Goal: Task Accomplishment & Management: Manage account settings

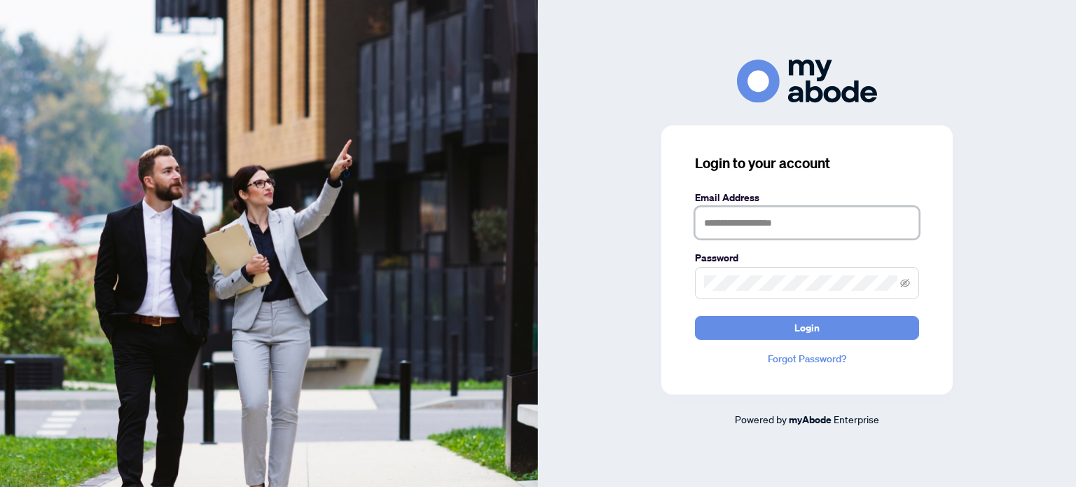
click at [764, 224] on input "text" at bounding box center [807, 223] width 224 height 32
type input "**********"
click at [695, 316] on button "Login" at bounding box center [807, 328] width 224 height 24
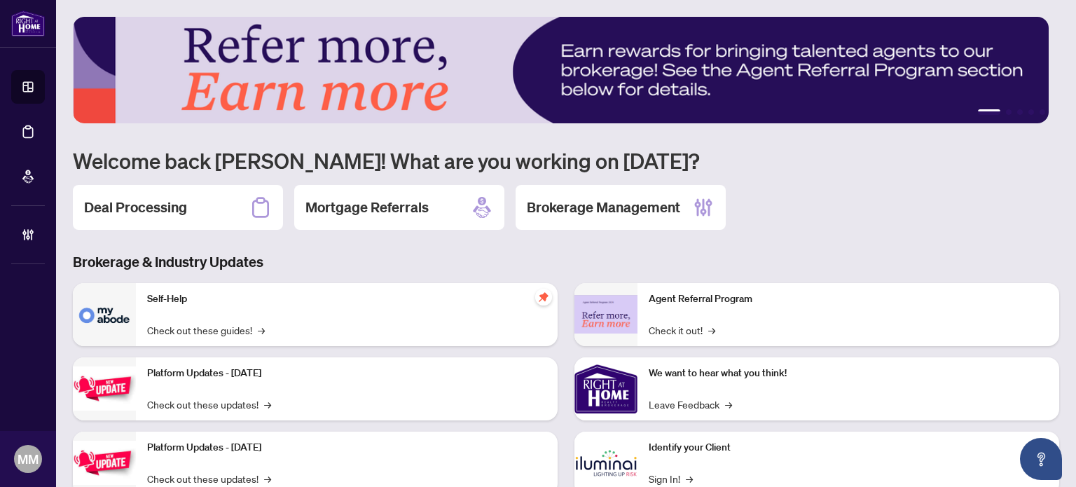
click at [828, 207] on div "Deal Processing Mortgage Referrals Brokerage Management" at bounding box center [566, 207] width 987 height 45
click at [765, 217] on div "Deal Processing Mortgage Referrals Brokerage Management" at bounding box center [566, 207] width 987 height 45
click at [554, 198] on h2 "Brokerage Management" at bounding box center [603, 208] width 153 height 20
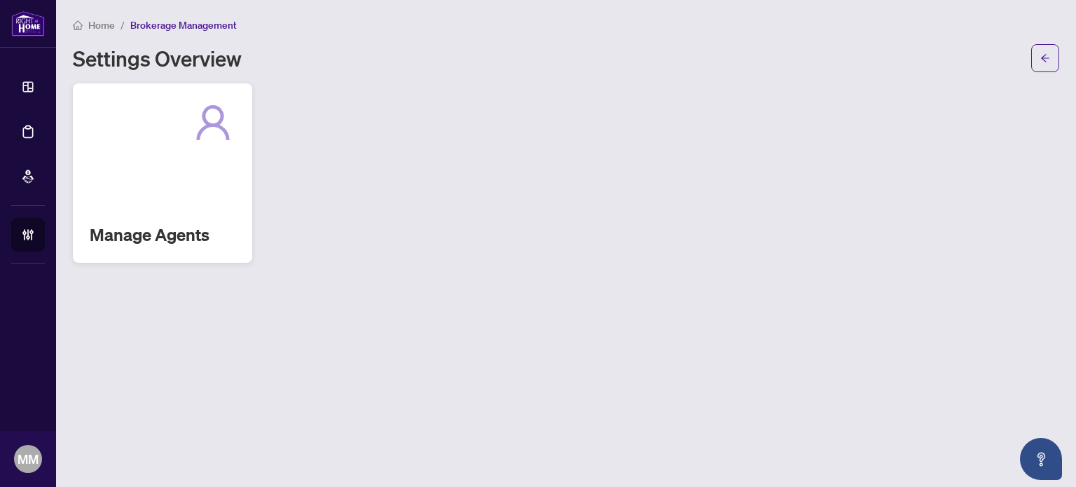
click at [179, 192] on div "Manage Agents" at bounding box center [162, 172] width 179 height 179
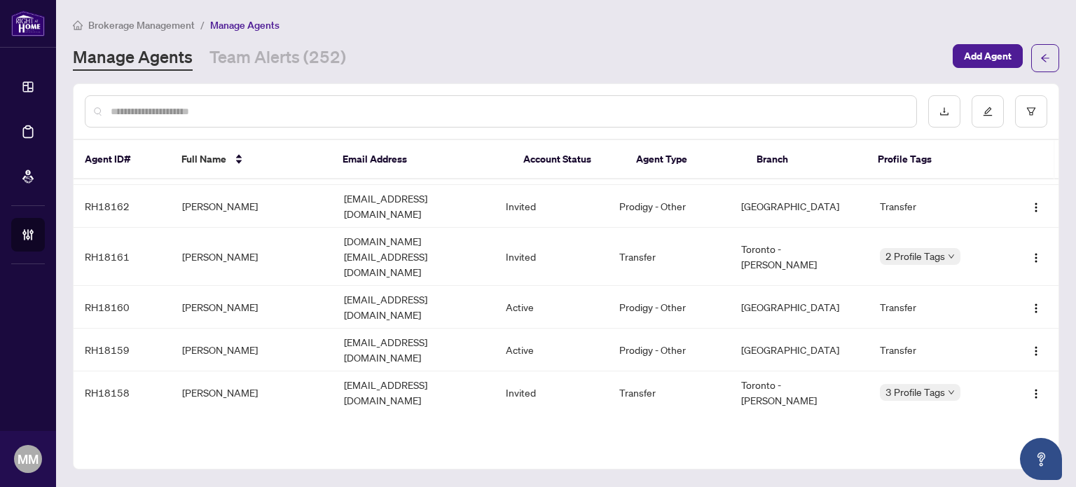
scroll to position [192, 0]
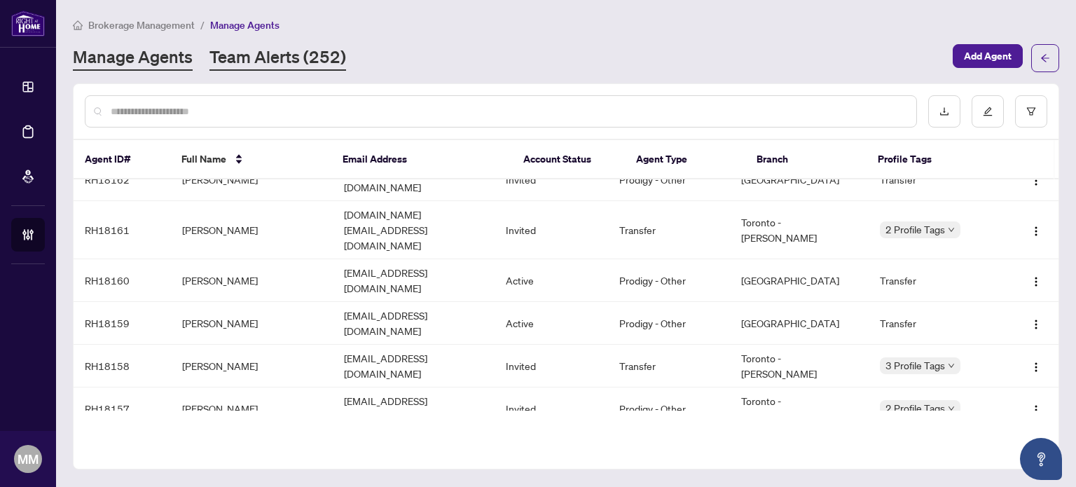
click at [287, 69] on link "Team Alerts (252)" at bounding box center [278, 58] width 137 height 25
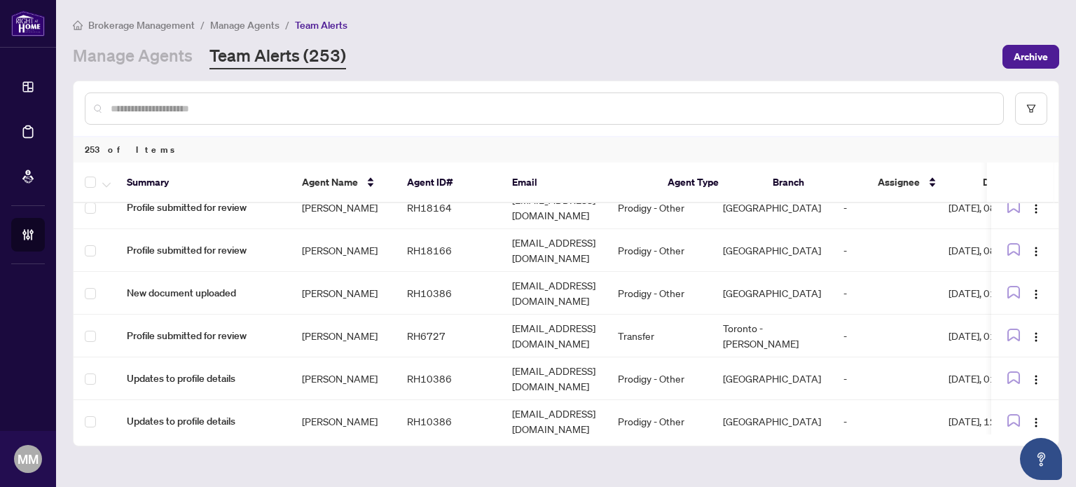
scroll to position [247, 0]
click at [128, 64] on link "Manage Agents" at bounding box center [133, 56] width 120 height 25
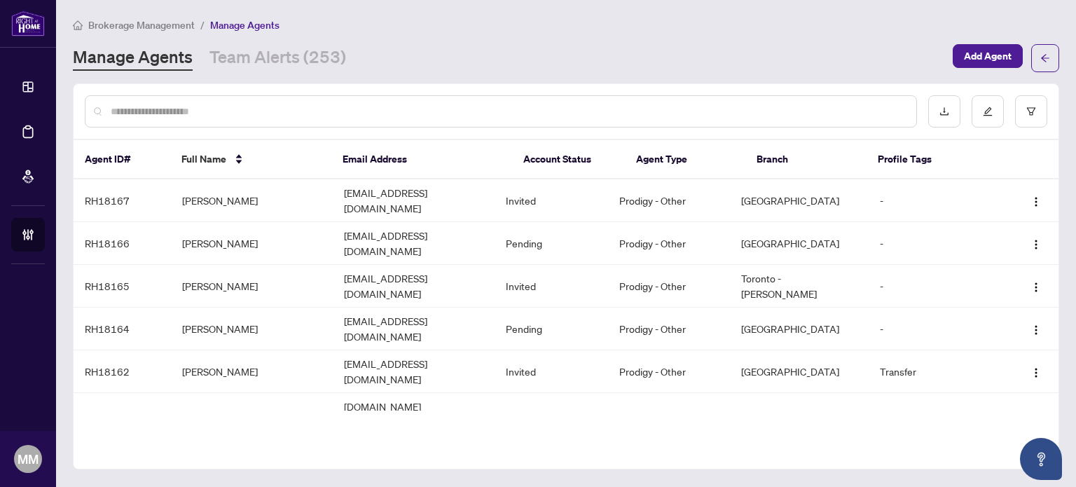
click at [269, 72] on div "Brokerage Management / Manage Agents Manage Agents Team Alerts (253) Add Agent …" at bounding box center [566, 243] width 987 height 453
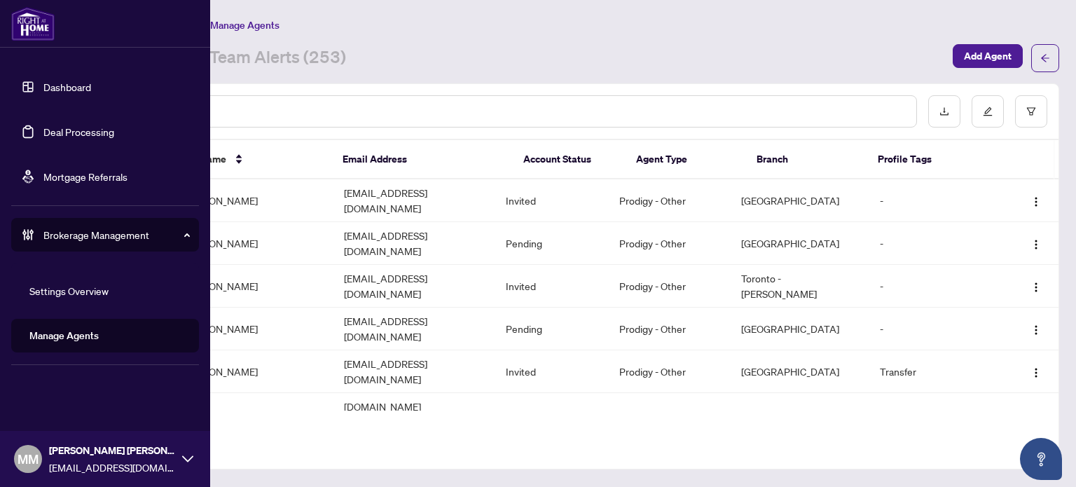
click at [43, 137] on link "Deal Processing" at bounding box center [78, 131] width 71 height 13
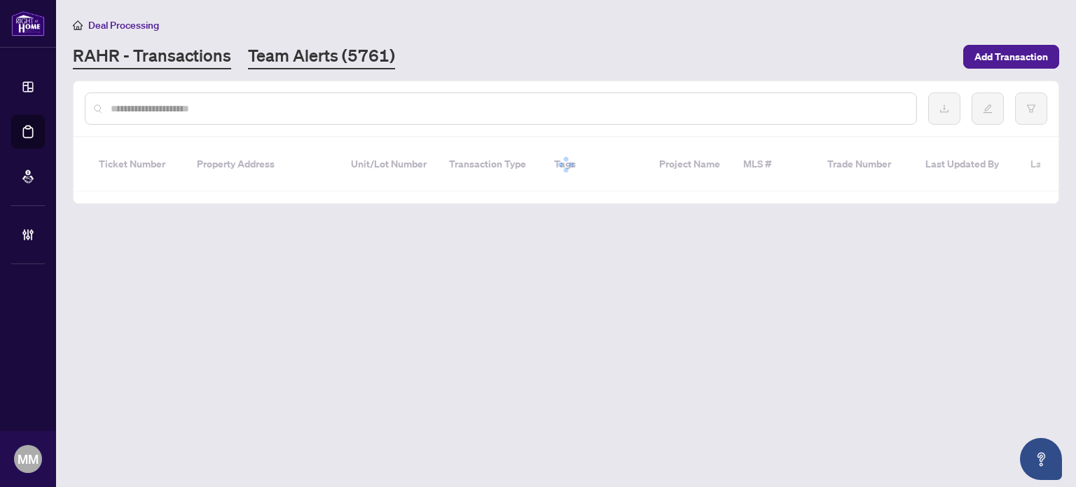
click at [307, 59] on link "Team Alerts (5761)" at bounding box center [321, 56] width 147 height 25
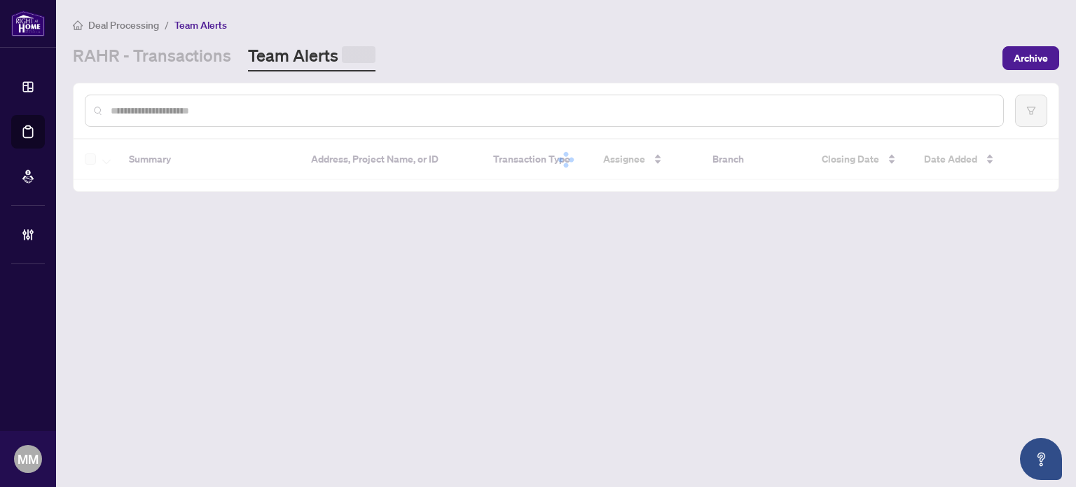
click at [273, 84] on div at bounding box center [566, 110] width 985 height 55
click at [249, 113] on input "text" at bounding box center [552, 108] width 882 height 15
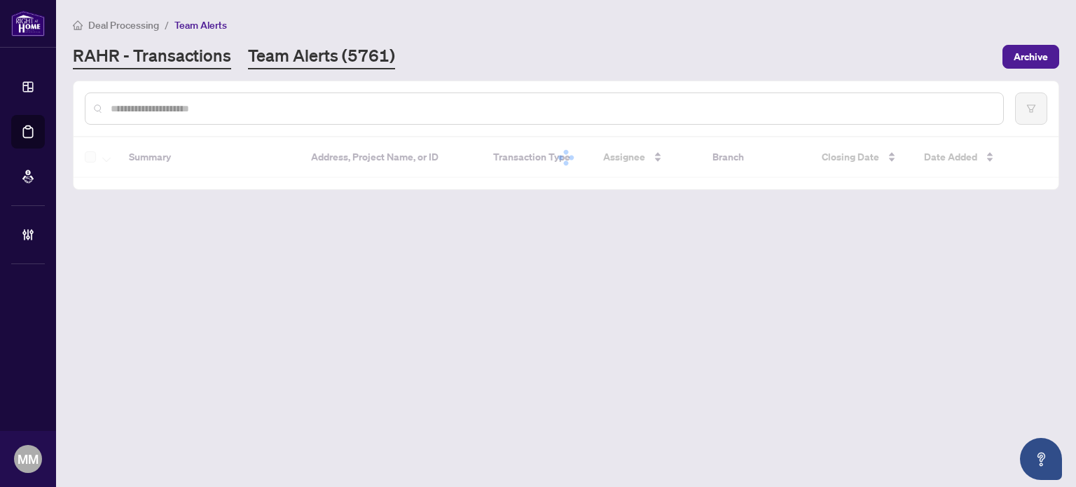
click at [205, 64] on link "RAHR - Transactions" at bounding box center [152, 56] width 158 height 25
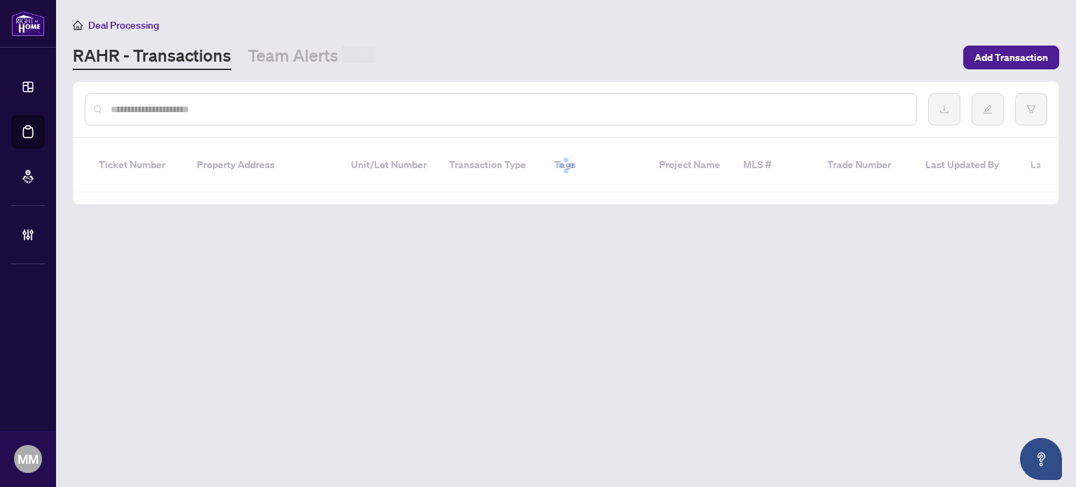
click at [179, 118] on div at bounding box center [501, 109] width 833 height 32
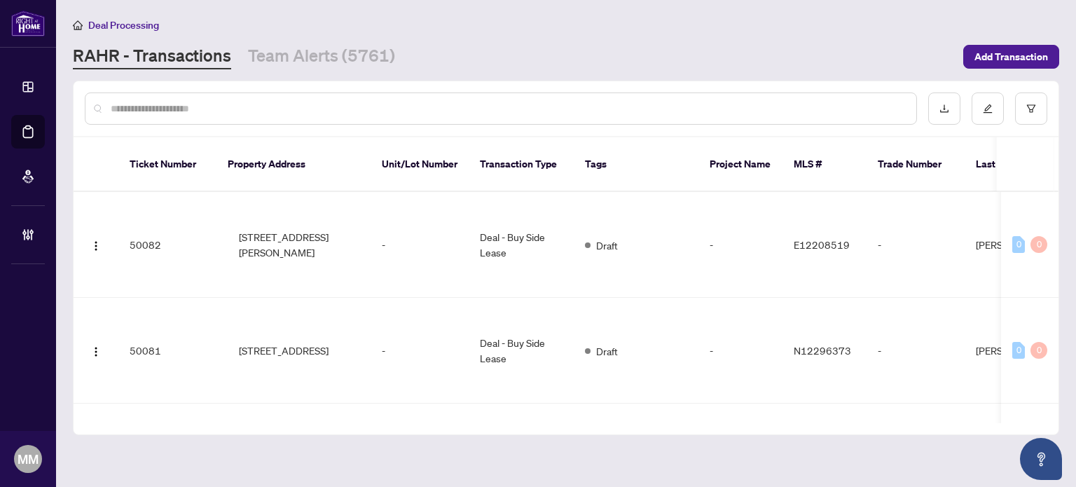
click at [182, 112] on input "text" at bounding box center [508, 108] width 795 height 15
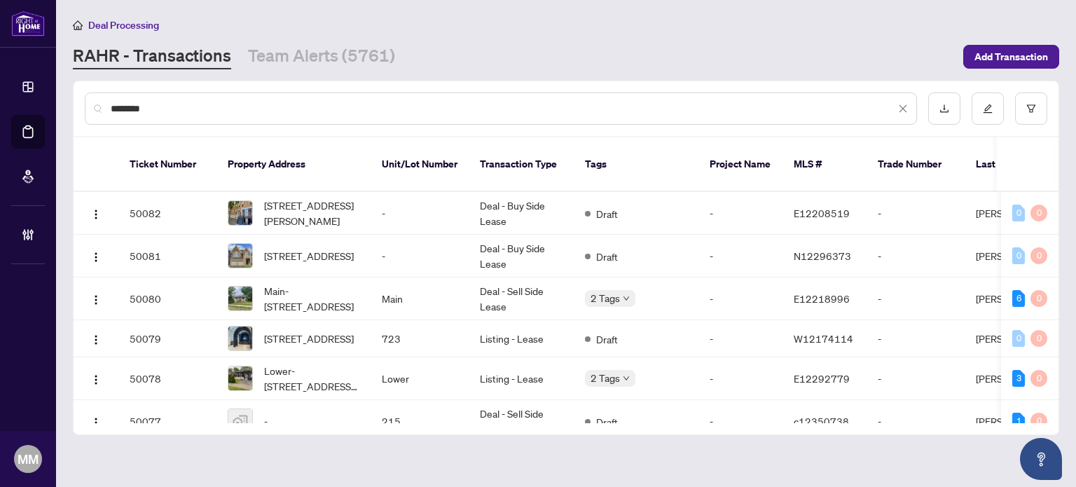
type input "*********"
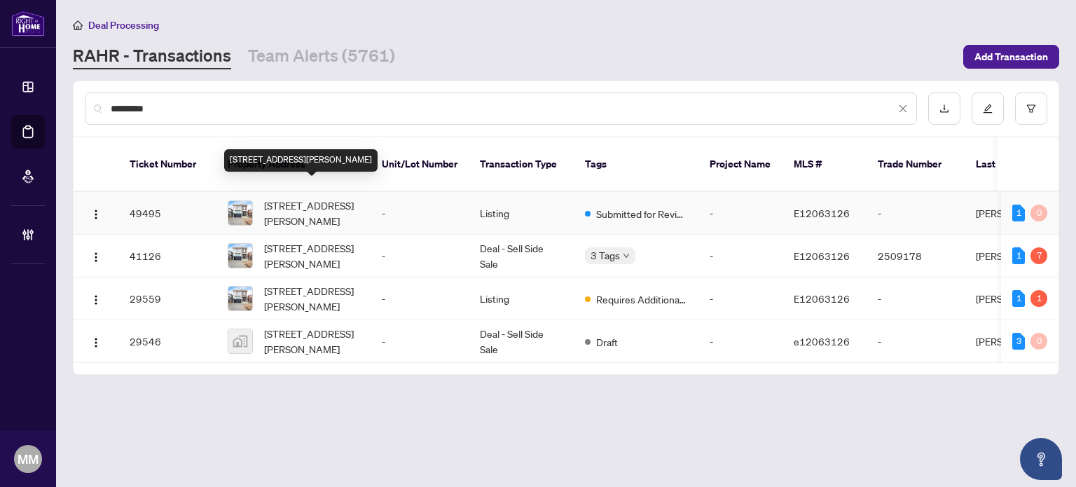
click at [289, 198] on span "1950 Rosebank Rd, Pickering, Ontario L1V 1P8, Canada" at bounding box center [311, 213] width 95 height 31
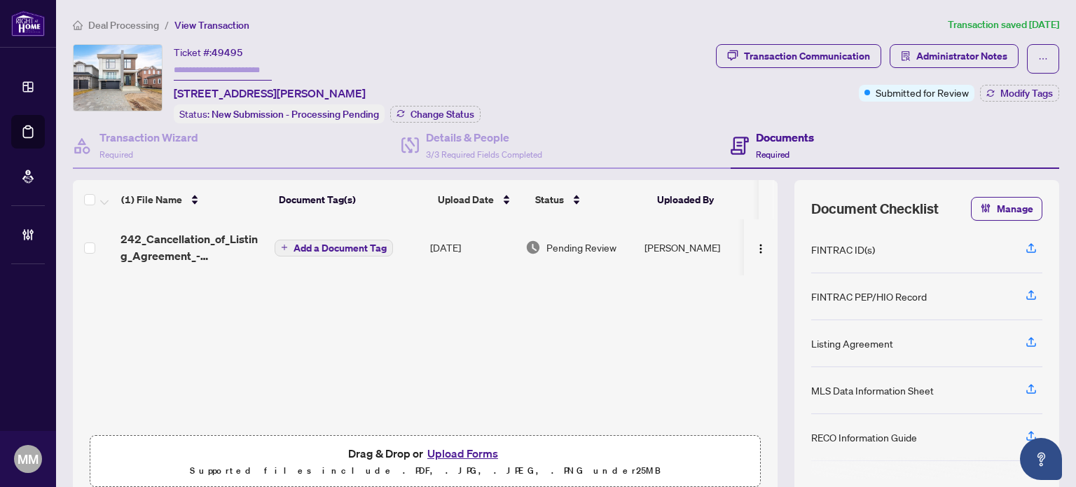
scroll to position [70, 0]
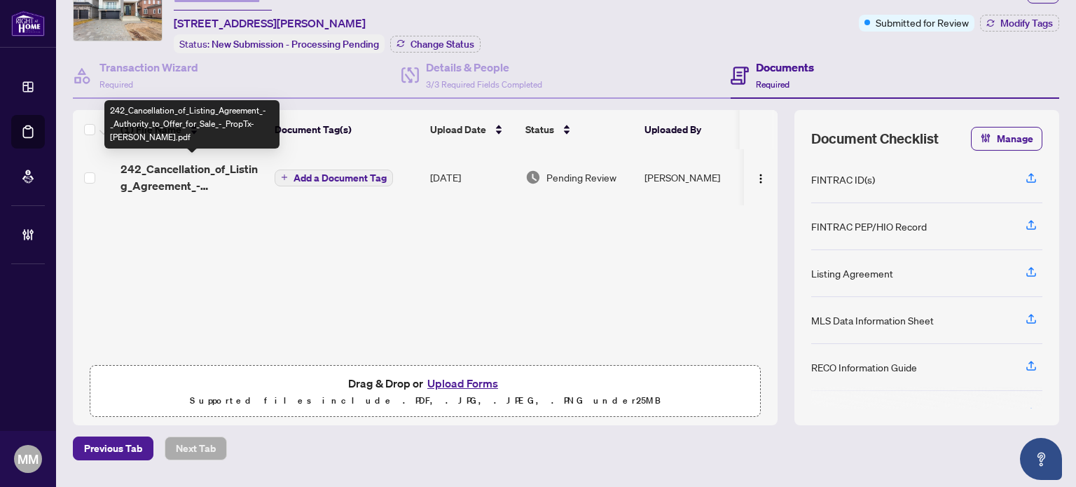
click at [213, 176] on span "242_Cancellation_of_Listing_Agreement_-_Authority_to_Offer_for_Sale_-_PropTx-OR…" at bounding box center [192, 177] width 143 height 34
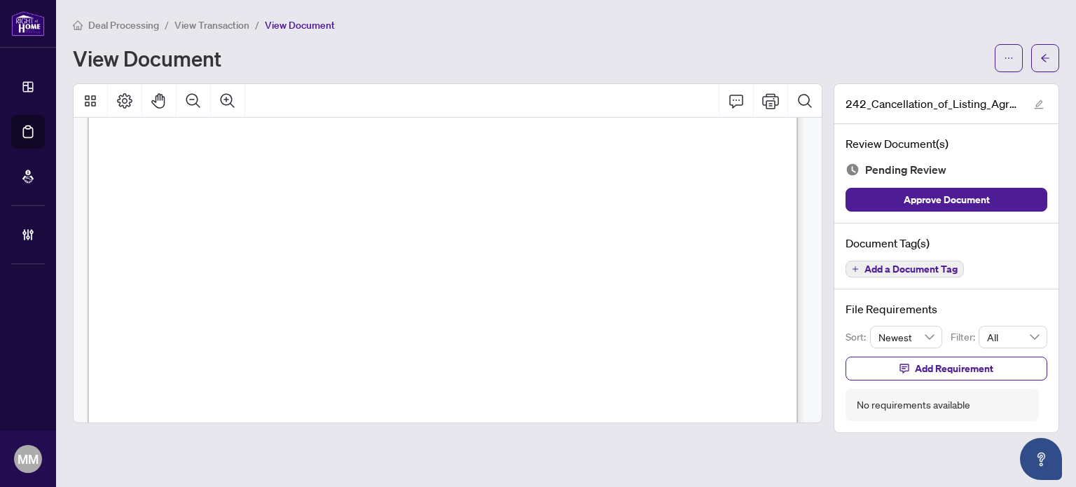
scroll to position [11, 0]
click at [1050, 55] on icon "arrow-left" at bounding box center [1046, 58] width 10 height 10
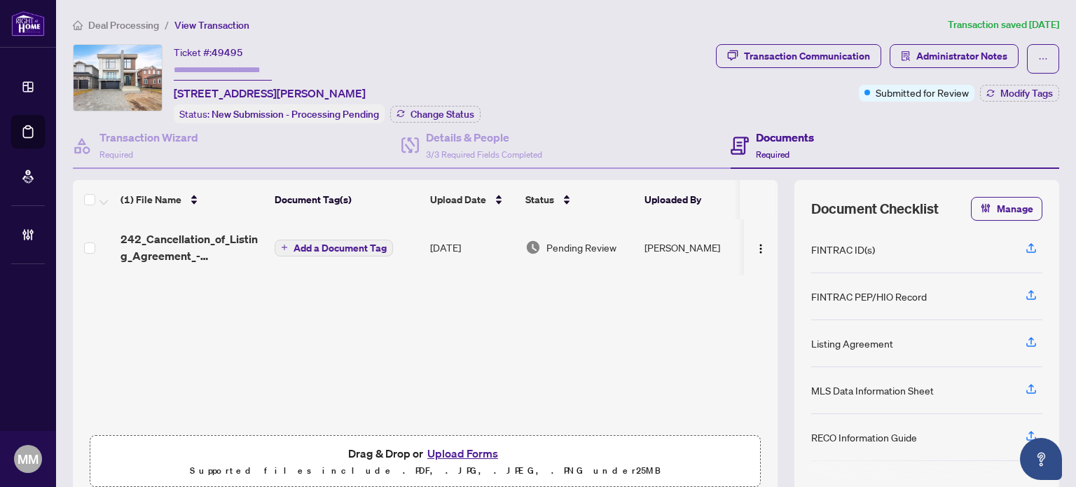
click at [569, 74] on div "Ticket #: 49495 1950 Rosebank Rd, Pickering, Ontario L1V 1P8, Canada Status: Ne…" at bounding box center [392, 83] width 638 height 79
click at [781, 182] on div "(1) File Name Document Tag(s) Upload Date Status Uploaded By 242_Cancellation_o…" at bounding box center [566, 337] width 987 height 315
click at [443, 134] on h4 "Details & People" at bounding box center [484, 137] width 116 height 17
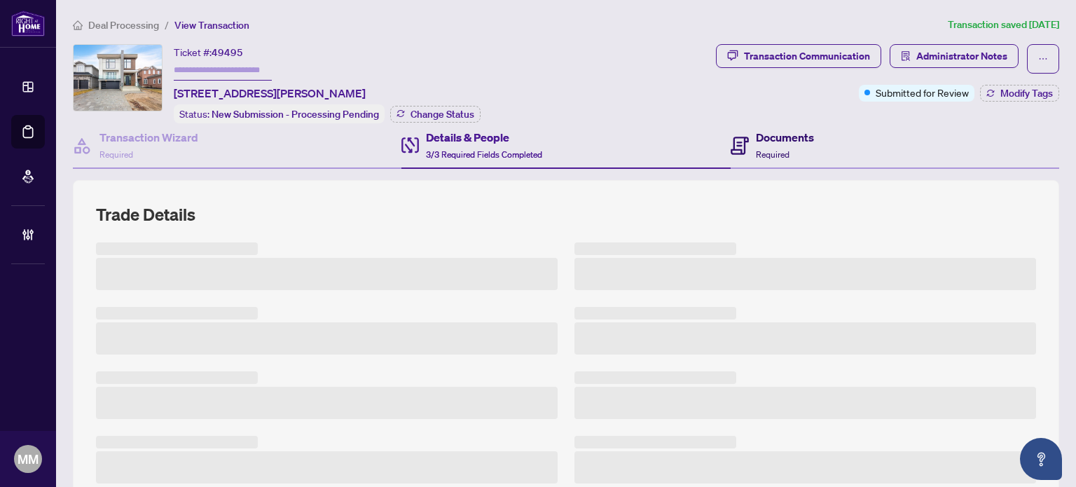
click at [737, 144] on icon at bounding box center [740, 144] width 6 height 1
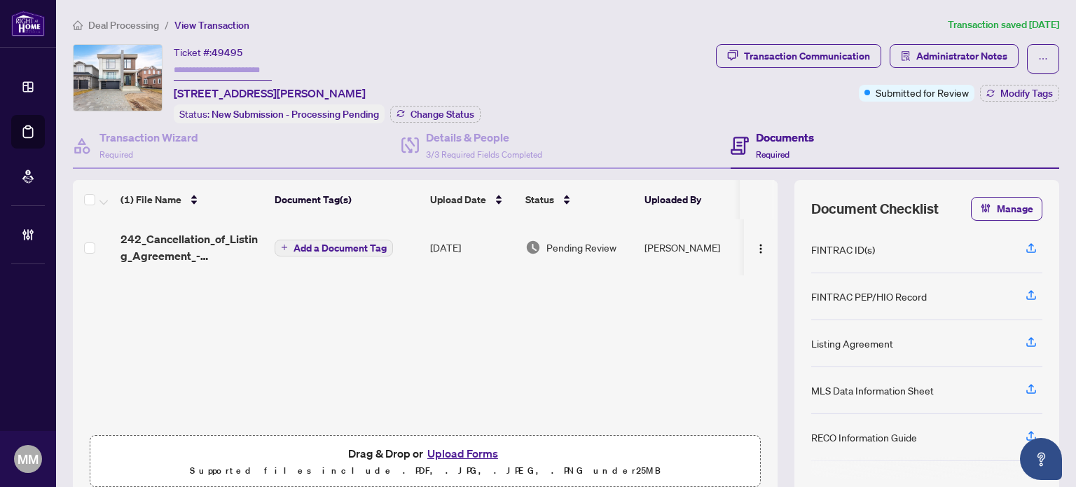
click at [155, 22] on span "Deal Processing" at bounding box center [123, 25] width 71 height 13
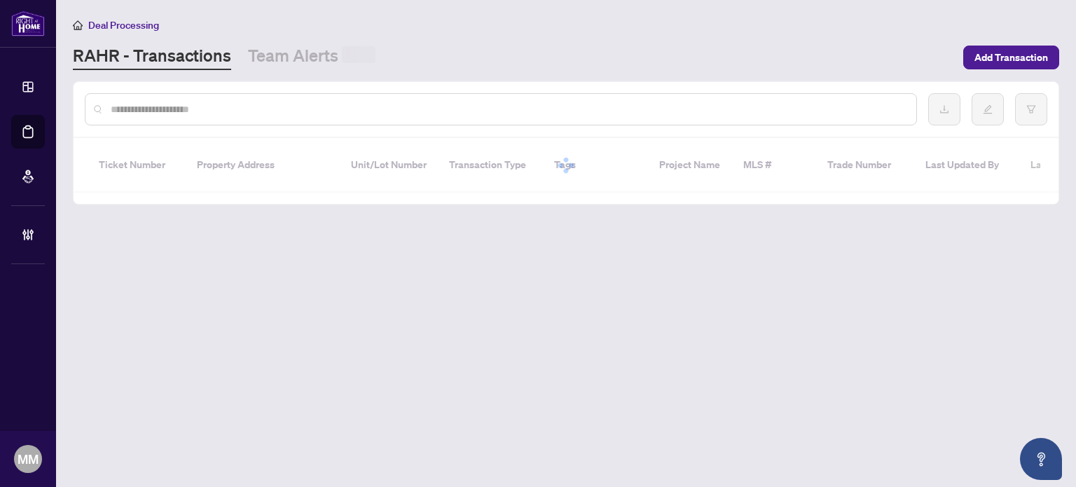
click at [196, 118] on div at bounding box center [501, 109] width 833 height 32
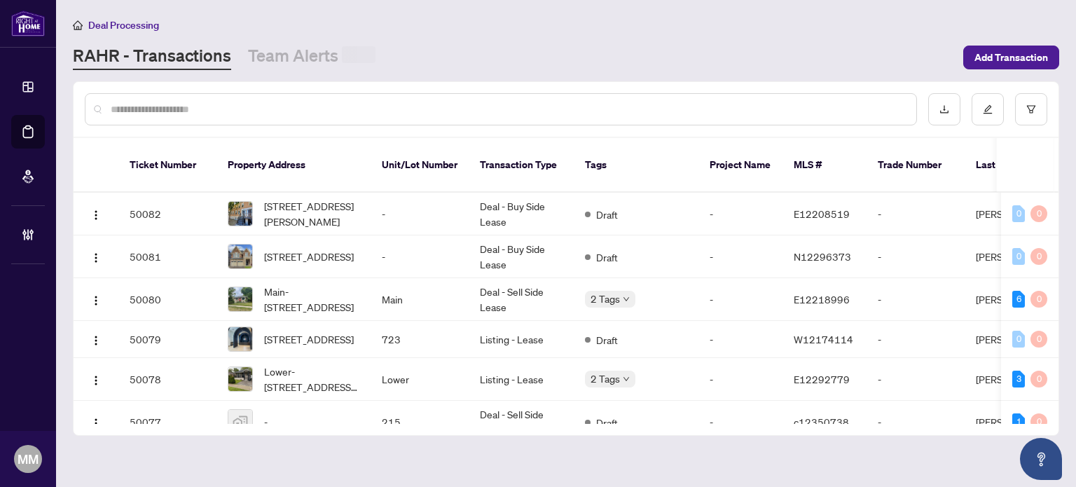
click at [200, 109] on input "text" at bounding box center [508, 109] width 795 height 15
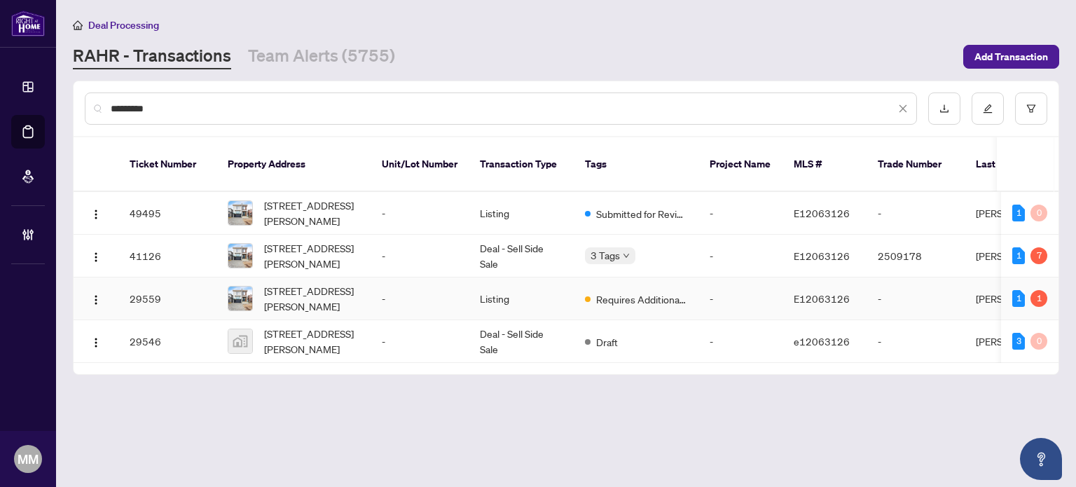
type input "*********"
click at [587, 290] on div "Requires Additional Docs" at bounding box center [636, 298] width 102 height 17
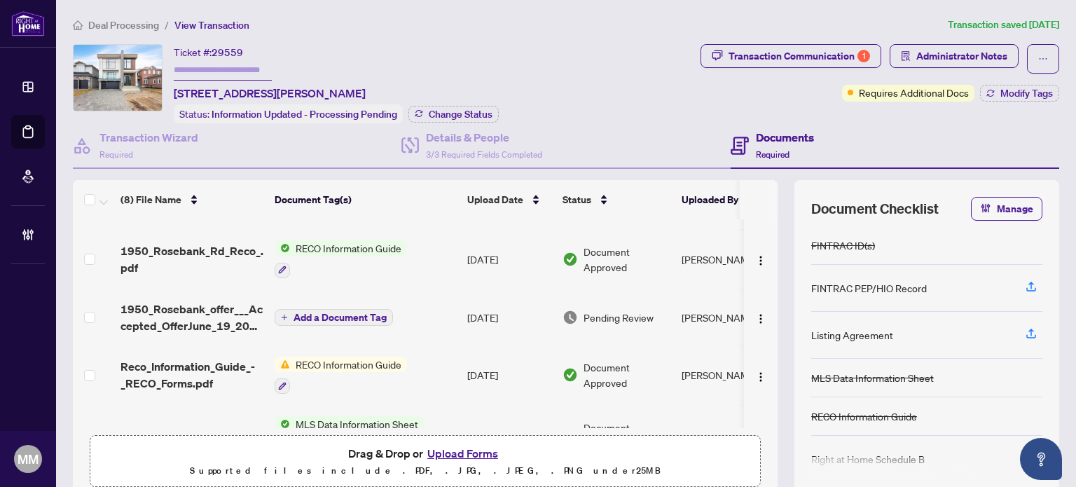
scroll to position [264, 0]
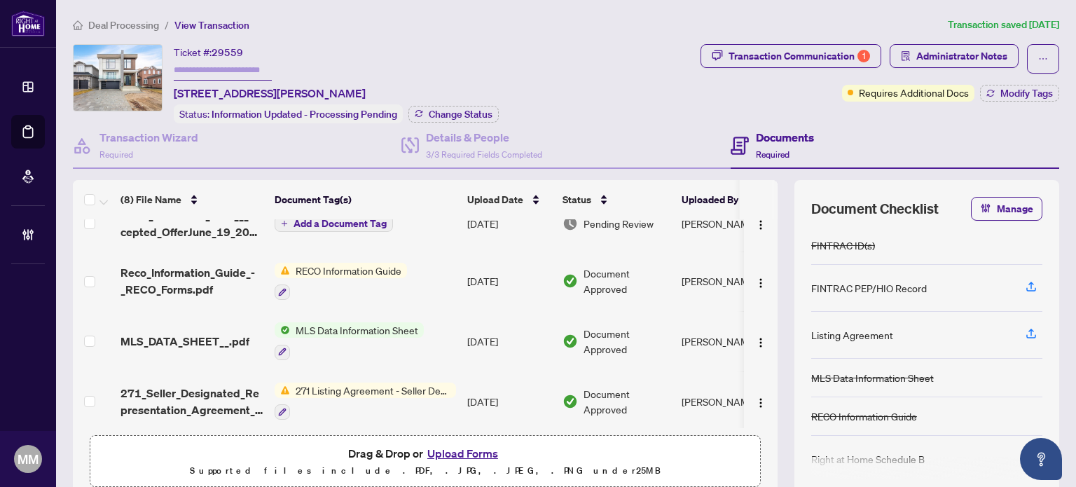
click at [524, 111] on div "Ticket #: 29559 1950 Rosebank Rd, Pickering, Ontario L1V 1P8, Canada Status: In…" at bounding box center [384, 83] width 622 height 79
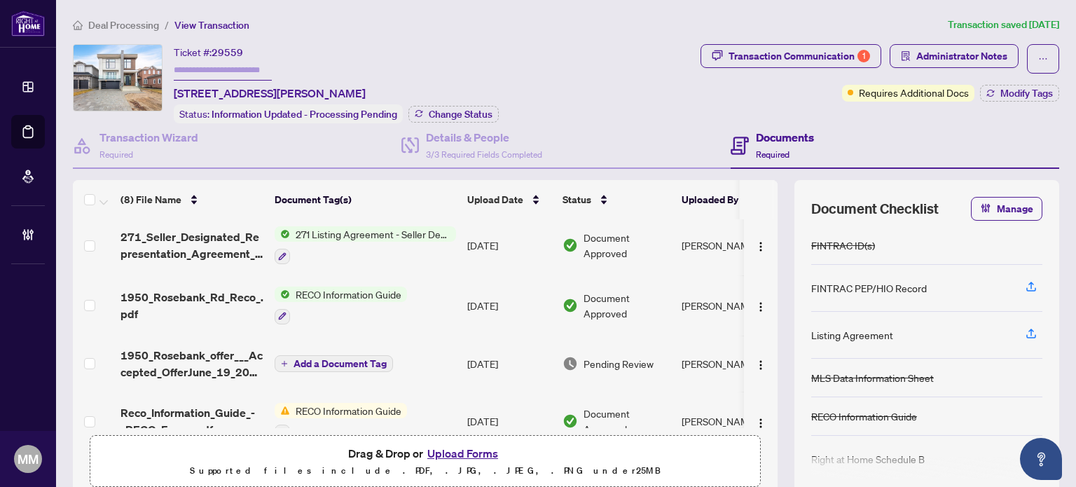
scroll to position [0, 0]
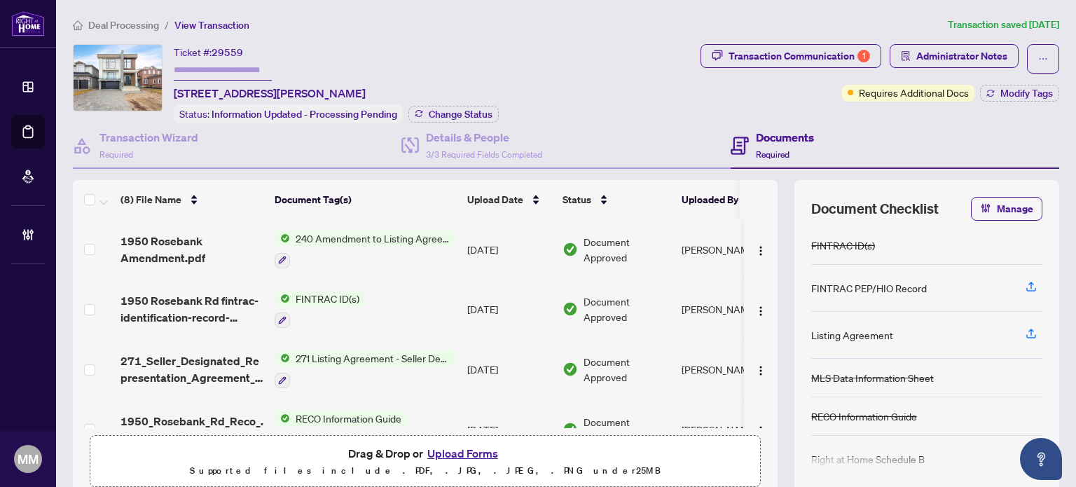
click at [556, 47] on div "Ticket #: 29559 1950 Rosebank Rd, Pickering, Ontario L1V 1P8, Canada Status: In…" at bounding box center [384, 83] width 622 height 79
click at [294, 44] on div "Deal Processing / View Transaction Transaction saved 2 months ago Ticket #: 295…" at bounding box center [566, 298] width 998 height 563
click at [555, 55] on div "Ticket #: 29559 1950 Rosebank Rd, Pickering, Ontario L1V 1P8, Canada Status: In…" at bounding box center [384, 83] width 622 height 79
click at [183, 17] on li "View Transaction" at bounding box center [211, 25] width 75 height 16
click at [187, 22] on span "View Transaction" at bounding box center [211, 25] width 75 height 13
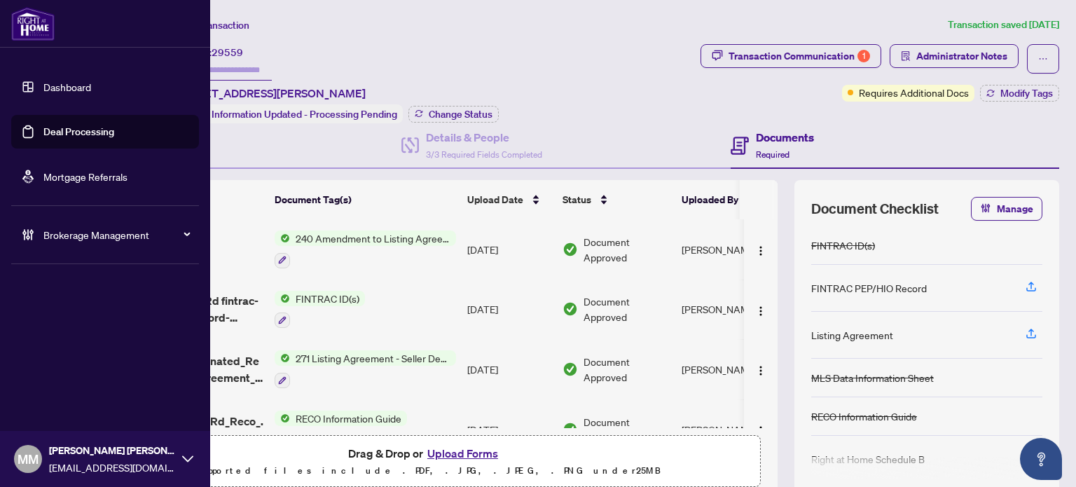
click at [43, 125] on link "Deal Processing" at bounding box center [78, 131] width 71 height 13
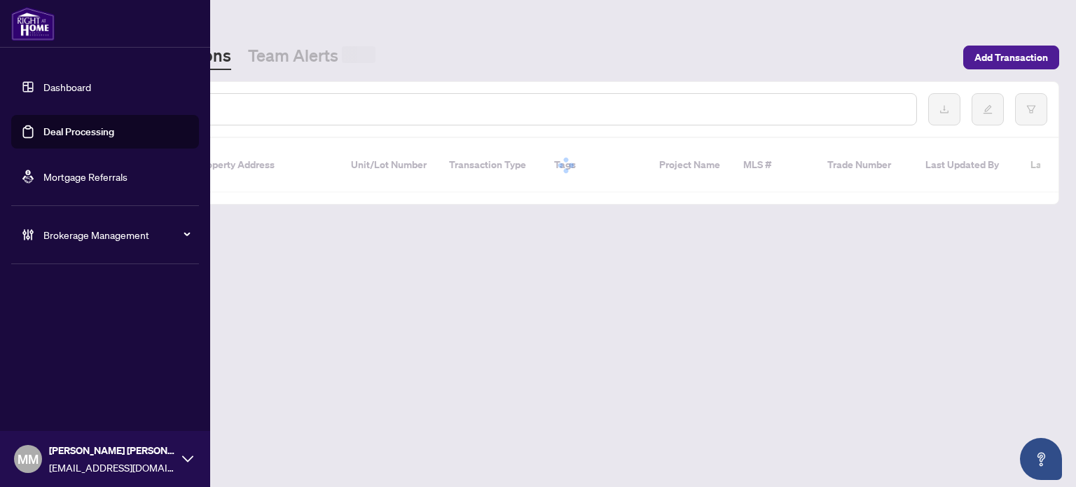
click at [283, 114] on input "text" at bounding box center [508, 109] width 795 height 15
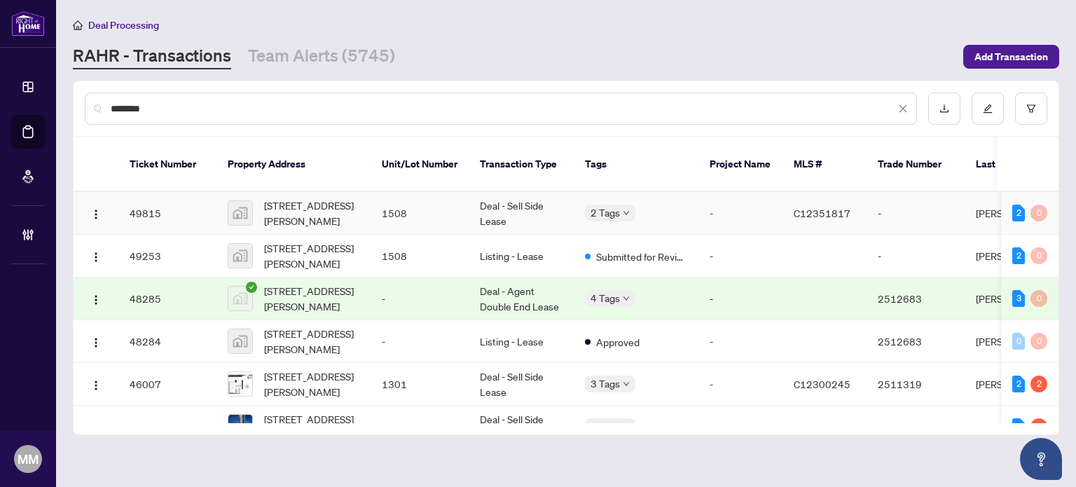
type input "********"
click at [420, 209] on td "1508" at bounding box center [420, 213] width 98 height 43
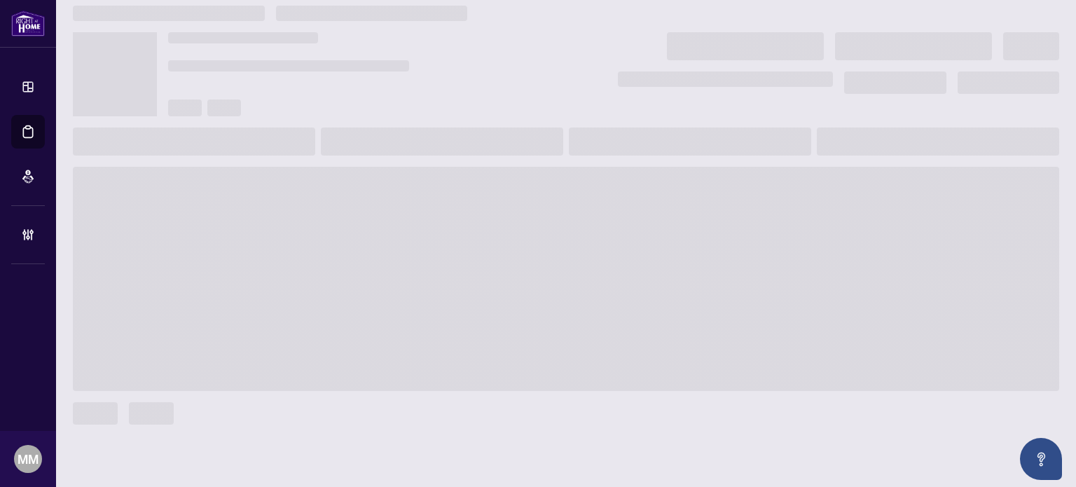
scroll to position [14, 0]
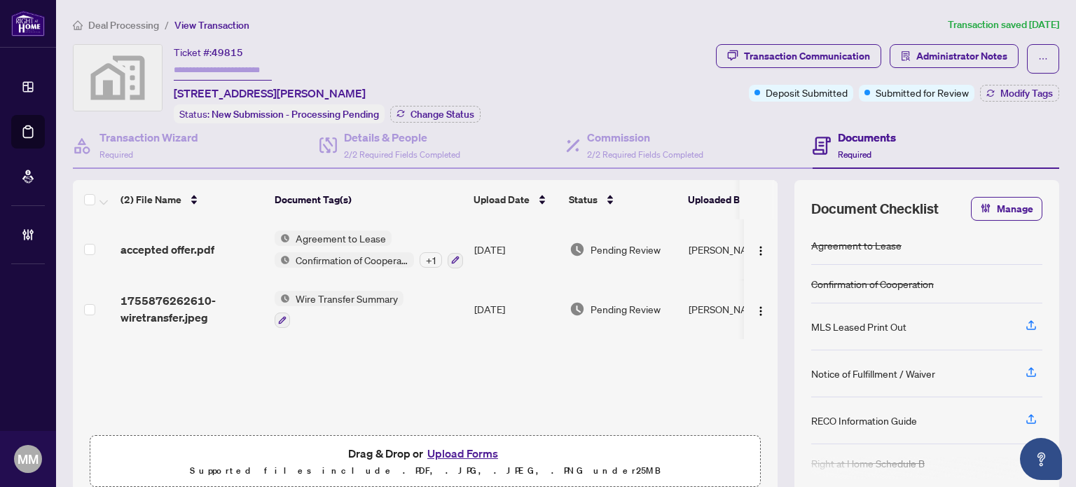
click at [210, 296] on span "1755876262610-wiretransfer.jpeg" at bounding box center [192, 309] width 143 height 34
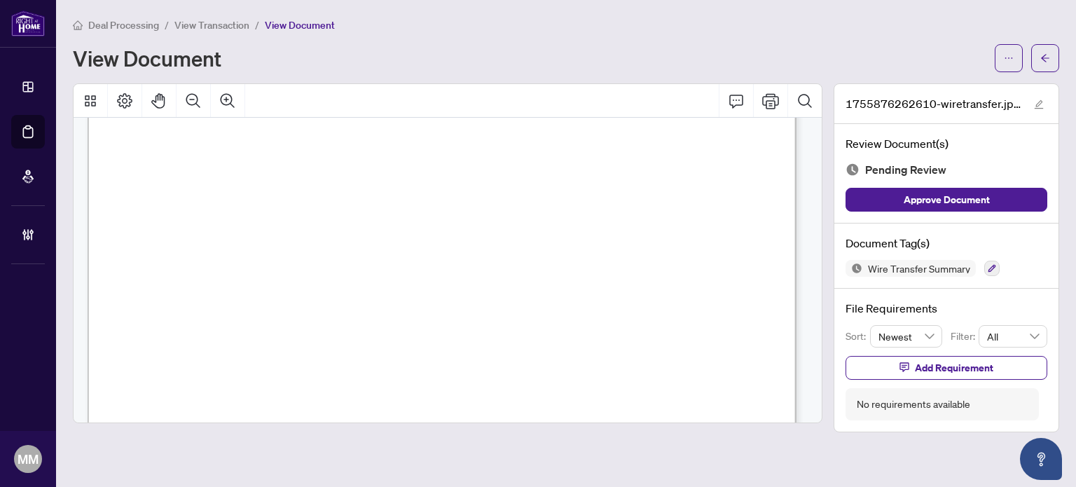
scroll to position [210, 0]
click at [517, 56] on div "View Document" at bounding box center [530, 58] width 914 height 22
click at [1054, 56] on button "button" at bounding box center [1046, 58] width 28 height 28
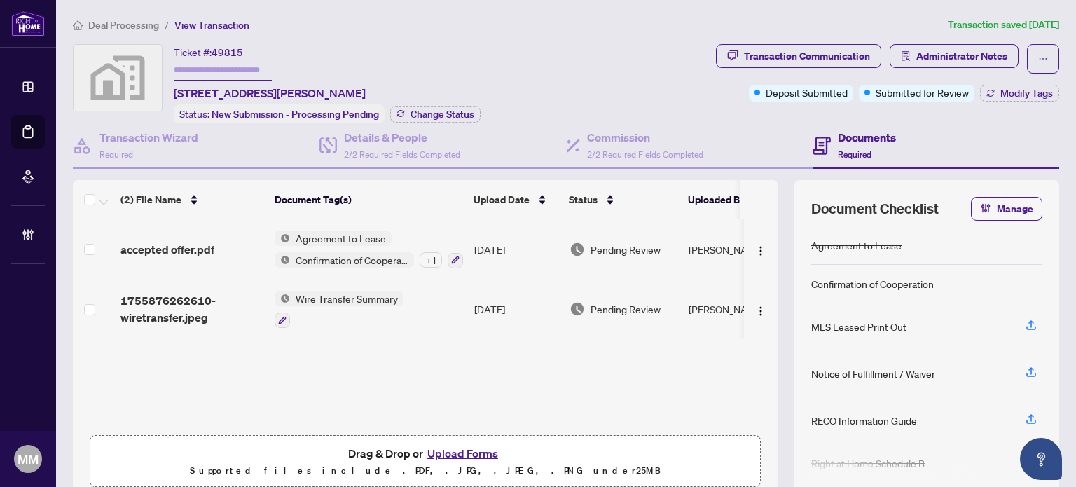
click at [636, 301] on span "Pending Review" at bounding box center [626, 308] width 70 height 15
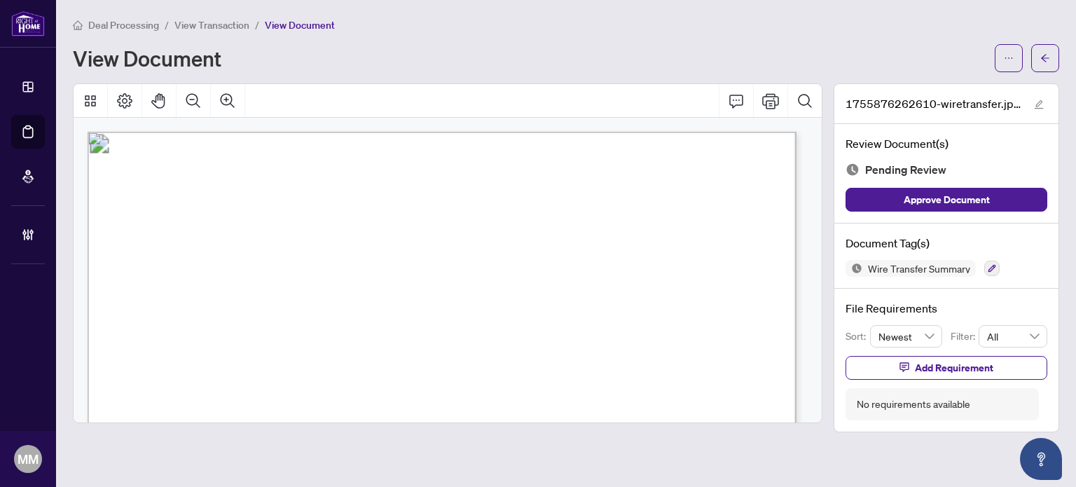
click at [738, 22] on div "Deal Processing / View Transaction / View Document" at bounding box center [566, 25] width 987 height 16
click at [1053, 64] on button "button" at bounding box center [1046, 58] width 28 height 28
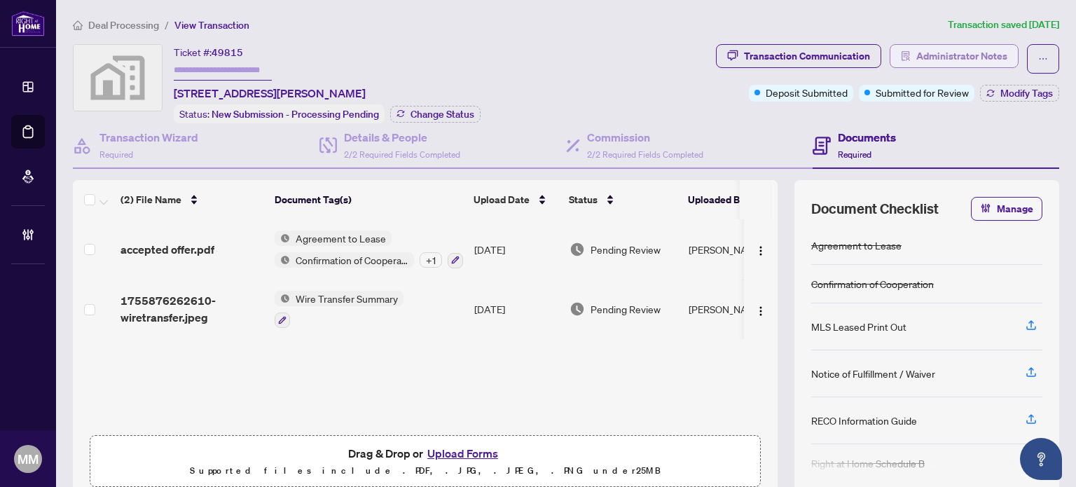
click at [990, 60] on span "Administrator Notes" at bounding box center [962, 56] width 91 height 22
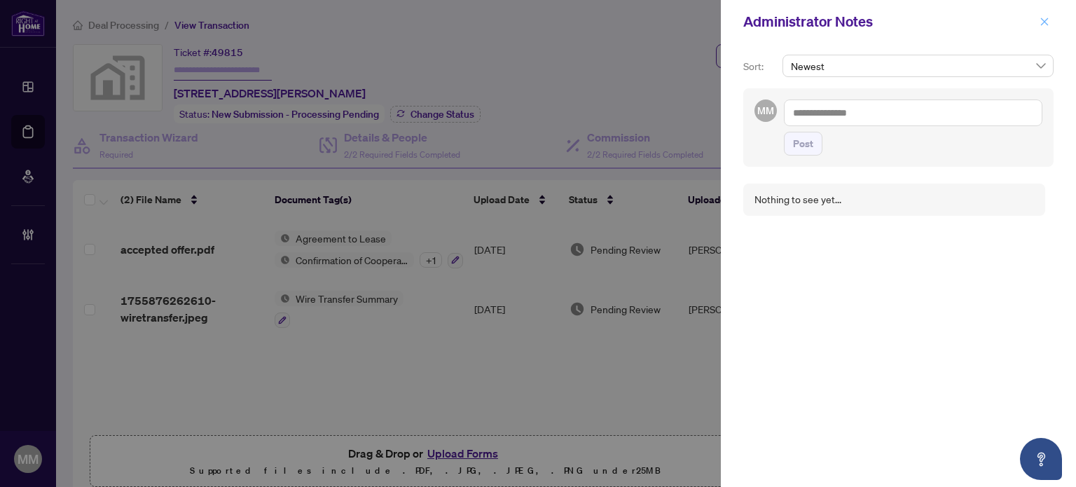
click at [1040, 17] on icon "close" at bounding box center [1045, 22] width 10 height 10
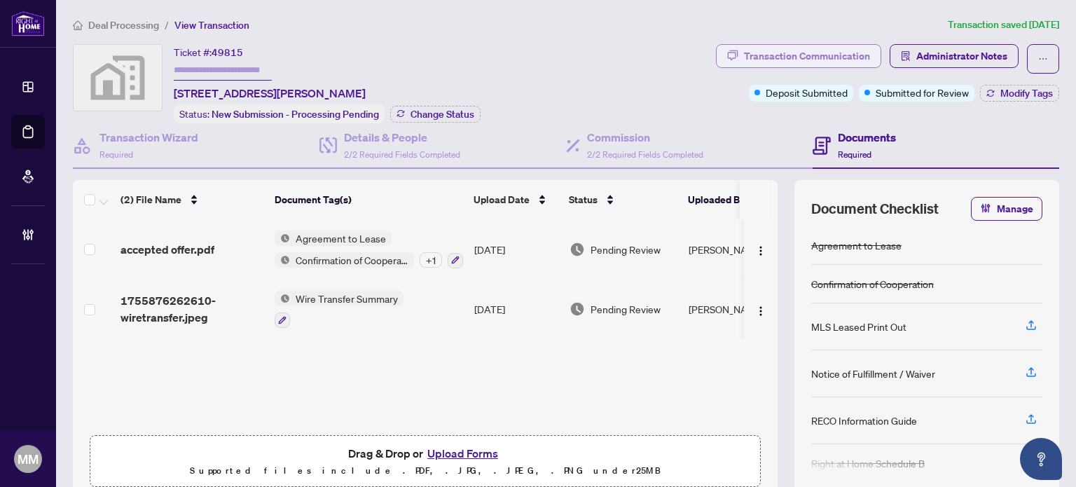
click at [842, 64] on div "Transaction Communication" at bounding box center [807, 56] width 126 height 22
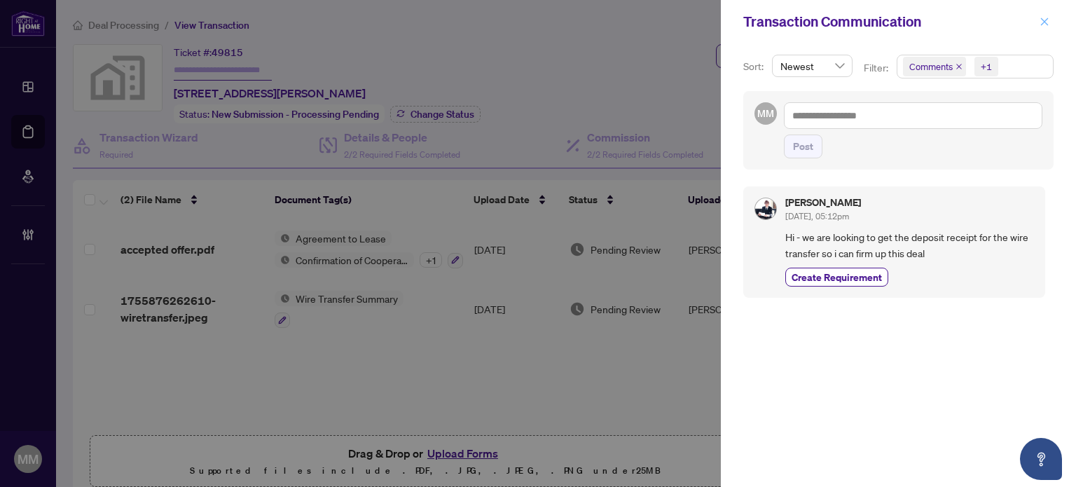
click at [1043, 25] on icon "close" at bounding box center [1045, 22] width 10 height 10
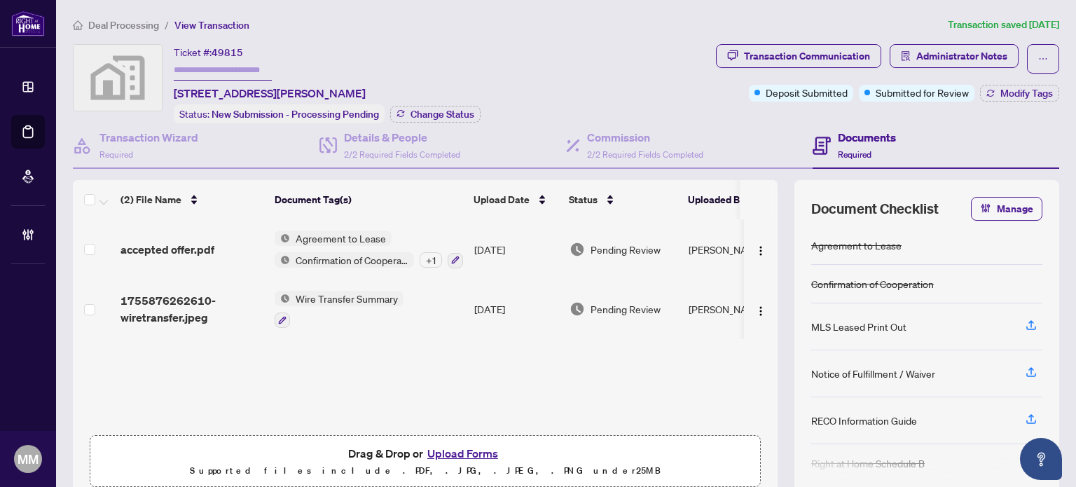
click at [519, 84] on div "Ticket #: 49815 1508-5 St Joseph St unit 1508, Toronto, Ontario M4Y 1J7, Canada…" at bounding box center [392, 83] width 638 height 79
click at [646, 149] on span "2/2 Required Fields Completed" at bounding box center [645, 154] width 116 height 11
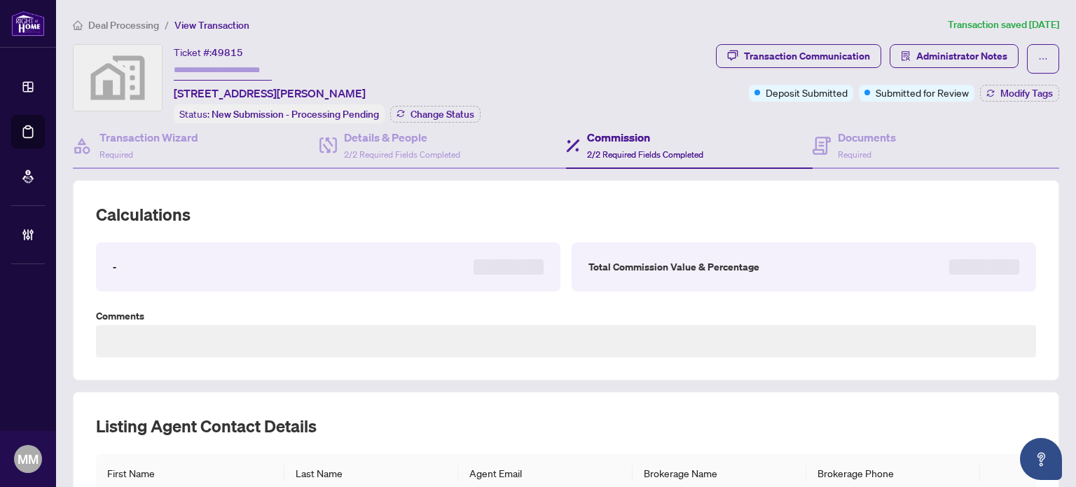
click at [594, 116] on div "Ticket #: 49815 1508-5 St Joseph St unit 1508, Toronto, Ontario M4Y 1J7, Canada…" at bounding box center [392, 83] width 638 height 79
drag, startPoint x: 861, startPoint y: 154, endPoint x: 821, endPoint y: 64, distance: 98.2
click at [862, 154] on span "Required" at bounding box center [855, 154] width 34 height 11
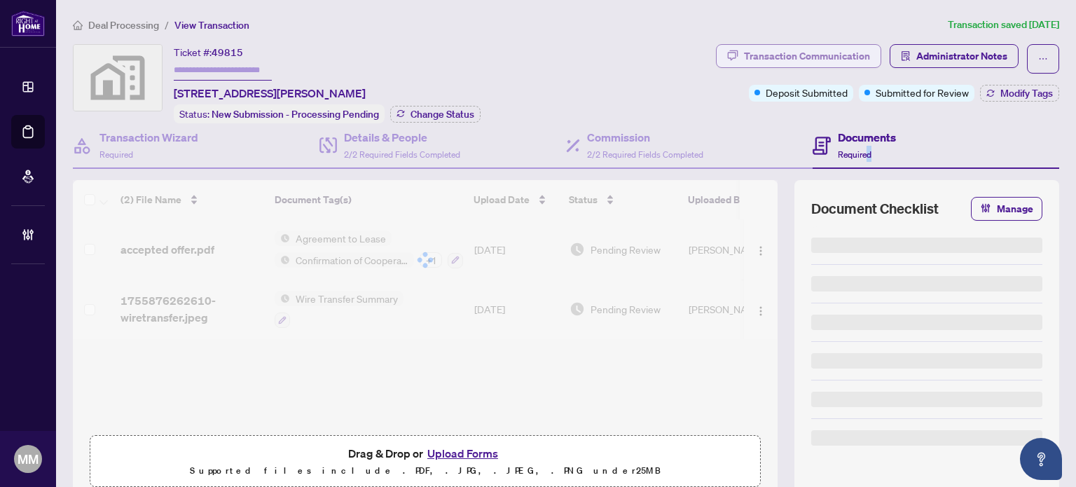
click at [823, 47] on div "Transaction Communication" at bounding box center [807, 56] width 126 height 22
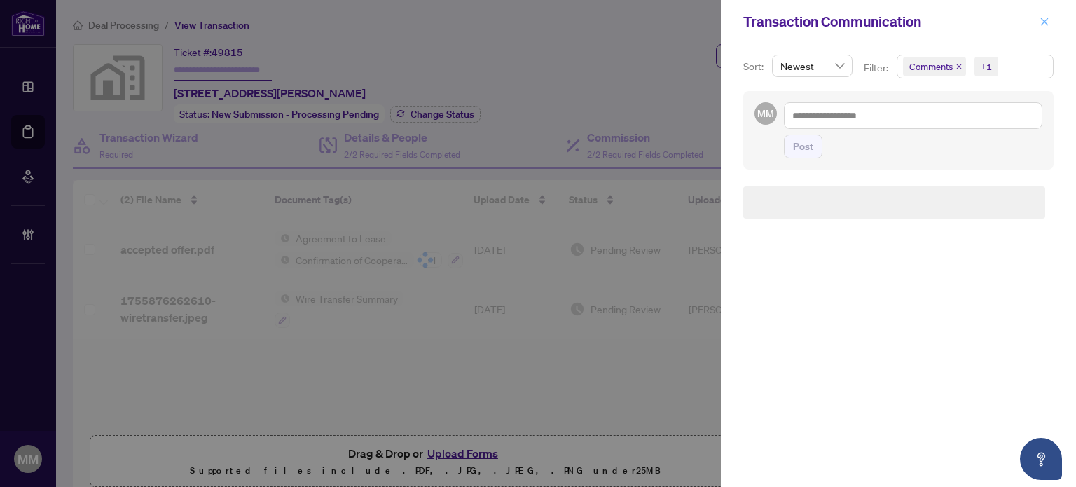
click at [1045, 25] on icon "close" at bounding box center [1045, 22] width 10 height 10
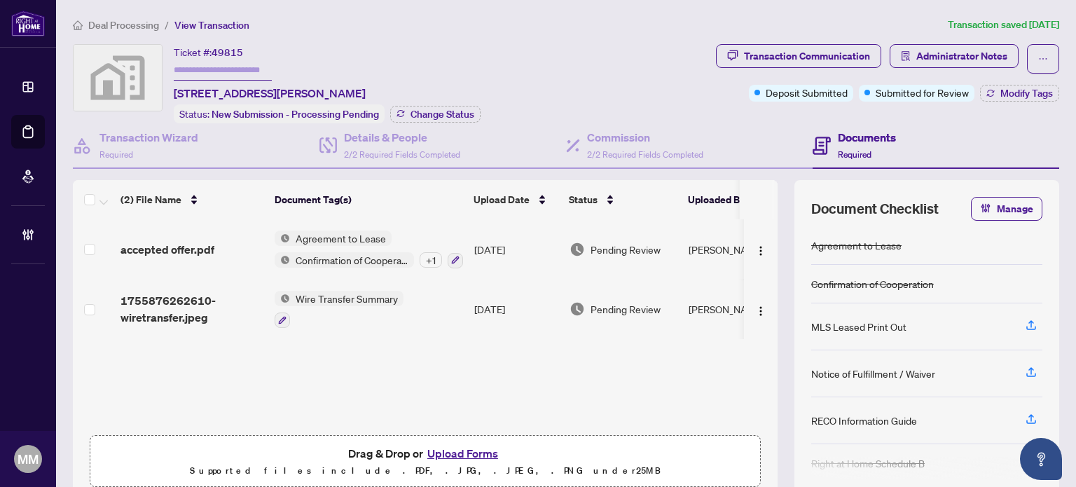
click at [781, 205] on div "(2) File Name Document Tag(s) Upload Date Status Uploaded By accepted offer.pdf…" at bounding box center [566, 337] width 987 height 315
click at [76, 384] on div "(2) File Name Document Tag(s) Upload Date Status Uploaded By accepted offer.pdf…" at bounding box center [425, 337] width 705 height 315
click at [98, 31] on li "Deal Processing" at bounding box center [116, 25] width 86 height 16
click at [111, 19] on span "Deal Processing" at bounding box center [123, 25] width 71 height 13
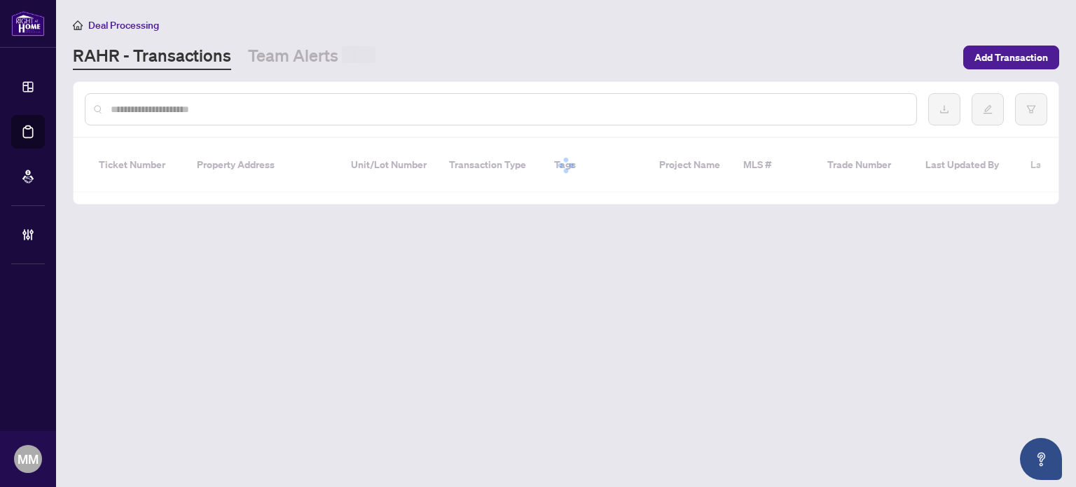
click at [213, 117] on div at bounding box center [501, 109] width 833 height 32
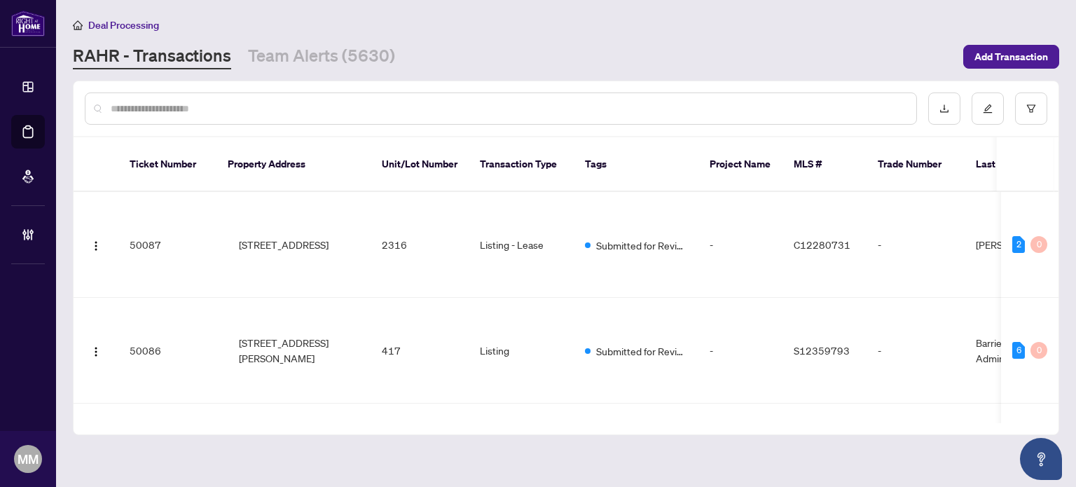
click at [217, 109] on input "text" at bounding box center [508, 108] width 795 height 15
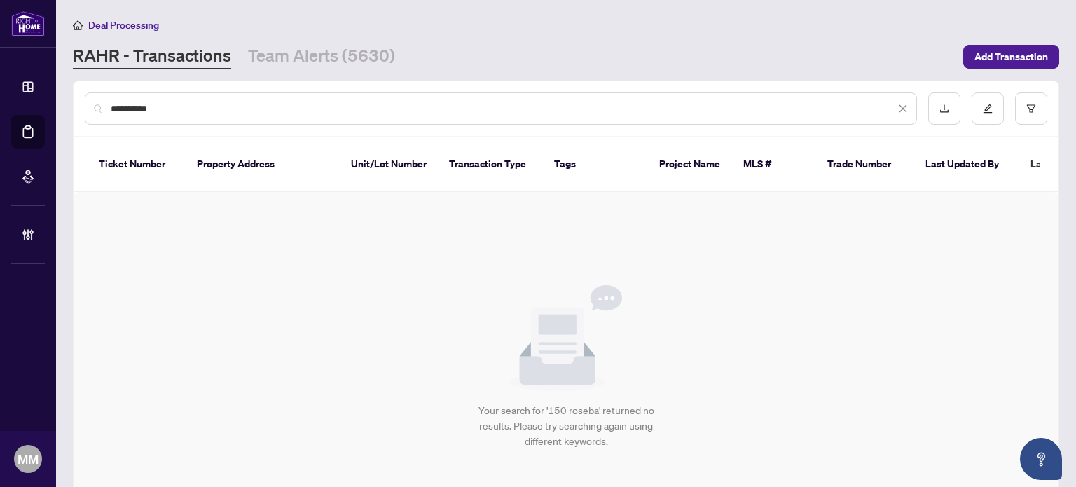
click at [115, 105] on input "**********" at bounding box center [503, 108] width 785 height 15
type input "**********"
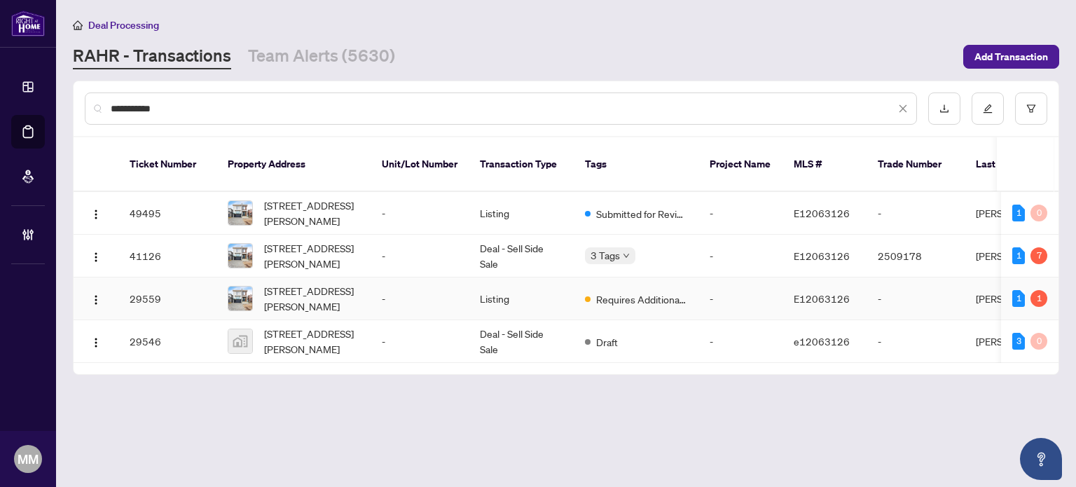
click at [513, 291] on td "Listing" at bounding box center [521, 299] width 105 height 43
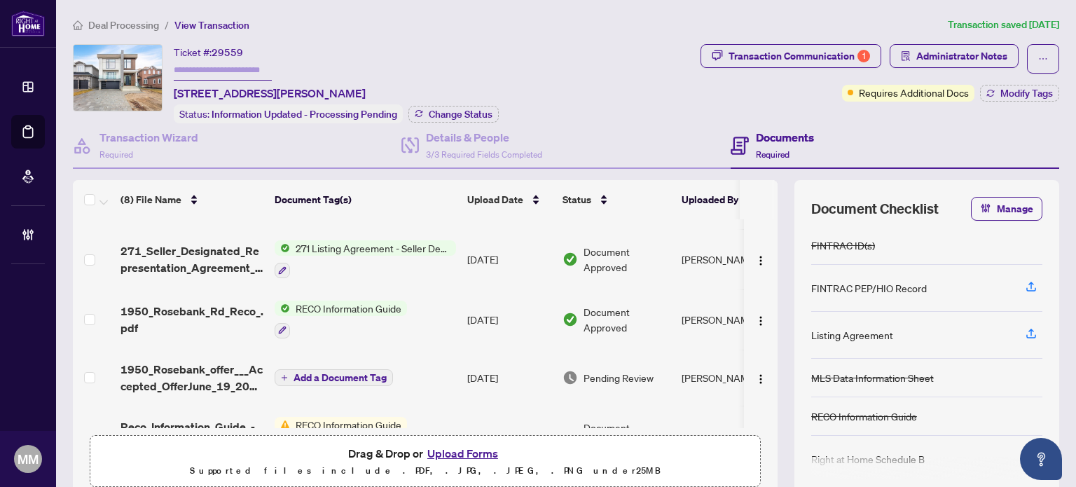
scroll to position [140, 0]
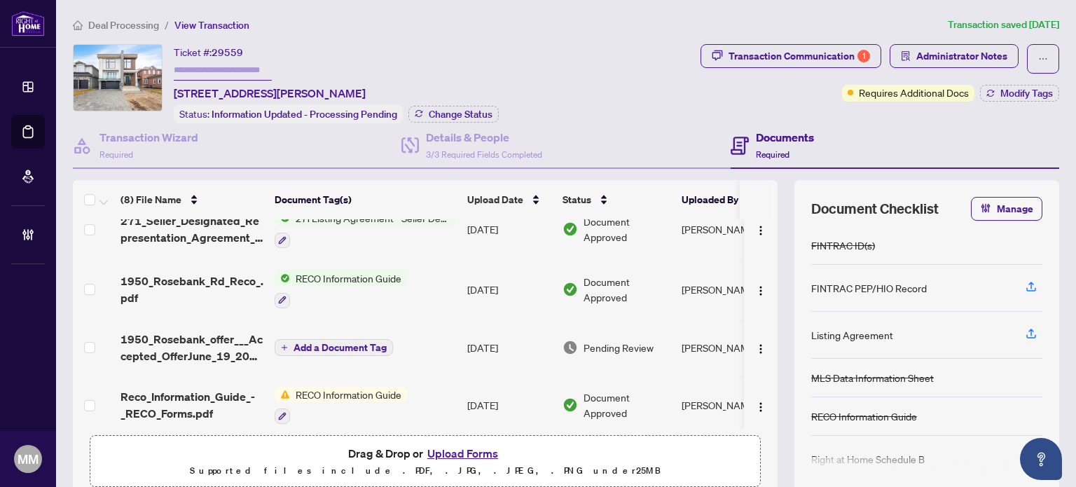
click at [507, 329] on td "Jun/20/2025" at bounding box center [509, 348] width 95 height 56
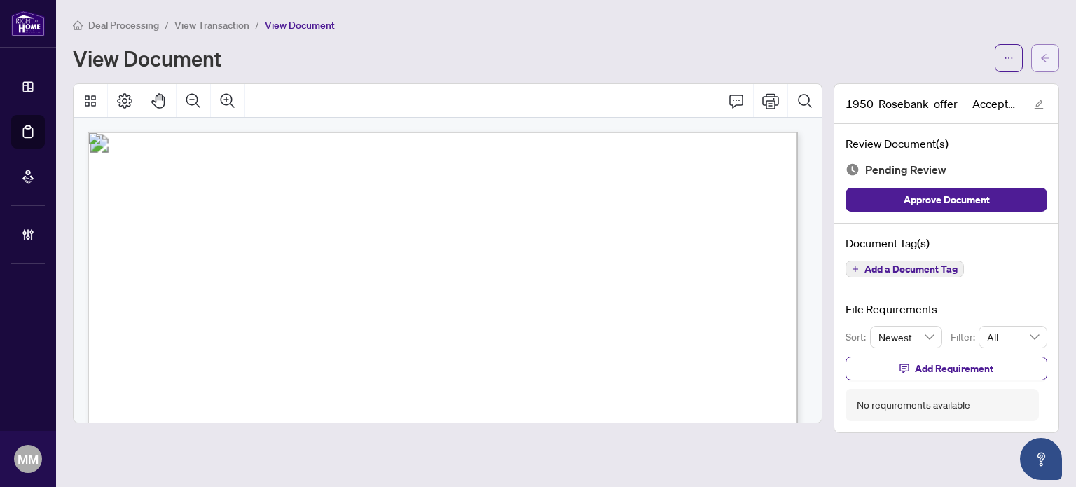
click at [1046, 47] on span "button" at bounding box center [1046, 58] width 10 height 22
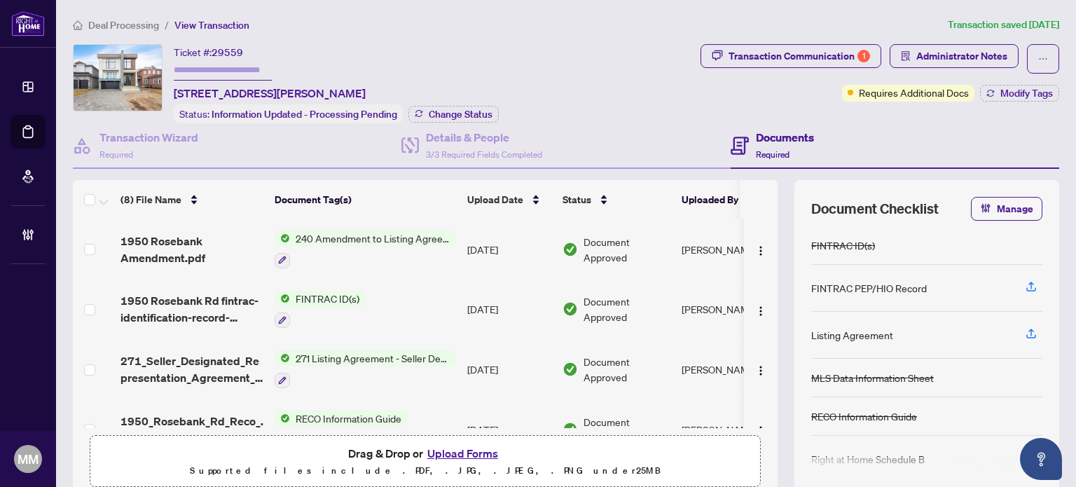
click at [135, 20] on span "Deal Processing" at bounding box center [123, 25] width 71 height 13
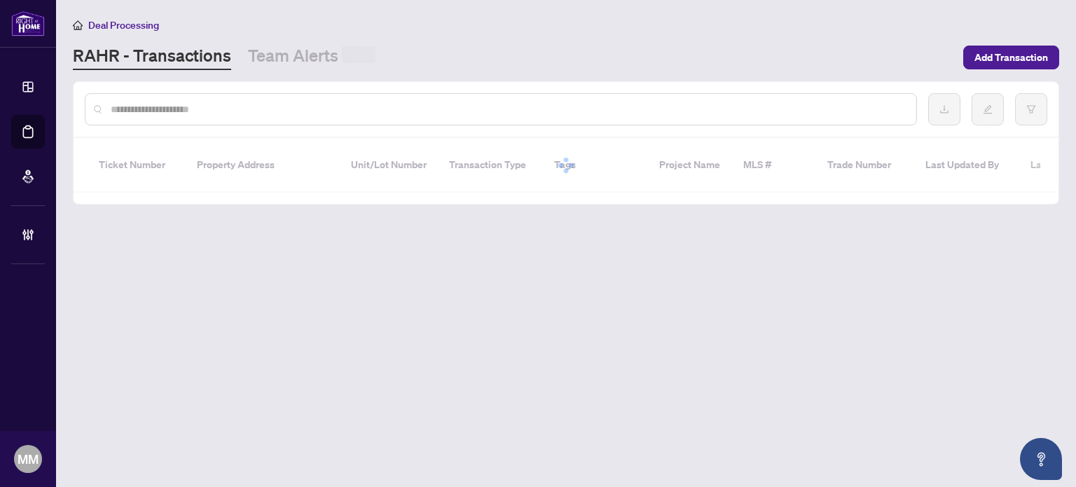
click at [263, 102] on input "text" at bounding box center [508, 109] width 795 height 15
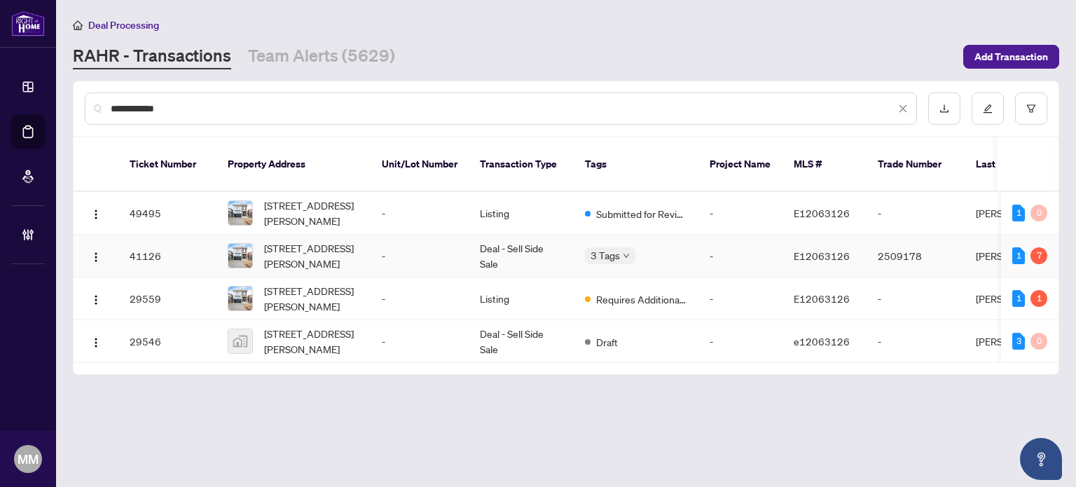
type input "**********"
click at [566, 242] on td "Deal - Sell Side Sale" at bounding box center [521, 256] width 105 height 43
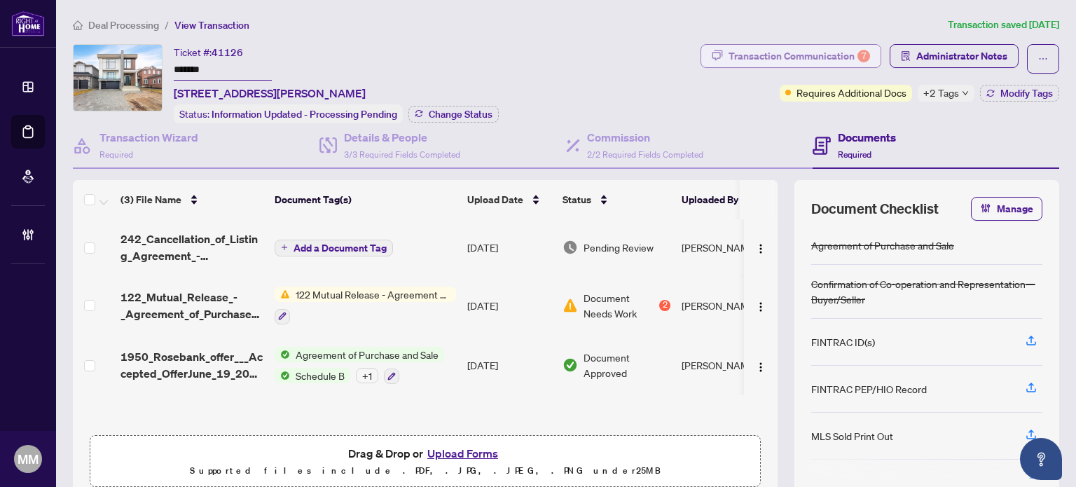
click at [809, 61] on div "Transaction Communication 7" at bounding box center [800, 56] width 142 height 22
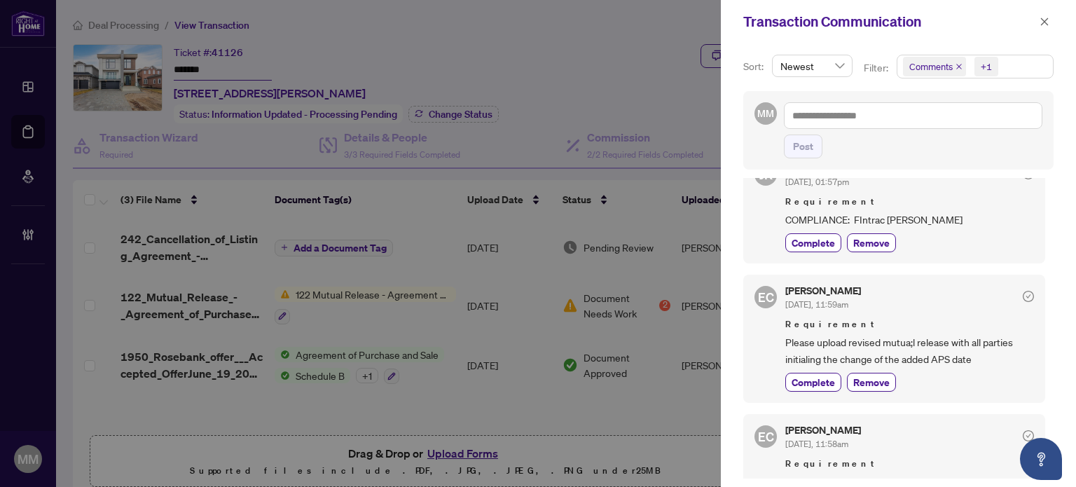
scroll to position [350, 0]
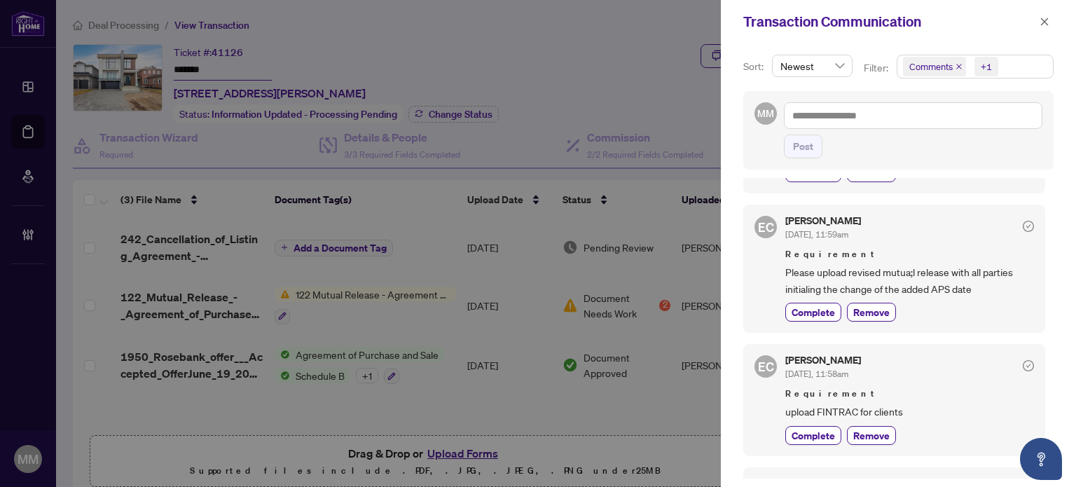
click at [581, 434] on div at bounding box center [538, 243] width 1076 height 487
click at [1049, 25] on icon "close" at bounding box center [1045, 22] width 10 height 10
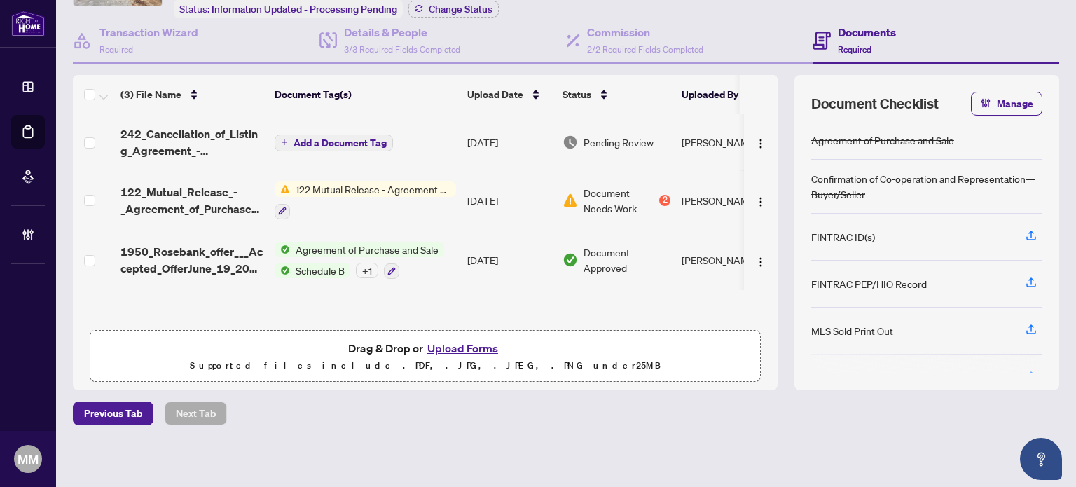
scroll to position [106, 0]
click at [517, 190] on td "[DATE]" at bounding box center [509, 200] width 95 height 60
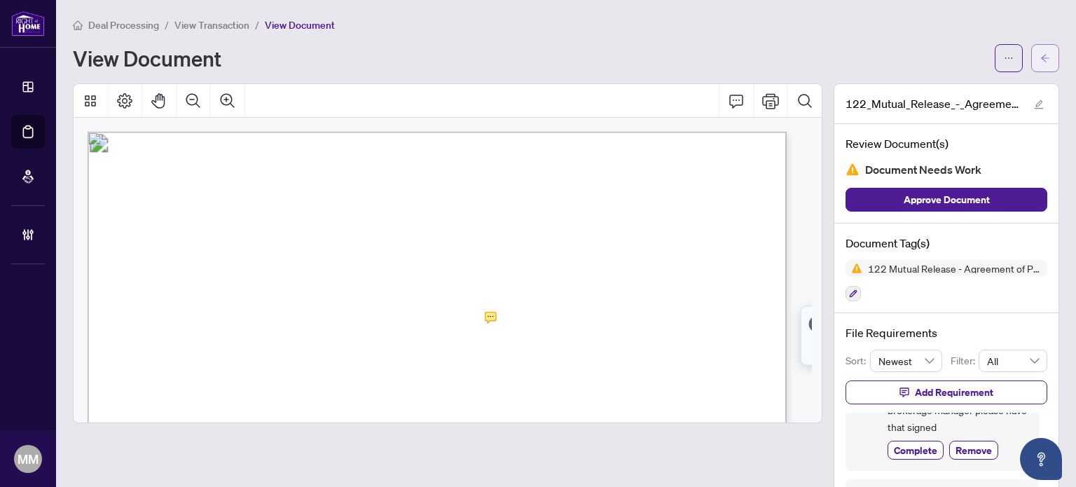
click at [1041, 50] on span "button" at bounding box center [1046, 58] width 10 height 22
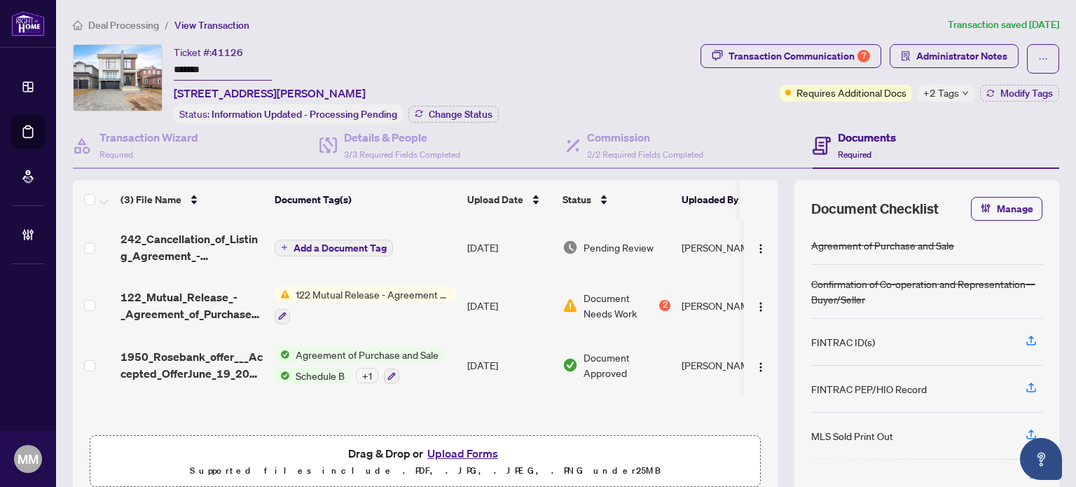
click at [424, 42] on div "Deal Processing / View Transaction Transaction saved 4 days ago Ticket #: 41126…" at bounding box center [566, 298] width 998 height 563
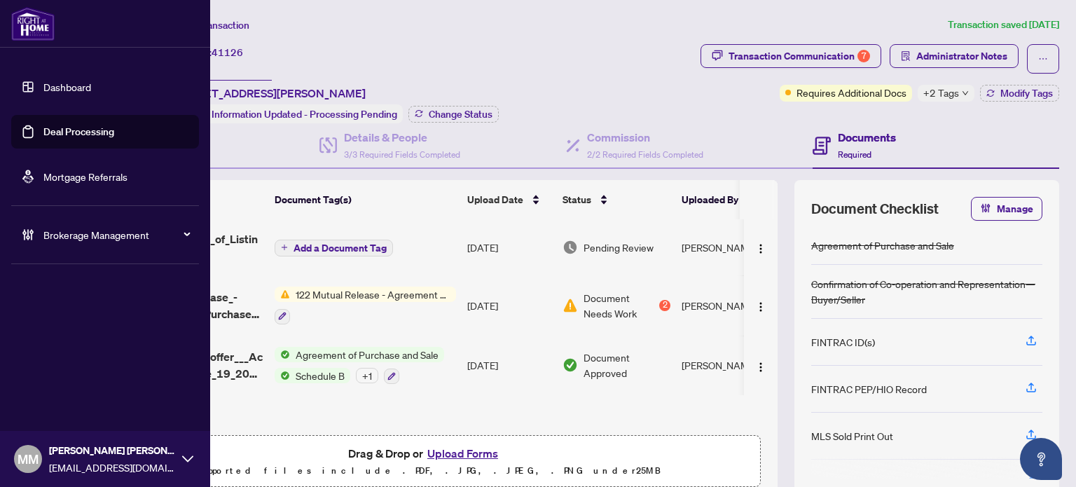
click at [79, 245] on div "Brokerage Management" at bounding box center [105, 235] width 188 height 34
click at [99, 335] on link "Manage Agents" at bounding box center [63, 335] width 69 height 13
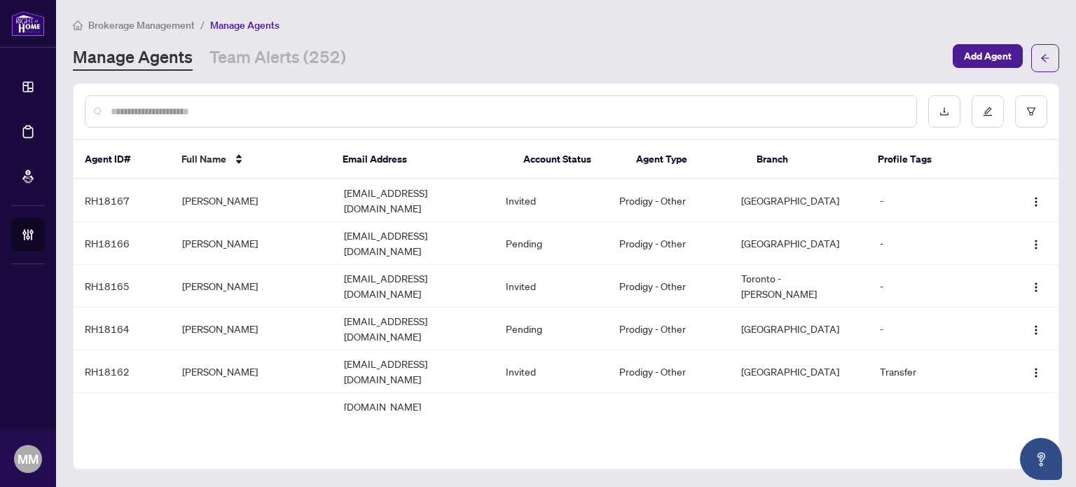
click at [294, 107] on input "text" at bounding box center [508, 111] width 795 height 15
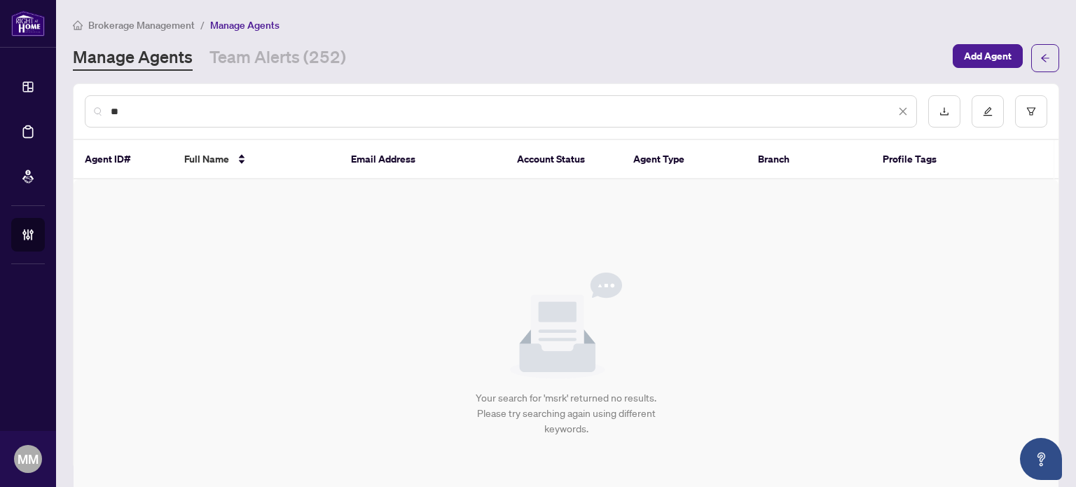
type input "*"
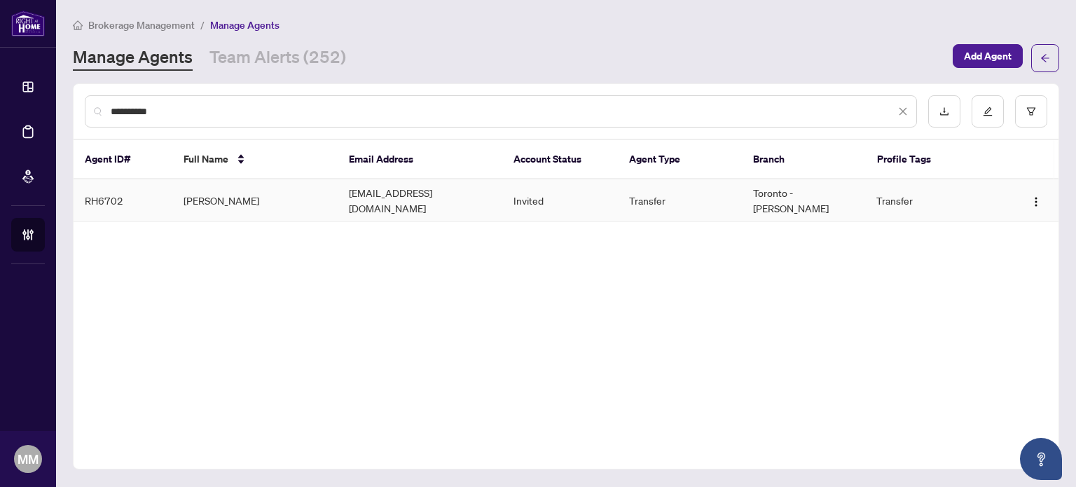
type input "**********"
click at [345, 191] on td "marklederer7@gmail.com" at bounding box center [420, 200] width 165 height 43
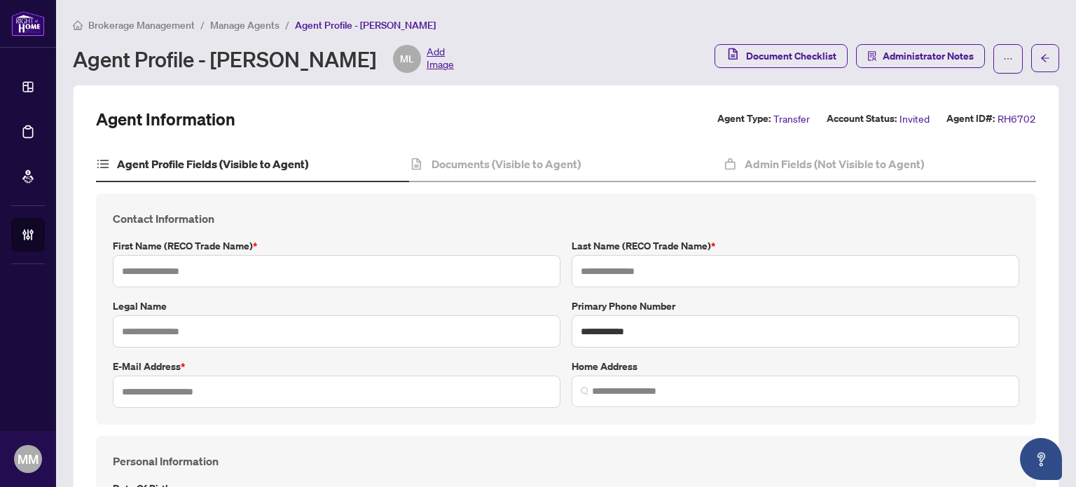
type input "****"
type input "*******"
type input "**********"
type input "******"
type input "*"
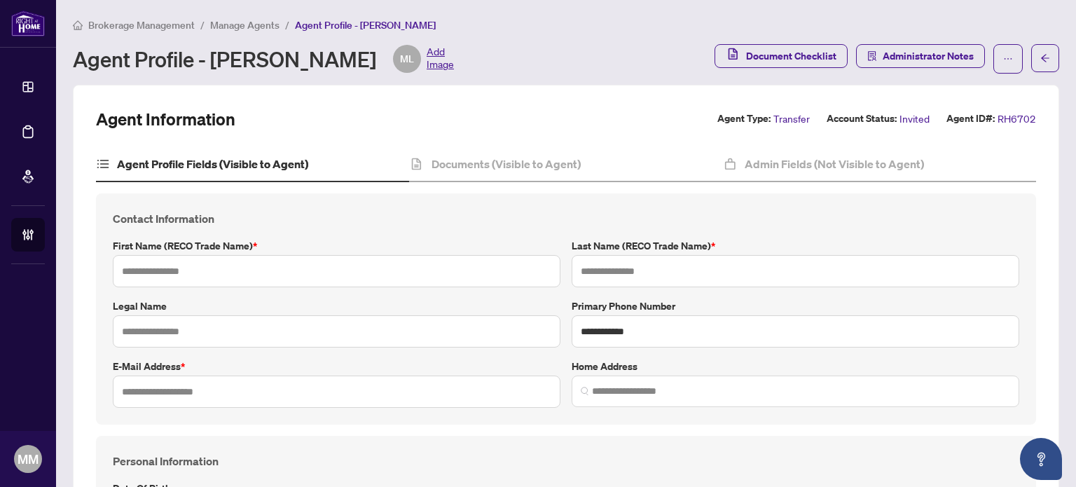
type input "*"
type input "*******"
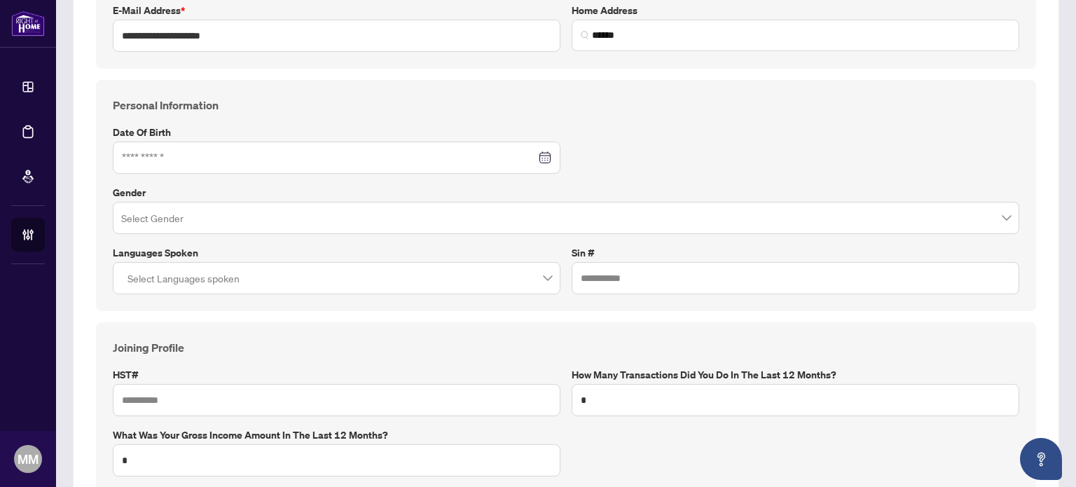
scroll to position [132, 0]
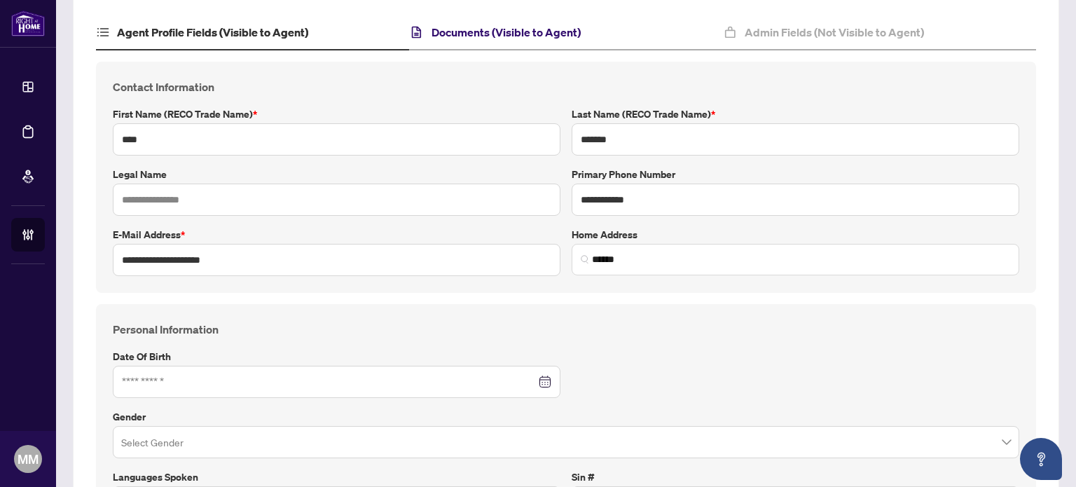
click at [532, 24] on h4 "Documents (Visible to Agent)" at bounding box center [506, 32] width 149 height 17
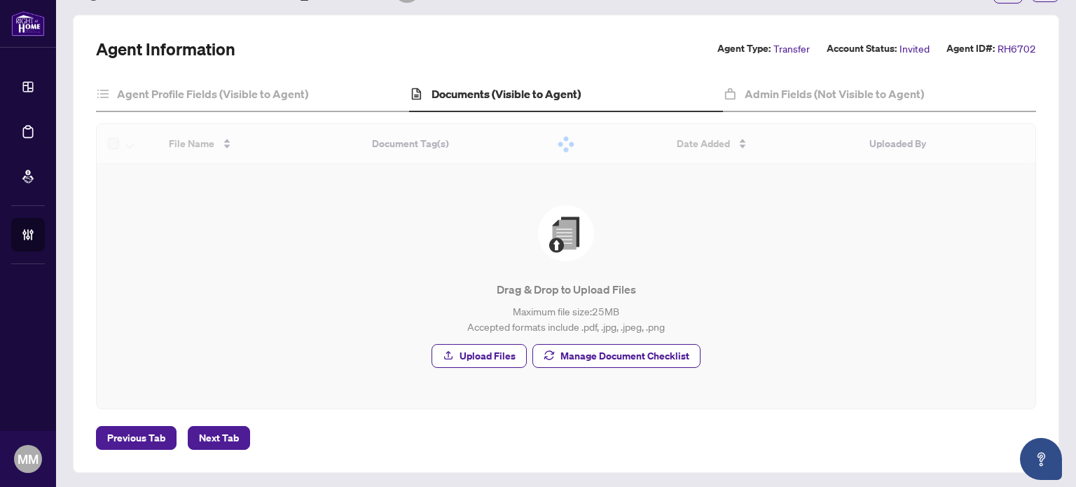
scroll to position [30, 0]
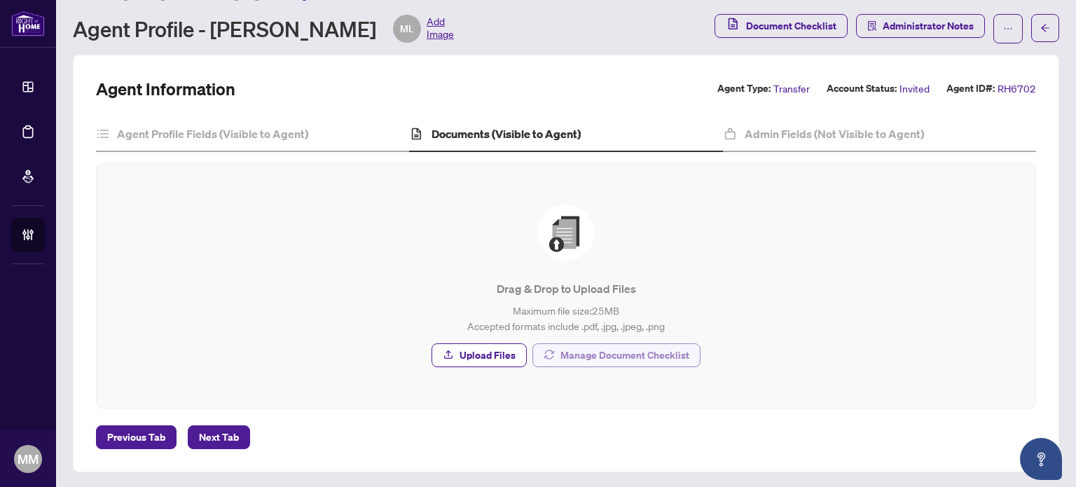
click at [603, 344] on span "Manage Document Checklist" at bounding box center [625, 355] width 129 height 22
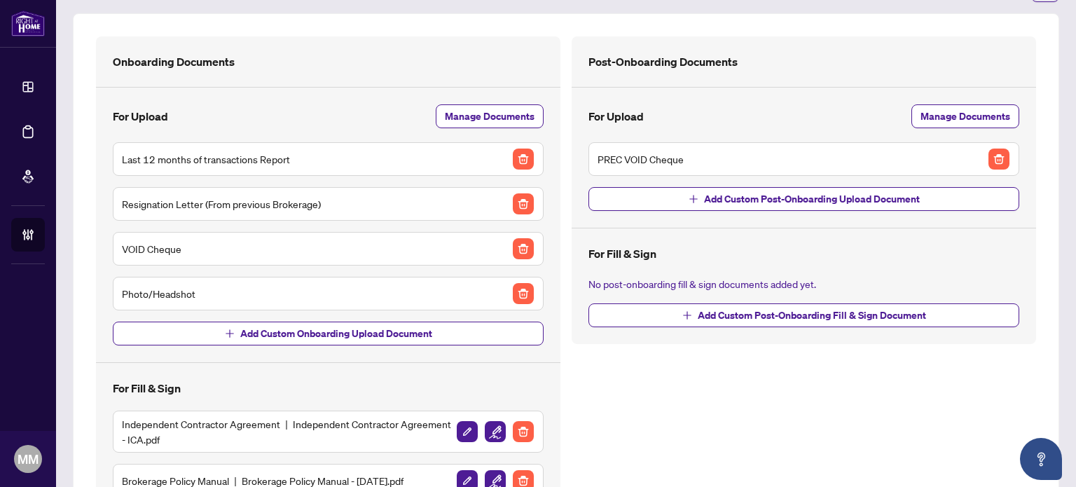
scroll to position [140, 0]
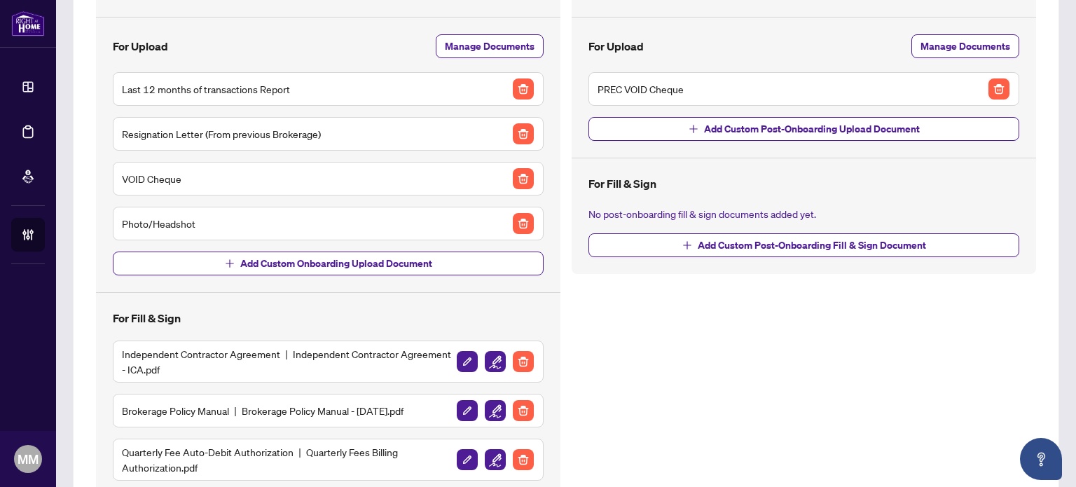
click at [991, 89] on img "button" at bounding box center [999, 88] width 21 height 21
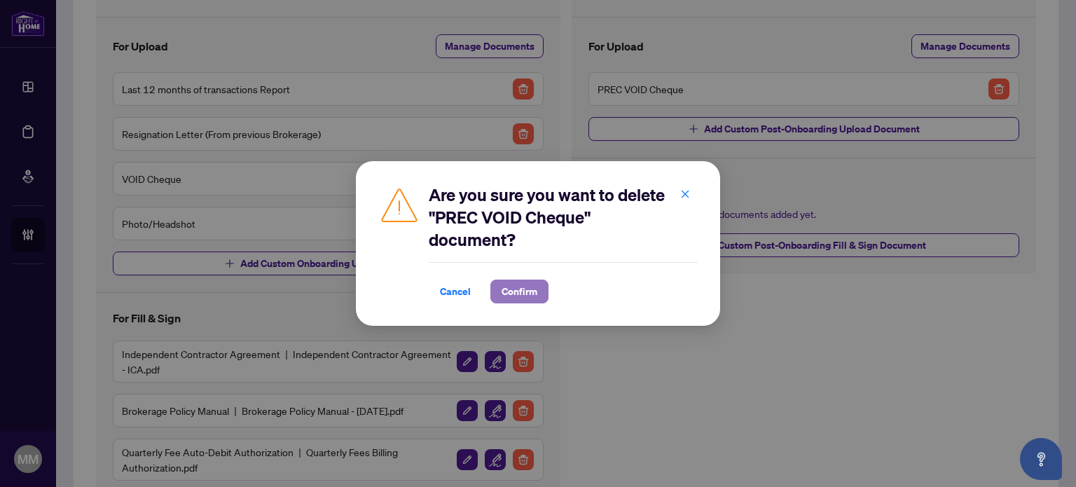
click at [503, 291] on span "Confirm" at bounding box center [520, 291] width 36 height 22
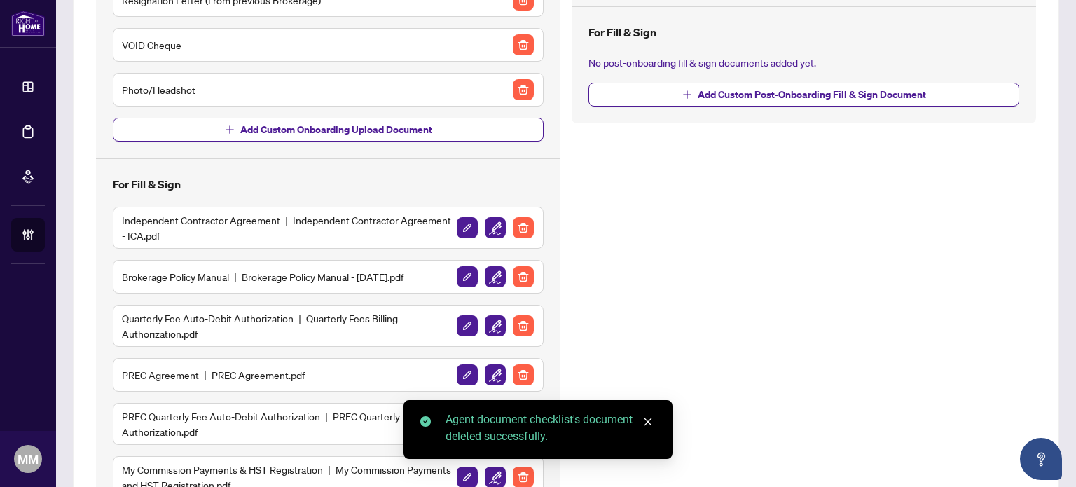
scroll to position [350, 0]
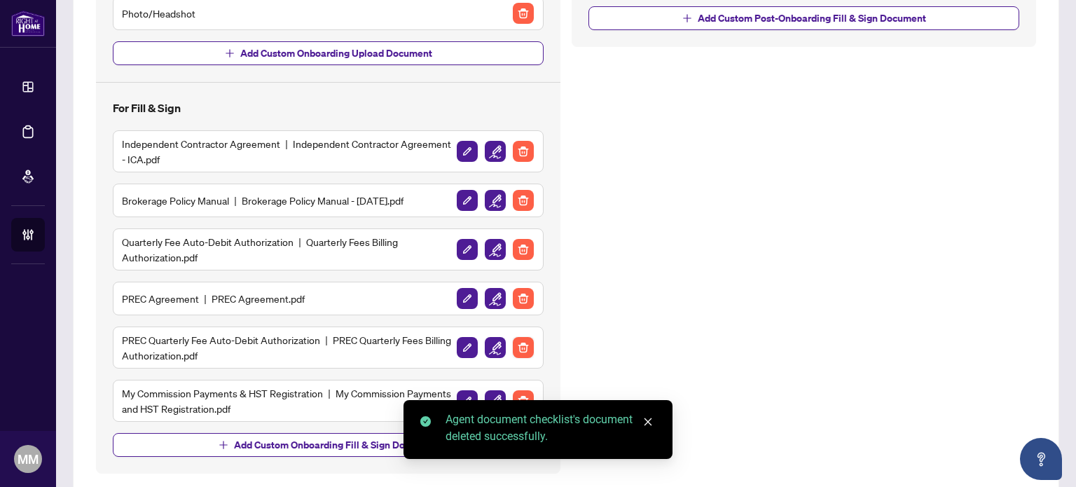
click at [522, 343] on img "button" at bounding box center [523, 347] width 21 height 21
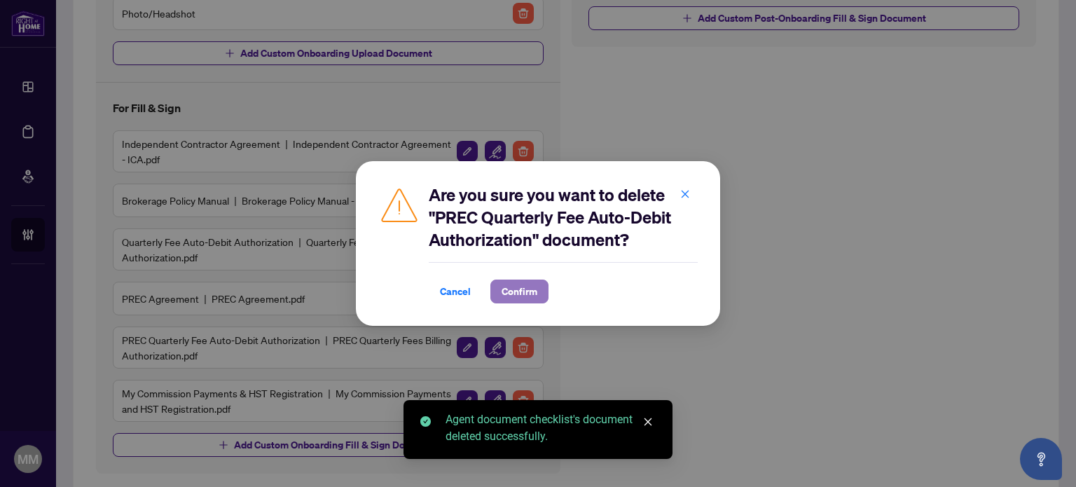
click at [526, 294] on span "Confirm" at bounding box center [520, 291] width 36 height 22
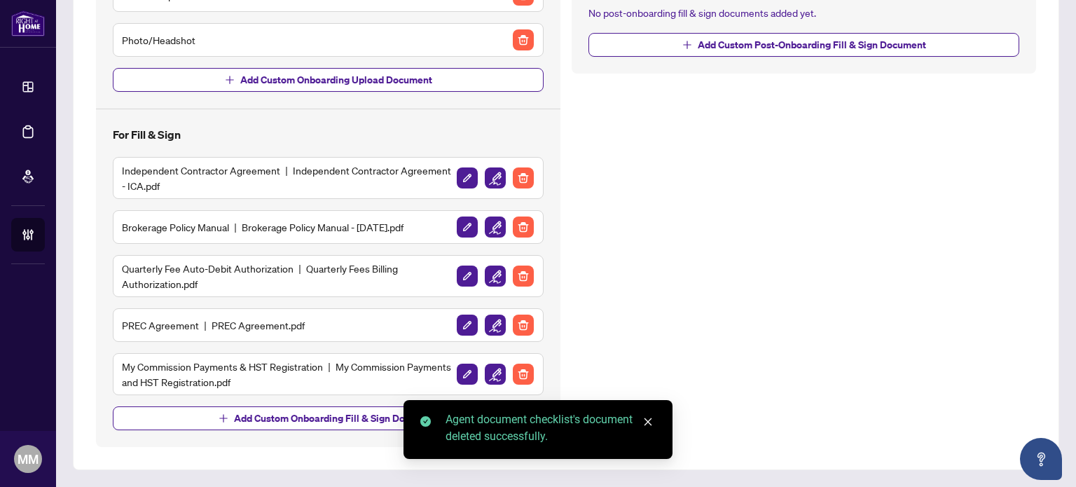
scroll to position [319, 0]
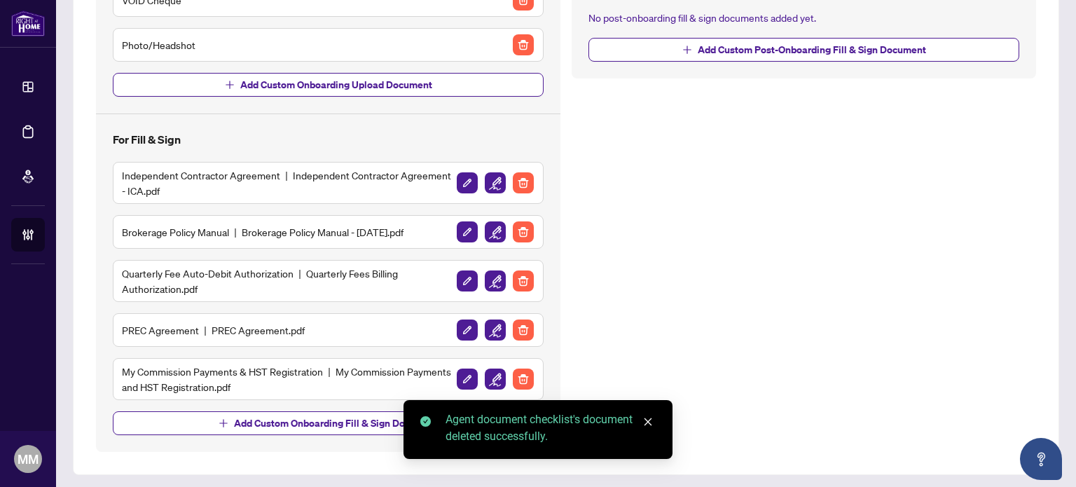
click at [524, 296] on div "Quarterly Fee Auto-Debit Authorization Quarterly Fees Billing Authorization.pdf" at bounding box center [328, 281] width 431 height 42
click at [516, 327] on img "button" at bounding box center [523, 330] width 21 height 21
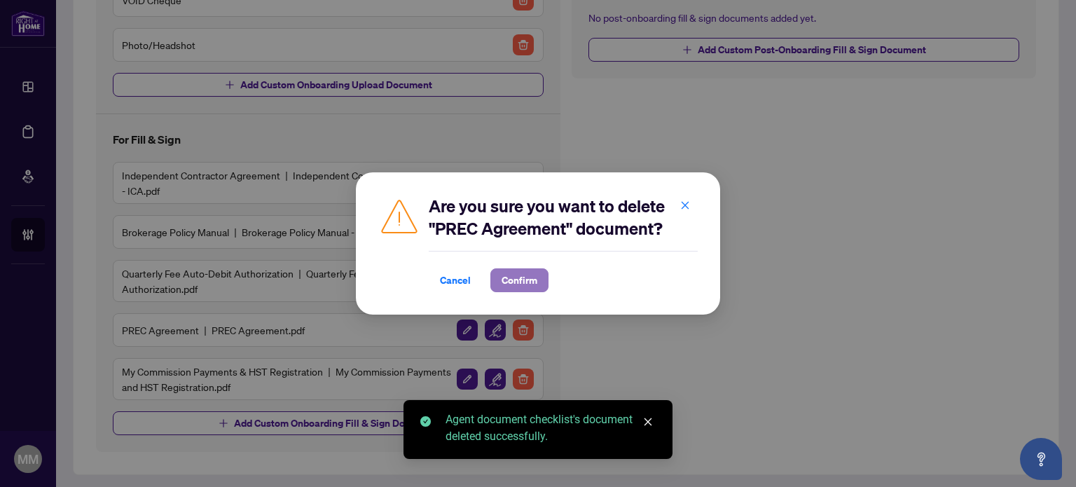
click at [521, 283] on span "Confirm" at bounding box center [520, 280] width 36 height 22
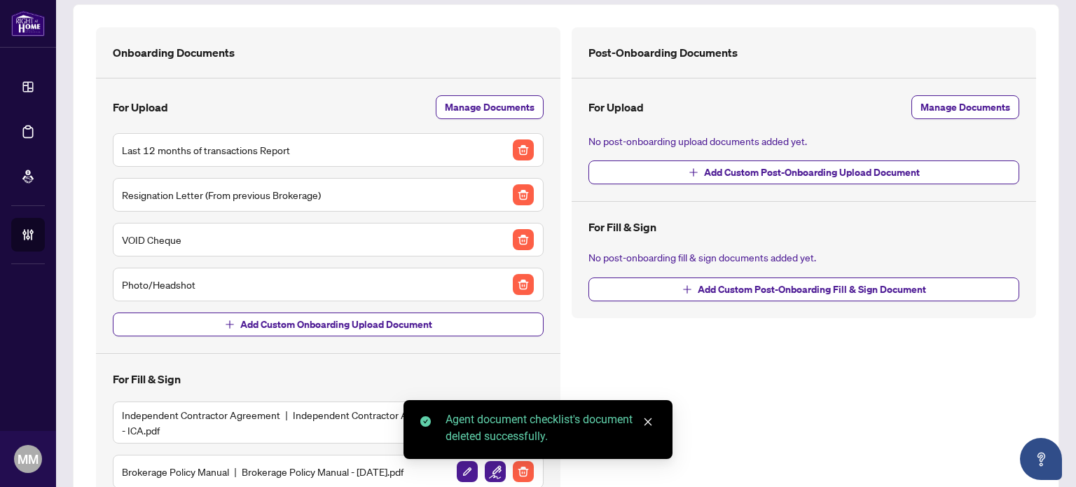
scroll to position [64, 0]
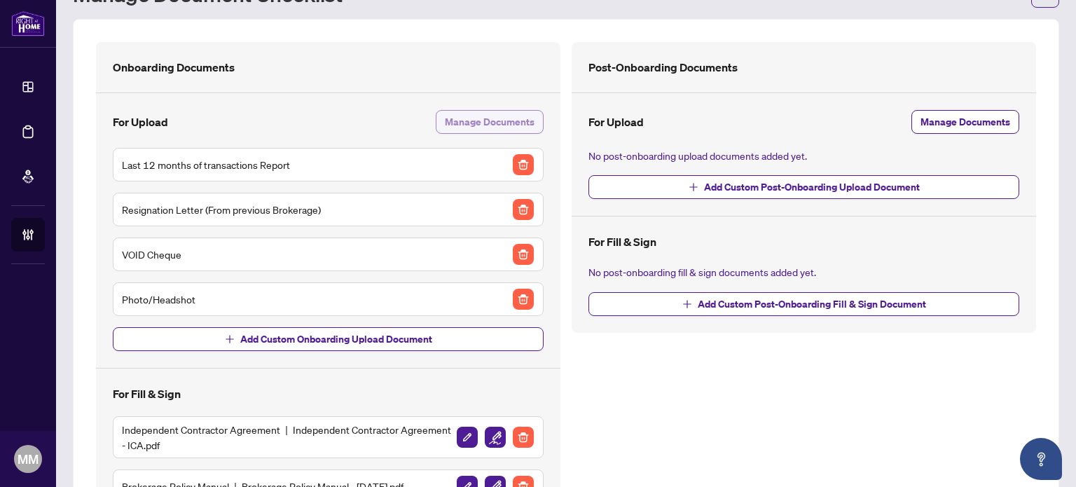
click at [461, 125] on span "Manage Documents" at bounding box center [490, 122] width 90 height 22
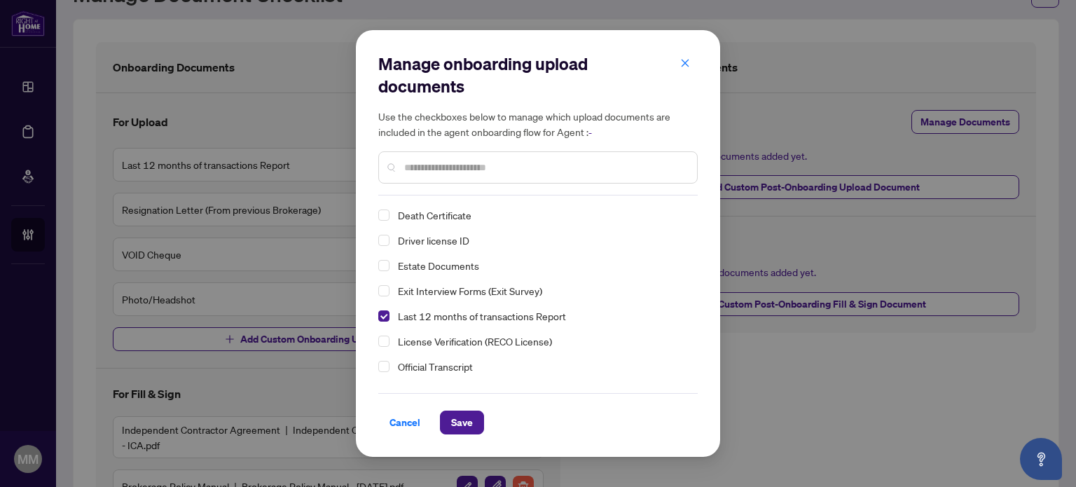
click at [390, 242] on div "Driver license ID" at bounding box center [533, 240] width 311 height 17
click at [387, 241] on span "Select Driver license ID" at bounding box center [383, 240] width 11 height 11
click at [458, 426] on span "Save" at bounding box center [462, 422] width 22 height 22
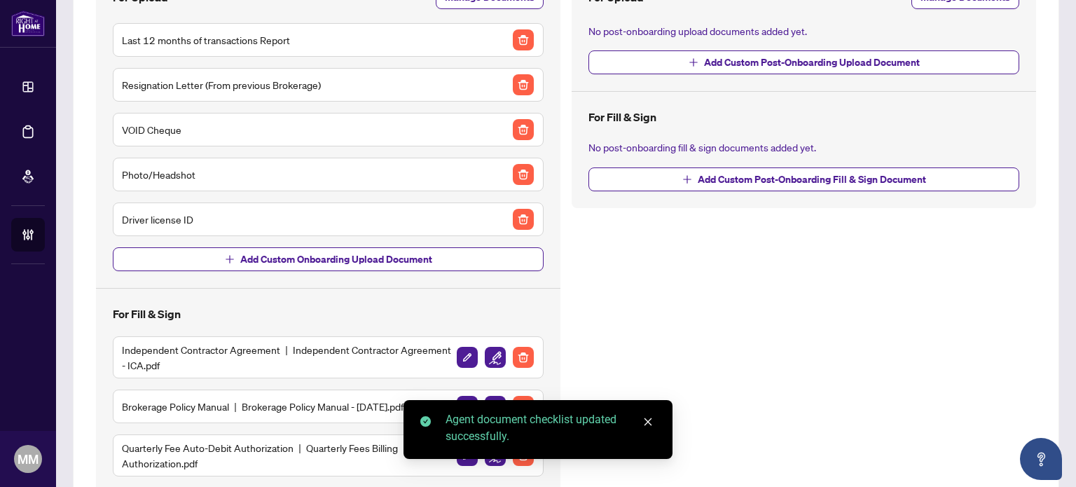
scroll to position [319, 0]
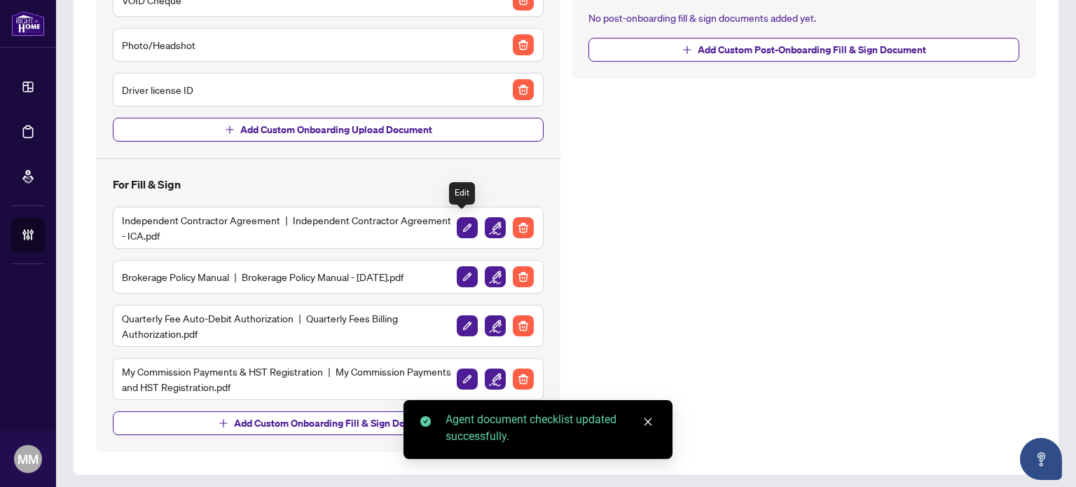
click at [490, 219] on img "button" at bounding box center [495, 227] width 21 height 21
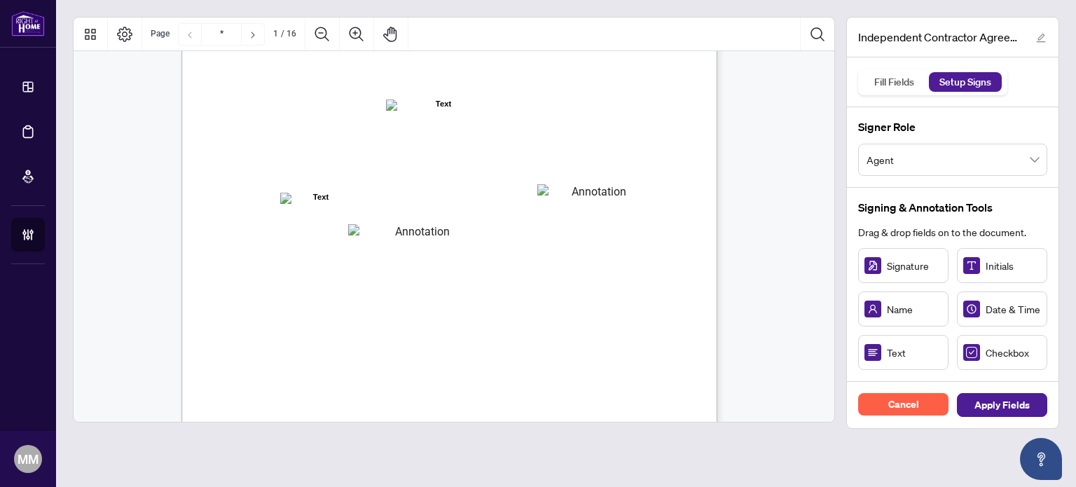
scroll to position [140, 0]
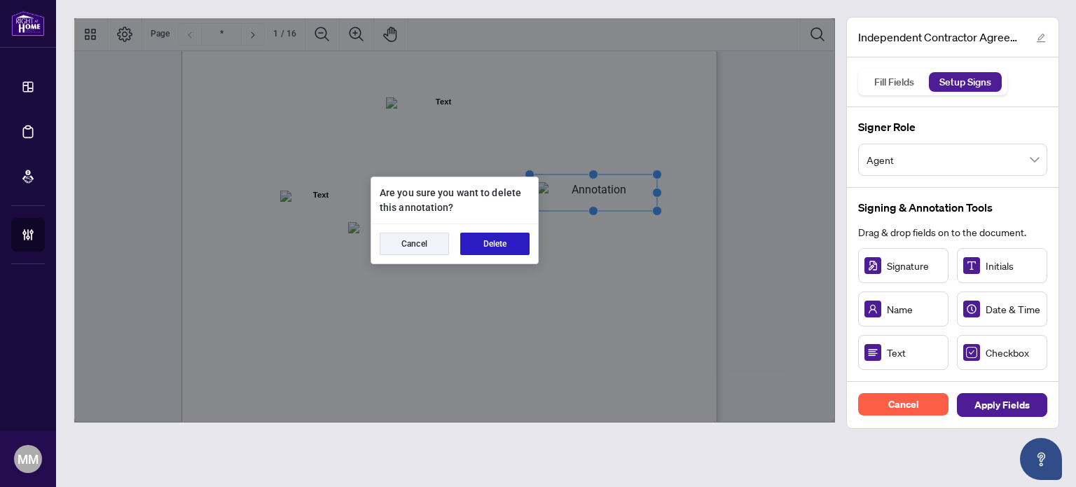
click at [484, 240] on button "Delete" at bounding box center [494, 244] width 69 height 22
click at [513, 240] on button "Delete" at bounding box center [494, 244] width 69 height 22
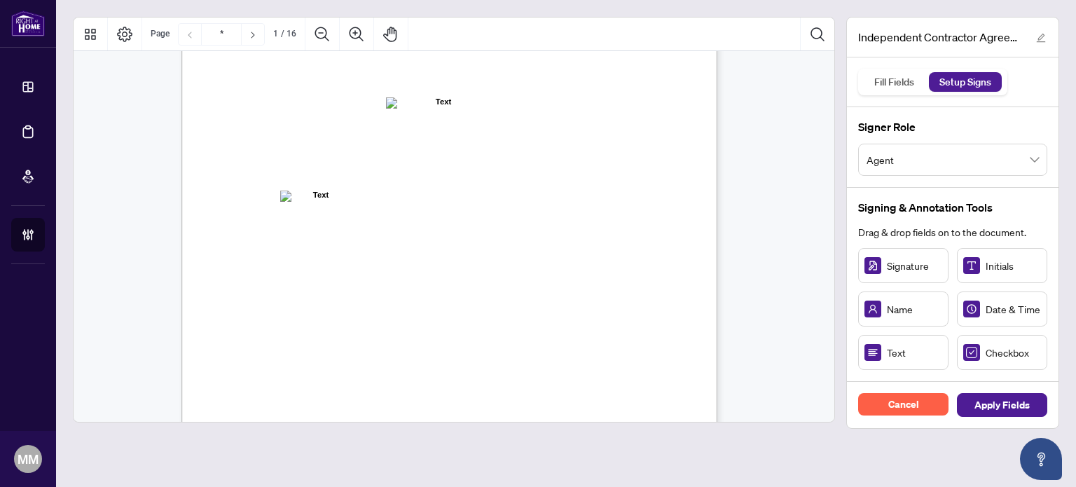
drag, startPoint x: 901, startPoint y: 372, endPoint x: 857, endPoint y: 327, distance: 62.9
click at [857, 327] on div "Signing & Annotation Tools Drag & drop fields on to the document. Signature Ini…" at bounding box center [953, 285] width 212 height 194
drag, startPoint x: 558, startPoint y: 204, endPoint x: 570, endPoint y: 194, distance: 15.4
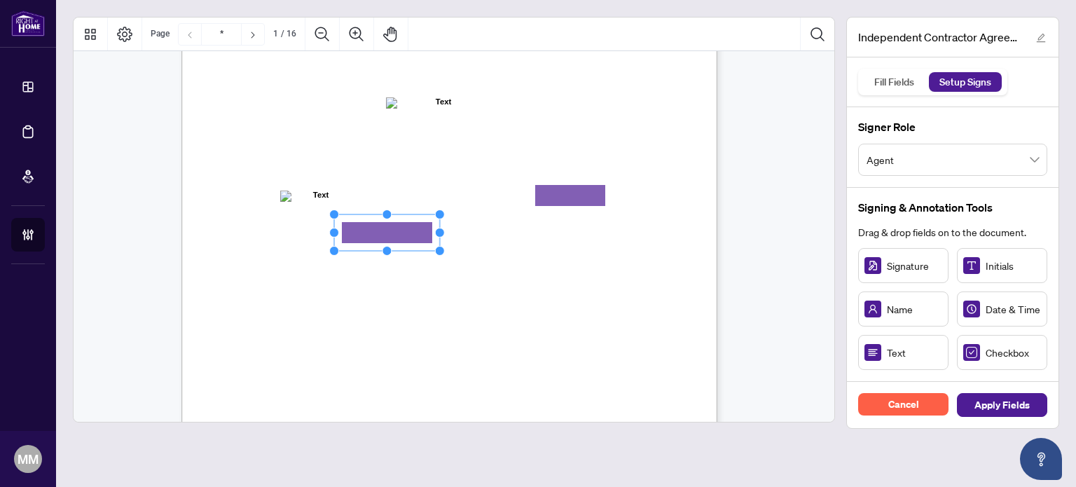
drag, startPoint x: 420, startPoint y: 235, endPoint x: 451, endPoint y: 229, distance: 32.2
click at [443, 231] on circle "Resize, Right" at bounding box center [439, 232] width 9 height 9
click at [329, 229] on span "will operate from the" at bounding box center [287, 234] width 84 height 13
drag, startPoint x: 354, startPoint y: 229, endPoint x: 376, endPoint y: 227, distance: 22.5
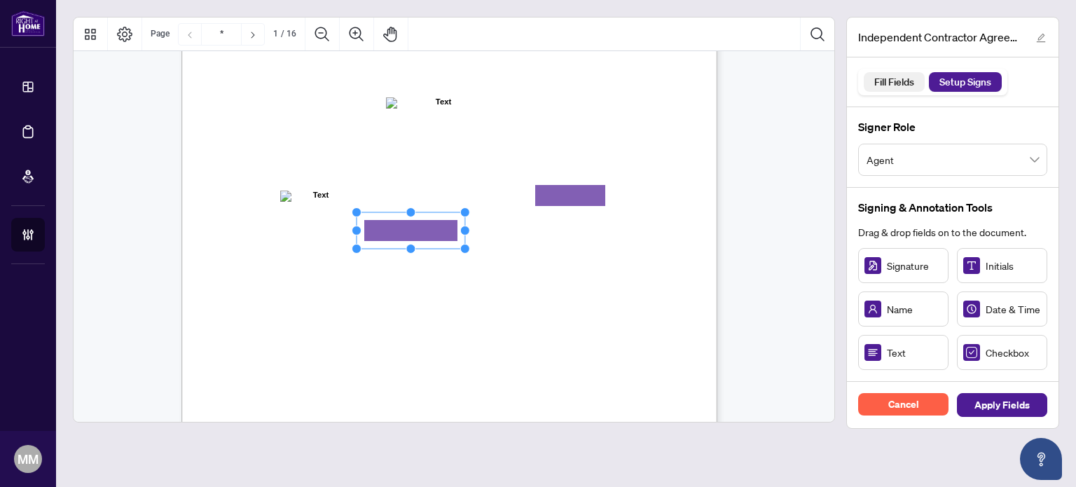
click at [893, 83] on div "Fill Fields" at bounding box center [894, 82] width 55 height 20
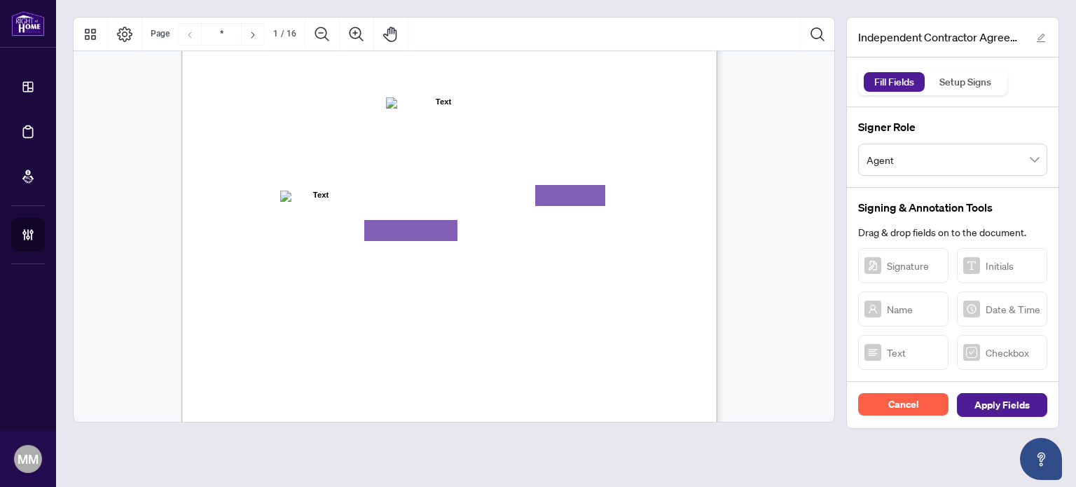
click at [429, 219] on div "INDEPENDENT CONTRACTOR AGREEMENT THIS AGREEMENT is made as of (the “Effective D…" at bounding box center [450, 272] width 536 height 694
type textarea "**********"
click at [619, 243] on div "INDEPENDENT CONTRACTOR AGREEMENT THIS AGREEMENT is made as of (the “Effective D…" at bounding box center [517, 359] width 670 height 868
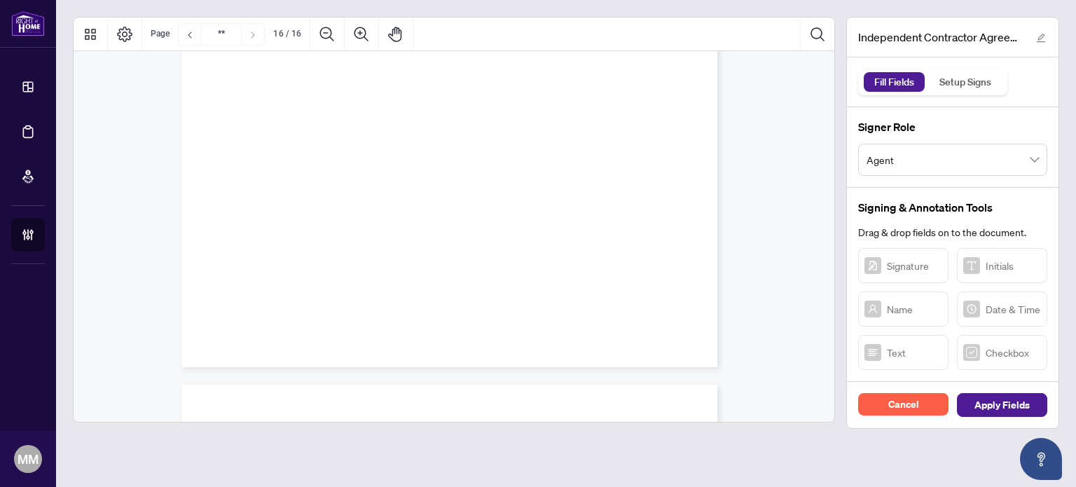
type input "**"
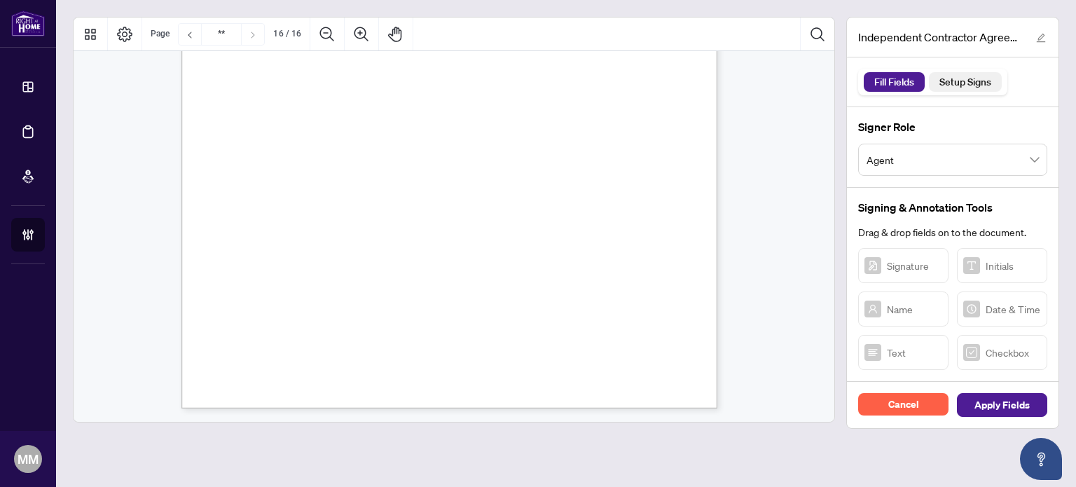
click at [960, 83] on div "Setup Signs" at bounding box center [965, 82] width 67 height 20
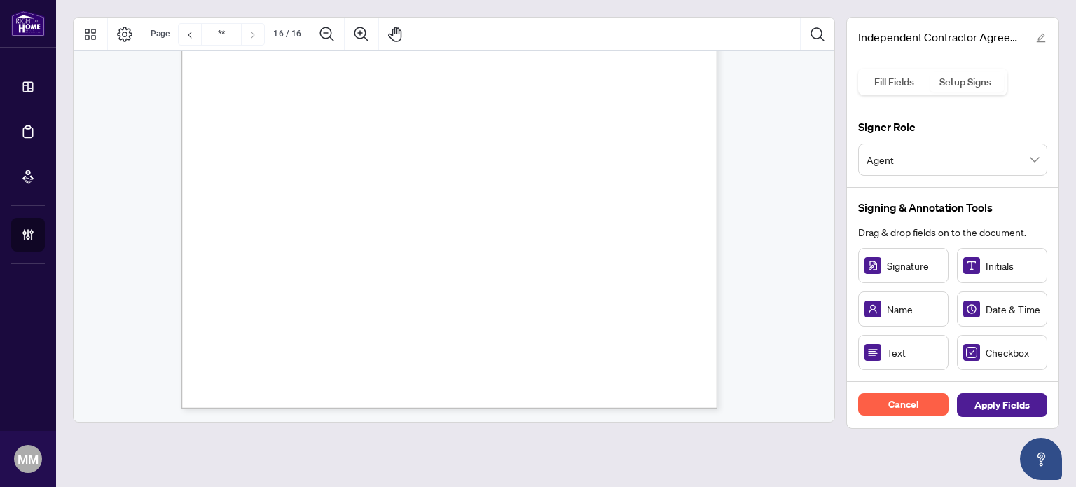
scroll to position [10669, 0]
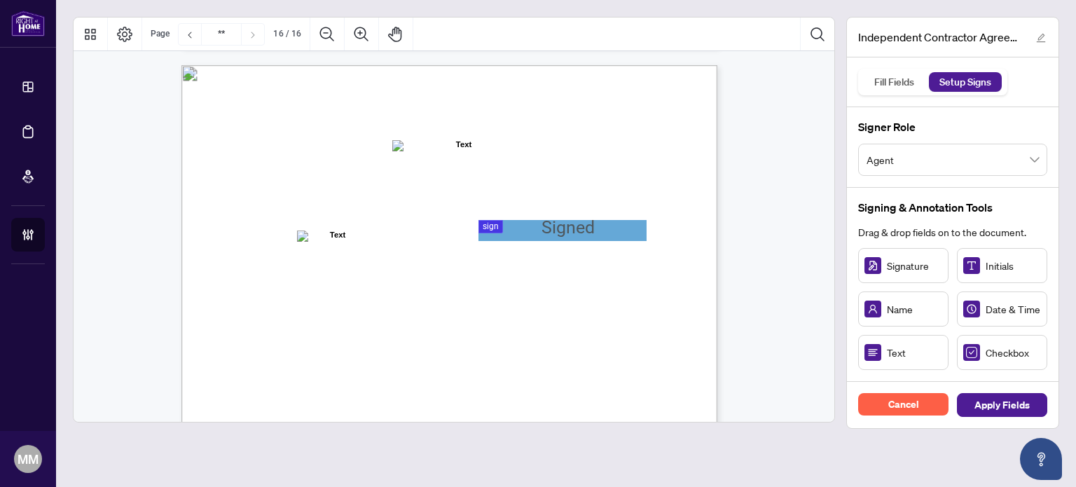
click at [269, 242] on span "Name:" at bounding box center [257, 241] width 24 height 13
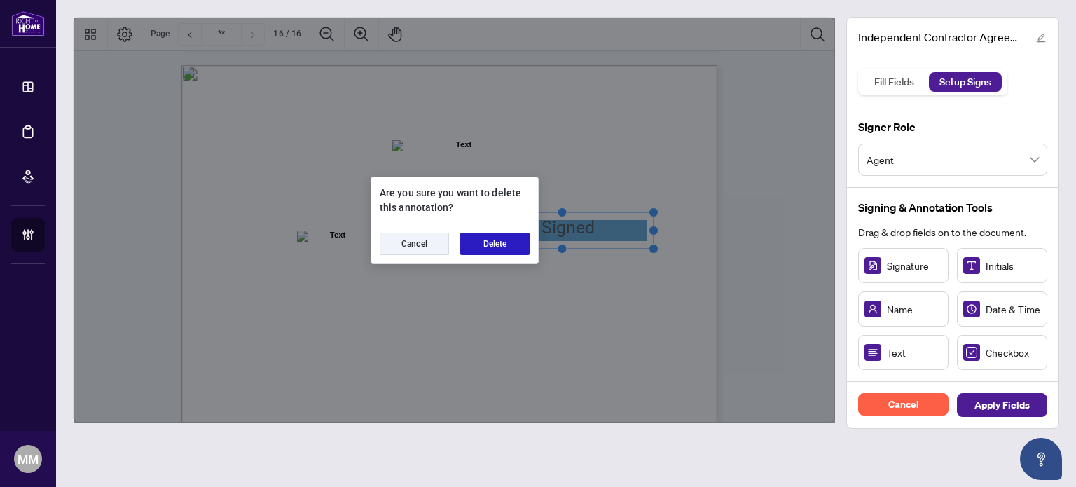
click at [517, 252] on button "Delete" at bounding box center [494, 244] width 69 height 22
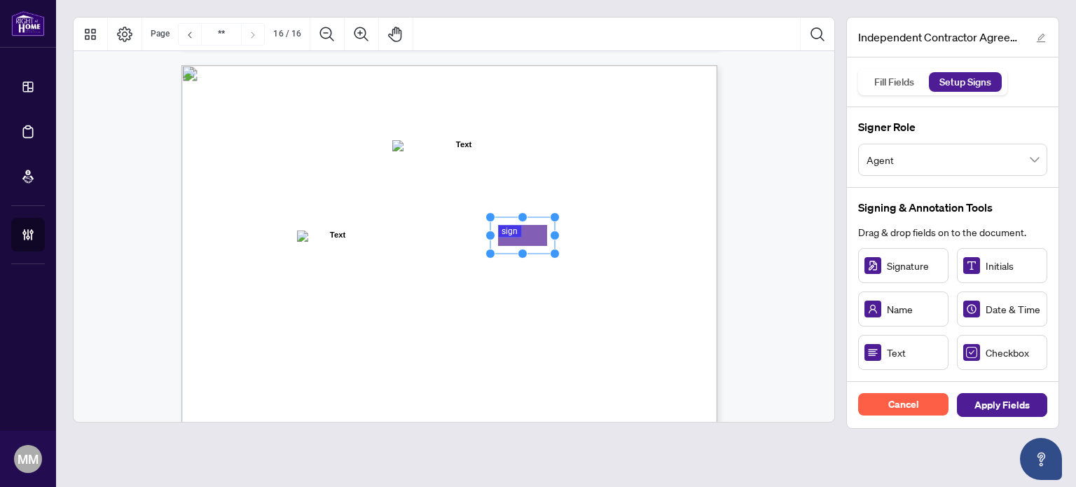
drag, startPoint x: 877, startPoint y: 271, endPoint x: 521, endPoint y: 235, distance: 357.1
drag, startPoint x: 556, startPoint y: 237, endPoint x: 634, endPoint y: 222, distance: 79.2
click at [634, 222] on div "IN WITNESS WHEREOF, the parties hereto, having read and understood the entire A…" at bounding box center [450, 412] width 536 height 694
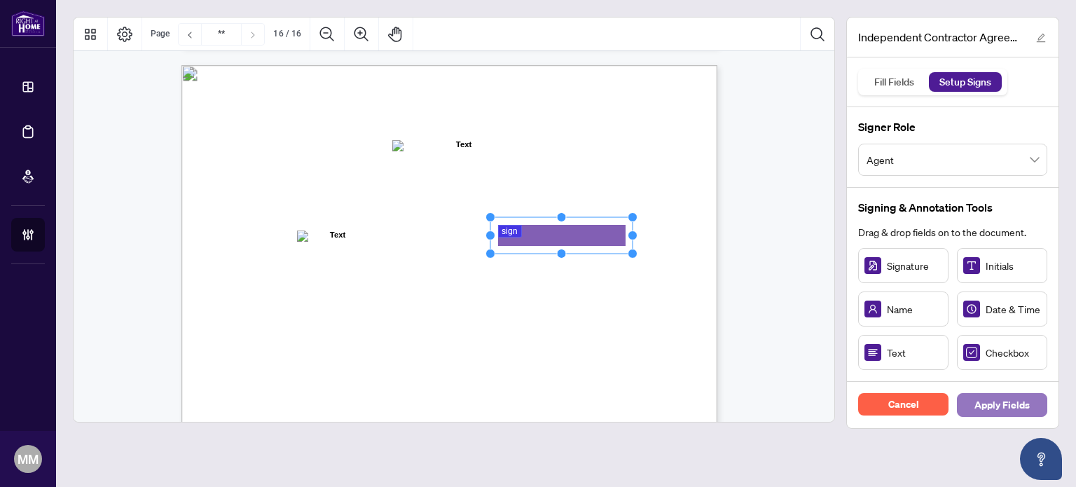
click at [987, 404] on span "Apply Fields" at bounding box center [1002, 405] width 55 height 22
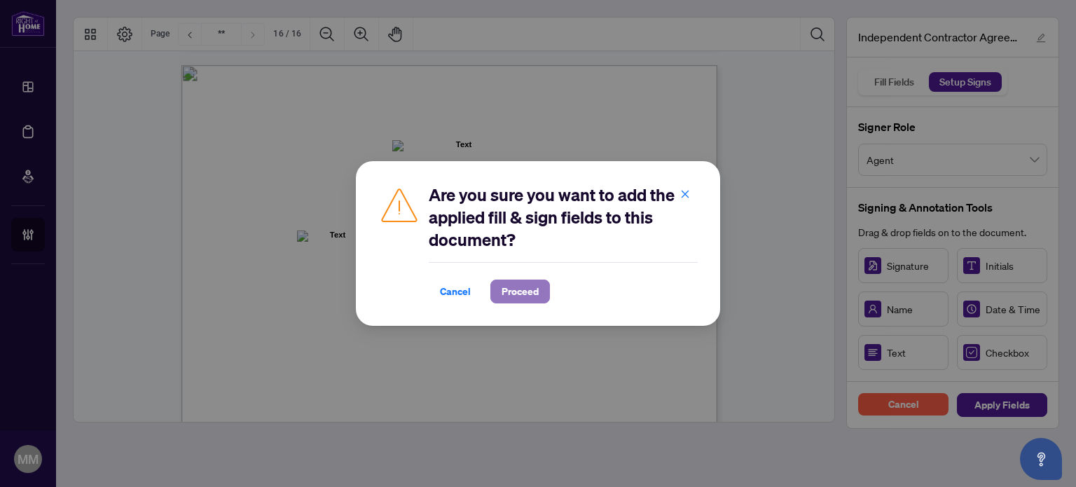
click at [523, 293] on span "Proceed" at bounding box center [520, 291] width 37 height 22
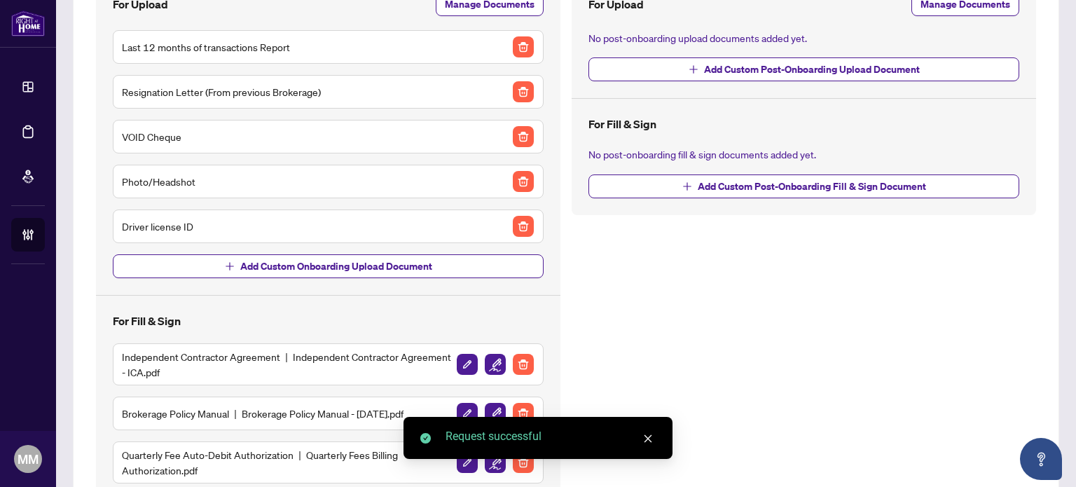
scroll to position [280, 0]
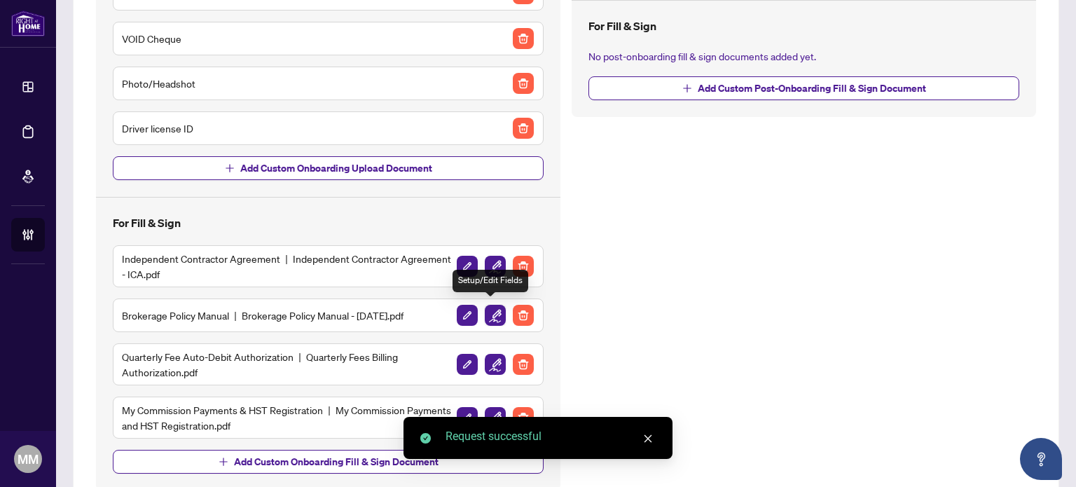
click at [488, 317] on img "button" at bounding box center [495, 315] width 21 height 21
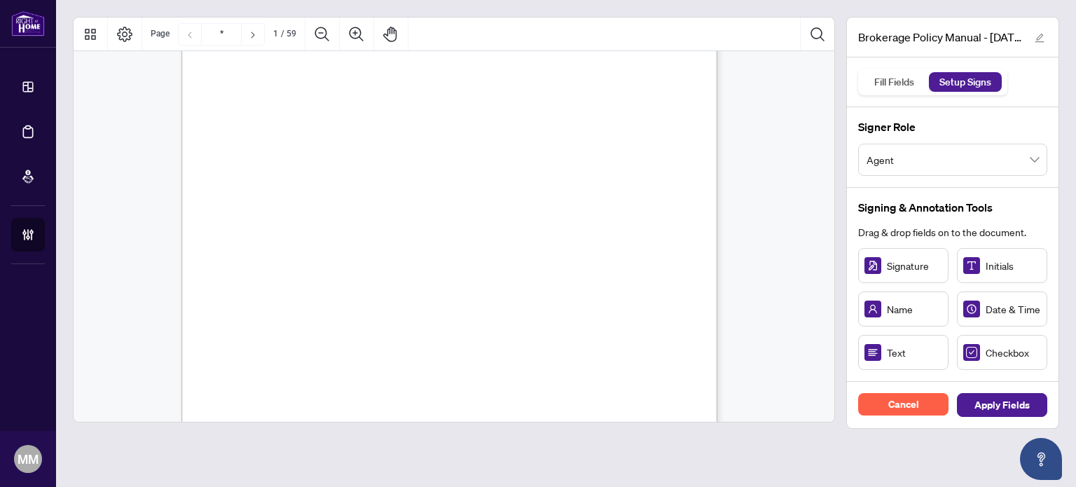
scroll to position [41605, 0]
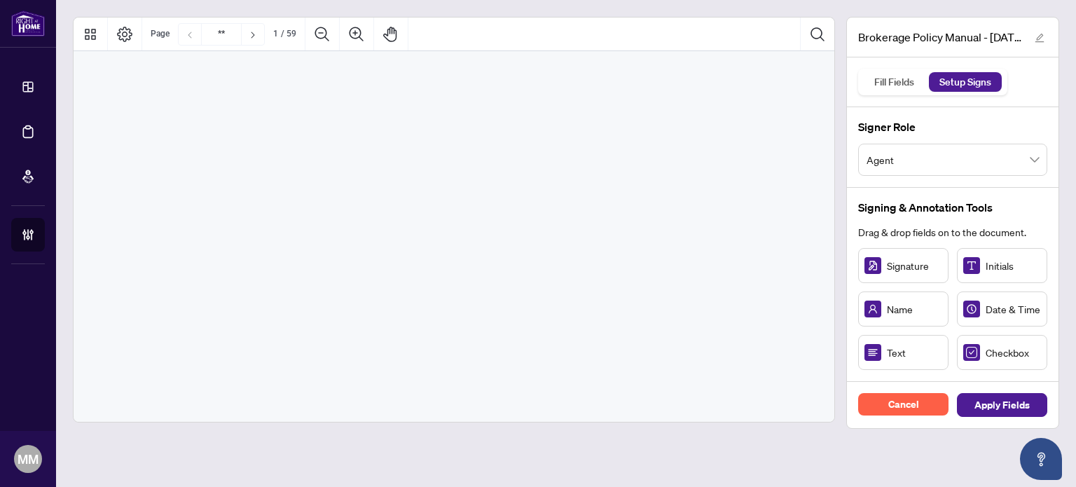
type input "**"
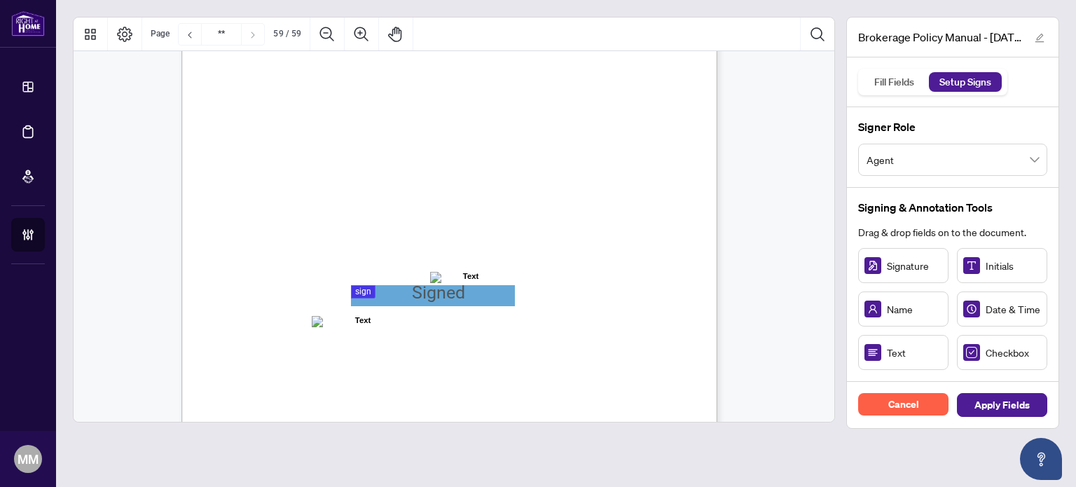
scroll to position [41395, 0]
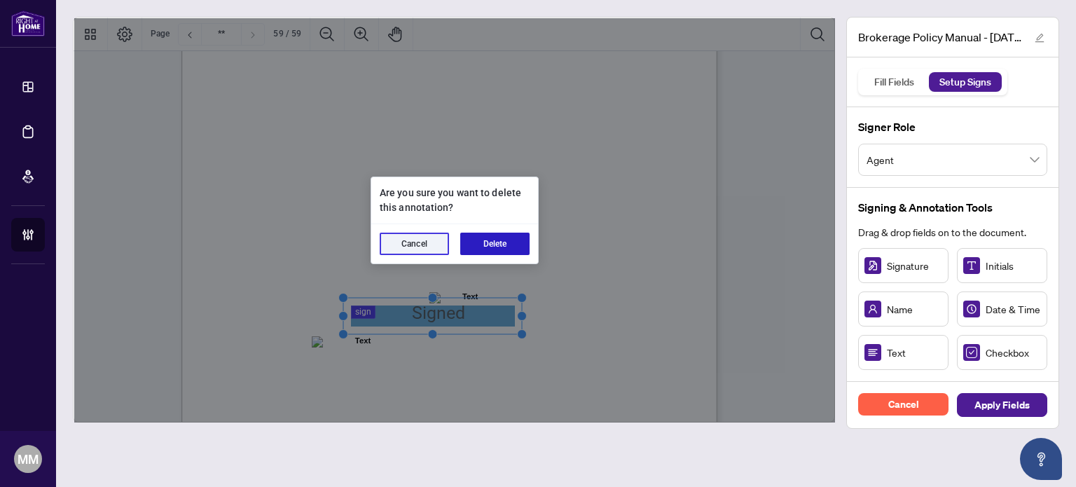
click at [484, 238] on button "Delete" at bounding box center [494, 244] width 69 height 22
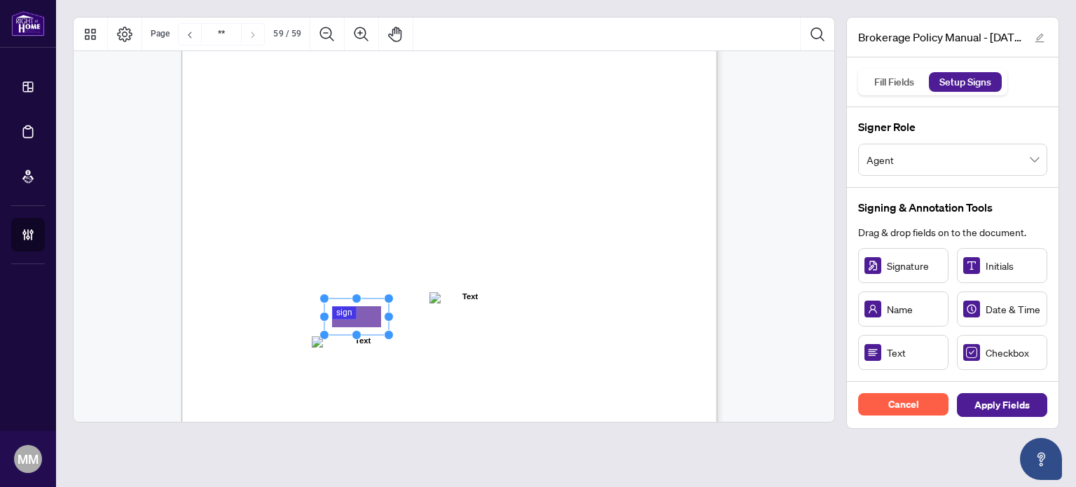
drag, startPoint x: 892, startPoint y: 263, endPoint x: 356, endPoint y: 316, distance: 538.7
click at [303, 316] on span "Signature:" at bounding box center [283, 320] width 40 height 13
click at [393, 322] on rect "Page 59" at bounding box center [361, 317] width 64 height 36
drag, startPoint x: 391, startPoint y: 319, endPoint x: 477, endPoint y: 313, distance: 86.4
click at [467, 313] on circle "Resize, Right" at bounding box center [462, 316] width 9 height 9
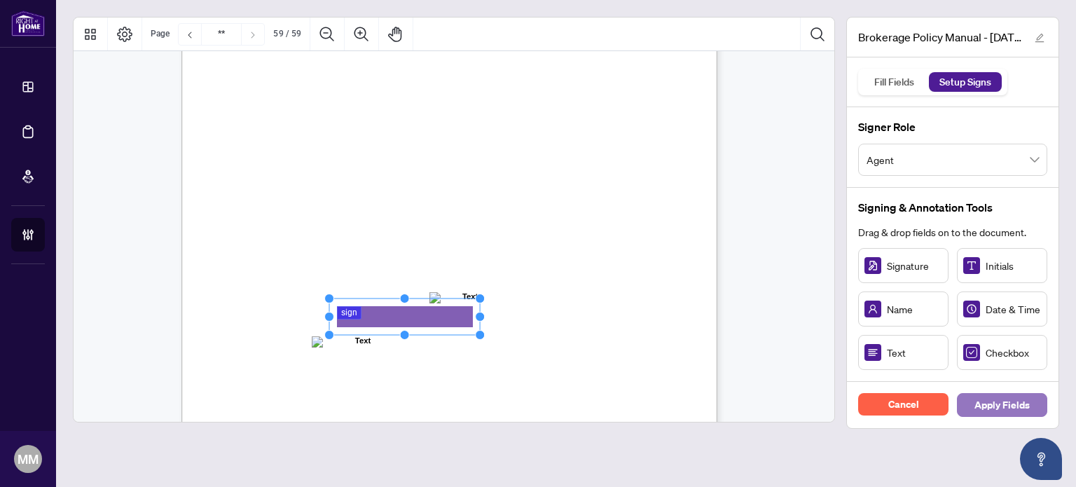
click at [973, 395] on button "Apply Fields" at bounding box center [1002, 405] width 90 height 24
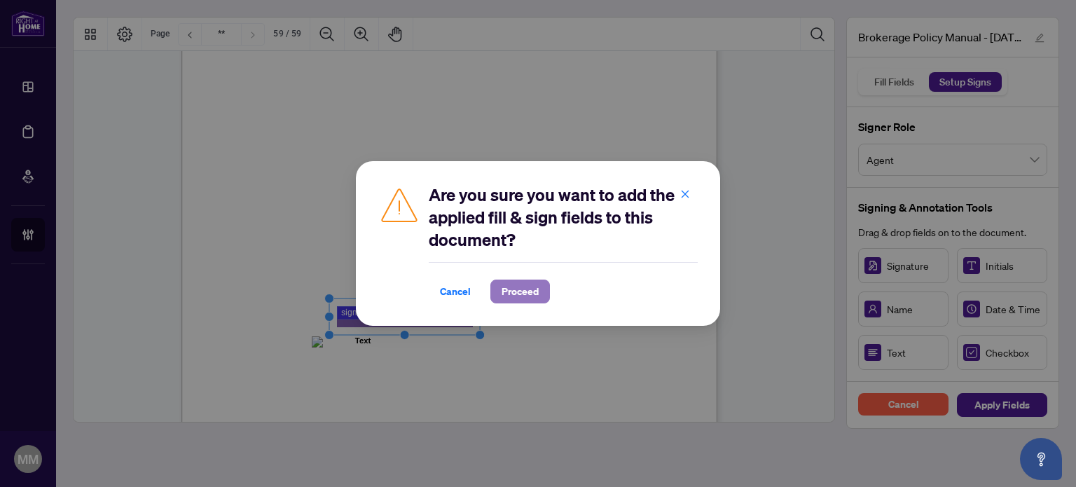
click at [533, 303] on button "Proceed" at bounding box center [521, 292] width 60 height 24
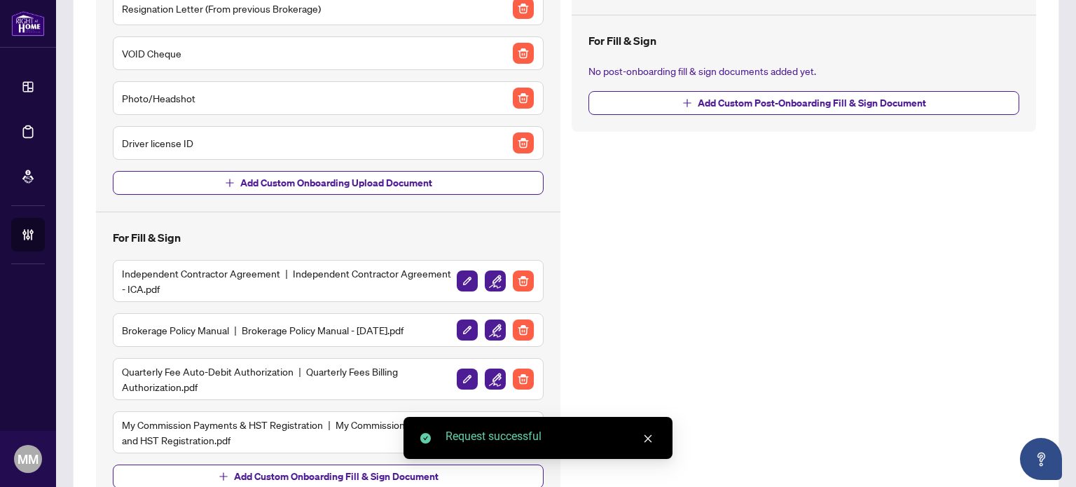
scroll to position [280, 0]
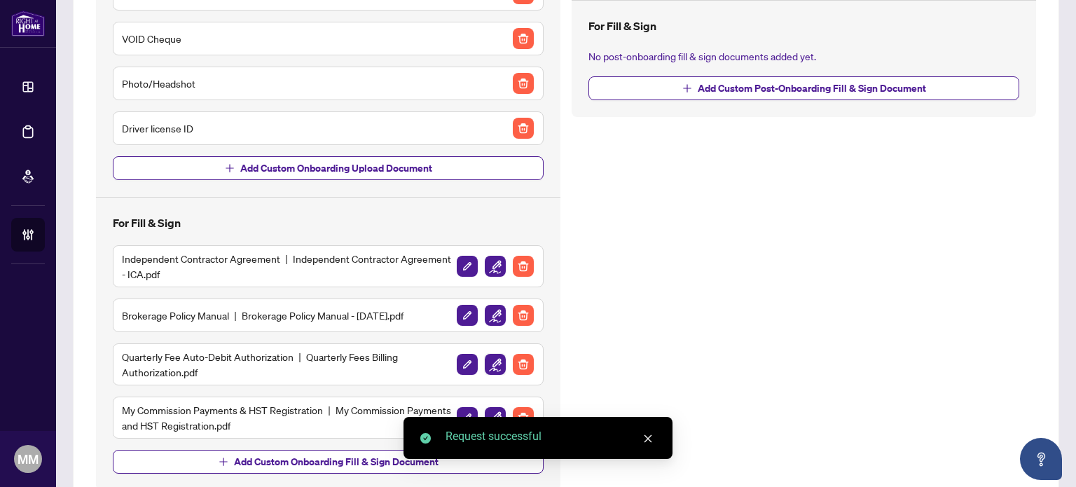
click at [490, 360] on img "button" at bounding box center [495, 364] width 21 height 21
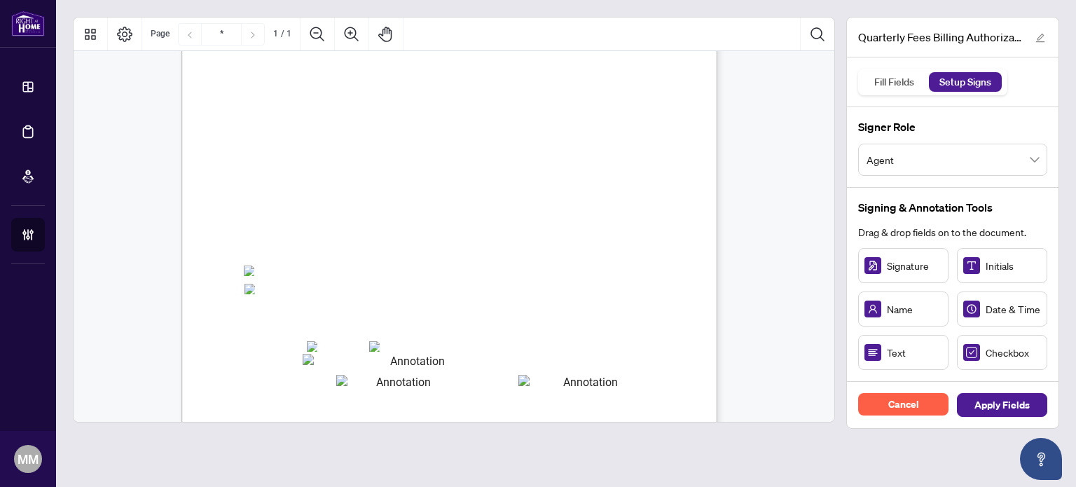
scroll to position [280, 0]
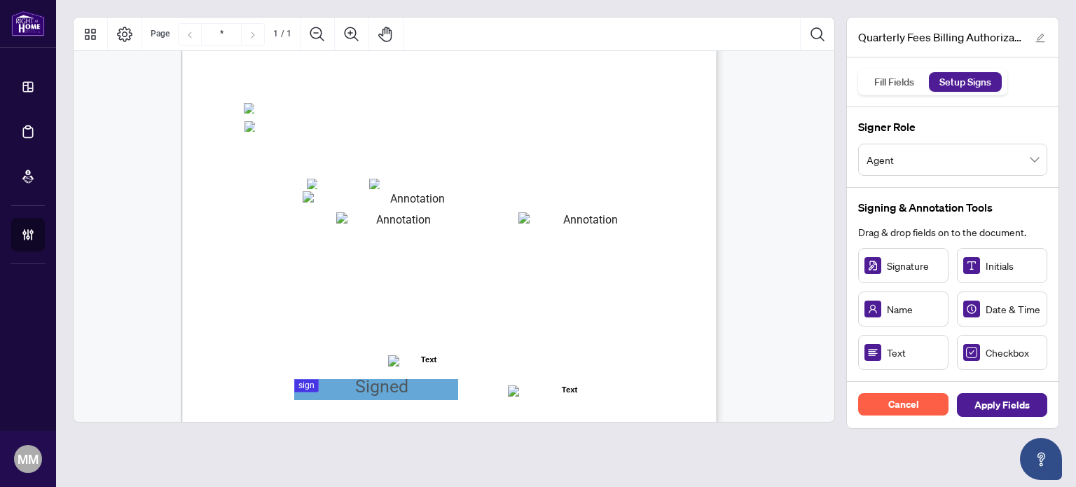
click at [247, 101] on span "☐" at bounding box center [250, 108] width 10 height 17
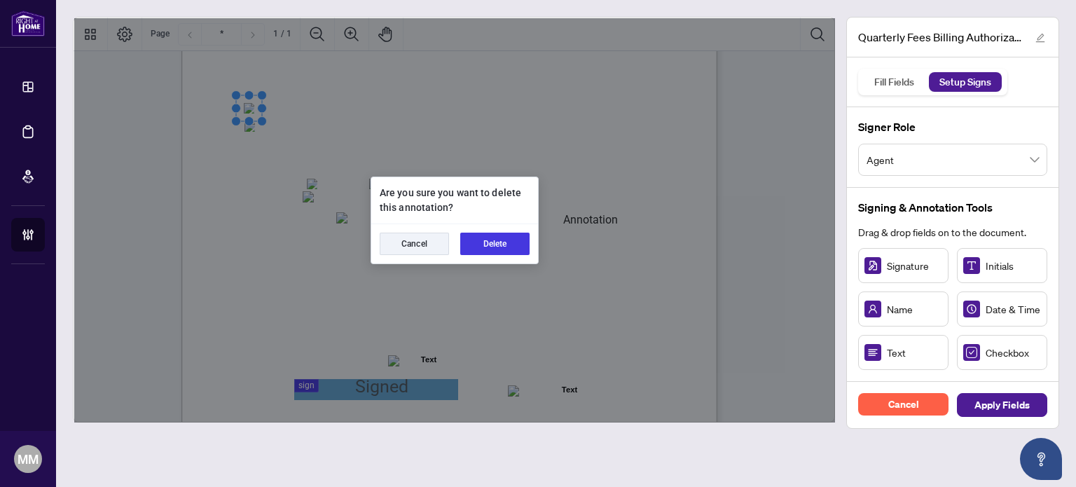
drag, startPoint x: 475, startPoint y: 213, endPoint x: 505, endPoint y: 249, distance: 46.3
click at [505, 249] on button "Delete" at bounding box center [494, 244] width 69 height 22
click at [480, 233] on button "Delete" at bounding box center [494, 244] width 69 height 22
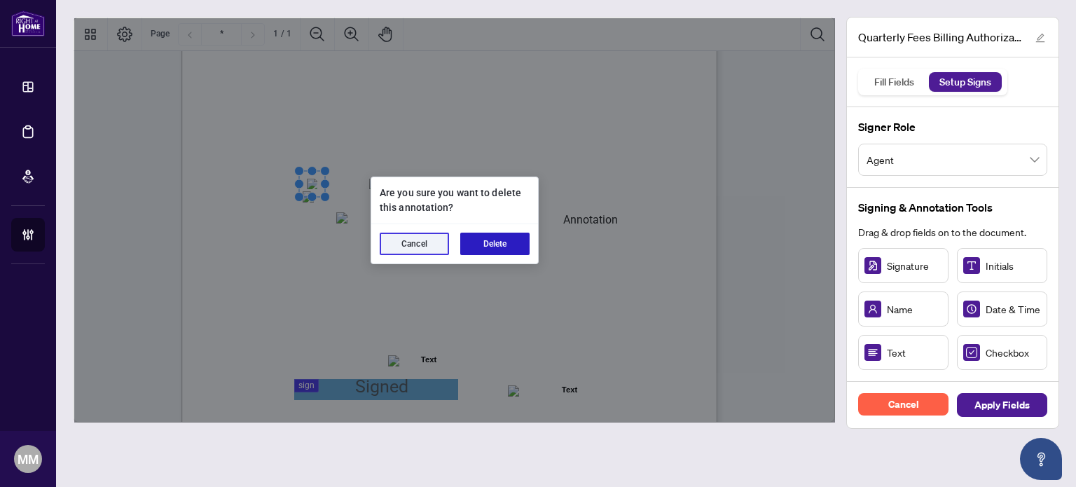
click at [479, 243] on button "Delete" at bounding box center [494, 244] width 69 height 22
click at [471, 239] on button "Delete" at bounding box center [494, 244] width 69 height 22
drag, startPoint x: 500, startPoint y: 240, endPoint x: 467, endPoint y: 242, distance: 33.0
click at [499, 240] on button "Delete" at bounding box center [494, 244] width 69 height 22
click at [473, 240] on button "Delete" at bounding box center [494, 244] width 69 height 22
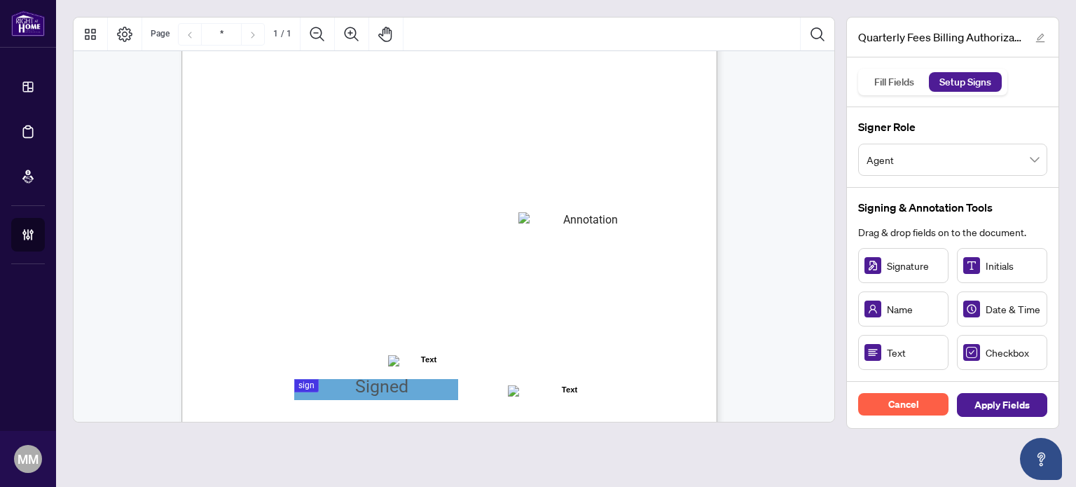
click at [510, 231] on span "CVC Code:" at bounding box center [490, 227] width 41 height 11
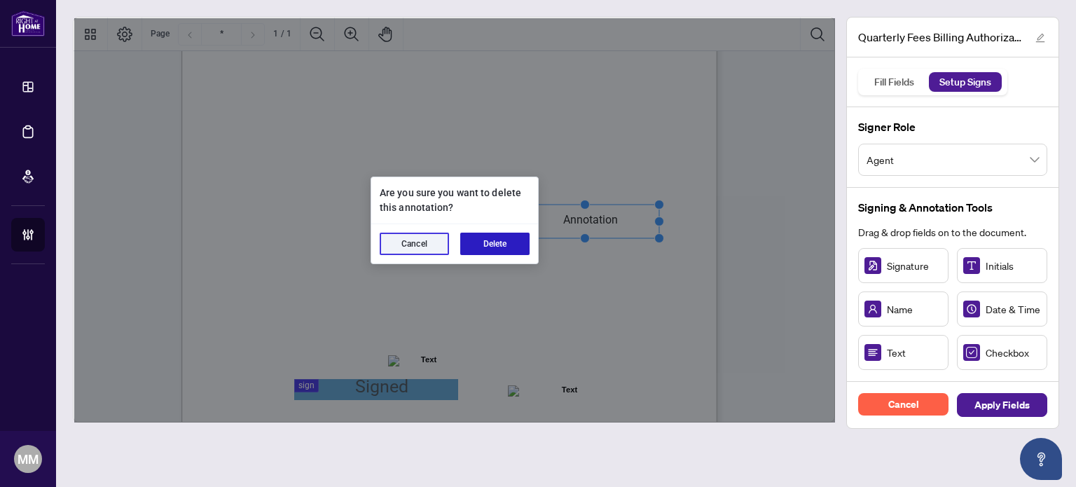
click at [524, 243] on button "Delete" at bounding box center [494, 244] width 69 height 22
click at [501, 252] on button "Delete" at bounding box center [494, 244] width 69 height 22
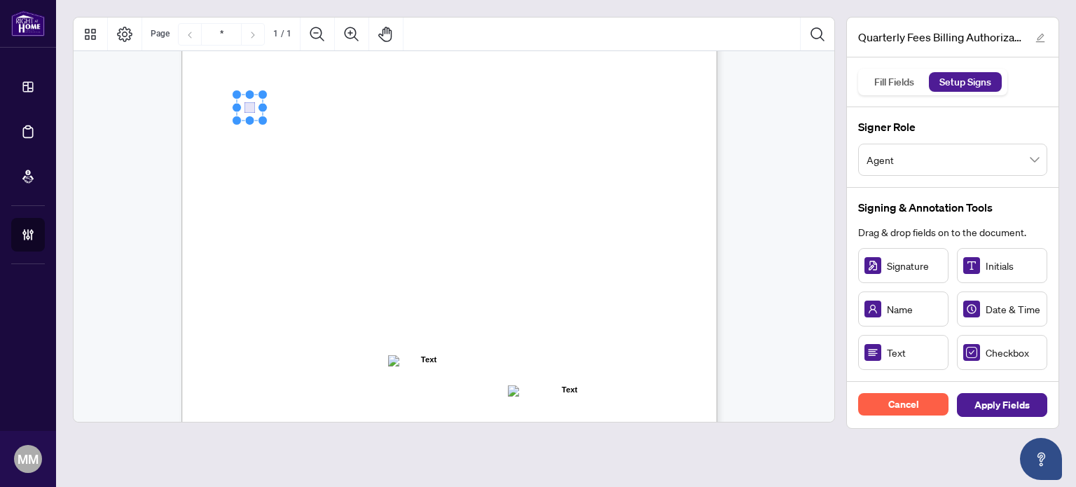
drag, startPoint x: 263, startPoint y: 83, endPoint x: 252, endPoint y: 105, distance: 25.1
drag, startPoint x: 289, startPoint y: 180, endPoint x: 252, endPoint y: 125, distance: 66.7
drag, startPoint x: 196, startPoint y: 184, endPoint x: 390, endPoint y: 100, distance: 210.9
click at [390, 100] on span "(Required: VOID Cheque or Preauthorized Debit Form - Credit card is still requi…" at bounding box center [442, 108] width 199 height 17
drag, startPoint x: 978, startPoint y: 341, endPoint x: 314, endPoint y: 182, distance: 683.0
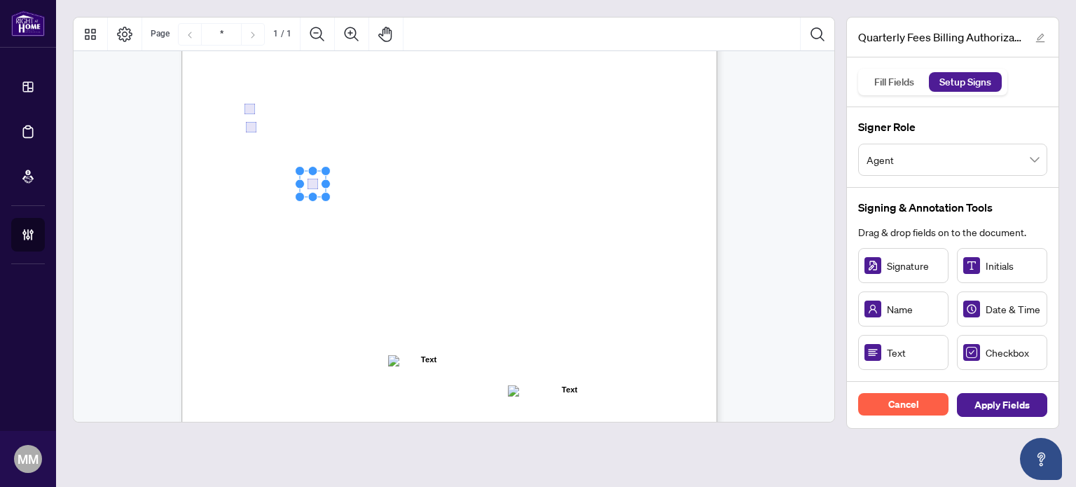
click at [310, 183] on rect "Page 1" at bounding box center [313, 184] width 26 height 26
drag, startPoint x: 956, startPoint y: 350, endPoint x: 374, endPoint y: 186, distance: 604.5
drag, startPoint x: 350, startPoint y: 224, endPoint x: 350, endPoint y: 200, distance: 23.8
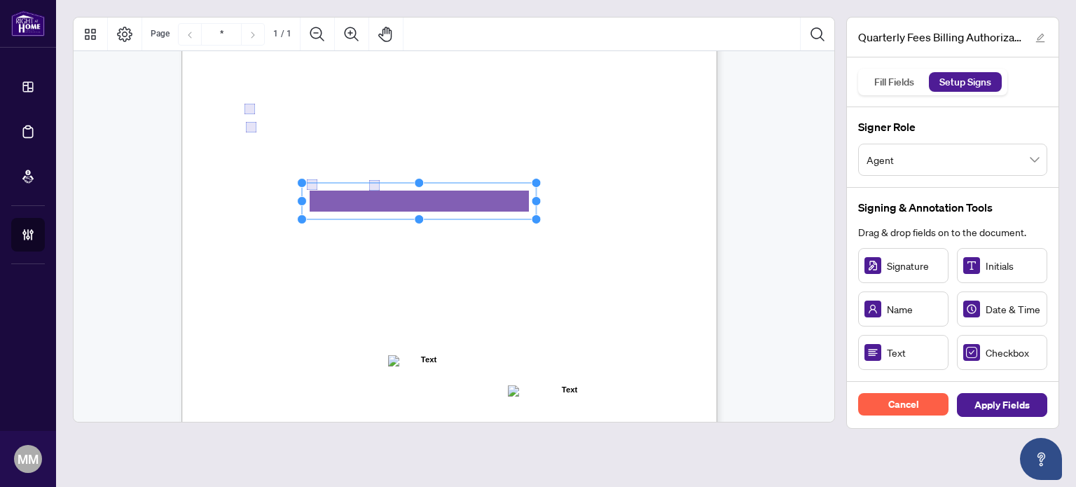
drag, startPoint x: 385, startPoint y: 200, endPoint x: 584, endPoint y: 204, distance: 198.4
click at [583, 204] on div "Right at Home Realty, Brokerage Quarterly Fees Billing Authorization Quarterly …" at bounding box center [450, 132] width 536 height 694
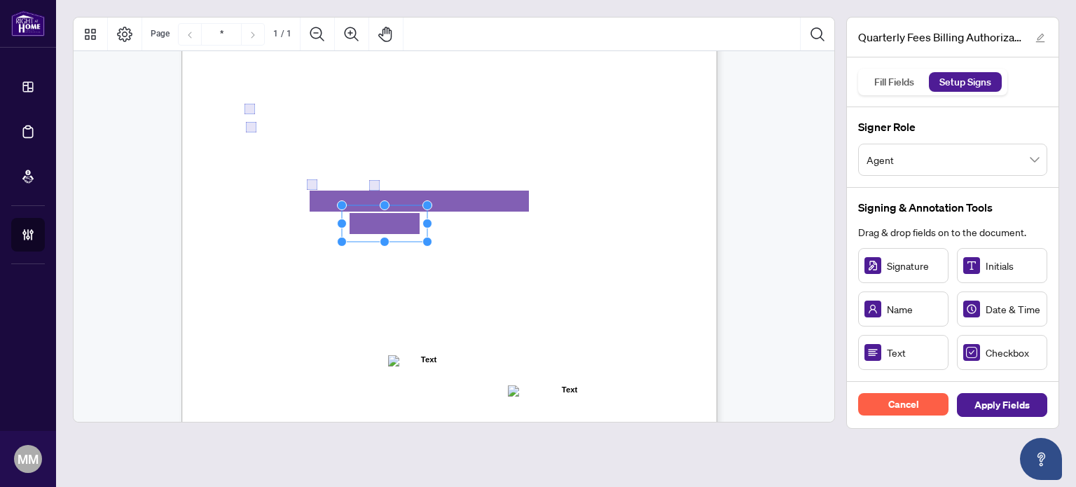
drag, startPoint x: 917, startPoint y: 343, endPoint x: 376, endPoint y: 218, distance: 554.5
drag, startPoint x: 617, startPoint y: 249, endPoint x: 637, endPoint y: 257, distance: 21.3
click at [340, 249] on span "Billing Authorization:" at bounding box center [292, 253] width 95 height 13
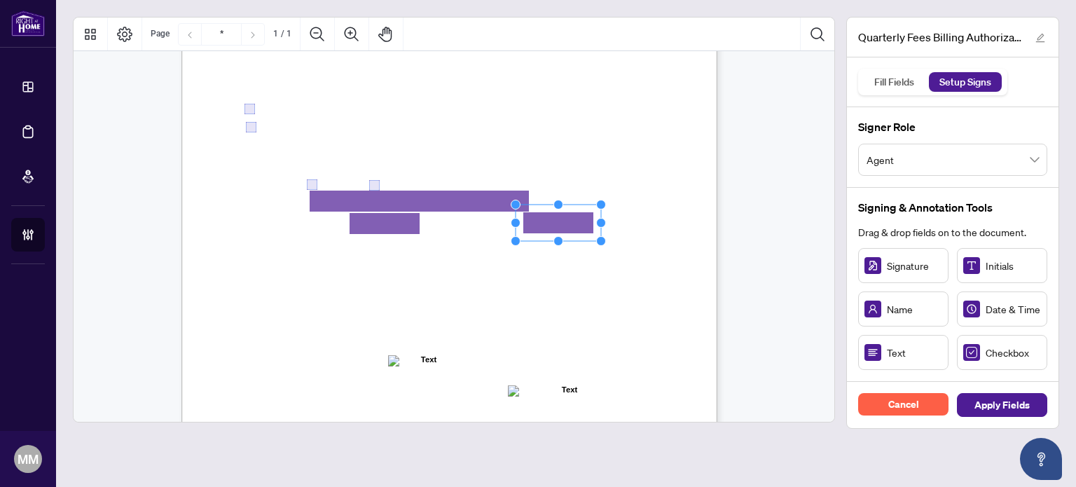
drag, startPoint x: 653, startPoint y: 271, endPoint x: 556, endPoint y: 226, distance: 107.5
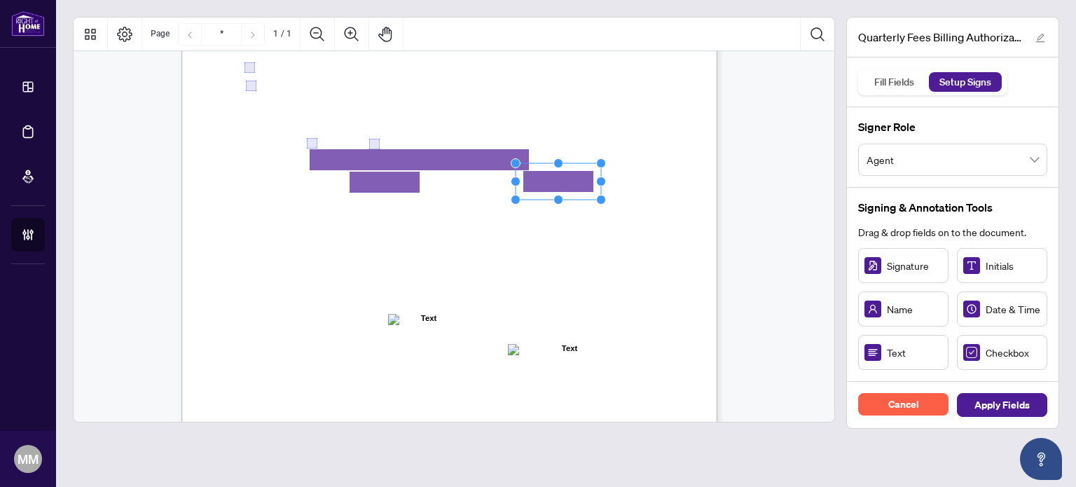
scroll to position [350, 0]
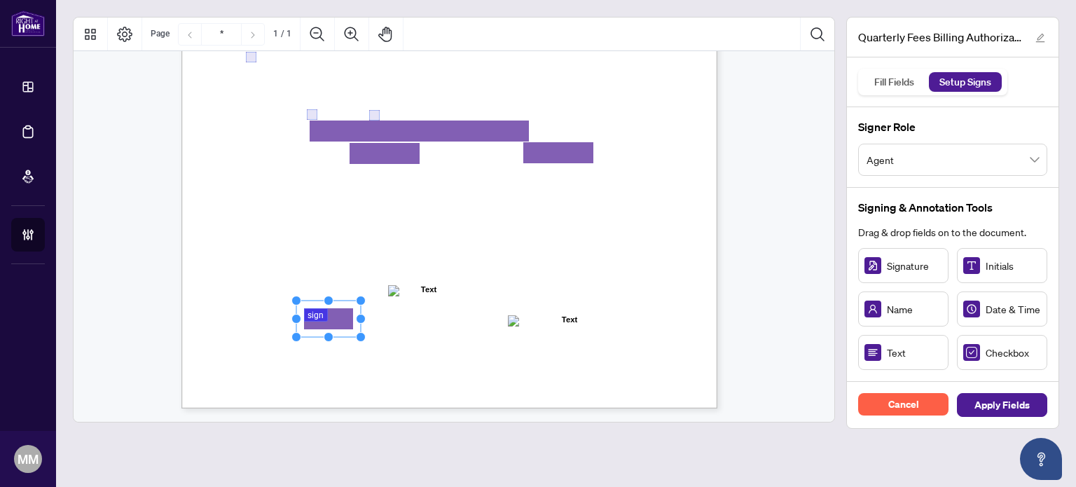
drag, startPoint x: 911, startPoint y: 261, endPoint x: 328, endPoint y: 319, distance: 585.9
drag, startPoint x: 358, startPoint y: 316, endPoint x: 449, endPoint y: 310, distance: 90.6
click at [449, 310] on icon "Resize, Top Resize, Top, Right Resize, Right Resize, Bottom, Right Resize, Bott…" at bounding box center [370, 319] width 157 height 46
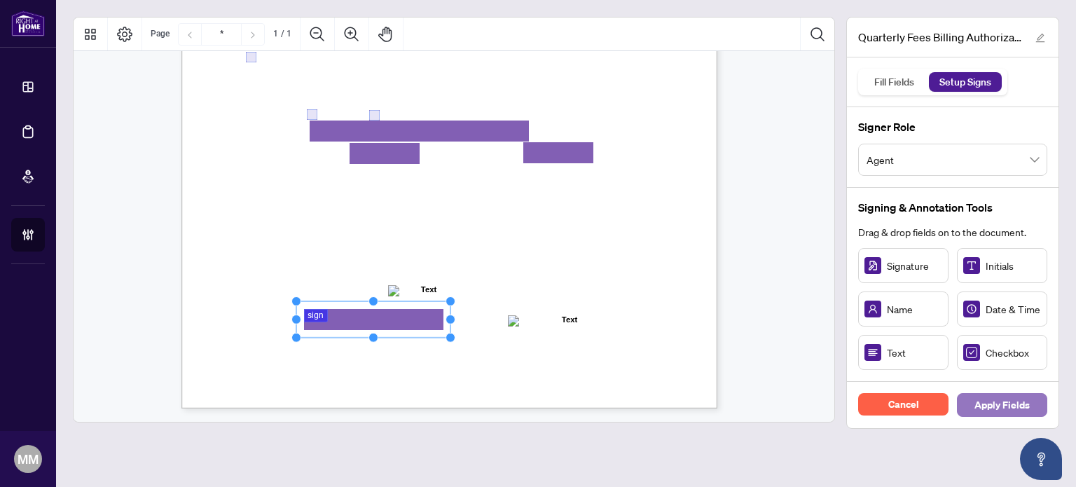
click at [1024, 398] on span "Apply Fields" at bounding box center [1002, 405] width 55 height 22
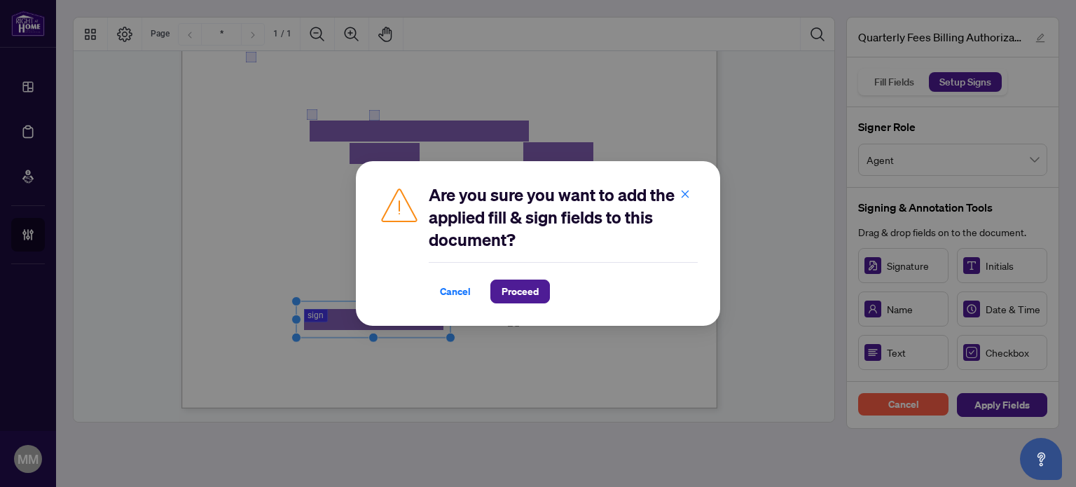
click at [554, 291] on div "Cancel Proceed" at bounding box center [563, 292] width 269 height 24
click at [532, 290] on span "Proceed" at bounding box center [520, 291] width 37 height 22
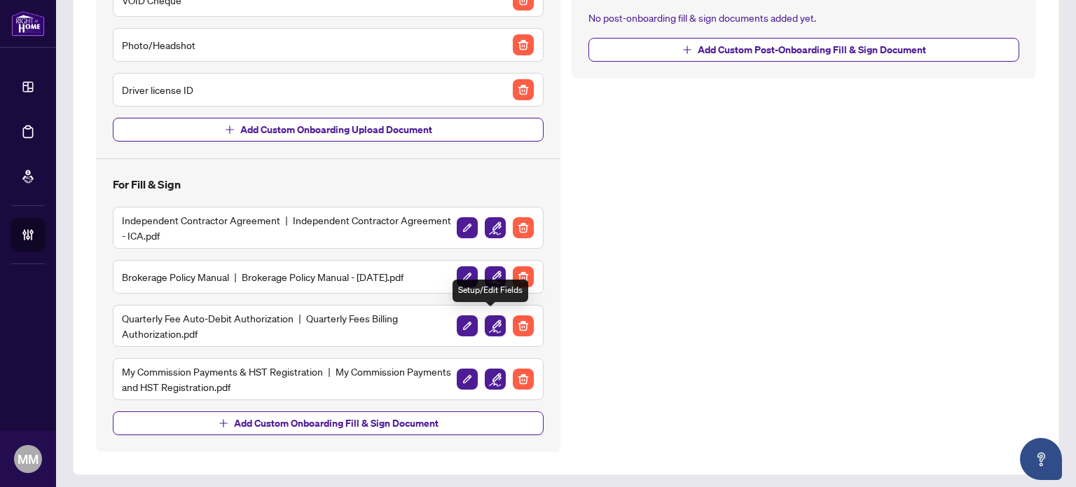
click at [491, 320] on img "button" at bounding box center [495, 325] width 21 height 21
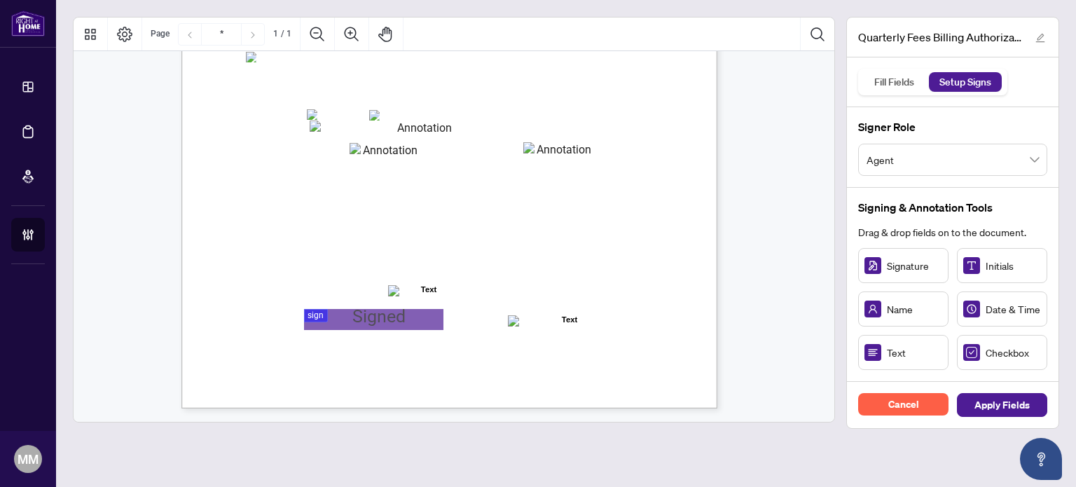
scroll to position [280, 0]
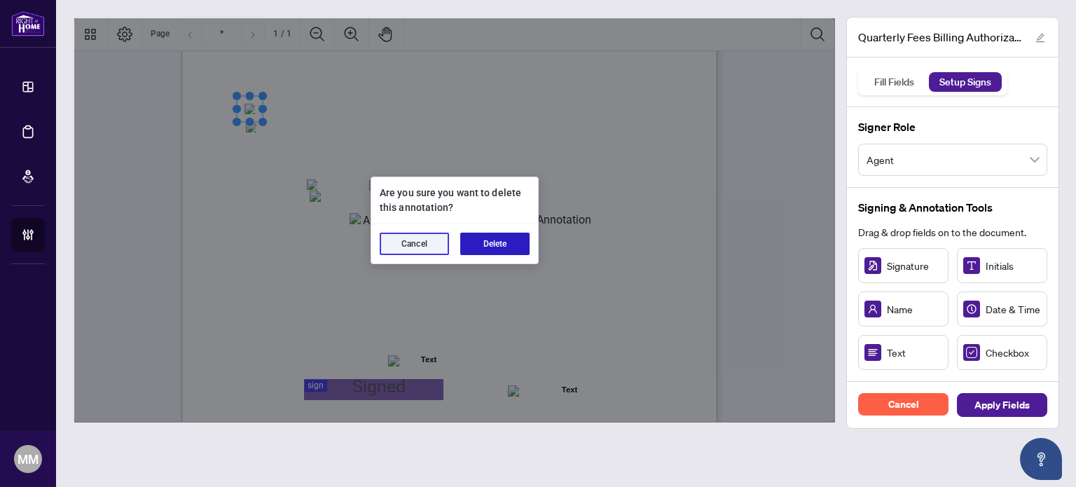
click at [485, 246] on button "Delete" at bounding box center [494, 244] width 69 height 22
click at [471, 236] on button "Delete" at bounding box center [494, 244] width 69 height 22
click at [483, 248] on button "Delete" at bounding box center [494, 244] width 69 height 22
click at [470, 244] on button "Delete" at bounding box center [494, 244] width 69 height 22
click at [484, 246] on button "Delete" at bounding box center [494, 244] width 69 height 22
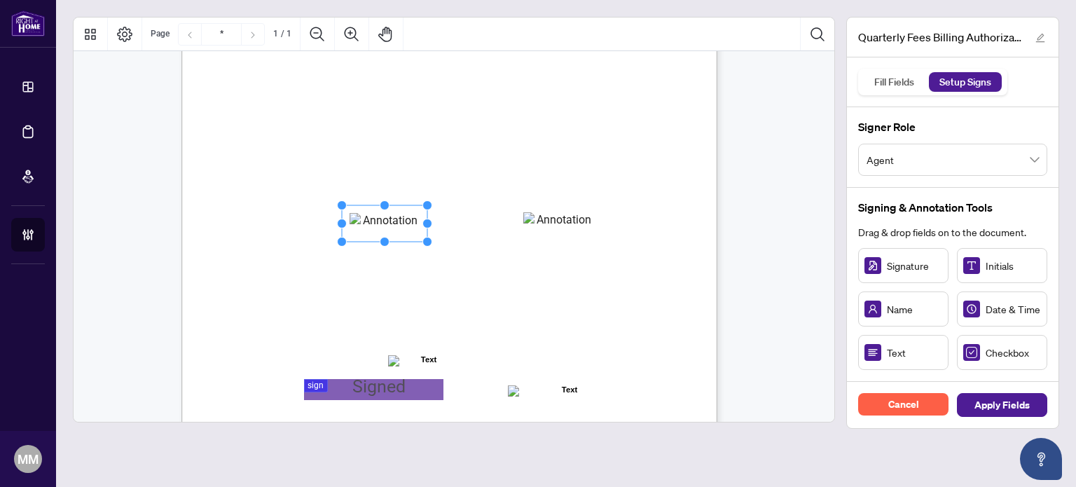
click at [488, 249] on button "Delete" at bounding box center [493, 242] width 66 height 21
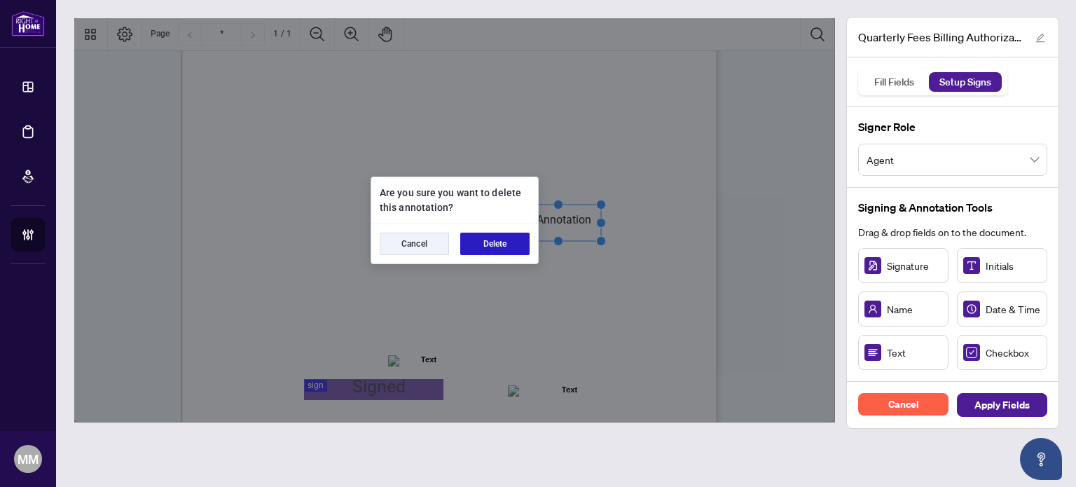
click at [493, 245] on button "Delete" at bounding box center [494, 244] width 69 height 22
click at [503, 240] on button "Delete" at bounding box center [494, 244] width 69 height 22
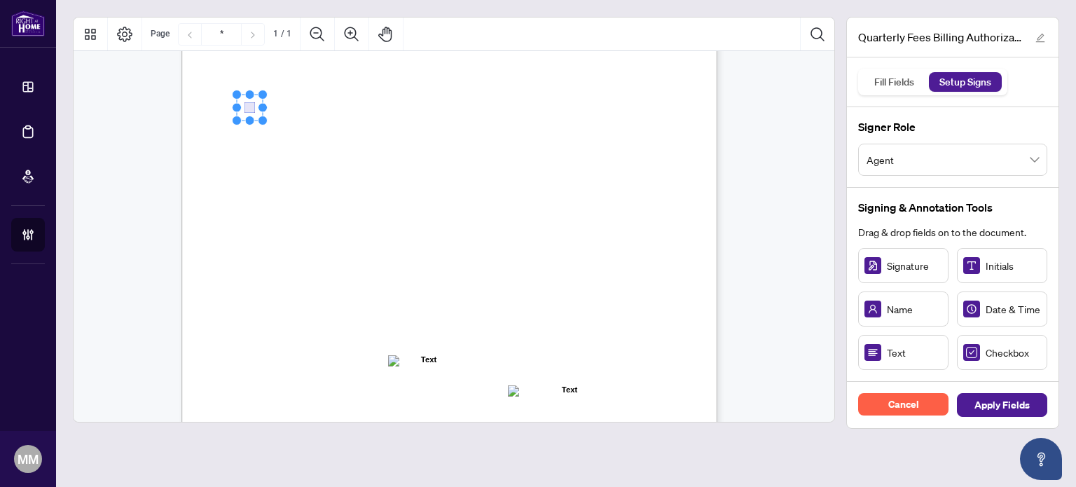
drag, startPoint x: 970, startPoint y: 352, endPoint x: 249, endPoint y: 107, distance: 761.7
drag, startPoint x: 449, startPoint y: 196, endPoint x: 247, endPoint y: 125, distance: 213.0
drag, startPoint x: 493, startPoint y: 189, endPoint x: 312, endPoint y: 184, distance: 181.6
drag, startPoint x: 1031, startPoint y: 352, endPoint x: 373, endPoint y: 186, distance: 678.7
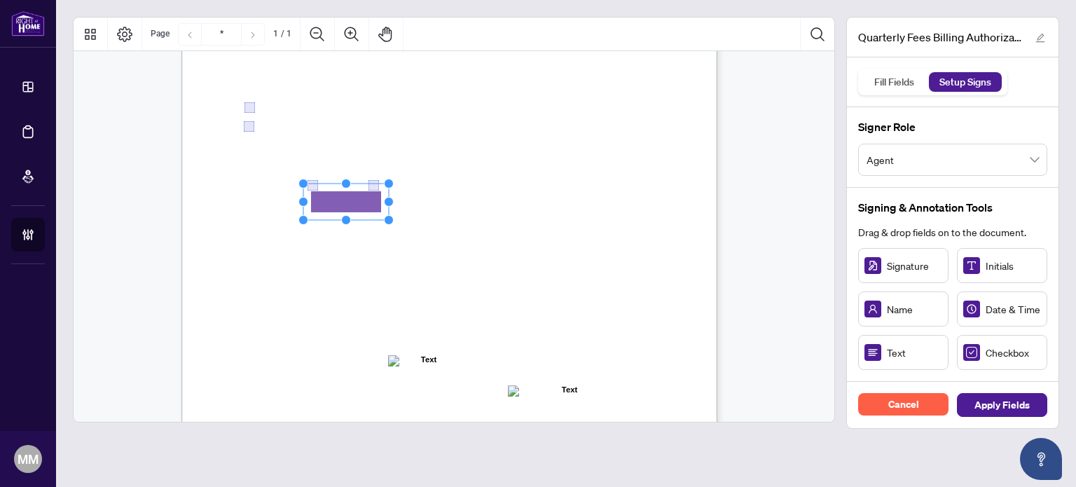
drag, startPoint x: 919, startPoint y: 346, endPoint x: 345, endPoint y: 196, distance: 592.5
drag, startPoint x: 390, startPoint y: 201, endPoint x: 567, endPoint y: 200, distance: 177.3
click at [555, 198] on div "Right at Home Realty, Brokerage Quarterly Fees Billing Authorization Quarterly …" at bounding box center [450, 132] width 536 height 694
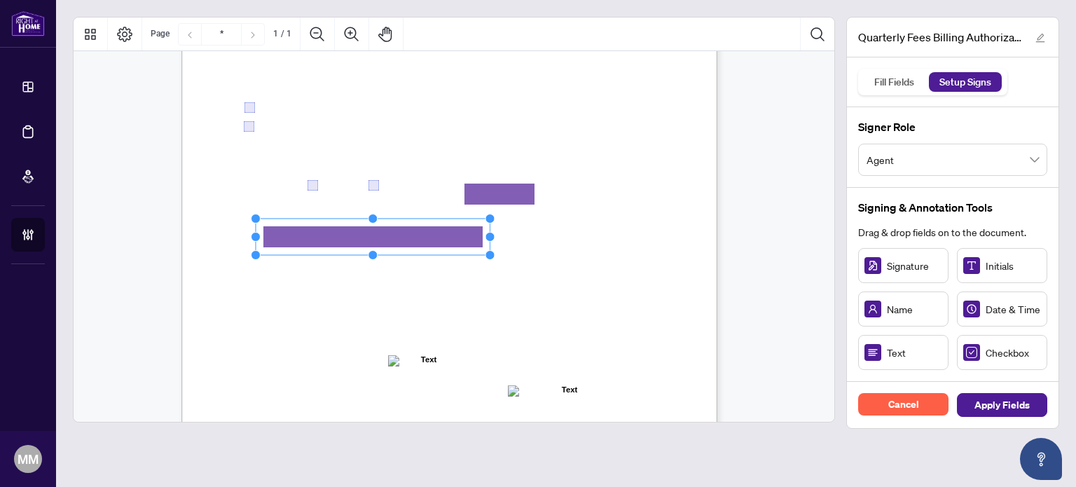
drag, startPoint x: 507, startPoint y: 191, endPoint x: 519, endPoint y: 180, distance: 16.4
click at [460, 226] on rect "Page 1" at bounding box center [373, 237] width 235 height 36
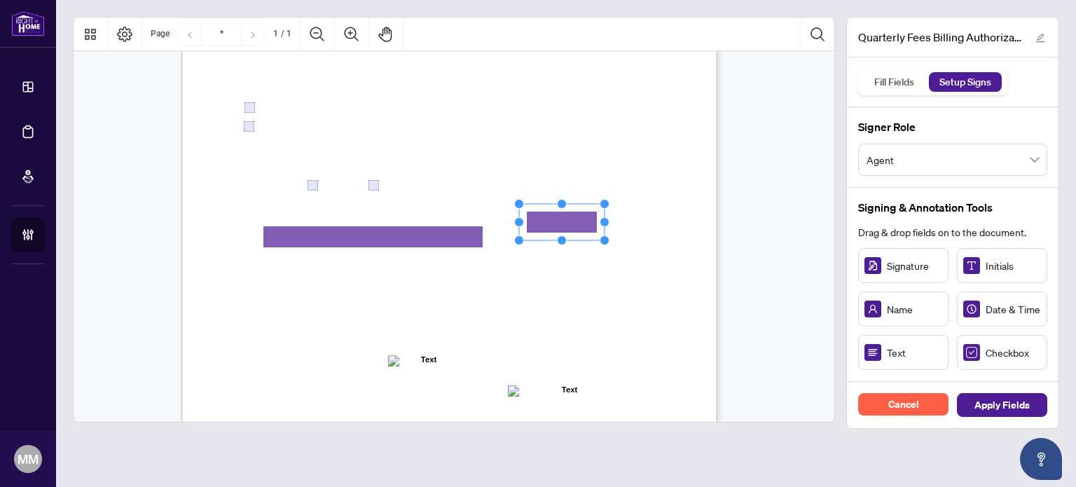
drag, startPoint x: 510, startPoint y: 189, endPoint x: 572, endPoint y: 217, distance: 67.7
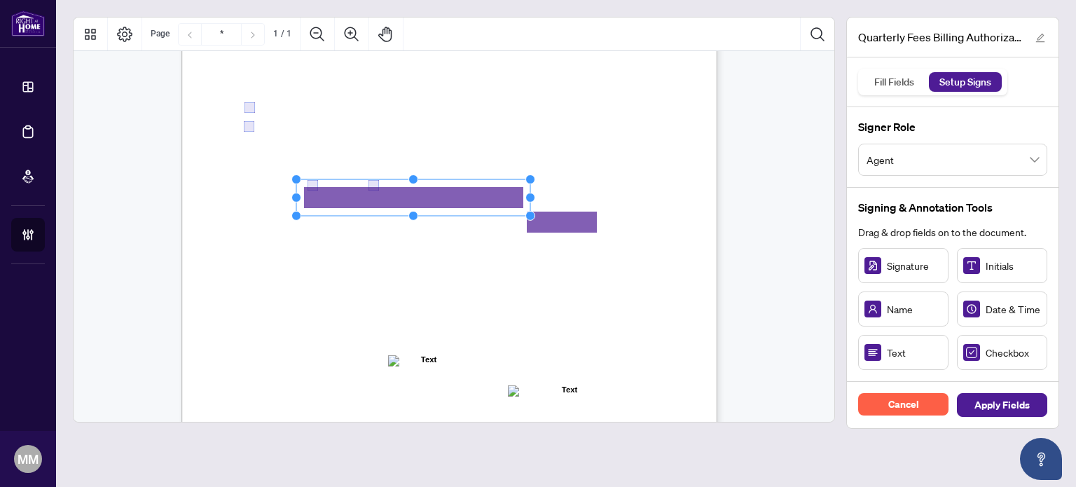
drag, startPoint x: 430, startPoint y: 235, endPoint x: 477, endPoint y: 197, distance: 60.2
click at [477, 198] on rect "Page 1" at bounding box center [418, 197] width 235 height 36
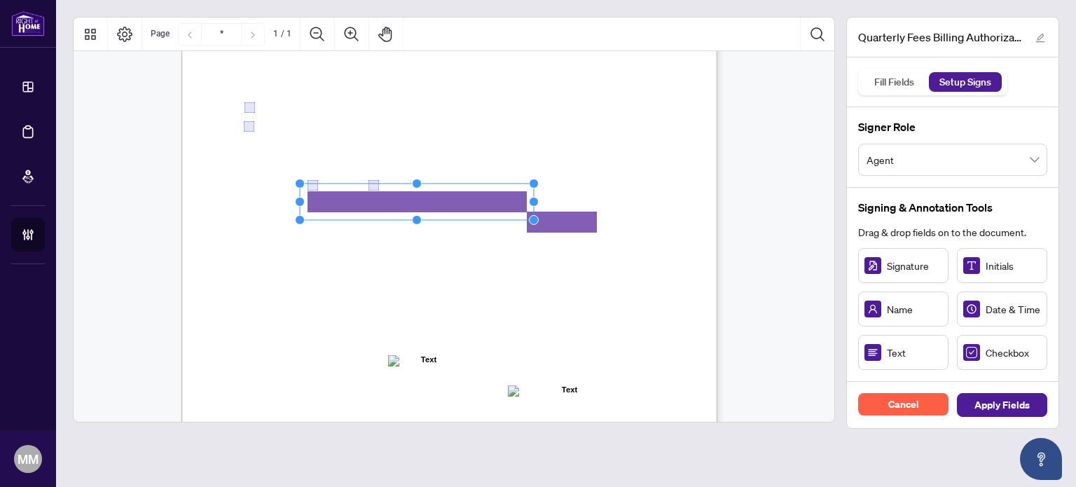
click at [472, 203] on rect "Page 1" at bounding box center [417, 202] width 235 height 36
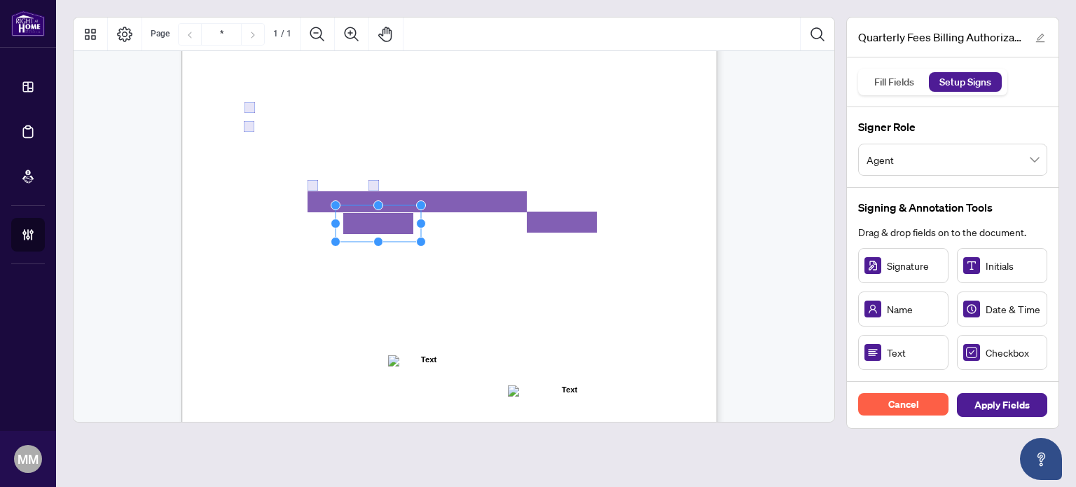
drag, startPoint x: 893, startPoint y: 355, endPoint x: 378, endPoint y: 224, distance: 531.7
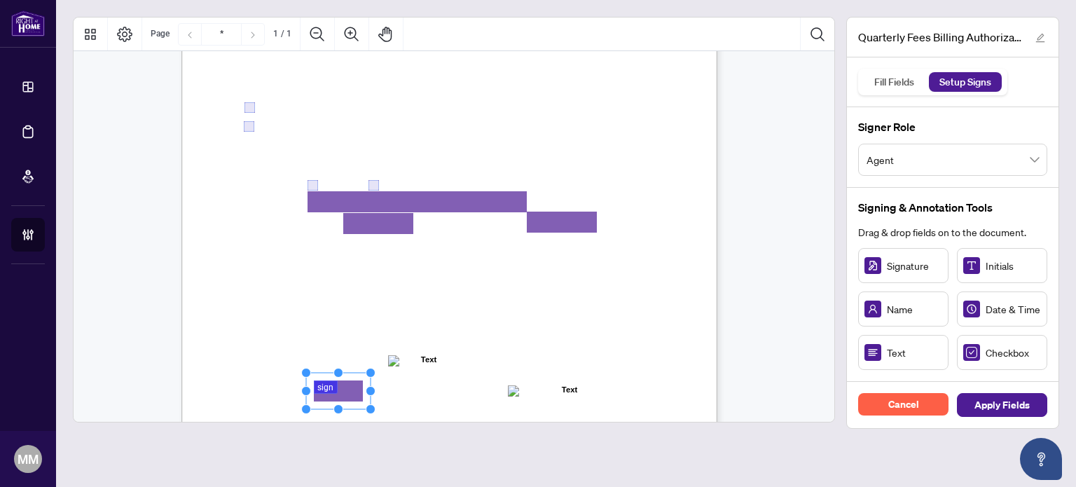
drag, startPoint x: 922, startPoint y: 275, endPoint x: 337, endPoint y: 391, distance: 596.5
drag, startPoint x: 395, startPoint y: 382, endPoint x: 425, endPoint y: 377, distance: 31.2
click at [421, 377] on div "Right at Home Realty, Brokerage Quarterly Fees Billing Authorization Quarterly …" at bounding box center [450, 132] width 536 height 694
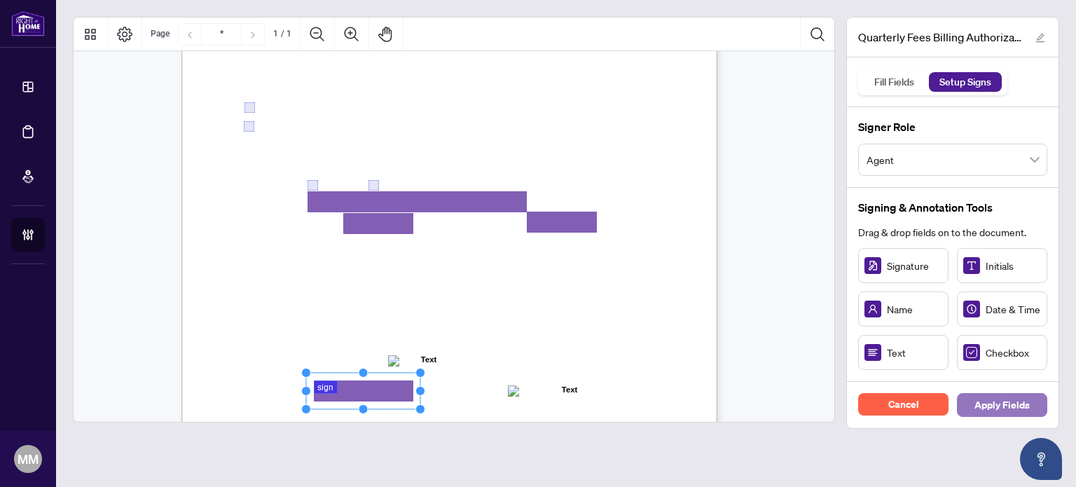
click at [1012, 399] on span "Apply Fields" at bounding box center [1002, 405] width 55 height 22
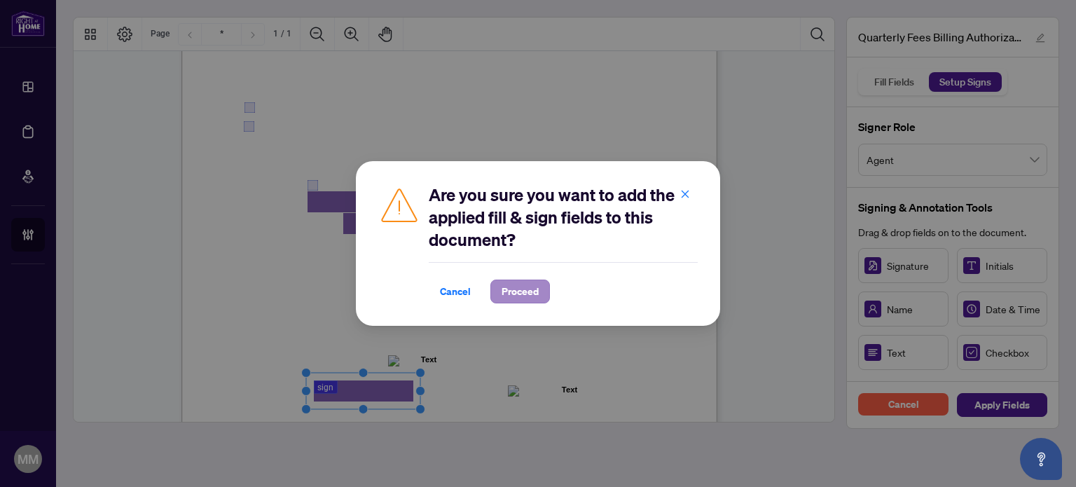
click at [532, 277] on div "Cancel Proceed" at bounding box center [563, 282] width 269 height 41
click at [528, 280] on button "Proceed" at bounding box center [521, 292] width 60 height 24
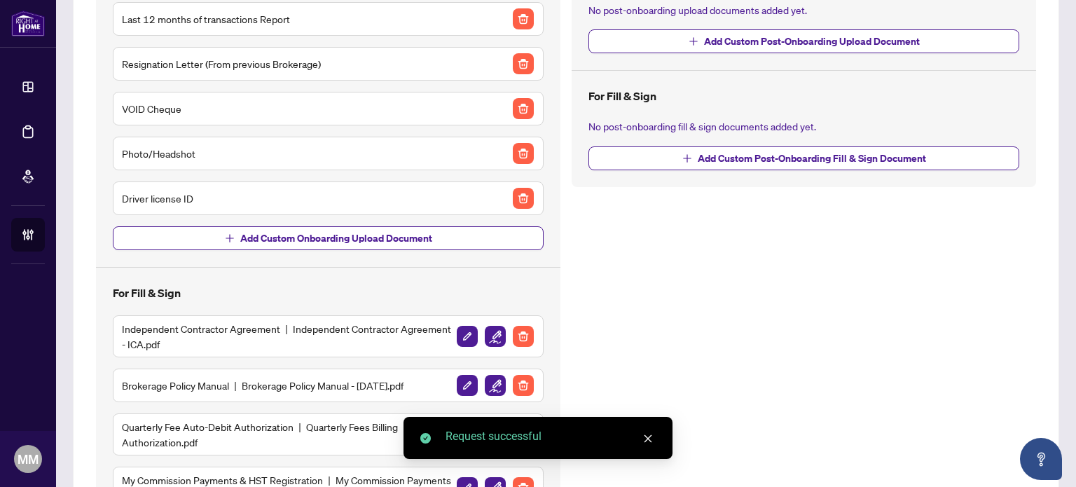
scroll to position [319, 0]
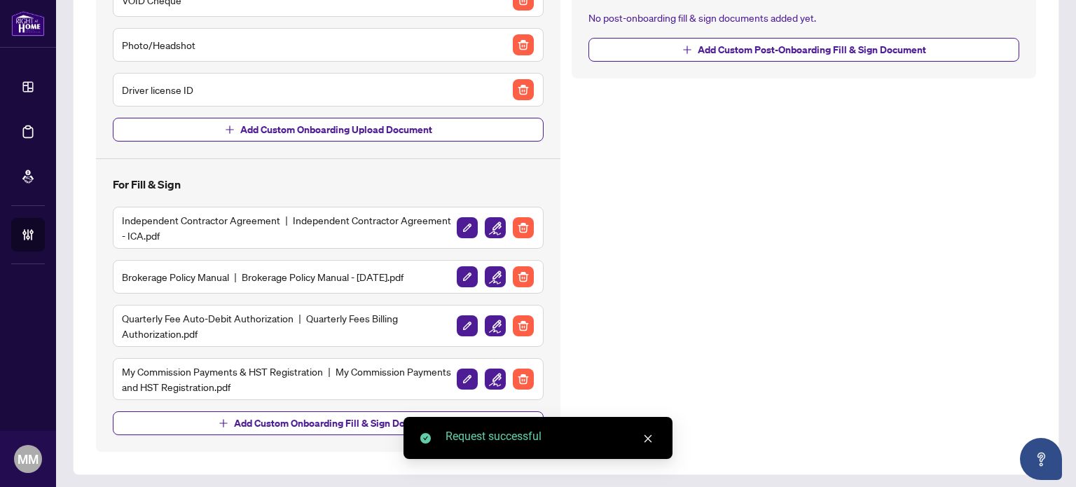
click at [488, 375] on img "button" at bounding box center [495, 379] width 21 height 21
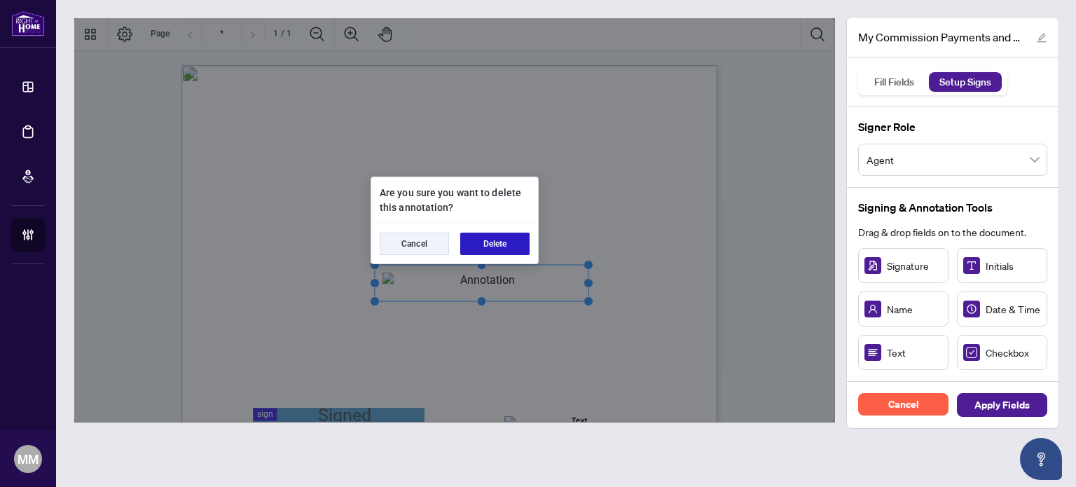
click at [505, 241] on button "Delete" at bounding box center [494, 244] width 69 height 22
click at [479, 252] on button "Delete" at bounding box center [494, 244] width 69 height 22
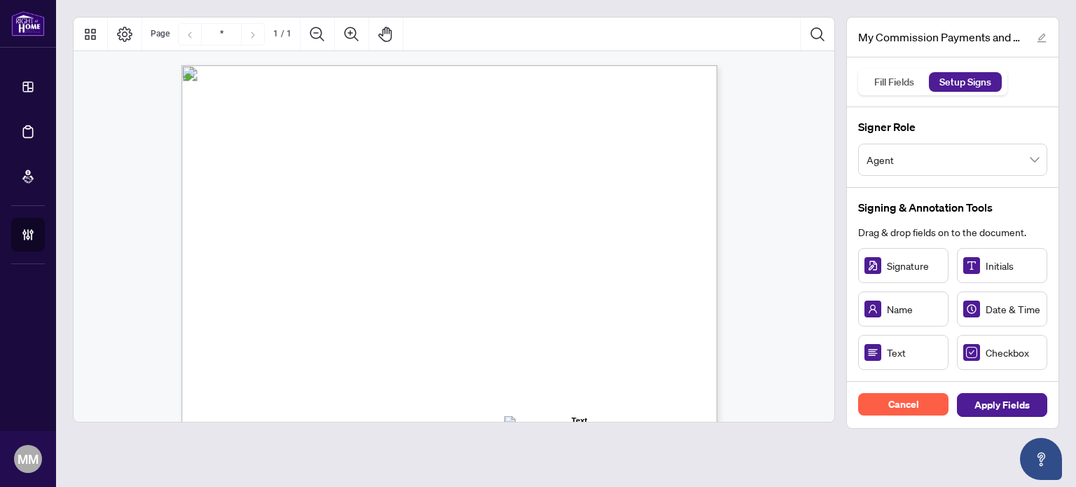
scroll to position [350, 0]
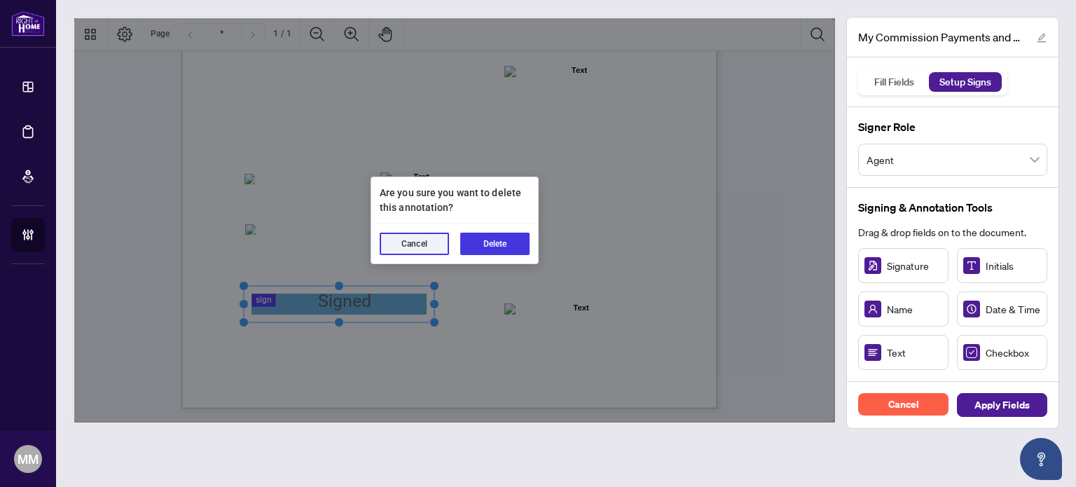
click at [477, 248] on button "Delete" at bounding box center [494, 244] width 69 height 22
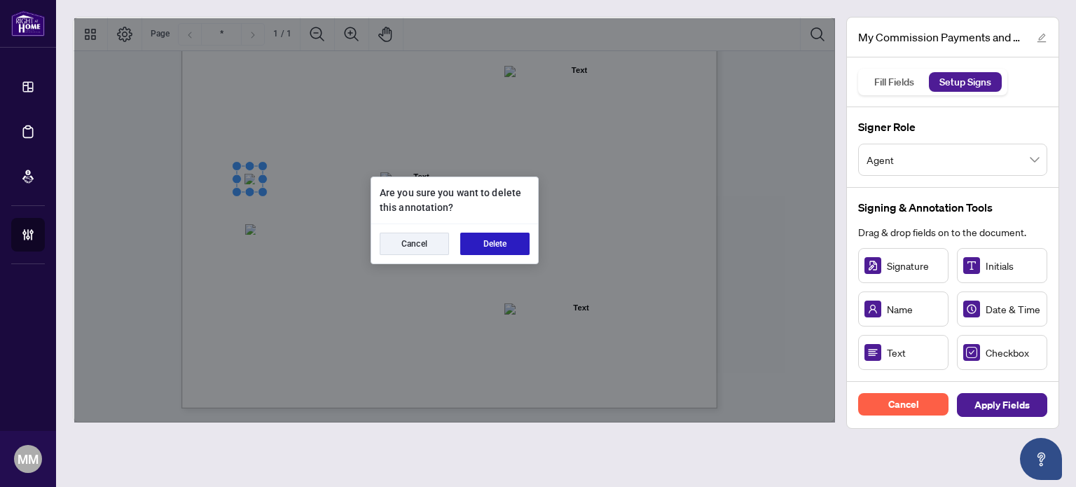
click at [490, 233] on button "Delete" at bounding box center [494, 244] width 69 height 22
click at [474, 254] on button "Delete" at bounding box center [494, 244] width 69 height 22
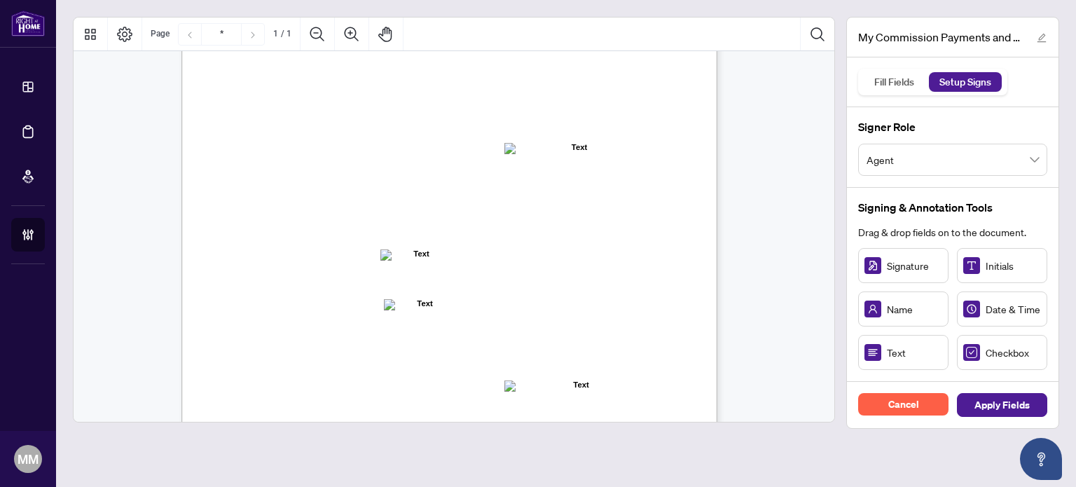
scroll to position [210, 0]
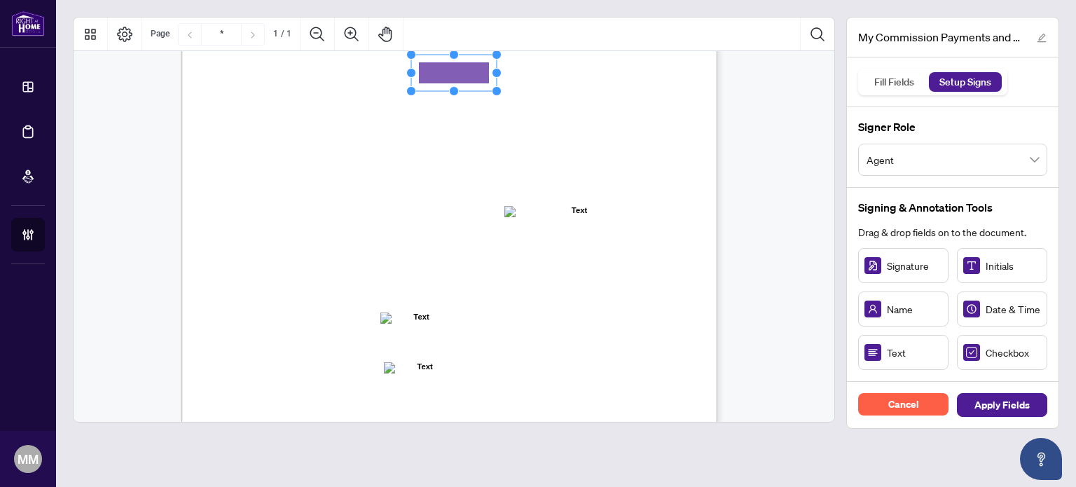
drag, startPoint x: 904, startPoint y: 350, endPoint x: 449, endPoint y: 72, distance: 533.4
drag, startPoint x: 488, startPoint y: 70, endPoint x: 559, endPoint y: 71, distance: 71.5
click at [573, 68] on icon "Resize, Top Resize, Top, Right Resize, Right Resize, Bottom, Right Resize, Bott…" at bounding box center [491, 73] width 179 height 46
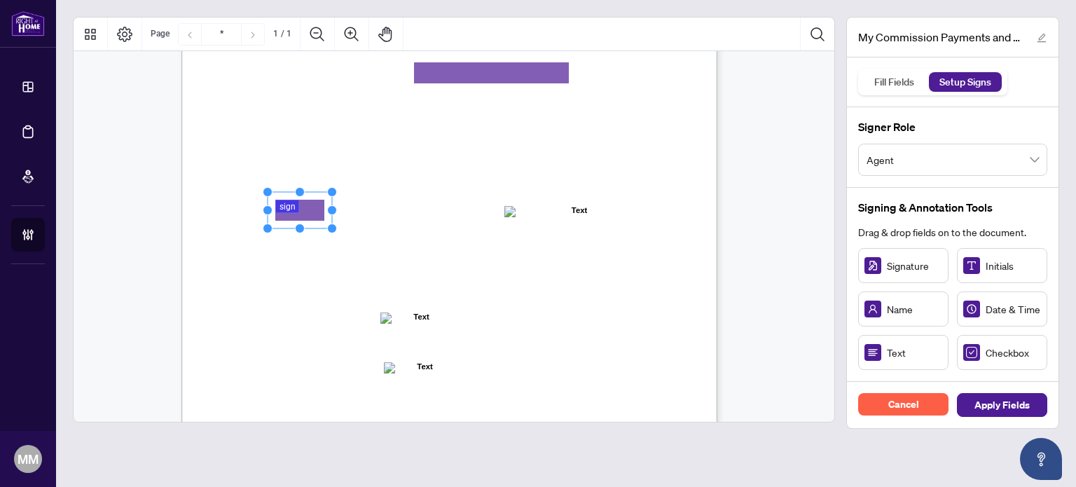
drag, startPoint x: 880, startPoint y: 260, endPoint x: 297, endPoint y: 211, distance: 585.1
drag, startPoint x: 331, startPoint y: 208, endPoint x: 406, endPoint y: 205, distance: 74.3
click at [393, 206] on circle "Resize, Right" at bounding box center [388, 210] width 9 height 9
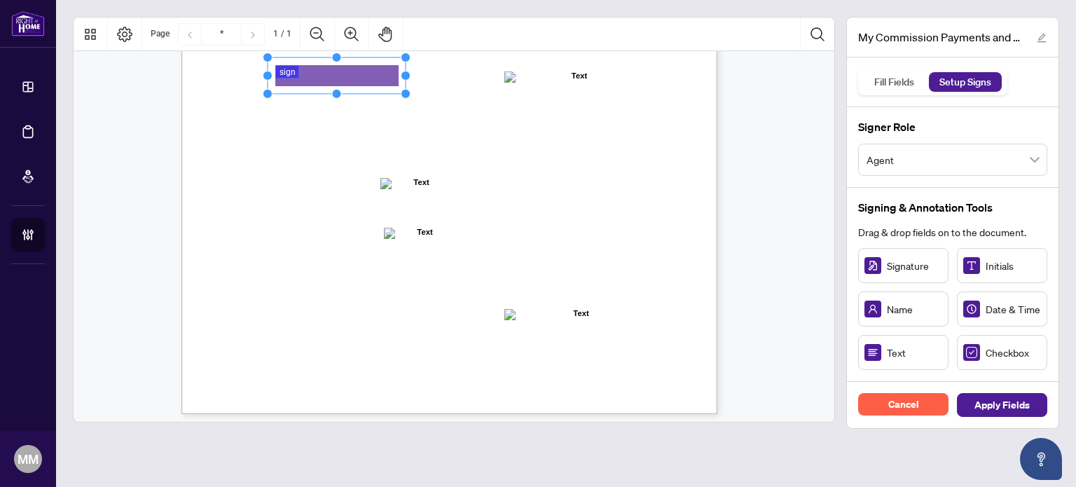
scroll to position [350, 0]
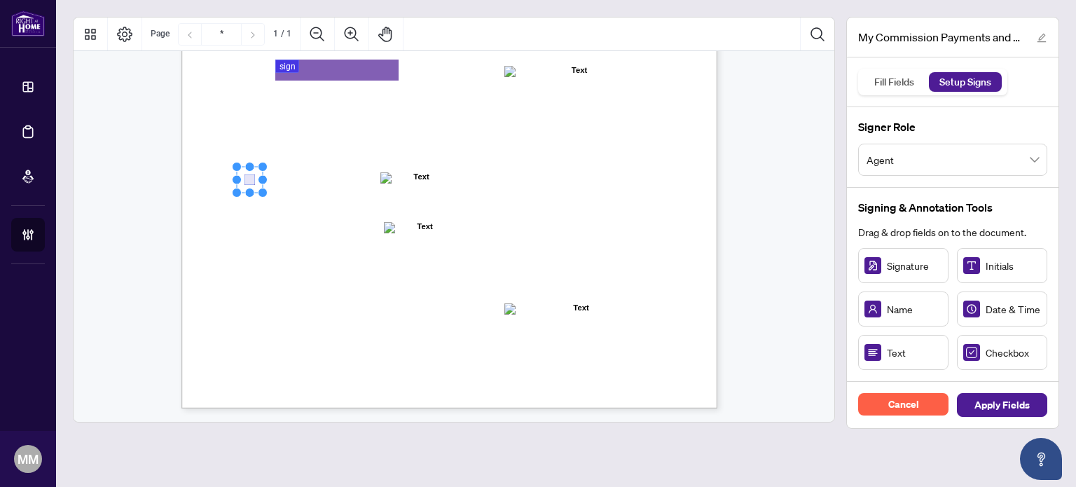
drag, startPoint x: 1012, startPoint y: 348, endPoint x: 249, endPoint y: 179, distance: 781.1
drag, startPoint x: 1035, startPoint y: 358, endPoint x: 251, endPoint y: 230, distance: 794.6
drag, startPoint x: 906, startPoint y: 273, endPoint x: 294, endPoint y: 306, distance: 613.4
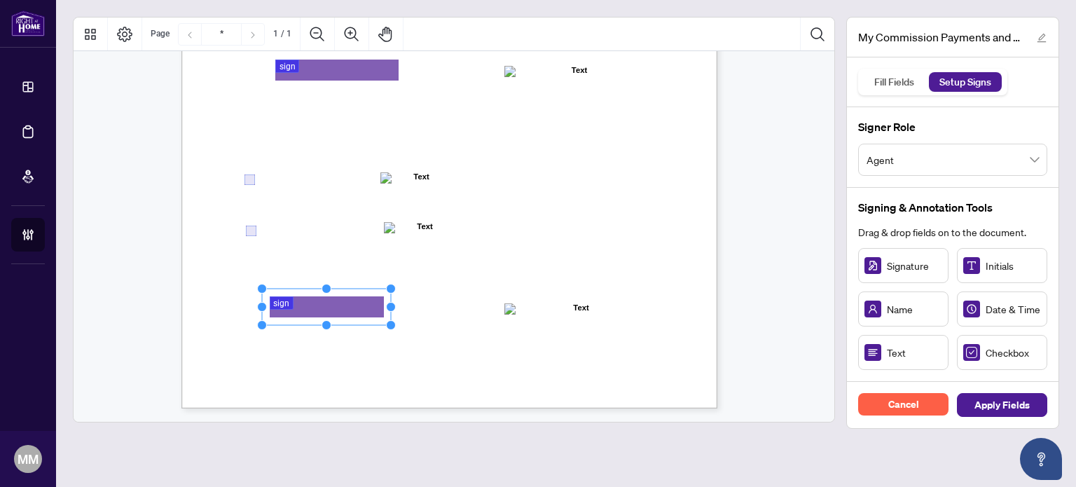
drag, startPoint x: 327, startPoint y: 306, endPoint x: 408, endPoint y: 303, distance: 80.6
click at [401, 301] on div "MY COMMISSION PAYMENTS AND HST REGISTRATION For Right at Home Realty to pay out…" at bounding box center [450, 62] width 536 height 694
click at [1013, 406] on span "Apply Fields" at bounding box center [1002, 405] width 55 height 22
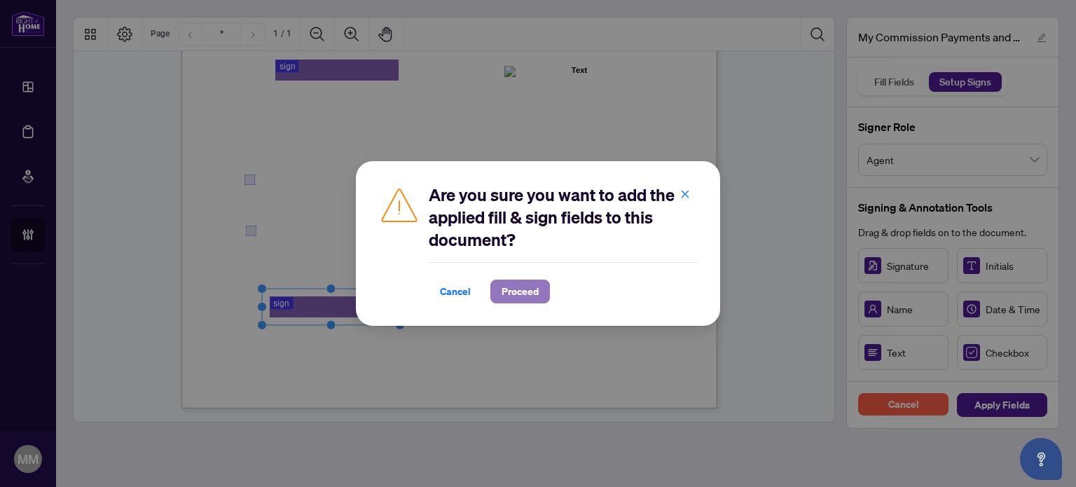
click at [536, 288] on span "Proceed" at bounding box center [520, 291] width 37 height 22
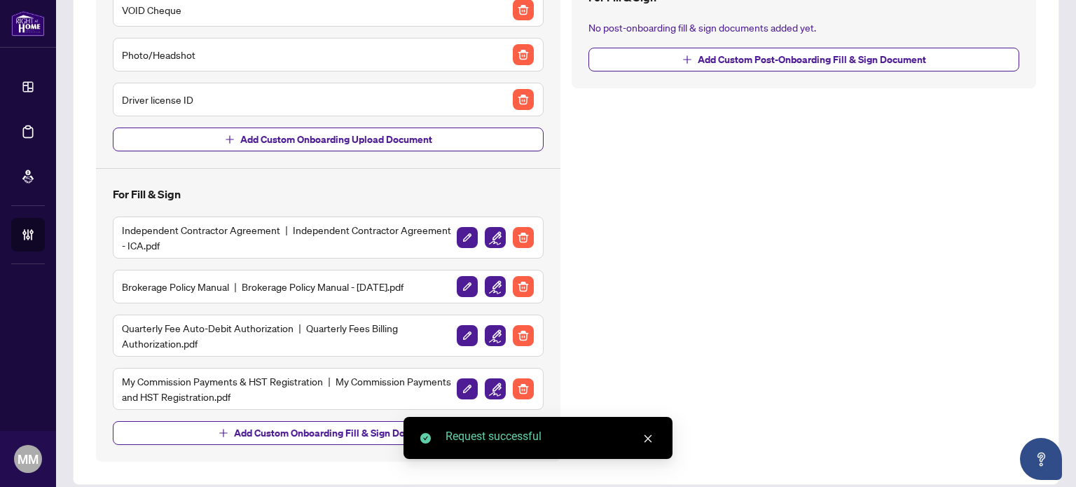
scroll to position [319, 0]
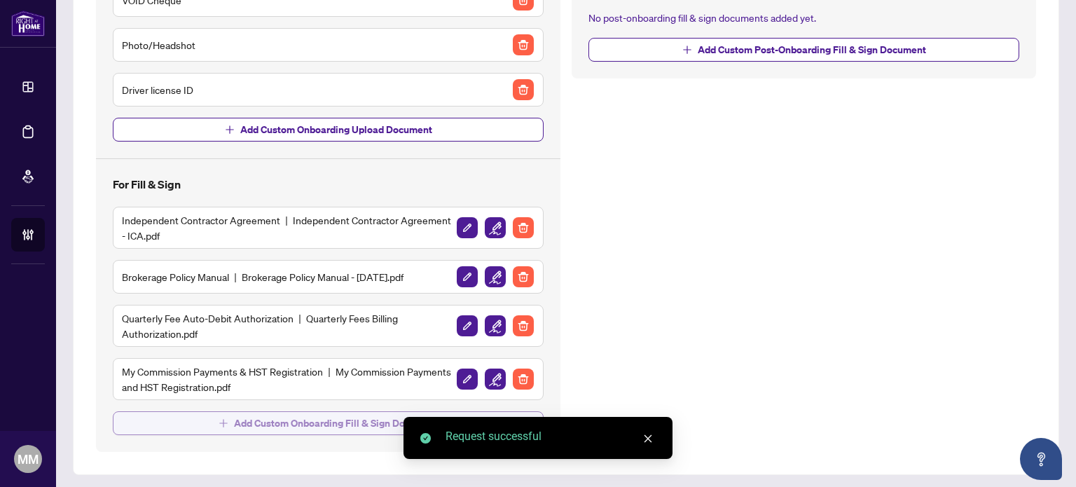
click at [308, 412] on span "Add Custom Onboarding Fill & Sign Document" at bounding box center [336, 423] width 205 height 22
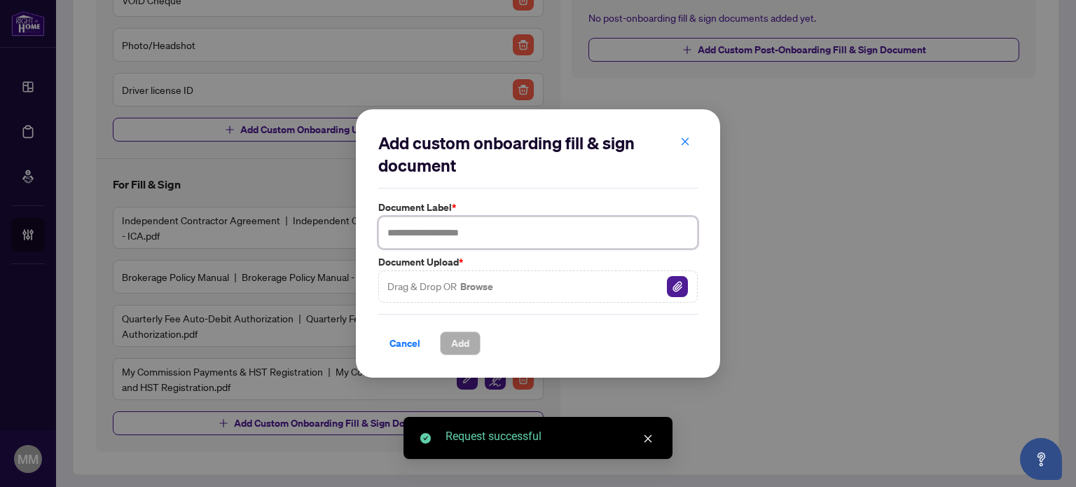
click at [461, 241] on input "text" at bounding box center [538, 233] width 320 height 32
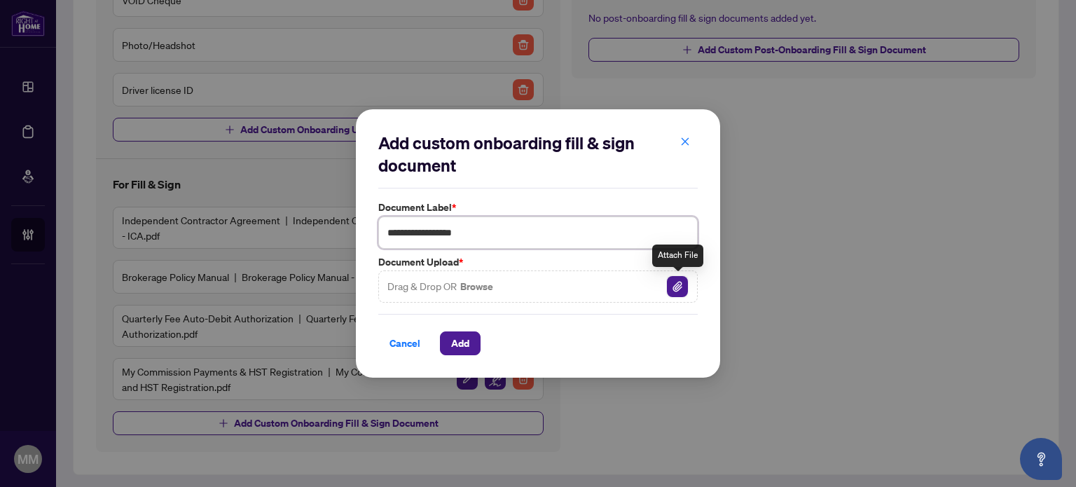
type input "**********"
click at [685, 291] on img "button" at bounding box center [677, 286] width 21 height 21
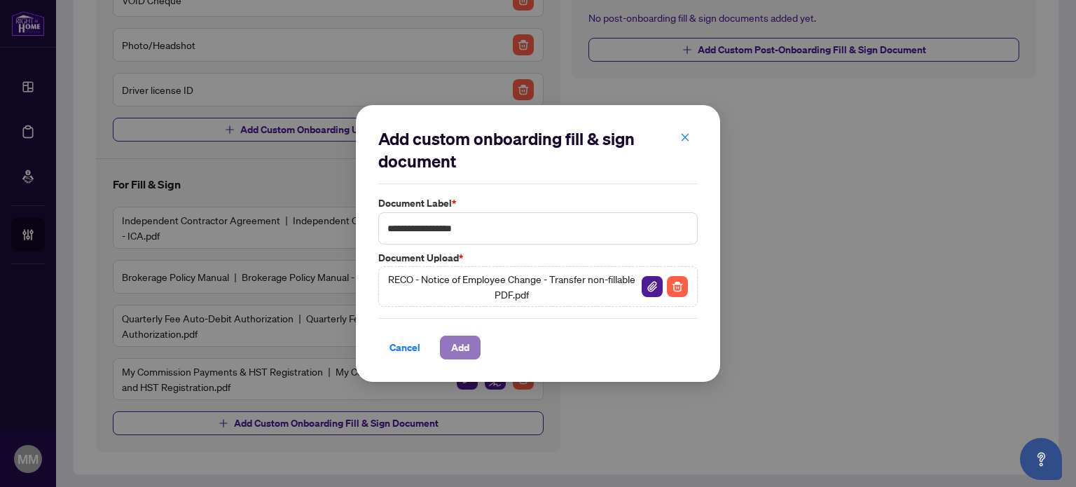
click at [470, 347] on button "Add" at bounding box center [460, 348] width 41 height 24
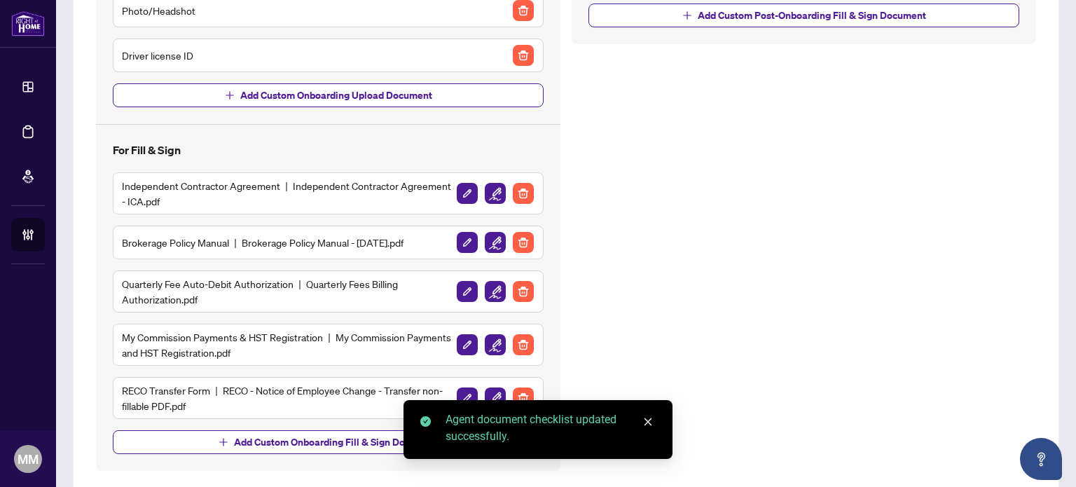
scroll to position [372, 0]
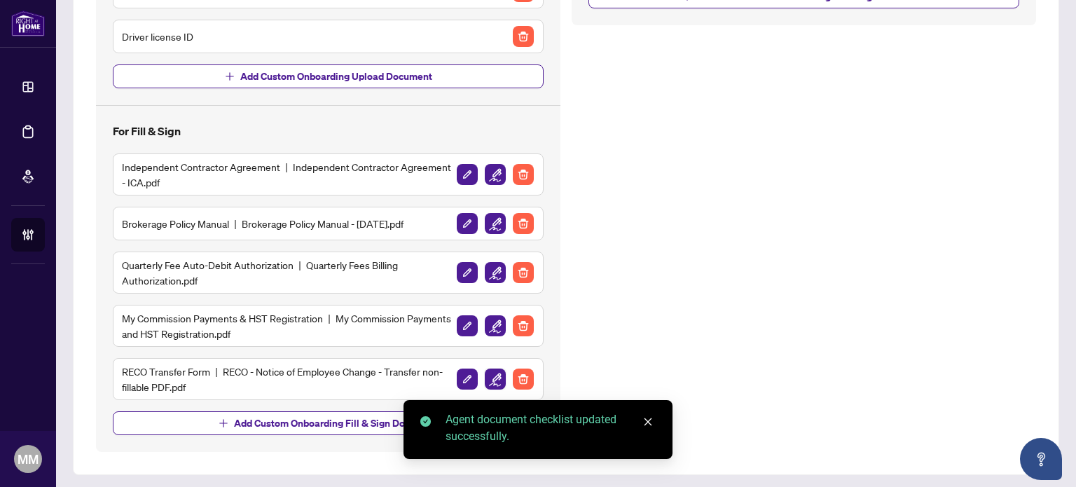
click at [489, 369] on img "button" at bounding box center [495, 379] width 21 height 21
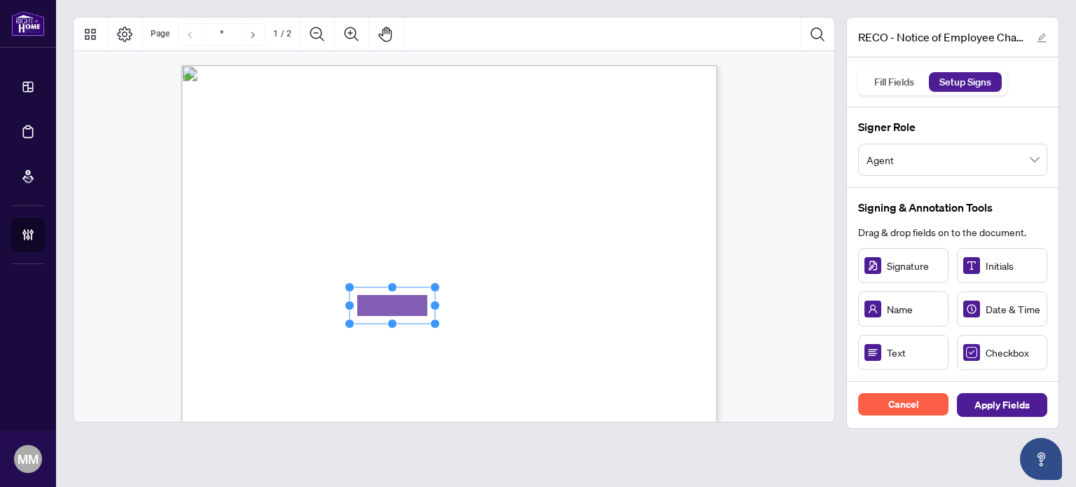
drag, startPoint x: 421, startPoint y: 310, endPoint x: 392, endPoint y: 304, distance: 29.4
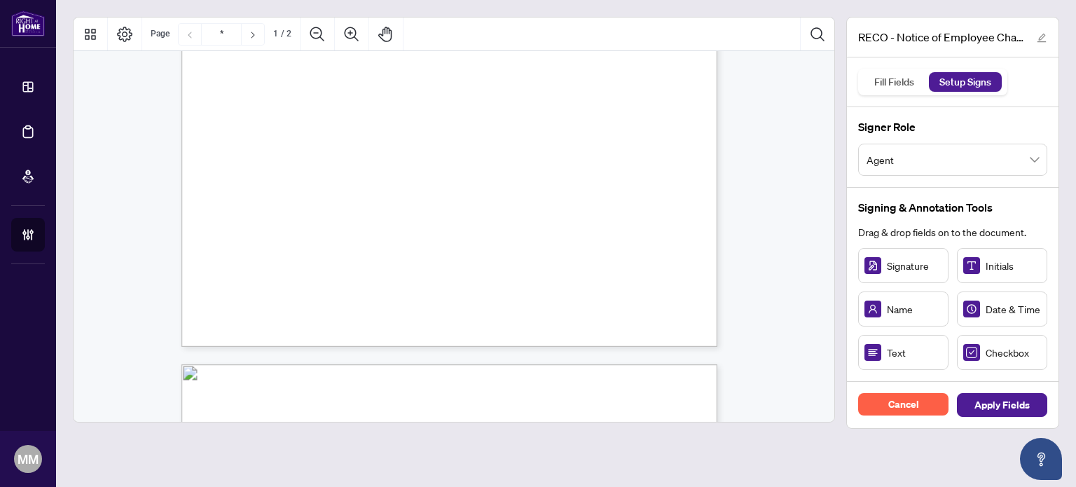
scroll to position [491, 0]
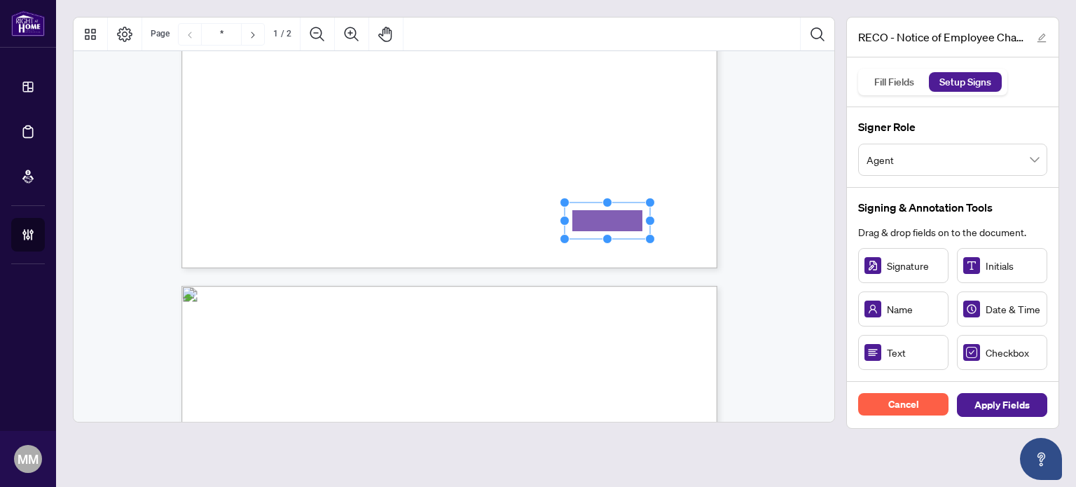
drag, startPoint x: 868, startPoint y: 352, endPoint x: 608, endPoint y: 221, distance: 291.5
drag, startPoint x: 652, startPoint y: 218, endPoint x: 677, endPoint y: 215, distance: 25.4
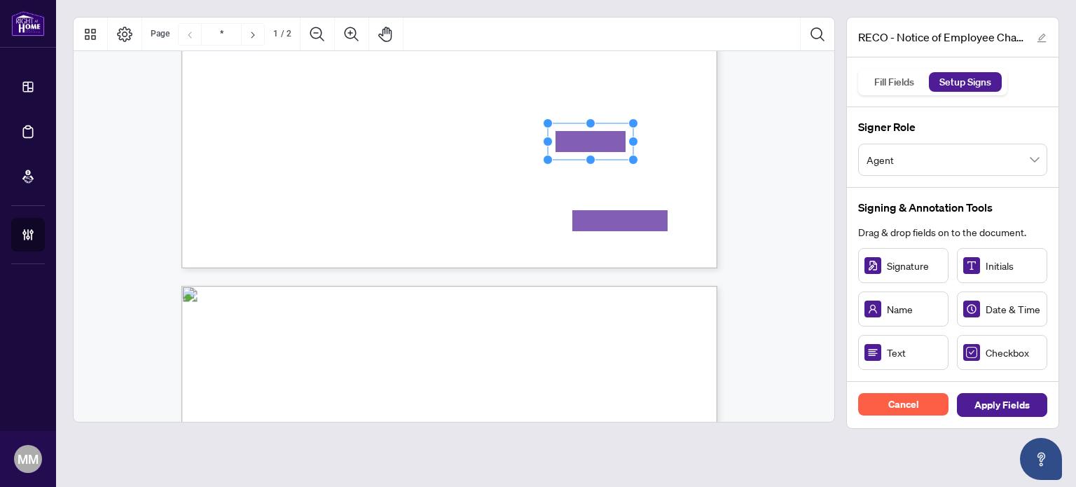
drag, startPoint x: 582, startPoint y: 146, endPoint x: 598, endPoint y: 146, distance: 16.8
drag, startPoint x: 629, startPoint y: 141, endPoint x: 706, endPoint y: 170, distance: 82.5
click at [679, 144] on icon "Resize, Top Resize, Top, Right Resize, Right Resize, Bottom, Right Resize, Bott…" at bounding box center [616, 141] width 144 height 46
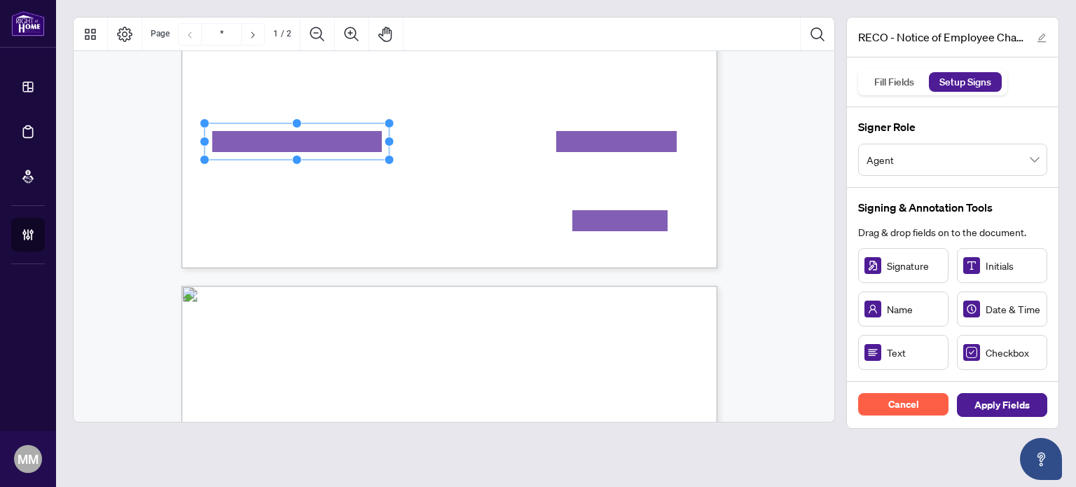
drag, startPoint x: 289, startPoint y: 142, endPoint x: 426, endPoint y: 144, distance: 137.4
click at [394, 144] on circle "Resize, Right" at bounding box center [389, 141] width 9 height 9
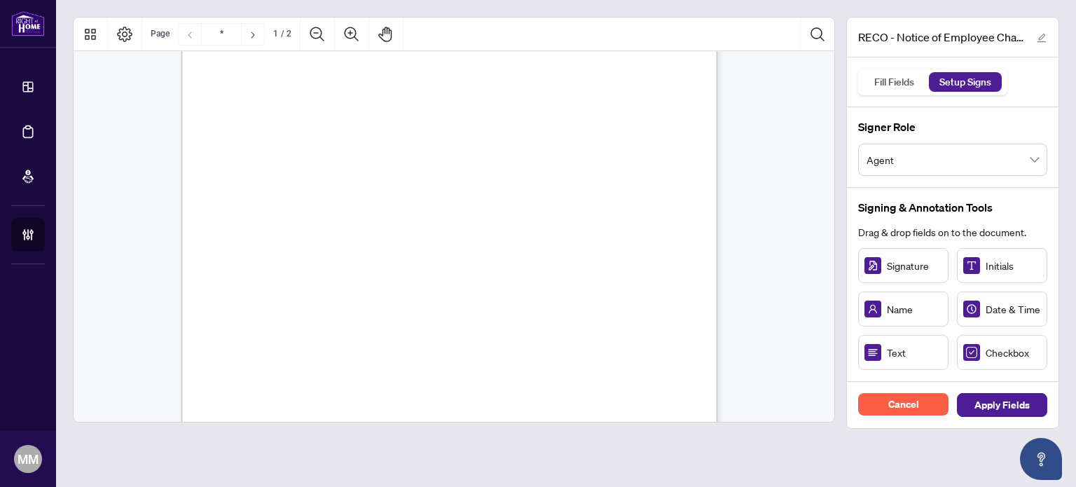
type input "*"
drag, startPoint x: 535, startPoint y: 186, endPoint x: 572, endPoint y: 187, distance: 36.5
click at [566, 187] on circle "Resize, Right" at bounding box center [561, 186] width 9 height 9
click at [555, 184] on rect "Page 2" at bounding box center [509, 184] width 122 height 36
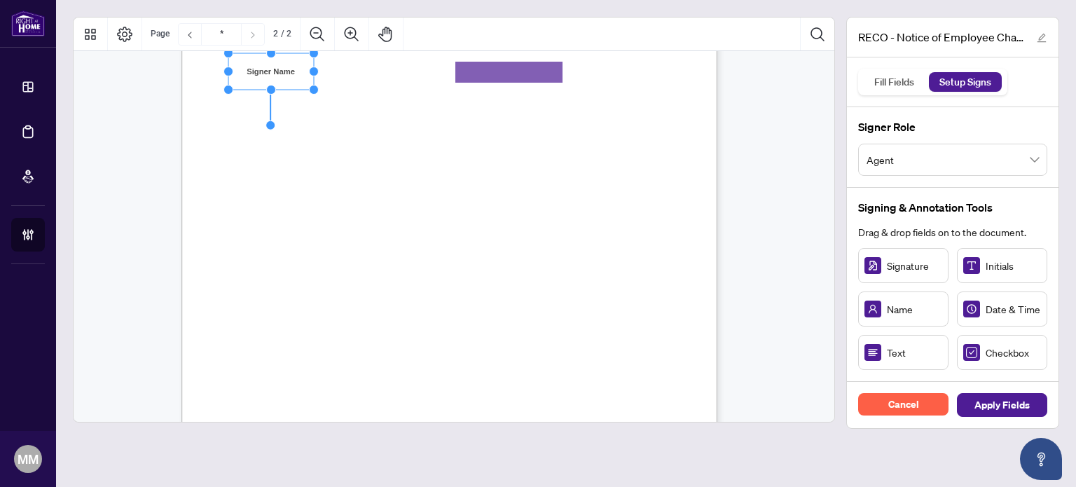
scroll to position [1051, 0]
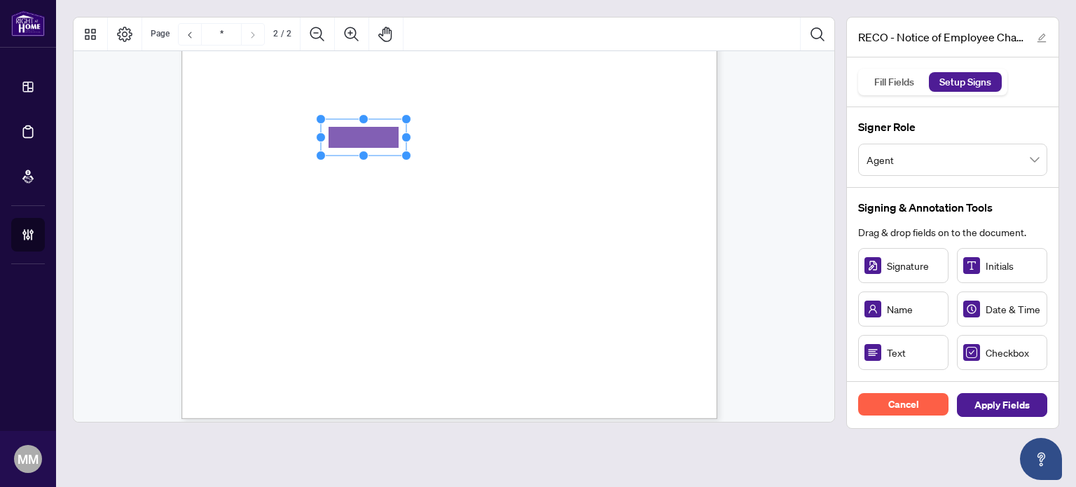
drag, startPoint x: 370, startPoint y: 130, endPoint x: 361, endPoint y: 139, distance: 12.9
drag, startPoint x: 409, startPoint y: 137, endPoint x: 559, endPoint y: 139, distance: 150.0
click at [535, 137] on circle "Resize, Right" at bounding box center [530, 136] width 9 height 9
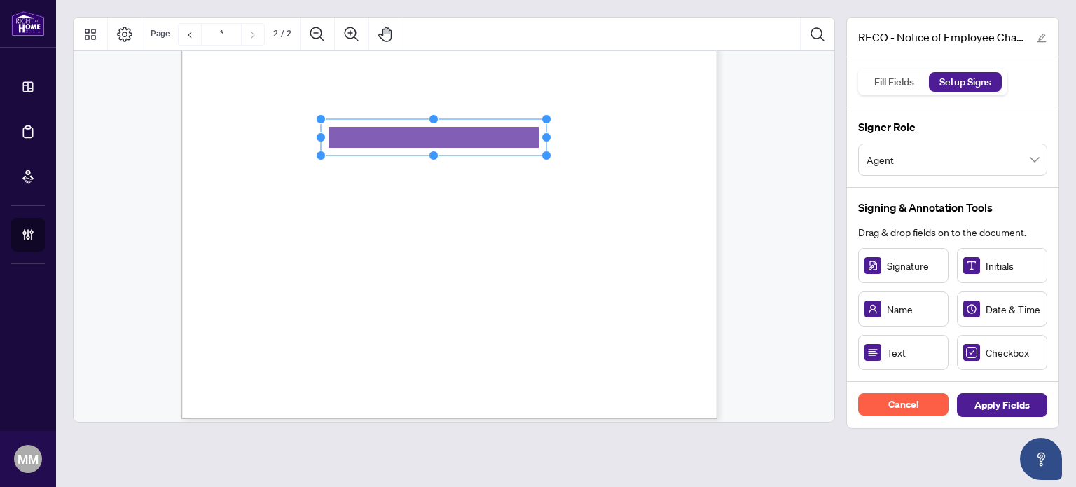
click at [877, 333] on div "Signature Initials Name Date & Time Text Checkbox" at bounding box center [952, 309] width 189 height 122
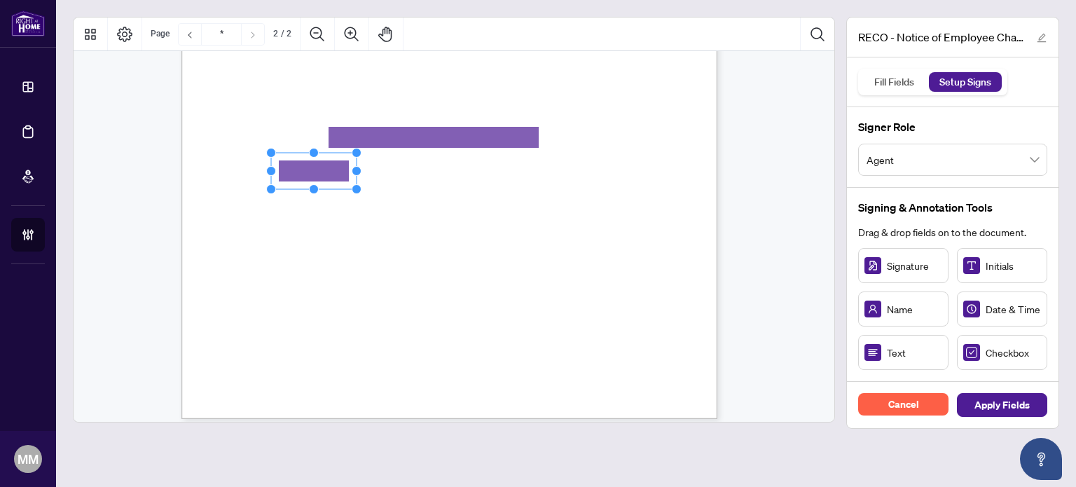
drag, startPoint x: 875, startPoint y: 357, endPoint x: 312, endPoint y: 169, distance: 593.5
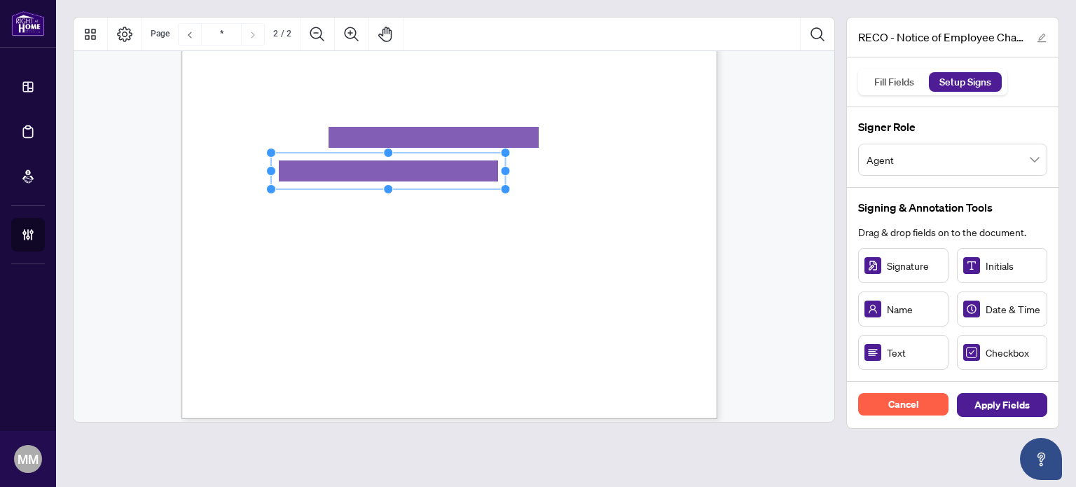
drag, startPoint x: 357, startPoint y: 171, endPoint x: 586, endPoint y: 187, distance: 229.0
click at [558, 173] on div "CREDIT CARD PAYMENT PLEASE NOTE THAT INCOMPLETE CREDIT CARD PAYMENT FORMS CANNO…" at bounding box center [450, 72] width 536 height 694
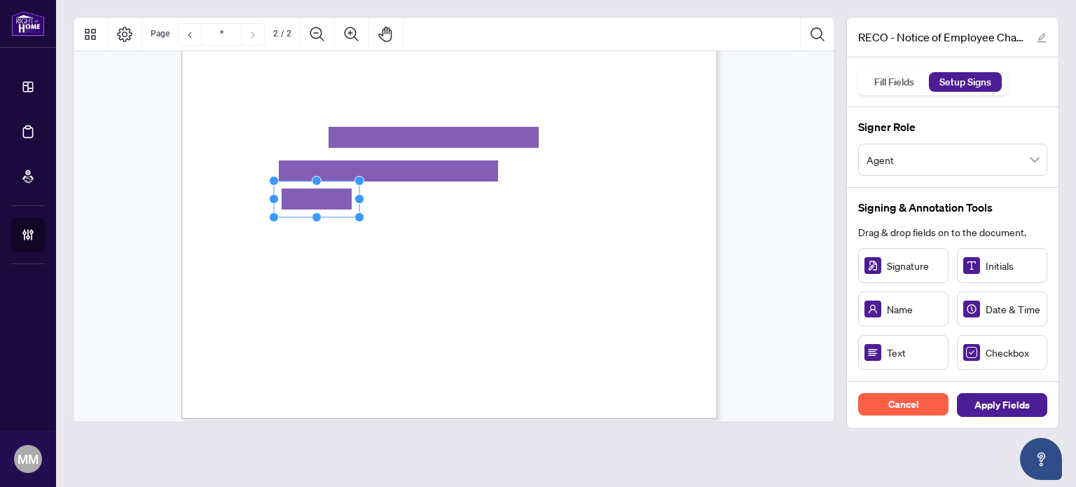
drag, startPoint x: 906, startPoint y: 355, endPoint x: 316, endPoint y: 198, distance: 610.6
drag, startPoint x: 480, startPoint y: 248, endPoint x: 378, endPoint y: 193, distance: 115.7
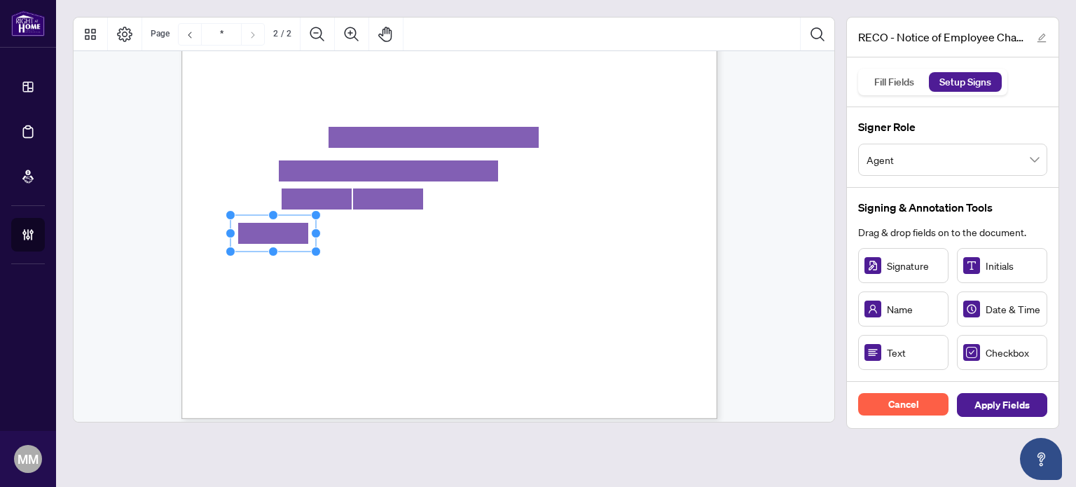
drag, startPoint x: 933, startPoint y: 367, endPoint x: 269, endPoint y: 232, distance: 677.1
drag, startPoint x: 891, startPoint y: 259, endPoint x: 300, endPoint y: 266, distance: 591.5
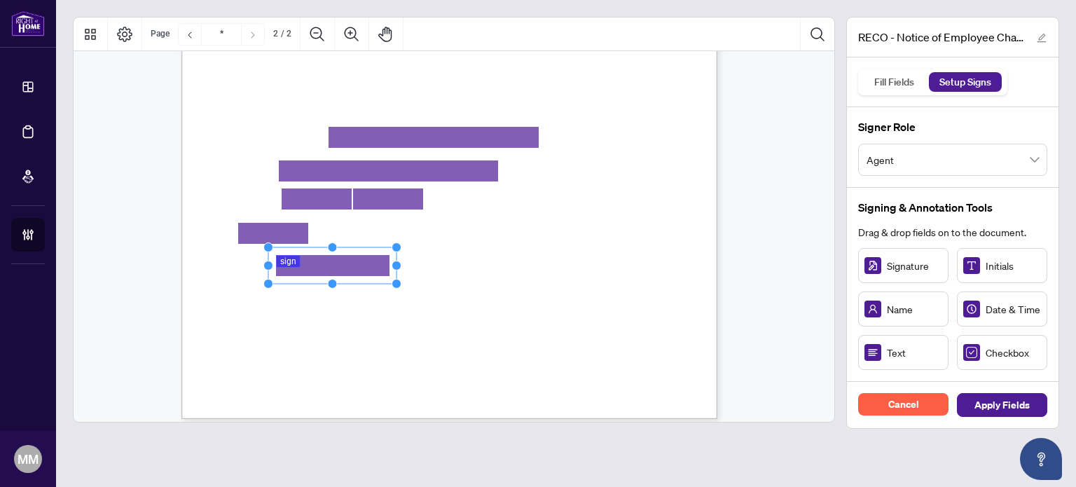
drag, startPoint x: 385, startPoint y: 267, endPoint x: 420, endPoint y: 268, distance: 35.0
click at [402, 268] on circle "Resize, Right" at bounding box center [396, 265] width 9 height 9
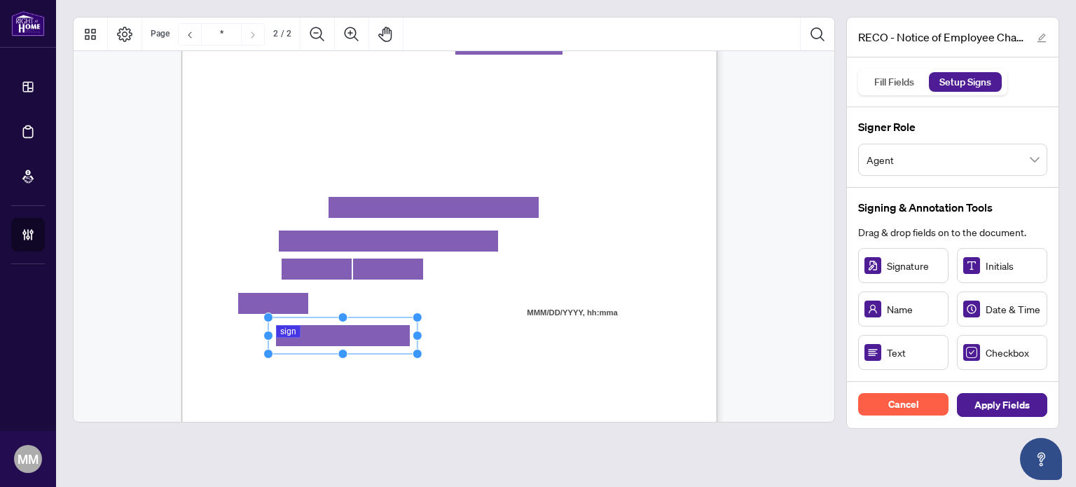
drag, startPoint x: 996, startPoint y: 304, endPoint x: 543, endPoint y: 327, distance: 453.3
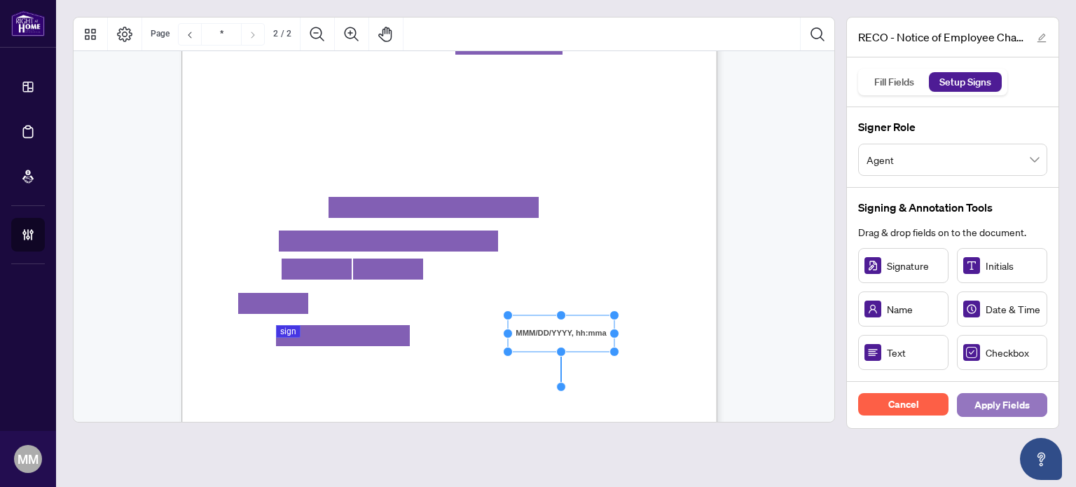
click at [990, 404] on span "Apply Fields" at bounding box center [1002, 405] width 55 height 22
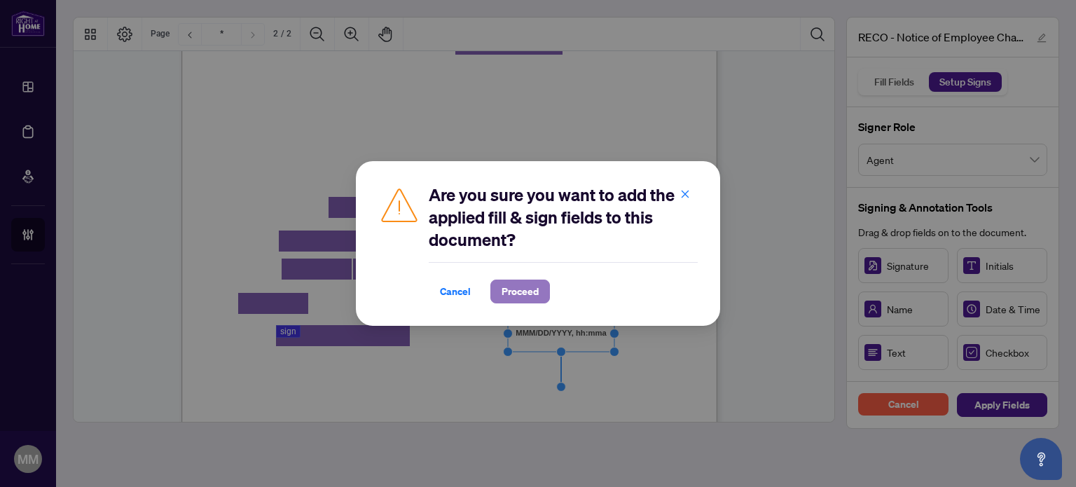
click at [492, 299] on button "Proceed" at bounding box center [521, 292] width 60 height 24
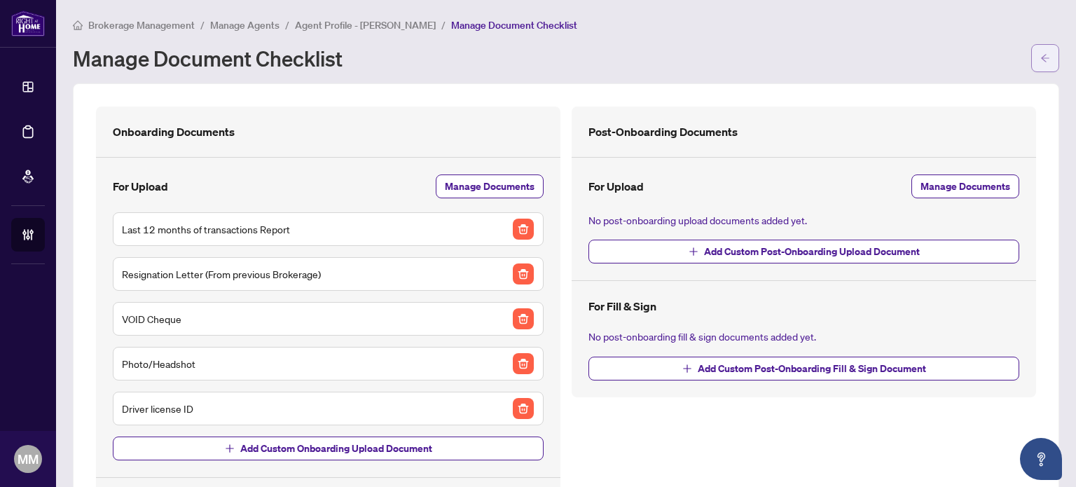
click at [1046, 62] on button "button" at bounding box center [1046, 58] width 28 height 28
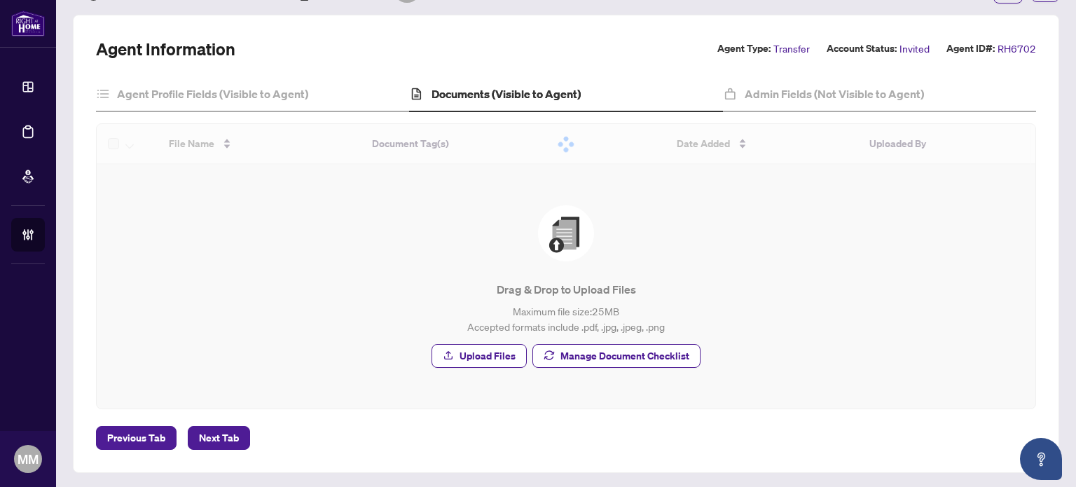
scroll to position [30, 0]
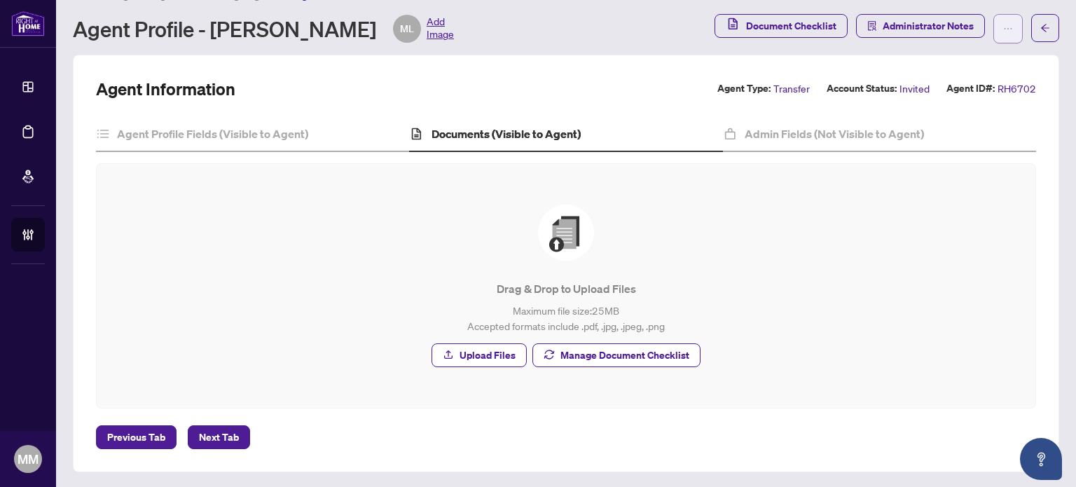
click at [994, 23] on button "button" at bounding box center [1008, 28] width 29 height 29
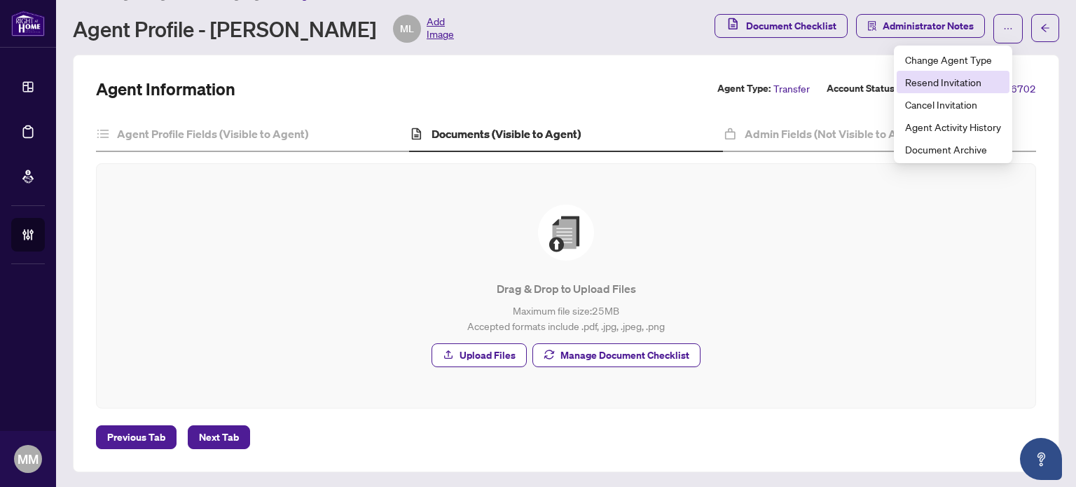
click at [973, 83] on span "Resend Invitation" at bounding box center [953, 81] width 96 height 15
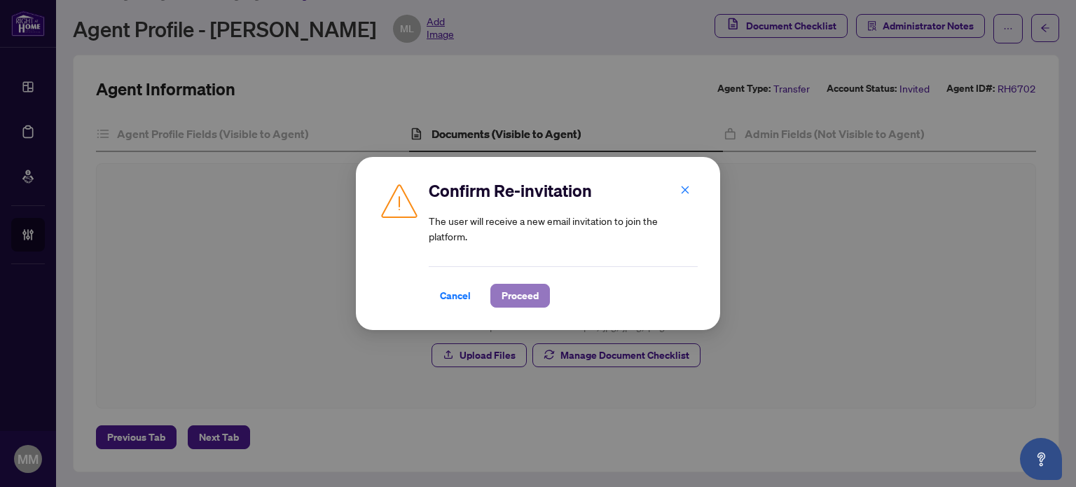
click at [540, 290] on button "Proceed" at bounding box center [521, 296] width 60 height 24
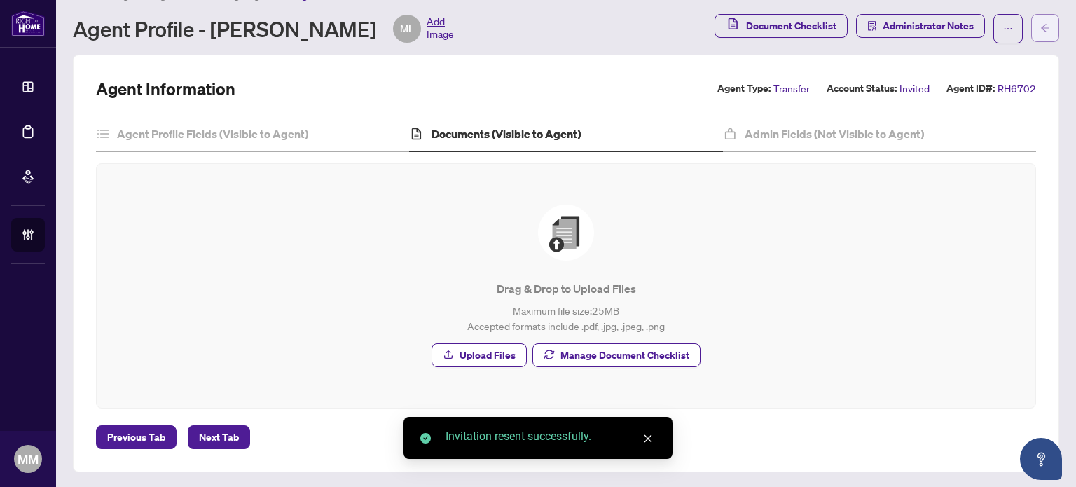
click at [1041, 35] on span "button" at bounding box center [1046, 28] width 10 height 22
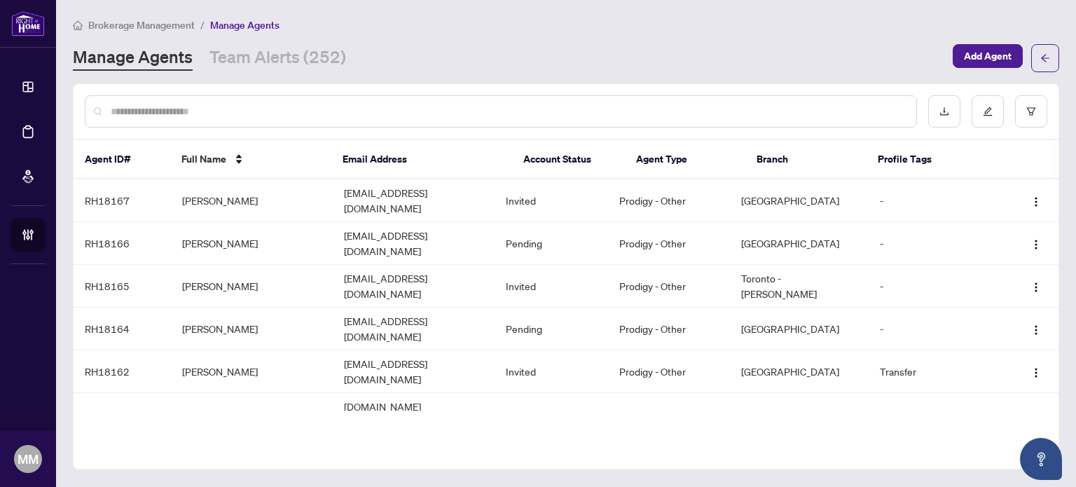
click at [580, 41] on div "Brokerage Management / Manage Agents Manage Agents Team Alerts (252) Add Agent" at bounding box center [566, 44] width 987 height 55
click at [317, 57] on link "Team Alerts (252)" at bounding box center [278, 58] width 137 height 25
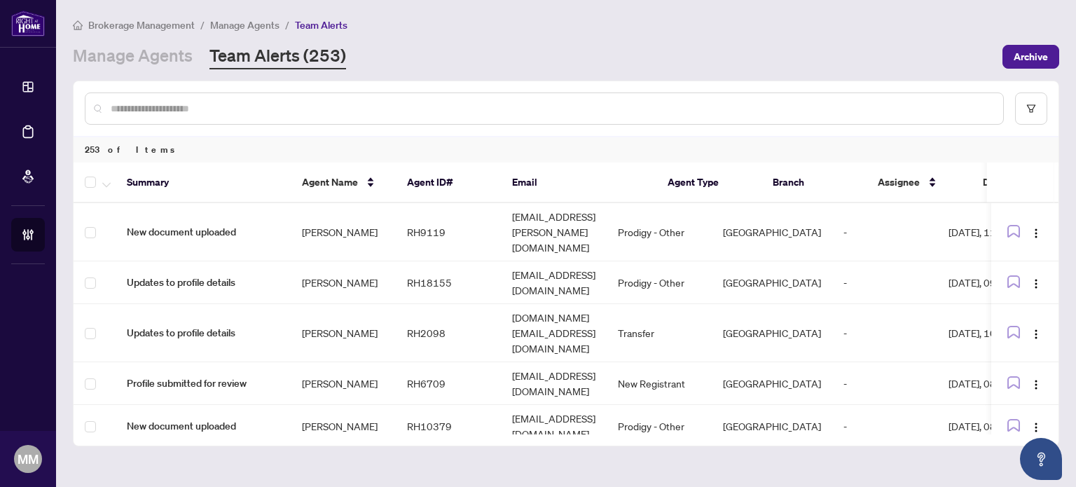
click at [193, 61] on div "Manage Agents Team Alerts (253)" at bounding box center [209, 56] width 273 height 25
click at [187, 61] on link "Manage Agents" at bounding box center [133, 56] width 120 height 25
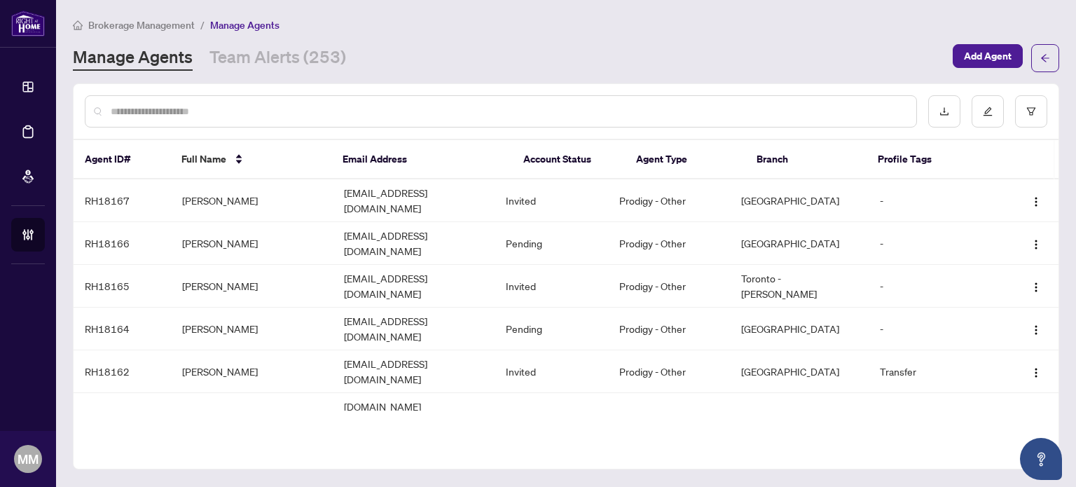
click at [313, 450] on div "Agent ID# Full Name Email Address Account Status Agent Type Branch Profile Tags…" at bounding box center [566, 276] width 987 height 386
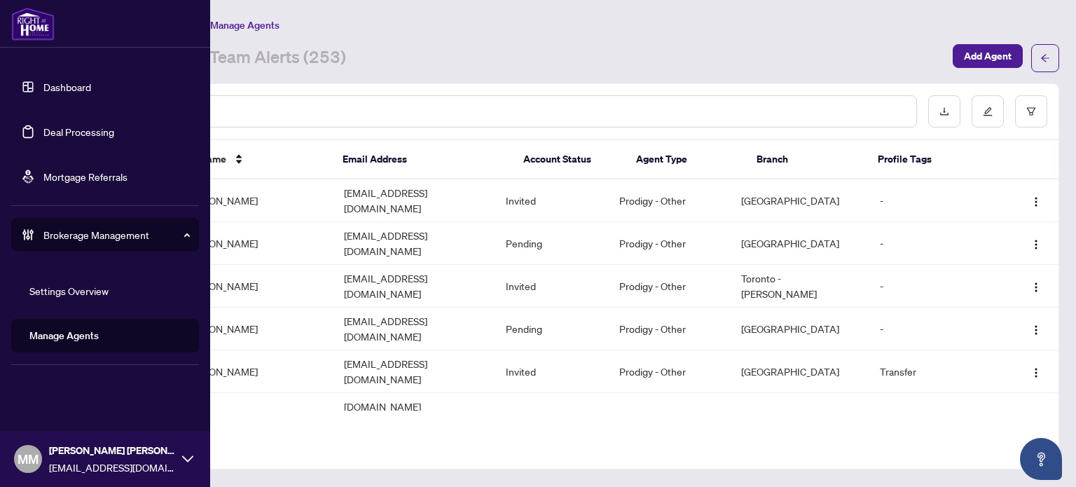
drag, startPoint x: 81, startPoint y: 124, endPoint x: 102, endPoint y: 124, distance: 21.0
click at [81, 125] on link "Deal Processing" at bounding box center [78, 131] width 71 height 13
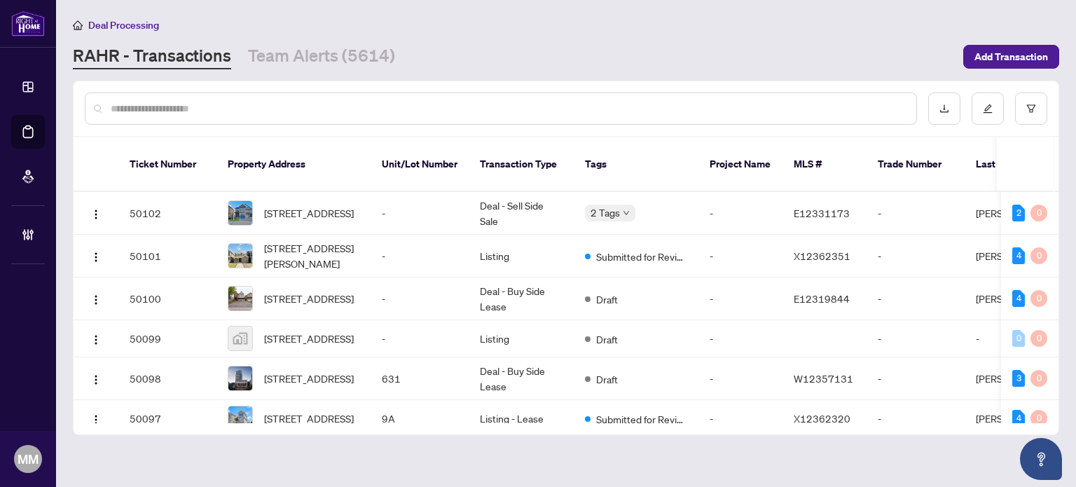
click at [394, 101] on input "text" at bounding box center [508, 108] width 795 height 15
click at [210, 106] on input "text" at bounding box center [508, 108] width 795 height 15
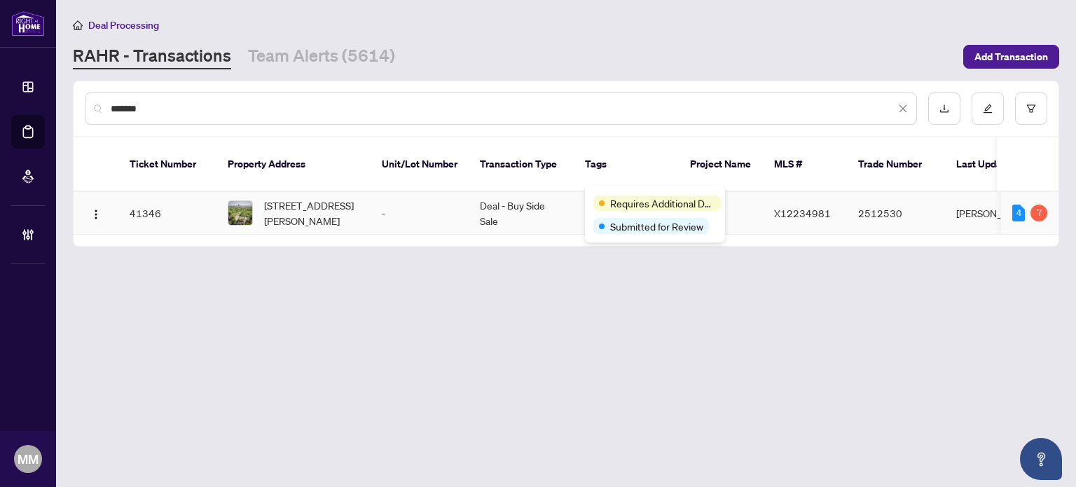
type input "*******"
click at [505, 213] on td "Deal - Buy Side Sale" at bounding box center [521, 213] width 105 height 43
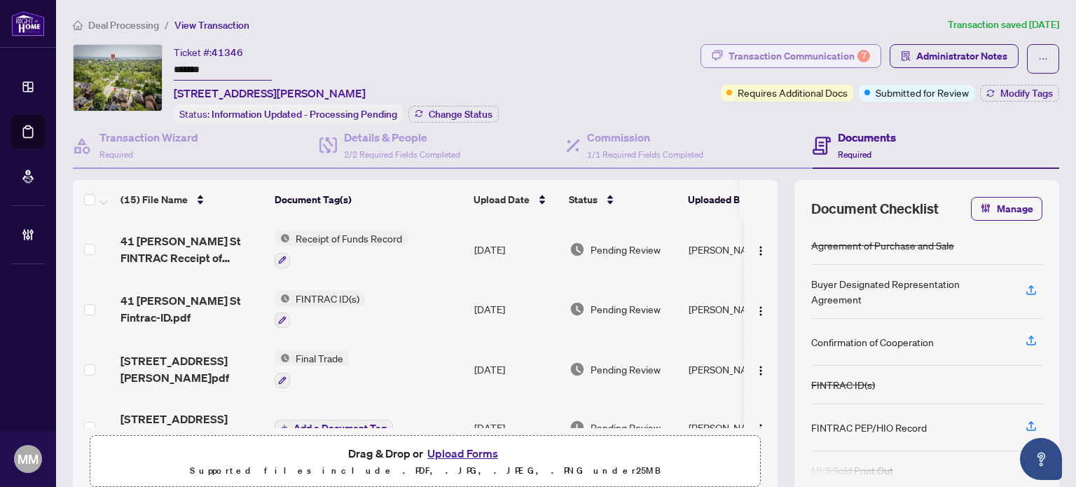
click at [769, 56] on div "Transaction Communication 7" at bounding box center [800, 56] width 142 height 22
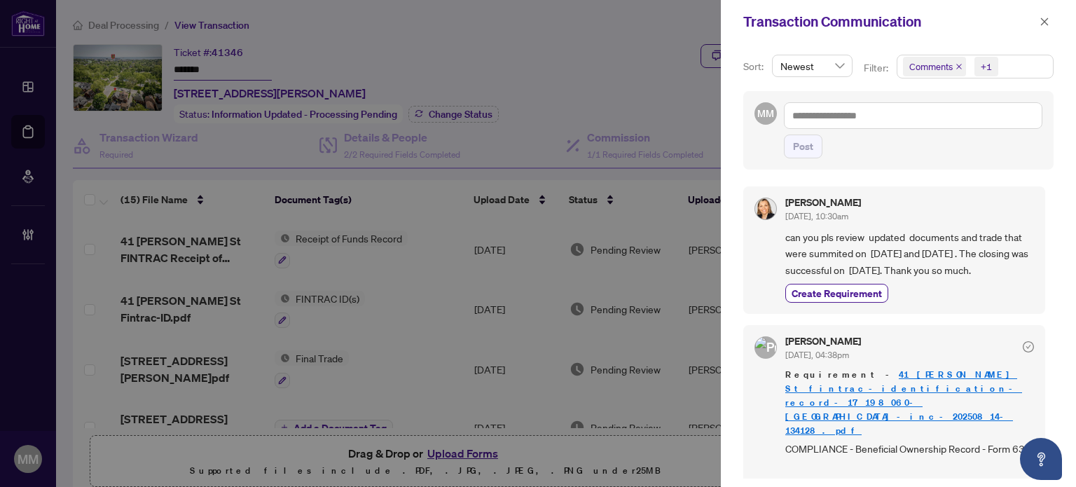
scroll to position [1, 0]
click at [1034, 20] on div "Transaction Communication" at bounding box center [890, 21] width 292 height 21
click at [1043, 19] on icon "close" at bounding box center [1045, 22] width 10 height 10
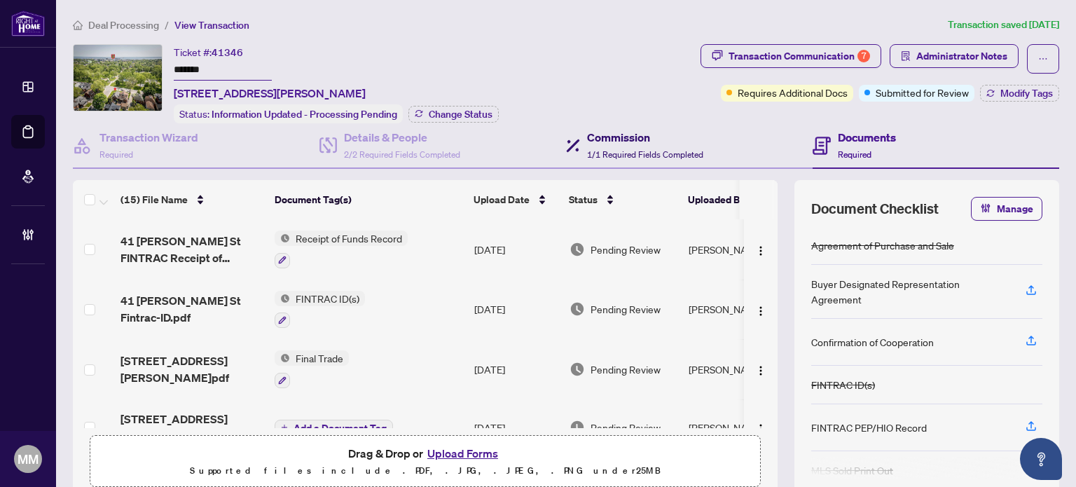
click at [595, 155] on span "1/1 Required Fields Completed" at bounding box center [645, 154] width 116 height 11
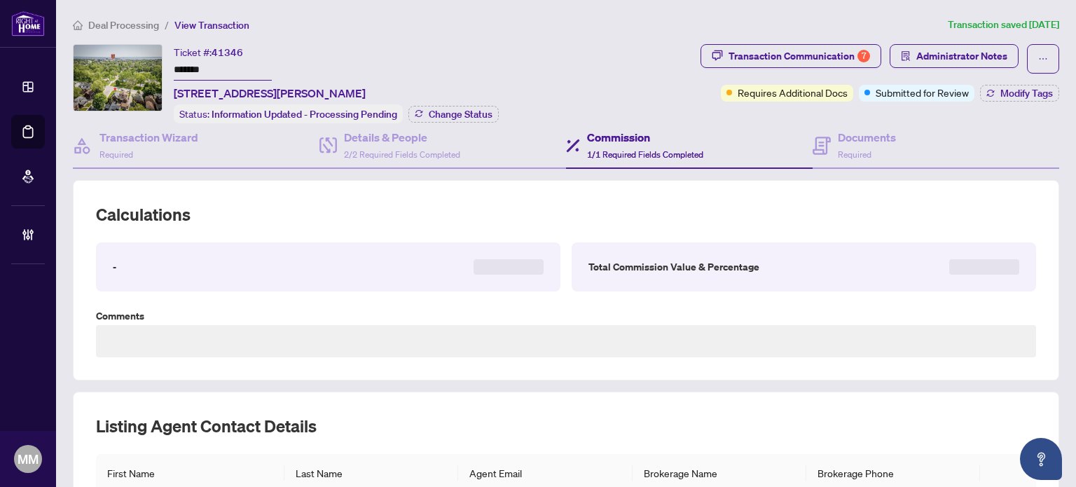
click at [432, 167] on div "Transaction Wizard Required Details & People 2/2 Required Fields Completed Comm…" at bounding box center [566, 367] width 987 height 489
click at [451, 139] on h4 "Details & People" at bounding box center [402, 137] width 116 height 17
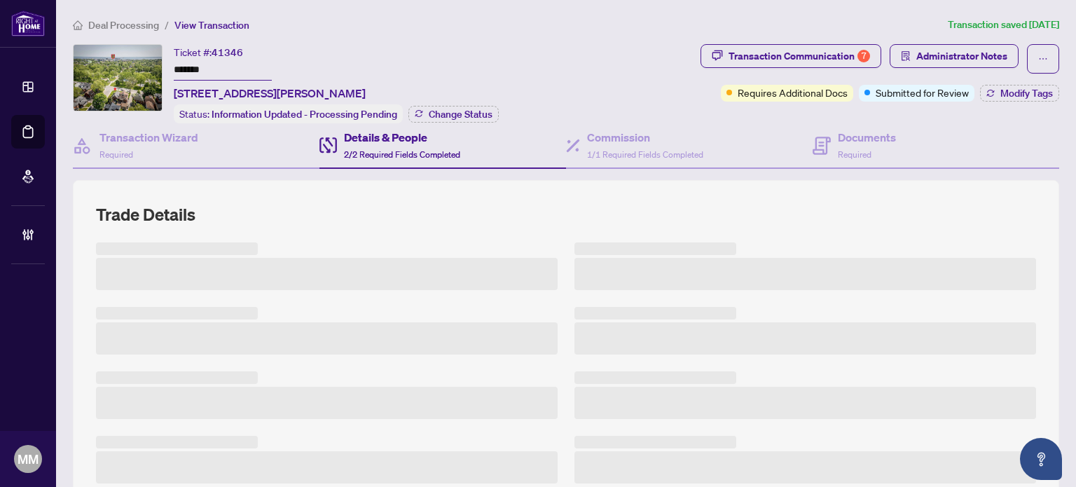
scroll to position [70, 0]
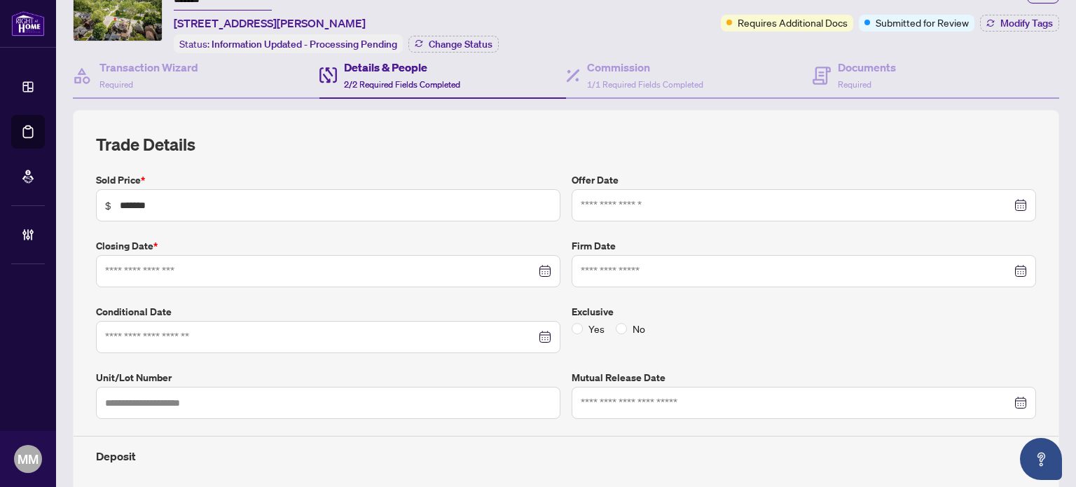
type input "**********"
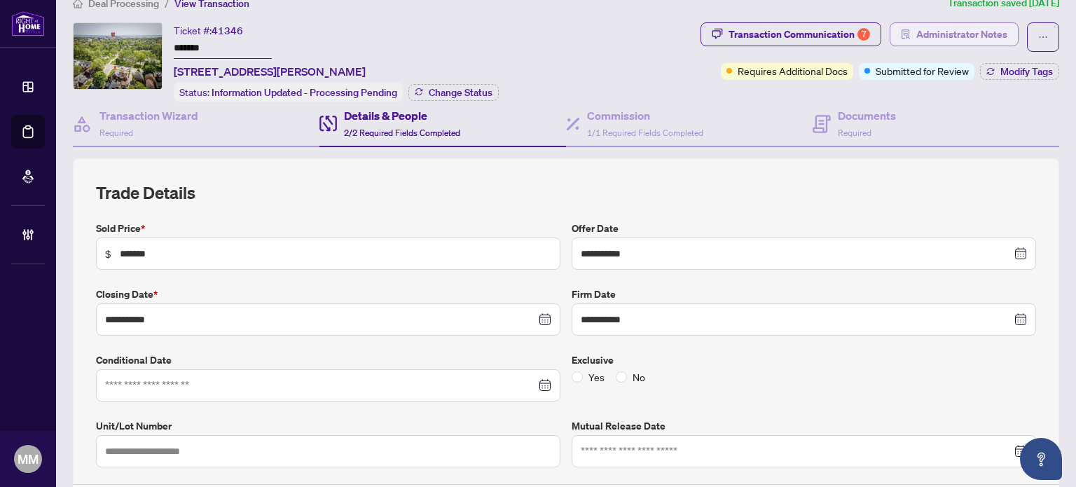
scroll to position [0, 0]
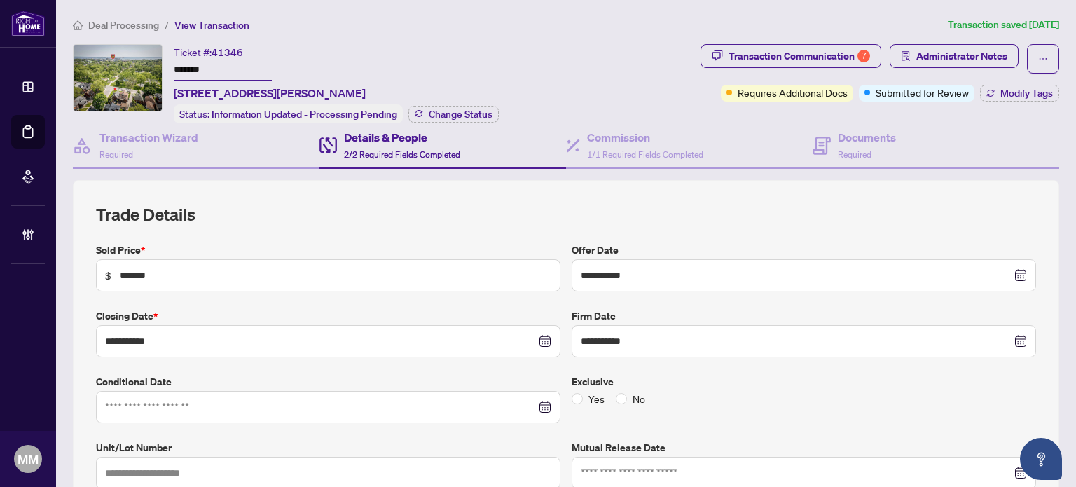
click at [799, 67] on span "Transaction Communication 7" at bounding box center [791, 58] width 181 height 29
click at [804, 62] on div "Transaction Communication 7" at bounding box center [800, 56] width 142 height 22
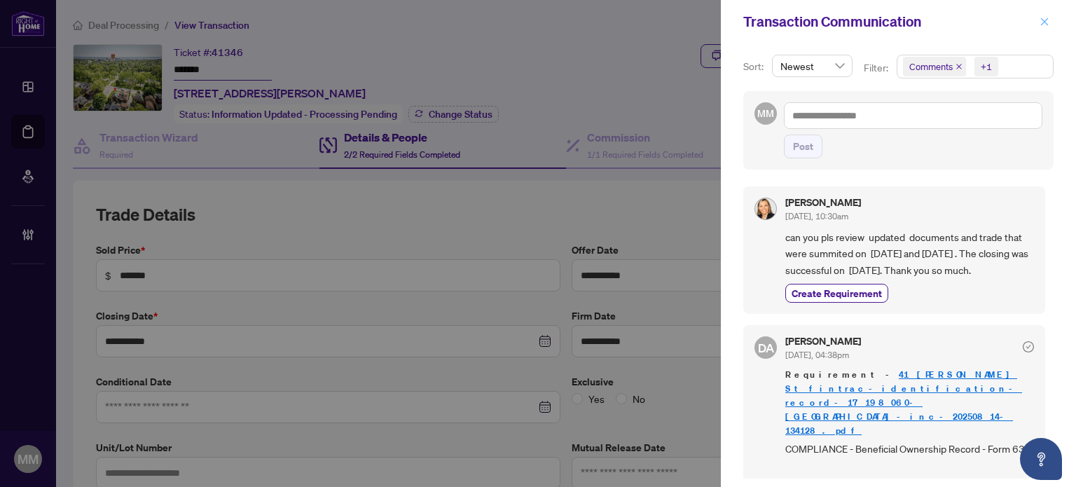
drag, startPoint x: 1050, startPoint y: 23, endPoint x: 1046, endPoint y: 32, distance: 9.7
click at [1049, 25] on button "button" at bounding box center [1045, 21] width 18 height 17
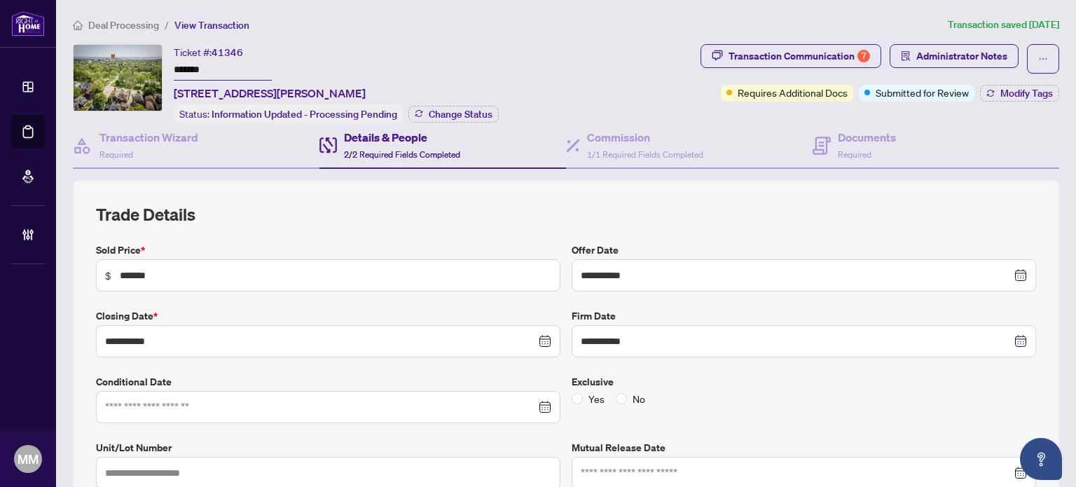
click at [462, 190] on div "**********" at bounding box center [566, 492] width 987 height 625
drag, startPoint x: 250, startPoint y: 160, endPoint x: 752, endPoint y: 144, distance: 502.0
click at [249, 159] on div "Transaction Wizard Required" at bounding box center [196, 146] width 247 height 46
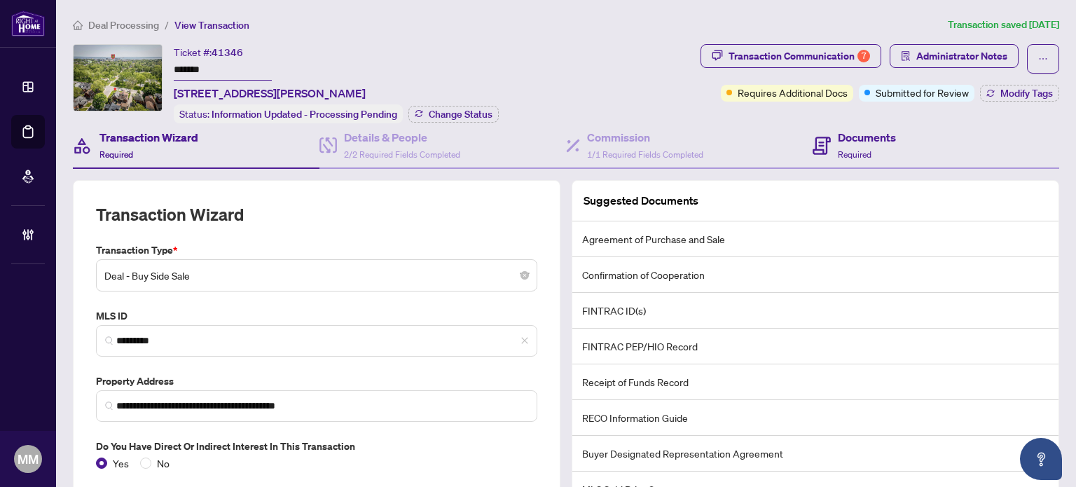
click at [961, 132] on div "Documents Required" at bounding box center [936, 146] width 247 height 46
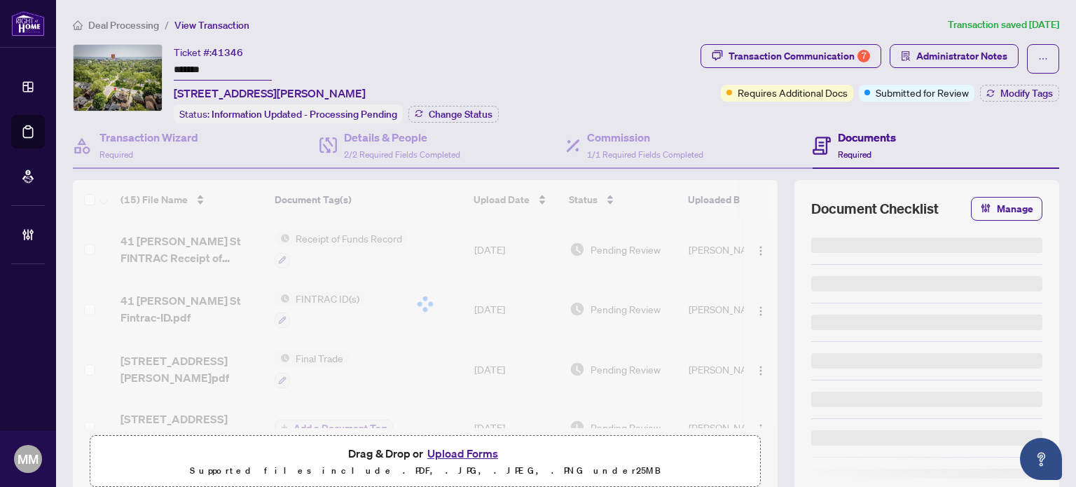
scroll to position [106, 0]
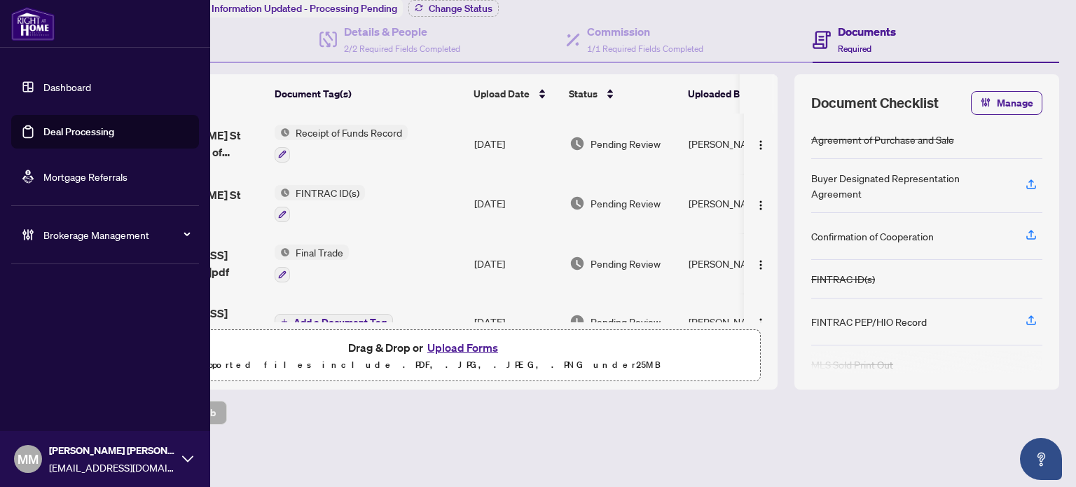
drag, startPoint x: 47, startPoint y: 137, endPoint x: 64, endPoint y: 134, distance: 17.2
click at [47, 137] on link "Deal Processing" at bounding box center [78, 131] width 71 height 13
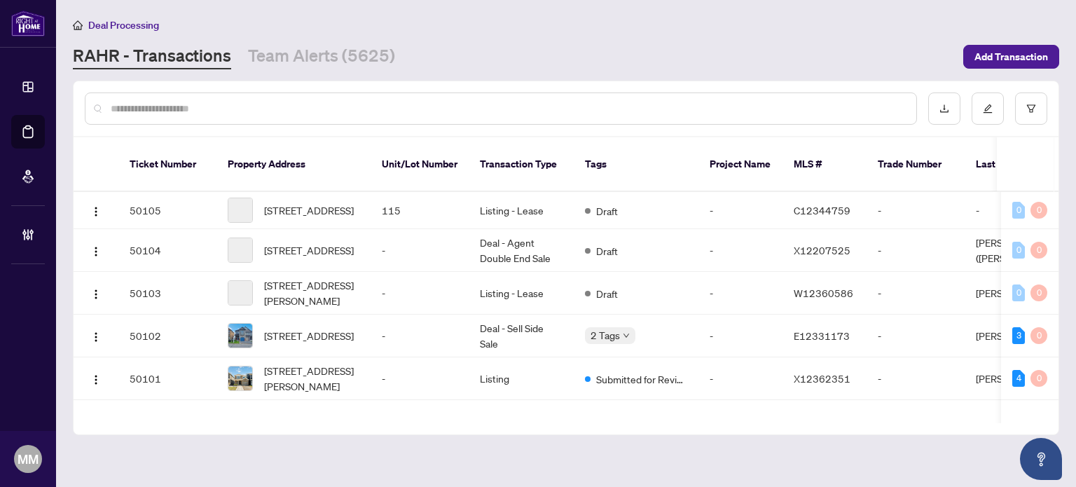
click at [239, 114] on input "text" at bounding box center [508, 108] width 795 height 15
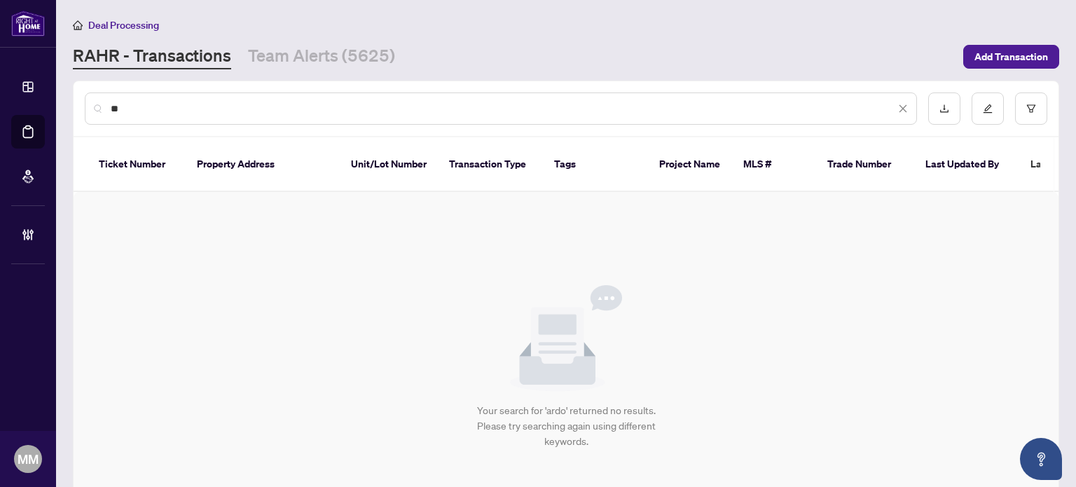
type input "*"
drag, startPoint x: 157, startPoint y: 103, endPoint x: 122, endPoint y: 118, distance: 38.0
click at [122, 118] on div "********" at bounding box center [501, 109] width 833 height 32
type input "*"
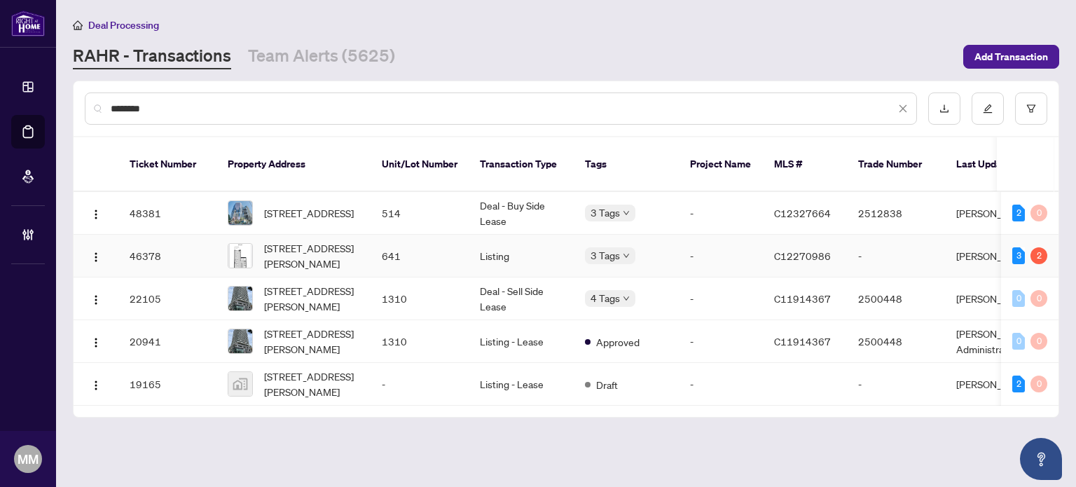
type input "*******"
click at [529, 235] on td "Listing" at bounding box center [521, 256] width 105 height 43
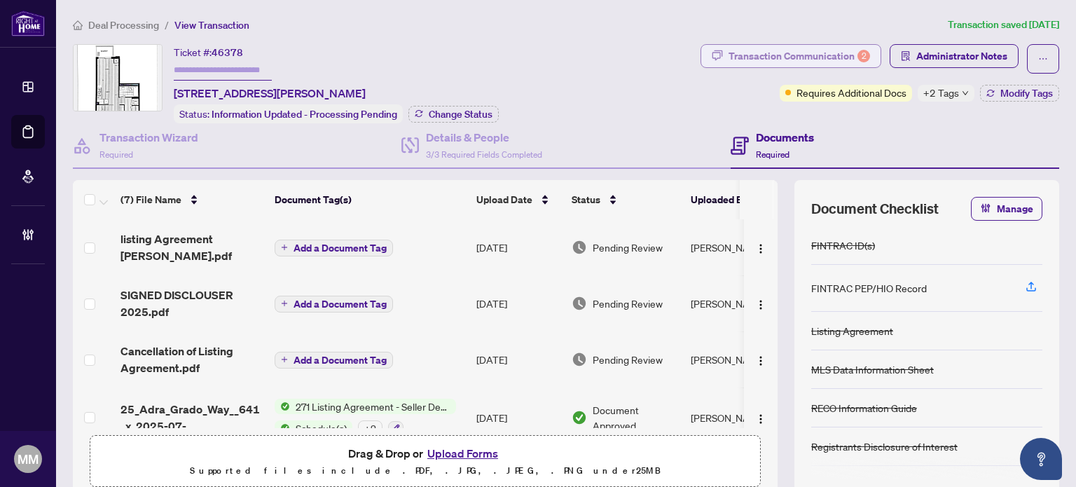
click at [802, 58] on div "Transaction Communication 2" at bounding box center [800, 56] width 142 height 22
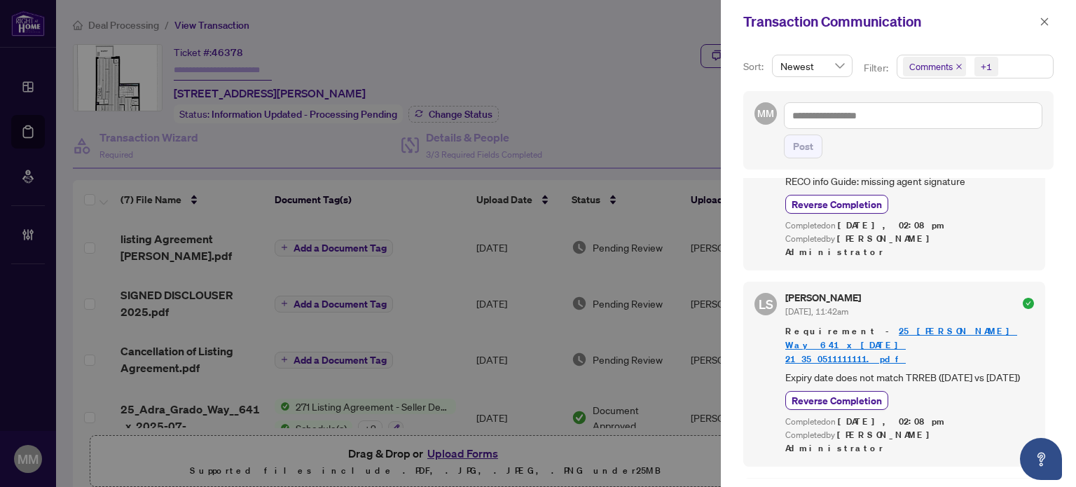
scroll to position [1264, 0]
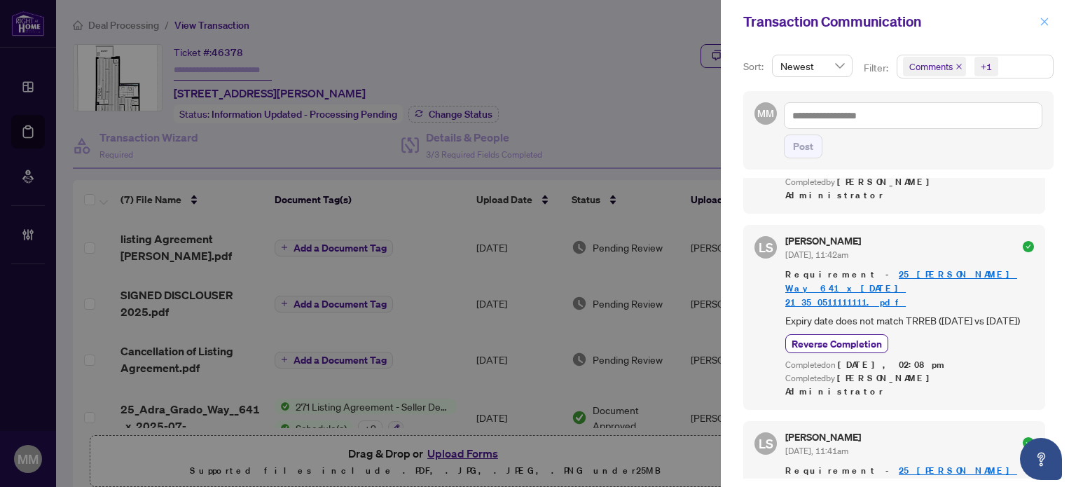
click at [1048, 19] on icon "close" at bounding box center [1045, 22] width 8 height 8
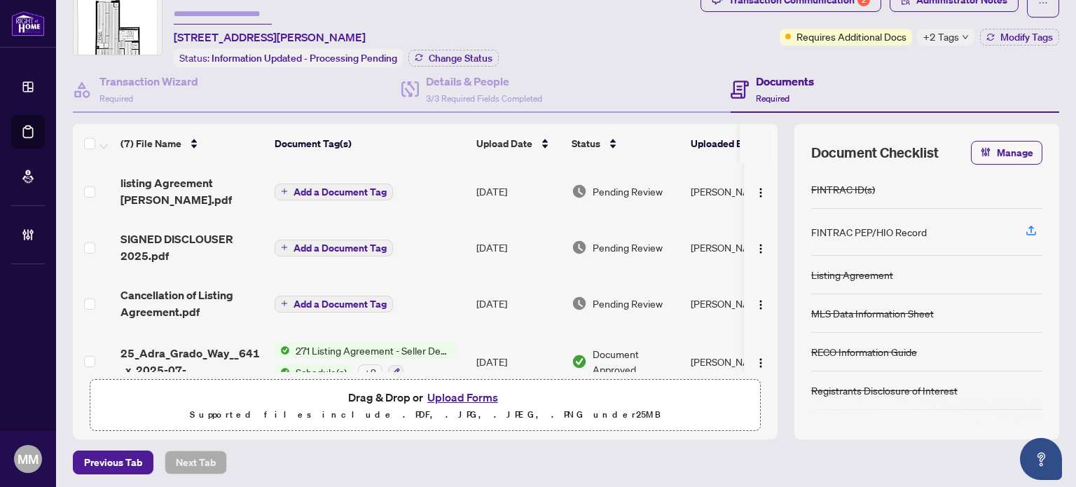
scroll to position [70, 0]
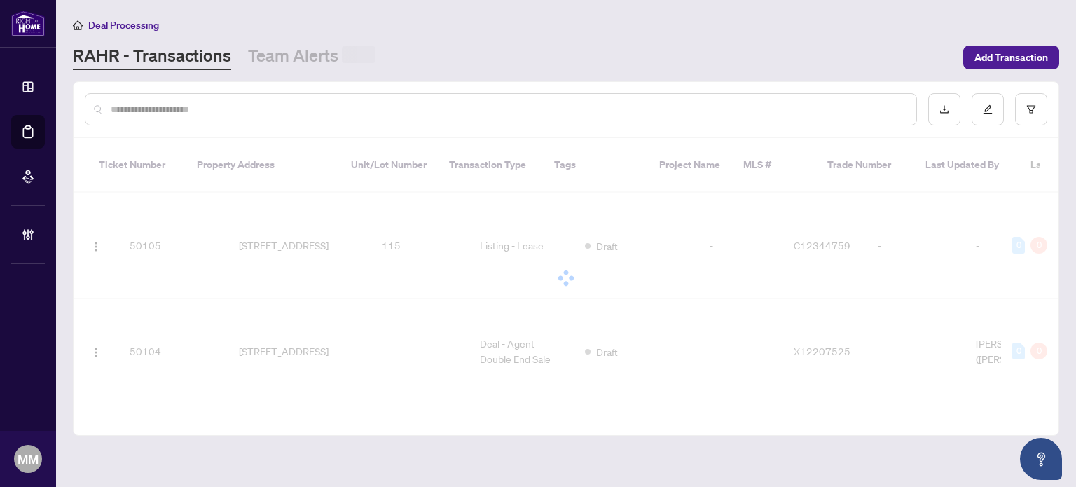
click at [263, 102] on input "text" at bounding box center [508, 109] width 795 height 15
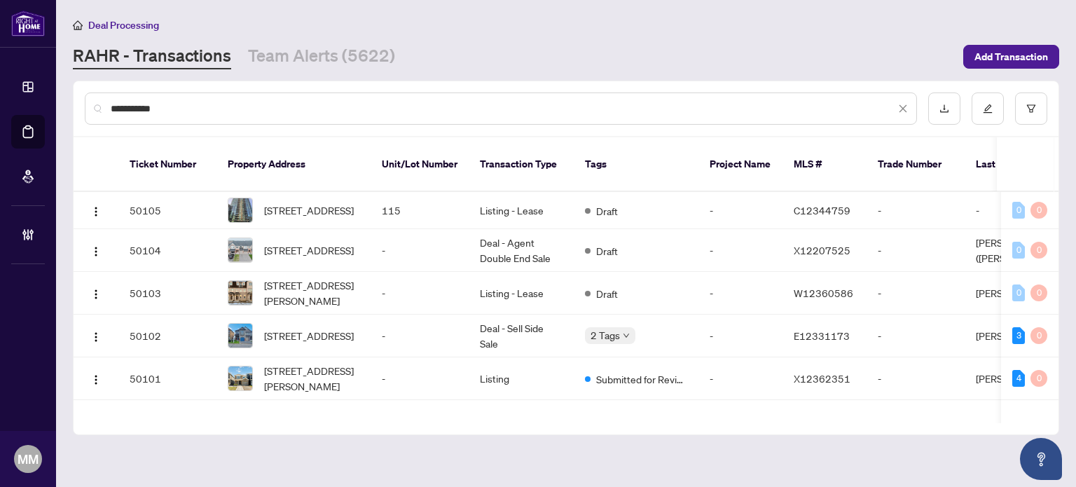
type input "**********"
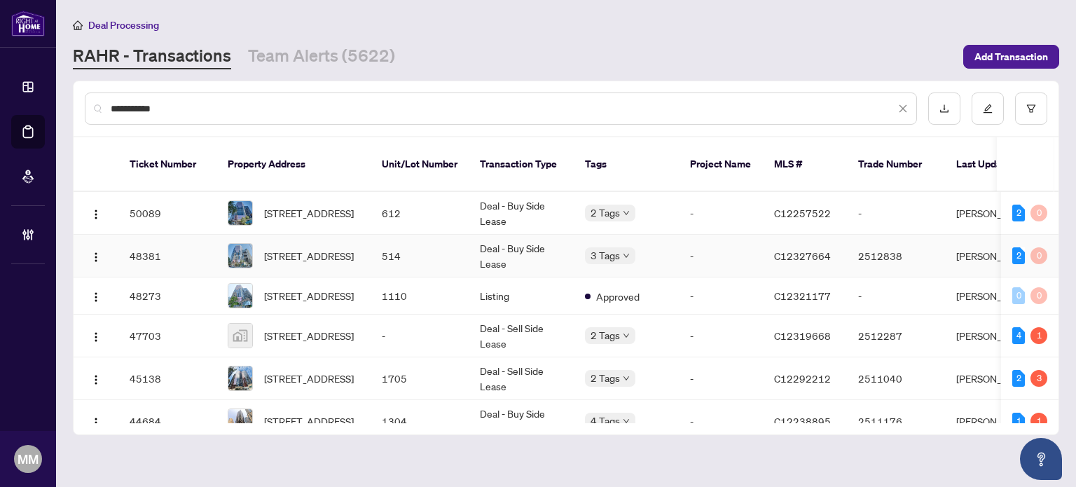
click at [378, 243] on td "514" at bounding box center [420, 256] width 98 height 43
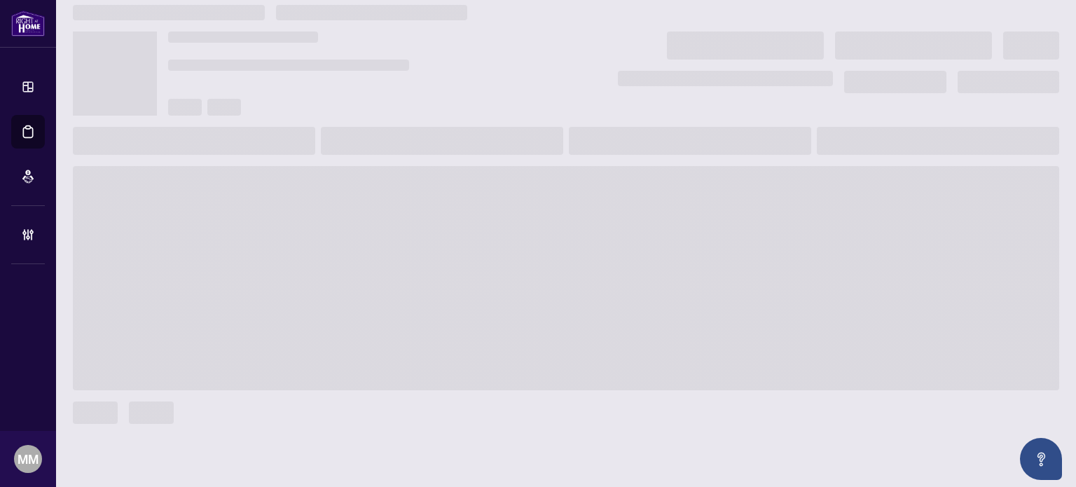
scroll to position [14, 0]
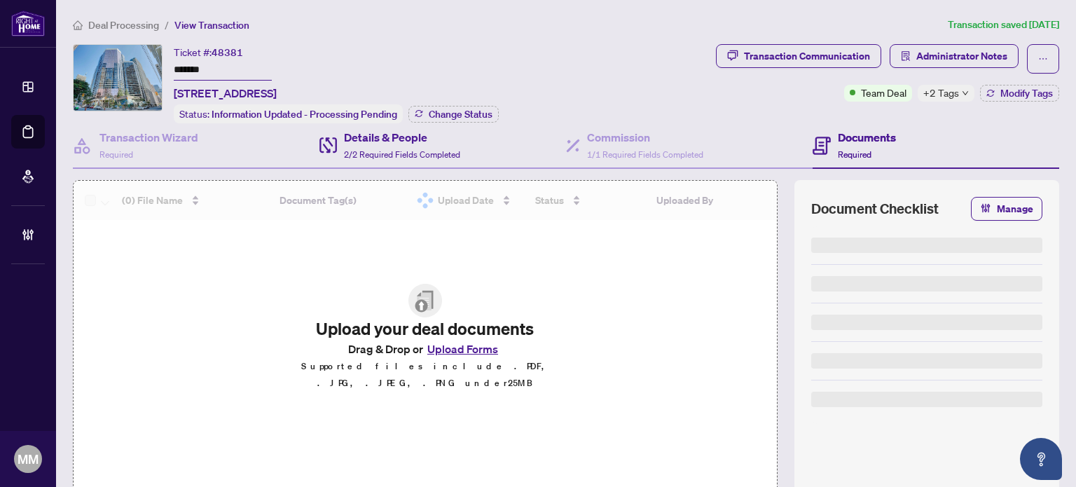
click at [499, 144] on div "Details & People 2/2 Required Fields Completed" at bounding box center [443, 146] width 247 height 46
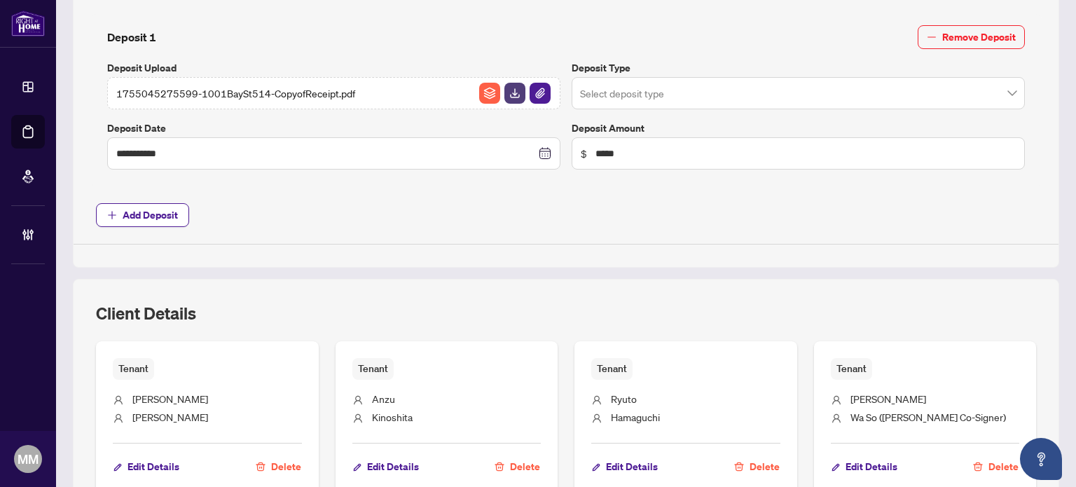
type input "**********"
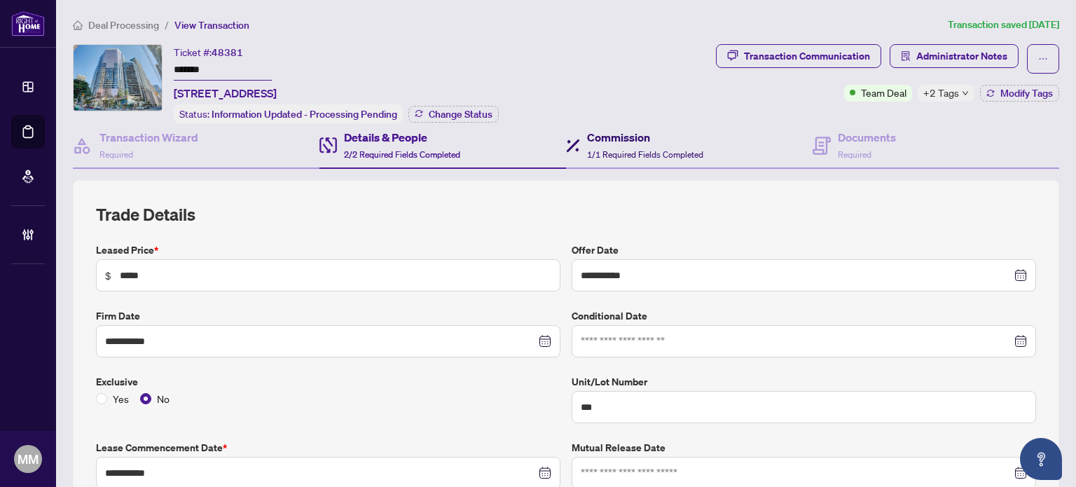
click at [648, 151] on span "1/1 Required Fields Completed" at bounding box center [645, 154] width 116 height 11
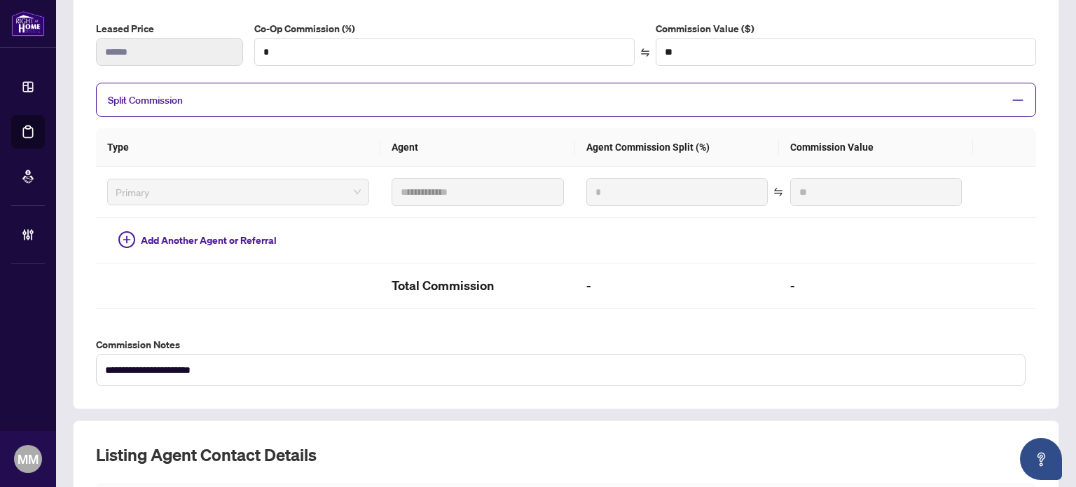
scroll to position [11, 0]
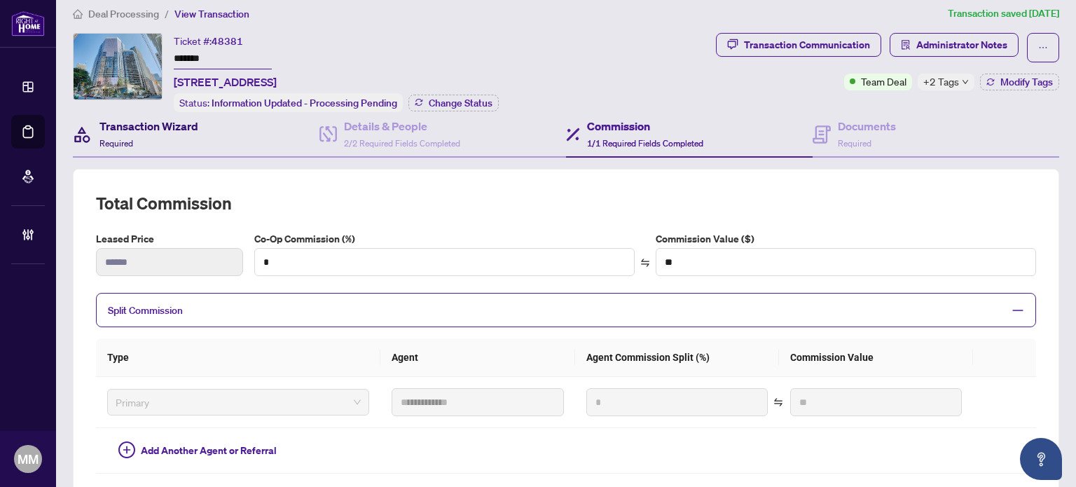
click at [123, 128] on h4 "Transaction Wizard" at bounding box center [149, 126] width 99 height 17
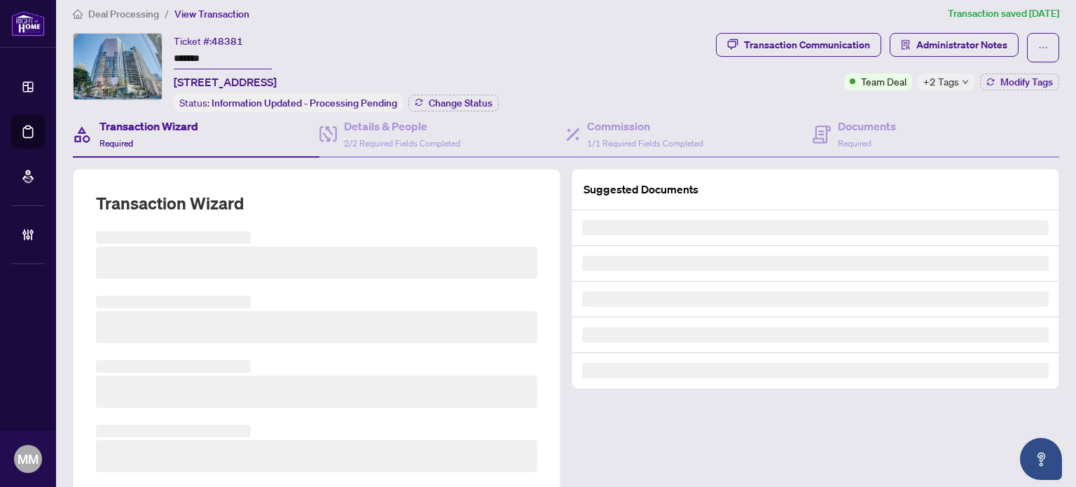
scroll to position [81, 0]
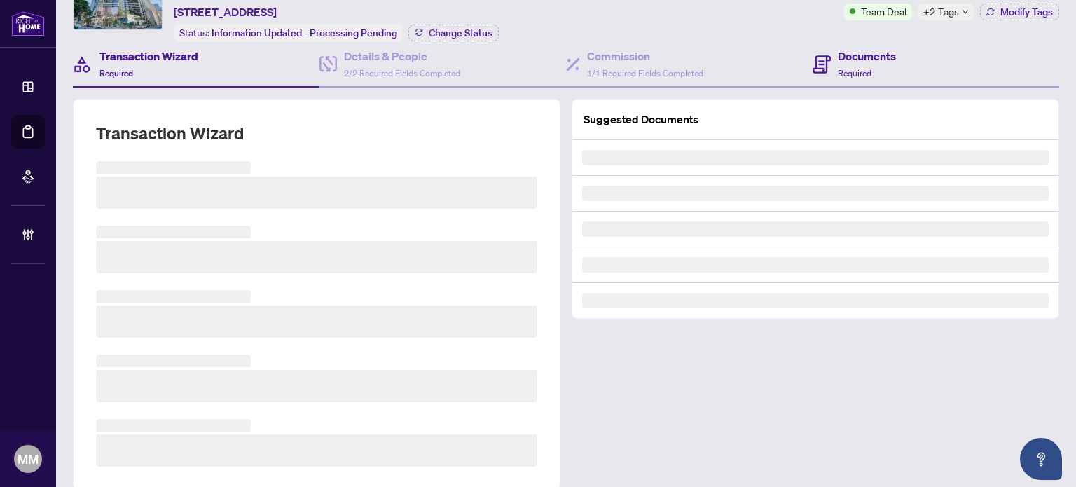
click at [889, 72] on div "Documents Required" at bounding box center [936, 65] width 247 height 46
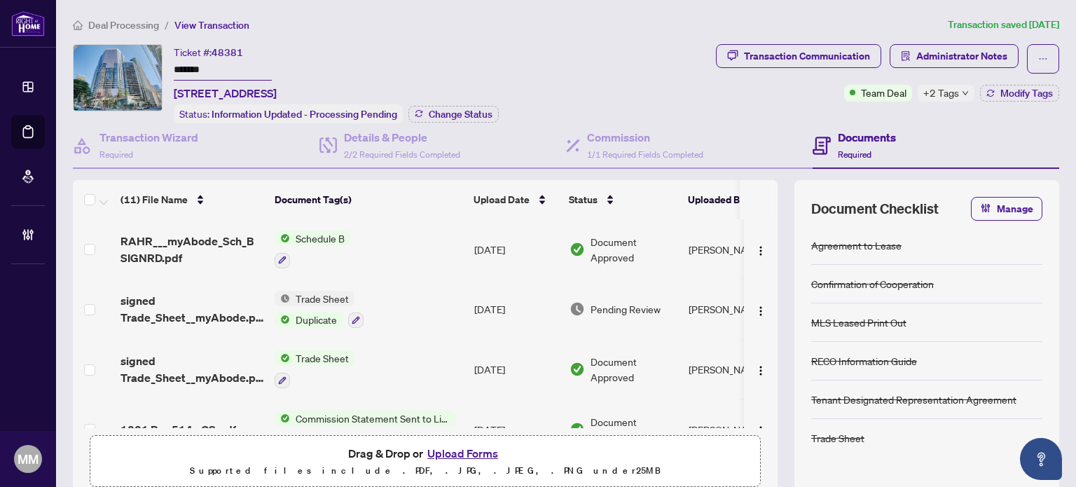
click at [942, 92] on span "+2 Tags" at bounding box center [942, 93] width 36 height 16
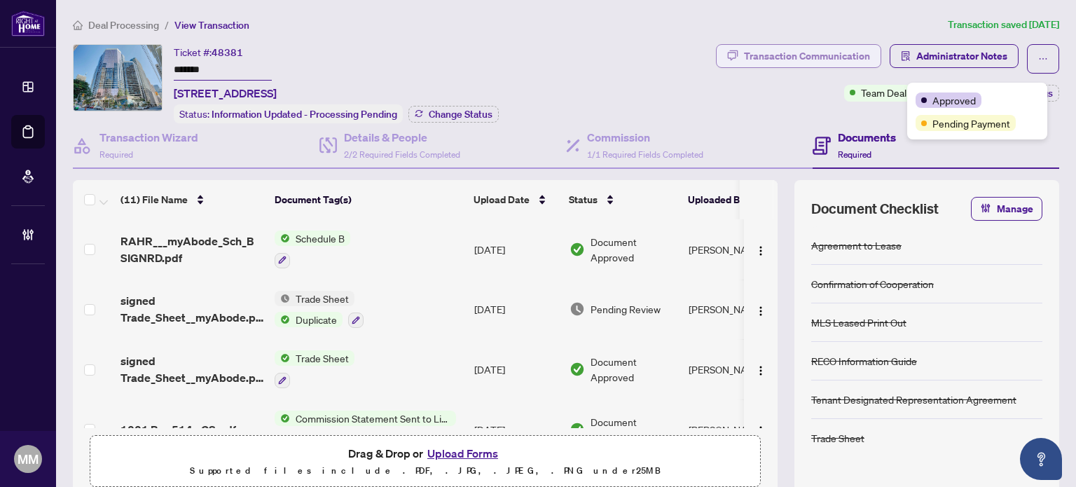
click at [847, 53] on div "Transaction Communication" at bounding box center [807, 56] width 126 height 22
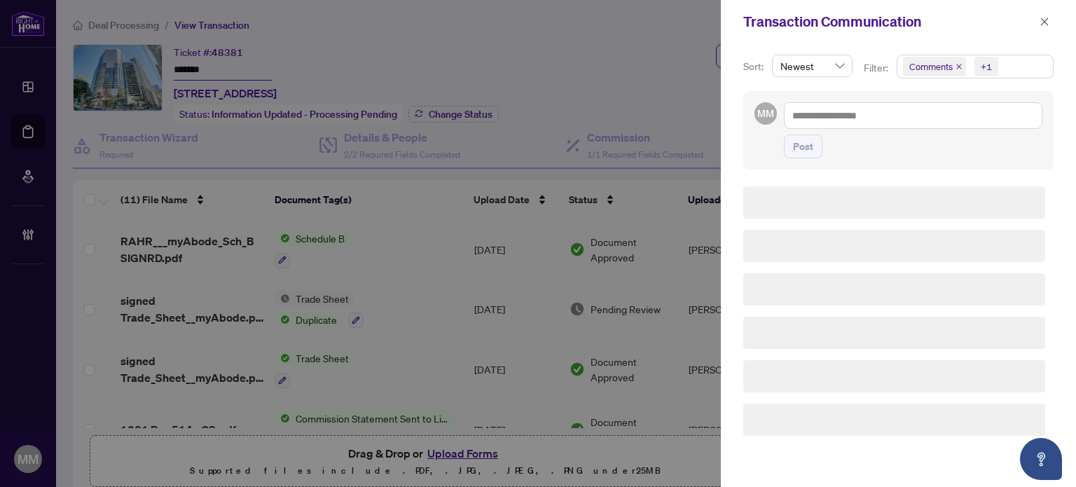
scroll to position [1, 0]
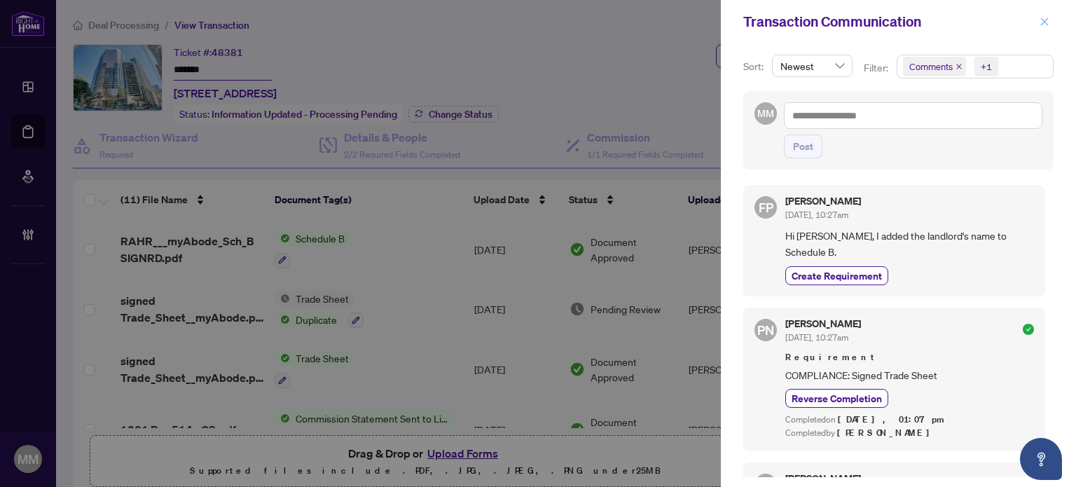
click at [1043, 23] on icon "close" at bounding box center [1045, 22] width 10 height 10
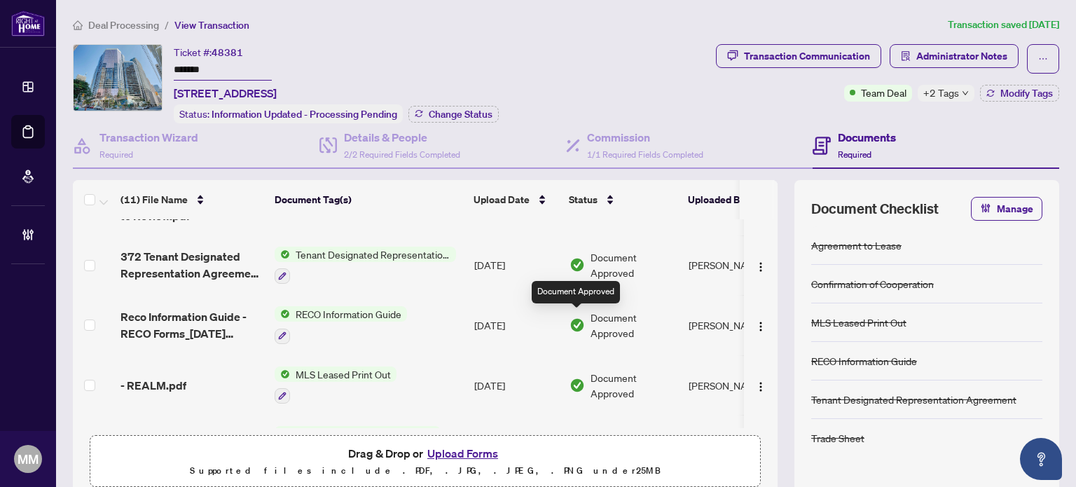
scroll to position [140, 0]
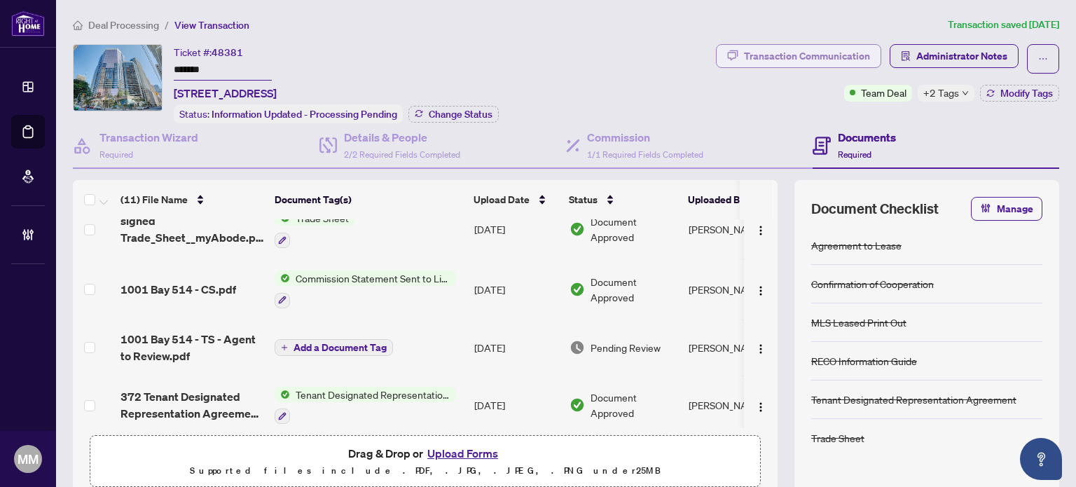
click at [849, 55] on div "Transaction Communication" at bounding box center [807, 56] width 126 height 22
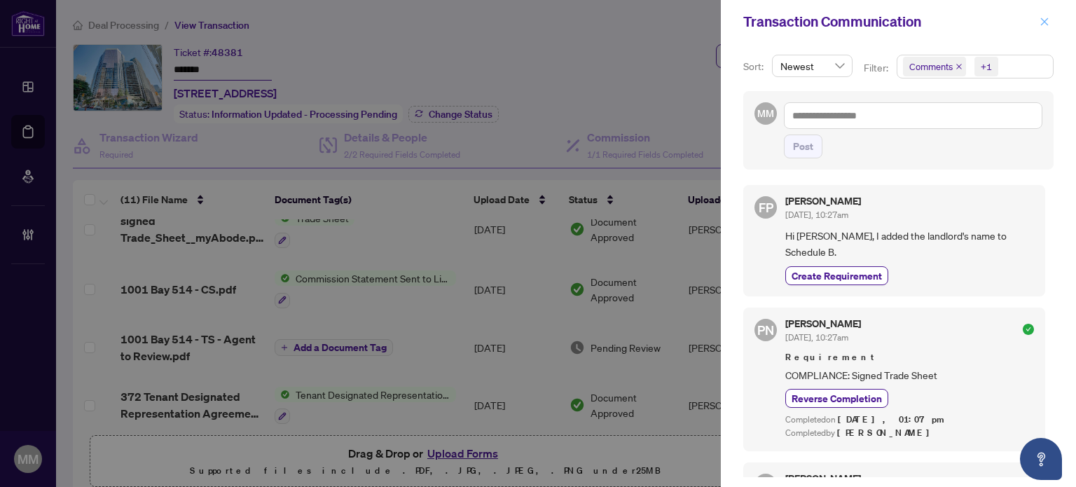
click at [1042, 22] on icon "close" at bounding box center [1045, 22] width 10 height 10
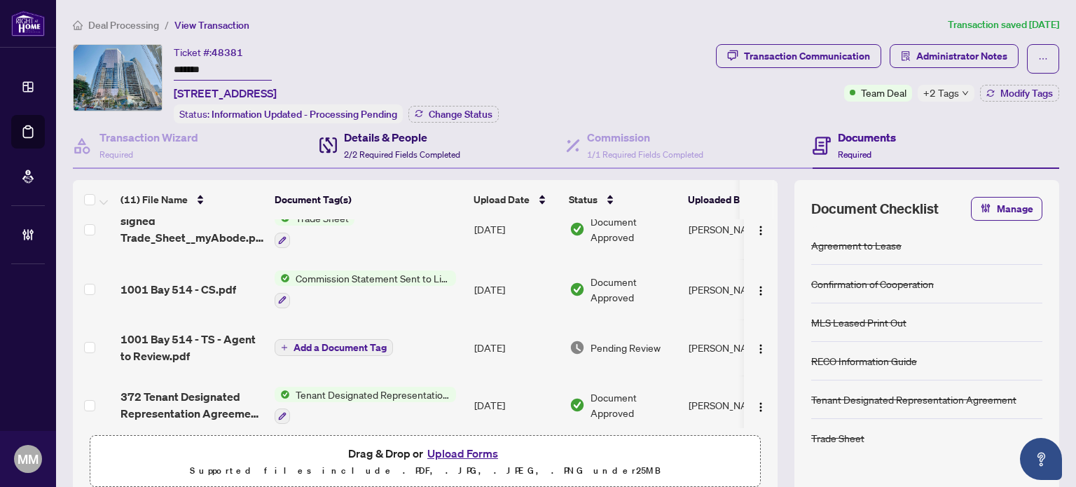
click at [450, 129] on h4 "Details & People" at bounding box center [402, 137] width 116 height 17
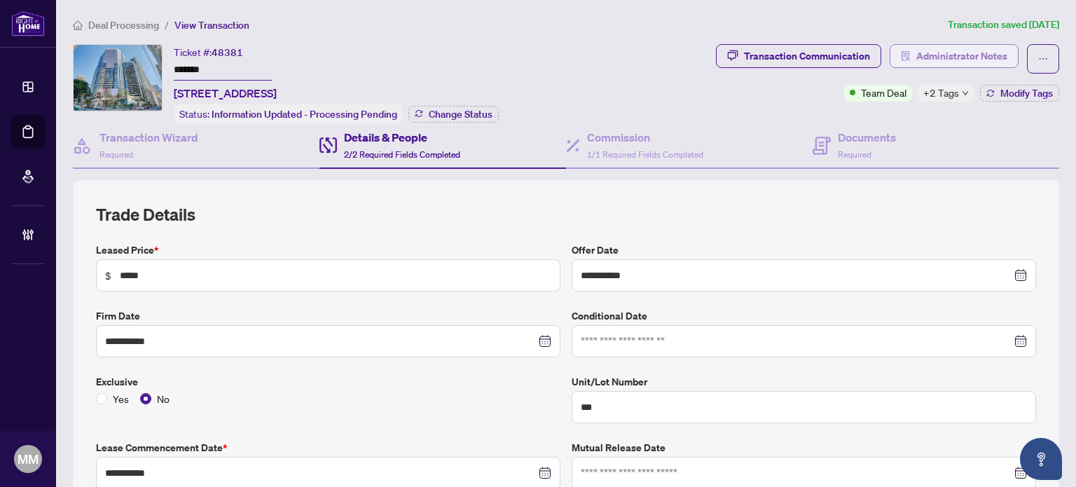
click at [938, 56] on span "Administrator Notes" at bounding box center [962, 56] width 91 height 22
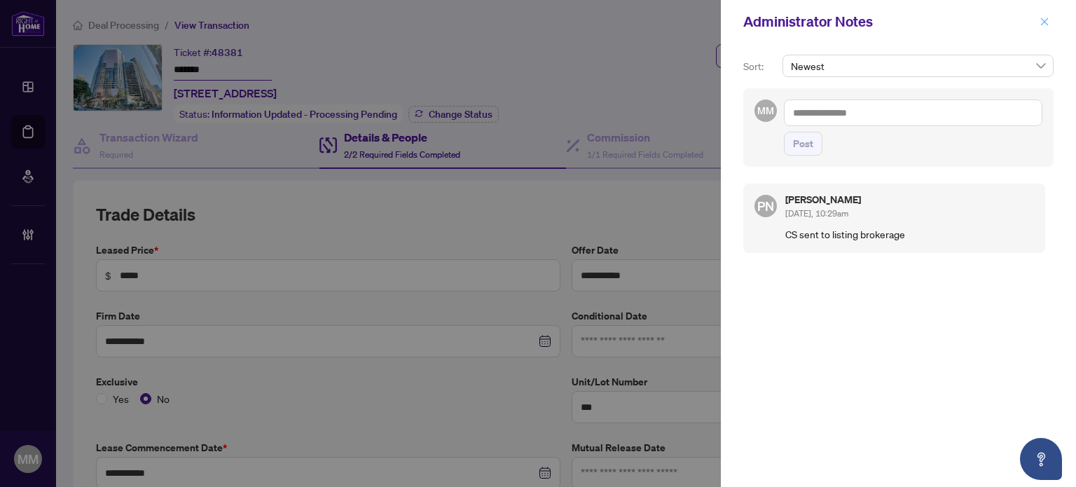
click at [1047, 18] on icon "close" at bounding box center [1045, 22] width 10 height 10
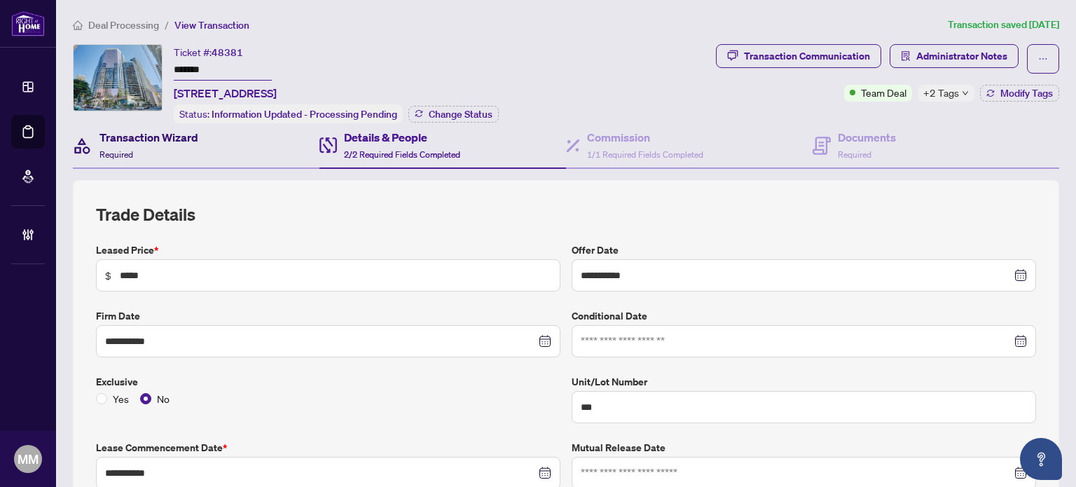
click at [193, 144] on div "Transaction Wizard Required" at bounding box center [149, 145] width 99 height 33
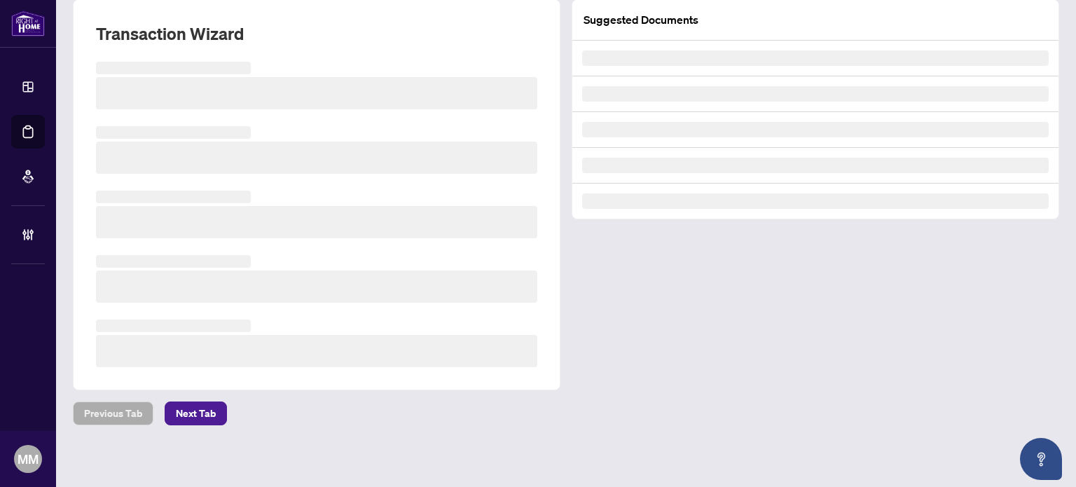
scroll to position [103, 0]
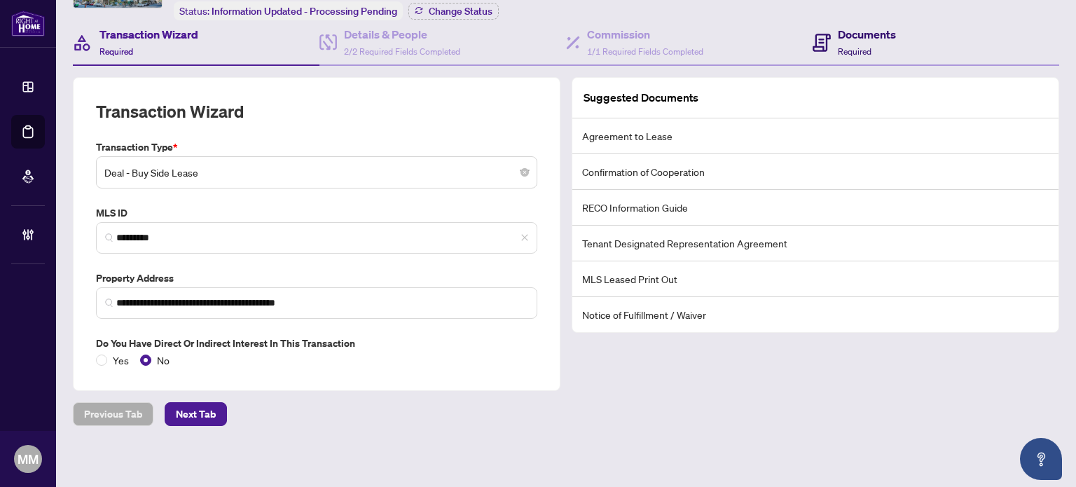
click at [866, 53] on div "Documents Required" at bounding box center [867, 42] width 58 height 33
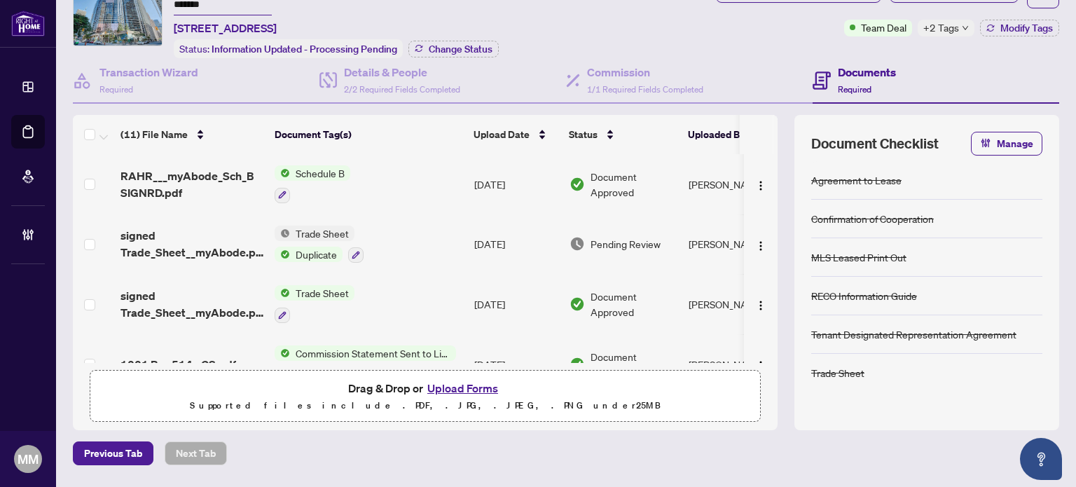
scroll to position [36, 0]
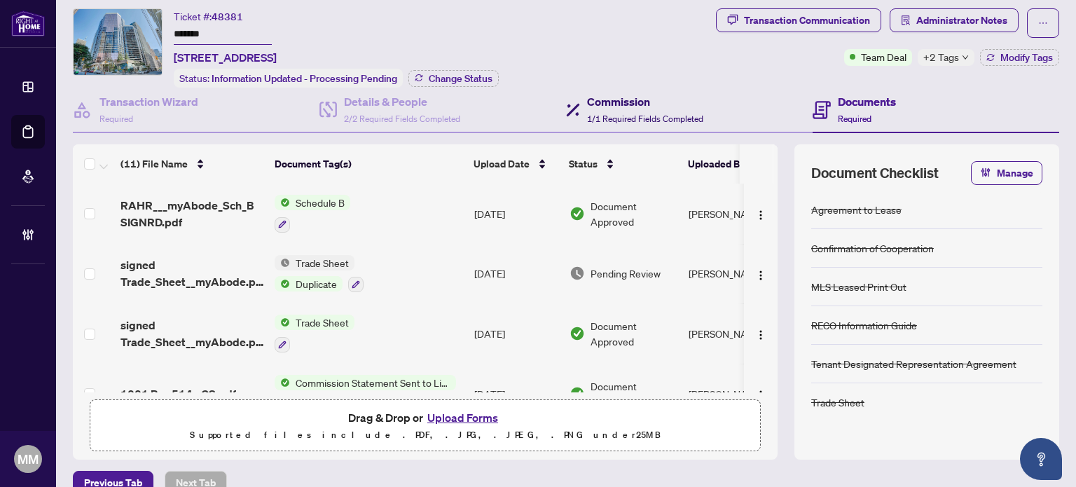
click at [574, 106] on icon at bounding box center [573, 110] width 14 height 14
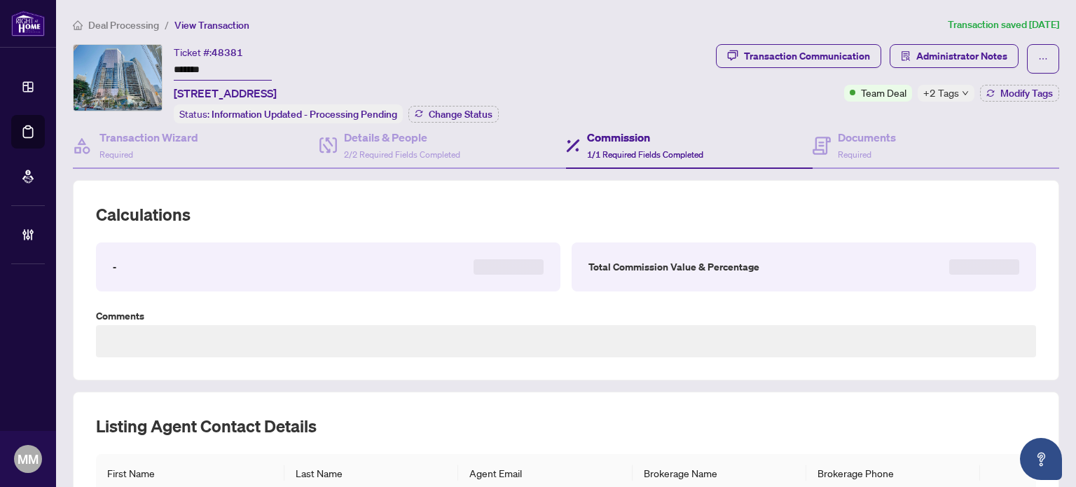
type textarea "**********"
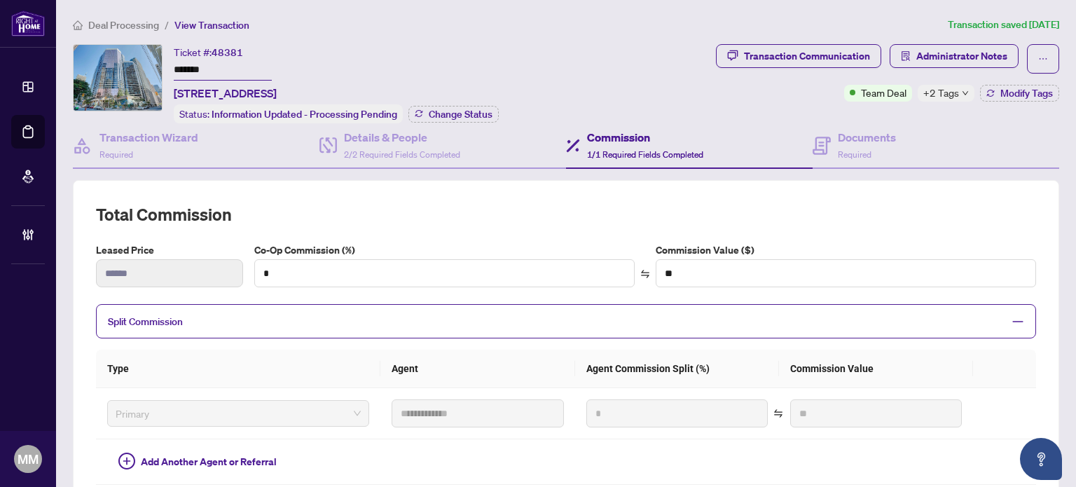
click at [929, 92] on span "+2 Tags" at bounding box center [942, 93] width 36 height 16
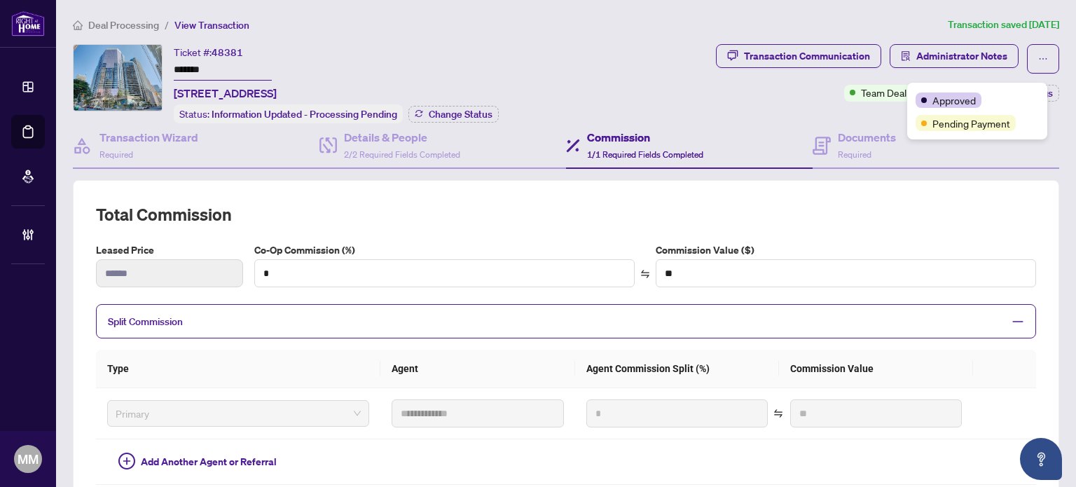
click at [752, 98] on div "Transaction Communication Administrator Notes Team Deal +2 Tags Modify Tags" at bounding box center [887, 72] width 343 height 57
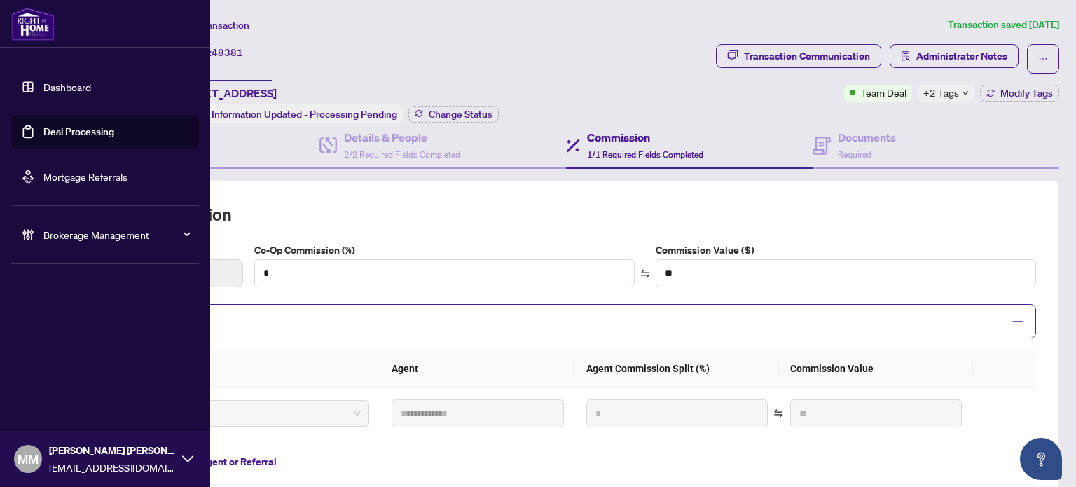
click at [101, 138] on link "Deal Processing" at bounding box center [78, 131] width 71 height 13
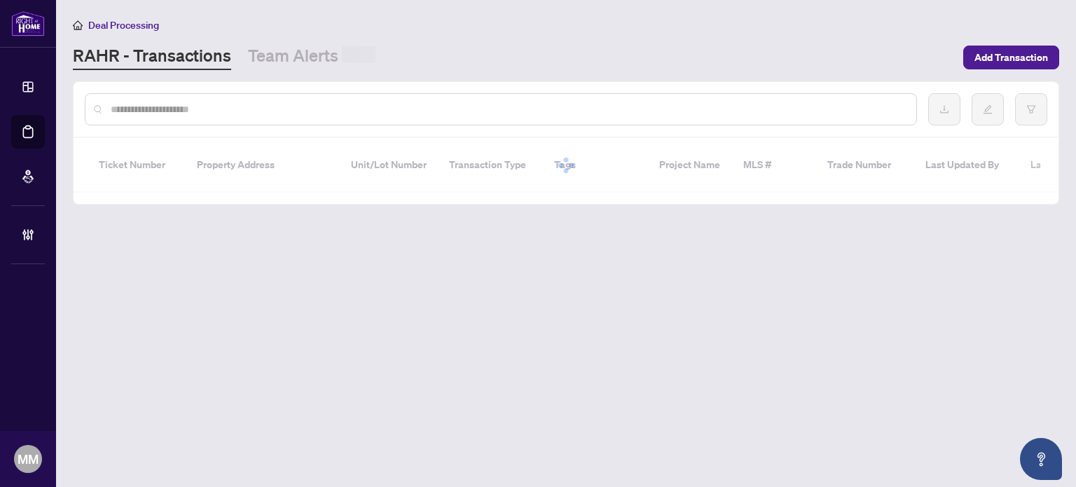
click at [398, 107] on input "text" at bounding box center [508, 109] width 795 height 15
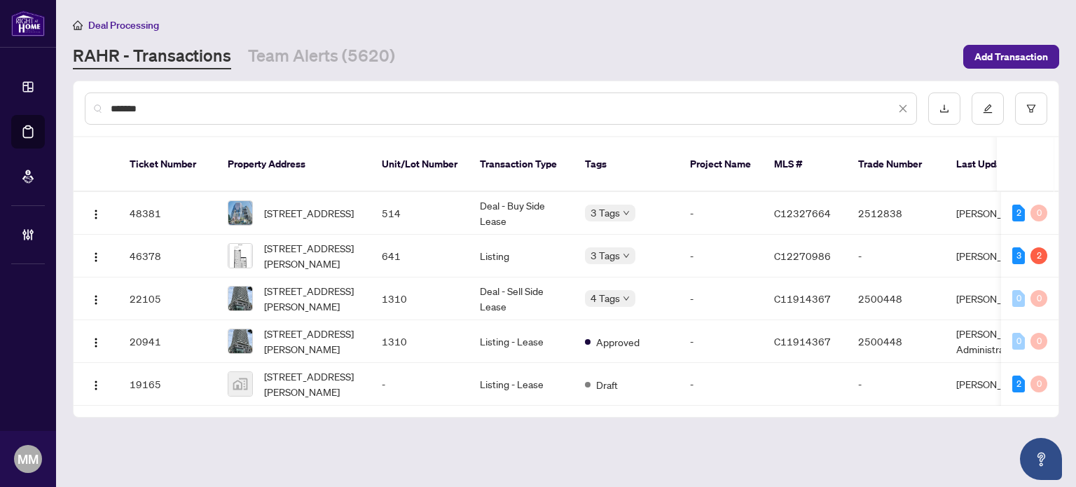
type input "*******"
click at [301, 240] on span "641-25 Adra Grado Way, Toronto, Ontario M2J 0H6, Canada" at bounding box center [311, 255] width 95 height 31
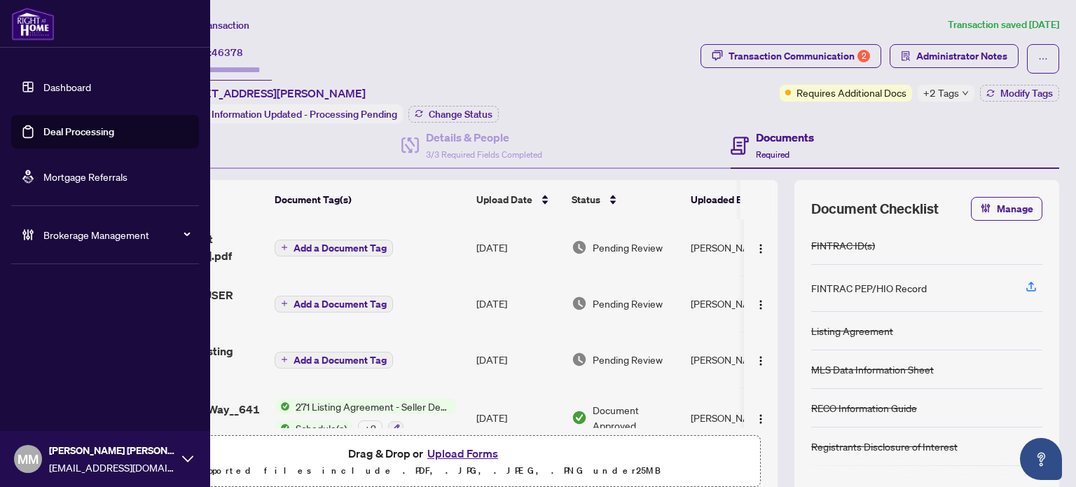
click at [67, 239] on span "Brokerage Management" at bounding box center [116, 234] width 146 height 15
click at [51, 335] on link "Manage Agents" at bounding box center [63, 335] width 69 height 13
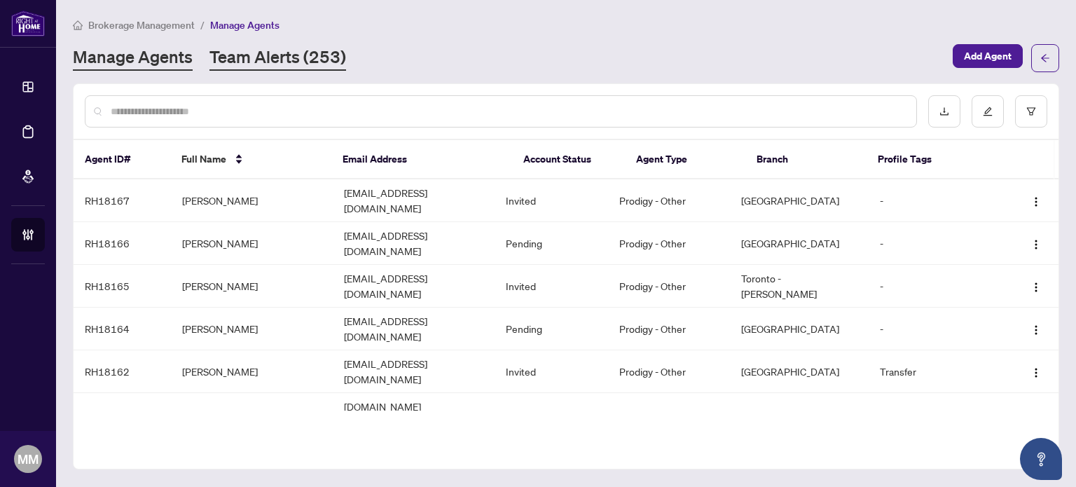
click at [258, 61] on link "Team Alerts (253)" at bounding box center [278, 58] width 137 height 25
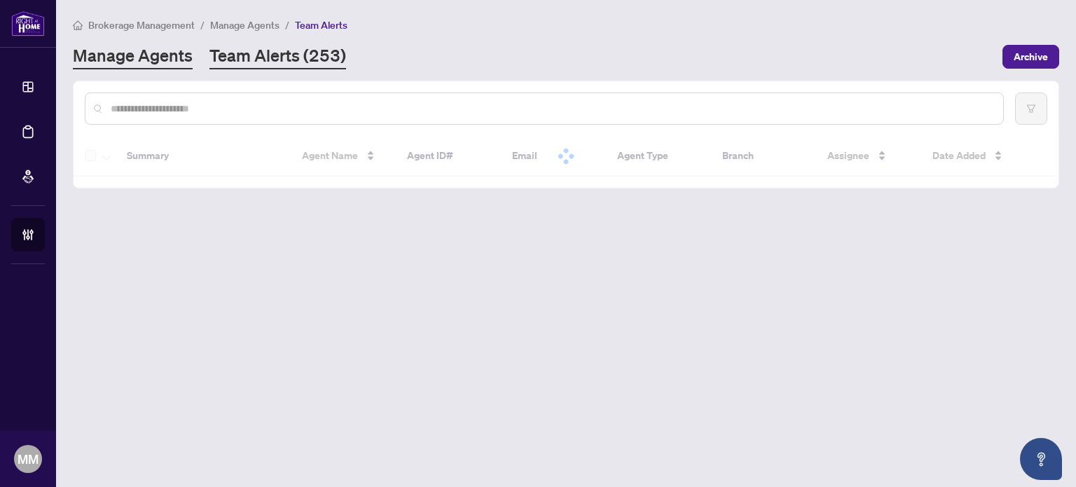
click at [189, 59] on link "Manage Agents" at bounding box center [133, 56] width 120 height 25
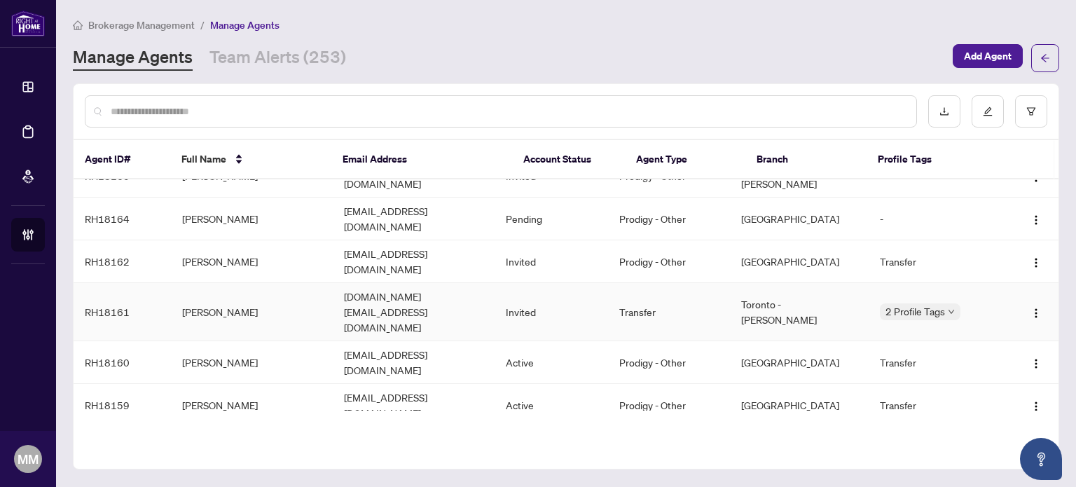
scroll to position [140, 0]
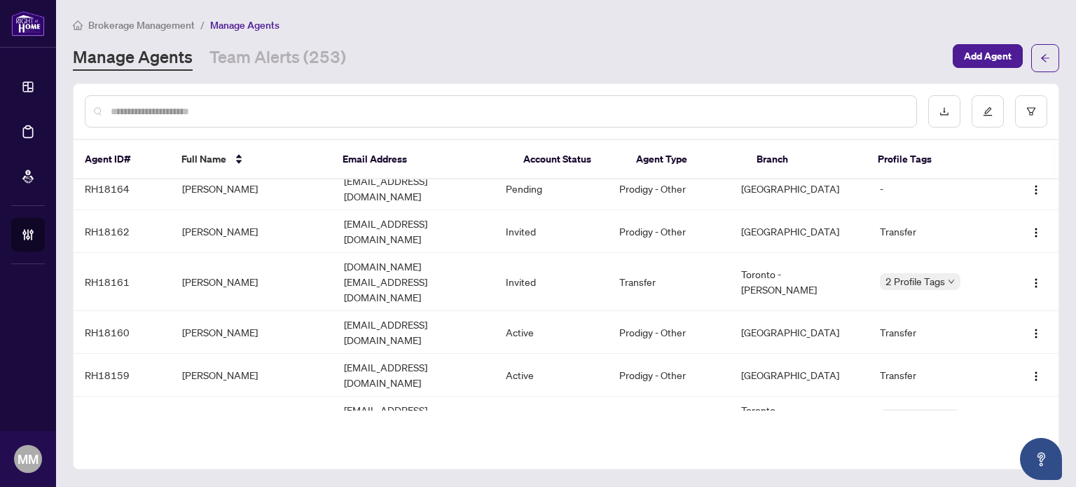
click at [1036, 456] on img "button" at bounding box center [1036, 461] width 11 height 11
click at [994, 406] on span "Resend Invitation" at bounding box center [995, 412] width 76 height 15
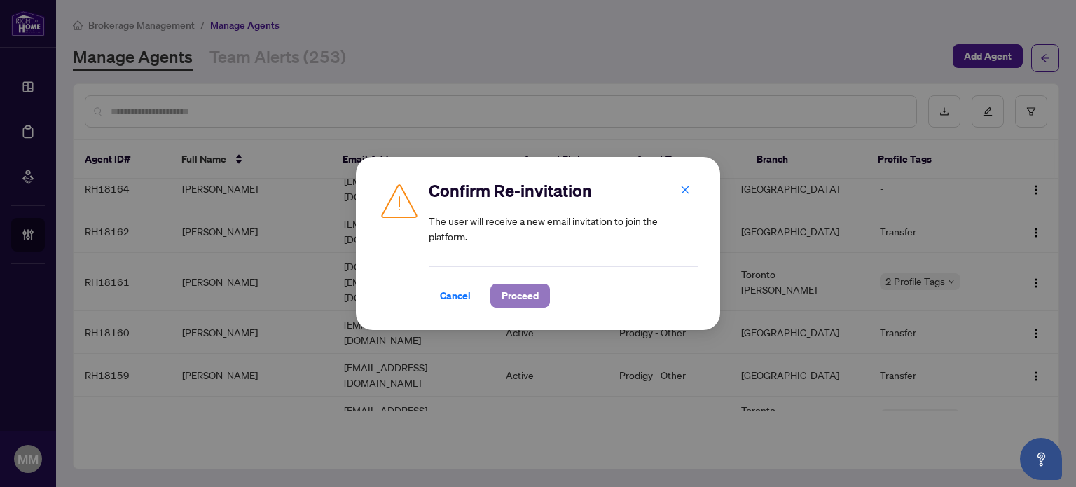
click at [533, 289] on span "Proceed" at bounding box center [520, 296] width 37 height 22
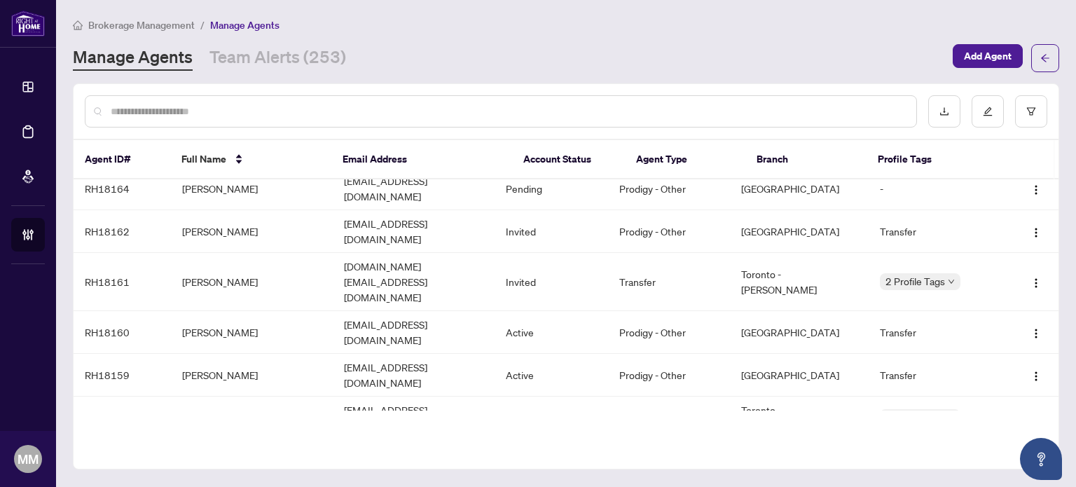
click at [608, 439] on td "Invited" at bounding box center [552, 460] width 114 height 43
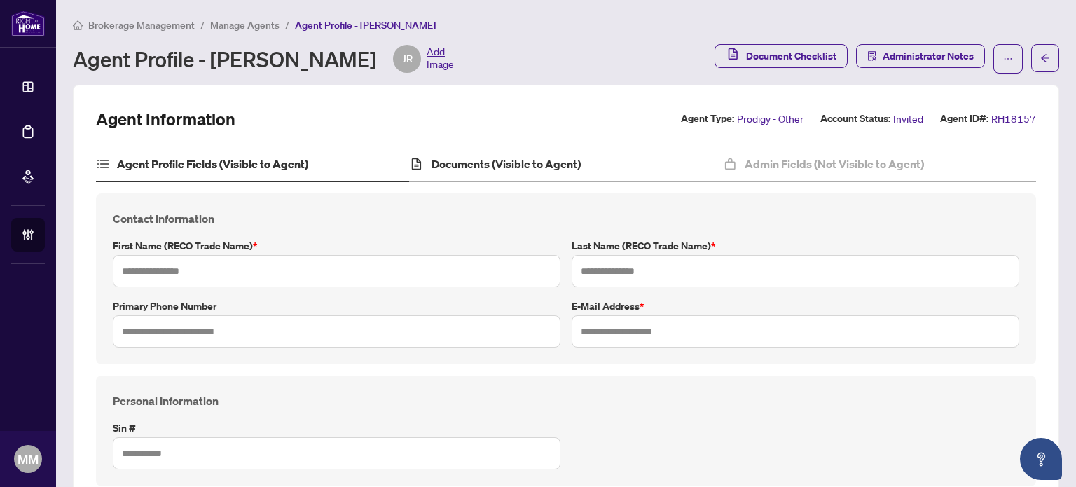
type input "*****"
type input "****"
type input "**********"
click at [627, 324] on input "**********" at bounding box center [796, 331] width 448 height 32
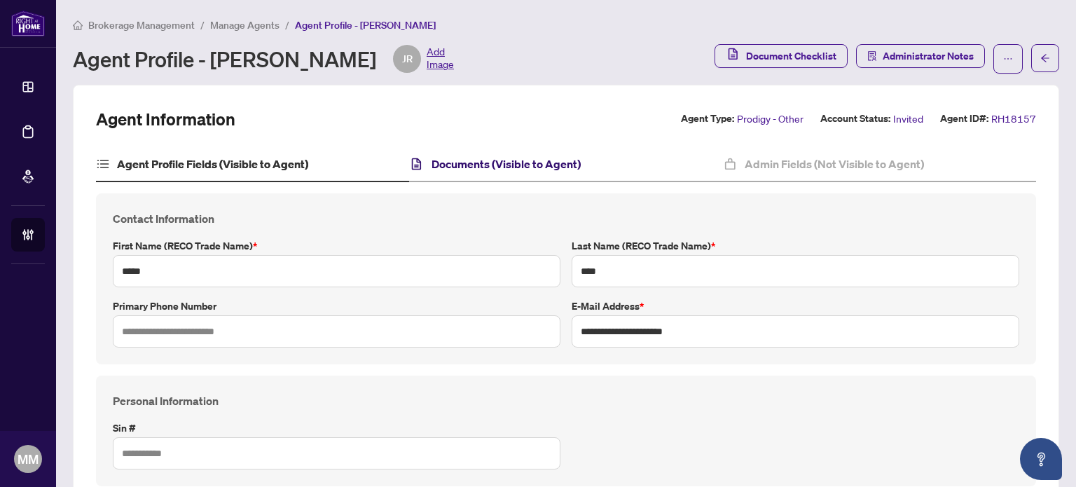
click at [566, 165] on h4 "Documents (Visible to Agent)" at bounding box center [506, 164] width 149 height 17
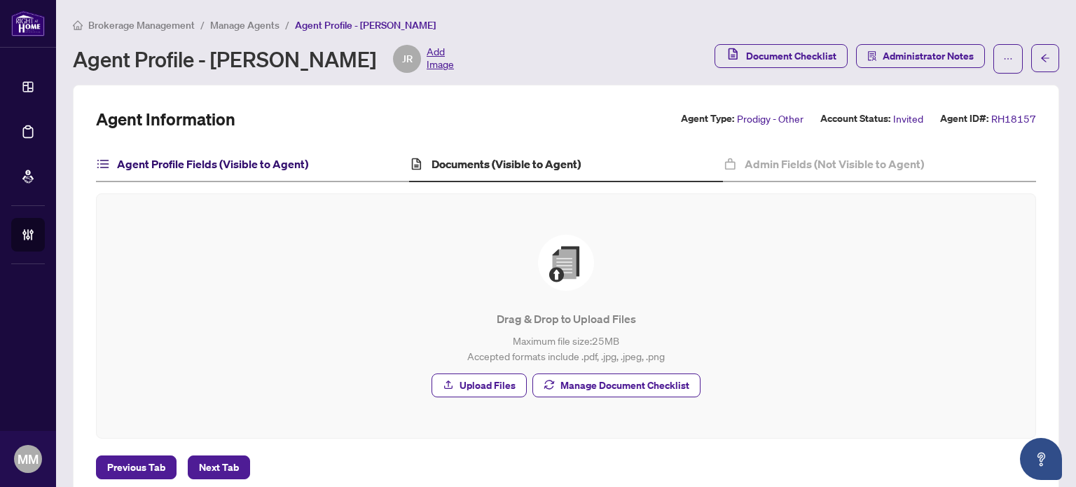
click at [258, 156] on h4 "Agent Profile Fields (Visible to Agent)" at bounding box center [212, 164] width 191 height 17
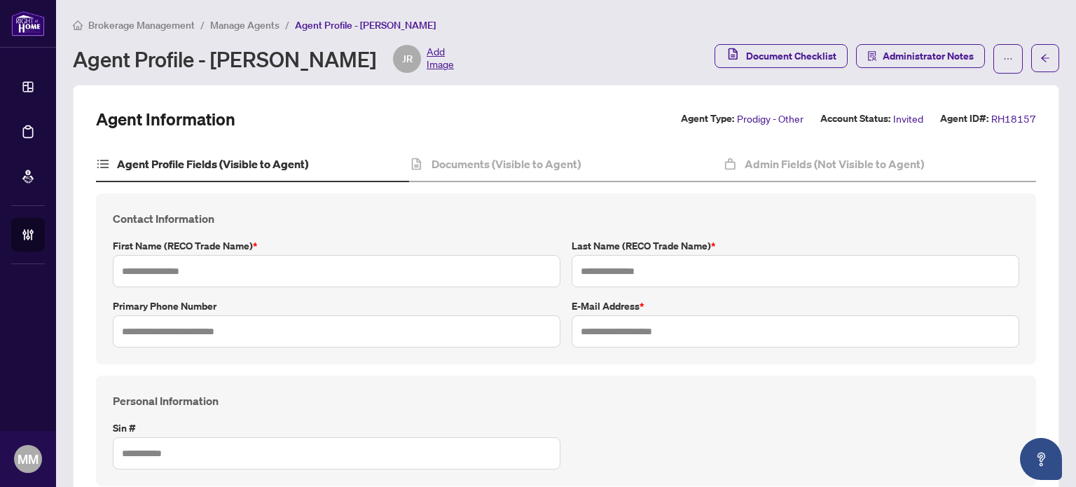
type input "*****"
type input "****"
type input "**********"
click at [994, 50] on button "button" at bounding box center [1008, 58] width 29 height 29
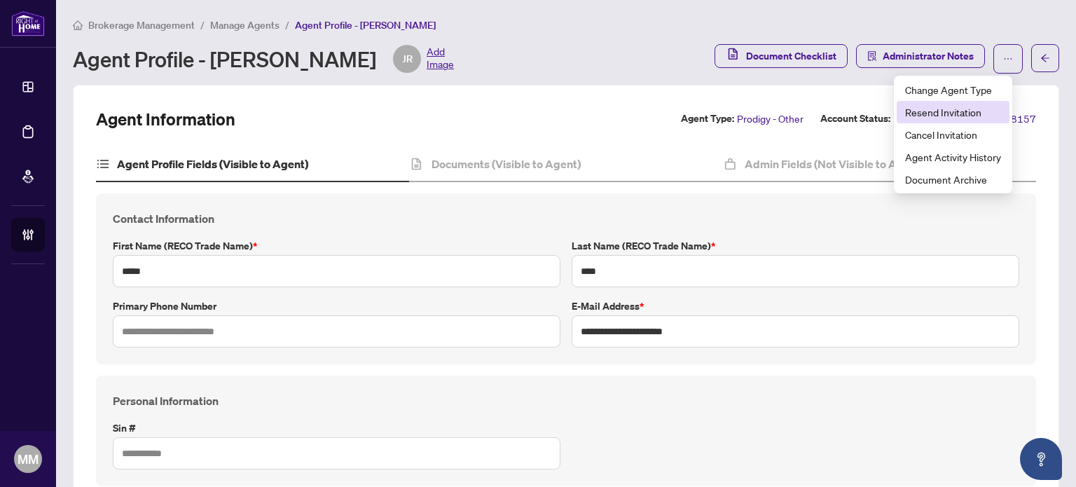
click at [971, 108] on span "Resend Invitation" at bounding box center [953, 111] width 96 height 15
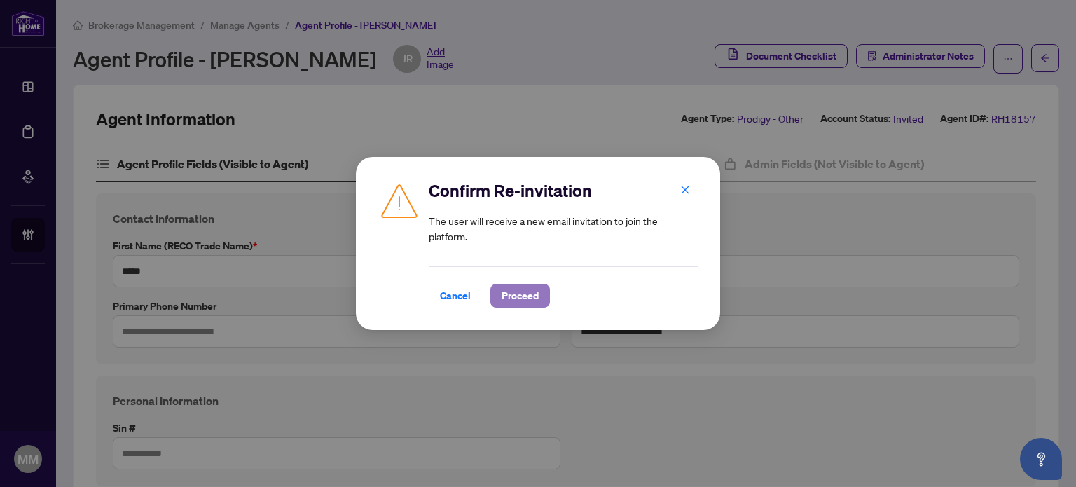
click at [527, 296] on span "Proceed" at bounding box center [520, 296] width 37 height 22
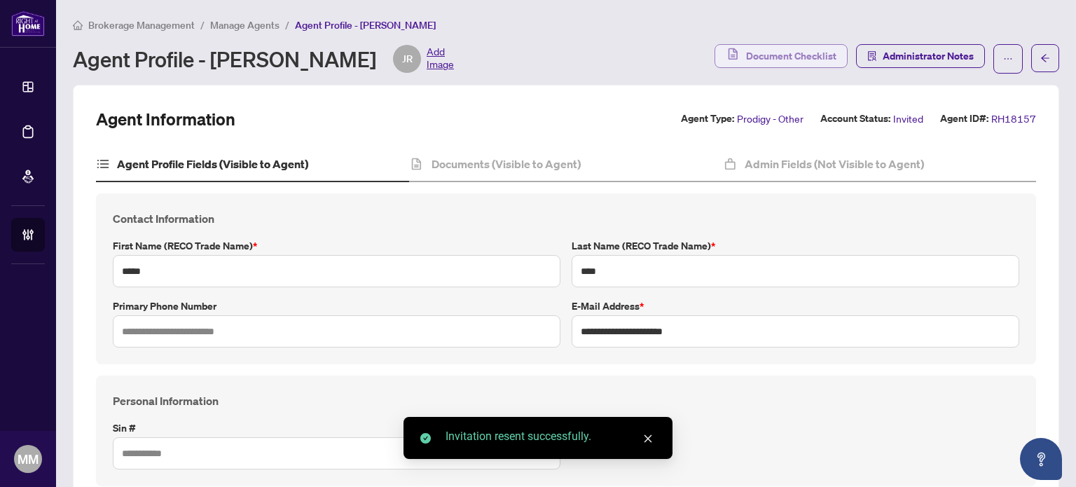
click at [819, 55] on span "Document Checklist" at bounding box center [791, 56] width 90 height 22
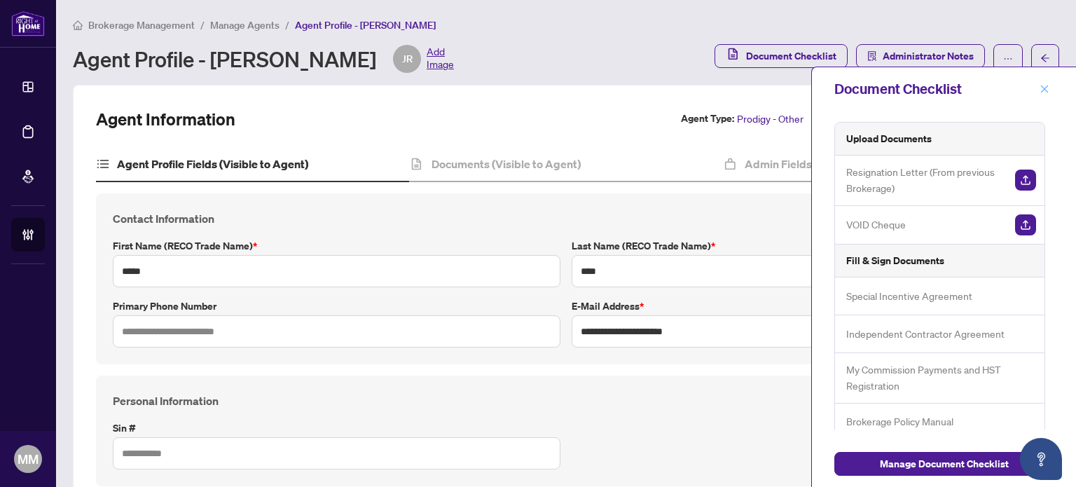
click at [1039, 89] on button "button" at bounding box center [1045, 89] width 18 height 17
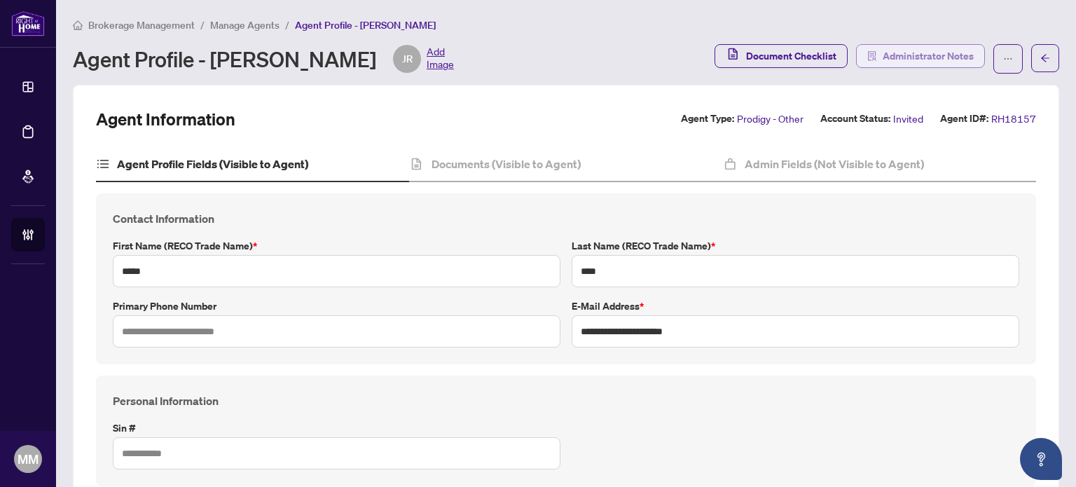
click at [928, 56] on span "Administrator Notes" at bounding box center [928, 56] width 91 height 22
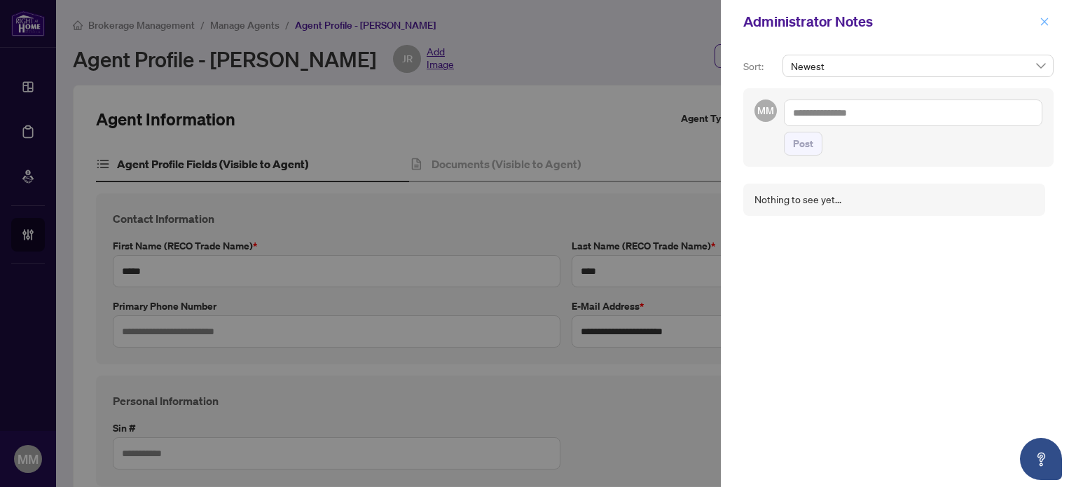
click at [1050, 22] on button "button" at bounding box center [1045, 21] width 18 height 17
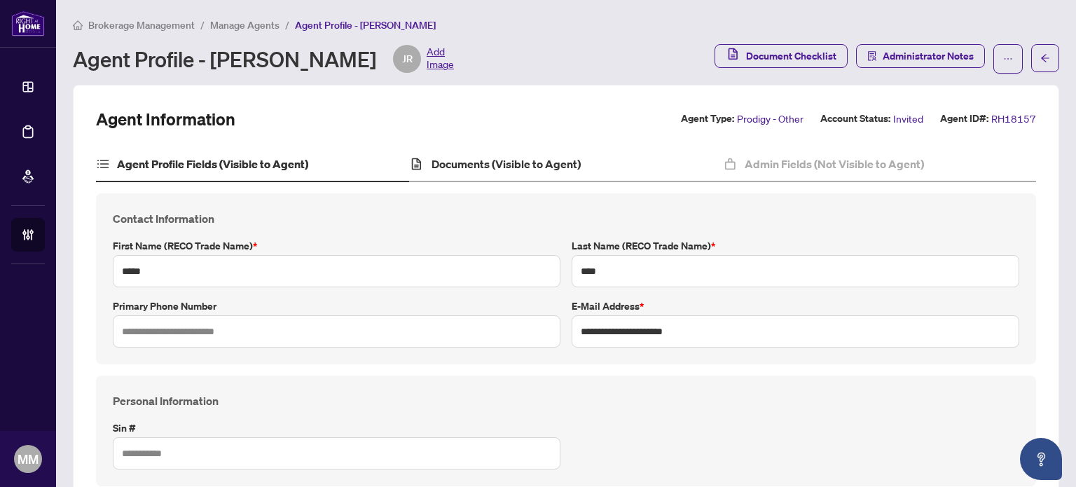
click at [570, 174] on div "Documents (Visible to Agent)" at bounding box center [565, 164] width 313 height 35
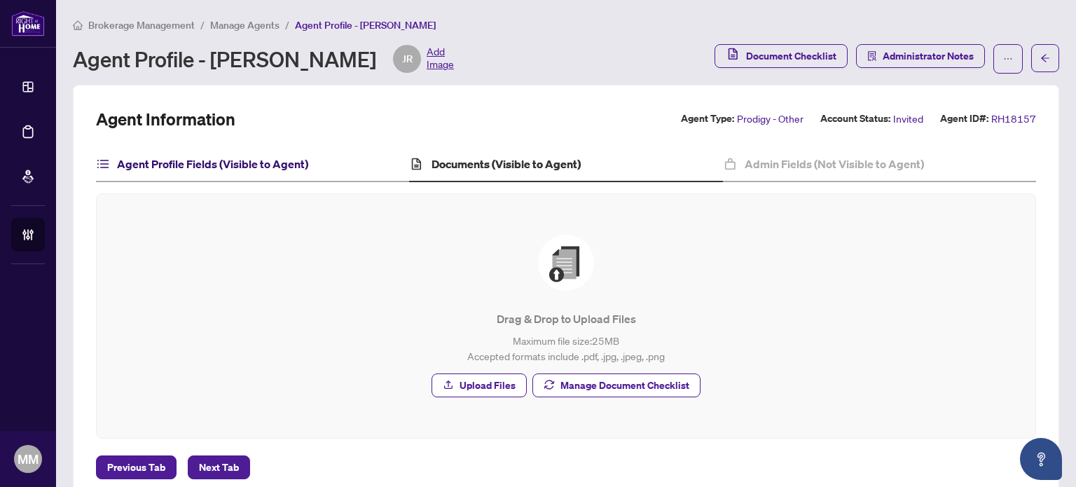
click at [283, 158] on h4 "Agent Profile Fields (Visible to Agent)" at bounding box center [212, 164] width 191 height 17
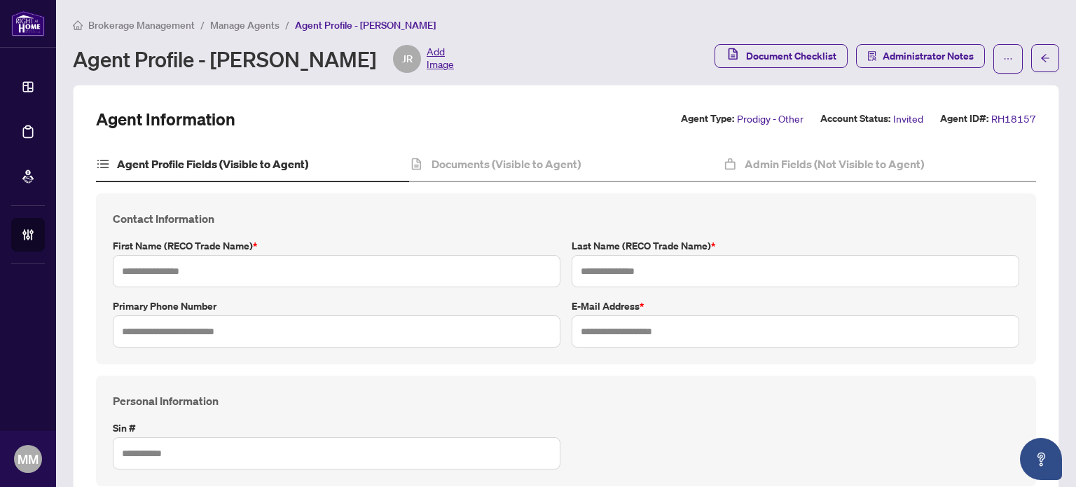
type input "*****"
type input "****"
type input "**********"
click at [544, 160] on h4 "Documents (Visible to Agent)" at bounding box center [506, 164] width 149 height 17
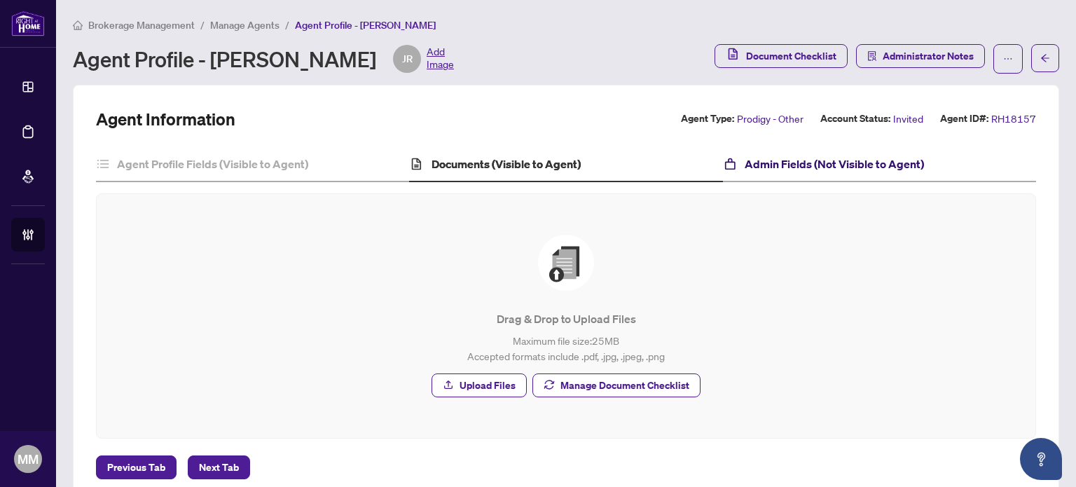
click at [753, 170] on h4 "Admin Fields (Not Visible to Agent)" at bounding box center [834, 164] width 179 height 17
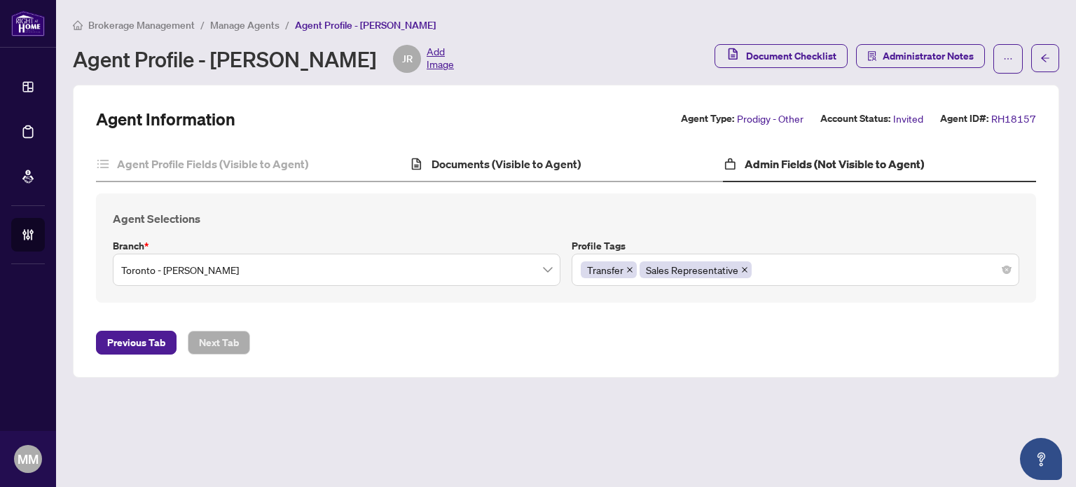
click at [585, 165] on div "Documents (Visible to Agent)" at bounding box center [565, 164] width 313 height 35
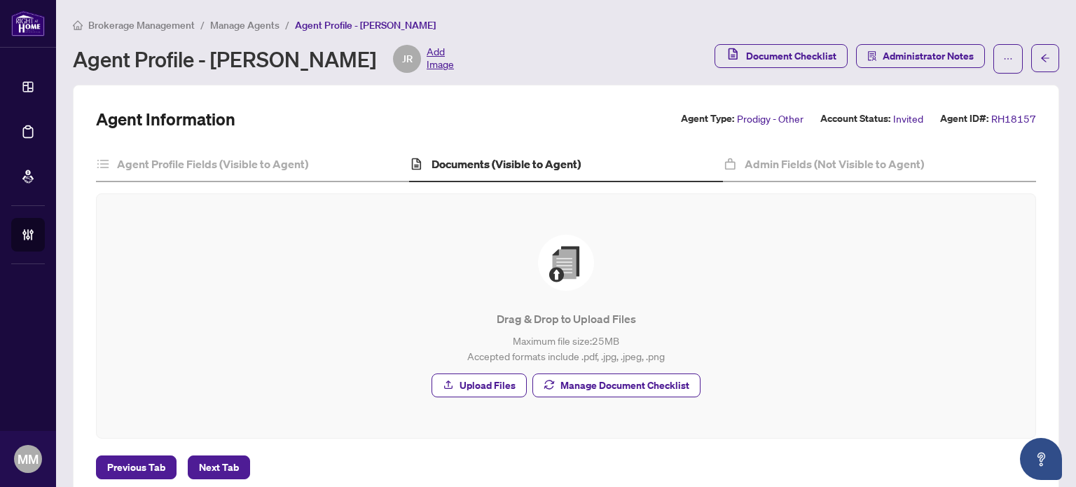
click at [1013, 71] on div "Document Checklist Administrator Notes" at bounding box center [887, 58] width 345 height 29
click at [1011, 67] on button "button" at bounding box center [1008, 58] width 29 height 29
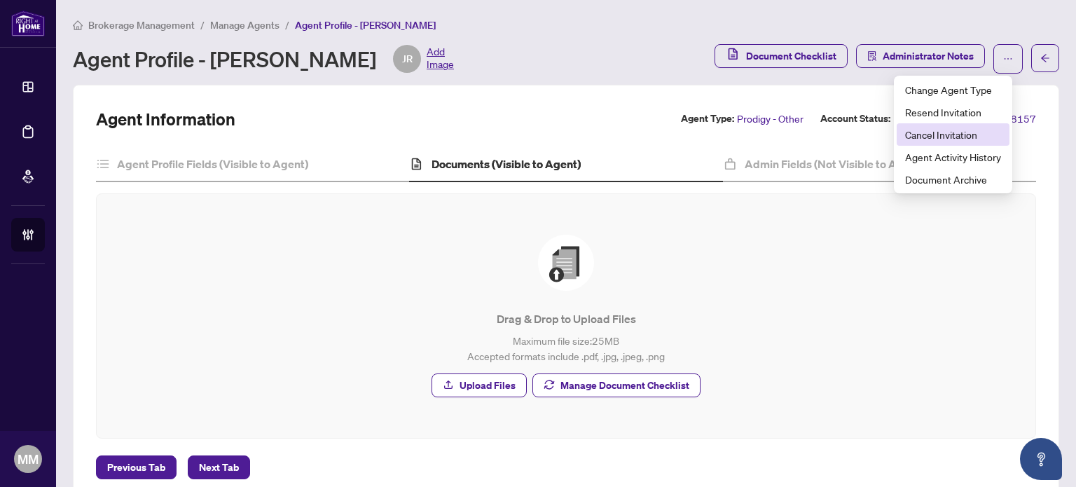
click at [952, 139] on span "Cancel Invitation" at bounding box center [953, 134] width 96 height 15
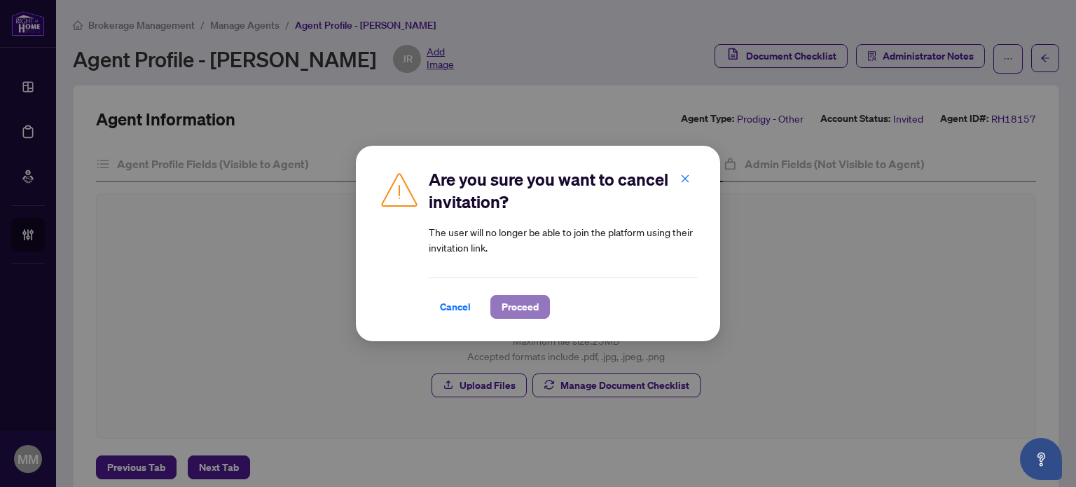
click at [516, 307] on span "Proceed" at bounding box center [520, 307] width 37 height 22
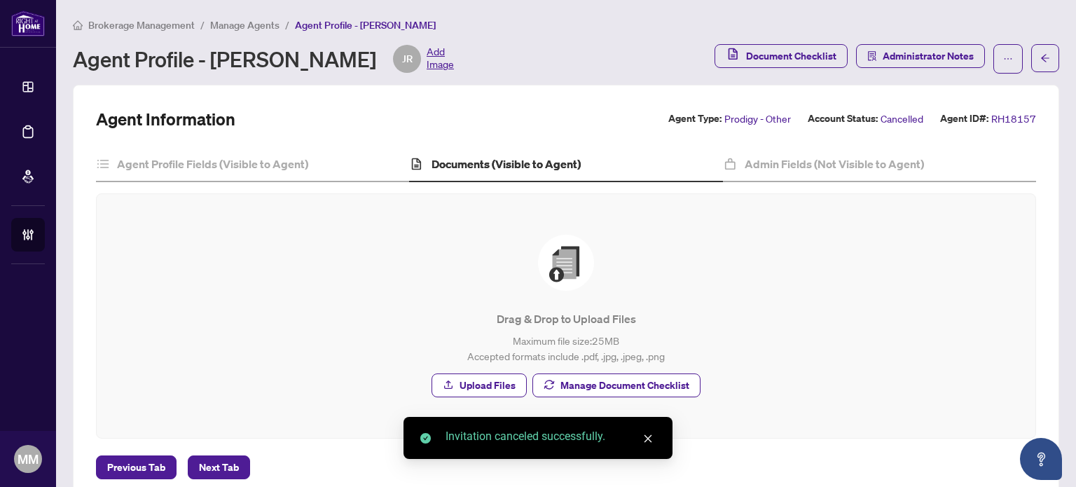
click at [1052, 53] on main "Brokerage Management / Manage Agents / Agent Profile - Jenny Rosa Agent Profile…" at bounding box center [566, 243] width 1020 height 487
click at [1041, 61] on icon "arrow-left" at bounding box center [1046, 58] width 10 height 10
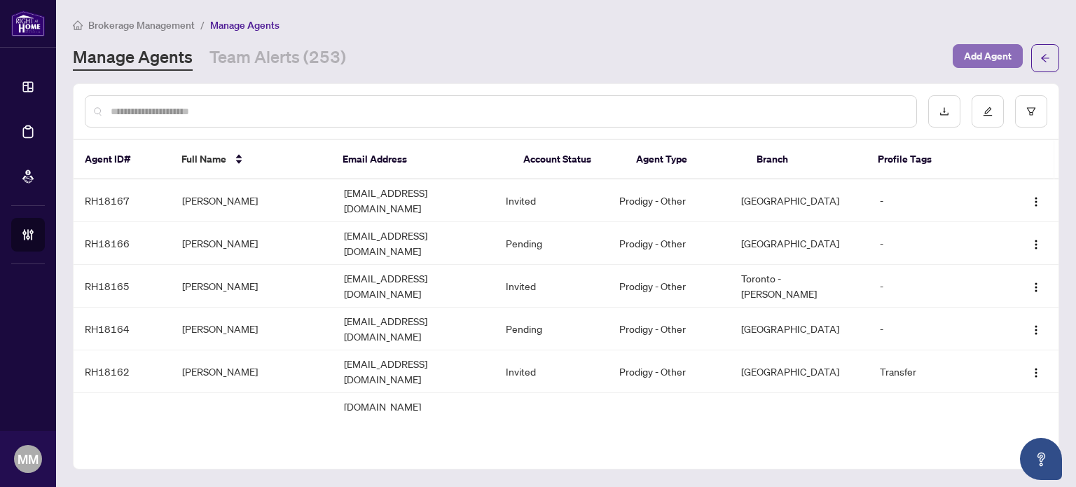
click at [986, 50] on span "Add Agent" at bounding box center [988, 56] width 48 height 22
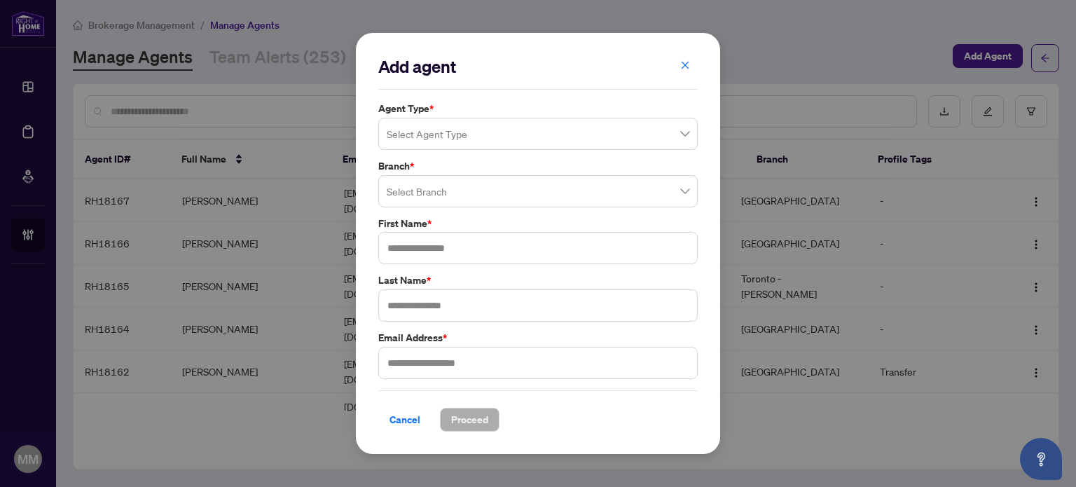
click at [507, 144] on input "search" at bounding box center [532, 136] width 290 height 31
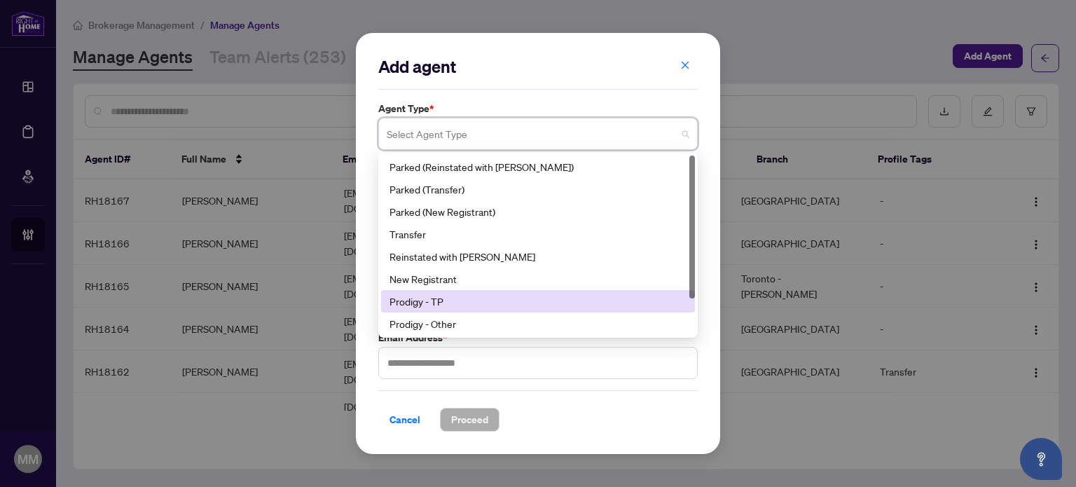
scroll to position [45, 0]
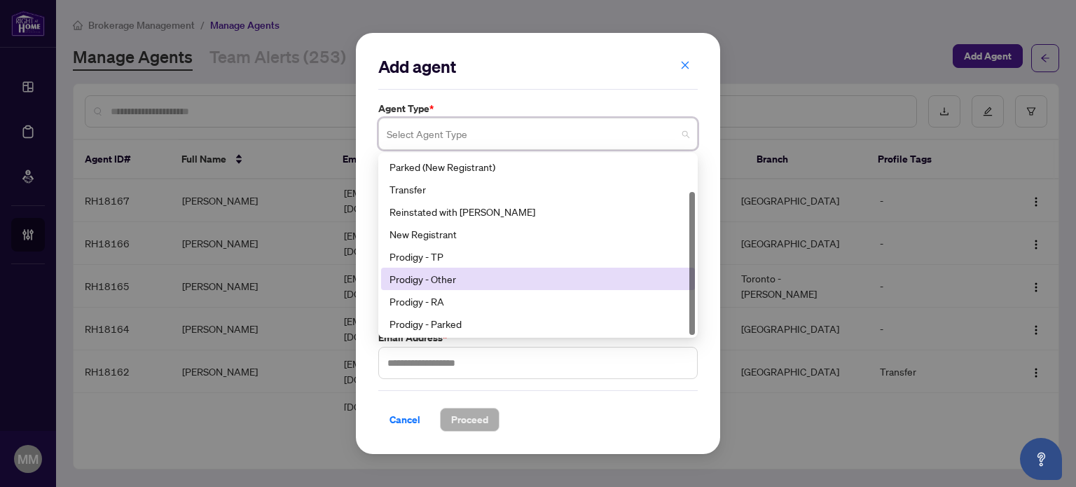
click at [477, 278] on div "Prodigy - Other" at bounding box center [538, 278] width 297 height 15
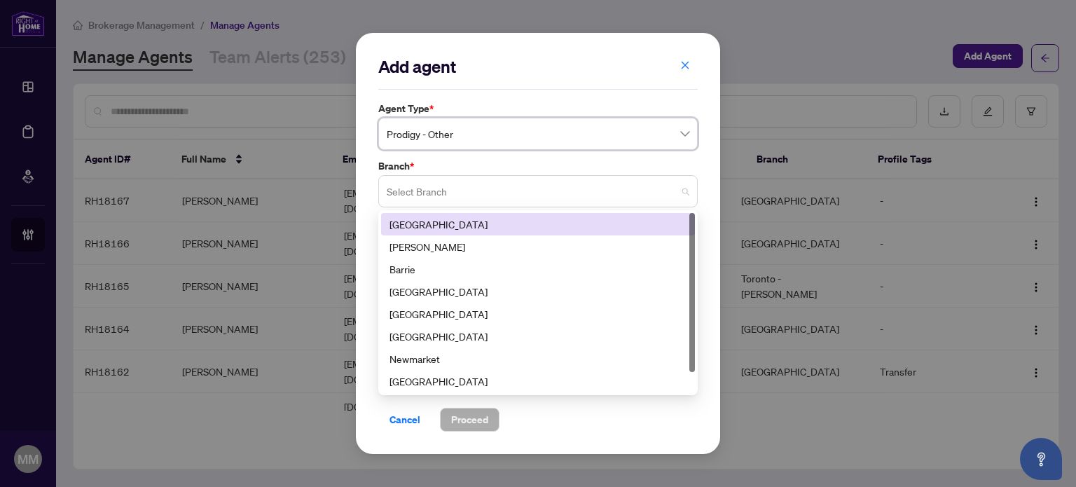
click at [523, 177] on div "Select Branch" at bounding box center [538, 191] width 320 height 32
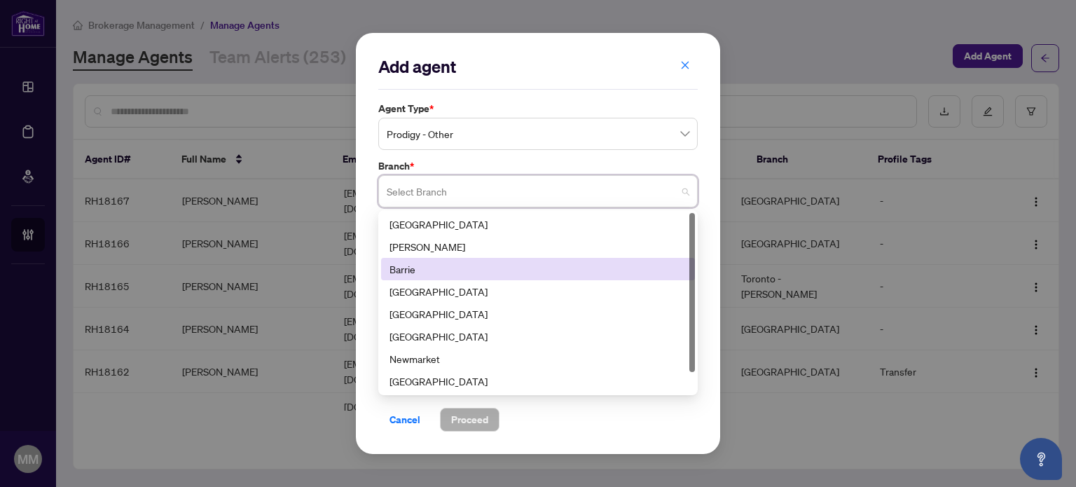
scroll to position [22, 0]
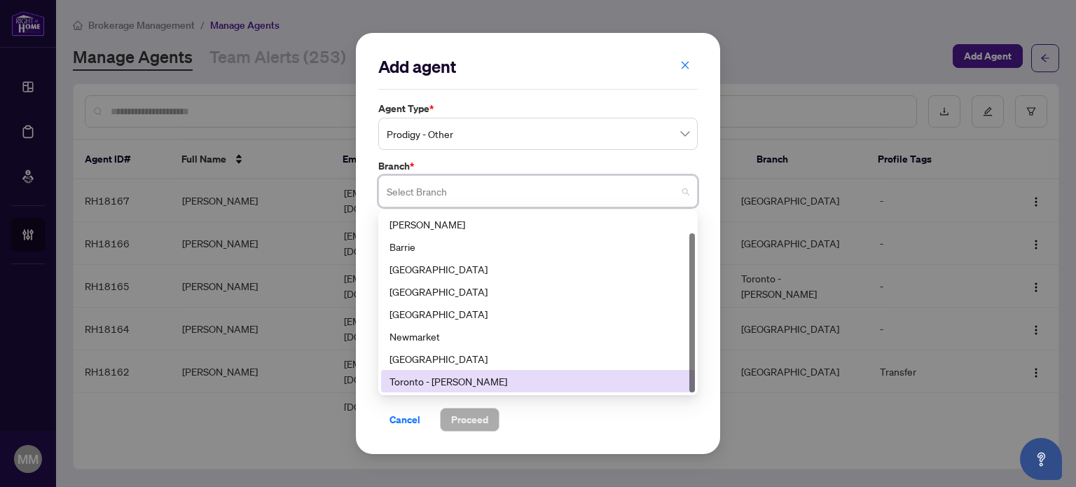
click at [509, 378] on div "Toronto - [PERSON_NAME]" at bounding box center [538, 381] width 297 height 15
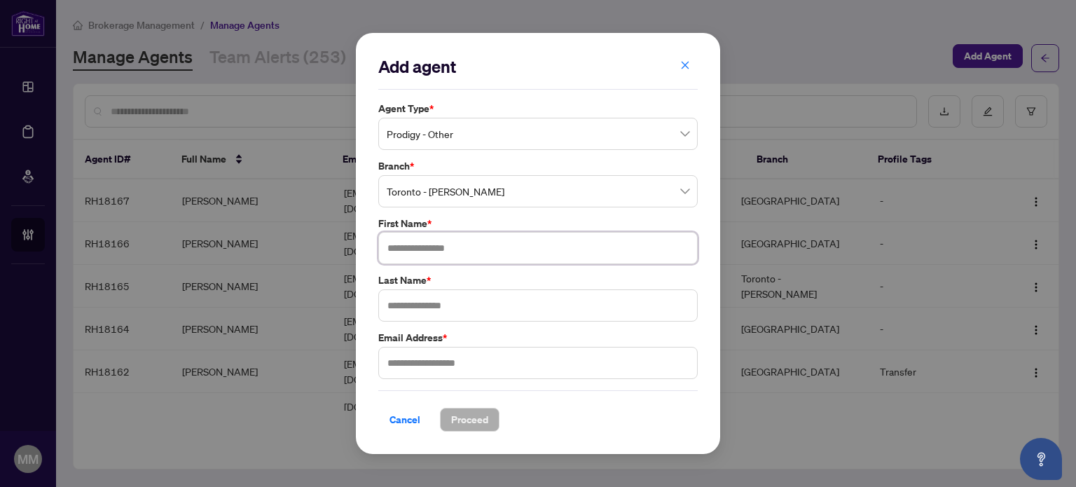
click at [541, 241] on input "text" at bounding box center [538, 248] width 320 height 32
type input "*****"
type input "****"
type input "**********"
click at [493, 410] on button "Proceed" at bounding box center [470, 420] width 60 height 24
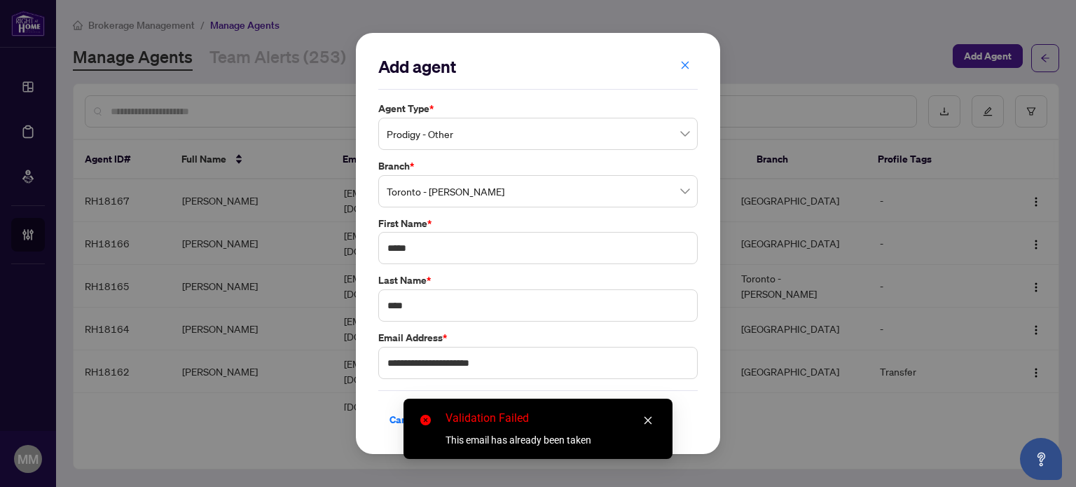
click at [650, 417] on icon "close" at bounding box center [648, 421] width 10 height 10
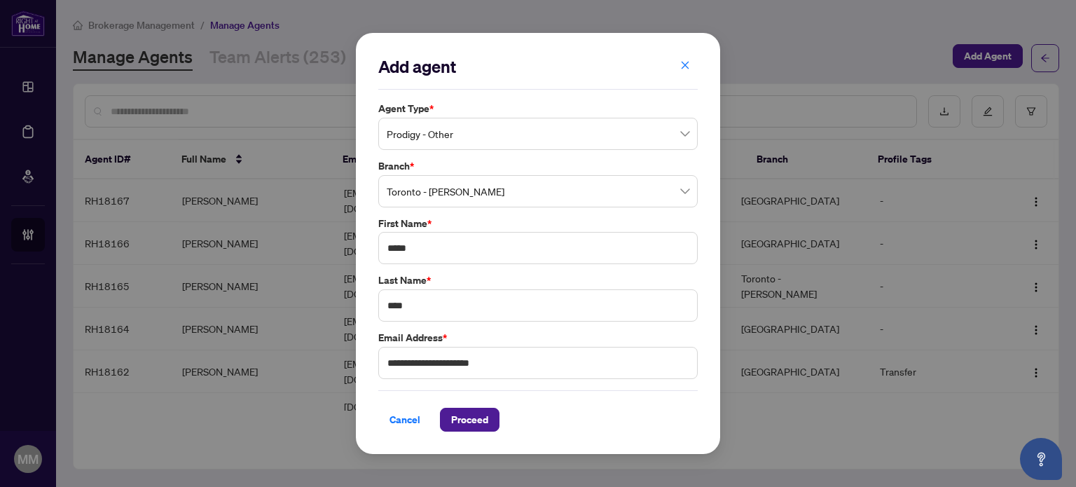
click at [378, 419] on div "**********" at bounding box center [538, 244] width 364 height 422
click at [395, 420] on span "Cancel" at bounding box center [405, 420] width 31 height 22
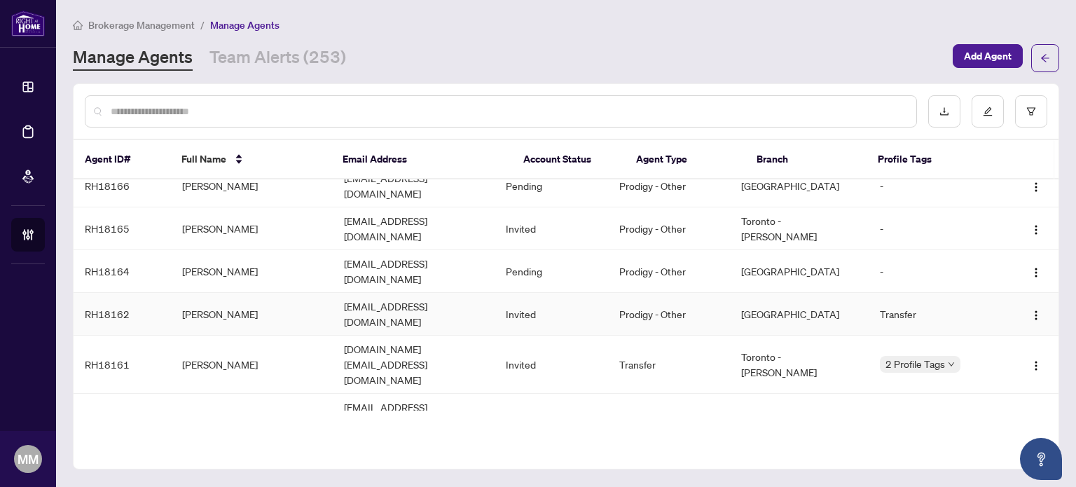
scroll to position [210, 0]
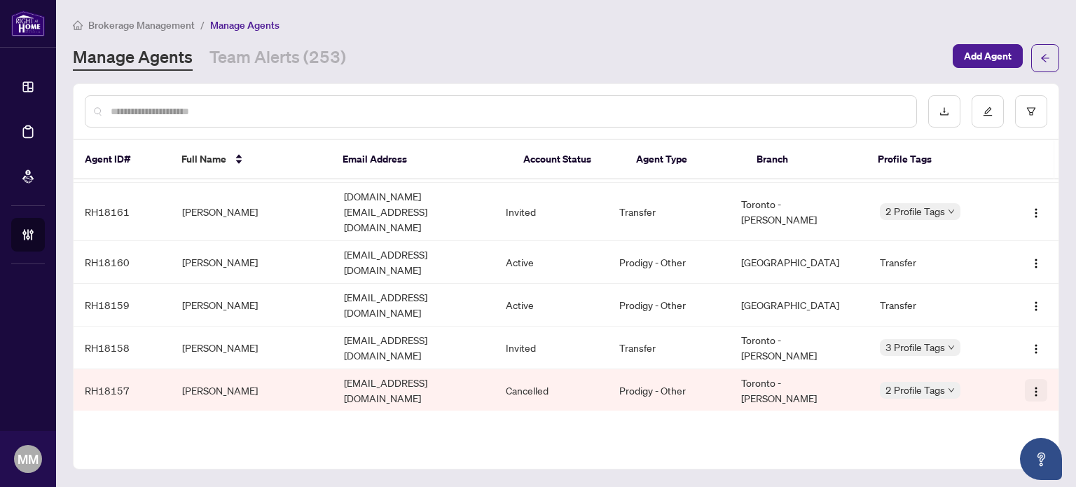
click at [1026, 379] on button "button" at bounding box center [1036, 390] width 22 height 22
click at [992, 341] on span "Resend Invitation" at bounding box center [995, 342] width 76 height 15
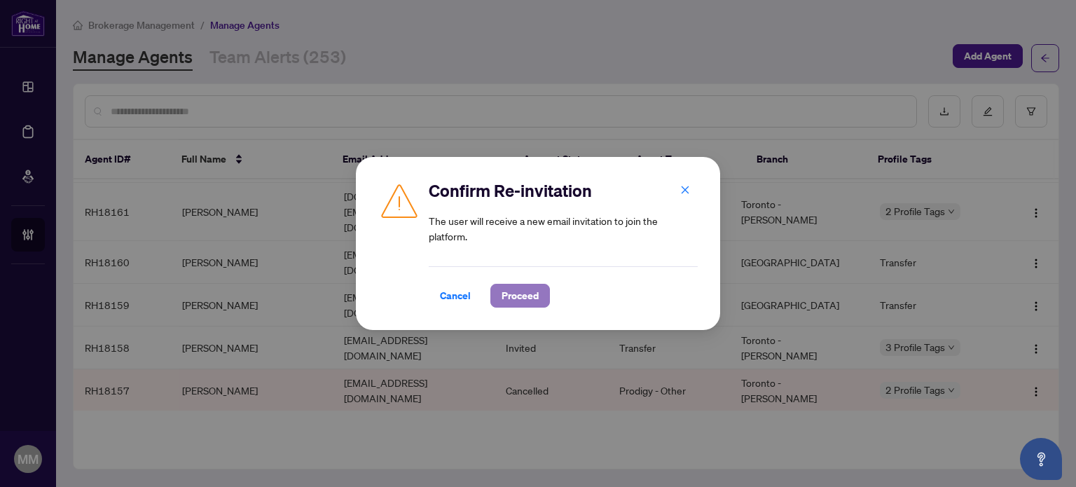
click at [533, 301] on span "Proceed" at bounding box center [520, 296] width 37 height 22
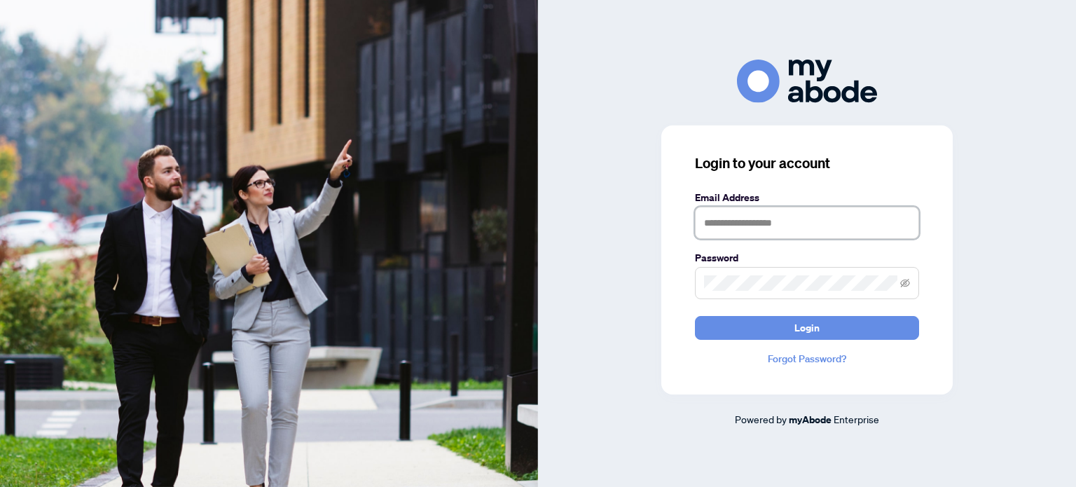
click at [738, 224] on input "text" at bounding box center [807, 223] width 224 height 32
type input "**********"
click at [695, 316] on button "Login" at bounding box center [807, 328] width 224 height 24
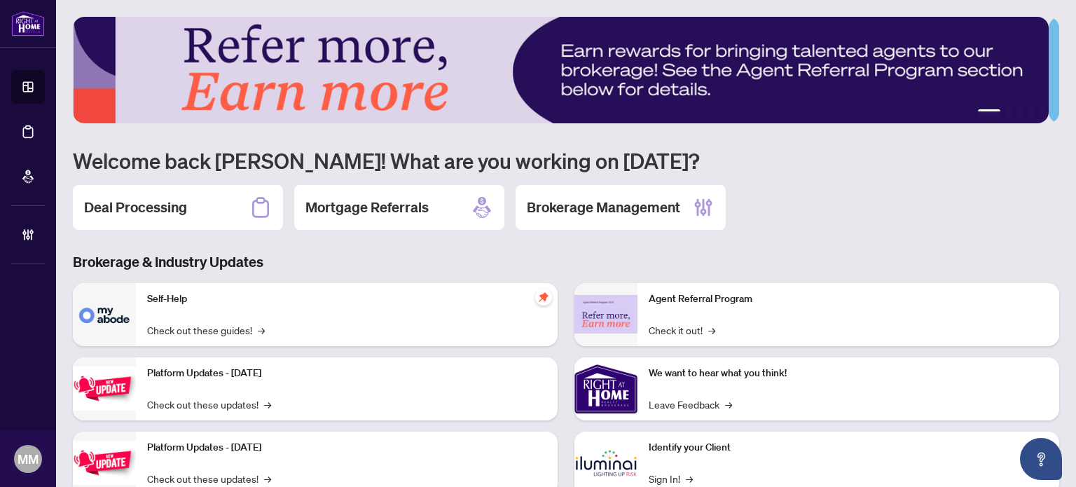
click at [975, 170] on h1 "Welcome back [PERSON_NAME]! What are you working on [DATE]?" at bounding box center [566, 160] width 987 height 27
click at [264, 210] on icon at bounding box center [260, 207] width 22 height 22
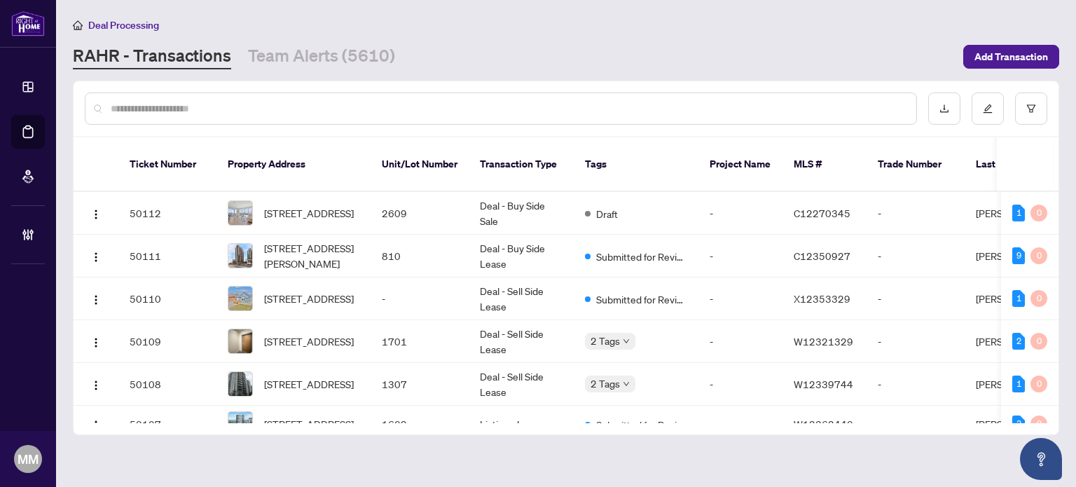
click at [383, 106] on input "text" at bounding box center [508, 108] width 795 height 15
type input "*******"
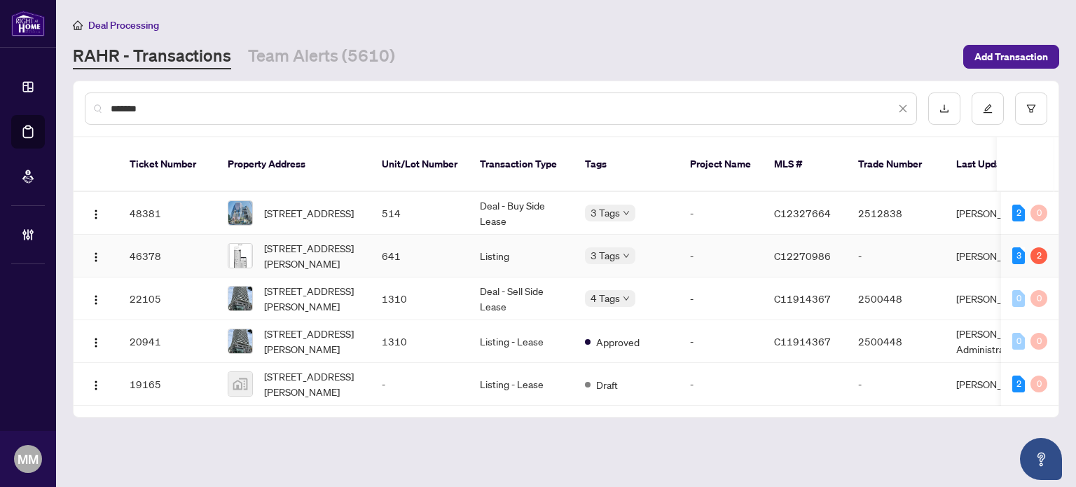
click at [397, 235] on td "641" at bounding box center [420, 256] width 98 height 43
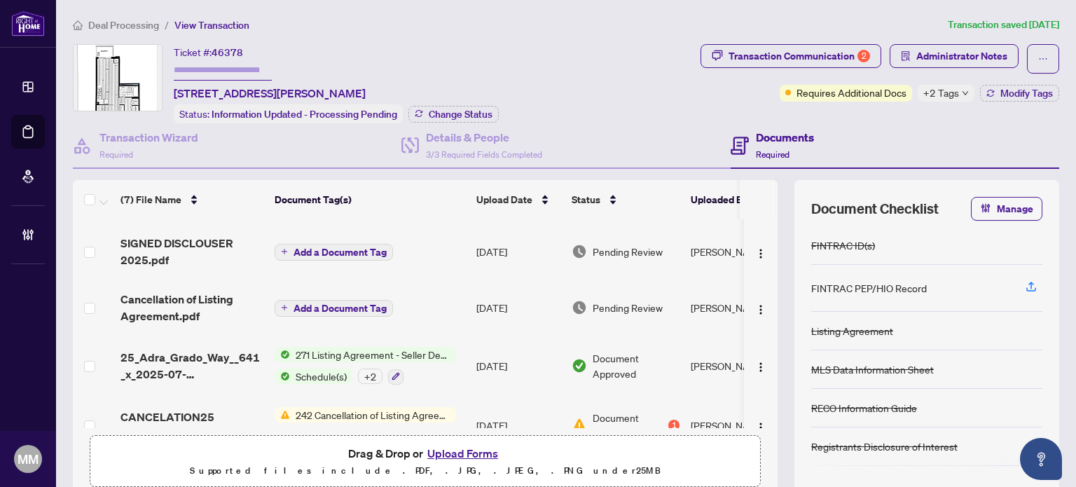
scroll to position [70, 0]
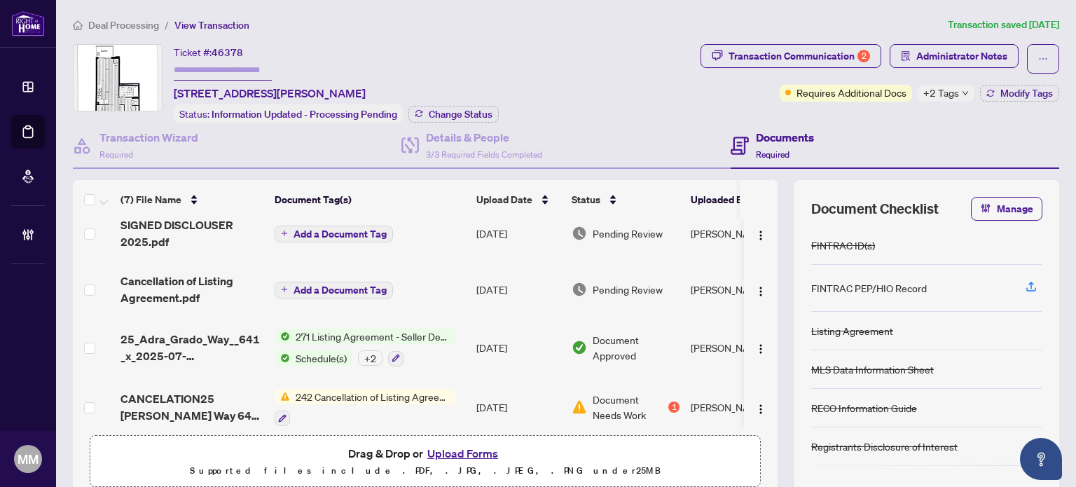
click at [471, 285] on td "Aug/22/2025" at bounding box center [518, 289] width 95 height 56
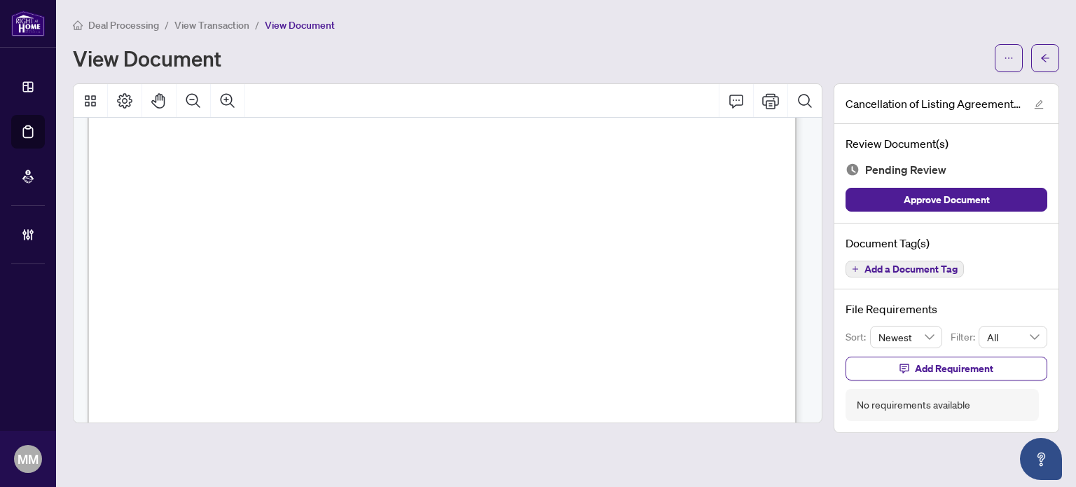
scroll to position [325, 0]
drag, startPoint x: 199, startPoint y: 29, endPoint x: 622, endPoint y: 68, distance: 425.1
click at [622, 68] on div "View Document" at bounding box center [530, 58] width 914 height 22
click at [745, 41] on div "Deal Processing / View Transaction / View Document View Document" at bounding box center [566, 44] width 987 height 55
click at [197, 27] on span "View Transaction" at bounding box center [211, 25] width 75 height 13
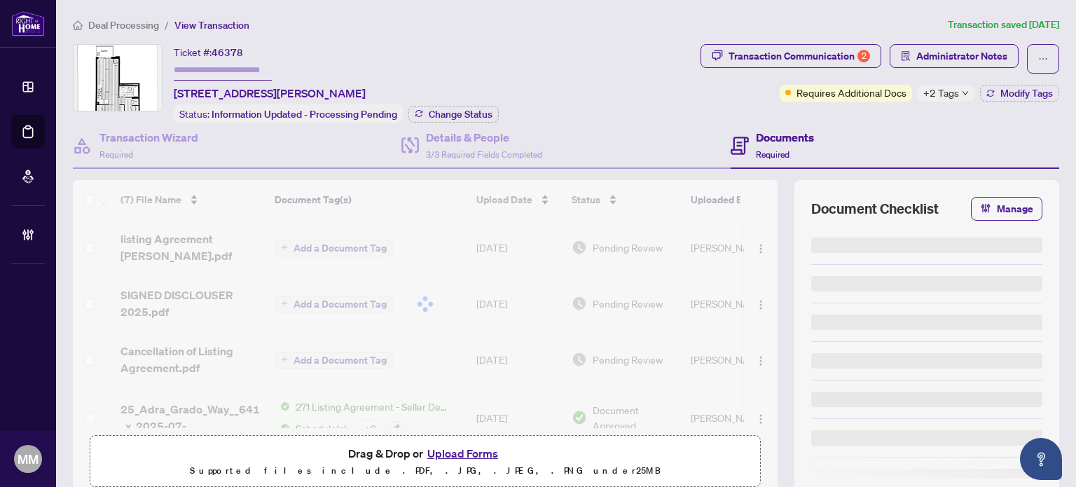
click at [145, 29] on span "Deal Processing" at bounding box center [123, 25] width 71 height 13
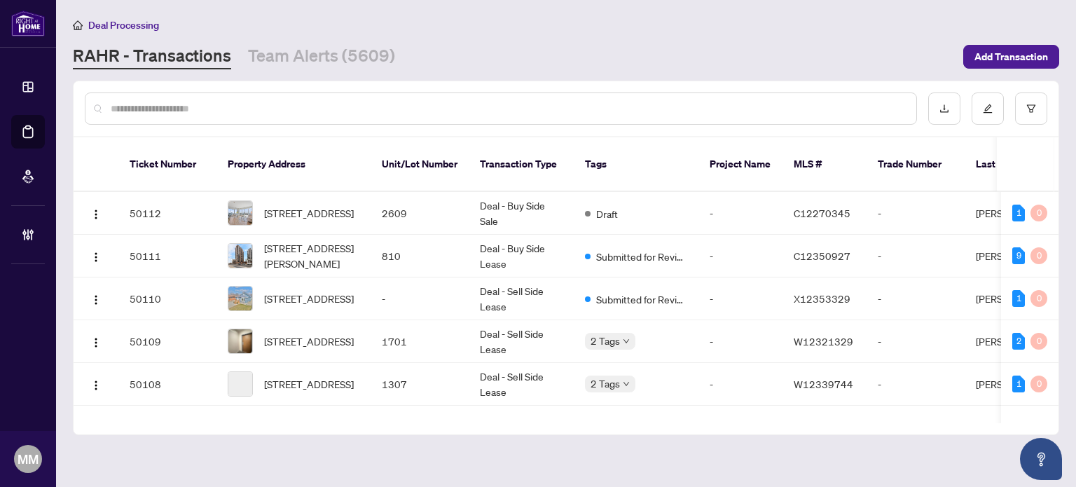
click at [174, 123] on div at bounding box center [566, 108] width 985 height 55
click at [185, 107] on input "text" at bounding box center [508, 108] width 795 height 15
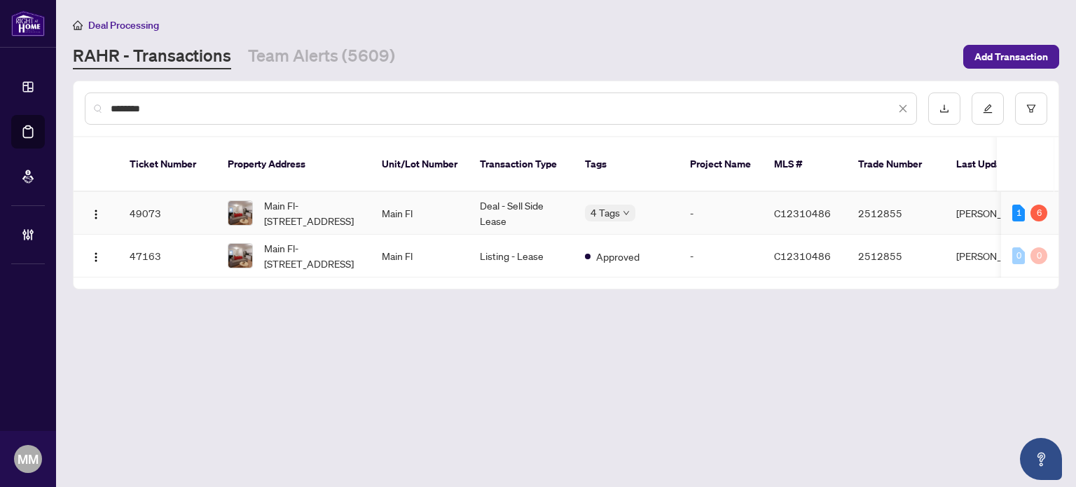
type input "********"
click at [413, 193] on td "Main Fl" at bounding box center [420, 213] width 98 height 43
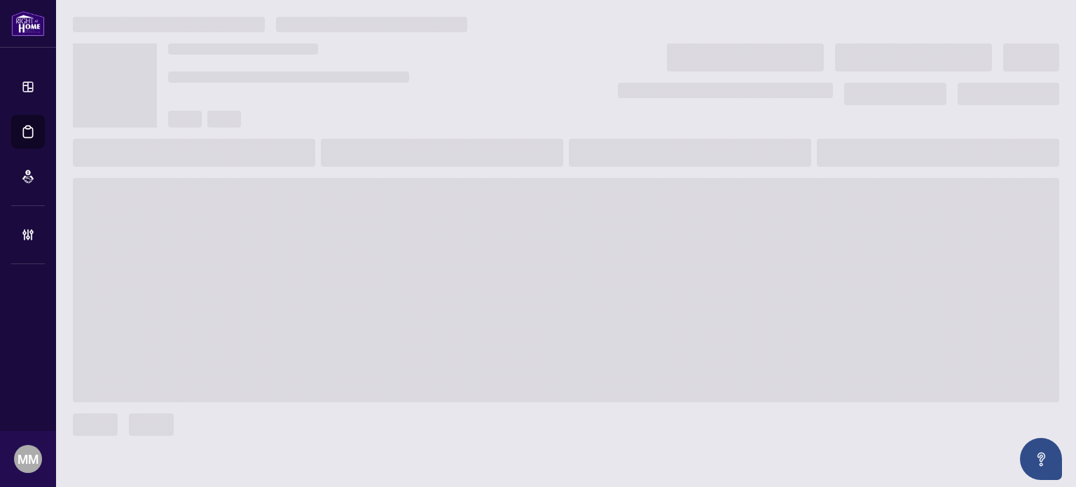
click at [859, 58] on span at bounding box center [913, 57] width 157 height 28
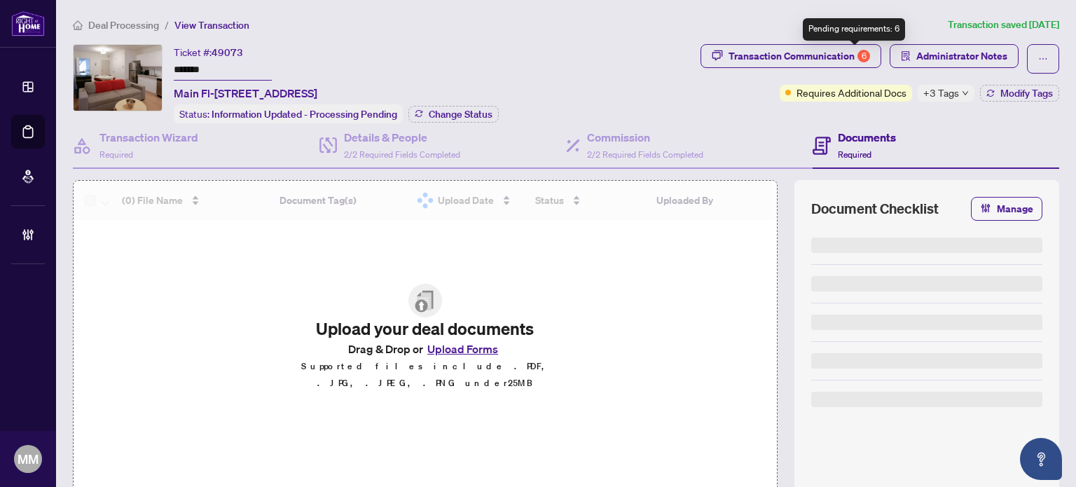
click at [859, 58] on div "6" at bounding box center [864, 56] width 13 height 13
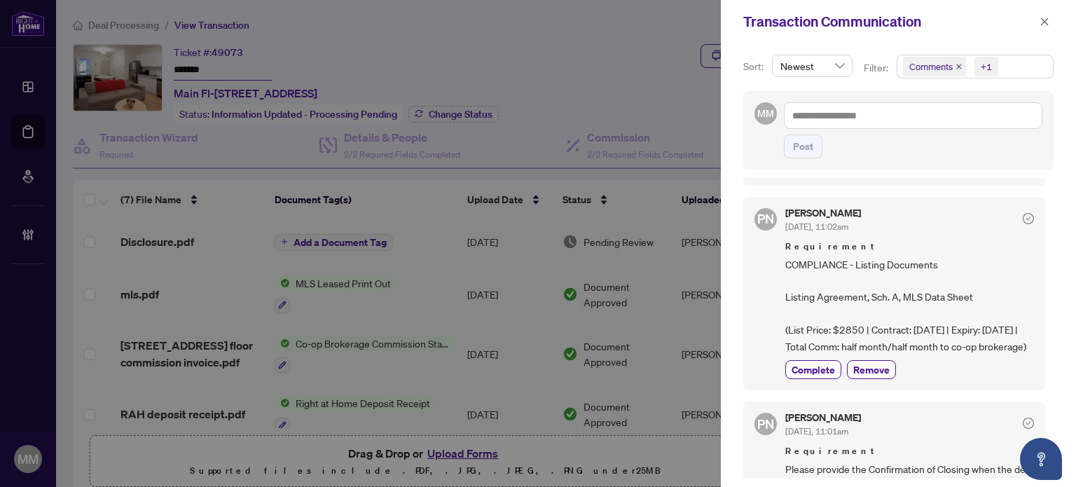
scroll to position [280, 0]
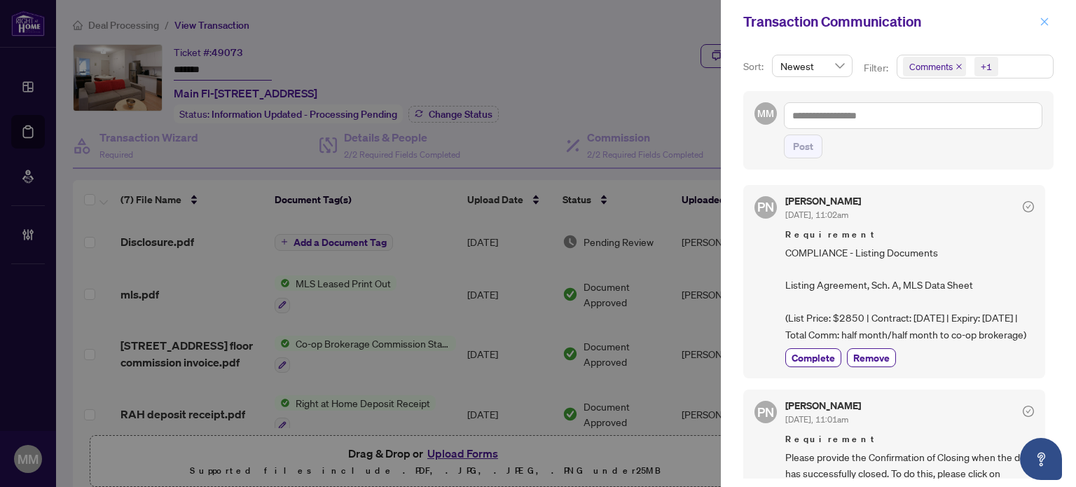
click at [1043, 13] on span "button" at bounding box center [1045, 22] width 10 height 22
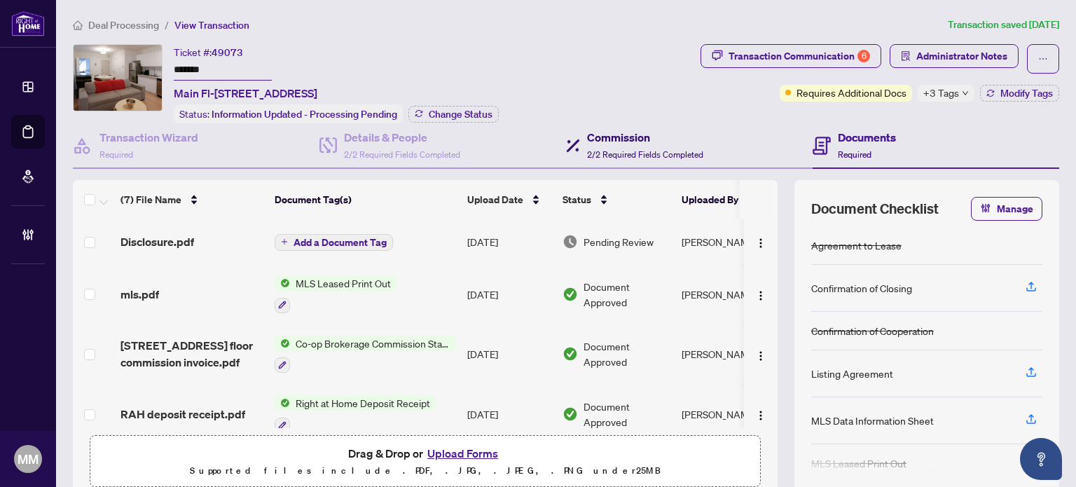
click at [599, 151] on span "2/2 Required Fields Completed" at bounding box center [645, 154] width 116 height 11
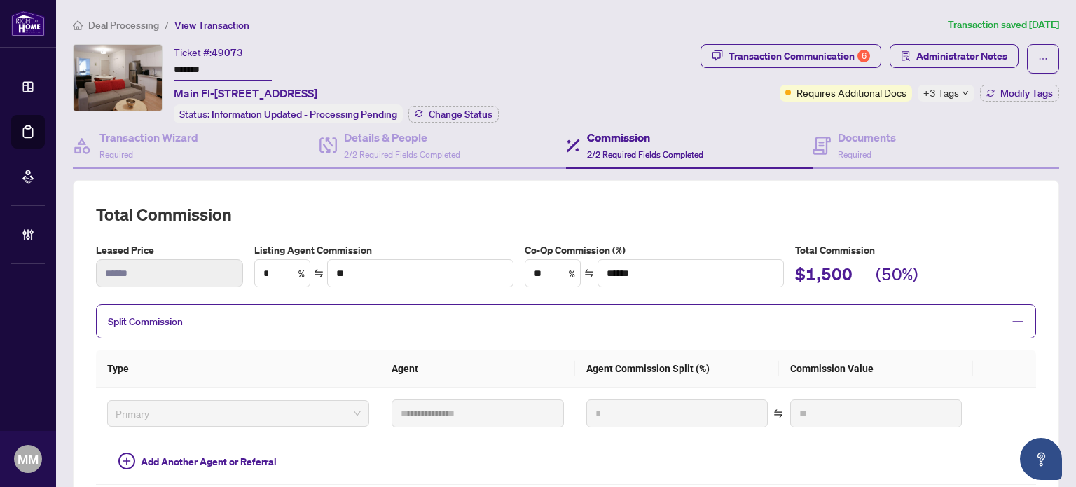
click at [939, 90] on span "+3 Tags" at bounding box center [942, 93] width 36 height 16
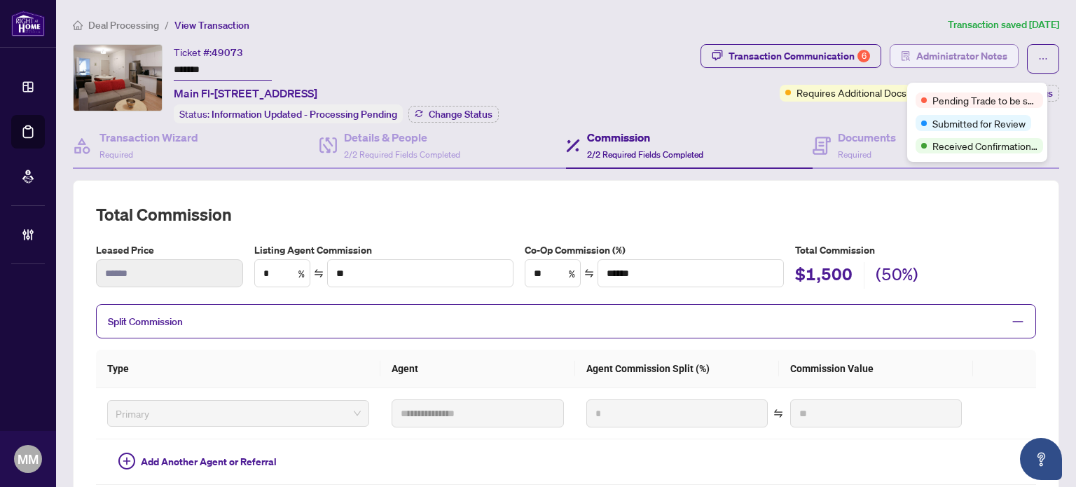
click at [940, 53] on span "Administrator Notes" at bounding box center [962, 56] width 91 height 22
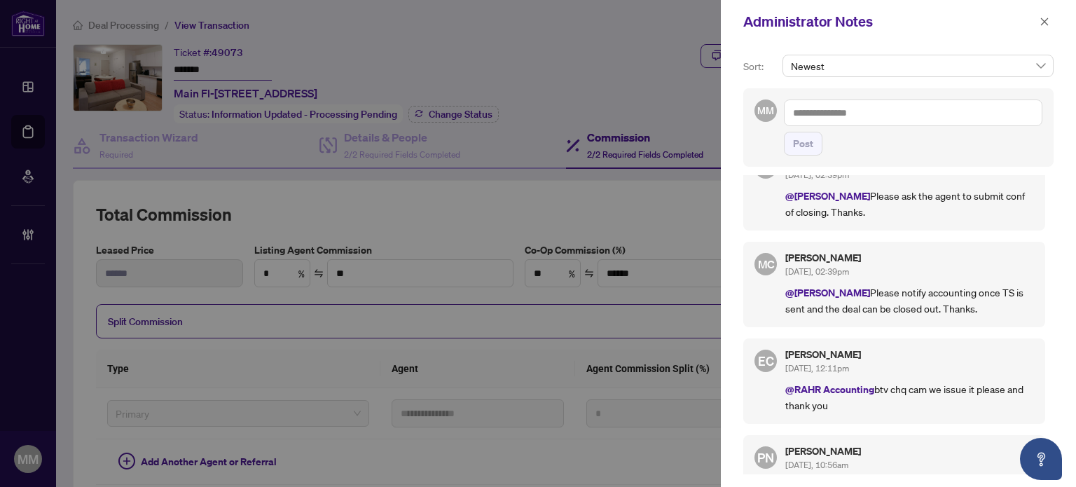
scroll to position [70, 0]
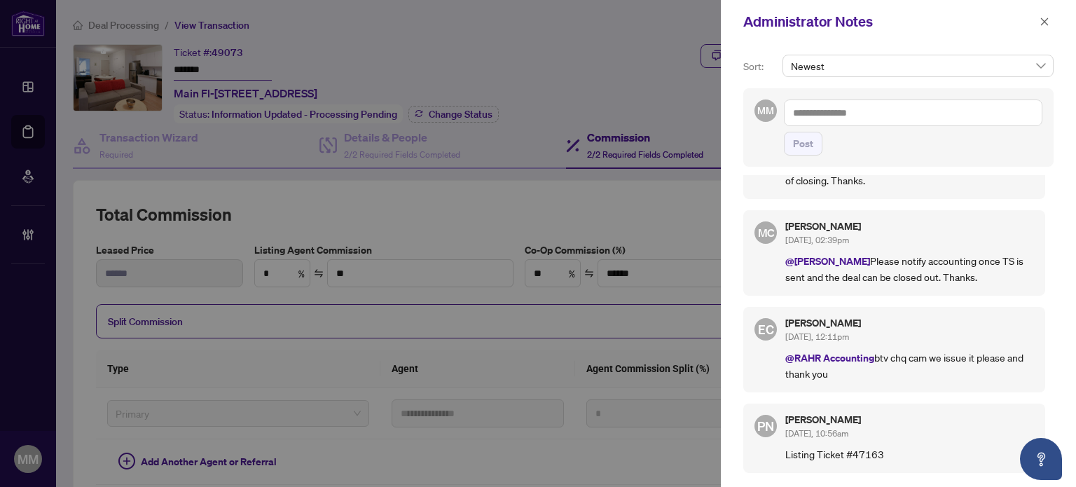
click at [1054, 22] on div "Administrator Notes" at bounding box center [898, 21] width 355 height 43
click at [1043, 25] on icon "close" at bounding box center [1045, 22] width 10 height 10
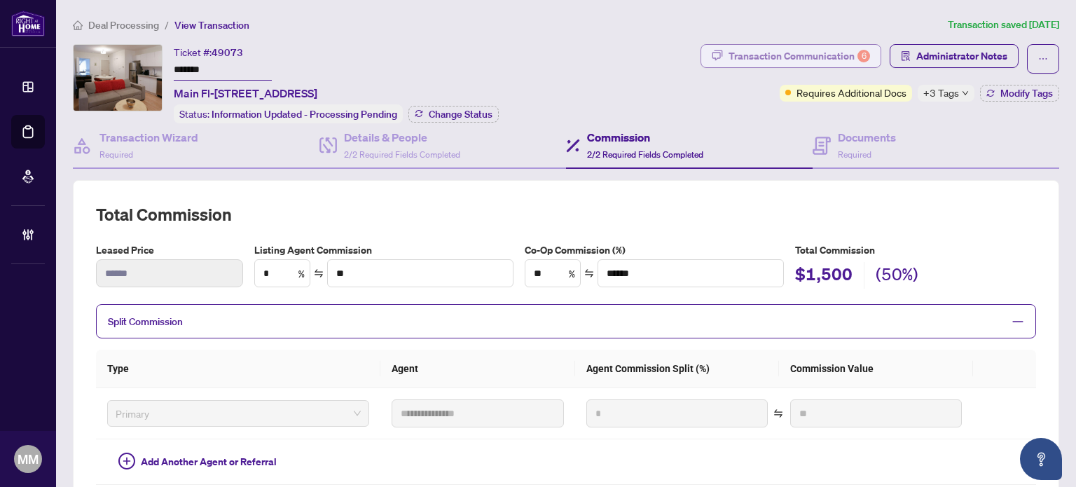
click at [821, 64] on div "Transaction Communication 6" at bounding box center [800, 56] width 142 height 22
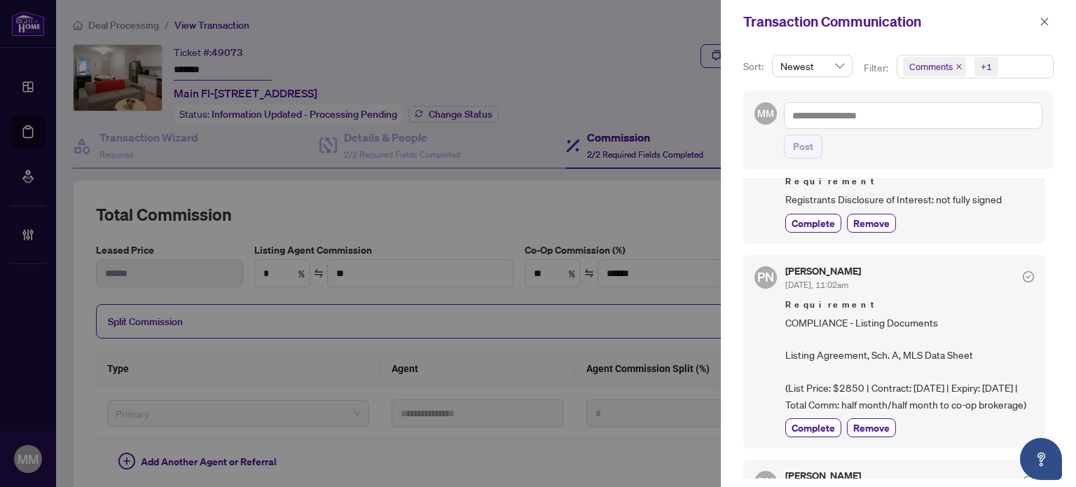
scroll to position [280, 0]
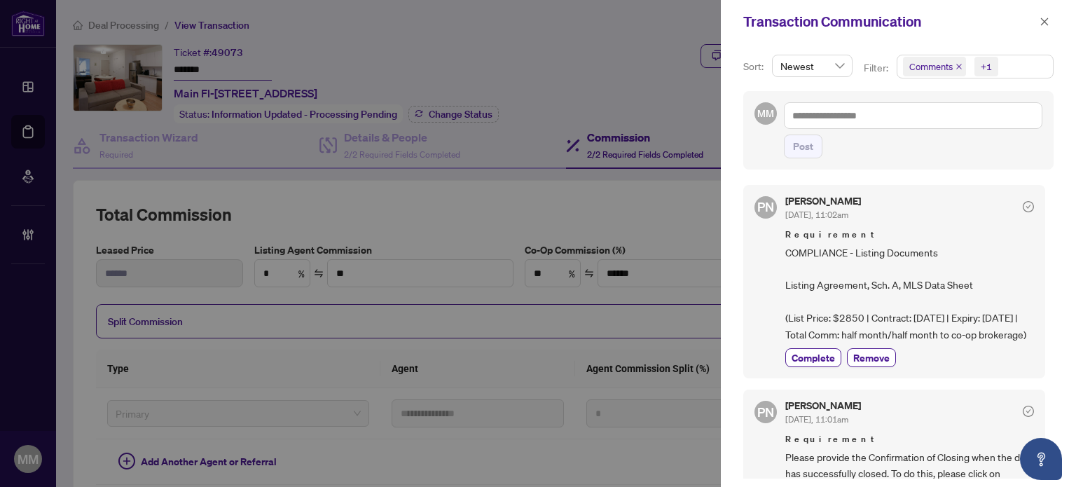
click at [1029, 19] on div "Transaction Communication" at bounding box center [890, 21] width 292 height 21
click at [1057, 13] on div "Transaction Communication" at bounding box center [898, 21] width 355 height 43
click at [1045, 22] on icon "close" at bounding box center [1045, 22] width 8 height 8
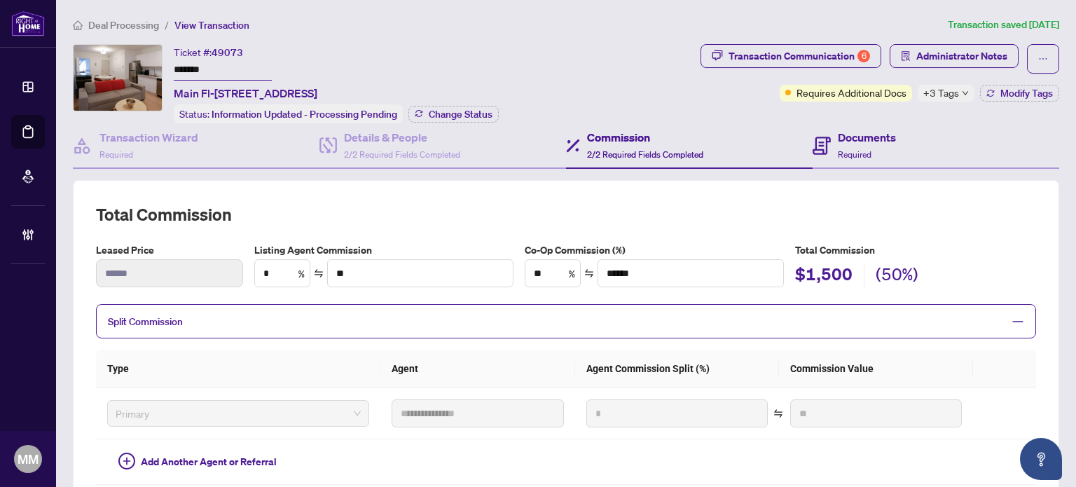
click at [905, 125] on div "Documents Required" at bounding box center [936, 146] width 247 height 46
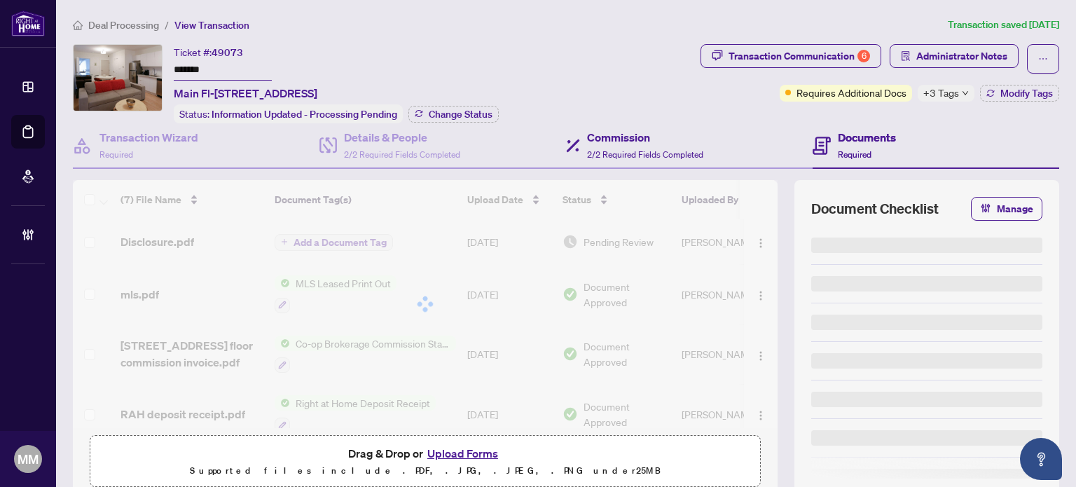
click at [689, 162] on div "Commission 2/2 Required Fields Completed" at bounding box center [689, 146] width 247 height 46
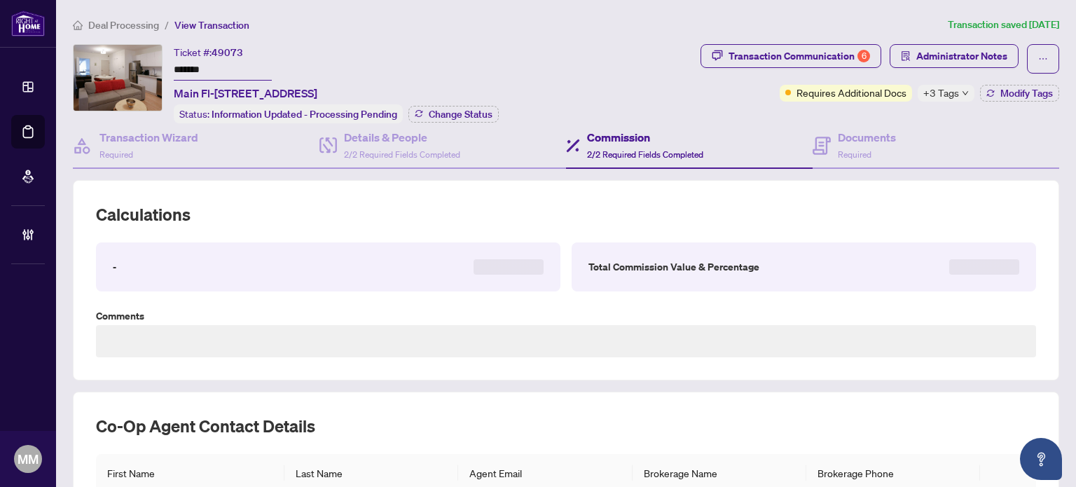
click at [356, 168] on div "**********" at bounding box center [566, 367] width 987 height 489
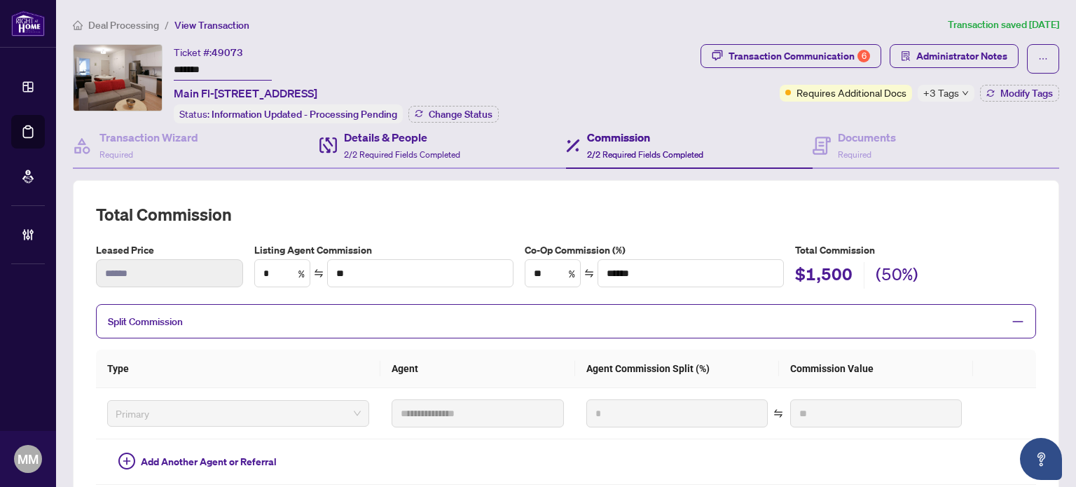
click at [356, 159] on div "Details & People 2/2 Required Fields Completed" at bounding box center [443, 146] width 247 height 46
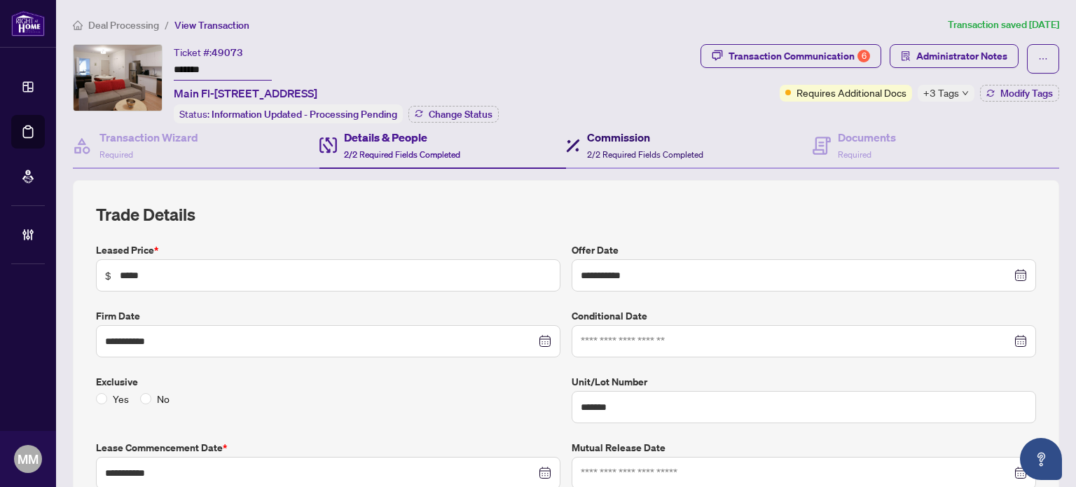
click at [655, 129] on h4 "Commission" at bounding box center [645, 137] width 116 height 17
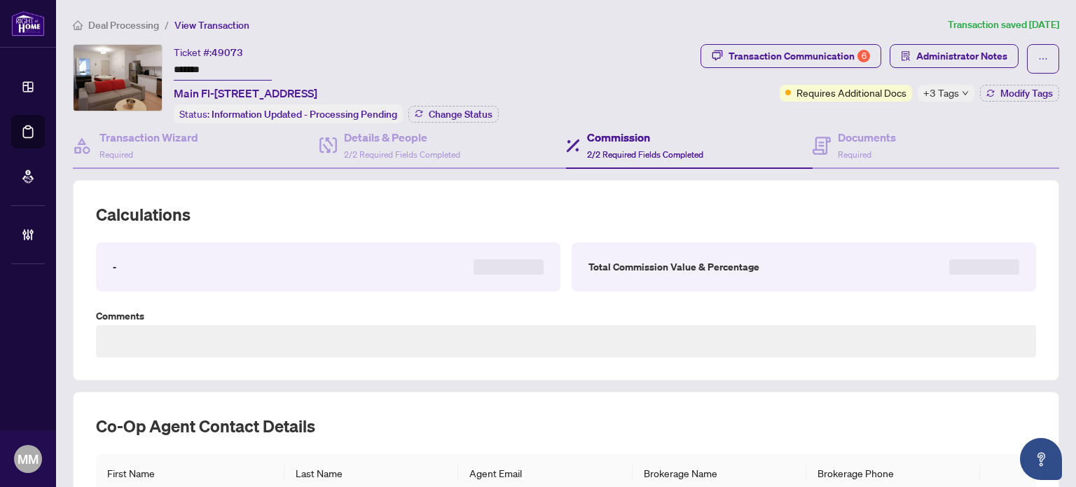
click at [942, 89] on span "+3 Tags" at bounding box center [942, 93] width 36 height 16
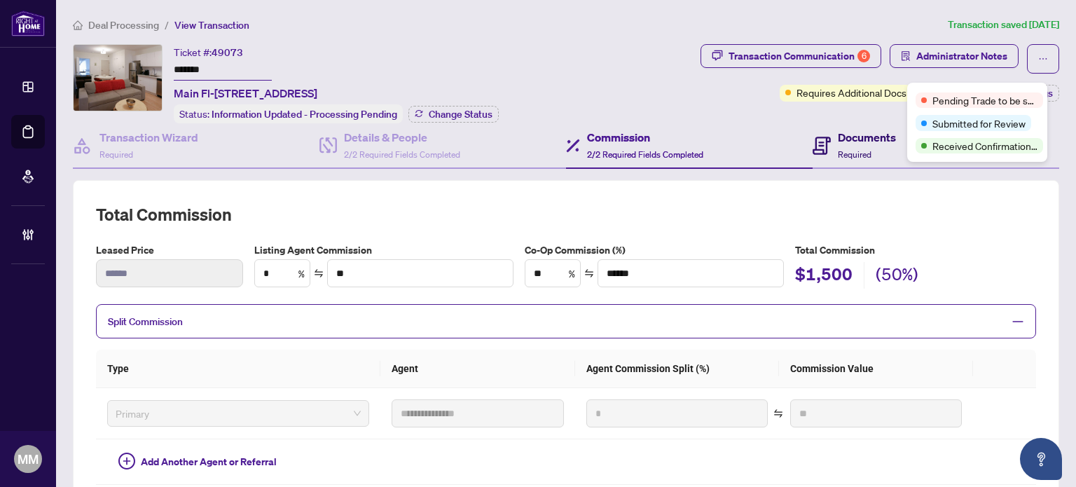
click at [849, 149] on span "Required" at bounding box center [855, 154] width 34 height 11
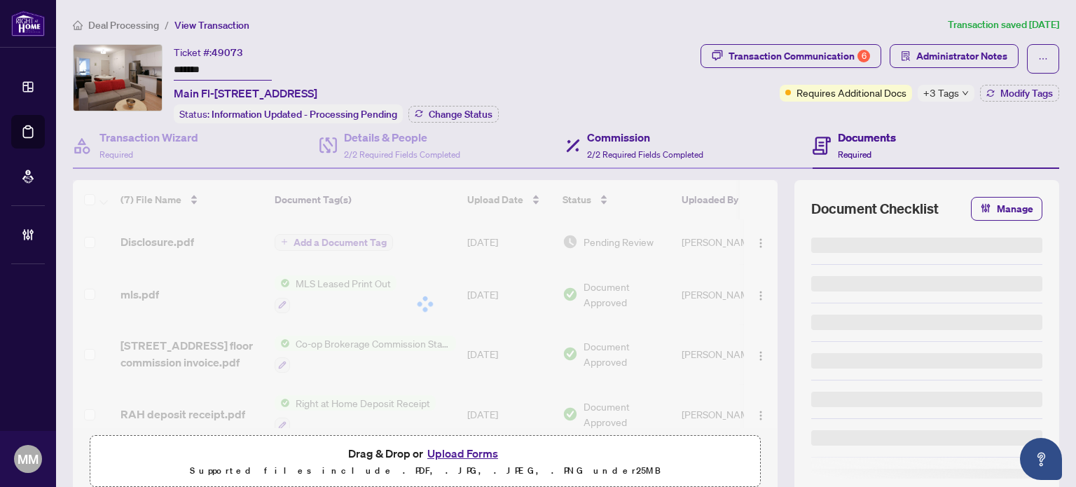
click at [764, 139] on div "Commission 2/2 Required Fields Completed" at bounding box center [689, 146] width 247 height 46
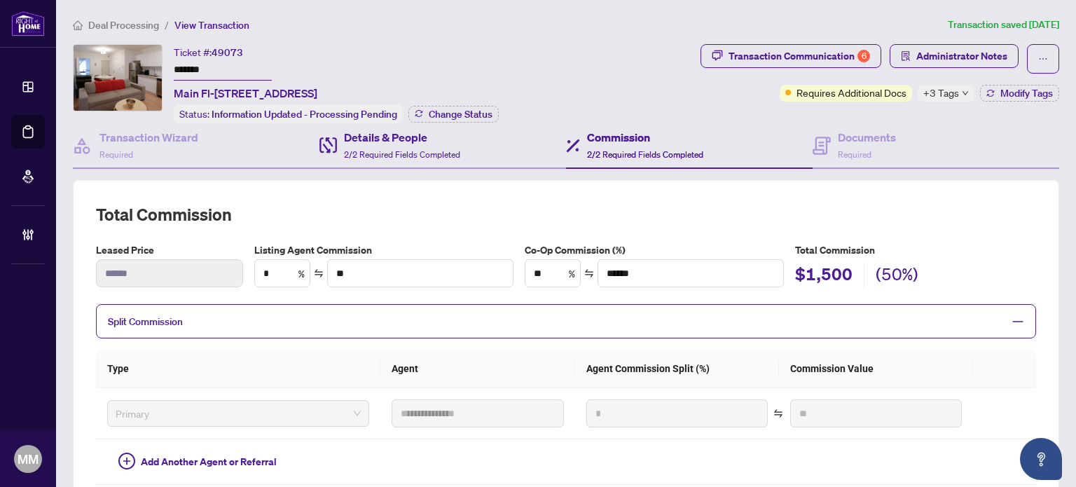
click at [472, 156] on div "Details & People 2/2 Required Fields Completed" at bounding box center [443, 146] width 247 height 46
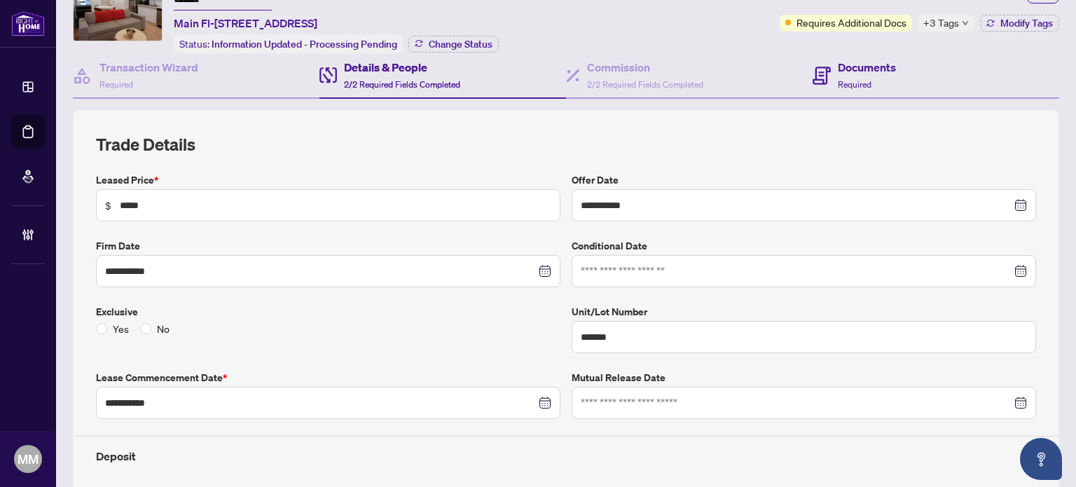
click at [893, 75] on div "Documents Required" at bounding box center [936, 76] width 247 height 46
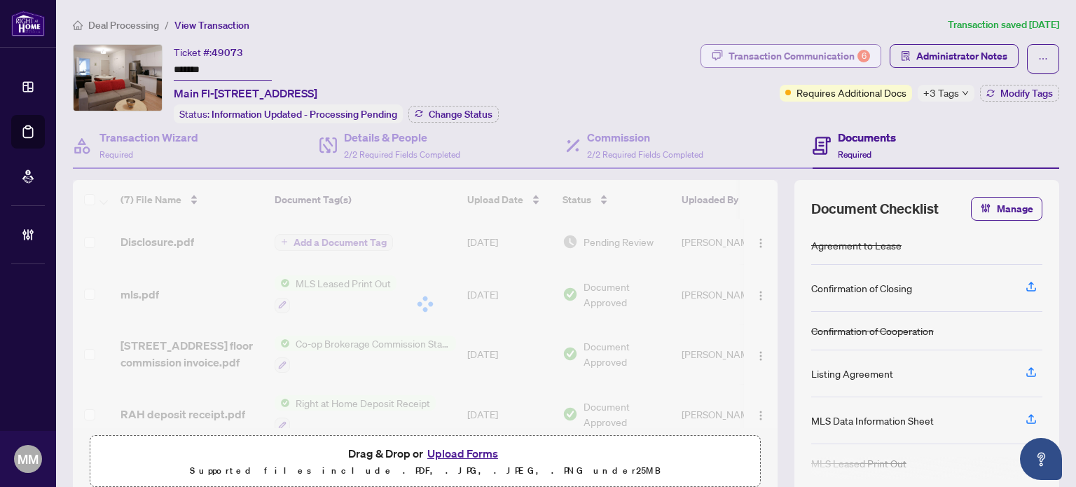
click at [836, 63] on div "Transaction Communication 6" at bounding box center [800, 56] width 142 height 22
type textarea "**********"
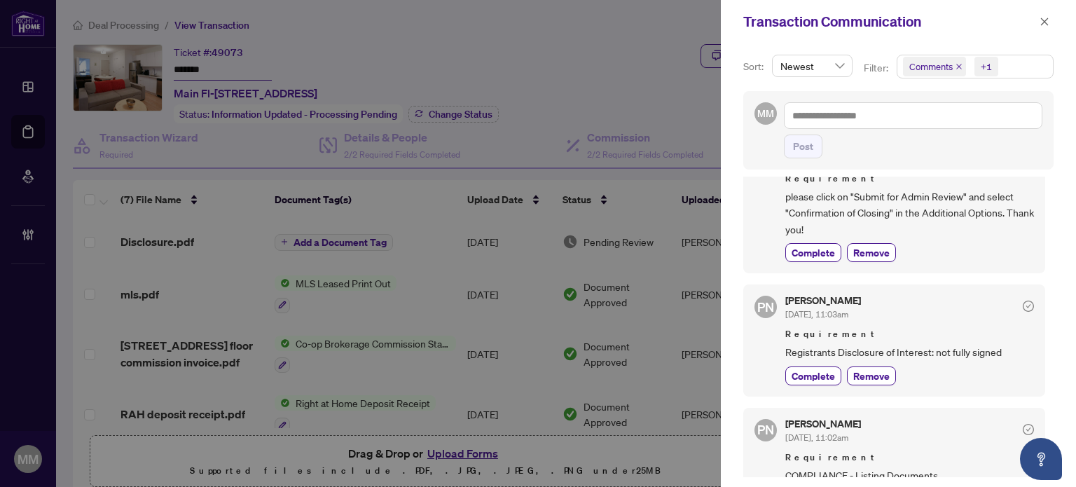
scroll to position [140, 0]
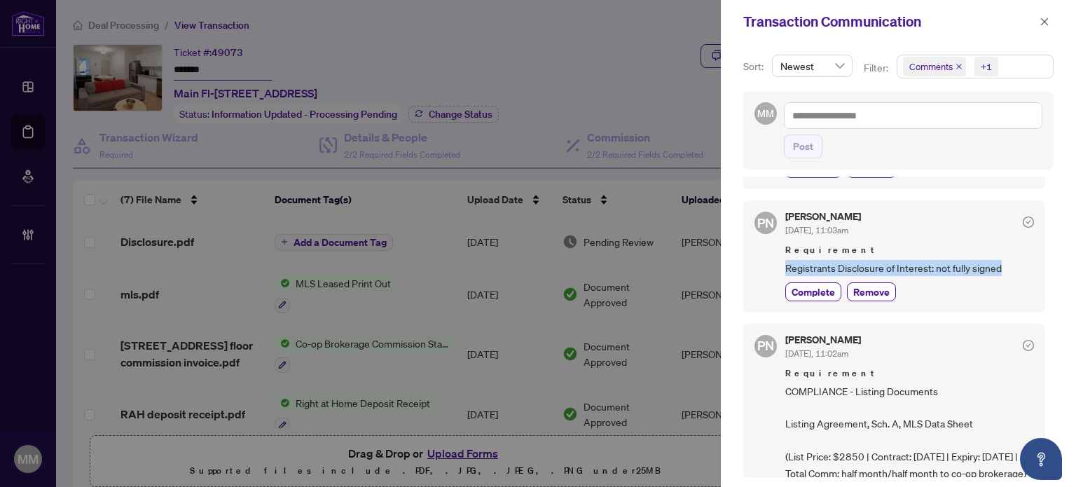
click at [1057, 256] on div "Sort: Newest Filter: Comments +1 MM Post EC Erika Cunanan Aug/22/2025, 03:08pm …" at bounding box center [898, 265] width 355 height 444
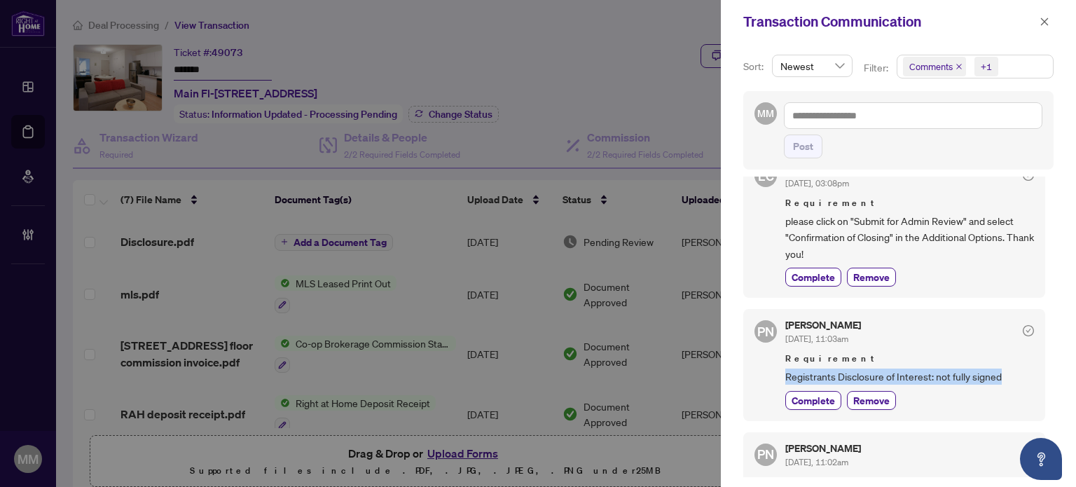
scroll to position [0, 0]
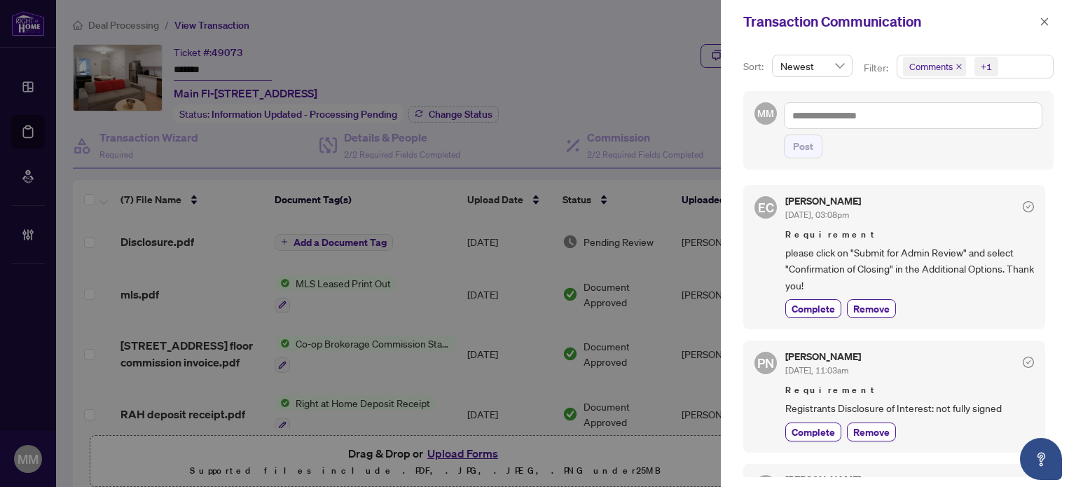
click at [600, 71] on div at bounding box center [538, 243] width 1076 height 487
click at [1043, 18] on icon "close" at bounding box center [1045, 22] width 10 height 10
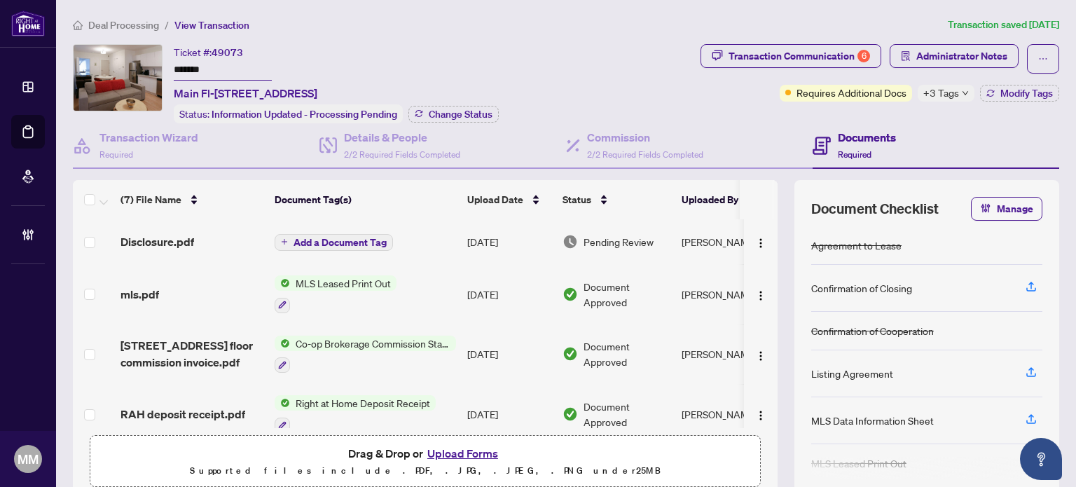
click at [885, 131] on h4 "Documents" at bounding box center [867, 137] width 58 height 17
click at [883, 130] on h4 "Documents" at bounding box center [867, 137] width 58 height 17
click at [614, 50] on div "Ticket #: 49073 ******* Main Fl-77 Northcote Ave, Toronto, Ontario M6J 3K2, Can…" at bounding box center [384, 83] width 622 height 79
click at [950, 62] on span "Administrator Notes" at bounding box center [962, 56] width 91 height 22
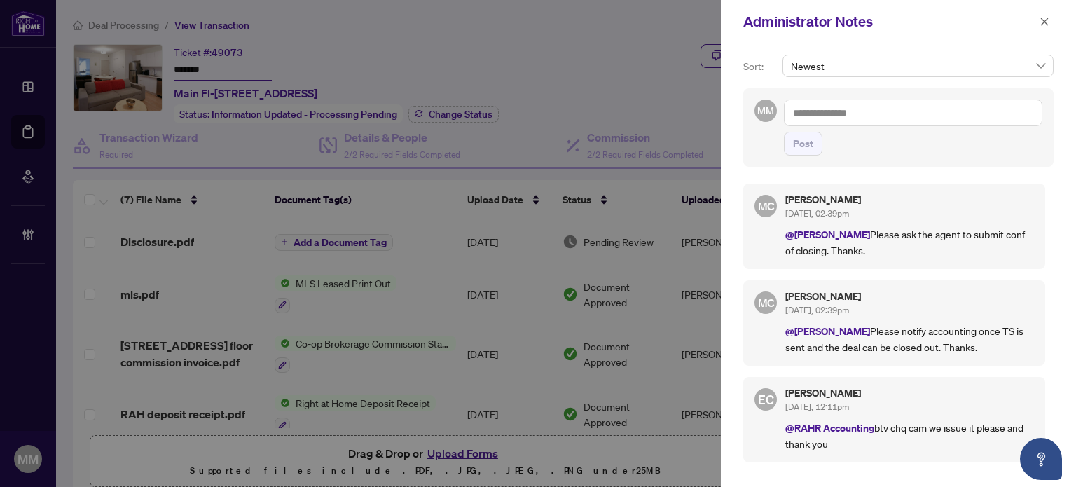
drag, startPoint x: 945, startPoint y: 214, endPoint x: 1023, endPoint y: 179, distance: 86.0
click at [1023, 179] on div "MC Maria Cheng Aug/22/2025, 02:39pm @Erika Cunanan Please ask the agent to subm…" at bounding box center [899, 324] width 310 height 299
click at [1048, 24] on icon "close" at bounding box center [1045, 22] width 10 height 10
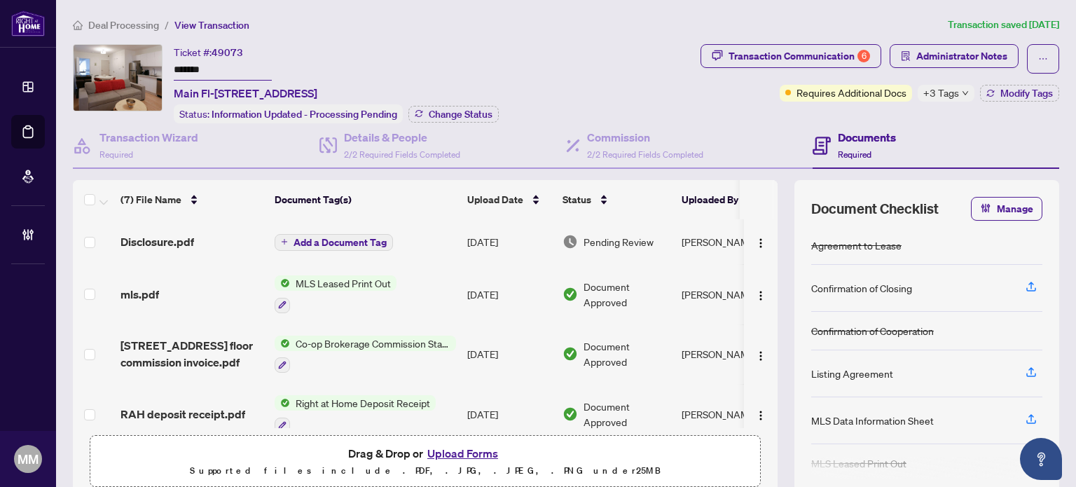
click at [561, 67] on div "Ticket #: 49073 ******* Main Fl-77 Northcote Ave, Toronto, Ontario M6J 3K2, Can…" at bounding box center [384, 83] width 622 height 79
click at [850, 49] on div "Transaction Communication 6" at bounding box center [800, 56] width 142 height 22
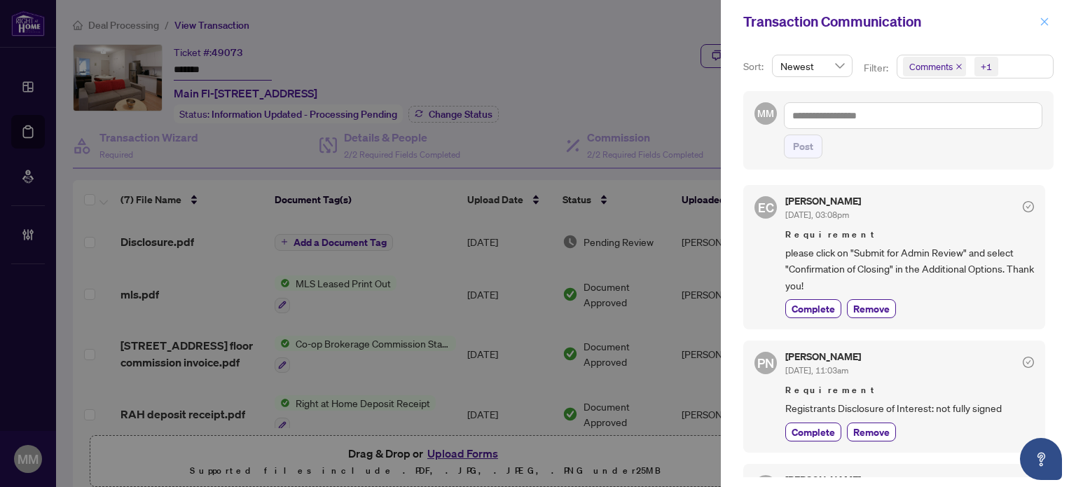
click at [1043, 27] on span "button" at bounding box center [1045, 22] width 10 height 22
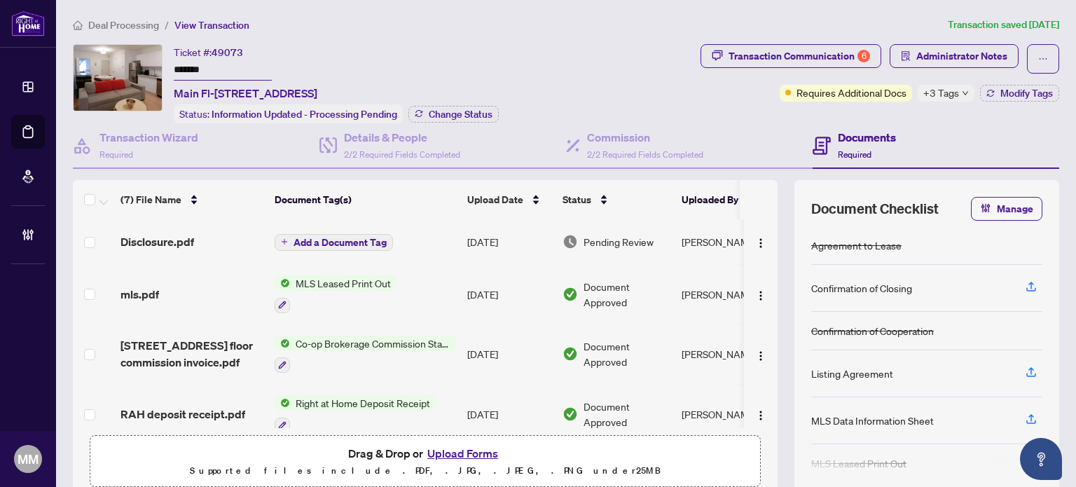
click at [128, 25] on span "Deal Processing" at bounding box center [123, 25] width 71 height 13
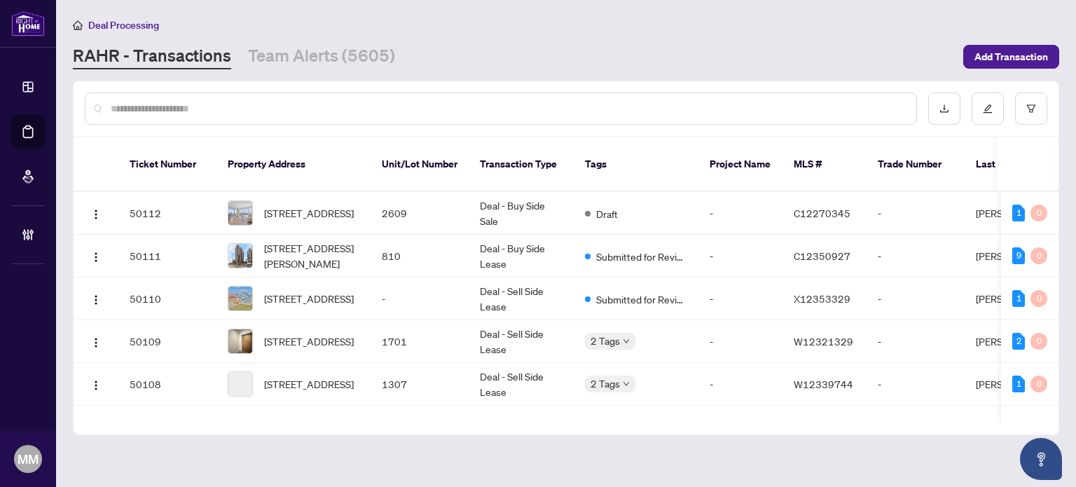
click at [292, 123] on div at bounding box center [501, 109] width 833 height 32
click at [296, 105] on input "text" at bounding box center [508, 108] width 795 height 15
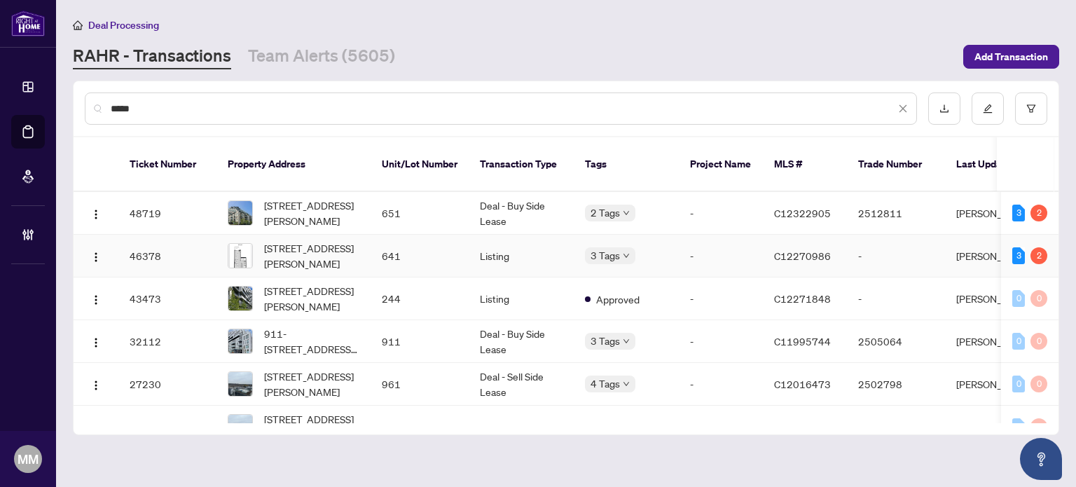
type input "****"
click at [415, 240] on td "641" at bounding box center [420, 256] width 98 height 43
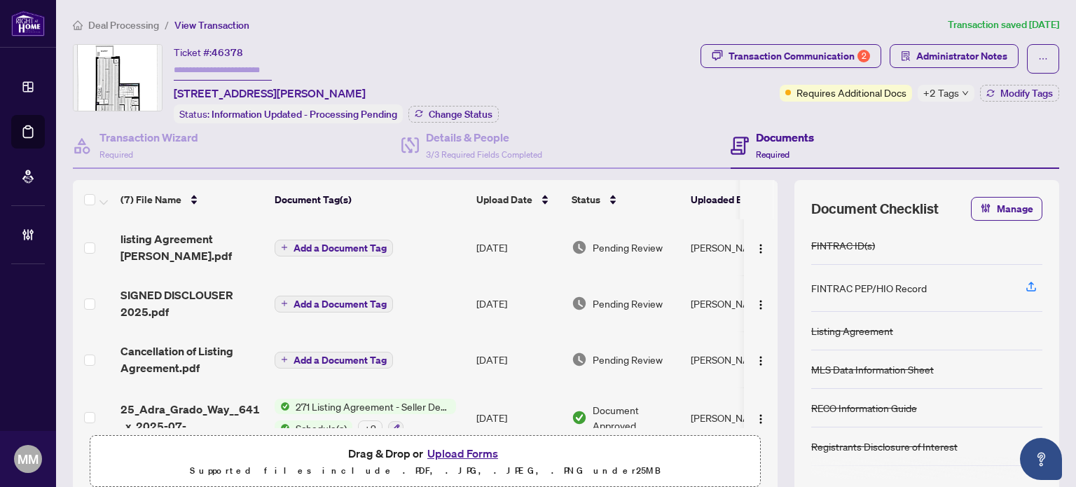
click at [479, 364] on td "Aug/22/2025" at bounding box center [518, 359] width 95 height 56
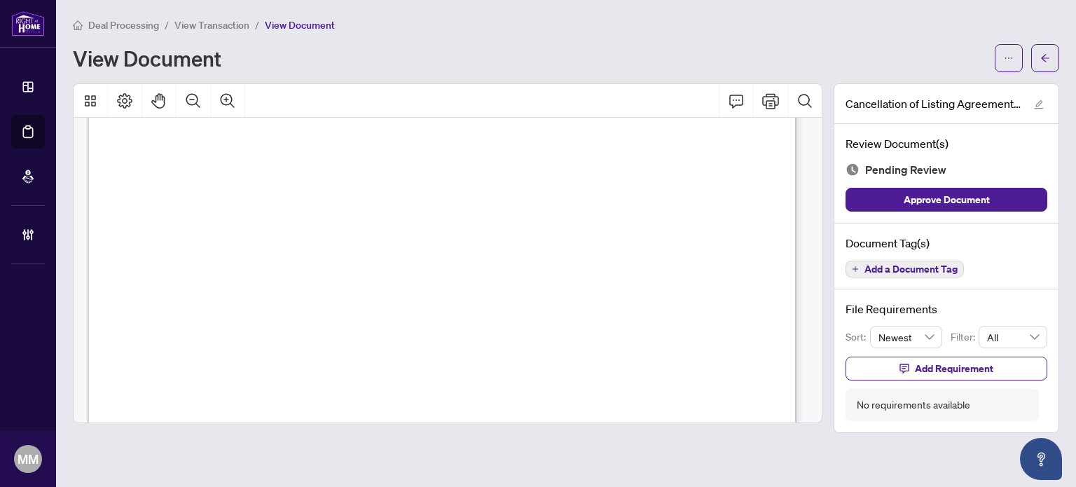
scroll to position [70, 0]
click at [222, 21] on span "View Transaction" at bounding box center [211, 25] width 75 height 13
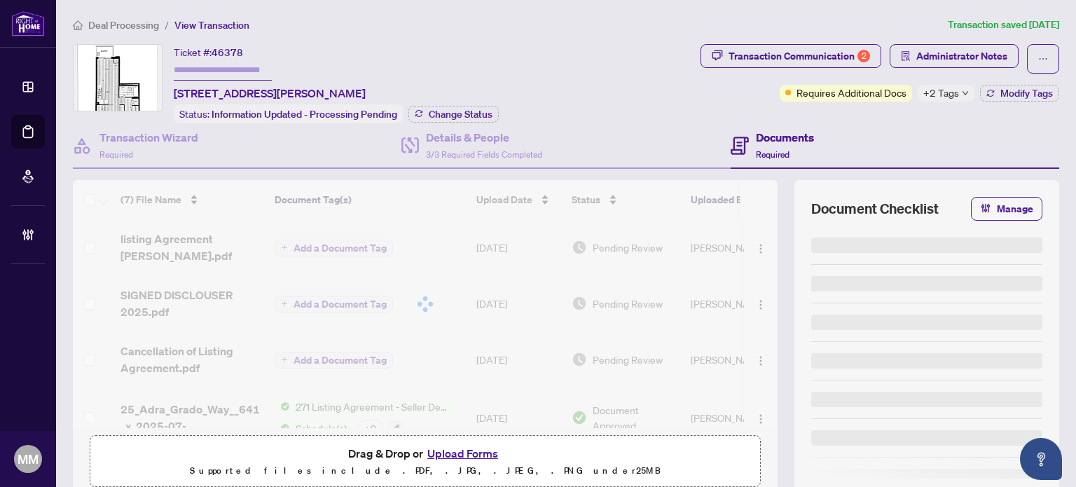
click at [121, 19] on span "Deal Processing" at bounding box center [123, 25] width 71 height 13
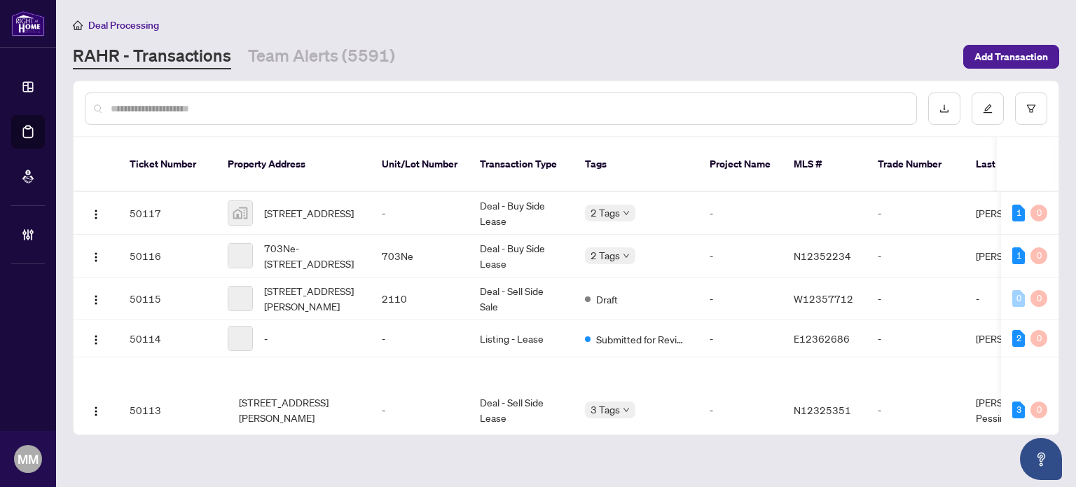
click at [248, 105] on input "text" at bounding box center [508, 108] width 795 height 15
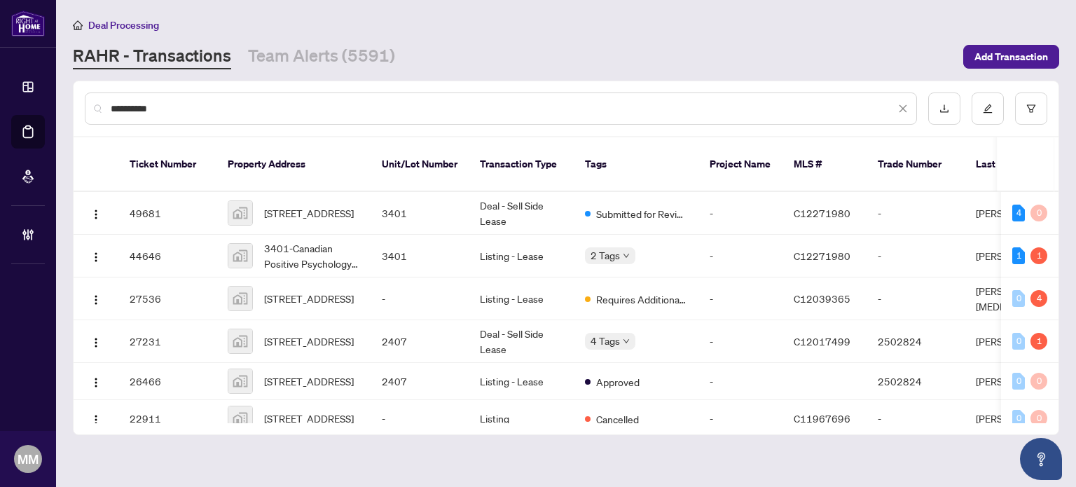
type input "**********"
click at [426, 196] on td "3401" at bounding box center [420, 213] width 98 height 43
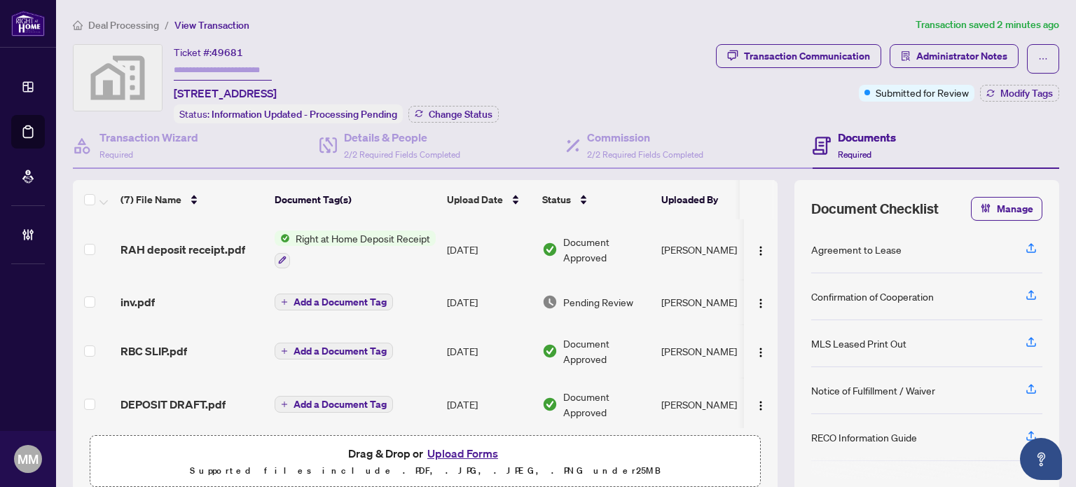
click at [500, 247] on td "[DATE]" at bounding box center [488, 249] width 95 height 60
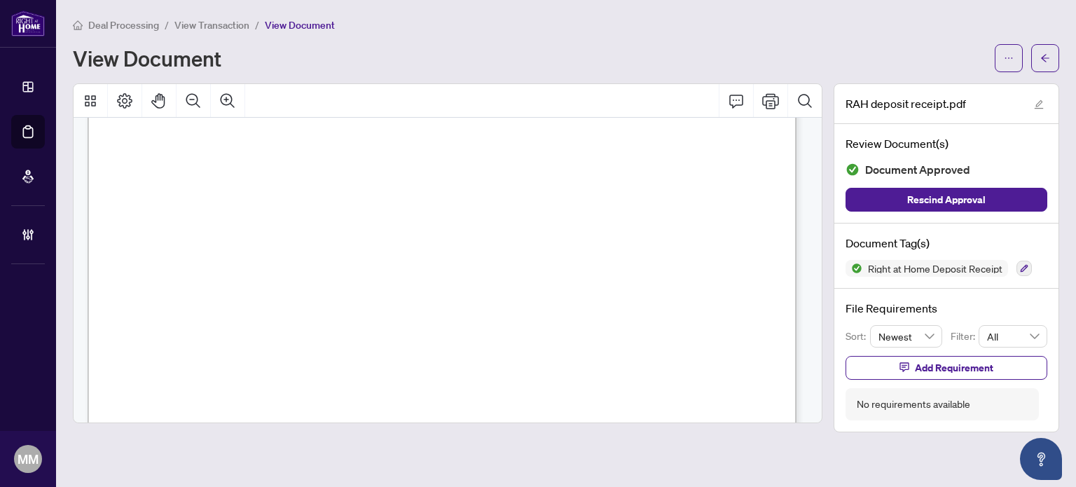
scroll to position [210, 0]
click at [346, 277] on span "TAYLOR WILSON" at bounding box center [303, 273] width 88 height 11
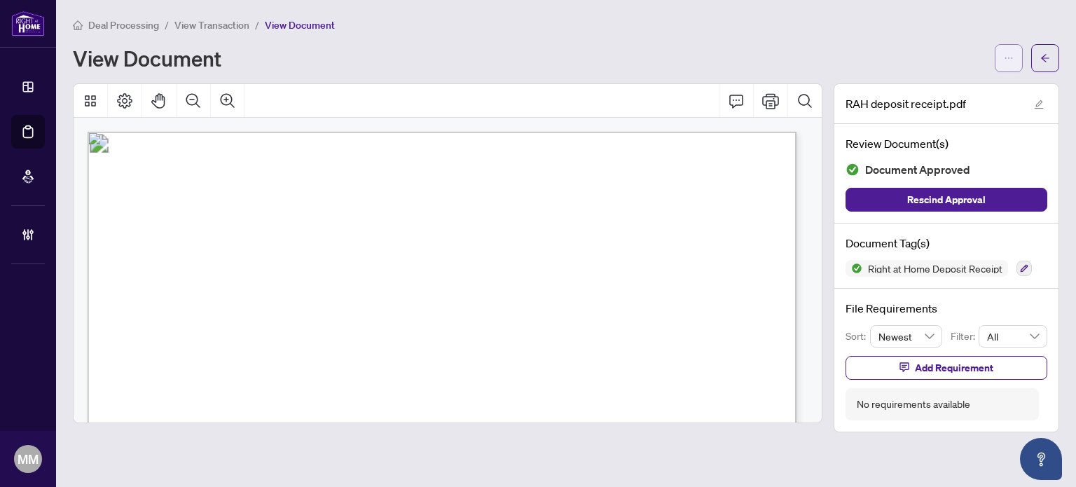
drag, startPoint x: 988, startPoint y: 66, endPoint x: 1021, endPoint y: 63, distance: 33.1
click at [988, 67] on div "View Document" at bounding box center [566, 58] width 987 height 28
click at [1029, 61] on div at bounding box center [1027, 58] width 64 height 28
click at [1006, 67] on span "button" at bounding box center [1009, 58] width 10 height 22
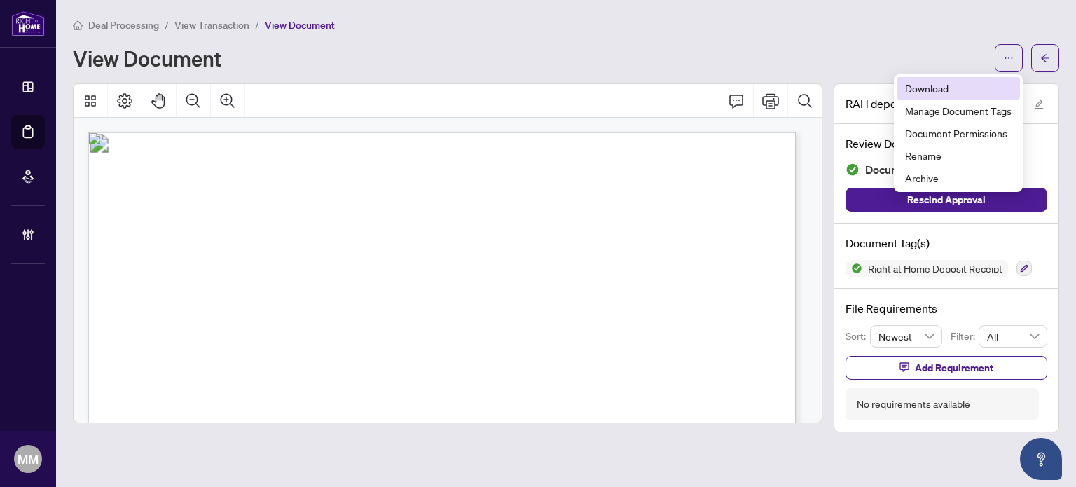
click at [962, 83] on span "Download" at bounding box center [958, 88] width 107 height 15
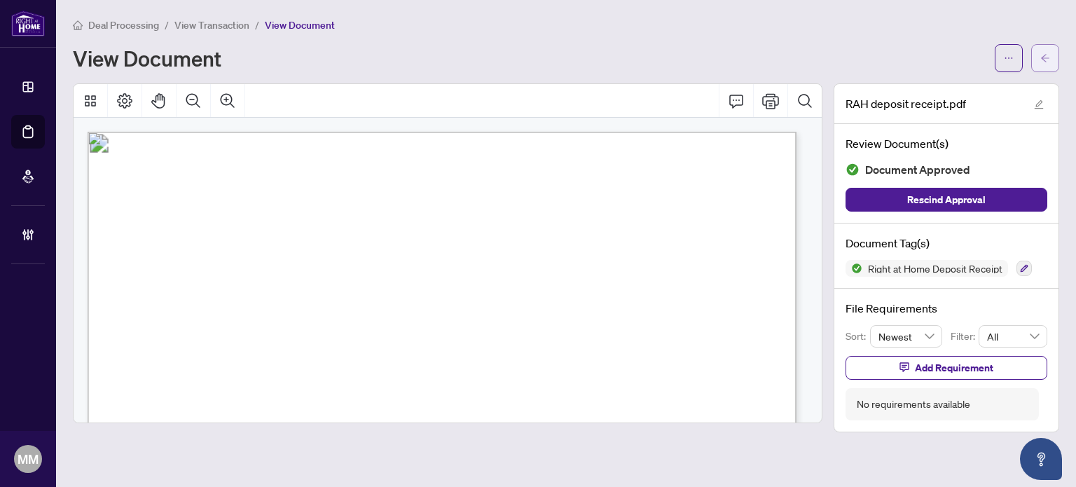
click at [1051, 67] on button "button" at bounding box center [1046, 58] width 28 height 28
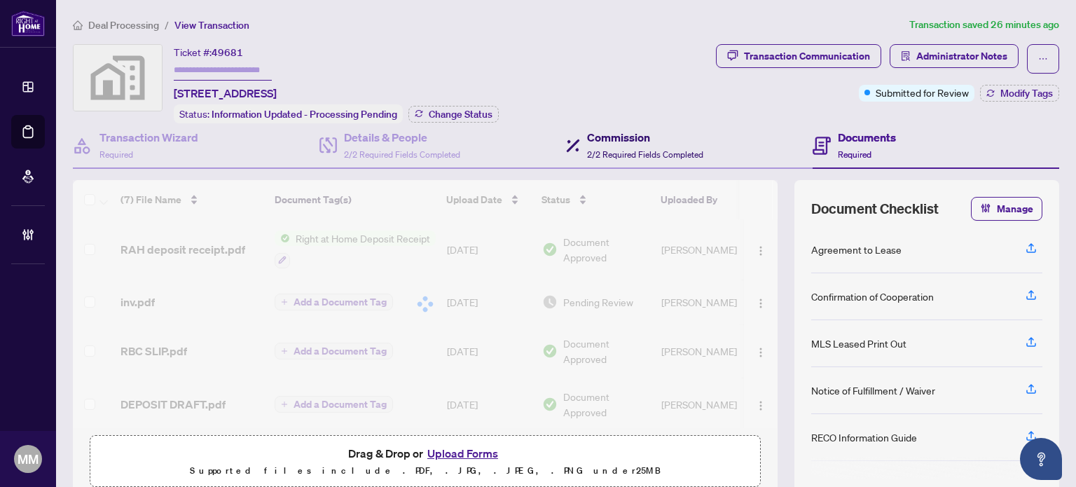
click at [676, 136] on h4 "Commission" at bounding box center [645, 137] width 116 height 17
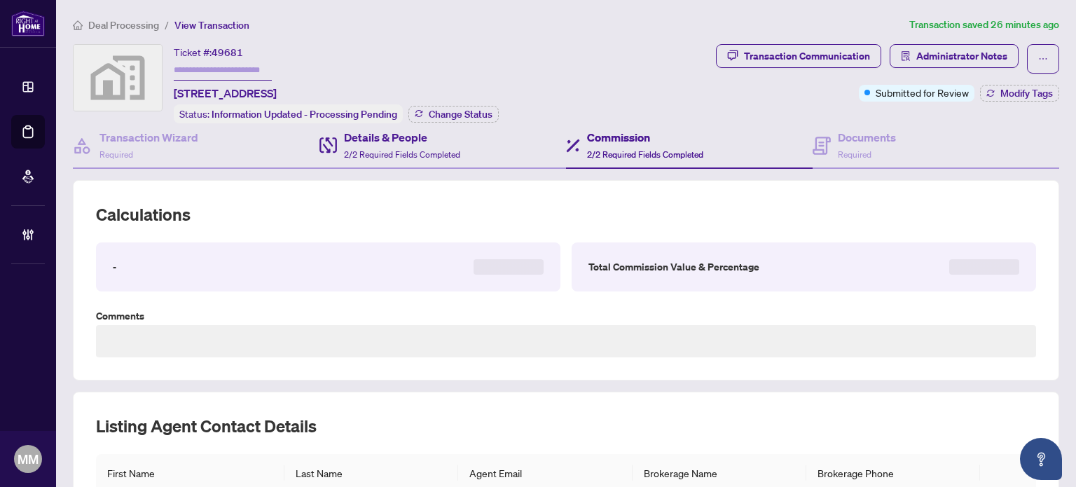
scroll to position [140, 0]
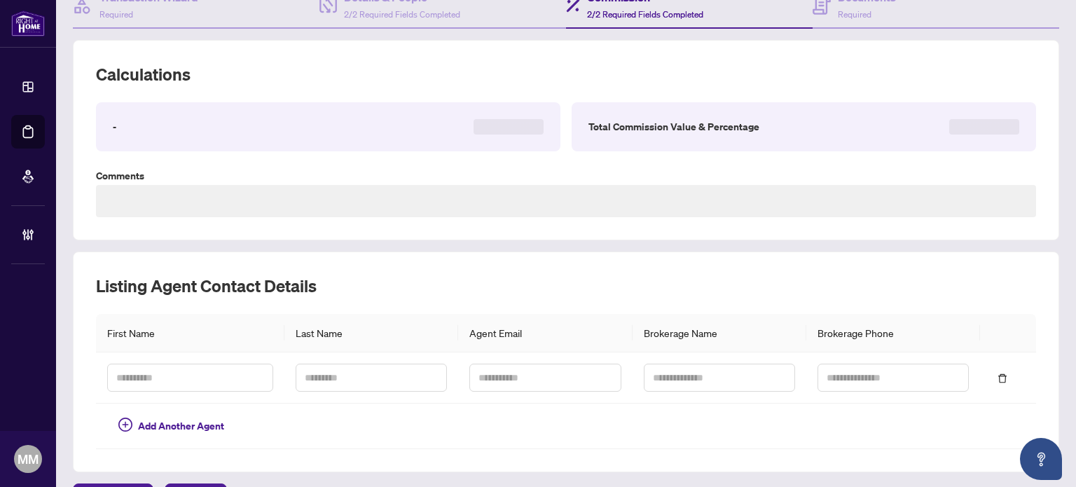
type textarea "**********"
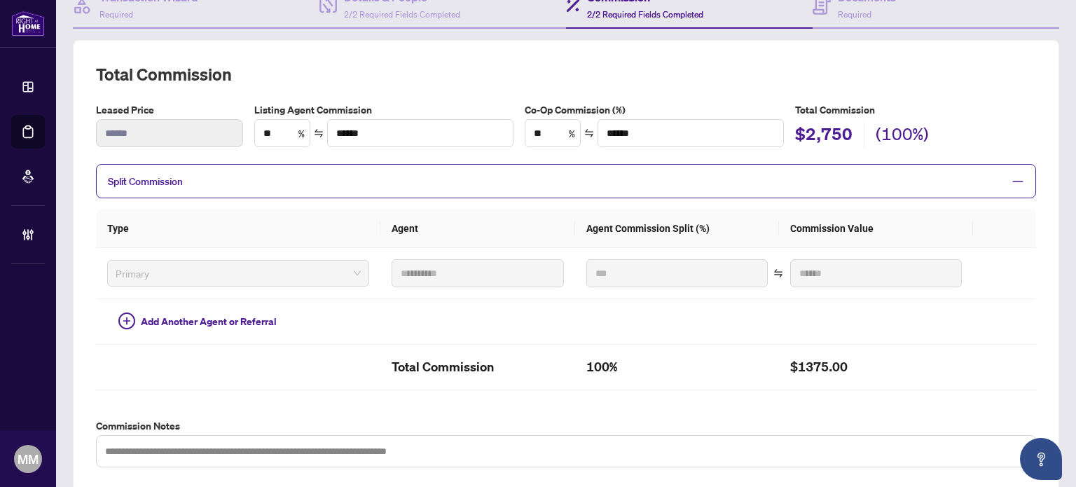
click at [617, 58] on div "**********" at bounding box center [566, 265] width 987 height 451
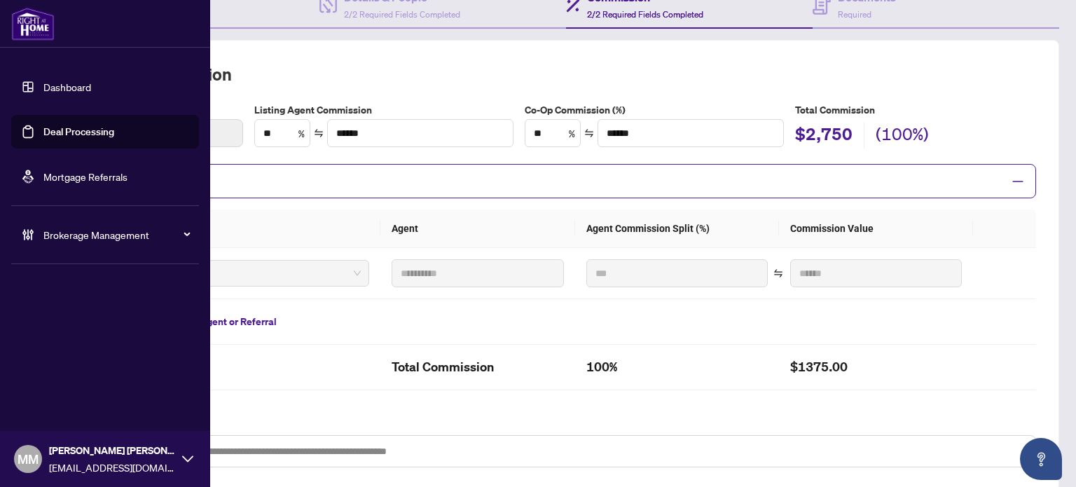
click at [44, 134] on link "Deal Processing" at bounding box center [78, 131] width 71 height 13
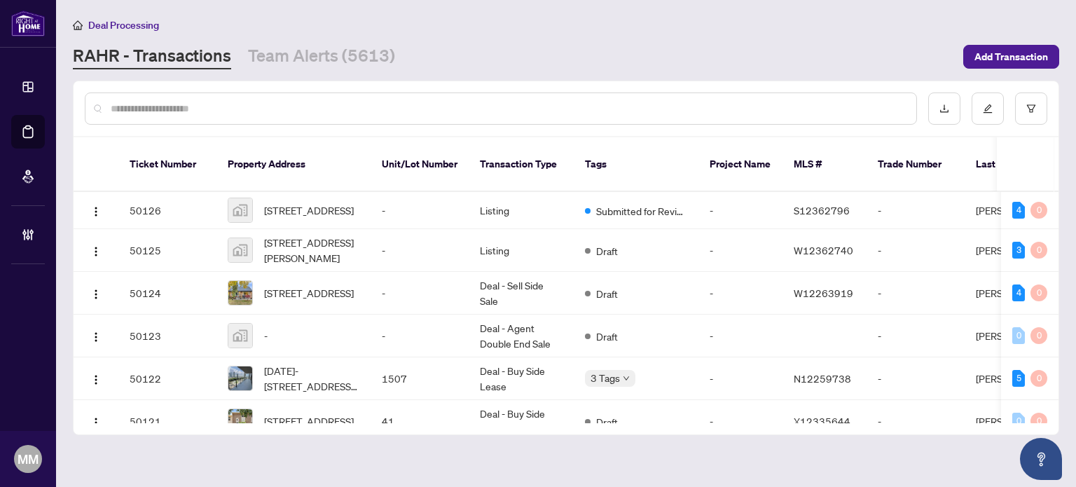
click at [312, 99] on div at bounding box center [501, 109] width 833 height 32
click at [306, 107] on input "text" at bounding box center [508, 108] width 795 height 15
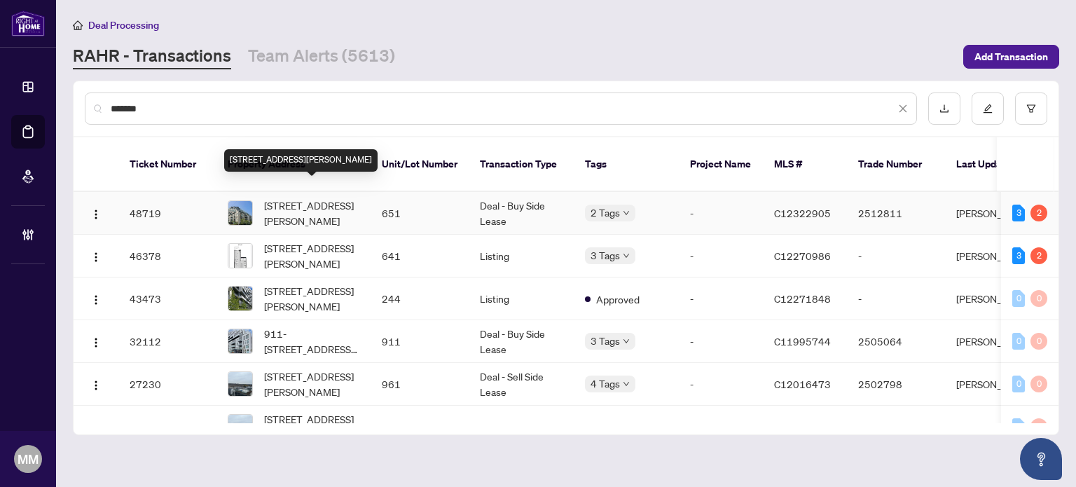
type input "*******"
click at [295, 210] on span "651-25 Adra Grado Way, Toronto, Ontario M2J 0H6, Canada" at bounding box center [311, 213] width 95 height 31
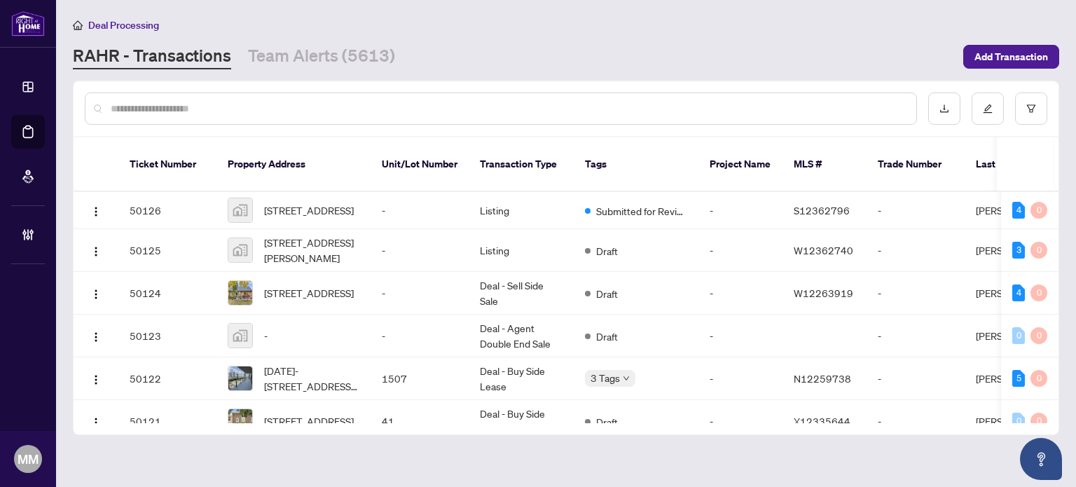
click at [327, 106] on input "text" at bounding box center [508, 108] width 795 height 15
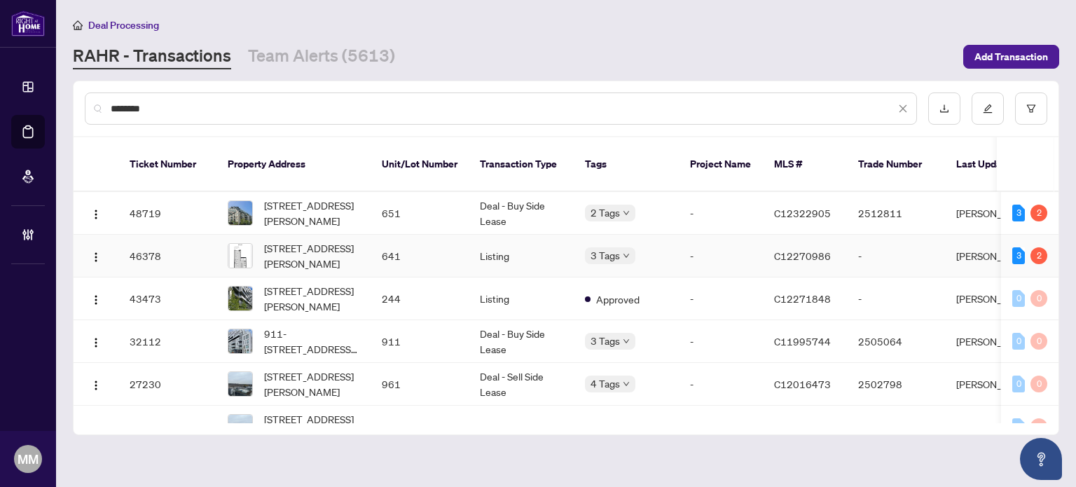
type input "********"
click at [325, 240] on span "641-25 Adra Grado Way, Toronto, Ontario M2J 0H6, Canada" at bounding box center [311, 255] width 95 height 31
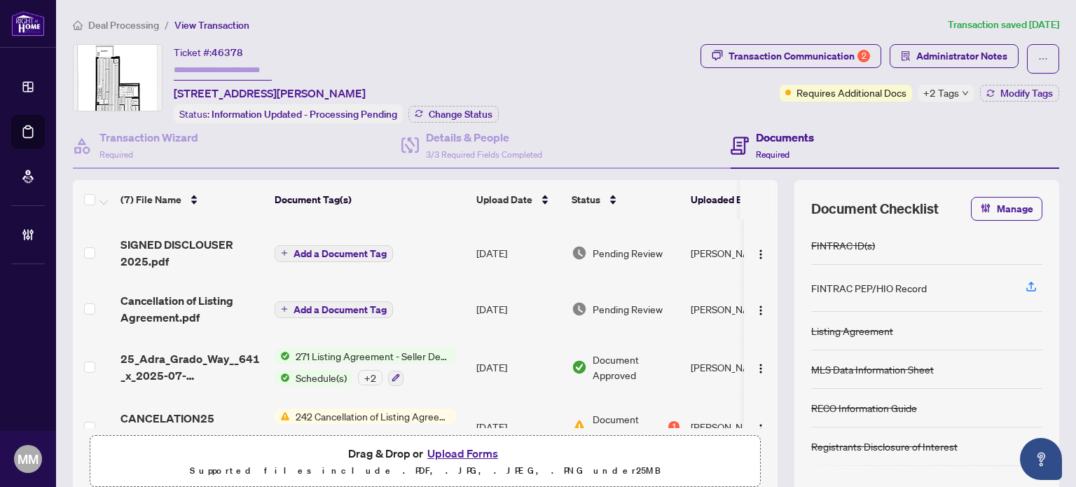
scroll to position [70, 0]
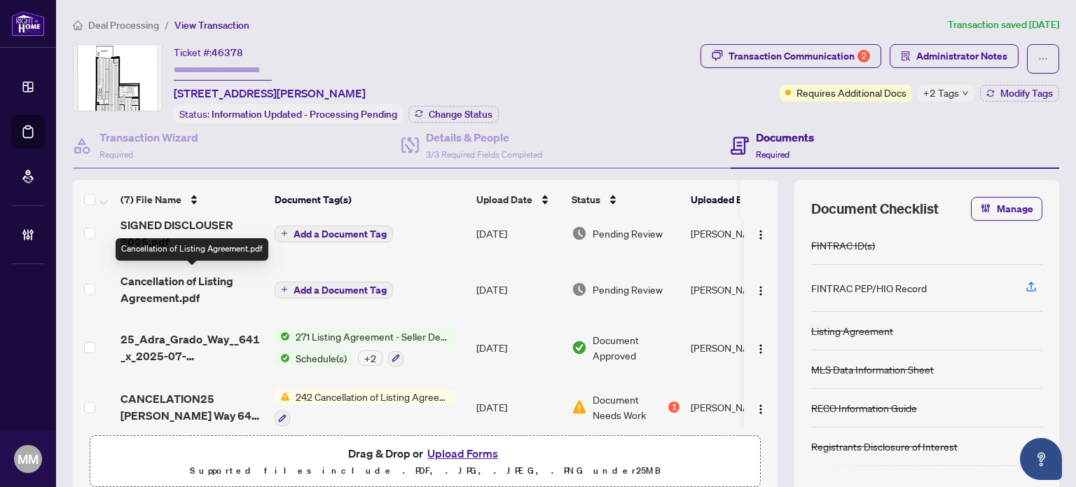
click at [191, 291] on span "Cancellation of Listing Agreement.pdf" at bounding box center [192, 290] width 143 height 34
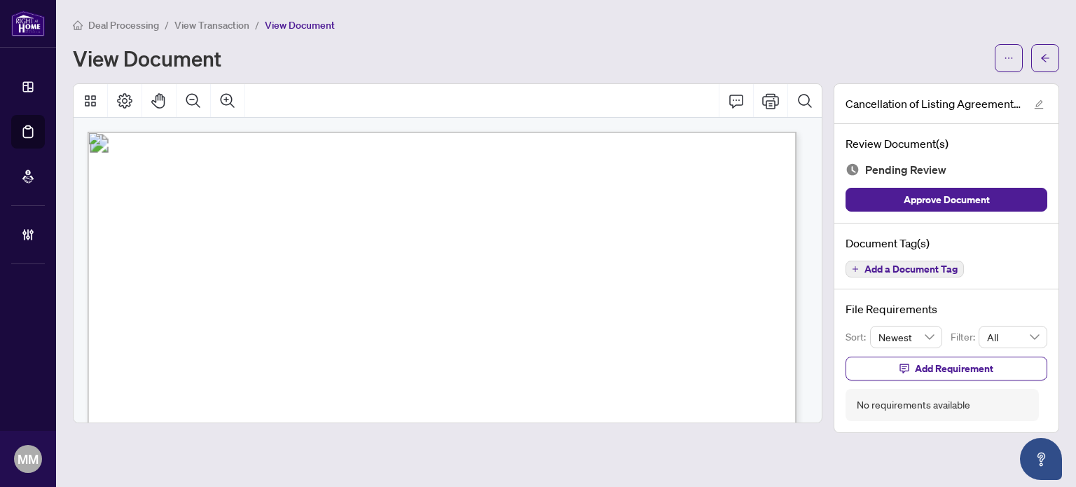
click at [1025, 55] on div at bounding box center [1027, 58] width 64 height 28
click at [1018, 58] on button "button" at bounding box center [1009, 58] width 28 height 28
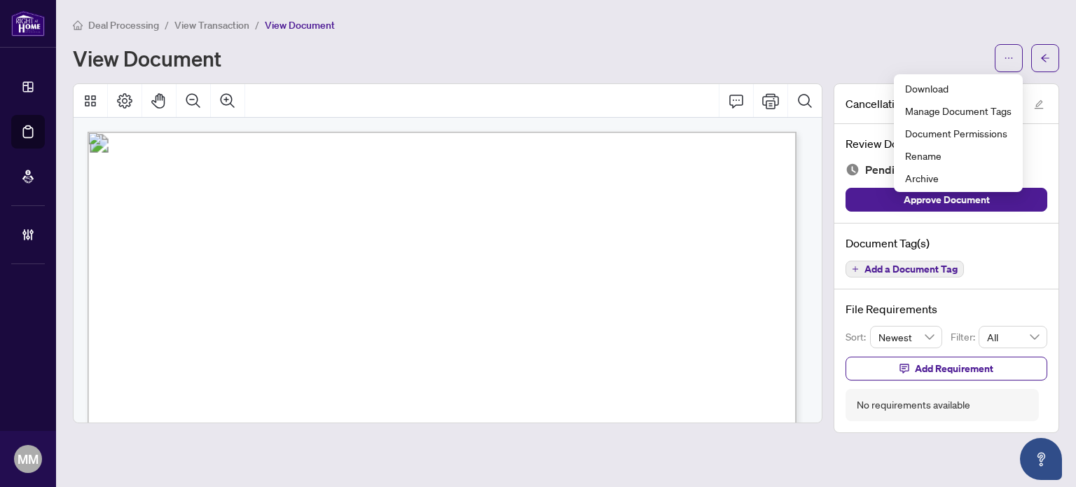
click at [906, 41] on div "Deal Processing / View Transaction / View Document View Document" at bounding box center [566, 44] width 987 height 55
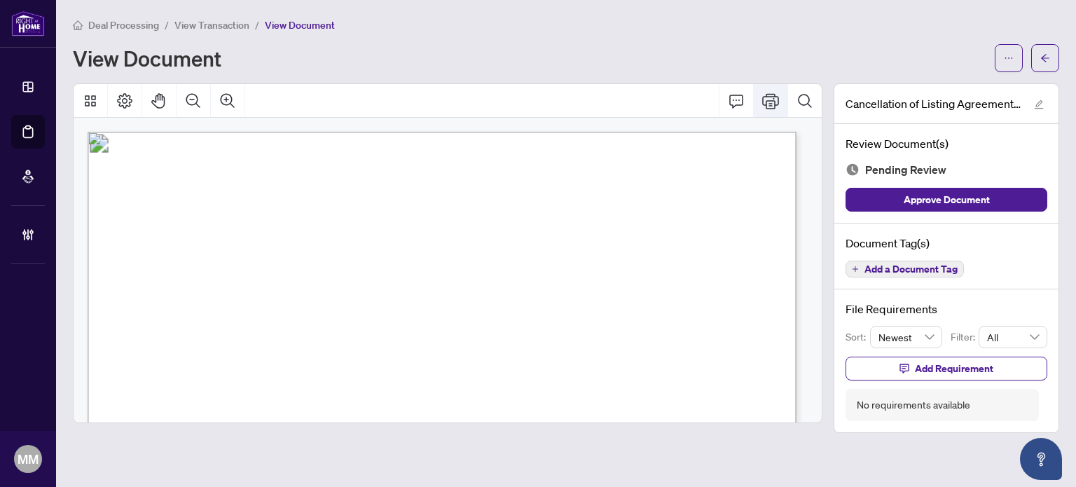
click at [779, 105] on button "Print" at bounding box center [771, 101] width 34 height 34
drag, startPoint x: 1011, startPoint y: 61, endPoint x: 463, endPoint y: 30, distance: 549.6
click at [463, 30] on div "Deal Processing / View Transaction / View Document" at bounding box center [566, 25] width 987 height 16
drag, startPoint x: 226, startPoint y: 26, endPoint x: 608, endPoint y: 36, distance: 382.8
click at [608, 36] on div "Deal Processing / View Transaction / View Document View Document" at bounding box center [566, 44] width 987 height 55
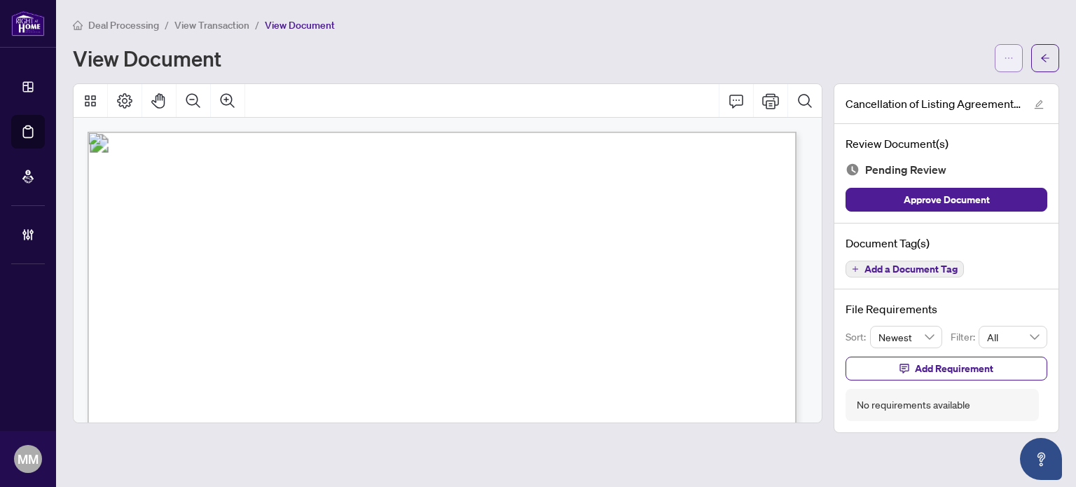
click at [1015, 63] on button "button" at bounding box center [1009, 58] width 28 height 28
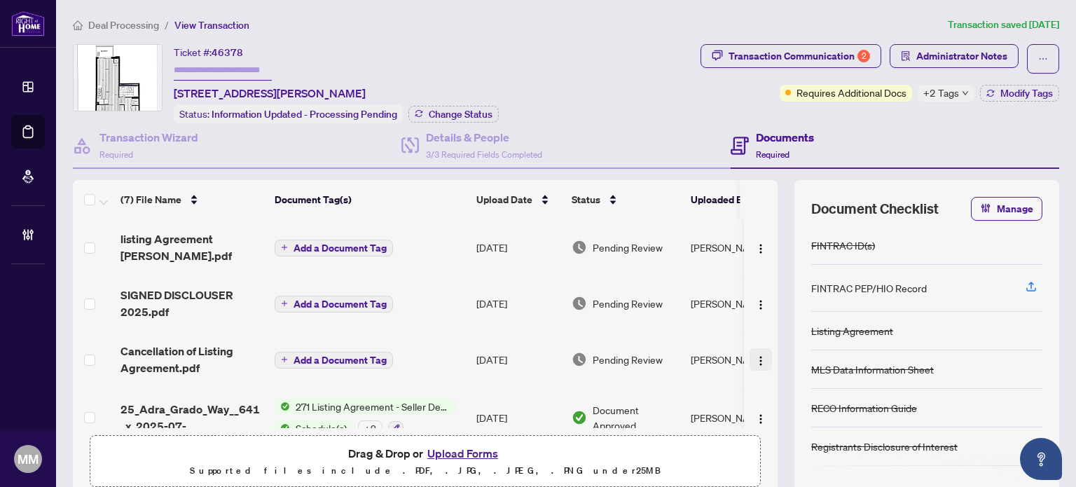
click at [755, 358] on img "button" at bounding box center [760, 360] width 11 height 11
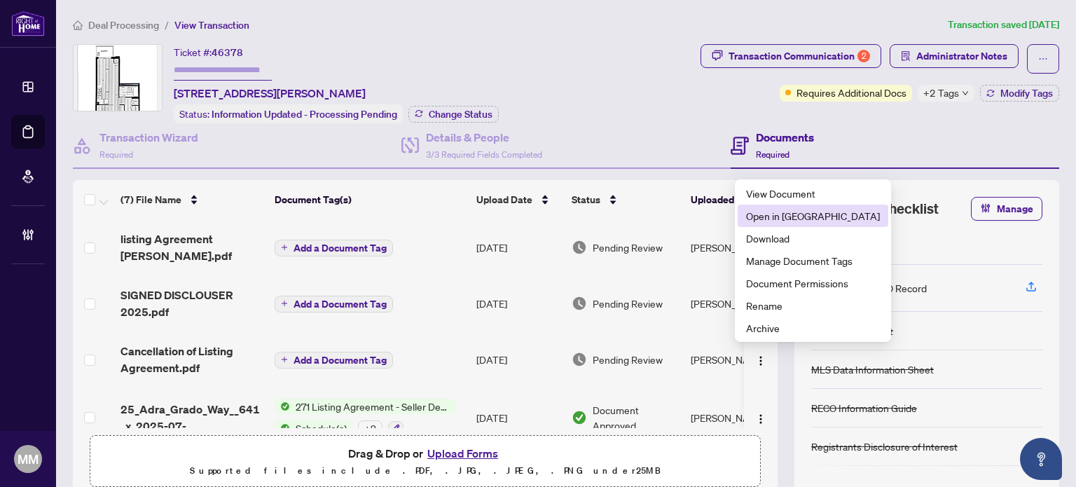
click at [800, 219] on span "Open in [GEOGRAPHIC_DATA]" at bounding box center [813, 215] width 134 height 15
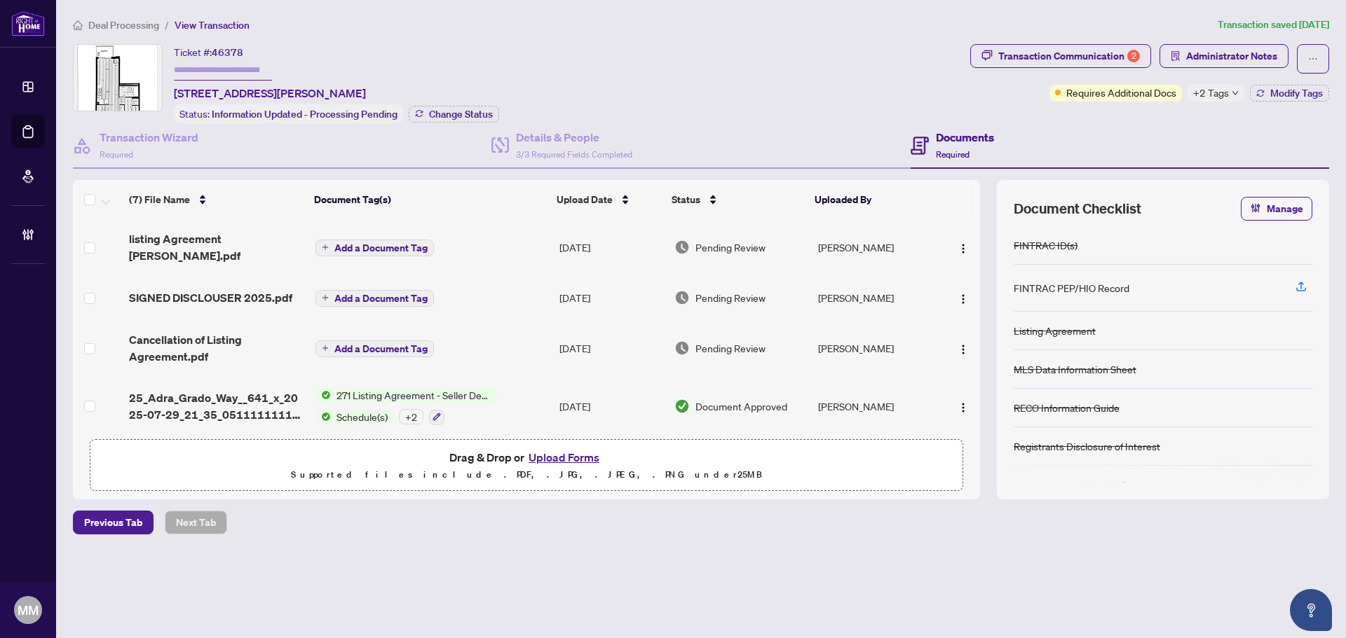
click at [221, 245] on span "listing Agreement Rhome.pdf" at bounding box center [216, 248] width 175 height 34
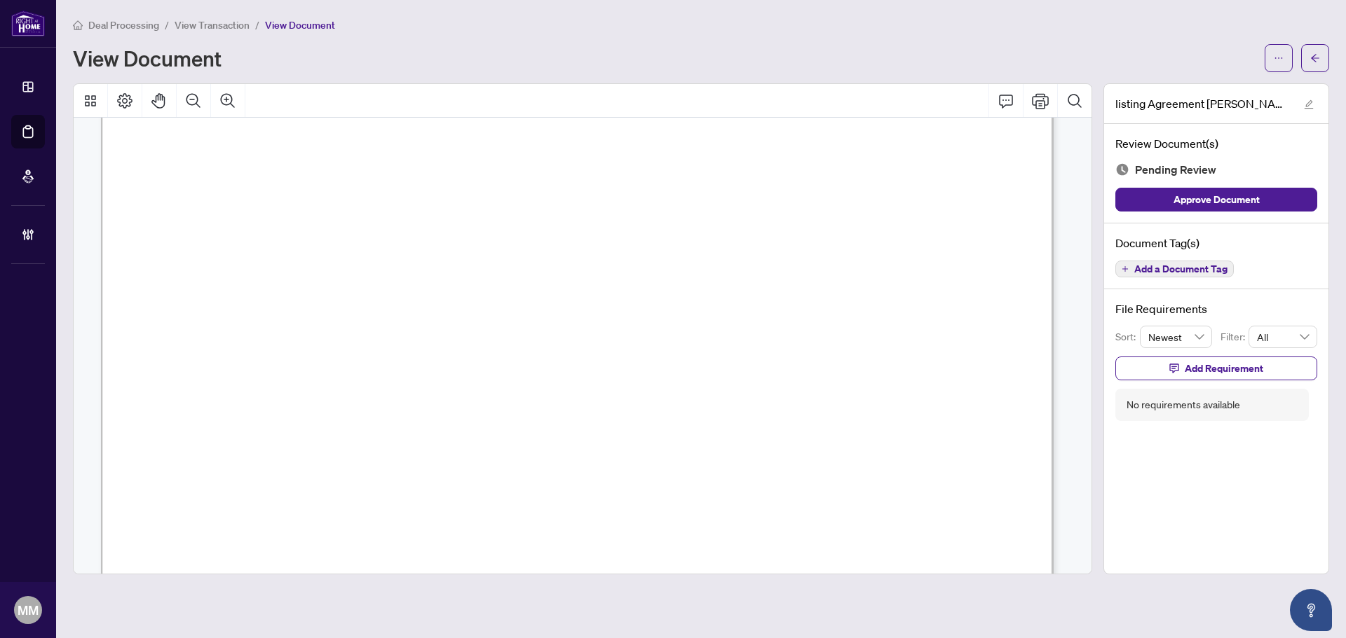
scroll to position [32678, 0]
click at [1076, 57] on icon "arrow-left" at bounding box center [1315, 58] width 10 height 10
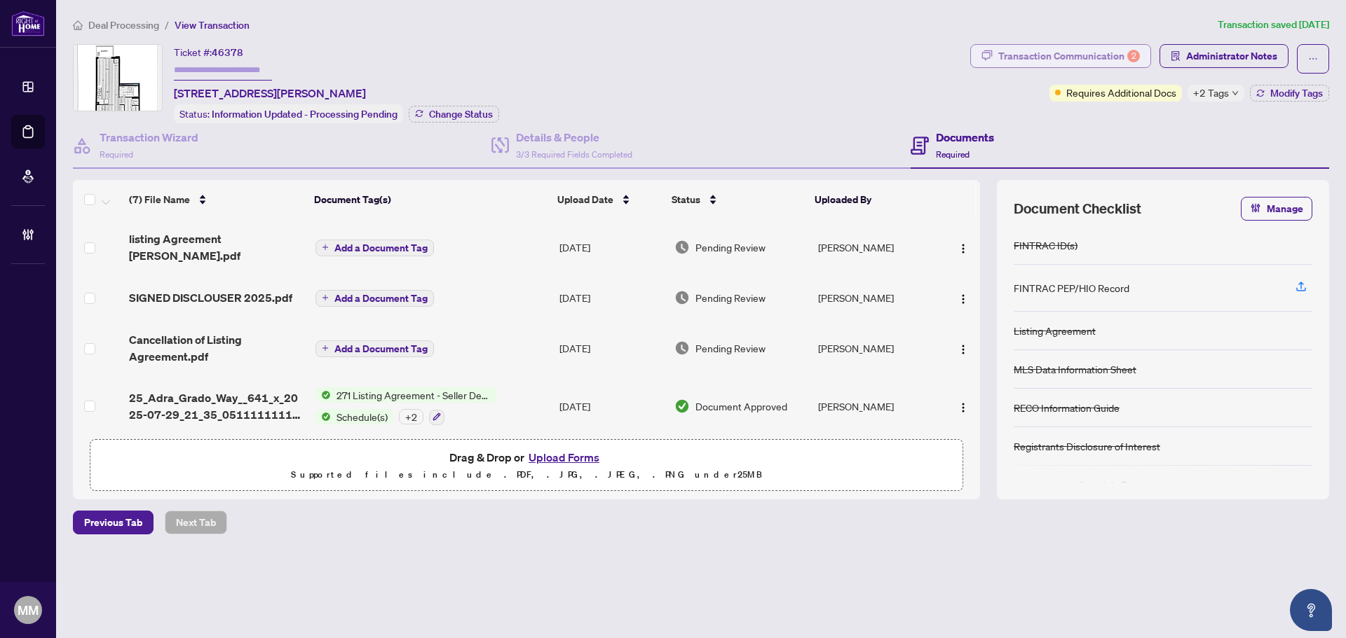
click at [1076, 55] on div "Transaction Communication 2" at bounding box center [1069, 56] width 142 height 22
type textarea "**********"
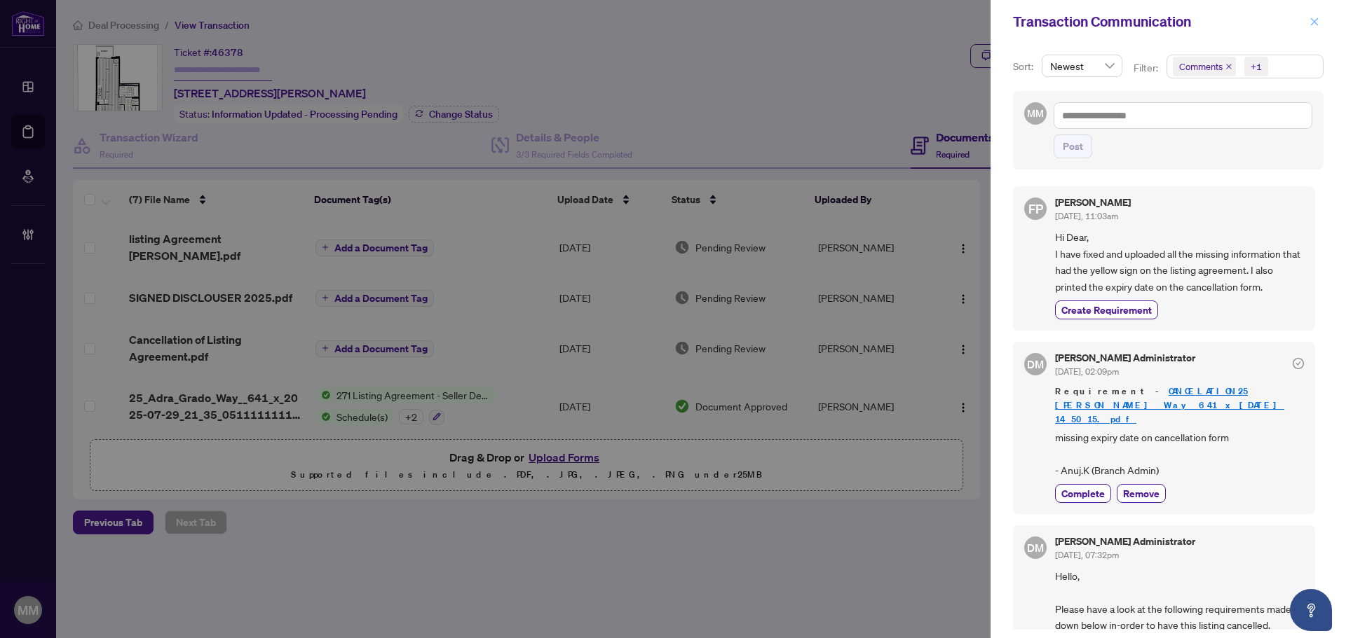
click at [1076, 23] on icon "close" at bounding box center [1314, 22] width 8 height 8
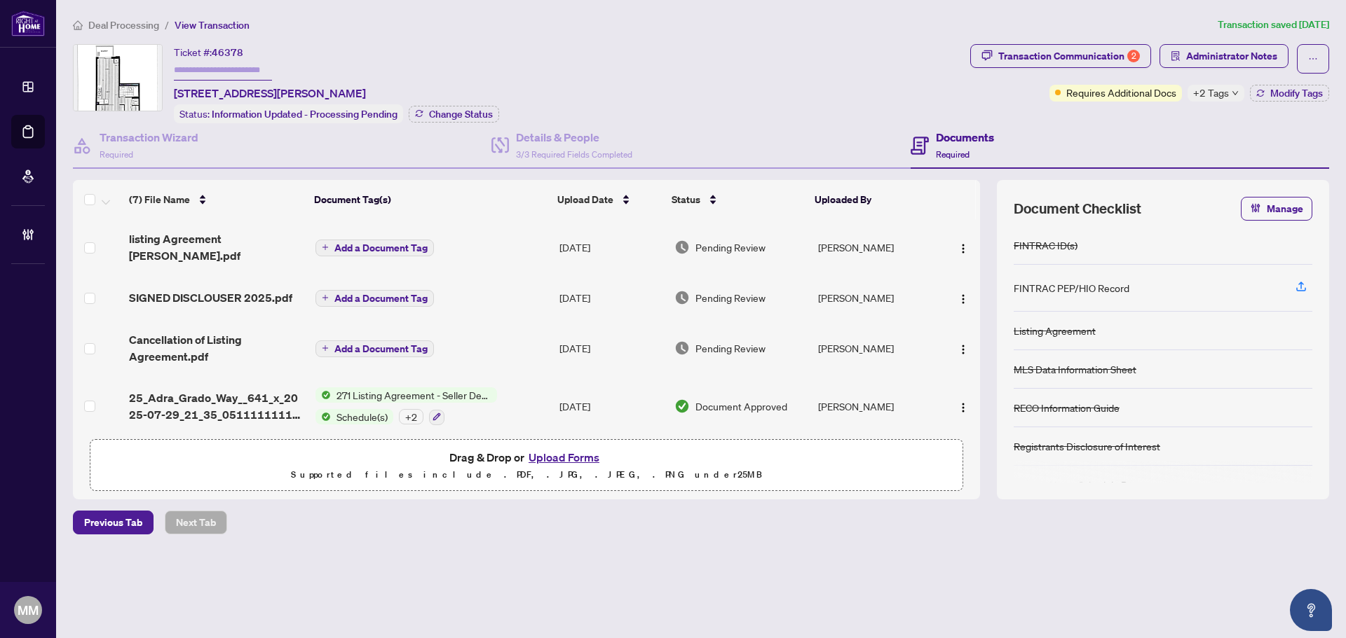
click at [638, 275] on td "[DATE]" at bounding box center [611, 297] width 115 height 45
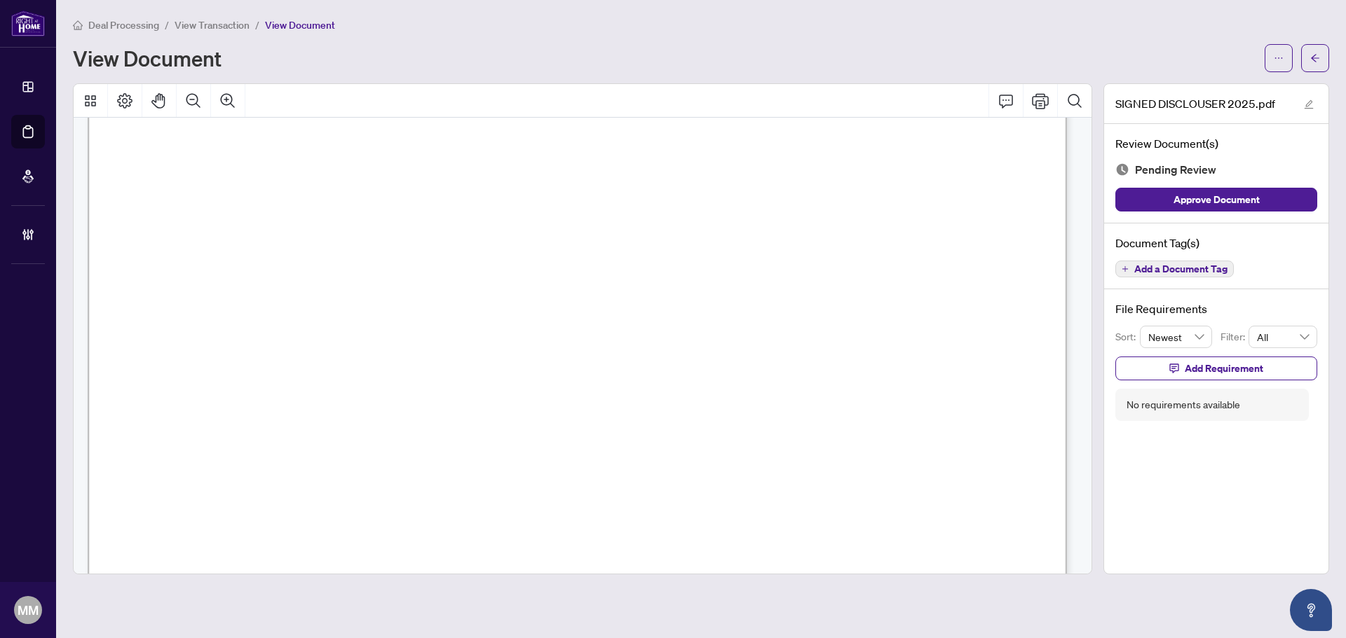
scroll to position [631, 0]
click at [1076, 277] on div "Document Tag(s) Add a Document Tag" at bounding box center [1216, 257] width 224 height 67
click at [1076, 269] on span "Add a Document Tag" at bounding box center [1180, 269] width 93 height 10
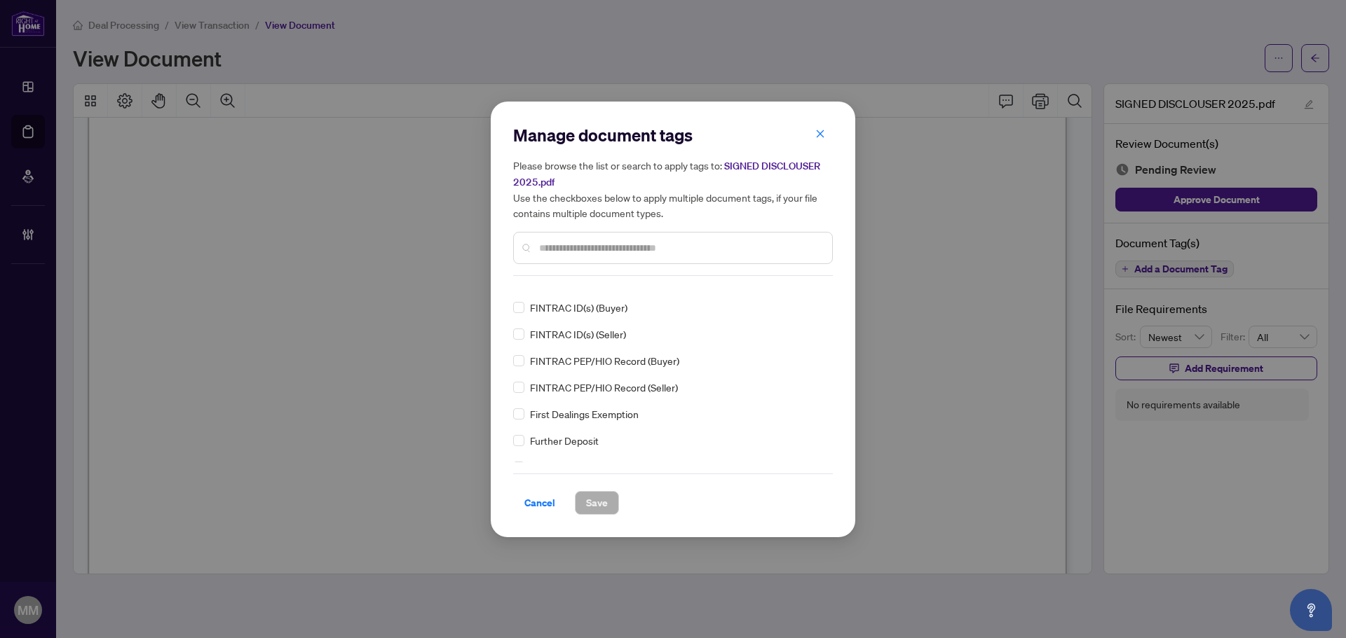
scroll to position [1682, 0]
click at [774, 240] on input "text" at bounding box center [680, 247] width 282 height 15
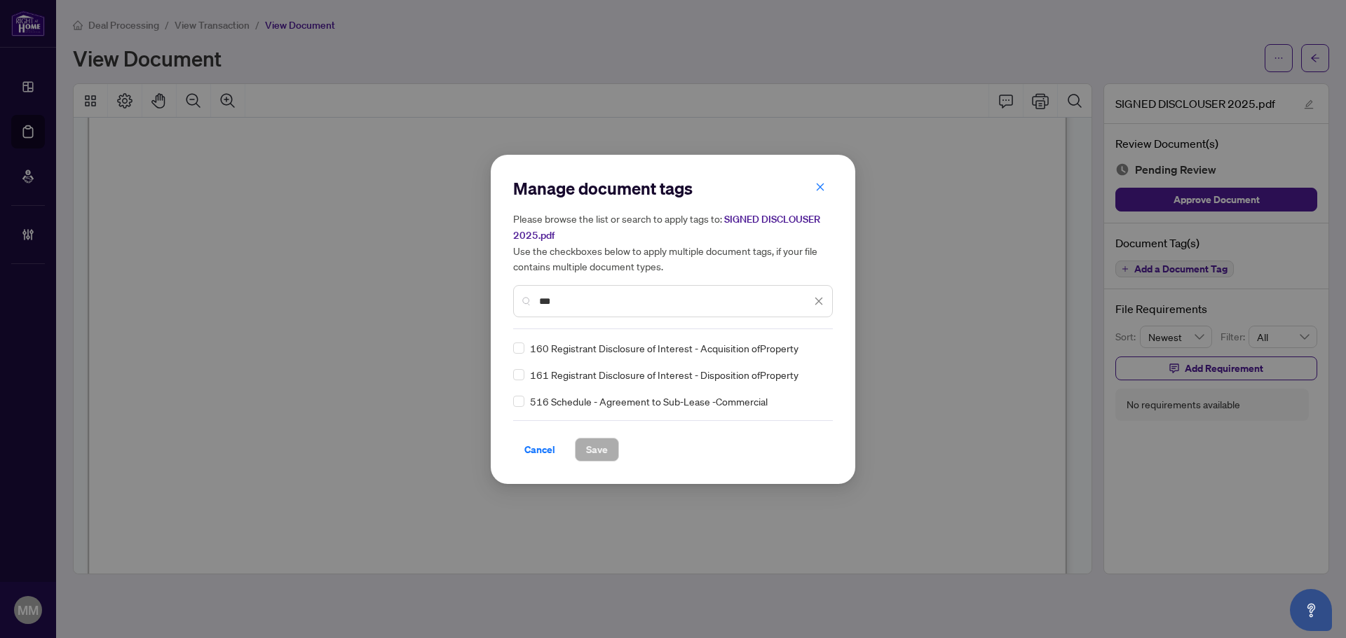
scroll to position [0, 0]
type input "***"
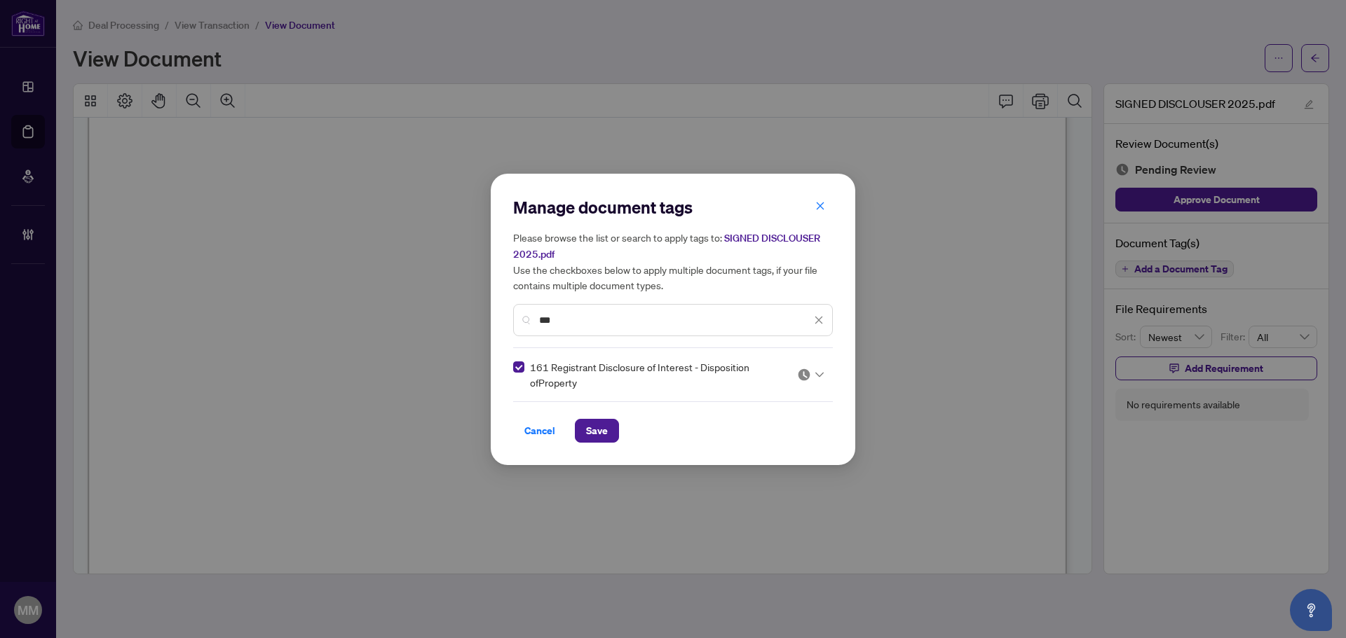
click at [790, 381] on div "161 Registrant Disclosure of Interest - Disposition ofProperty" at bounding box center [668, 375] width 311 height 31
click at [800, 381] on input "search" at bounding box center [804, 374] width 14 height 21
click at [764, 447] on div "Approved" at bounding box center [768, 442] width 90 height 15
click at [608, 430] on button "Save" at bounding box center [597, 431] width 44 height 24
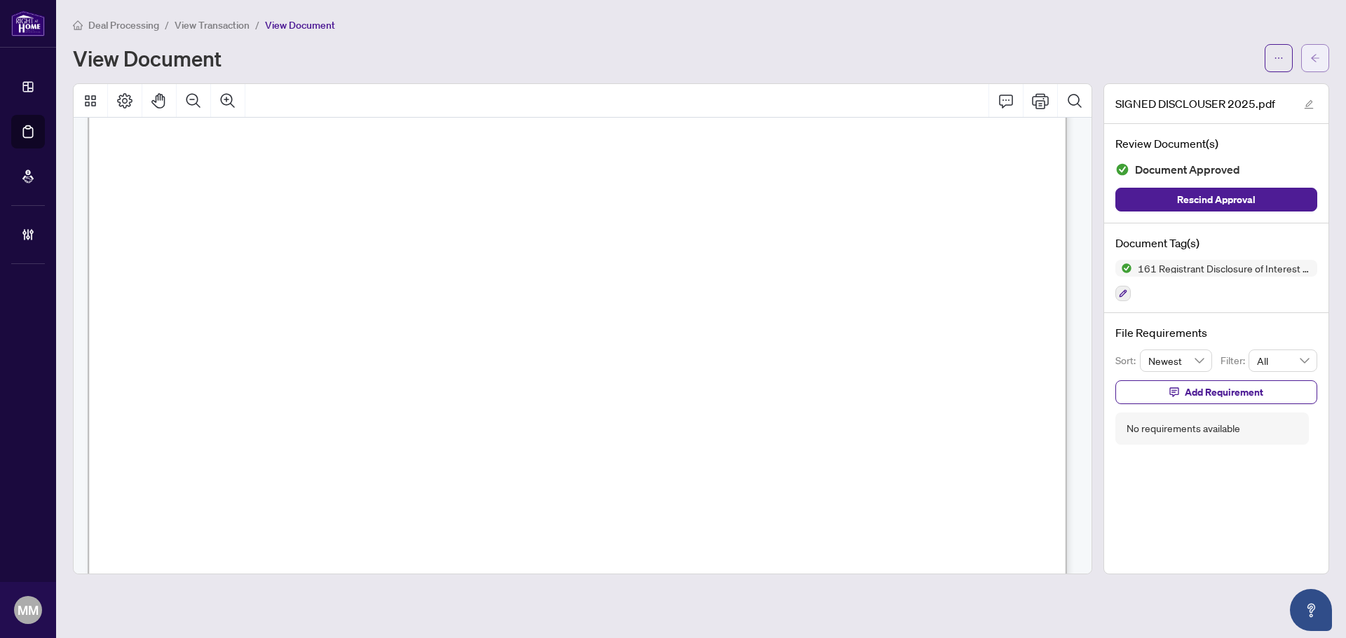
click at [1076, 59] on button "button" at bounding box center [1315, 58] width 28 height 28
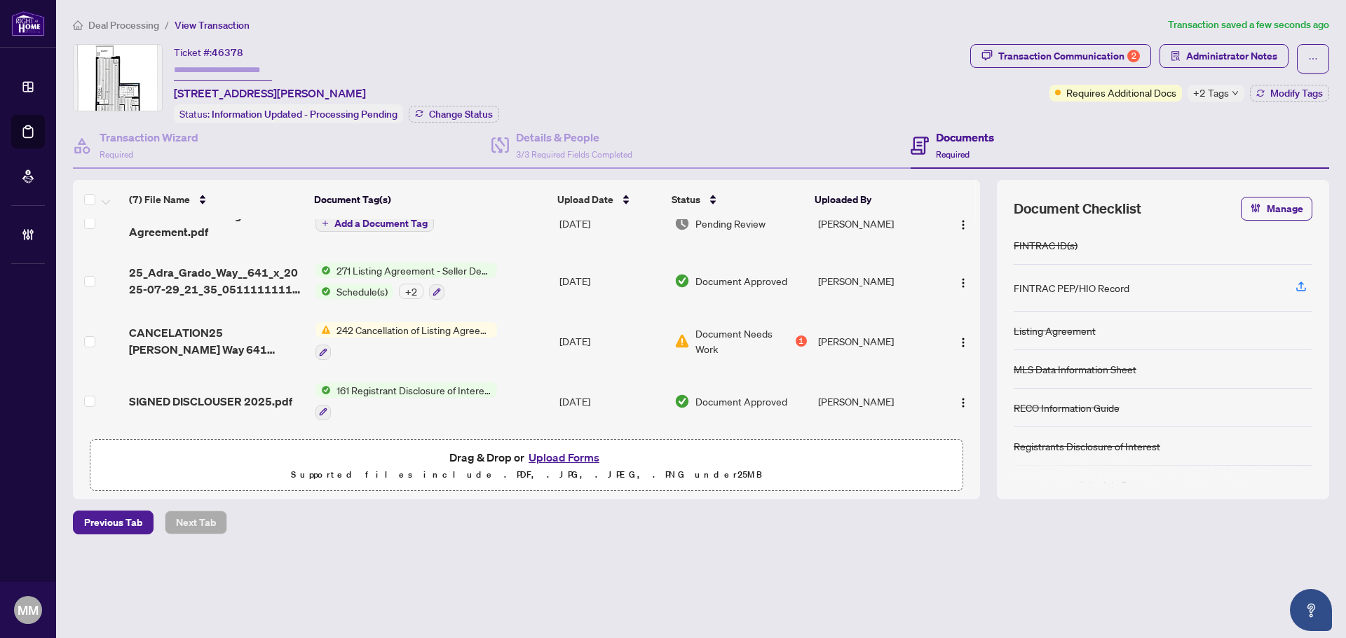
scroll to position [191, 0]
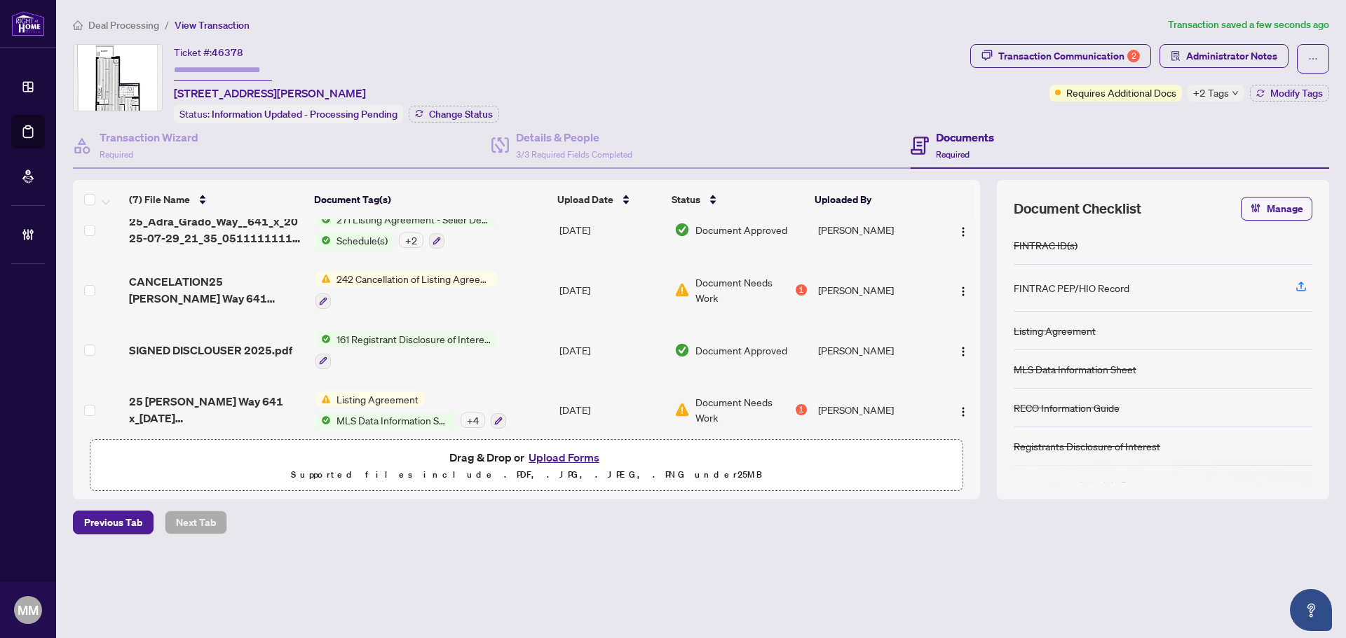
click at [604, 396] on td "Jul/29/2025" at bounding box center [611, 411] width 115 height 60
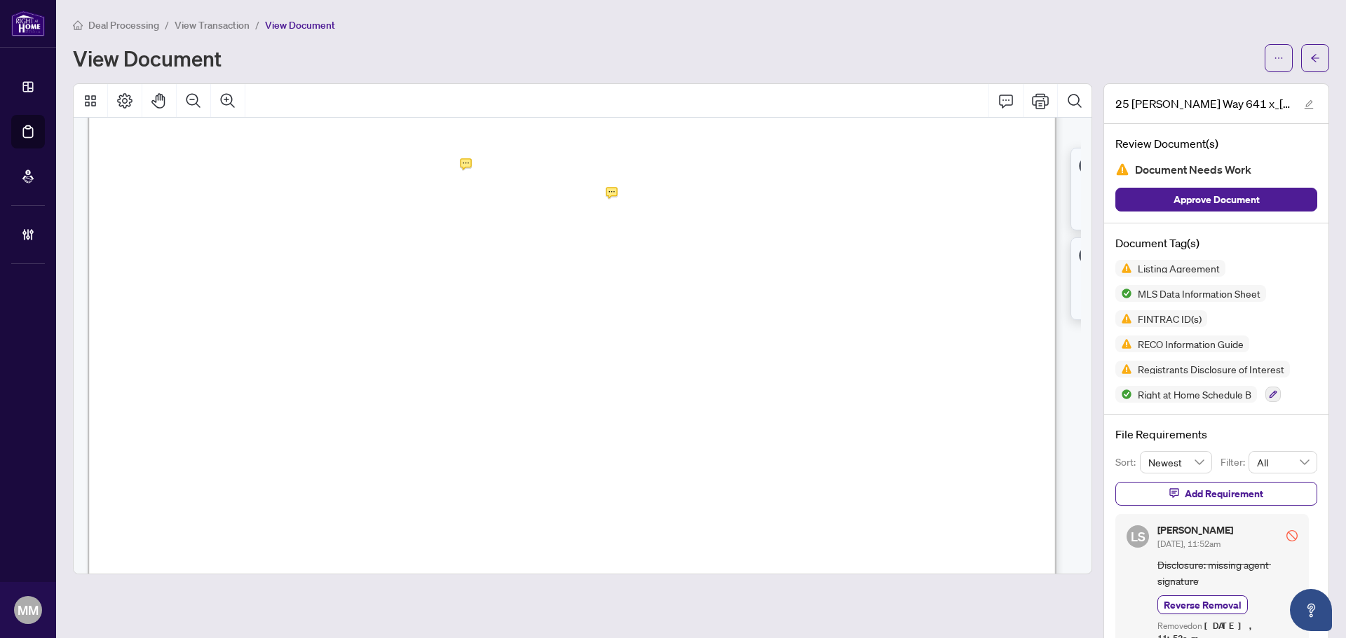
scroll to position [631, 0]
click at [1076, 53] on button "button" at bounding box center [1315, 58] width 28 height 28
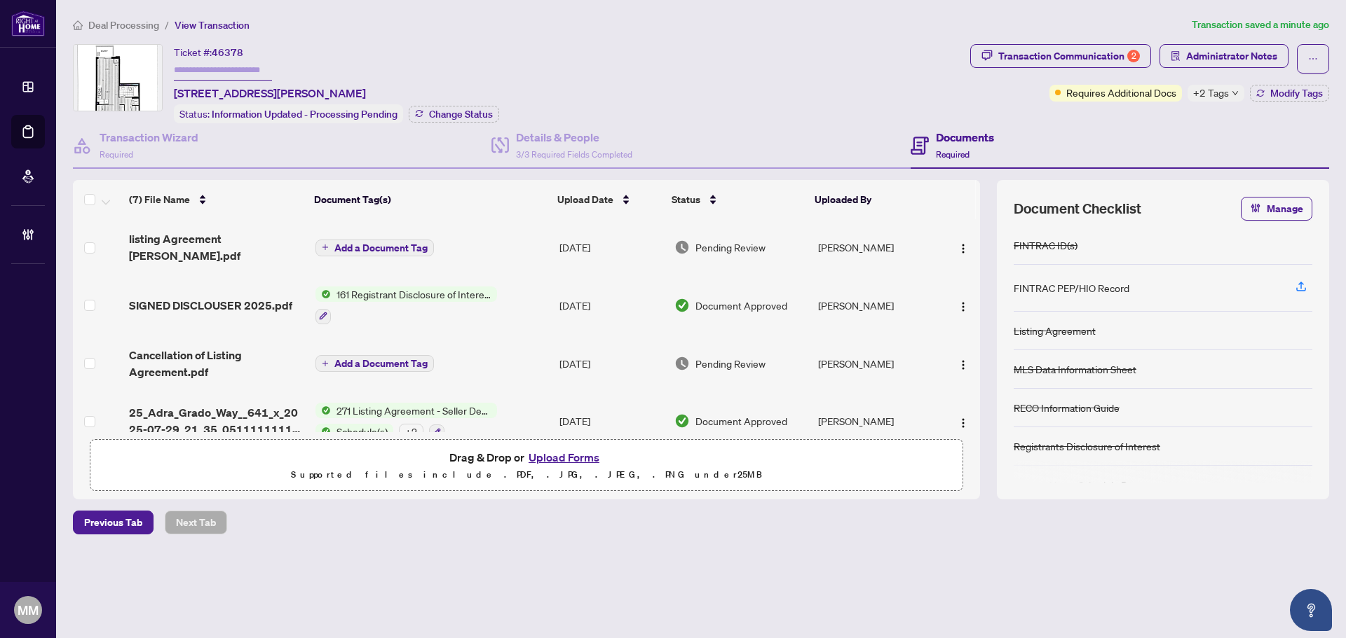
click at [671, 247] on td "Pending Review" at bounding box center [741, 247] width 144 height 56
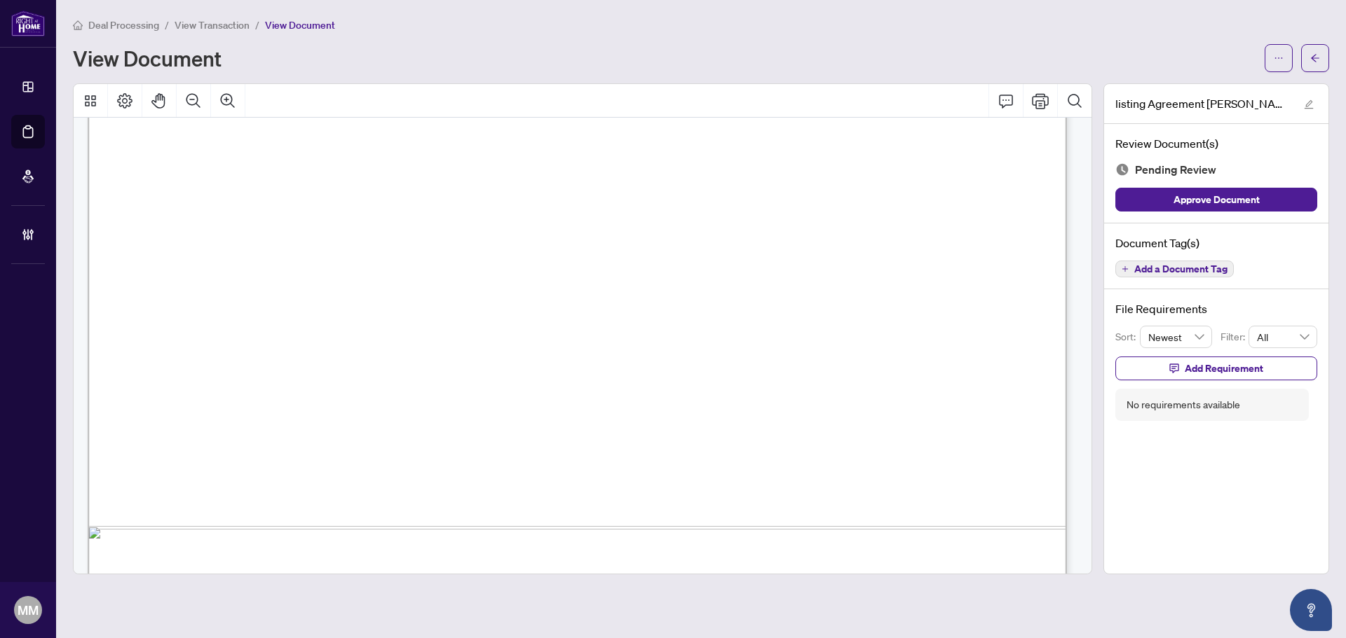
scroll to position [701, 0]
click at [1076, 73] on div "Deal Processing / View Transaction / View Document View Document listing Agreem…" at bounding box center [701, 296] width 1256 height 558
click at [1076, 59] on icon "arrow-left" at bounding box center [1315, 58] width 10 height 10
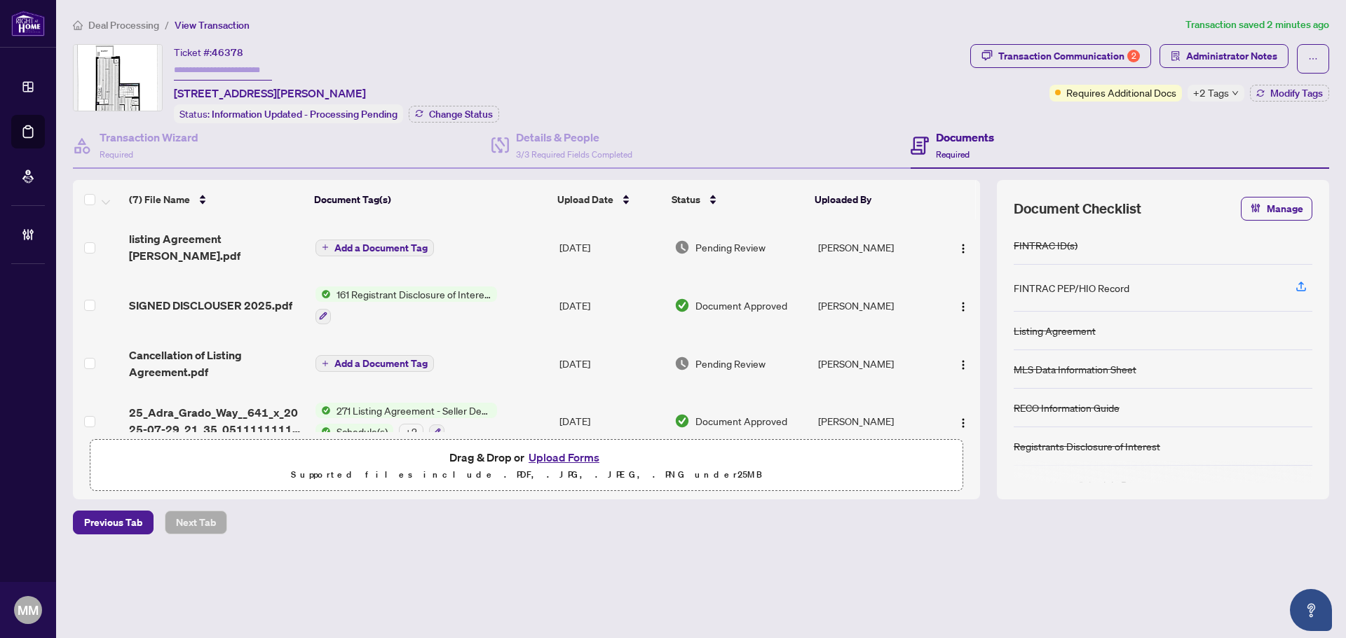
click at [835, 233] on td "Faranak Parsa" at bounding box center [875, 247] width 127 height 56
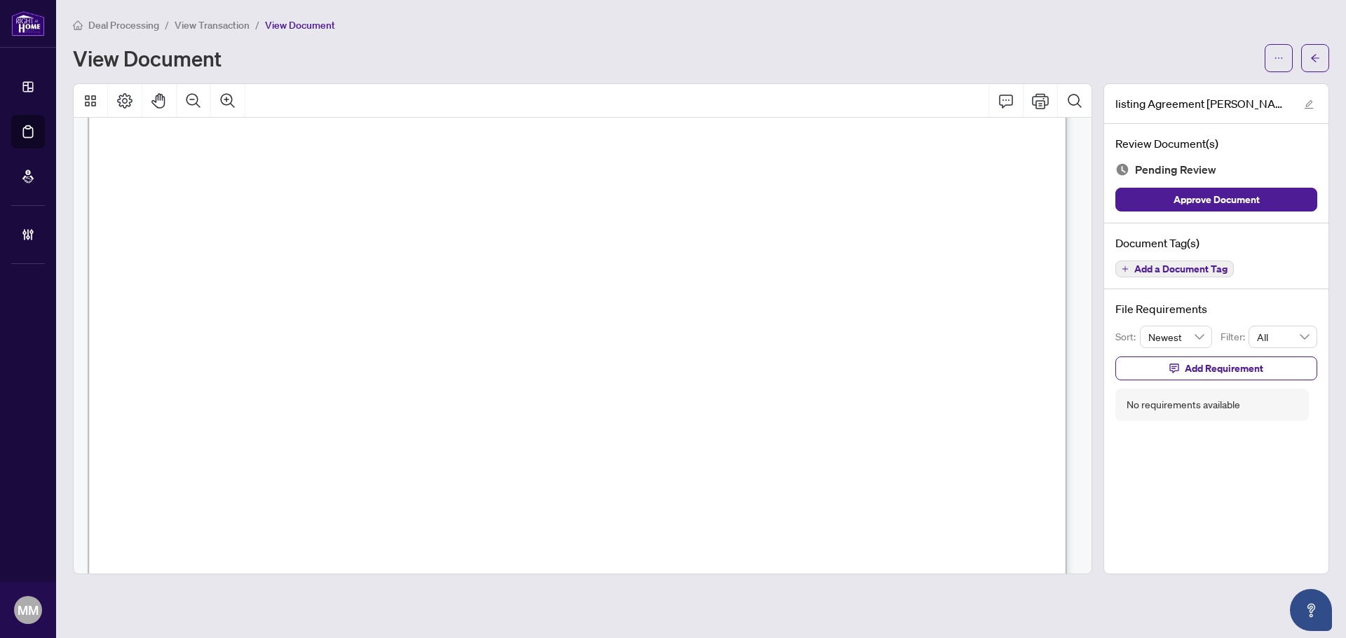
scroll to position [704, 0]
click at [207, 369] on span "5%" at bounding box center [198, 374] width 15 height 15
click at [1076, 60] on button "button" at bounding box center [1315, 58] width 28 height 28
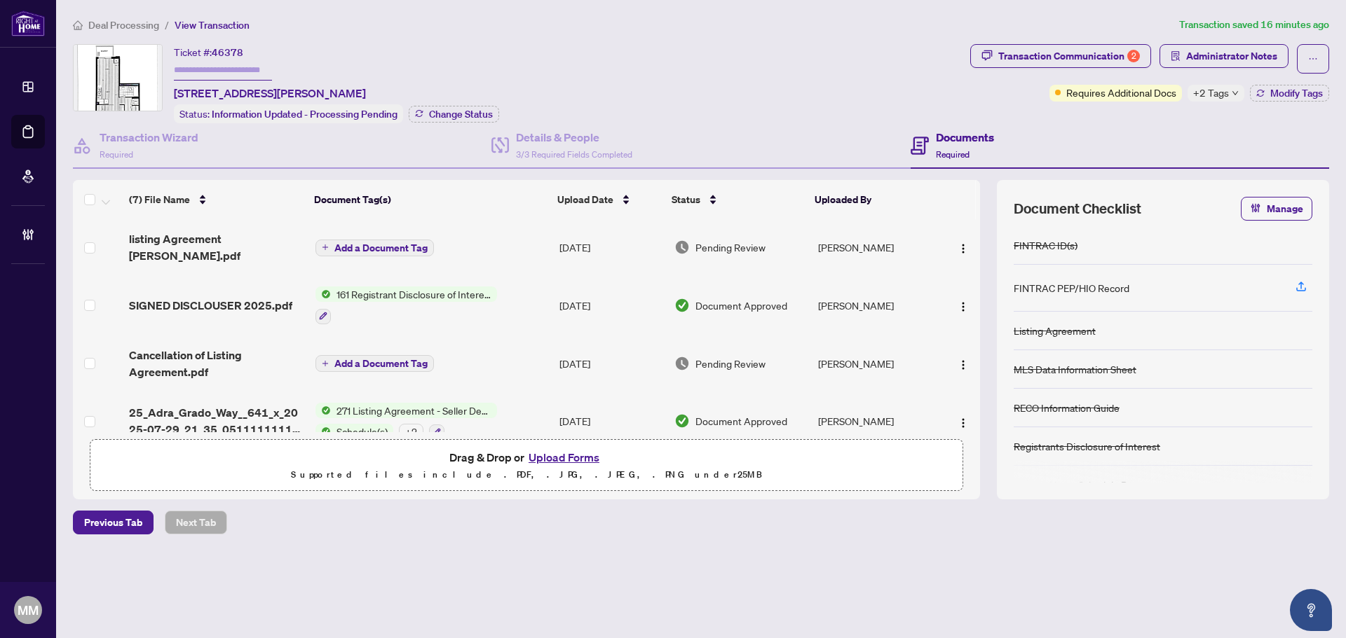
click at [715, 240] on span "Pending Review" at bounding box center [730, 247] width 70 height 15
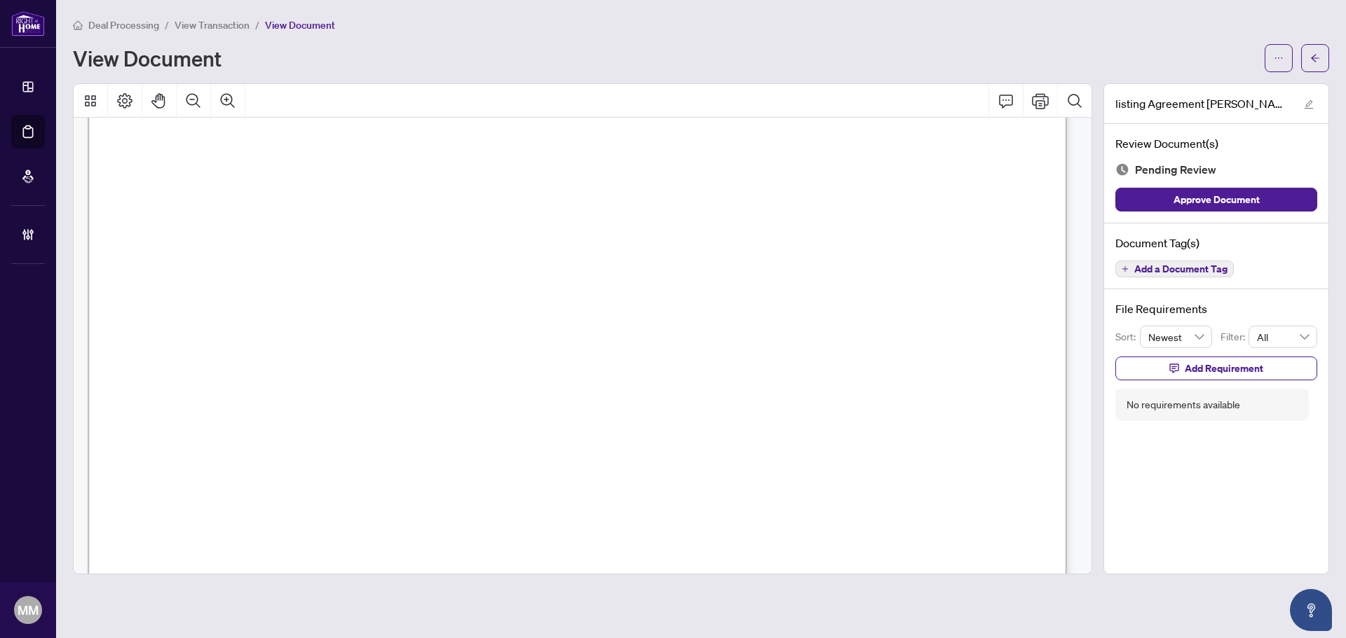
scroll to position [280, 0]
click at [1008, 95] on icon "Comment" at bounding box center [1006, 101] width 14 height 13
click at [1076, 364] on span "Add Requirement" at bounding box center [1223, 368] width 78 height 22
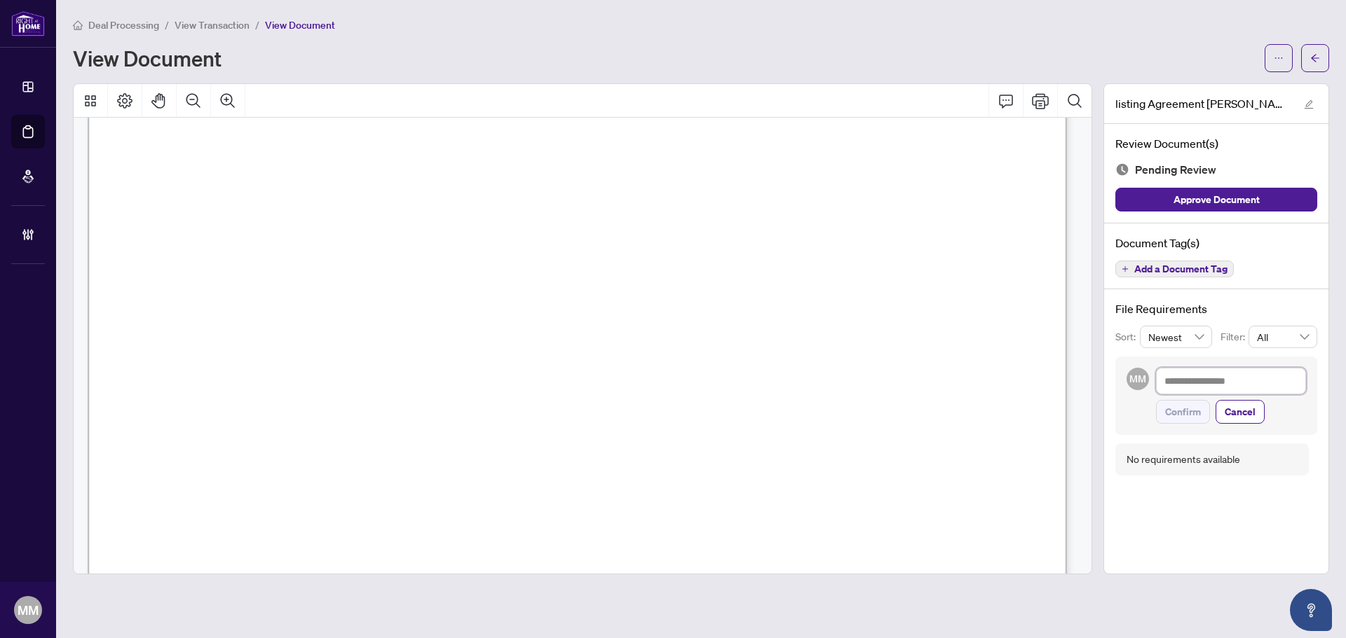
click at [1076, 389] on textarea at bounding box center [1231, 381] width 150 height 27
type textarea "*"
type textarea "**"
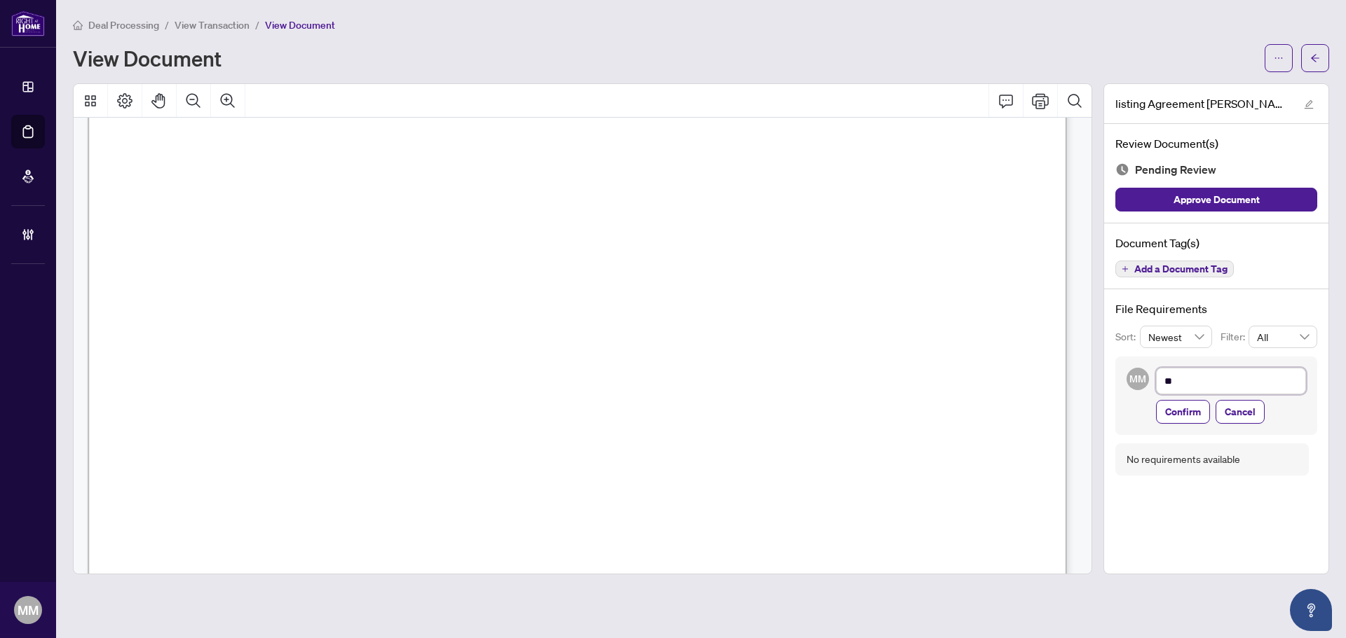
type textarea "**"
type textarea "****"
type textarea "*****"
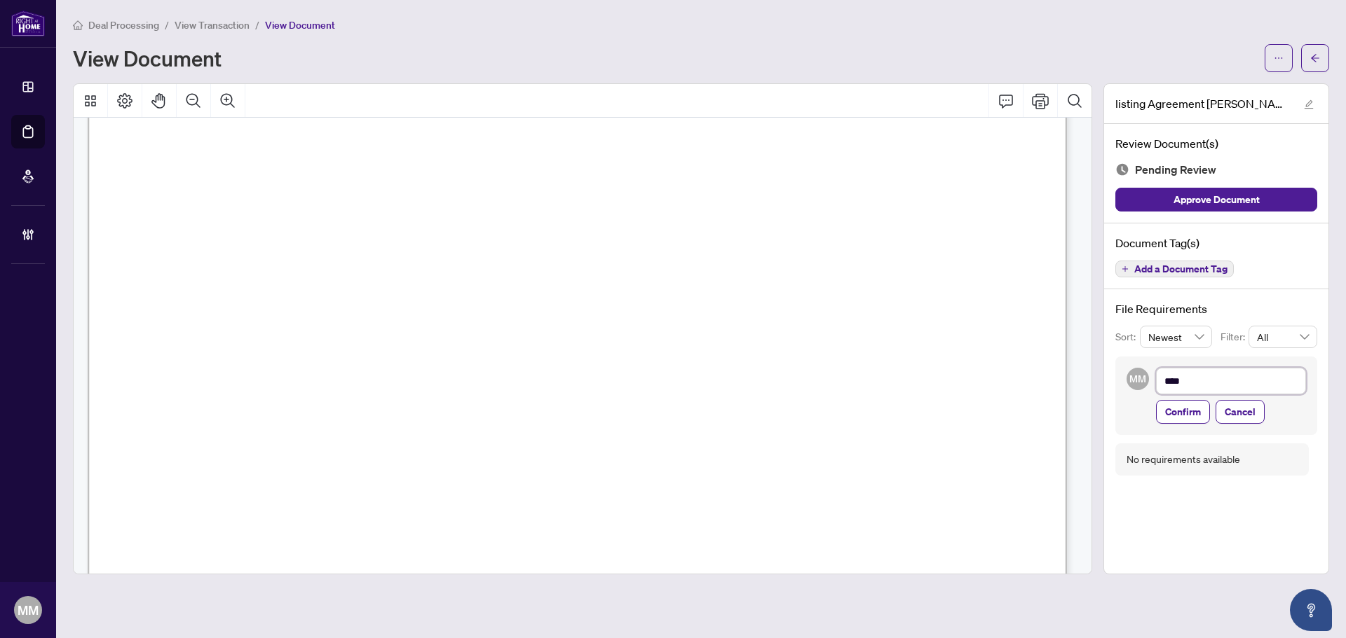
type textarea "*****"
type textarea "******"
type textarea "*******"
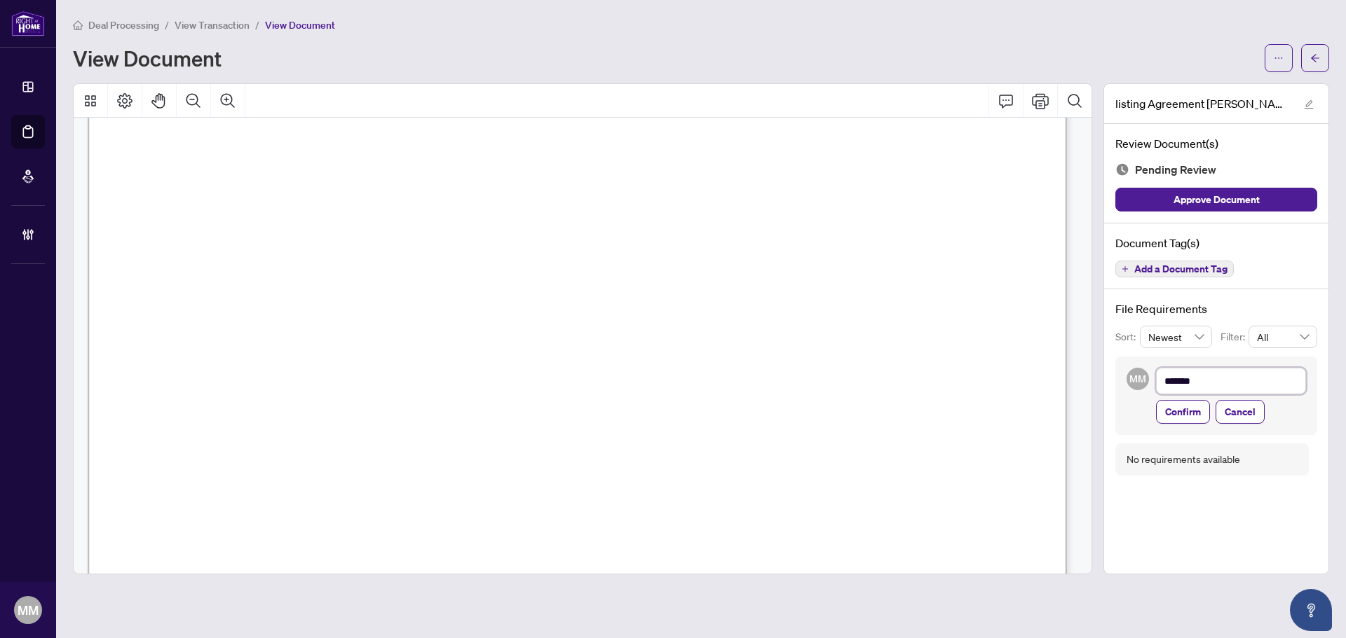
type textarea "********"
type textarea "*********"
type textarea "**********"
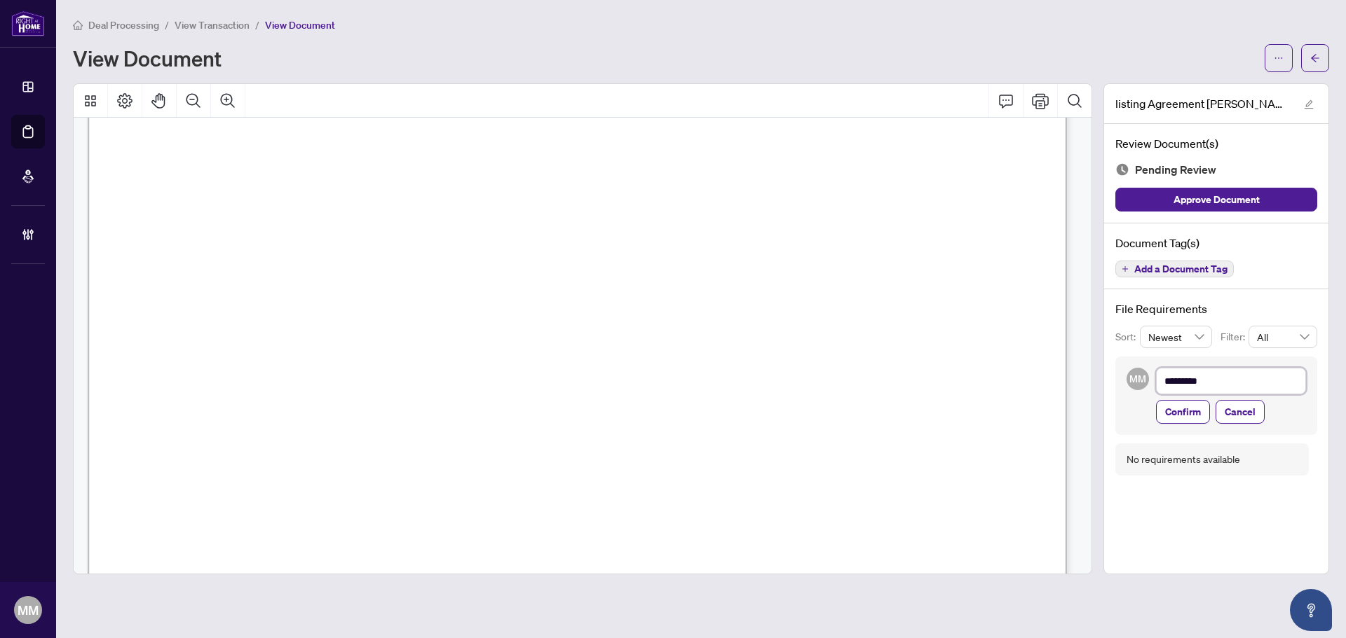
type textarea "**********"
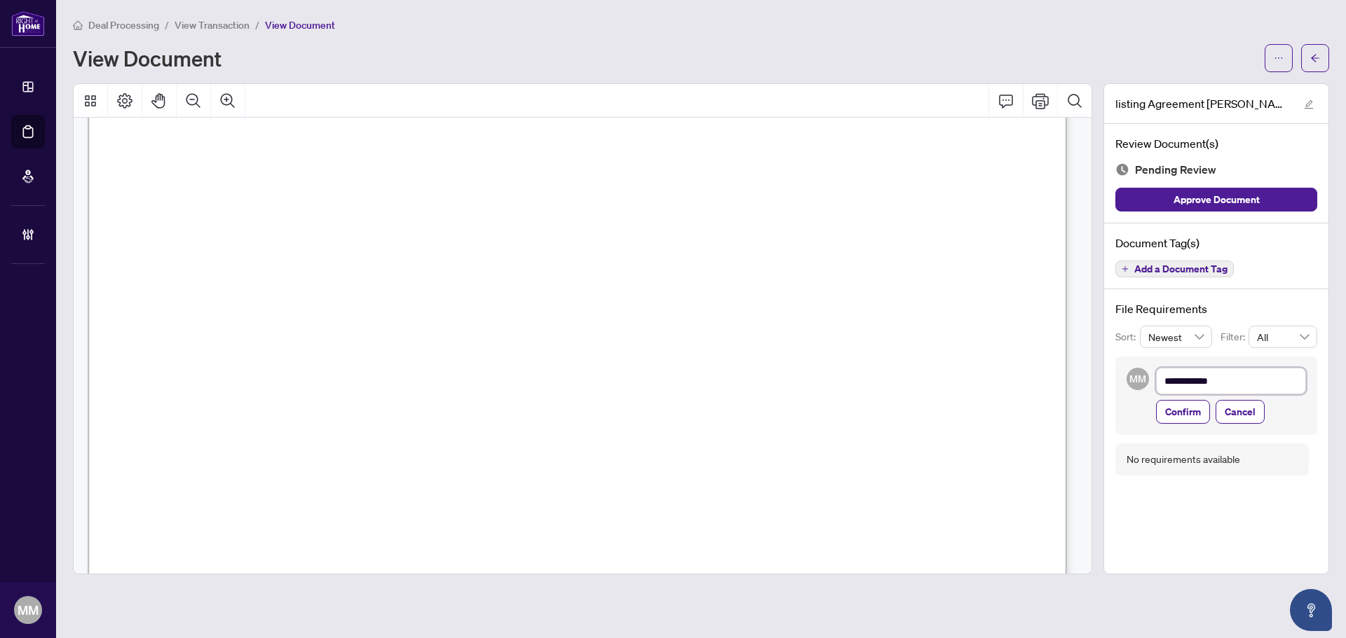
type textarea "**********"
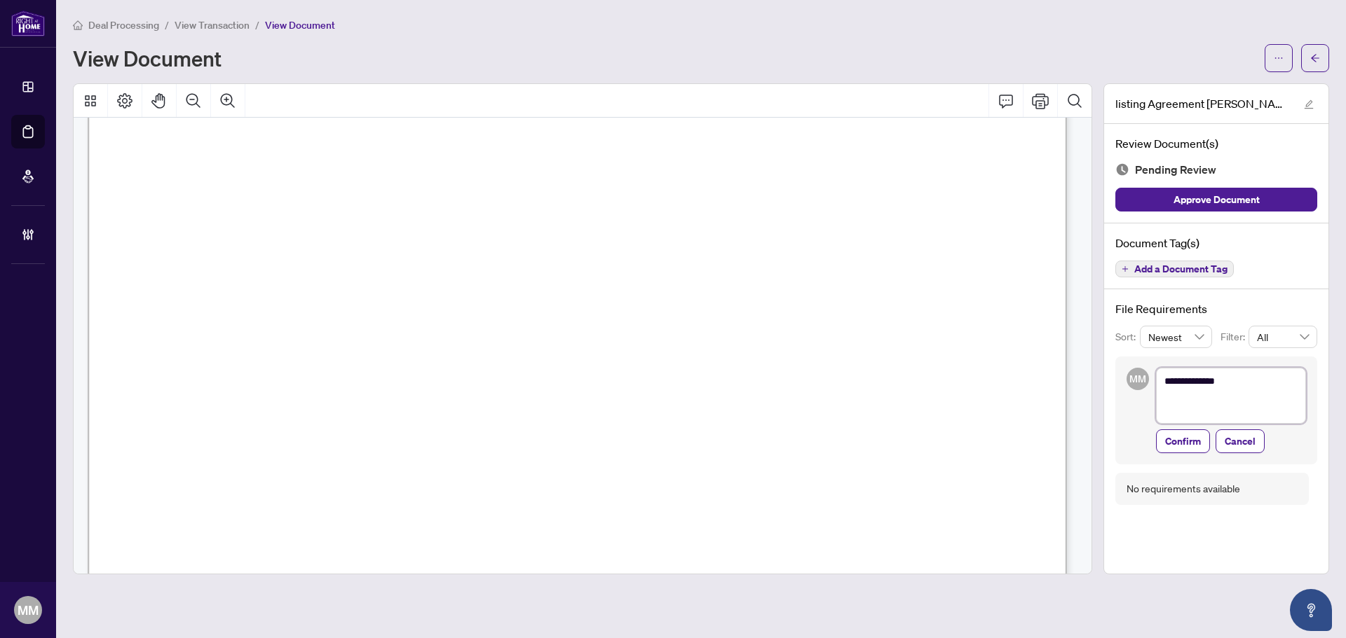
scroll to position [0, 0]
type textarea "**********"
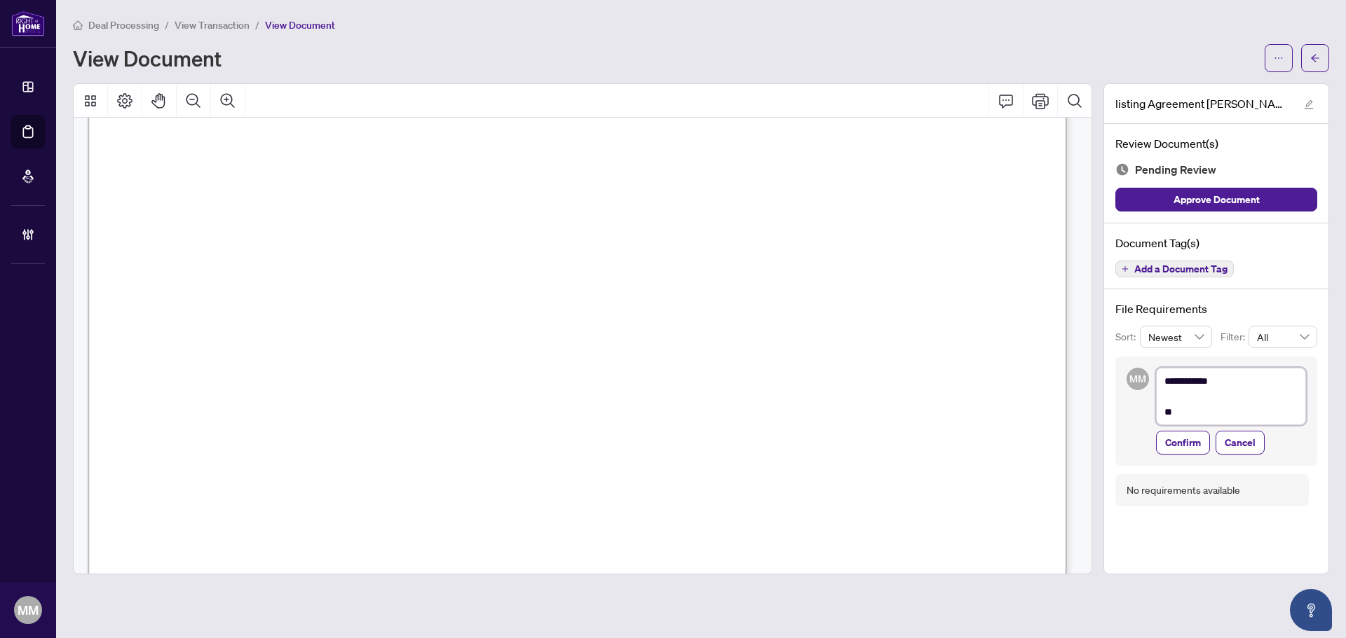
type textarea "**********"
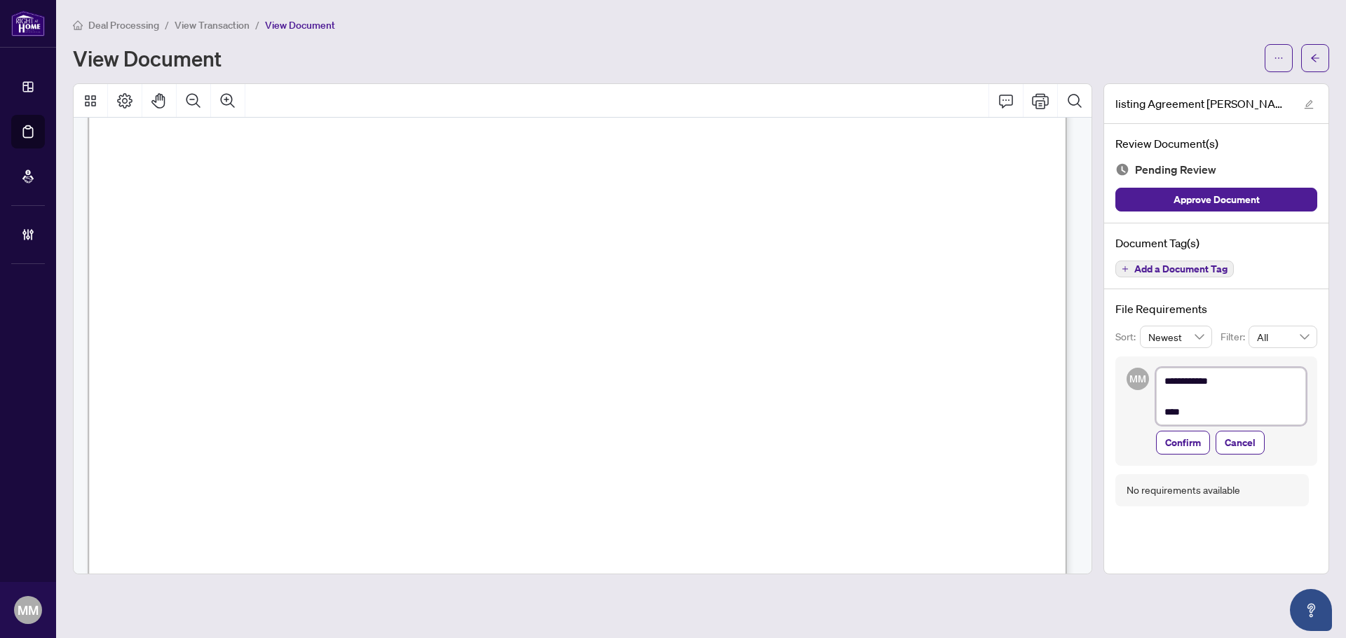
type textarea "**********"
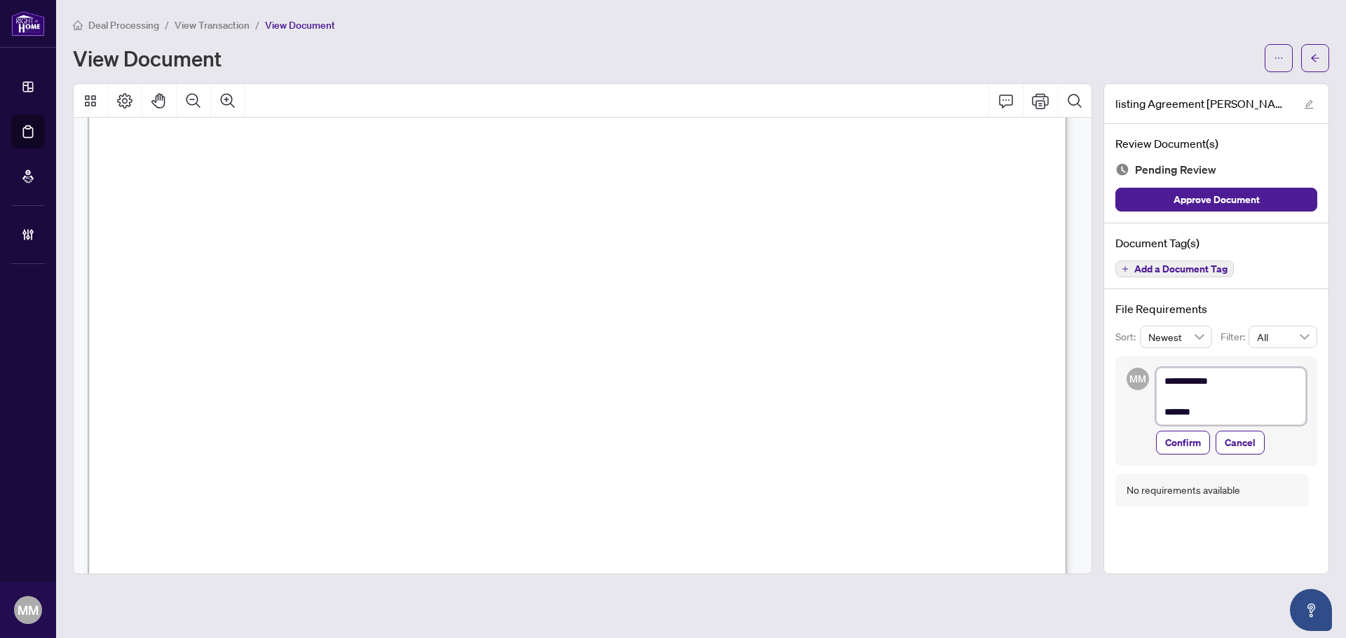
type textarea "**********"
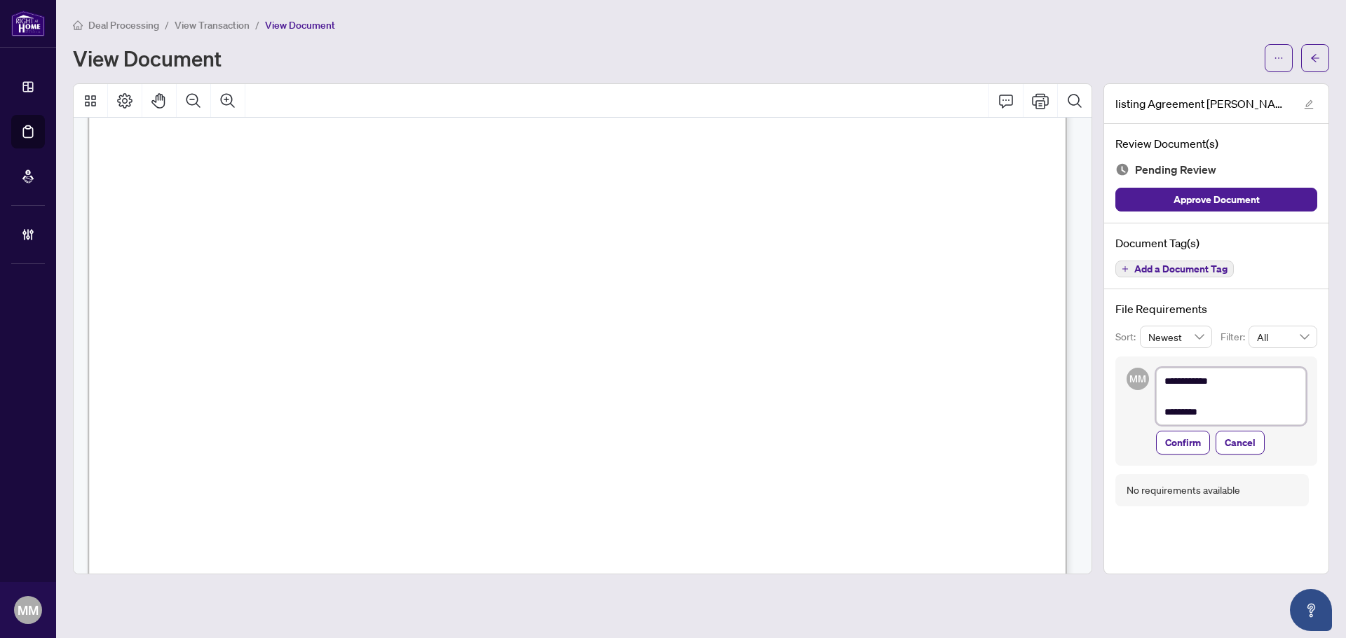
type textarea "**********"
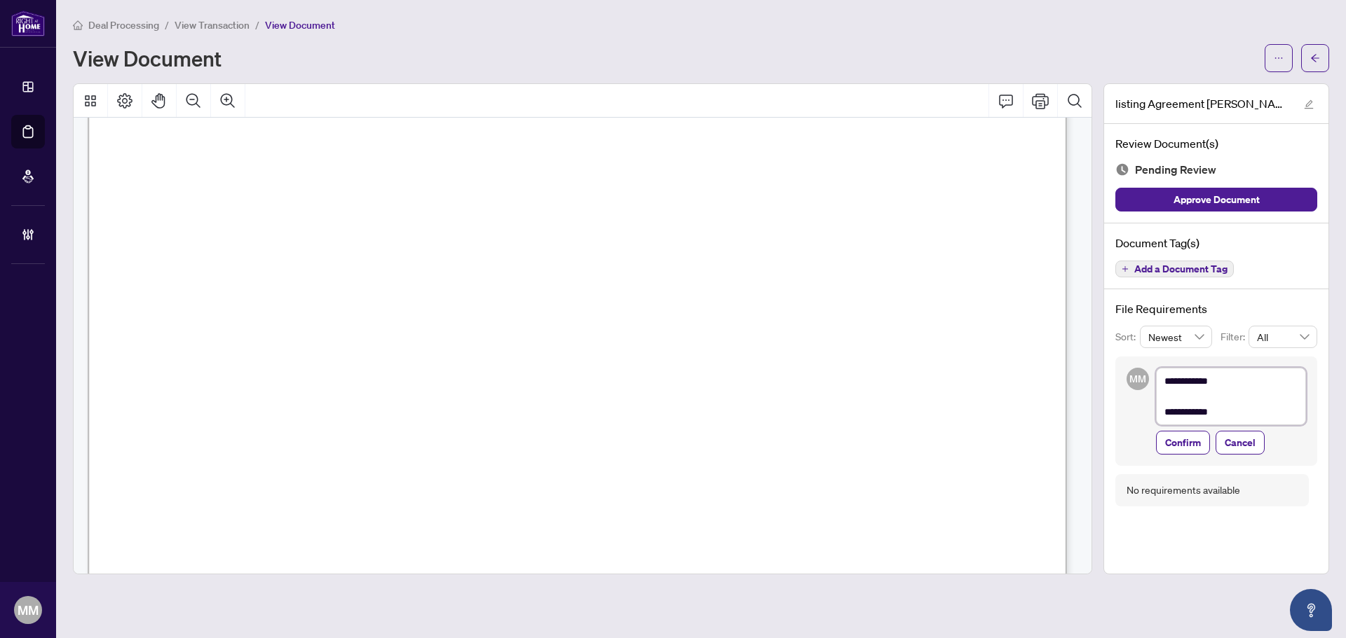
type textarea "**********"
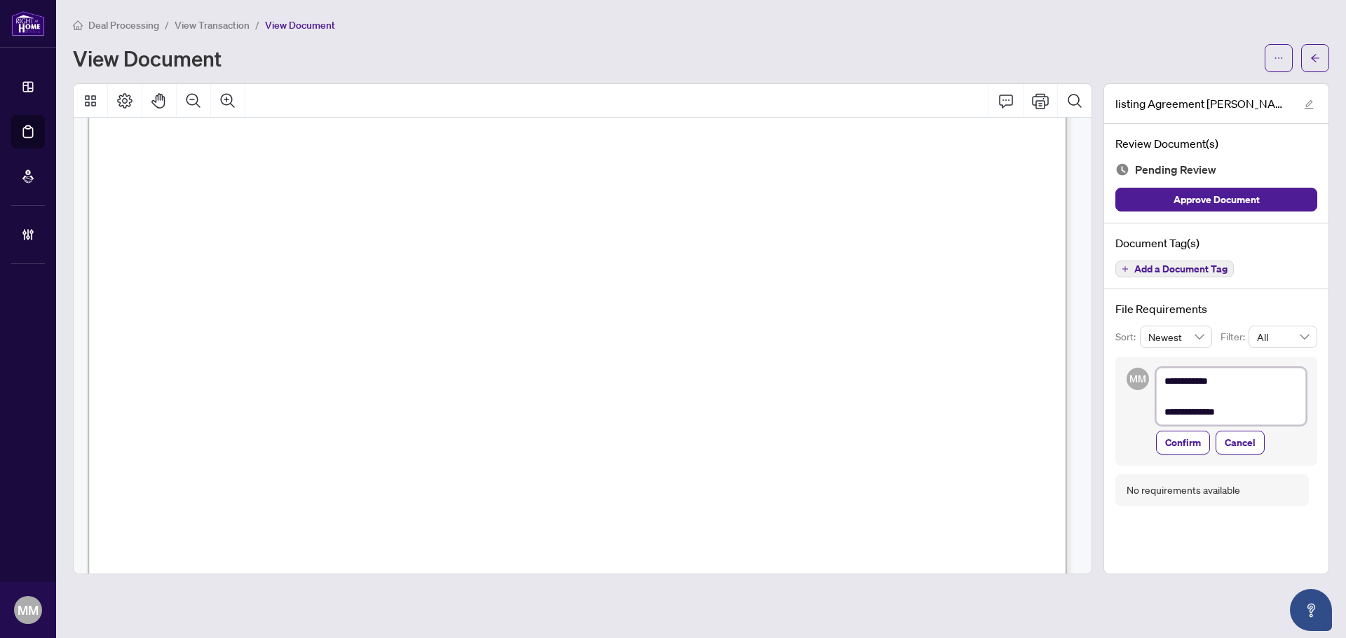
type textarea "**********"
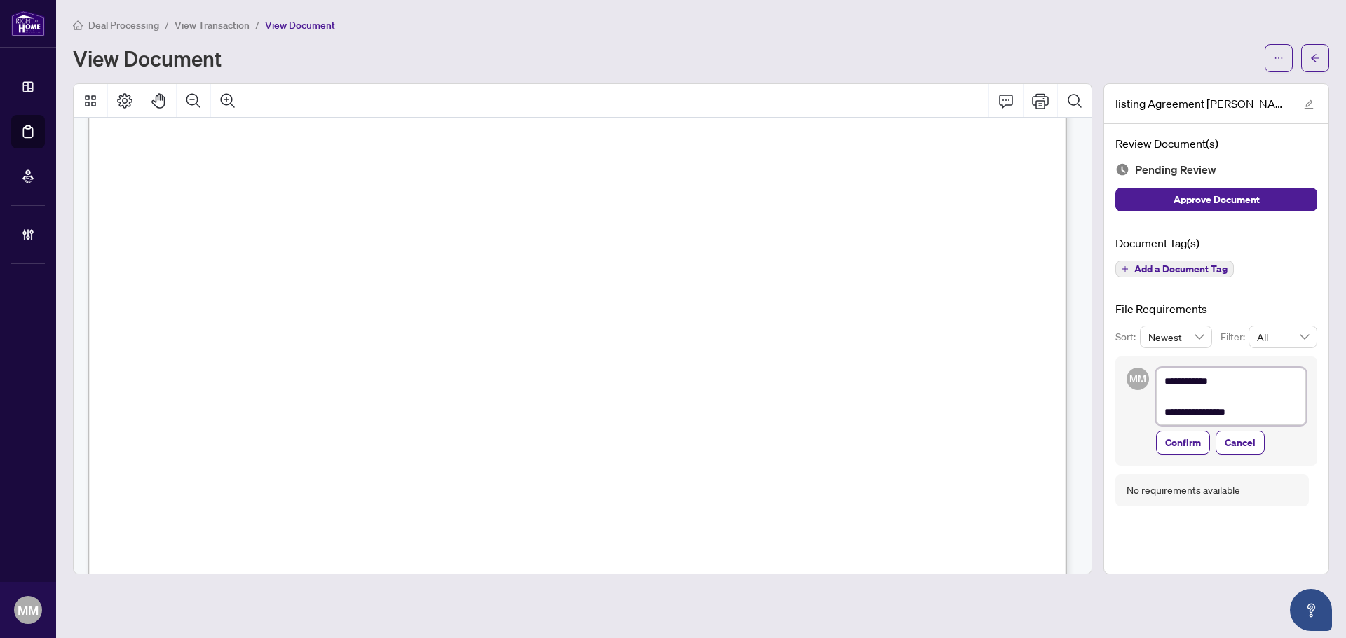
type textarea "**********"
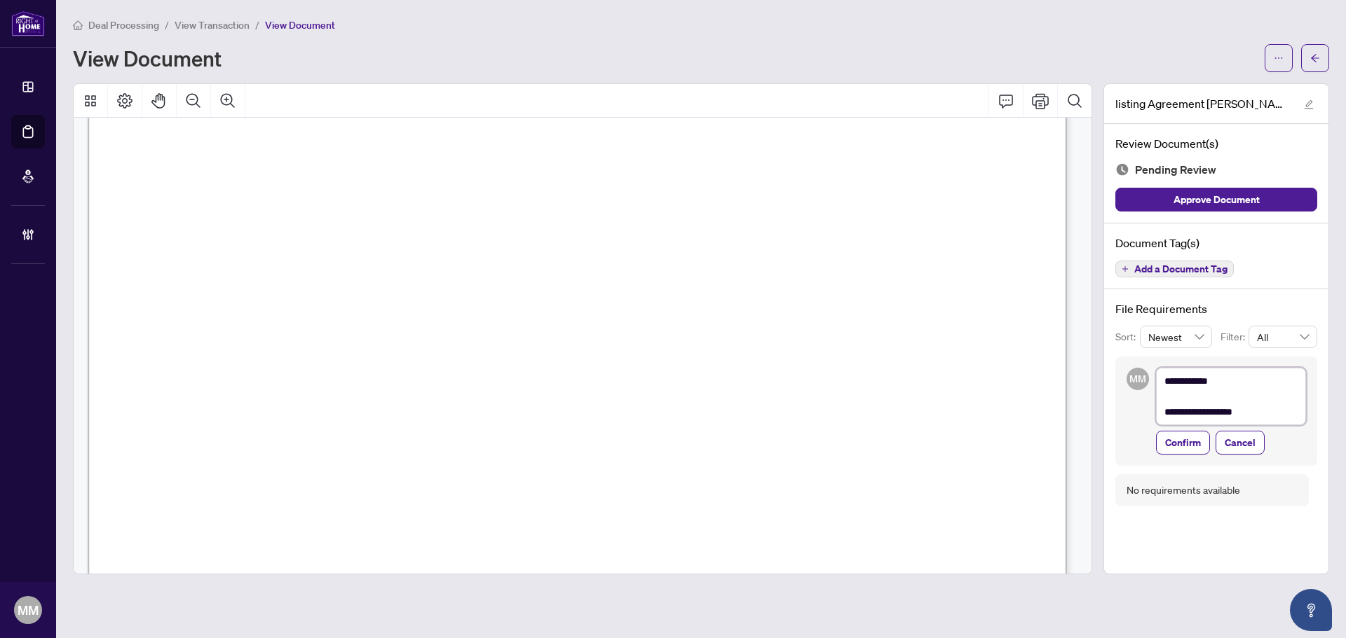
type textarea "**********"
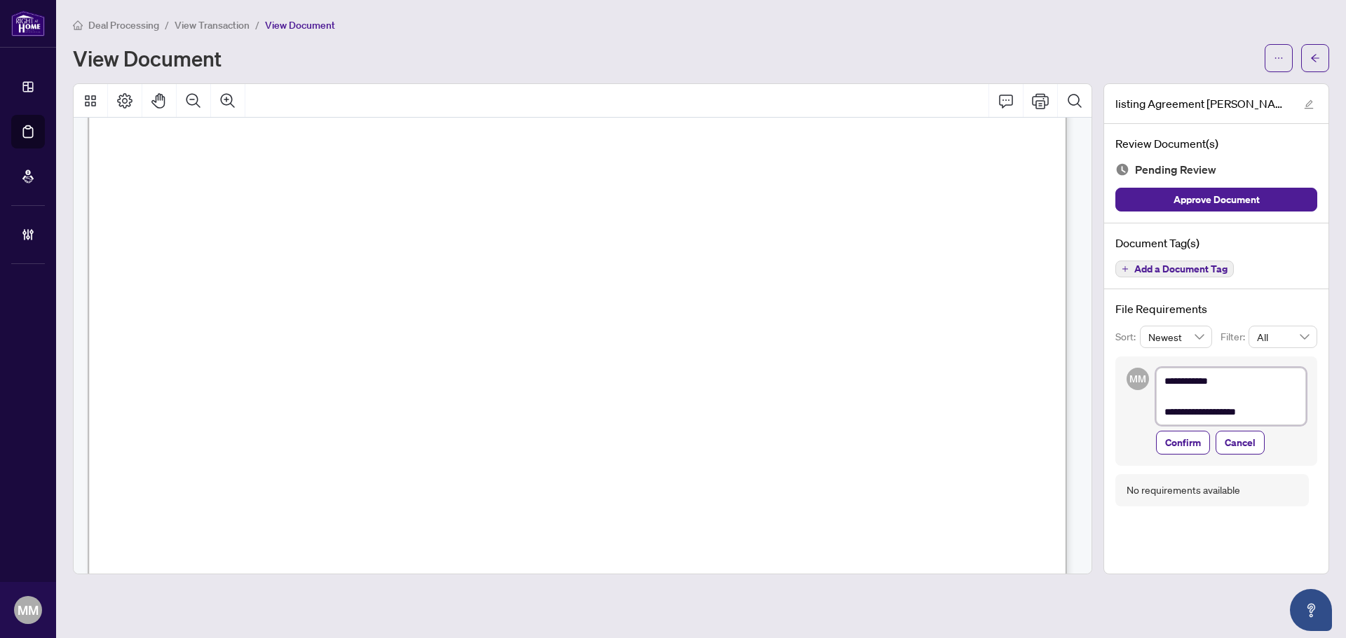
type textarea "**********"
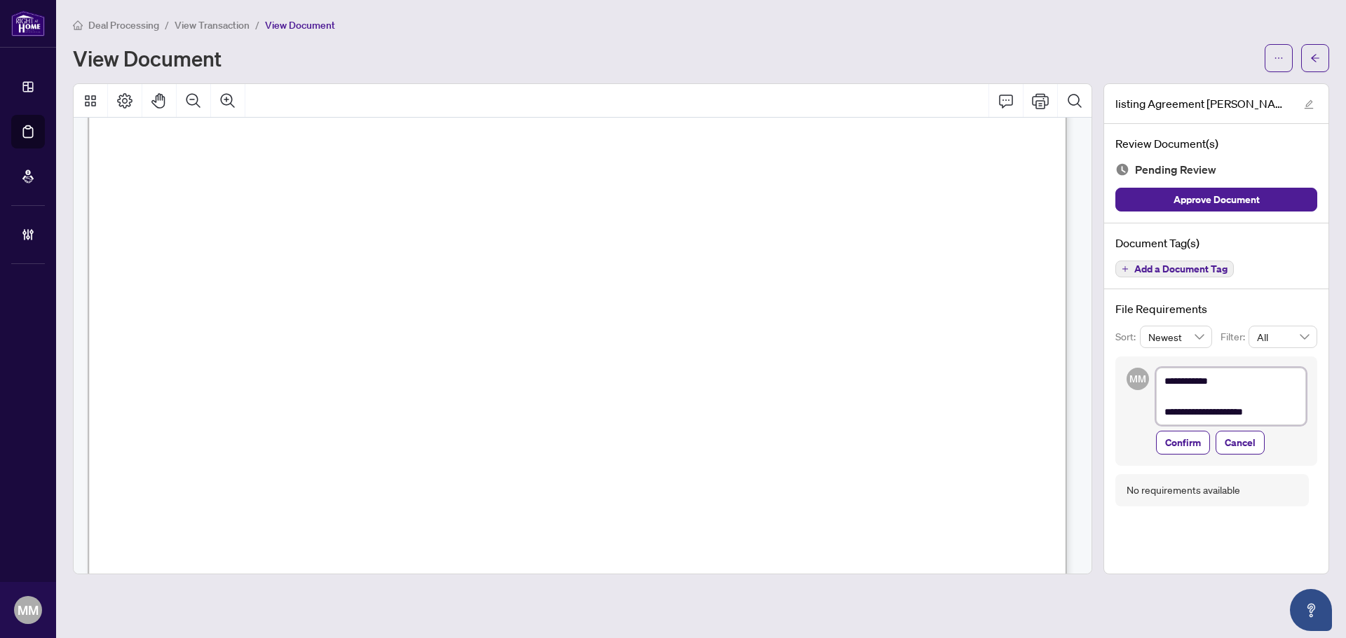
type textarea "**********"
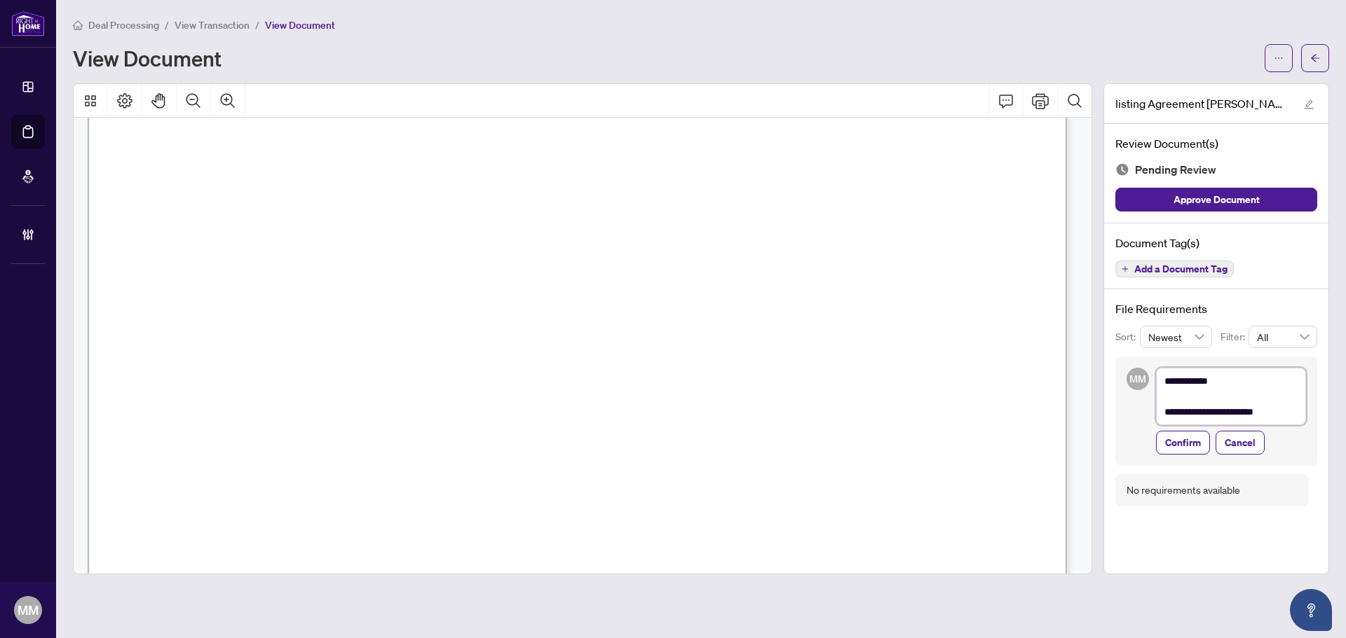
type textarea "**********"
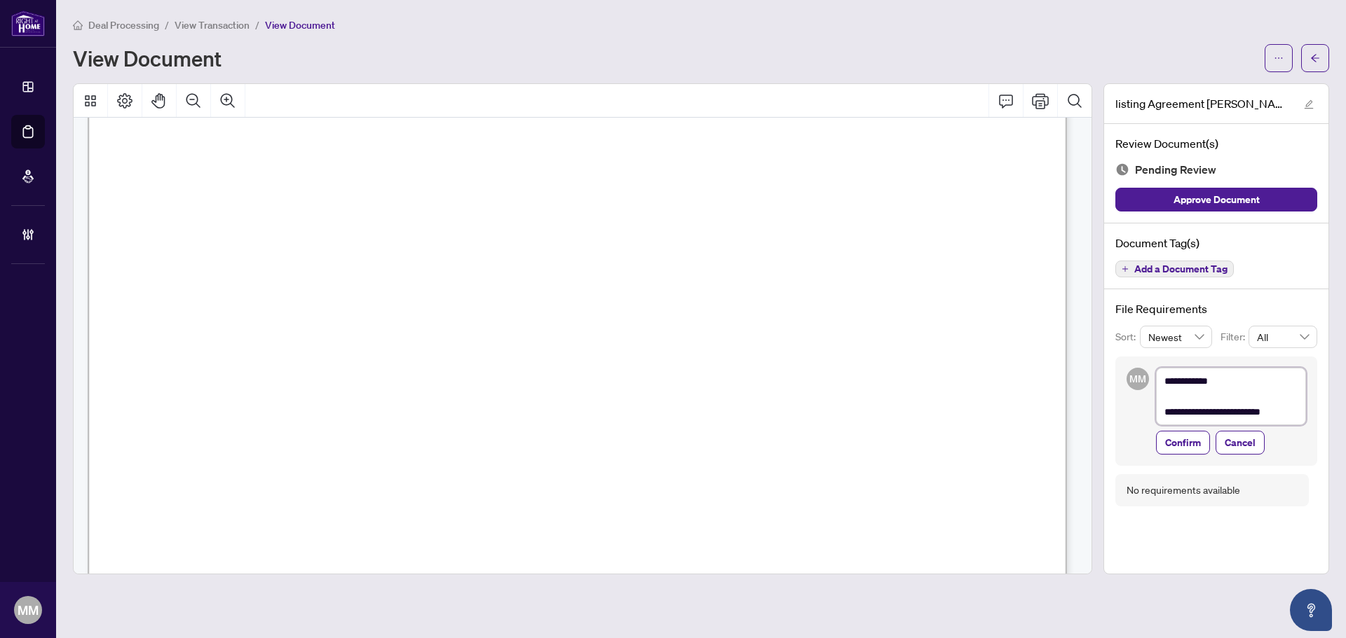
type textarea "**********"
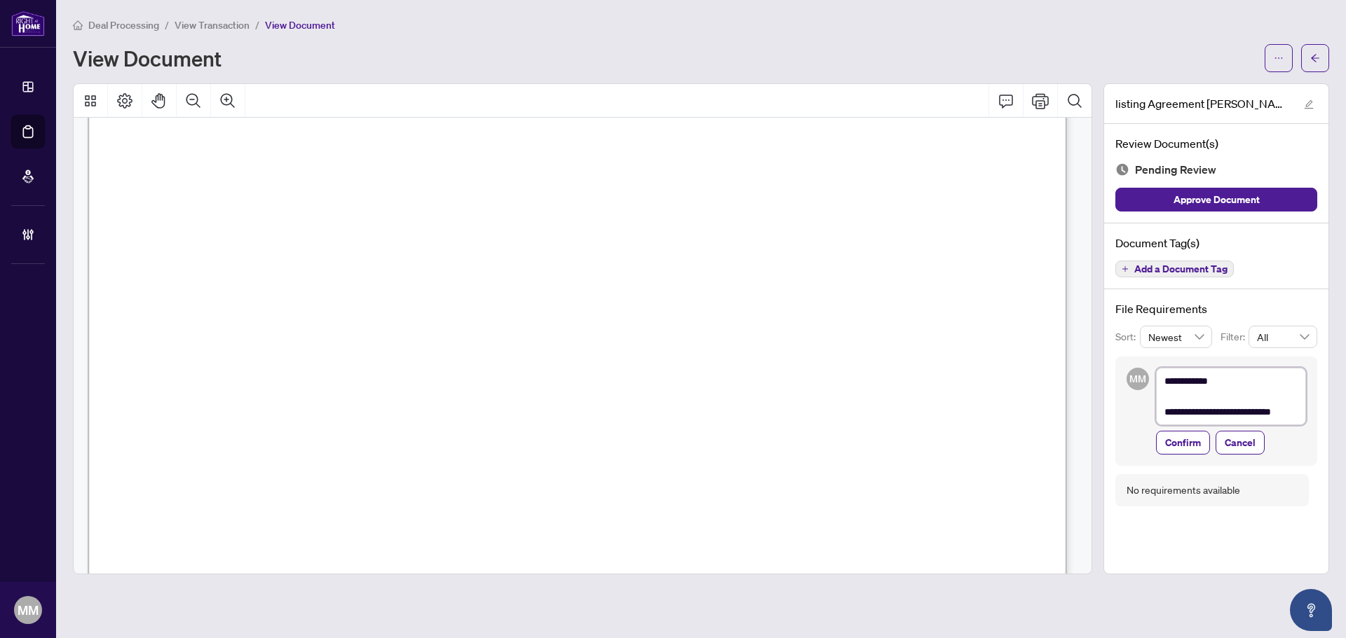
type textarea "**********"
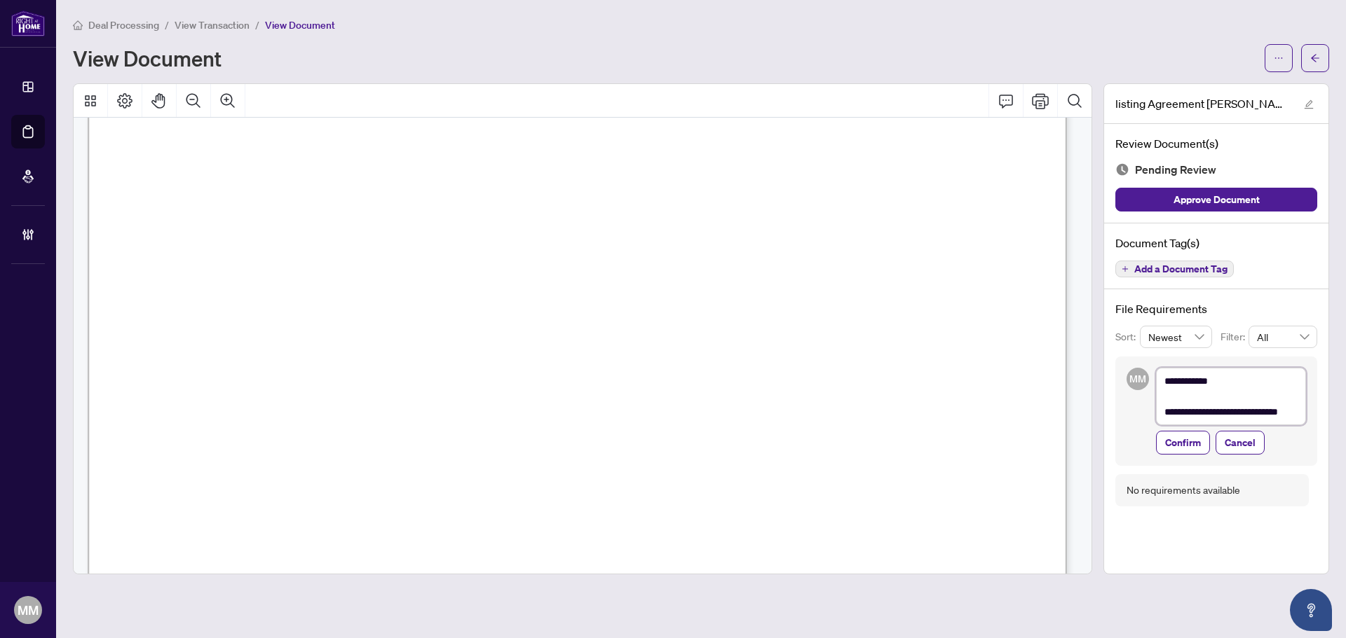
type textarea "**********"
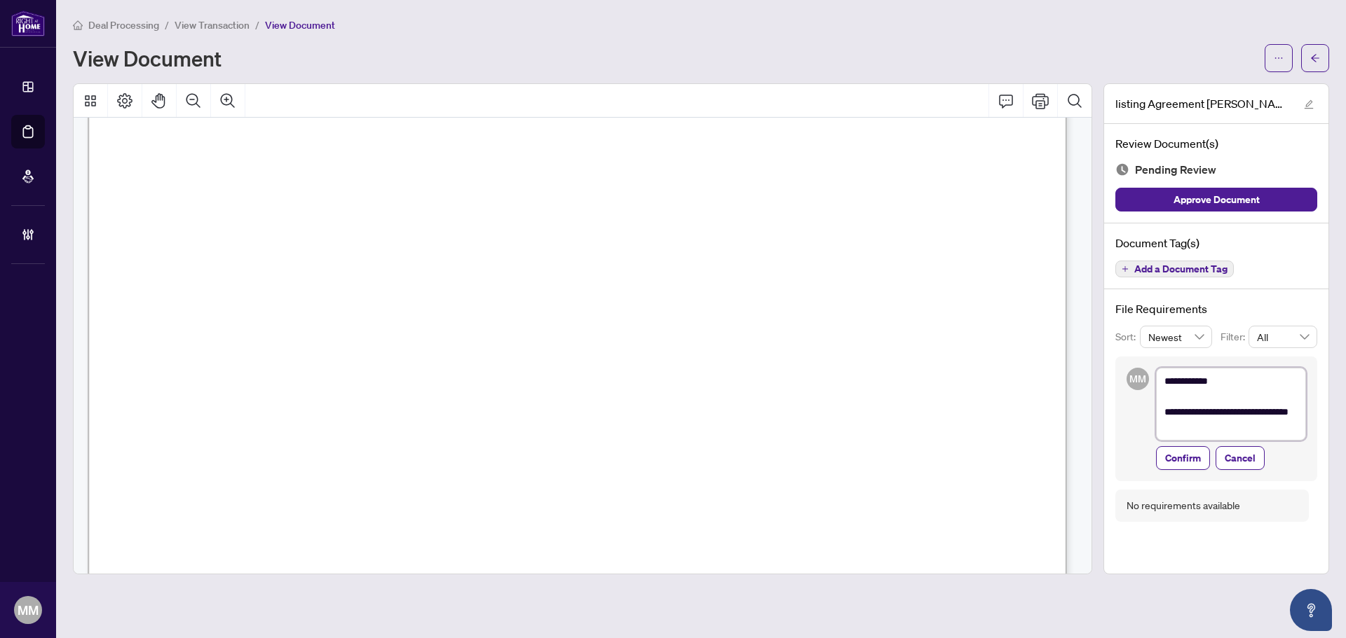
type textarea "**********"
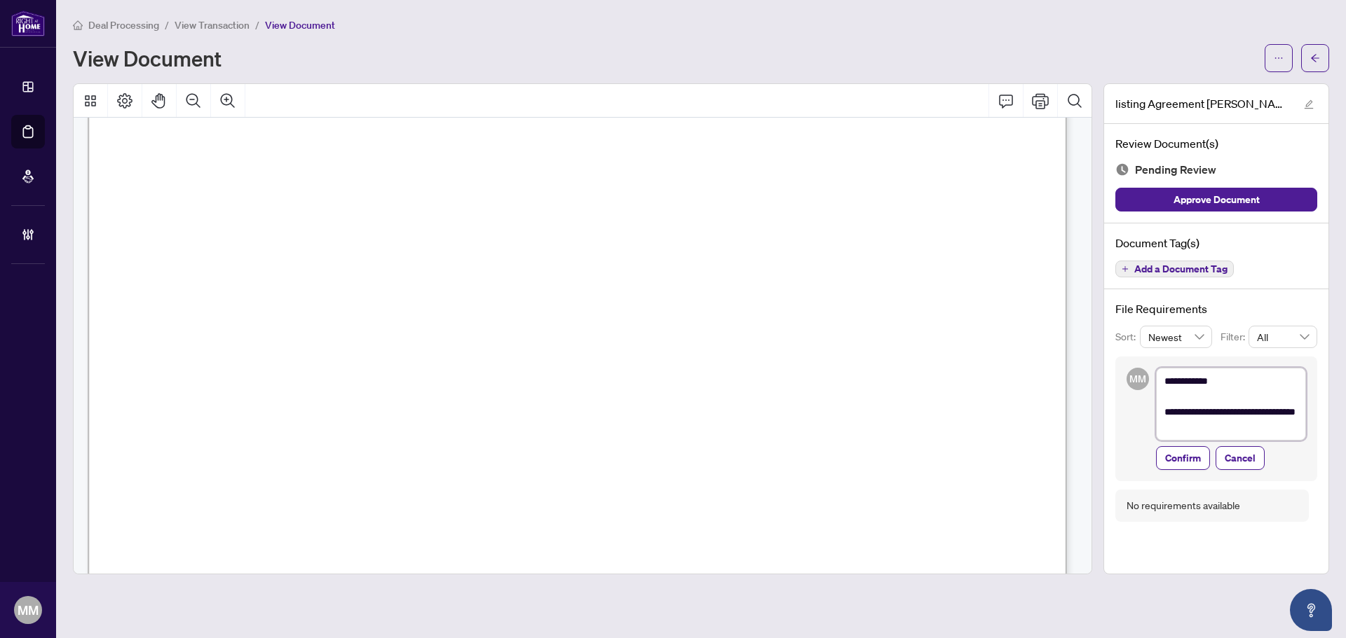
type textarea "**********"
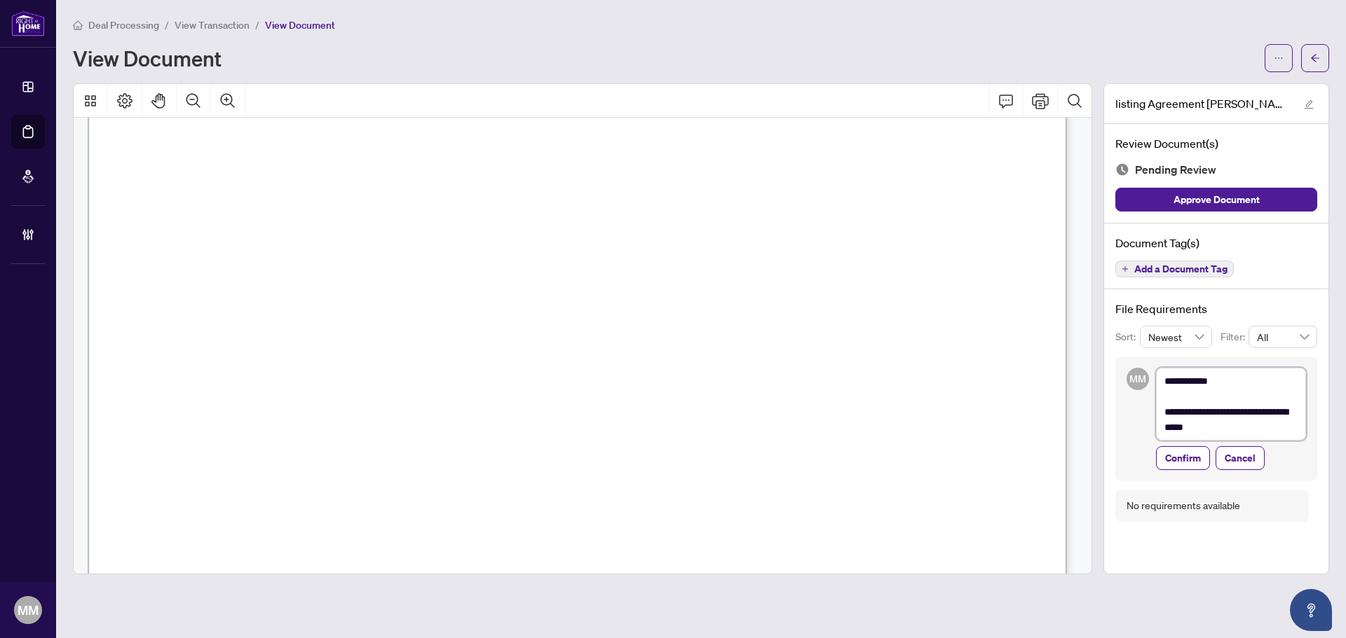
type textarea "**********"
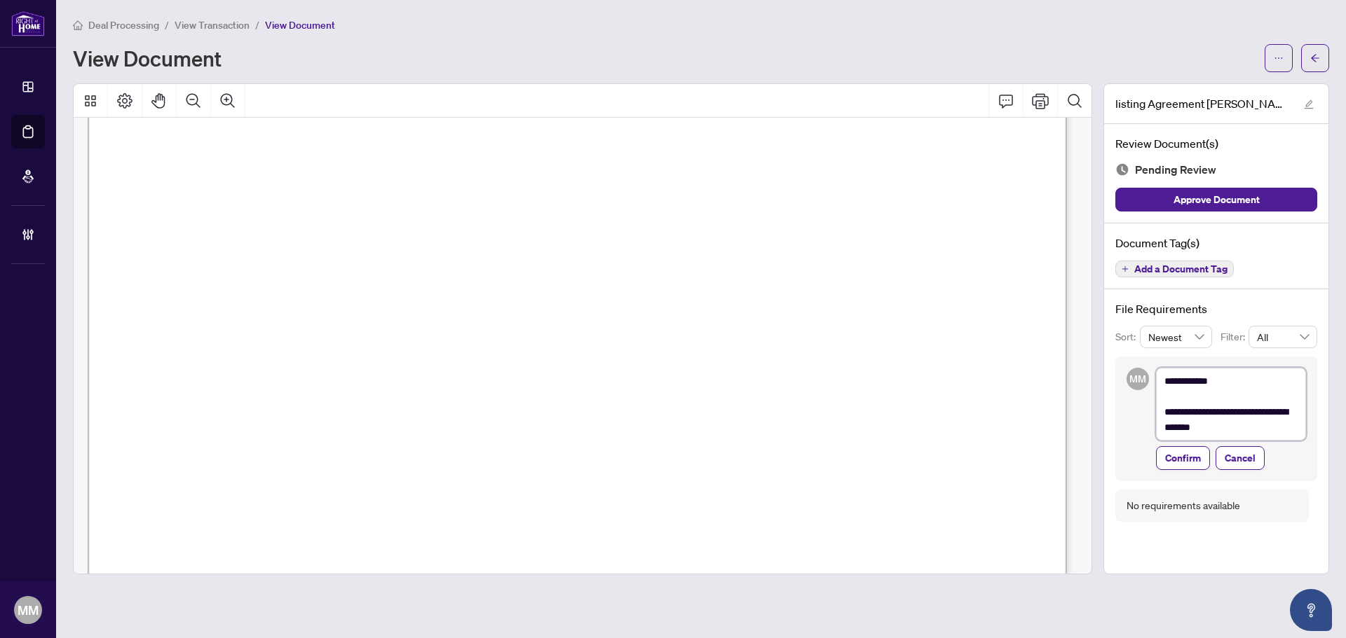
type textarea "**********"
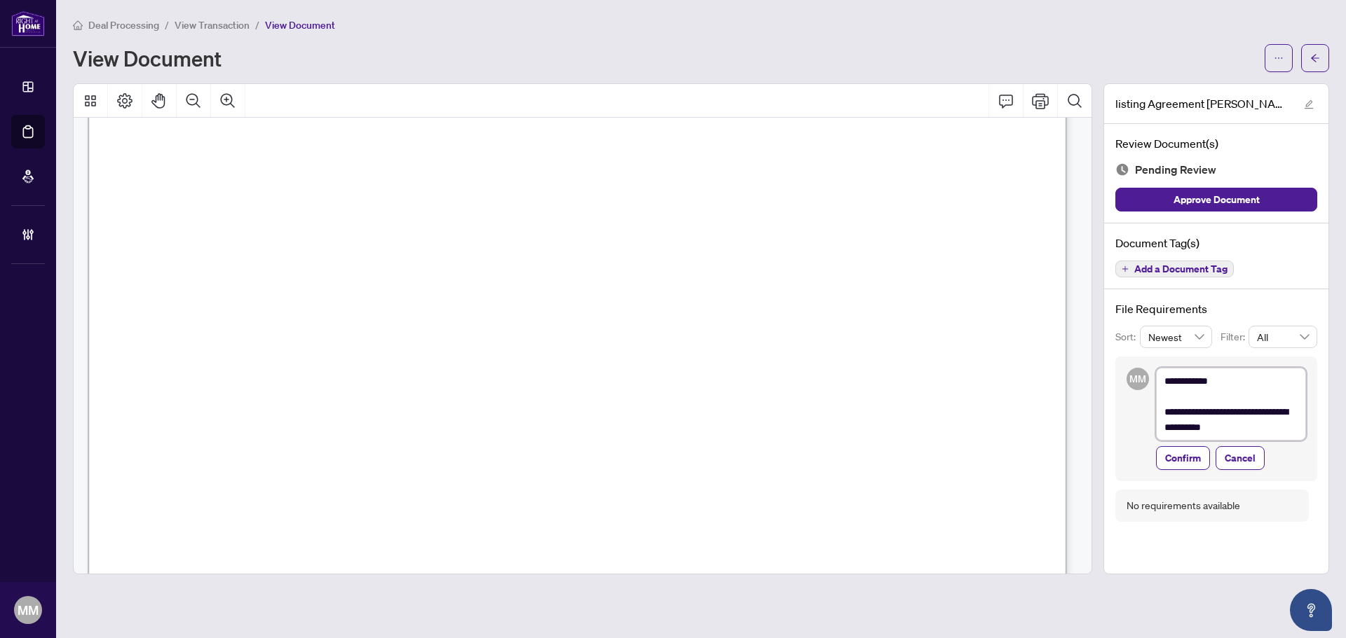
type textarea "**********"
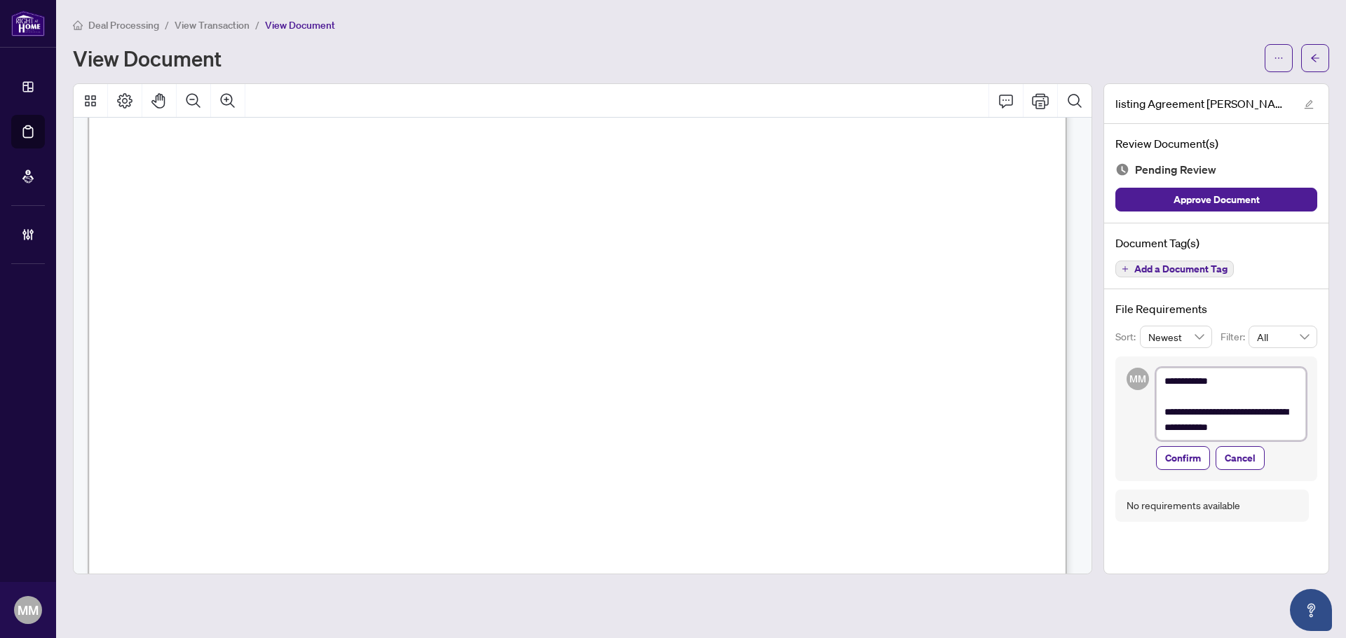
type textarea "**********"
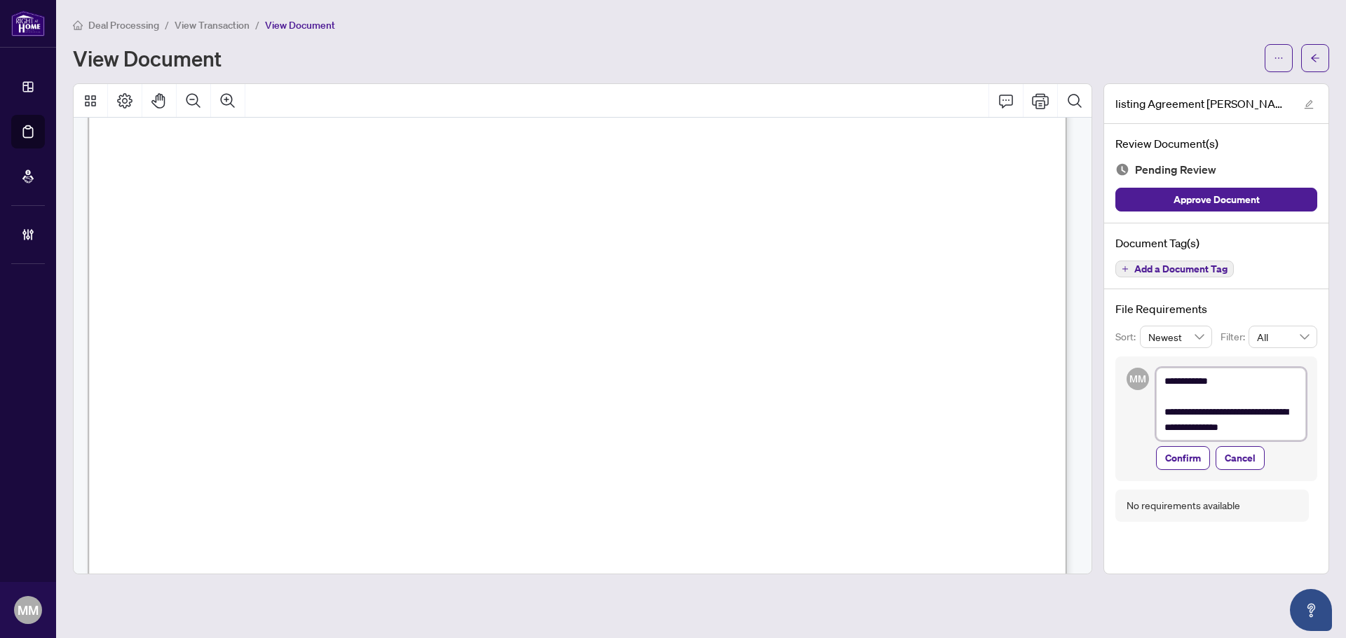
type textarea "**********"
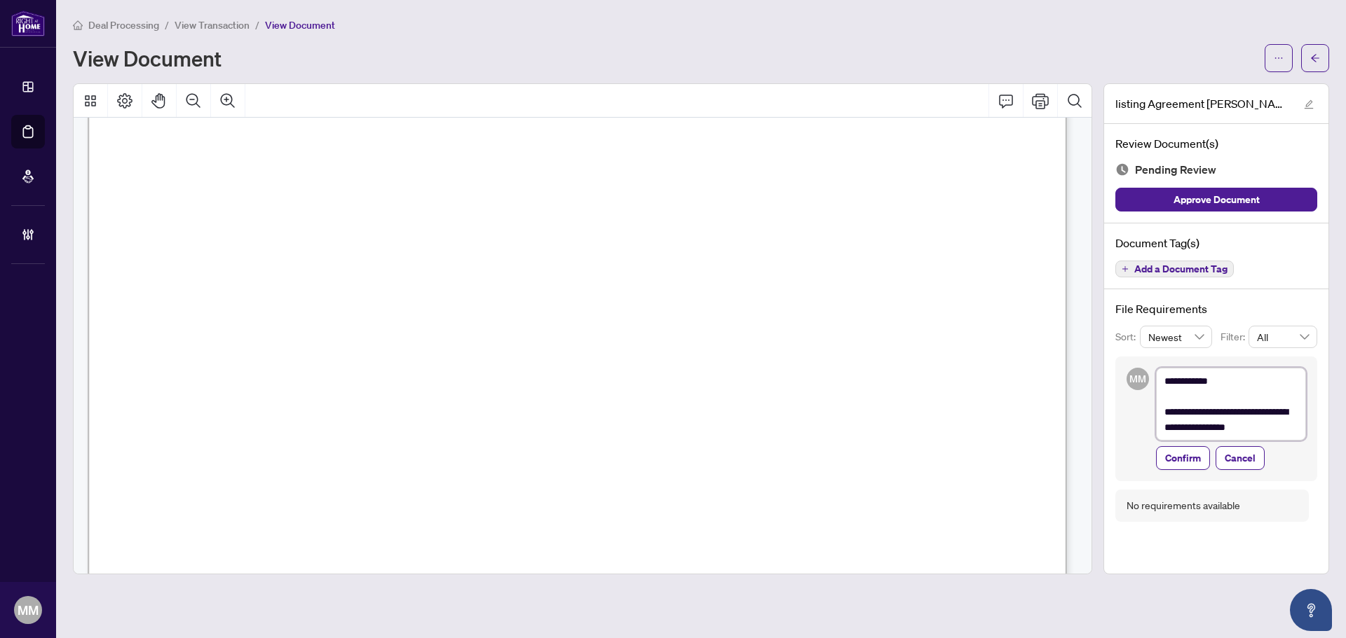
type textarea "**********"
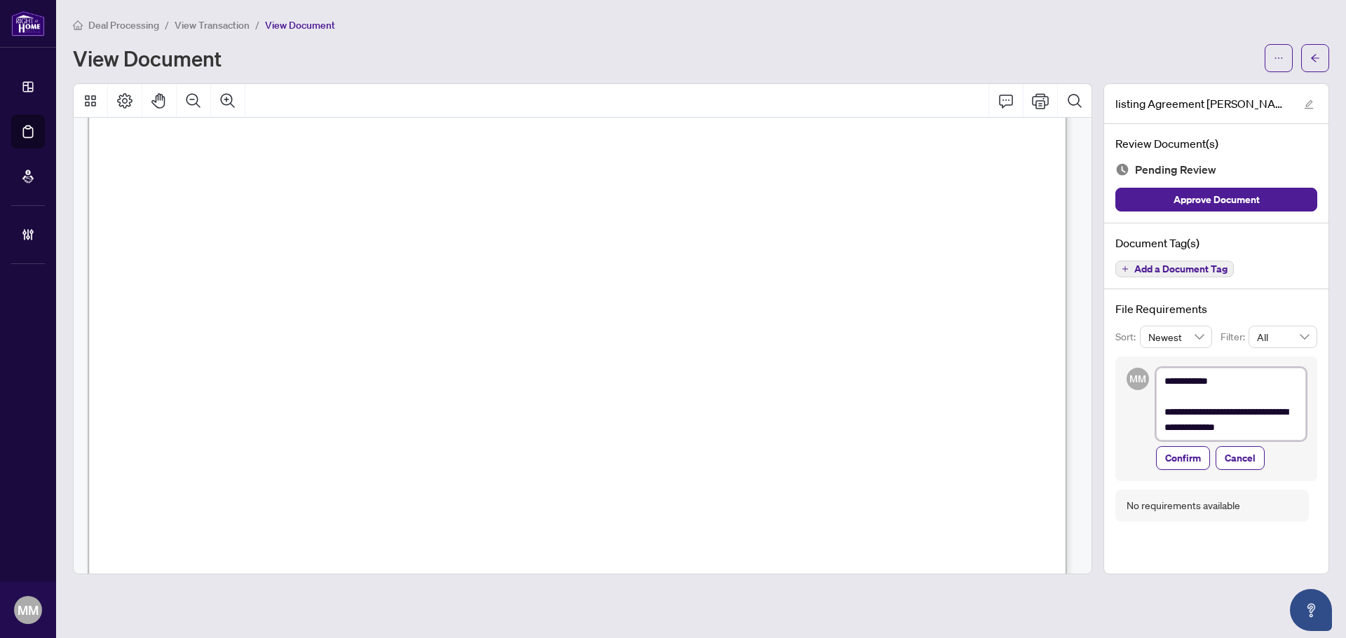
type textarea "**********"
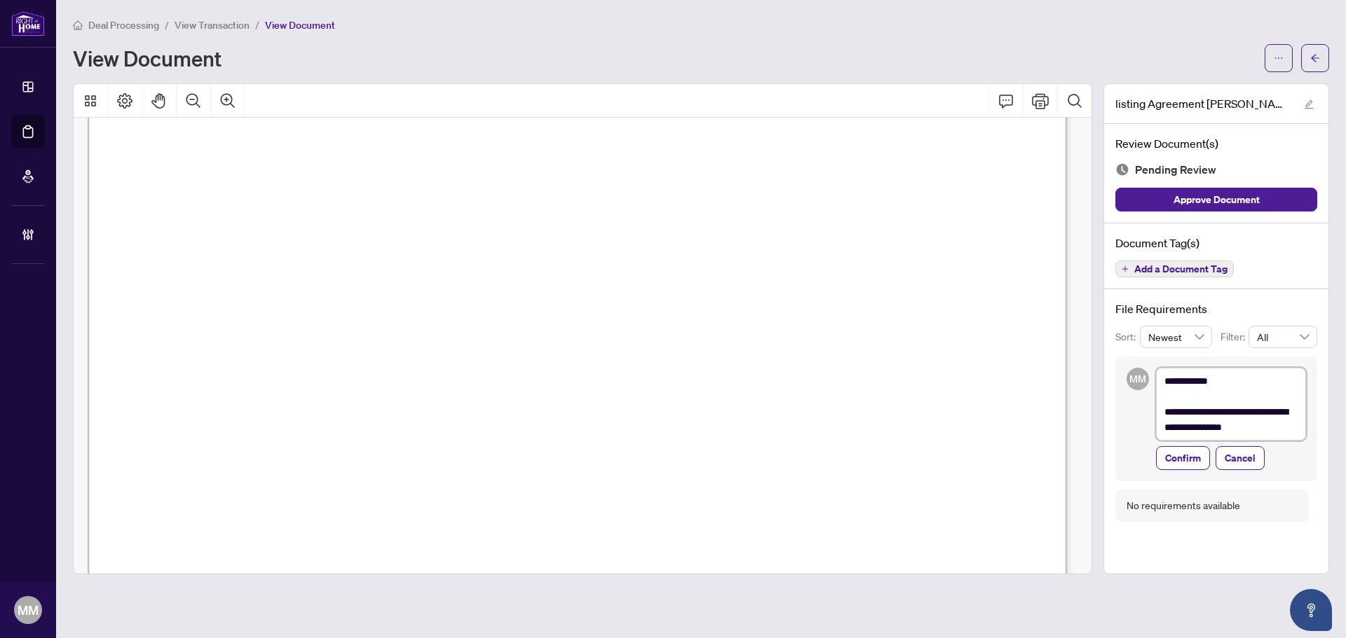
type textarea "**********"
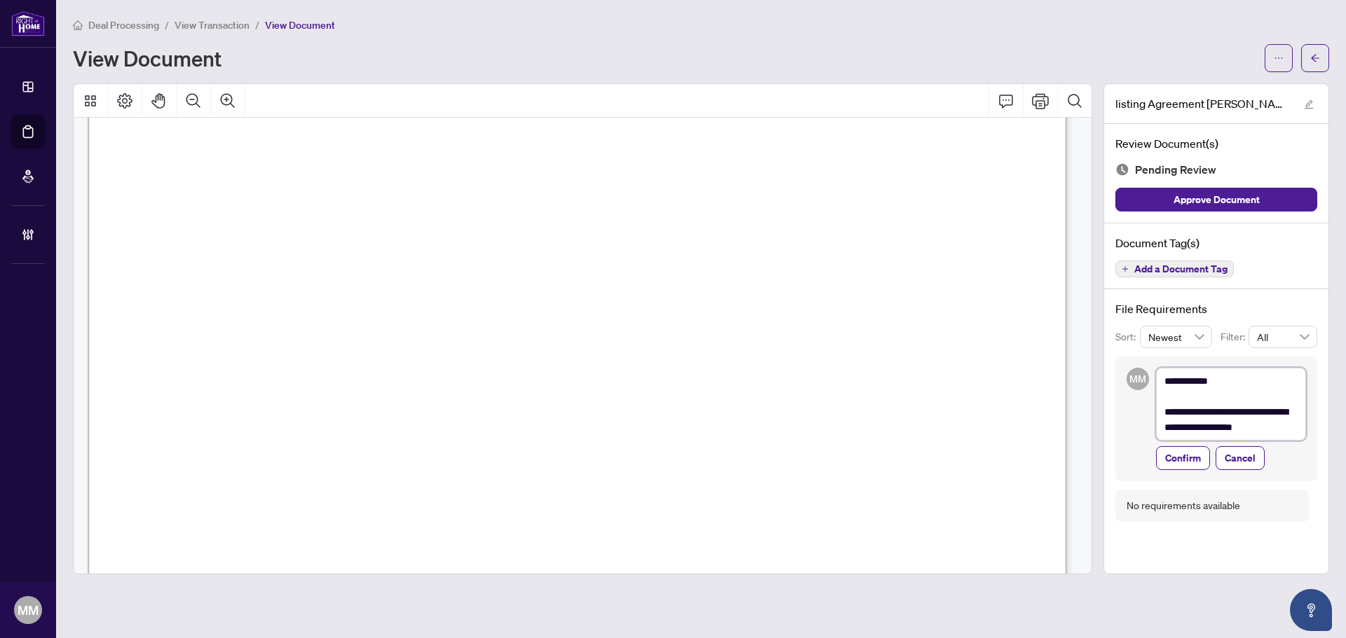
type textarea "**********"
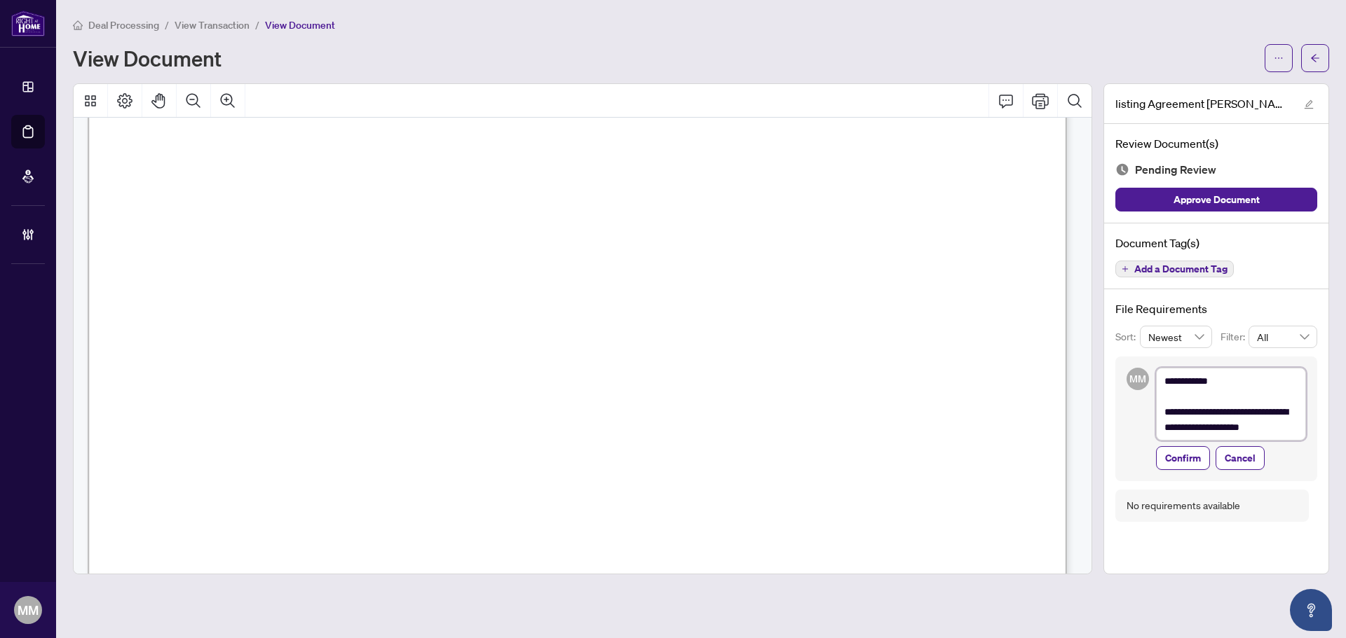
type textarea "**********"
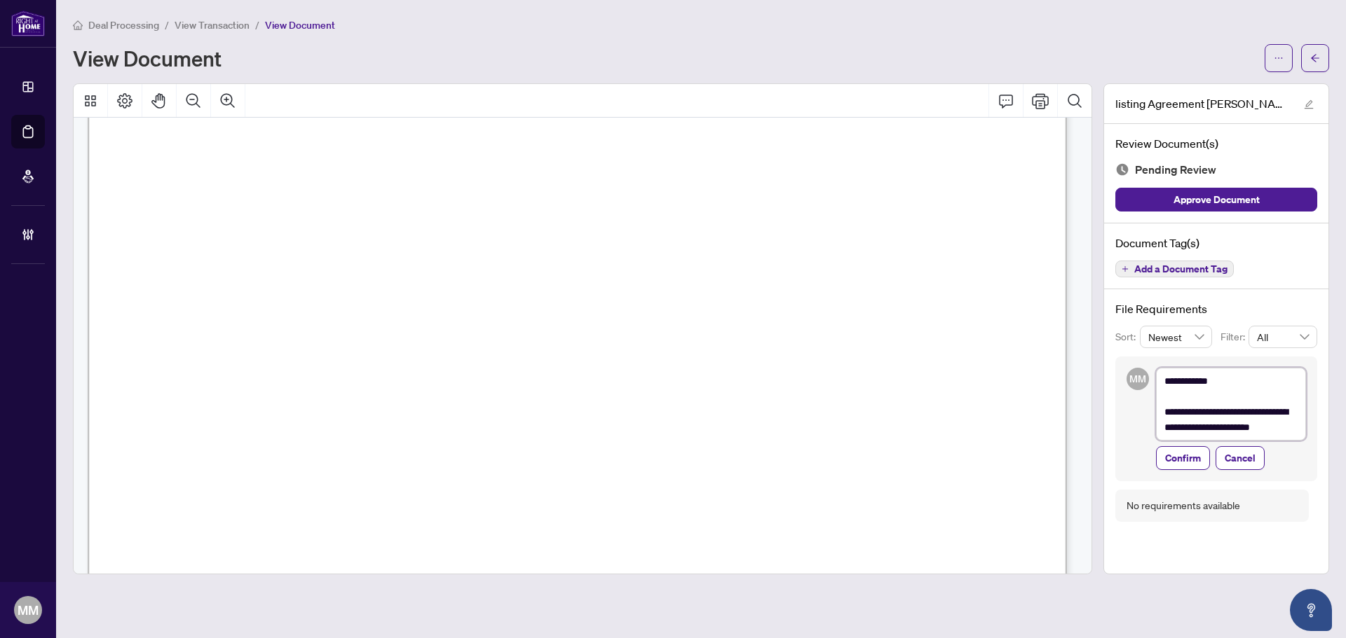
type textarea "**********"
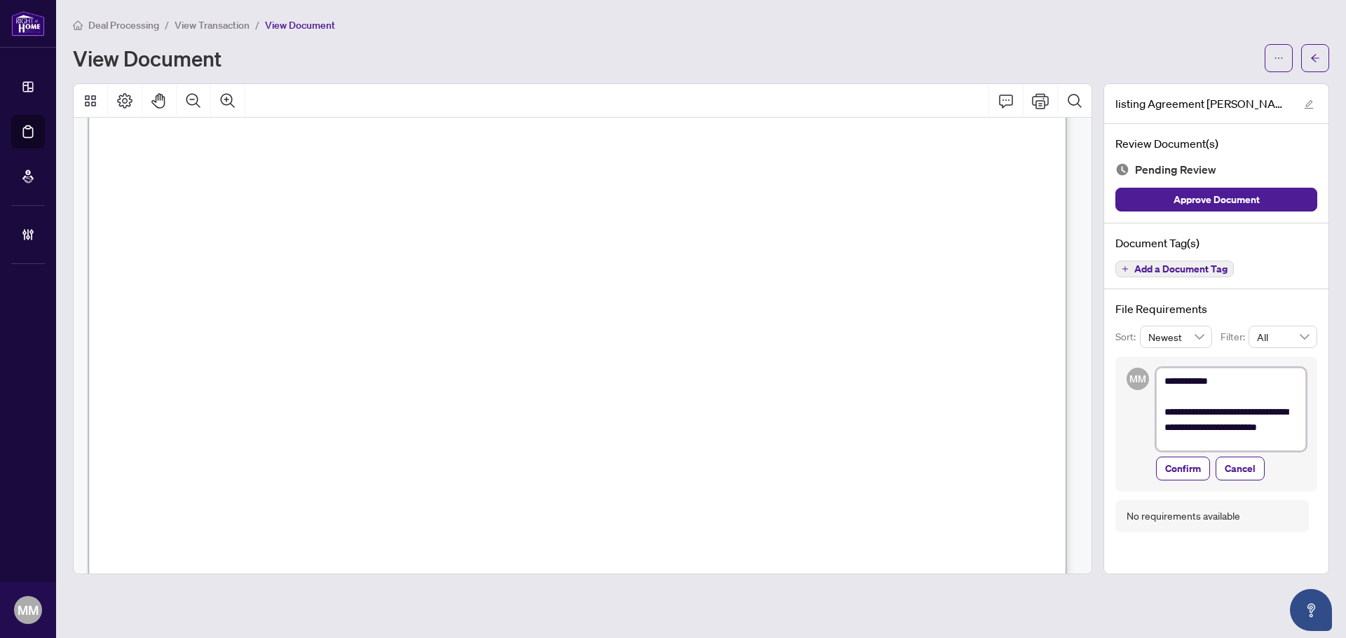
type textarea "**********"
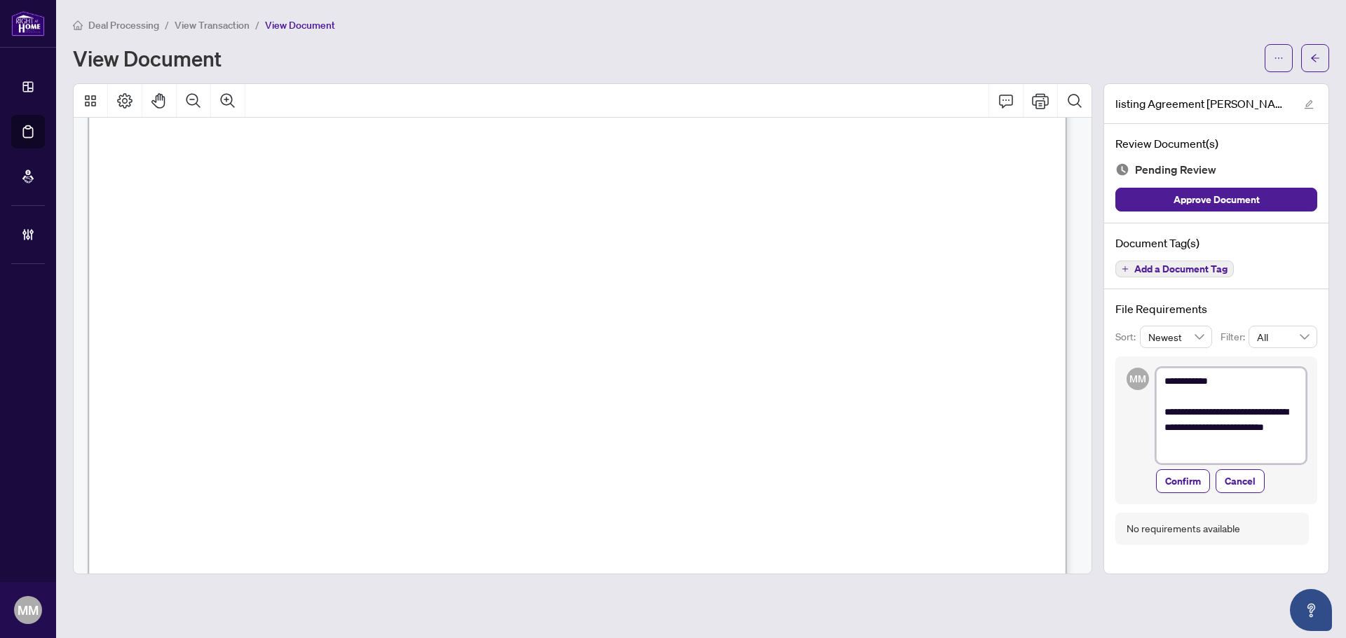
type textarea "**********"
click at [1076, 412] on textarea "**********" at bounding box center [1231, 427] width 150 height 119
click at [1076, 416] on textarea "**********" at bounding box center [1231, 427] width 150 height 119
click at [1076, 412] on textarea "**********" at bounding box center [1231, 427] width 150 height 119
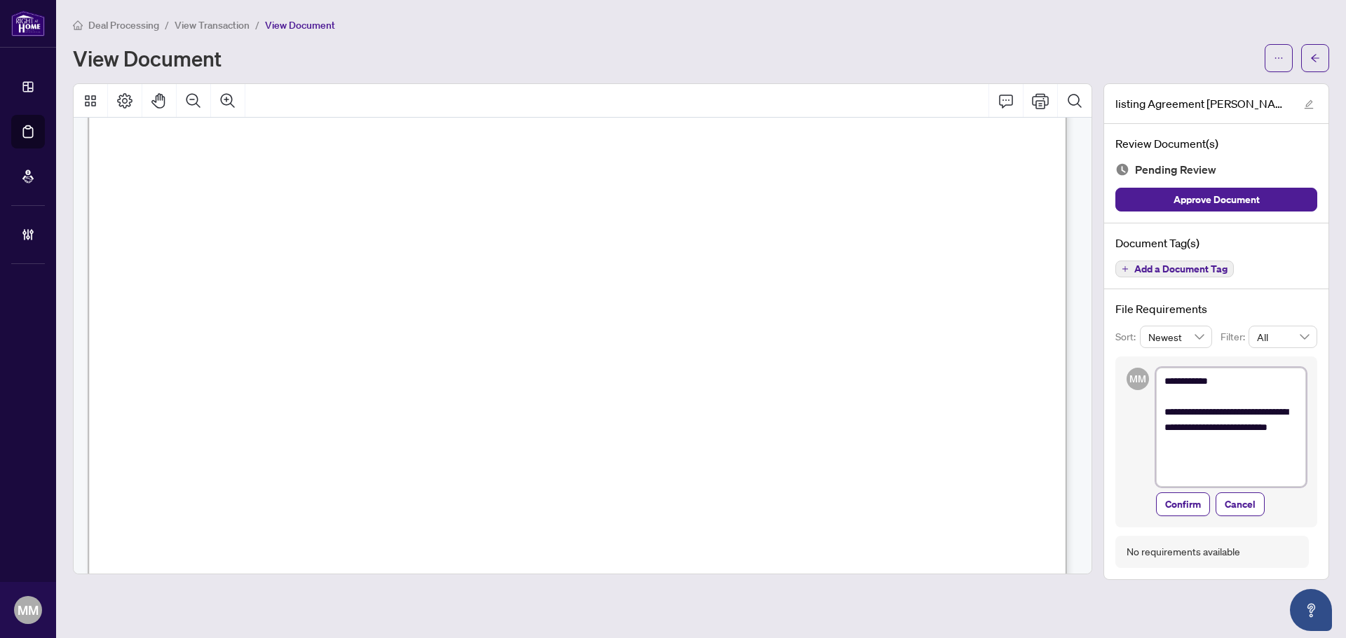
type textarea "**********"
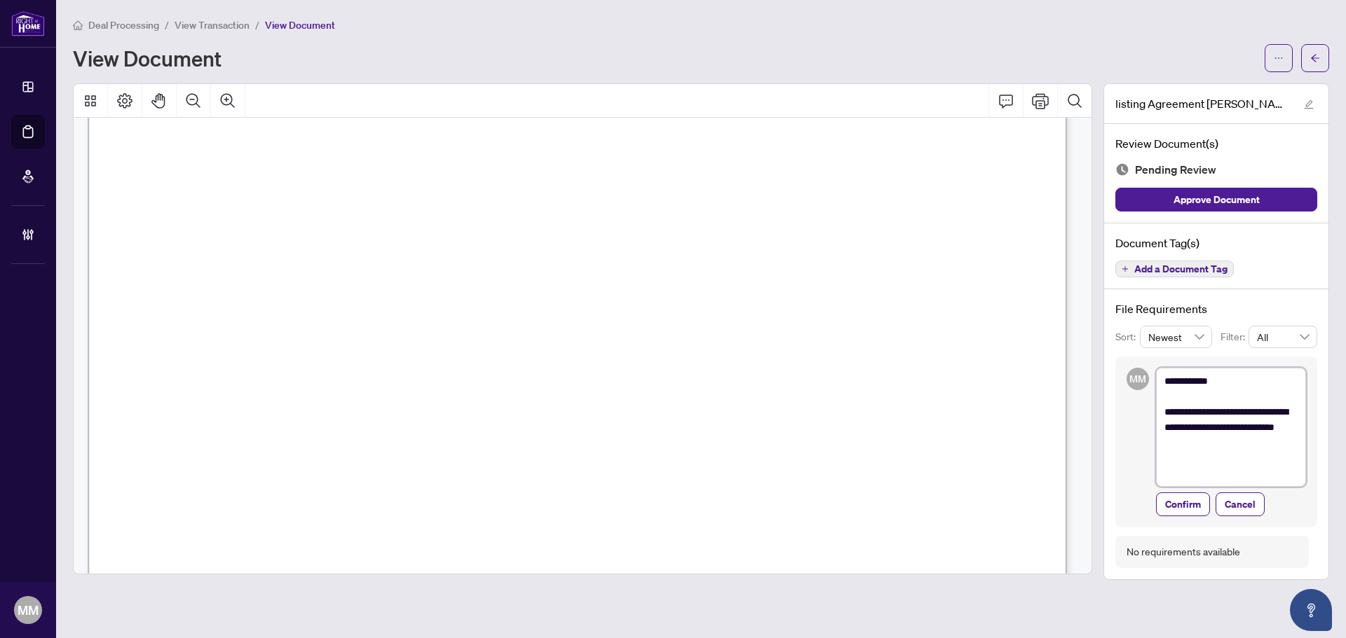
type textarea "**********"
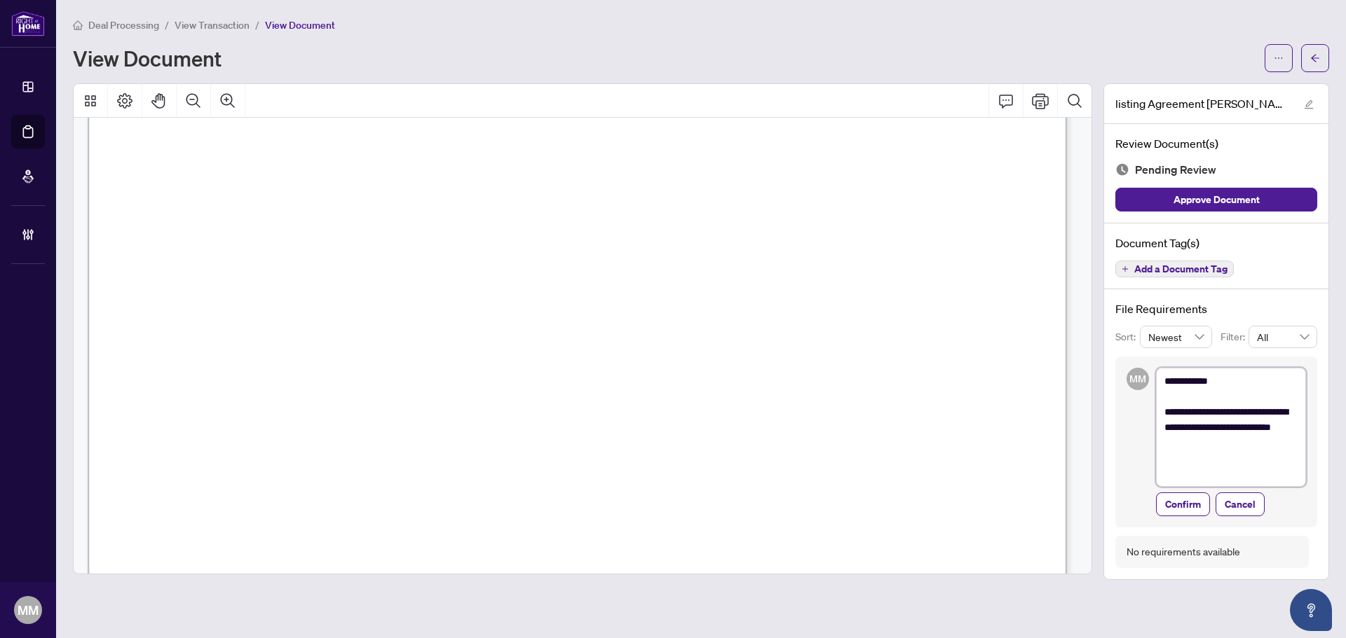
type textarea "**********"
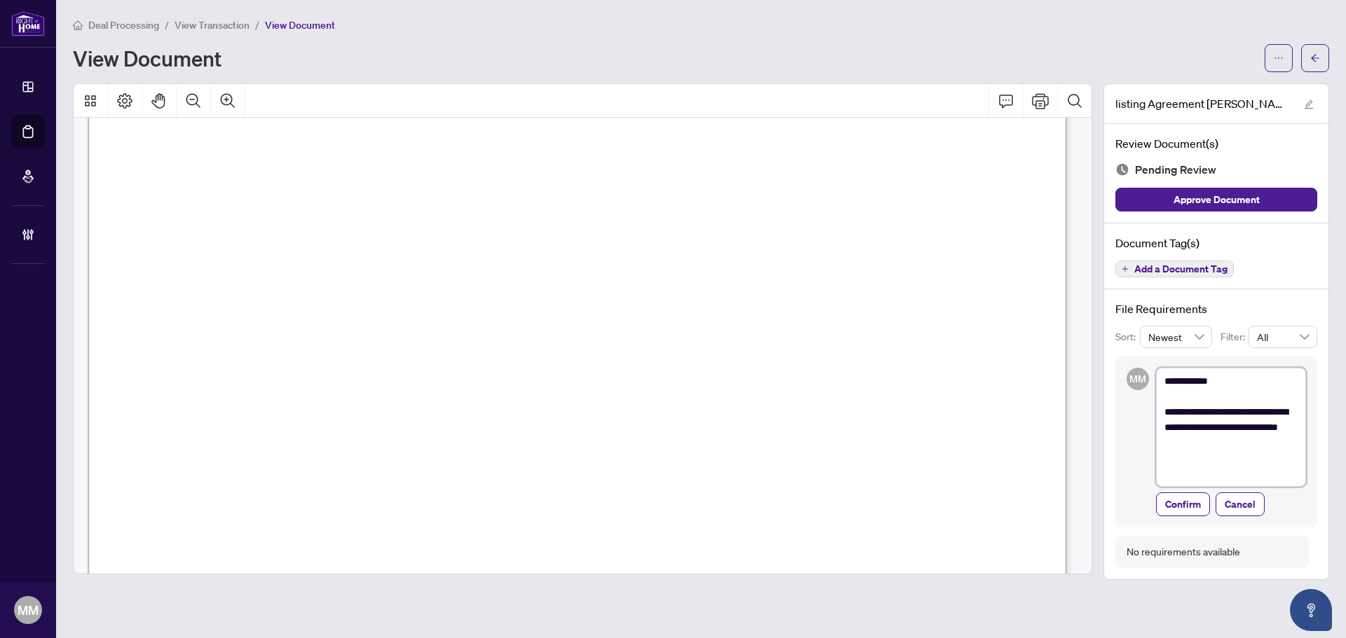
type textarea "**********"
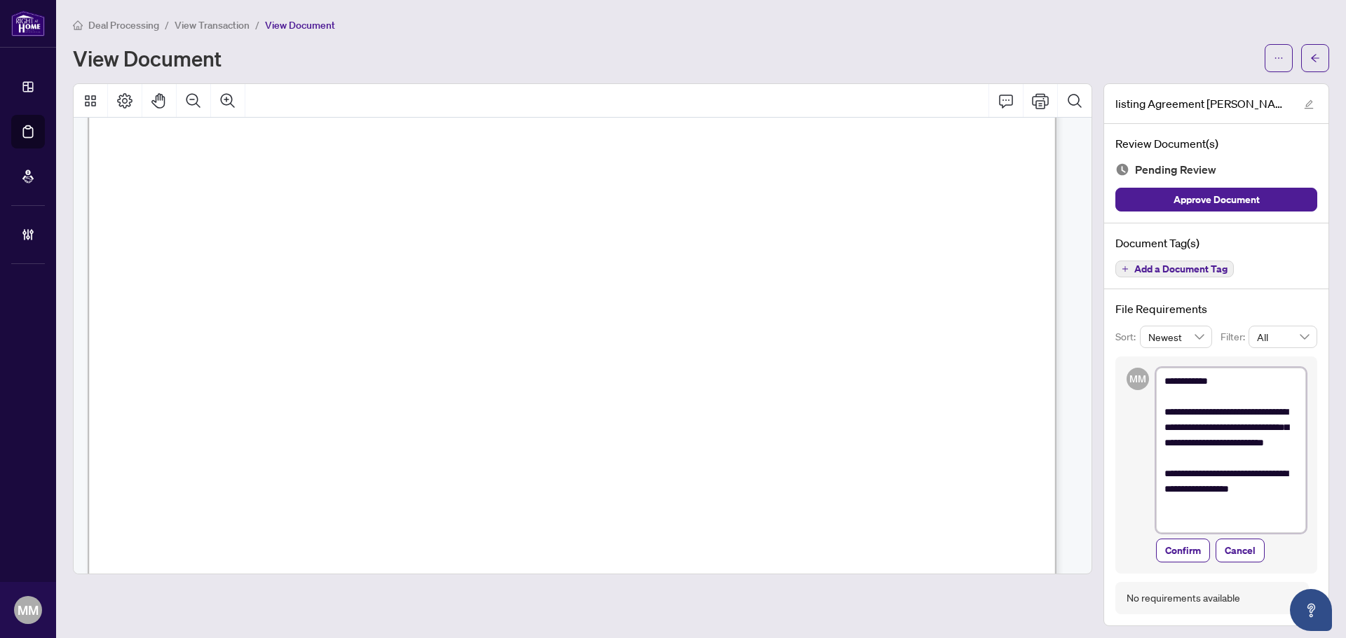
scroll to position [4, 0]
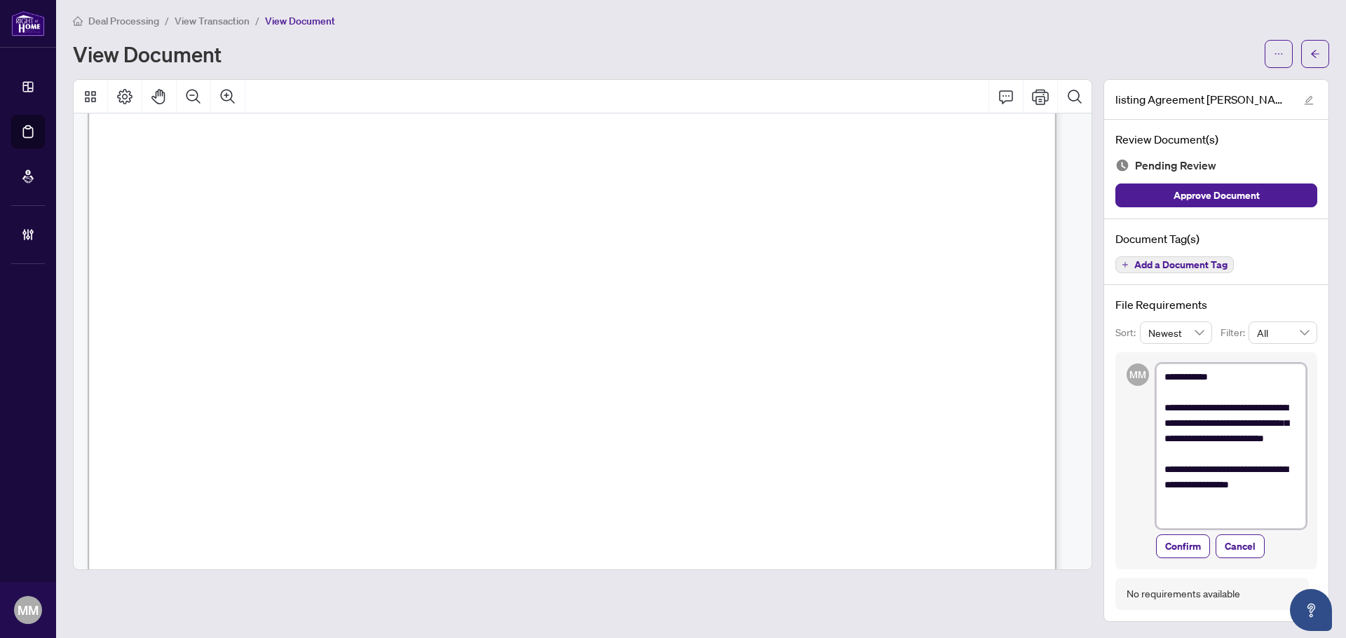
click at [1076, 411] on textarea "**********" at bounding box center [1231, 446] width 150 height 165
click at [1076, 474] on textarea "**********" at bounding box center [1231, 454] width 150 height 181
click at [1076, 482] on textarea "**********" at bounding box center [1231, 454] width 150 height 181
click at [1076, 486] on textarea "**********" at bounding box center [1231, 454] width 150 height 181
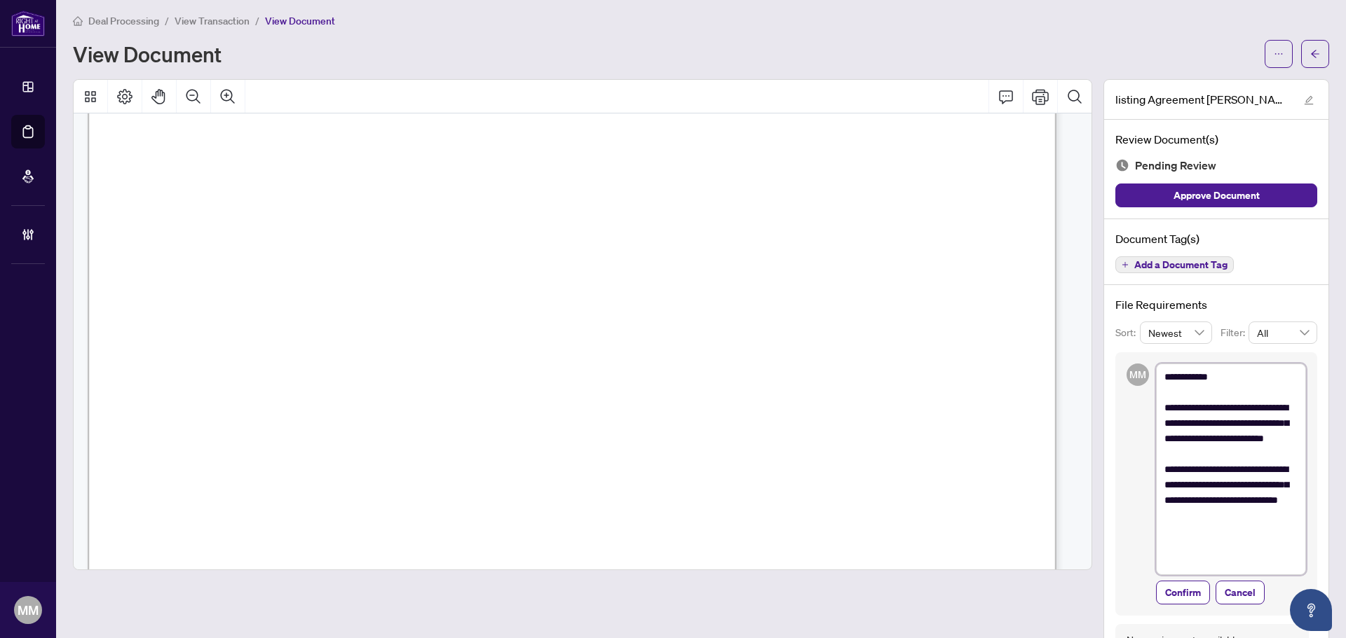
click at [1076, 456] on textarea "**********" at bounding box center [1231, 470] width 150 height 212
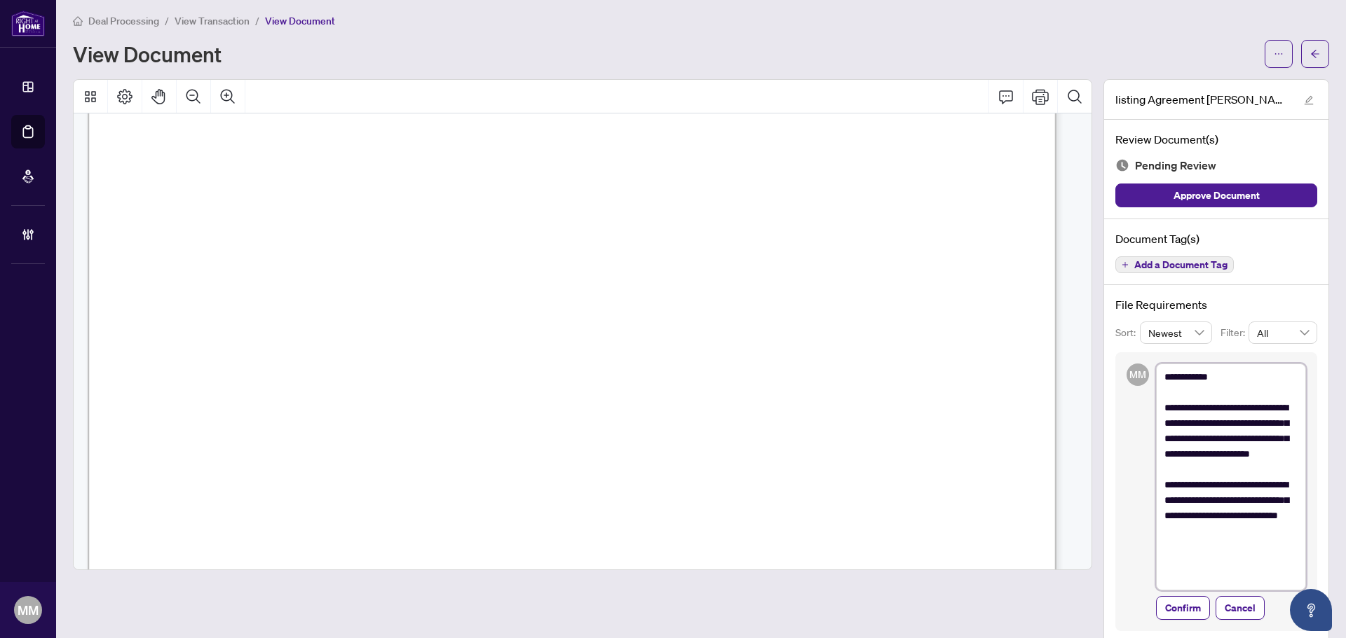
click at [1076, 486] on textarea "**********" at bounding box center [1231, 477] width 150 height 227
click at [997, 95] on icon "Comment" at bounding box center [1005, 96] width 17 height 17
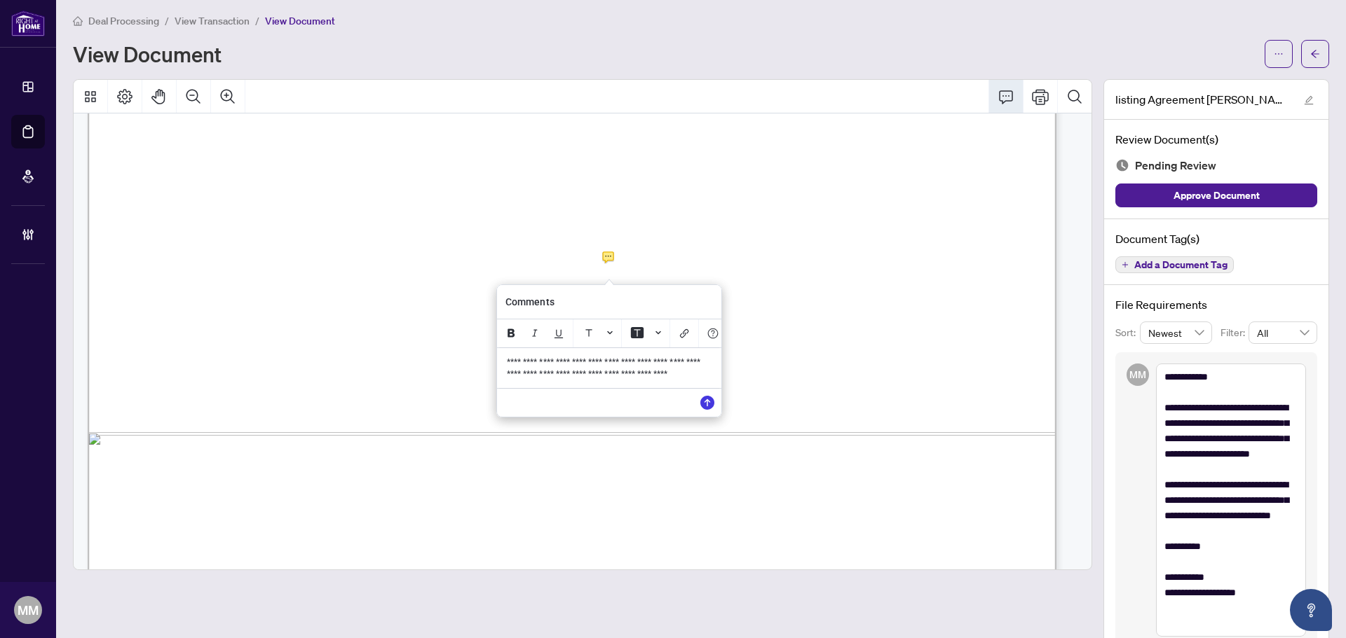
click at [718, 367] on div "**********" at bounding box center [608, 368] width 221 height 40
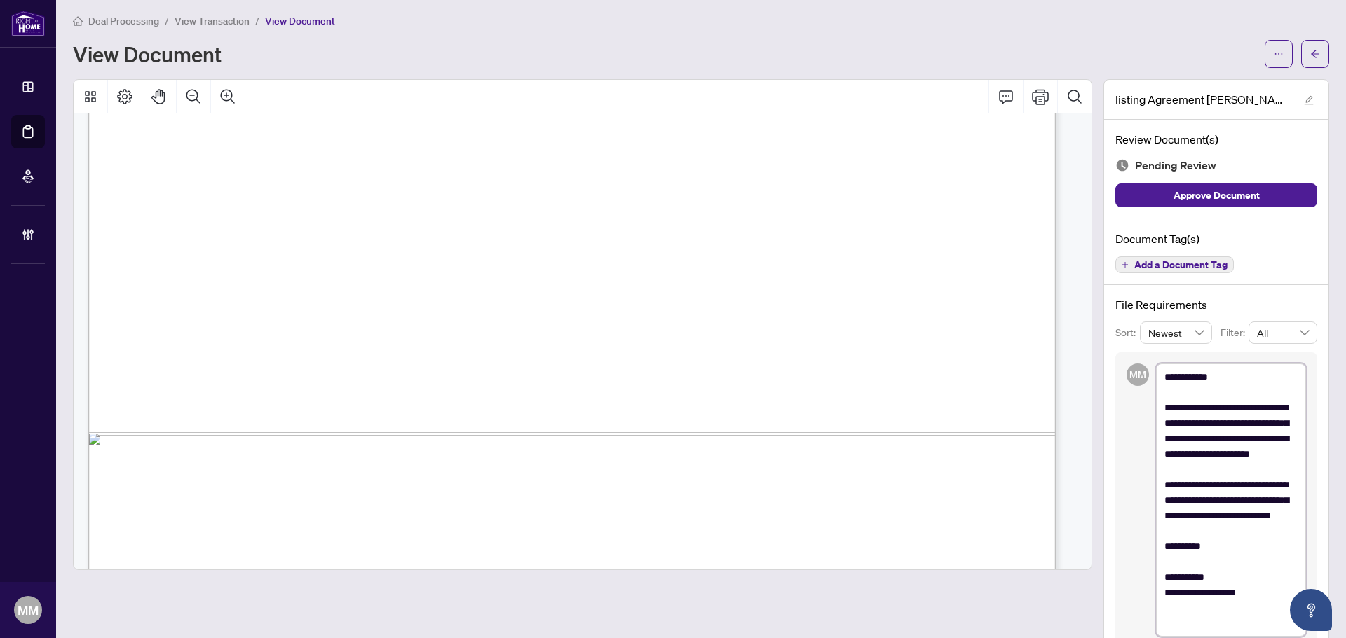
click at [1076, 475] on textarea "**********" at bounding box center [1231, 500] width 150 height 273
click at [1076, 420] on textarea "**********" at bounding box center [1231, 500] width 150 height 273
click at [1076, 439] on textarea "**********" at bounding box center [1231, 500] width 150 height 273
drag, startPoint x: 1209, startPoint y: 453, endPoint x: 1224, endPoint y: 458, distance: 16.2
click at [1076, 453] on textarea "**********" at bounding box center [1231, 500] width 150 height 273
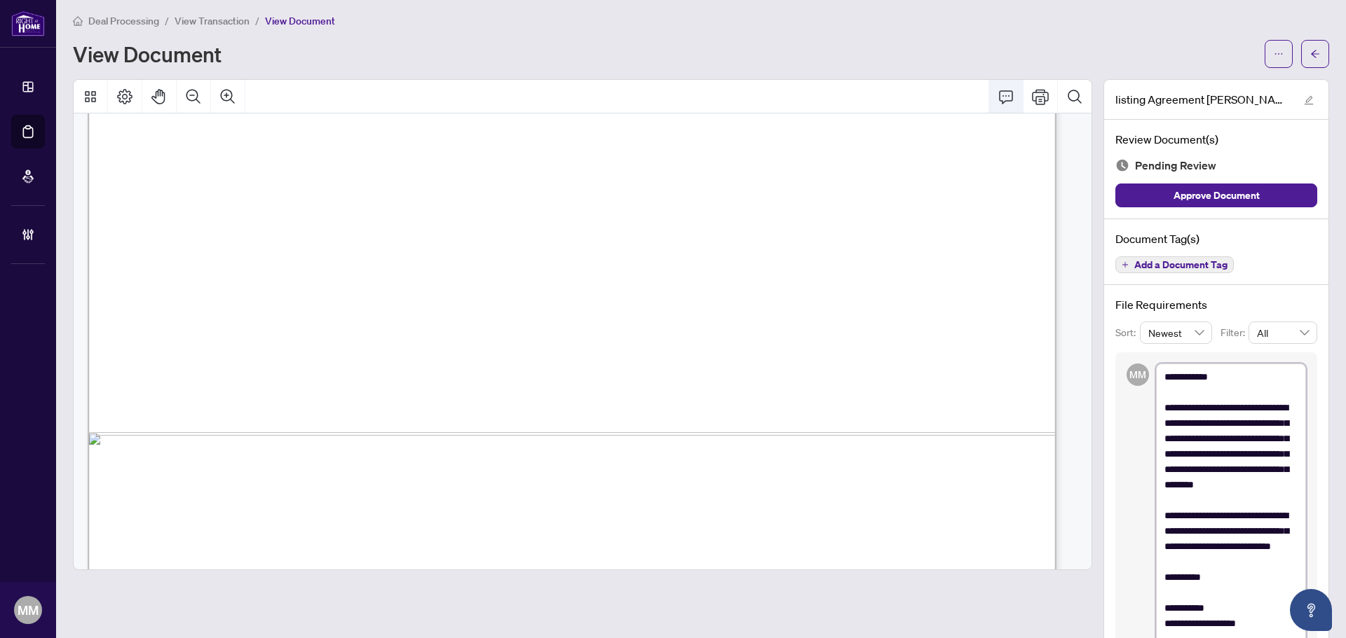
click at [997, 92] on icon "Comment" at bounding box center [1005, 96] width 17 height 17
click at [997, 91] on icon "Comment" at bounding box center [1005, 96] width 17 height 17
click at [165, 378] on p "**********" at bounding box center [151, 373] width 205 height 12
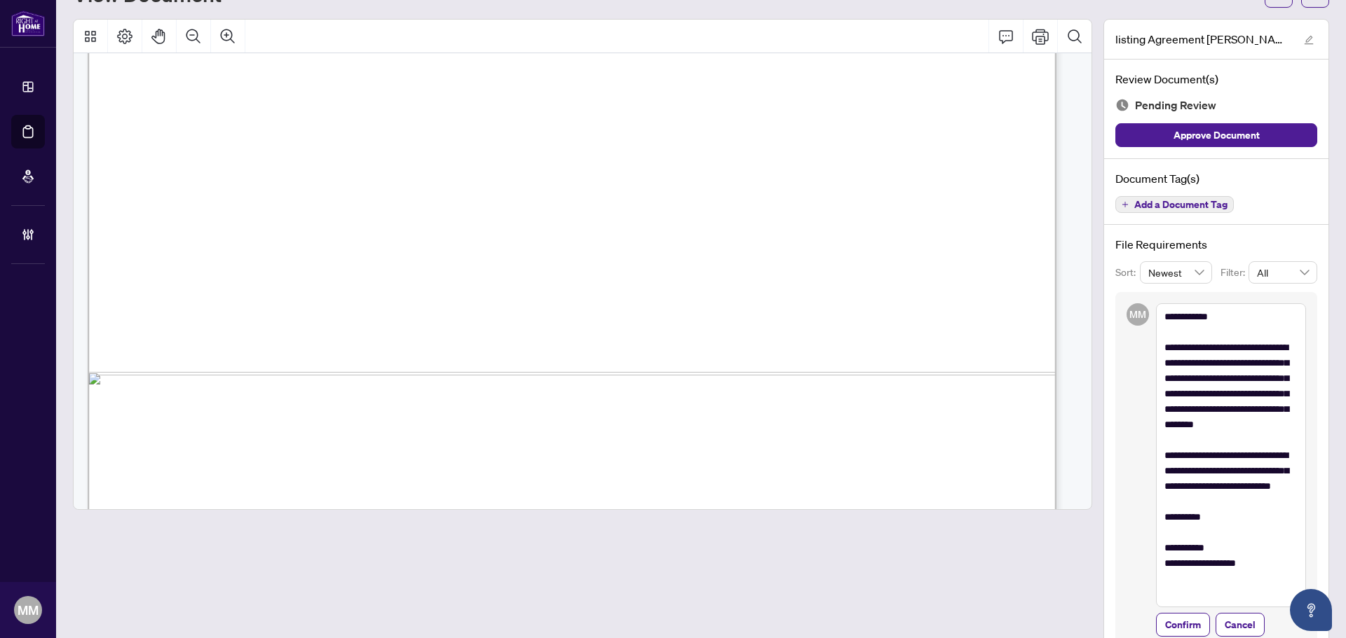
click at [404, 218] on span "(i) the Seller agrees to pay the Listing Brokerage a commission of ............…" at bounding box center [539, 213] width 714 height 16
click at [990, 24] on button "Comment" at bounding box center [1006, 37] width 34 height 34
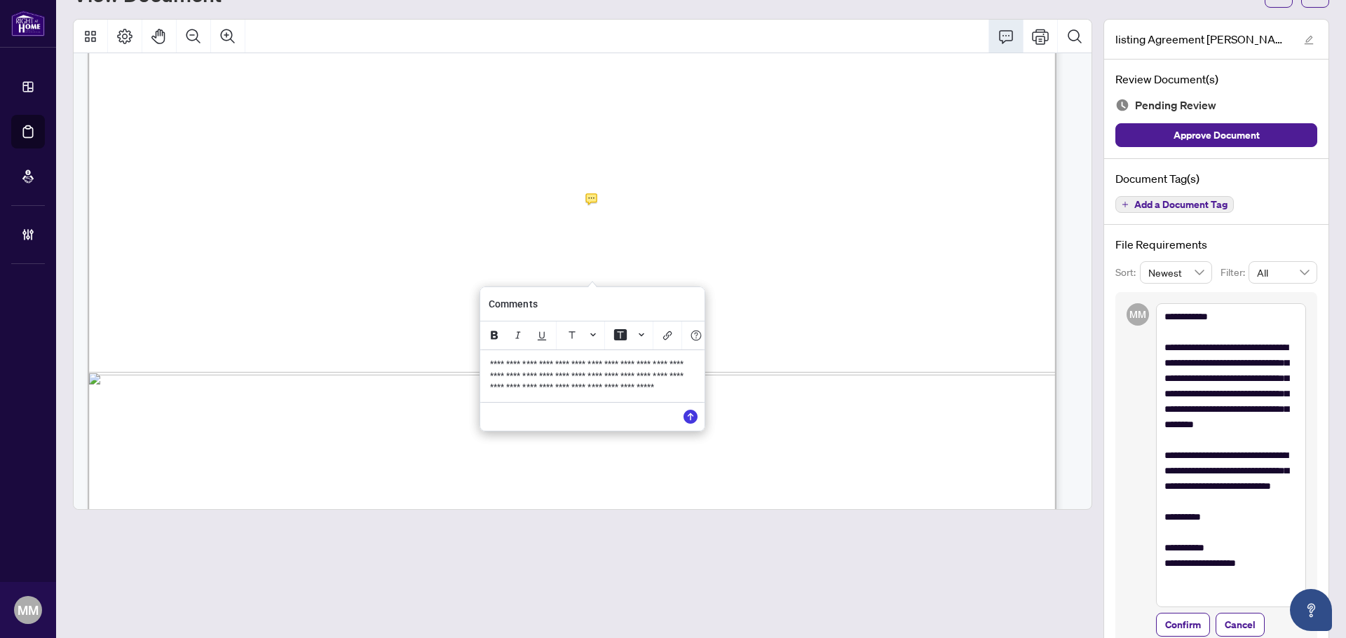
click at [649, 384] on span "**********" at bounding box center [588, 376] width 196 height 33
click at [520, 383] on span "**********" at bounding box center [588, 376] width 196 height 33
click at [509, 385] on span "**********" at bounding box center [588, 376] width 196 height 33
click at [599, 383] on span "**********" at bounding box center [588, 376] width 196 height 33
click at [673, 385] on span "**********" at bounding box center [588, 382] width 196 height 45
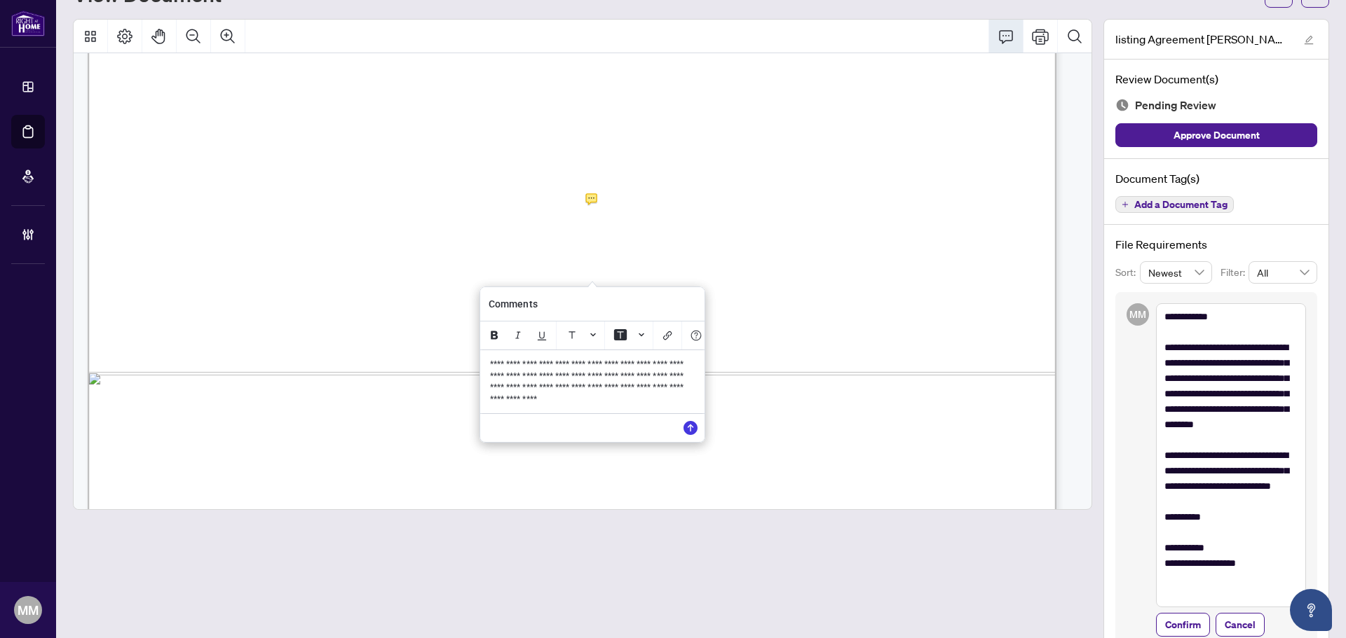
click at [615, 399] on span "**********" at bounding box center [588, 382] width 196 height 45
click at [693, 435] on icon "Save" at bounding box center [690, 428] width 14 height 14
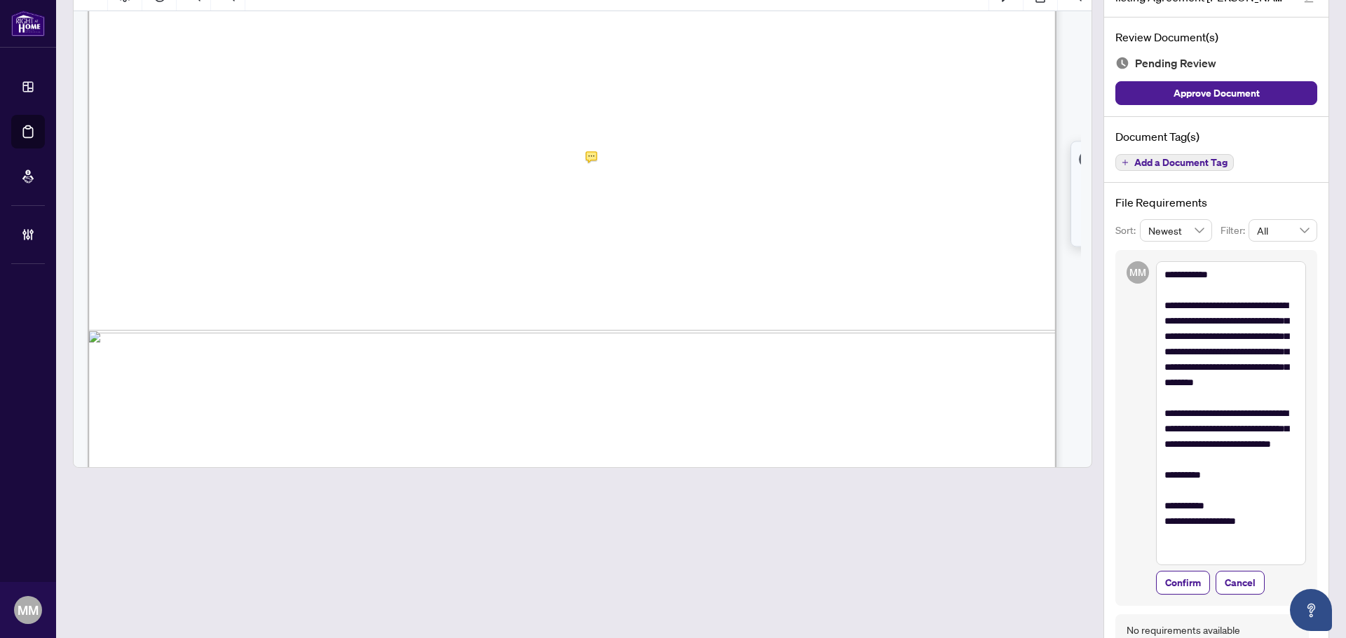
scroll to position [143, 0]
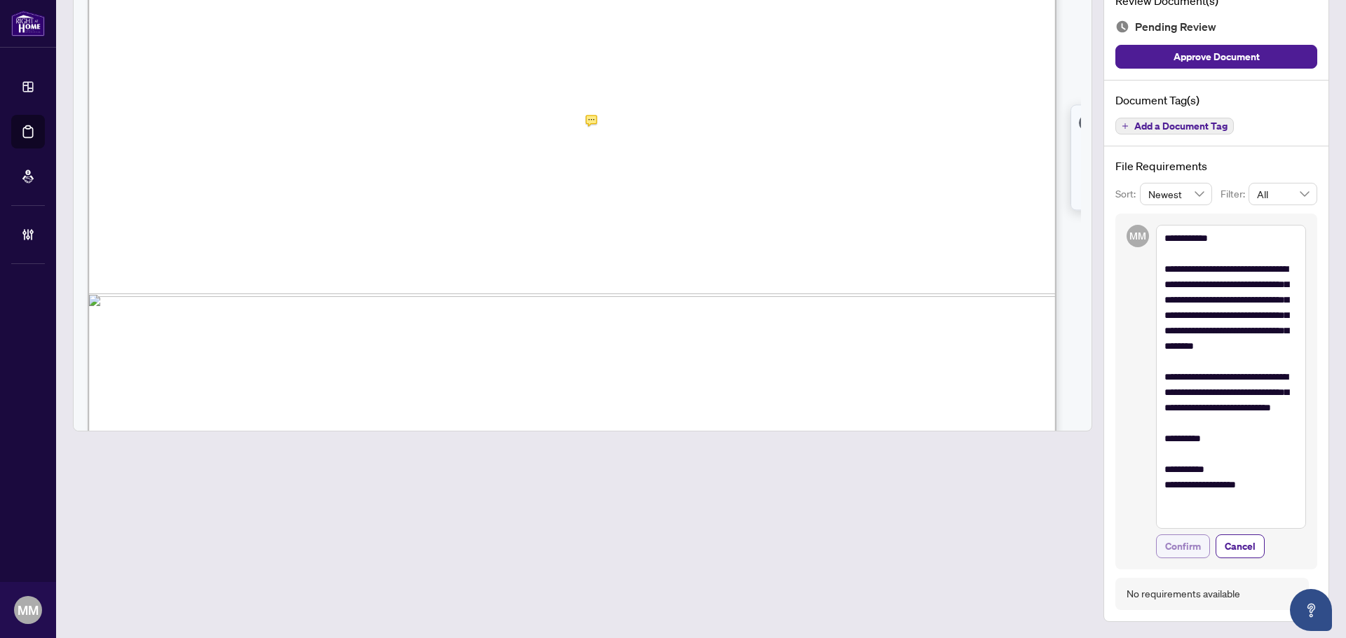
click at [1076, 486] on span "Confirm" at bounding box center [1183, 546] width 36 height 22
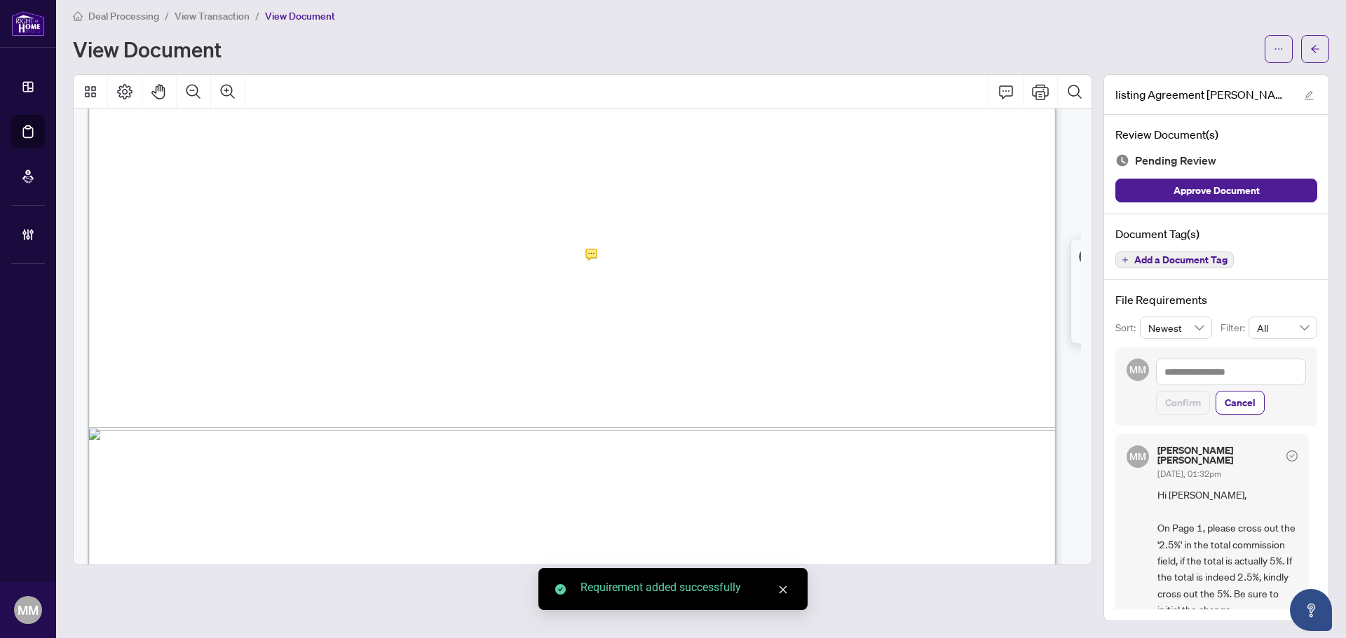
scroll to position [8, 0]
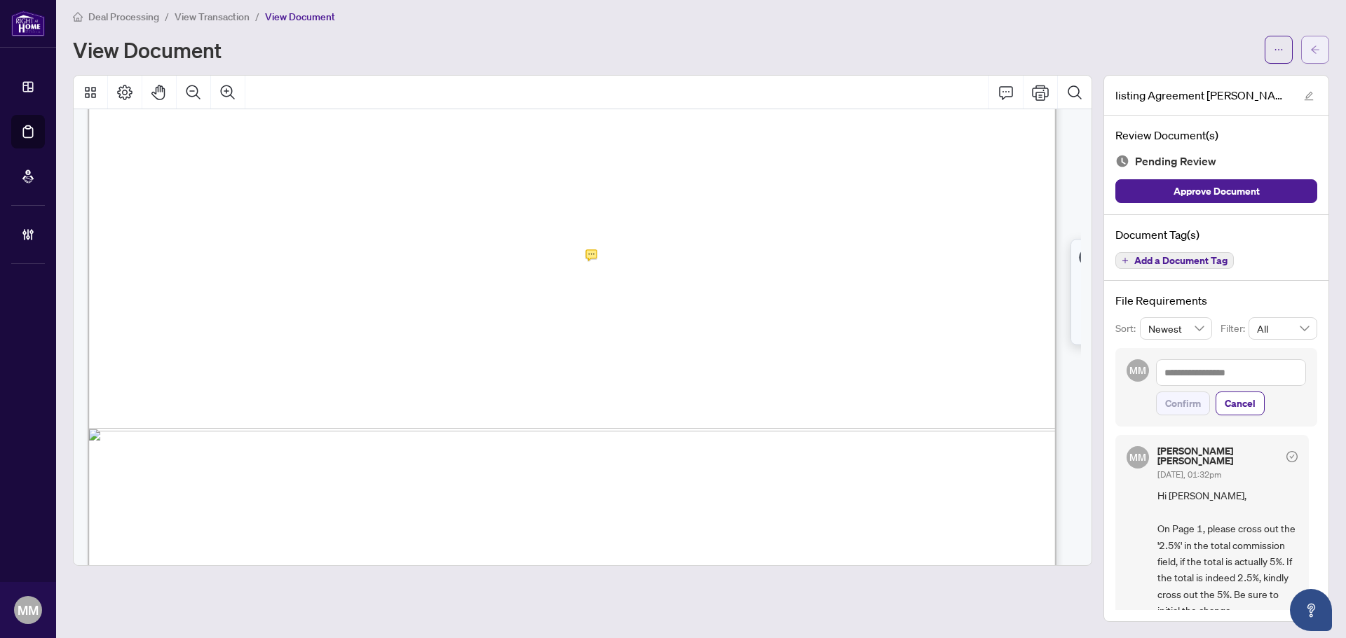
click at [1076, 46] on button "button" at bounding box center [1315, 50] width 28 height 28
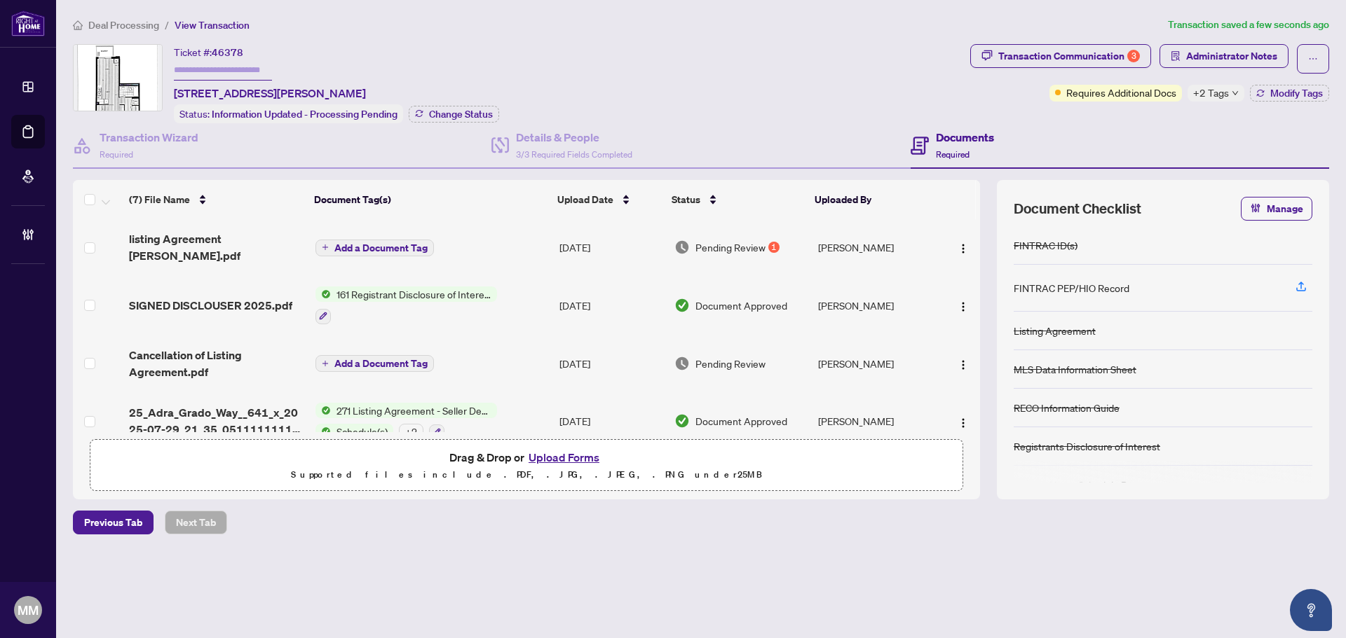
click at [812, 234] on td "Faranak Parsa" at bounding box center [875, 247] width 127 height 56
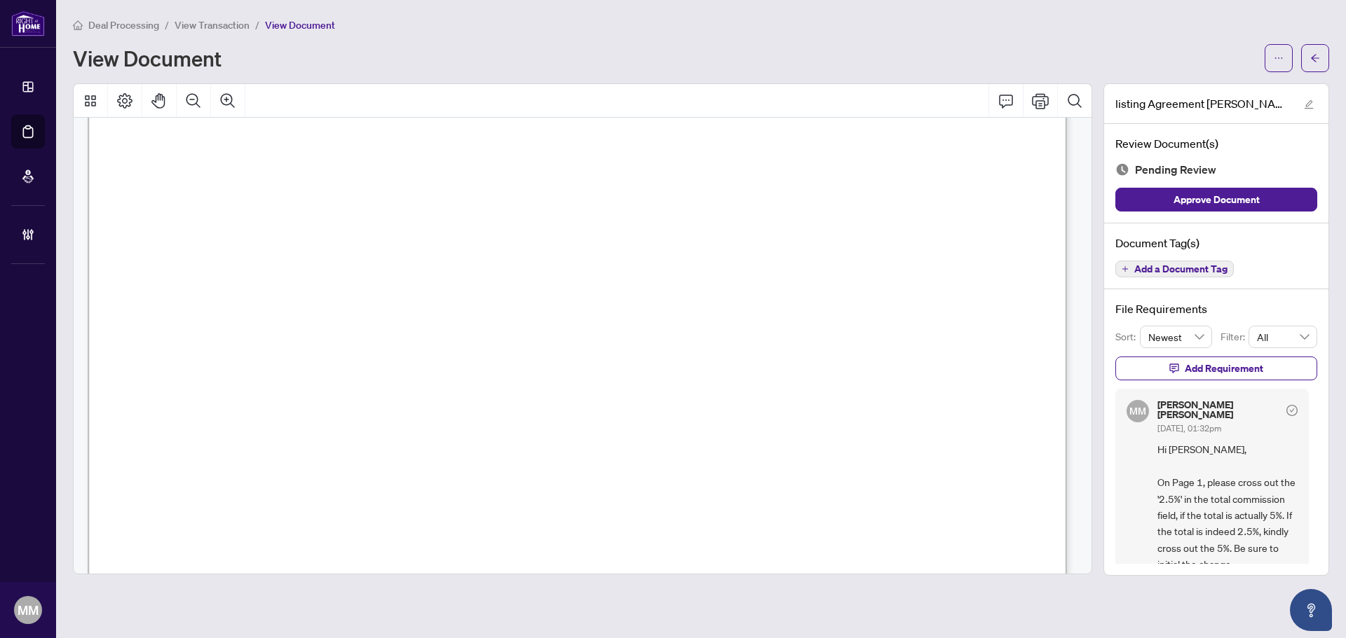
scroll to position [210, 0]
click at [1076, 275] on button "Add a Document Tag" at bounding box center [1174, 269] width 118 height 17
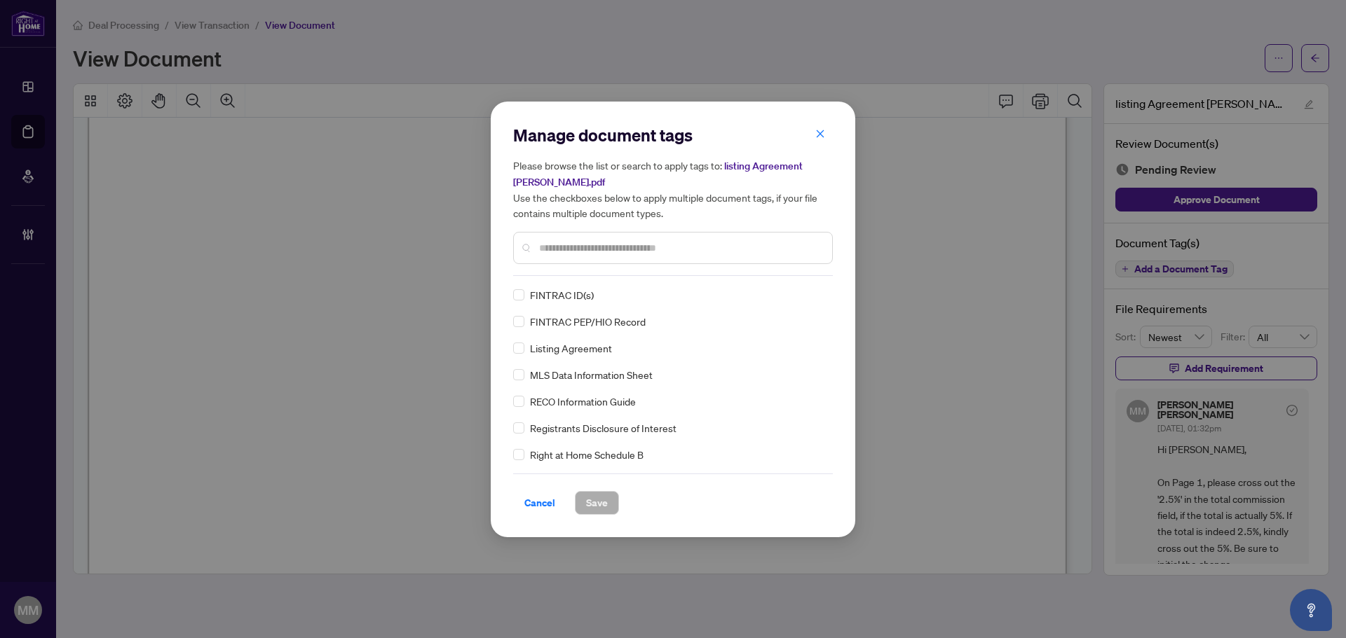
click at [732, 249] on input "text" at bounding box center [680, 247] width 282 height 15
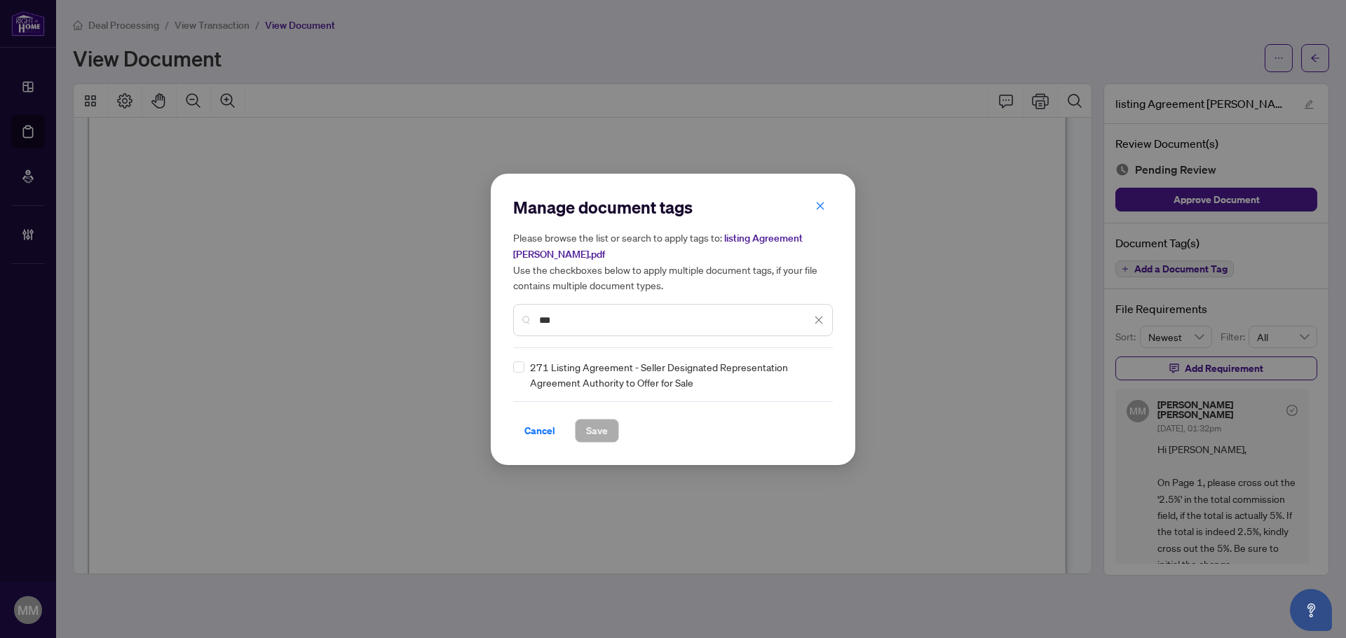
click at [505, 367] on div "Manage document tags Please browse the list or search to apply tags to: listing…" at bounding box center [673, 320] width 364 height 292
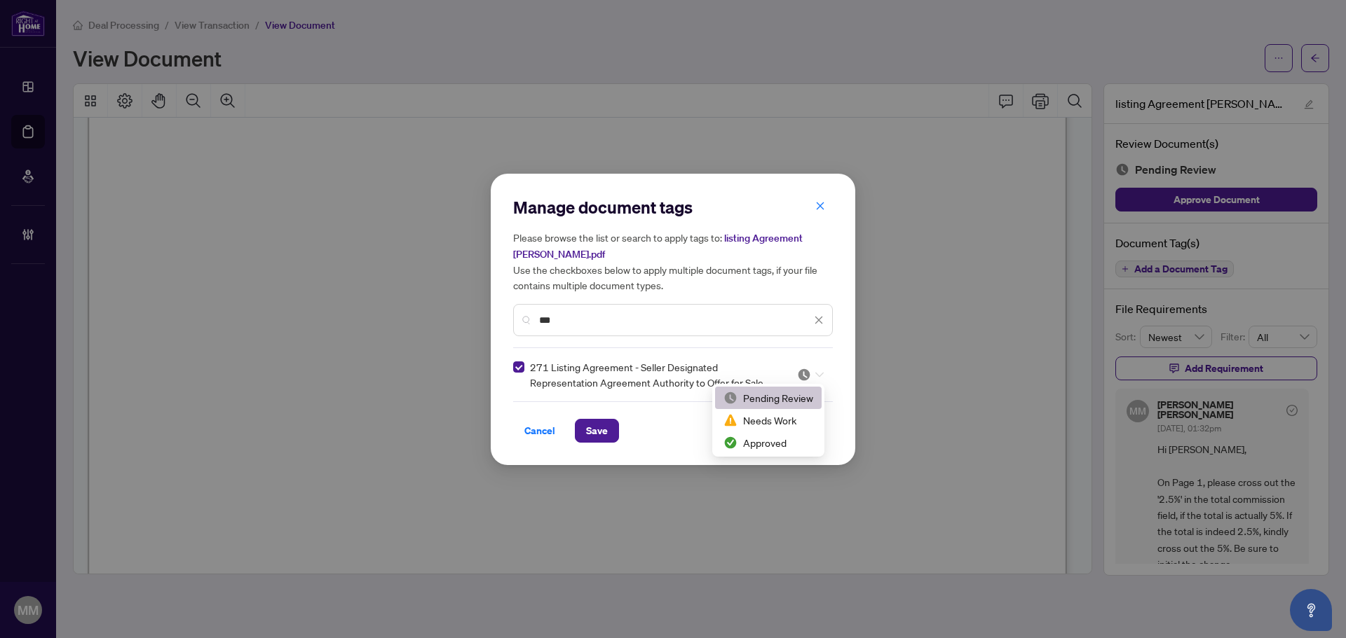
click at [813, 378] on div at bounding box center [810, 375] width 27 height 14
click at [773, 411] on div "Needs Work" at bounding box center [768, 420] width 107 height 22
click at [820, 322] on icon "close" at bounding box center [819, 320] width 10 height 10
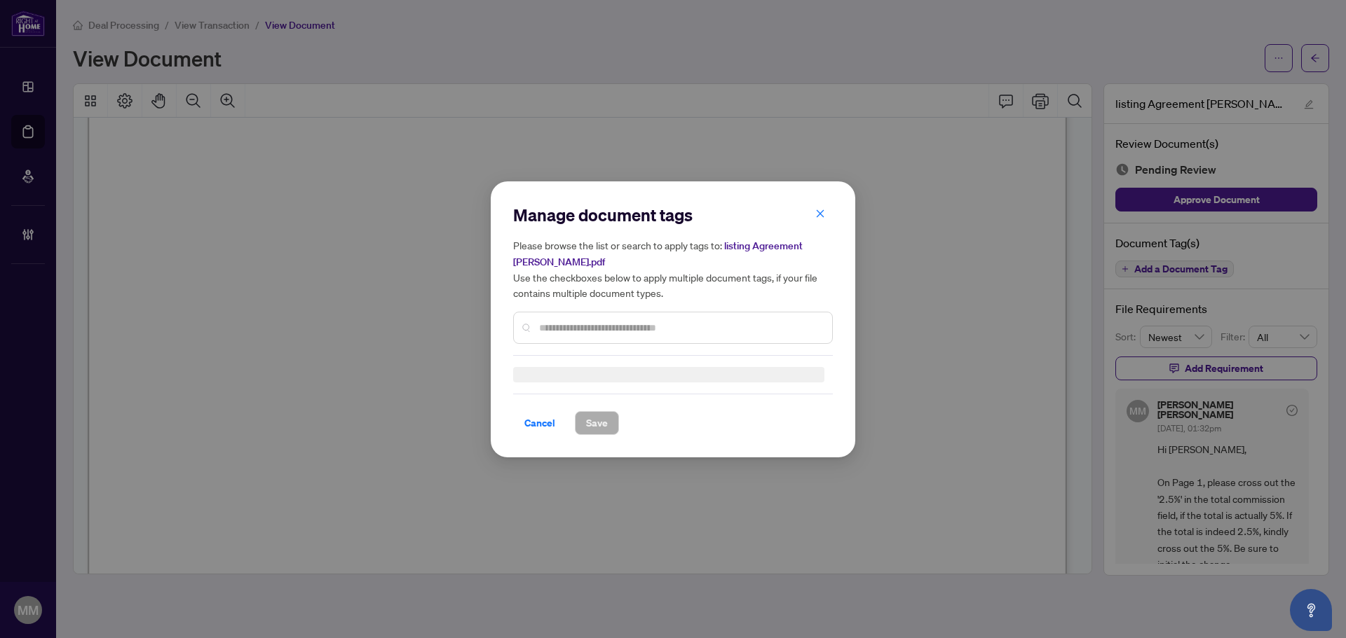
click at [686, 320] on input "text" at bounding box center [680, 327] width 282 height 15
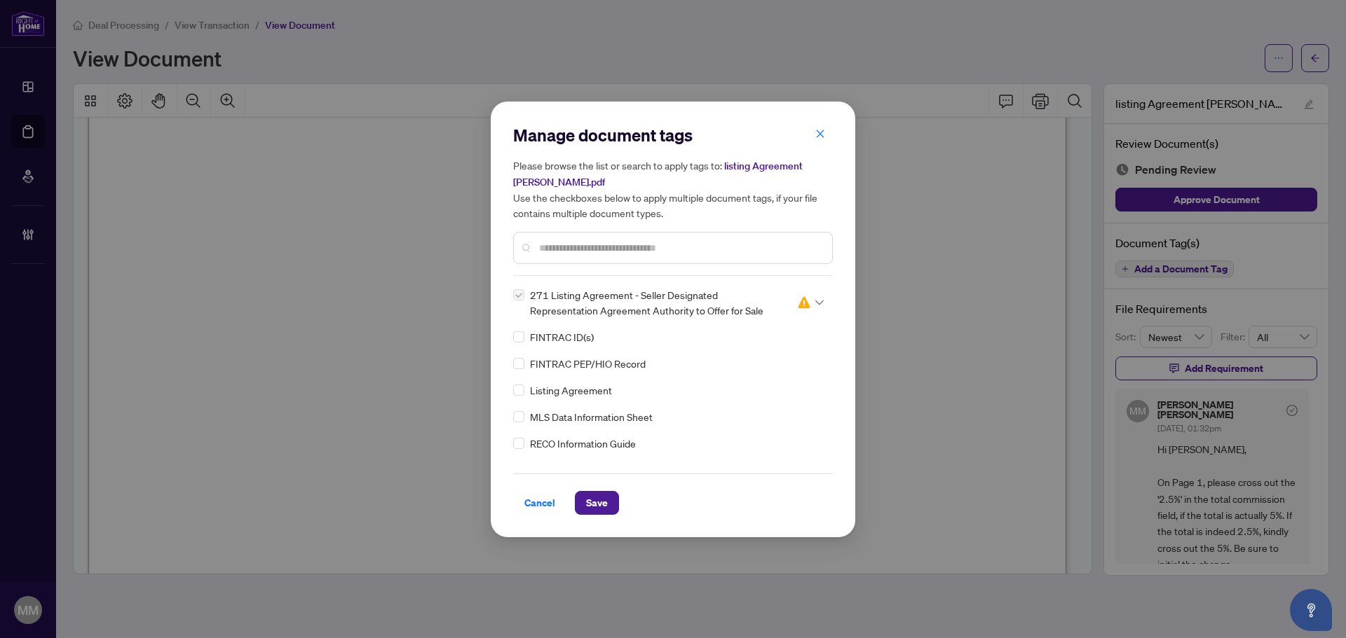
scroll to position [70, 0]
click at [607, 351] on span "MLS Data Information Sheet" at bounding box center [591, 346] width 123 height 15
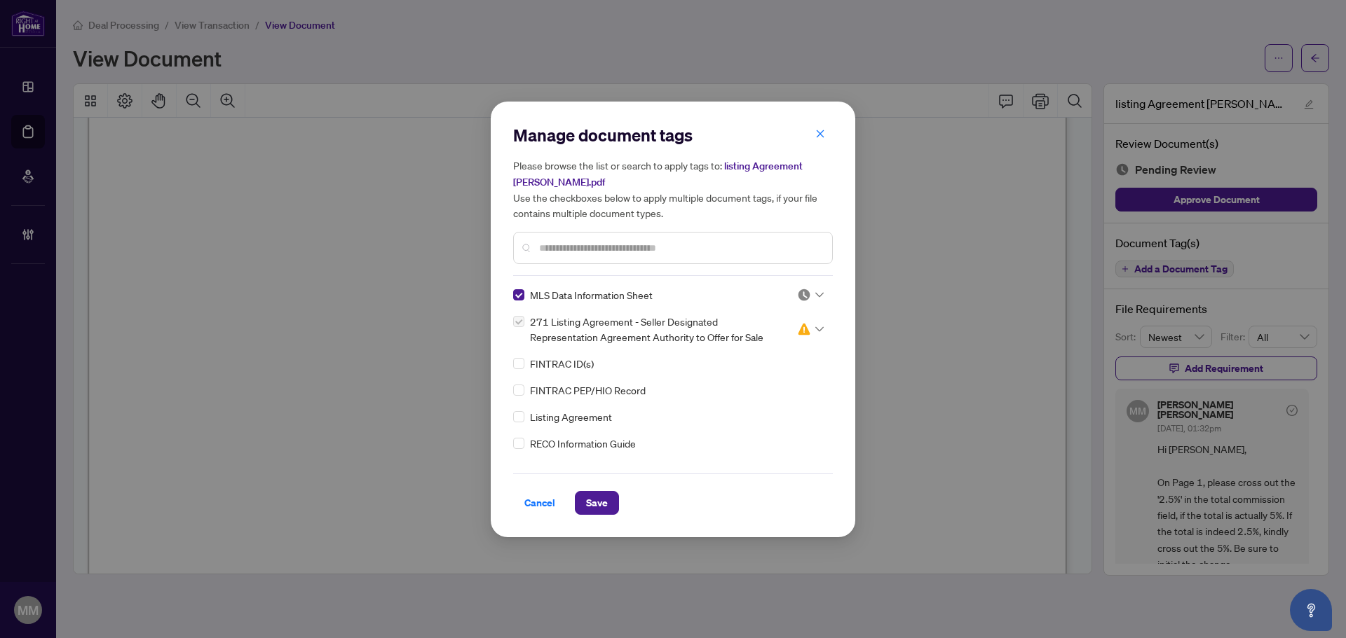
click at [801, 289] on img at bounding box center [804, 295] width 14 height 14
click at [764, 354] on div "Approved" at bounding box center [764, 363] width 107 height 22
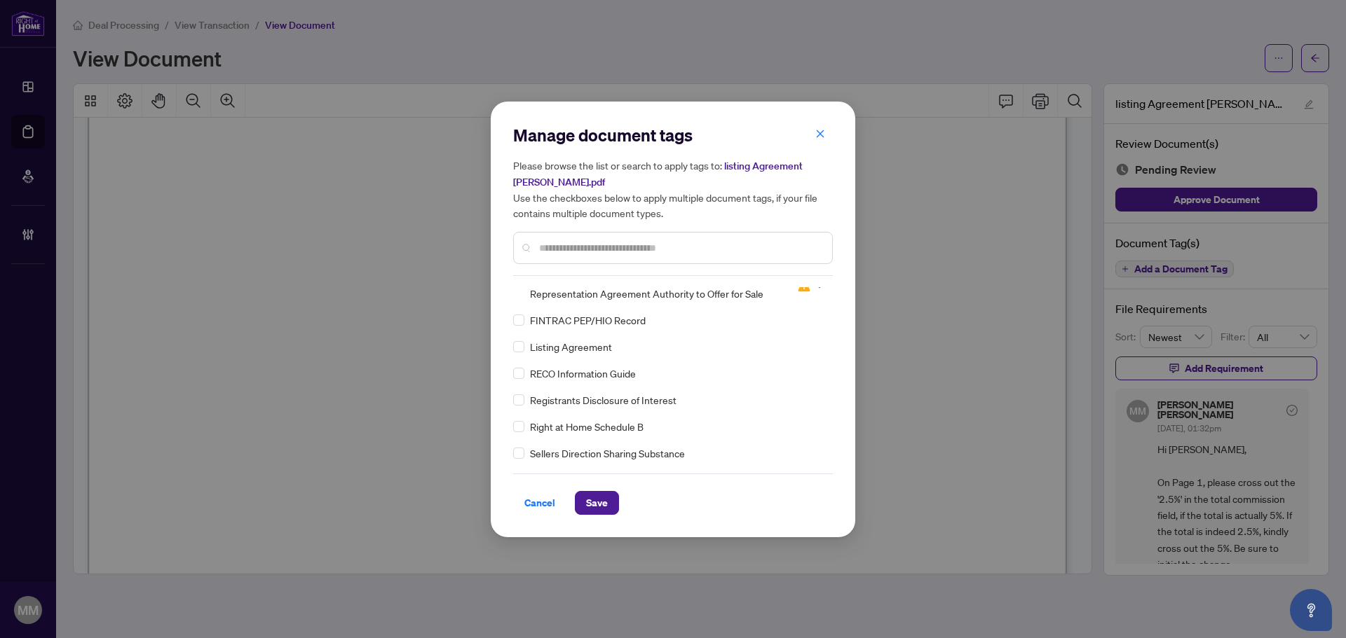
scroll to position [1, 0]
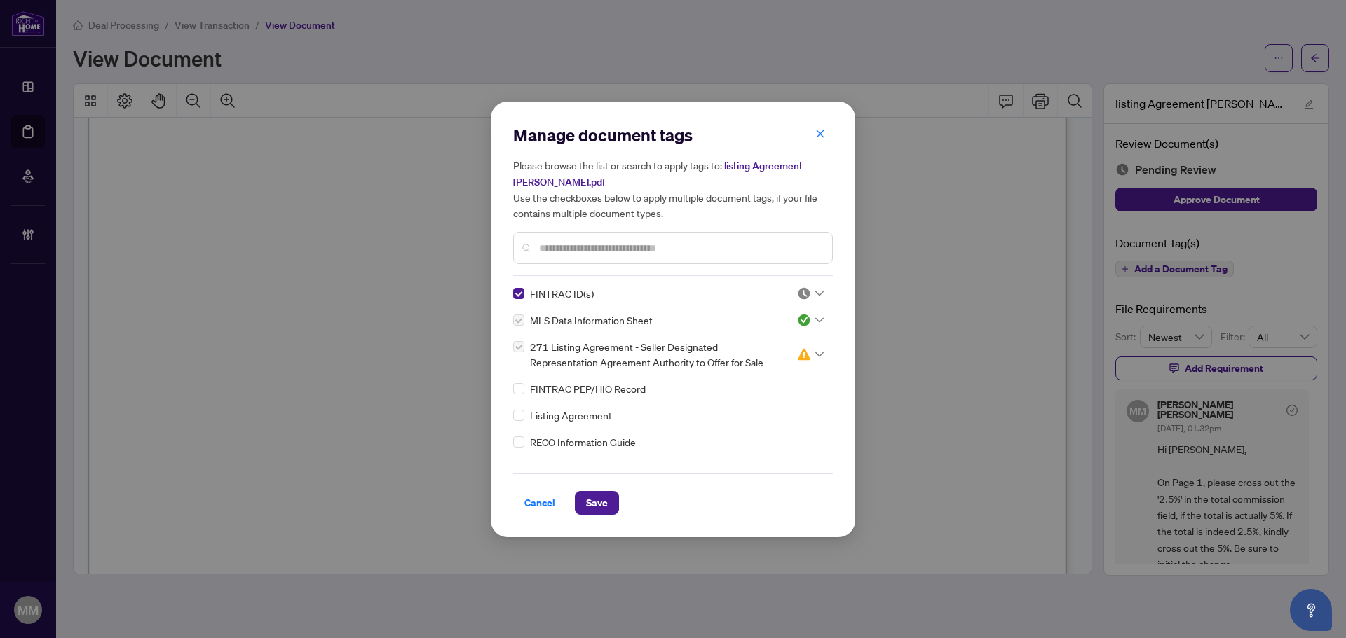
click at [810, 292] on div at bounding box center [810, 294] width 27 height 14
click at [785, 336] on div "Needs Work" at bounding box center [764, 340] width 90 height 15
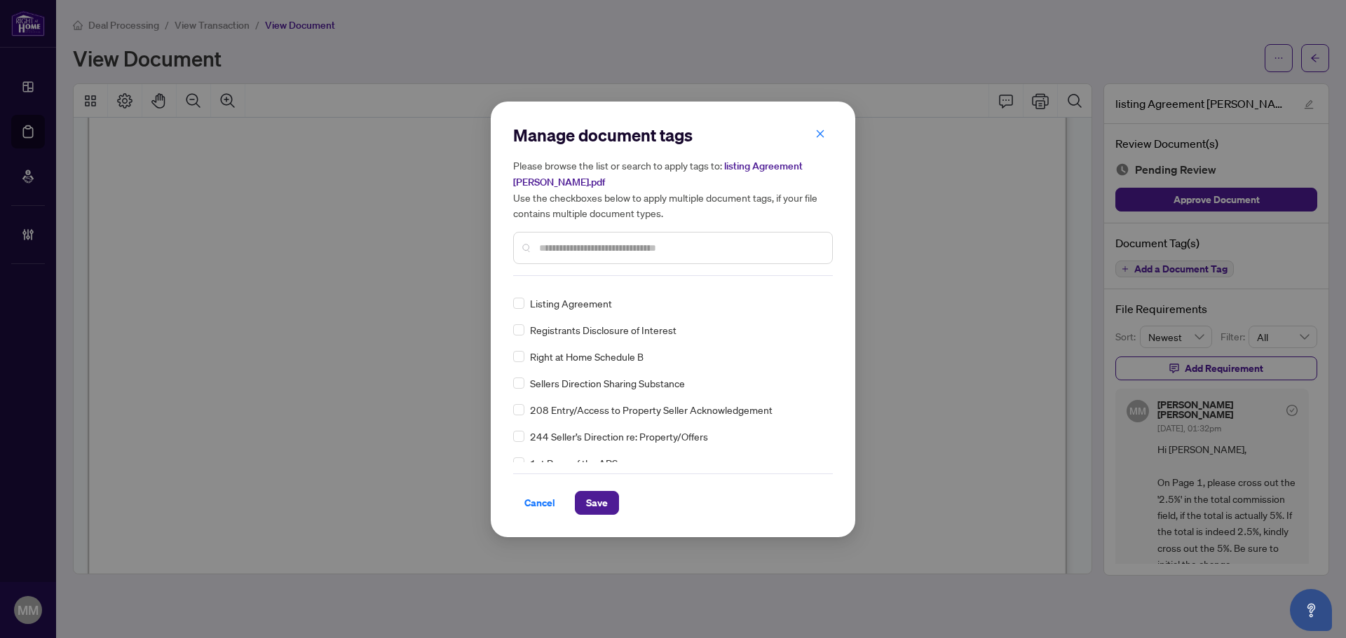
scroll to position [45, 0]
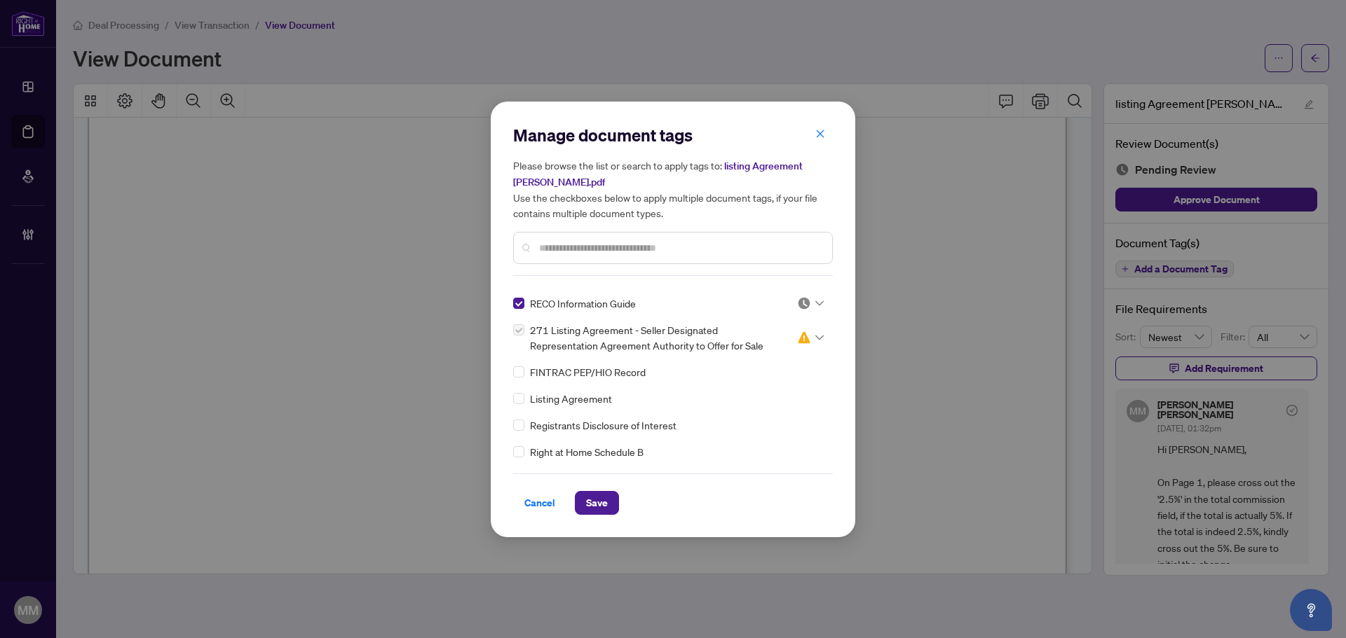
click at [797, 297] on img at bounding box center [804, 303] width 14 height 14
click at [748, 365] on div "Approved" at bounding box center [764, 371] width 90 height 15
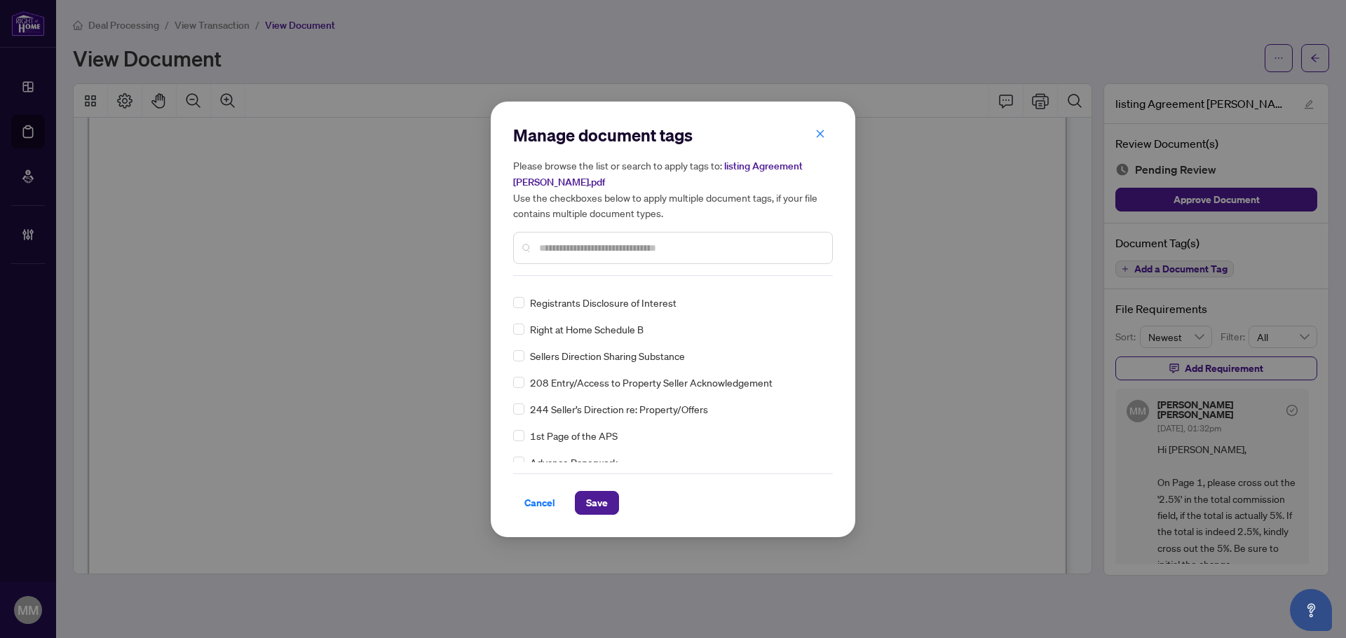
scroll to position [185, 0]
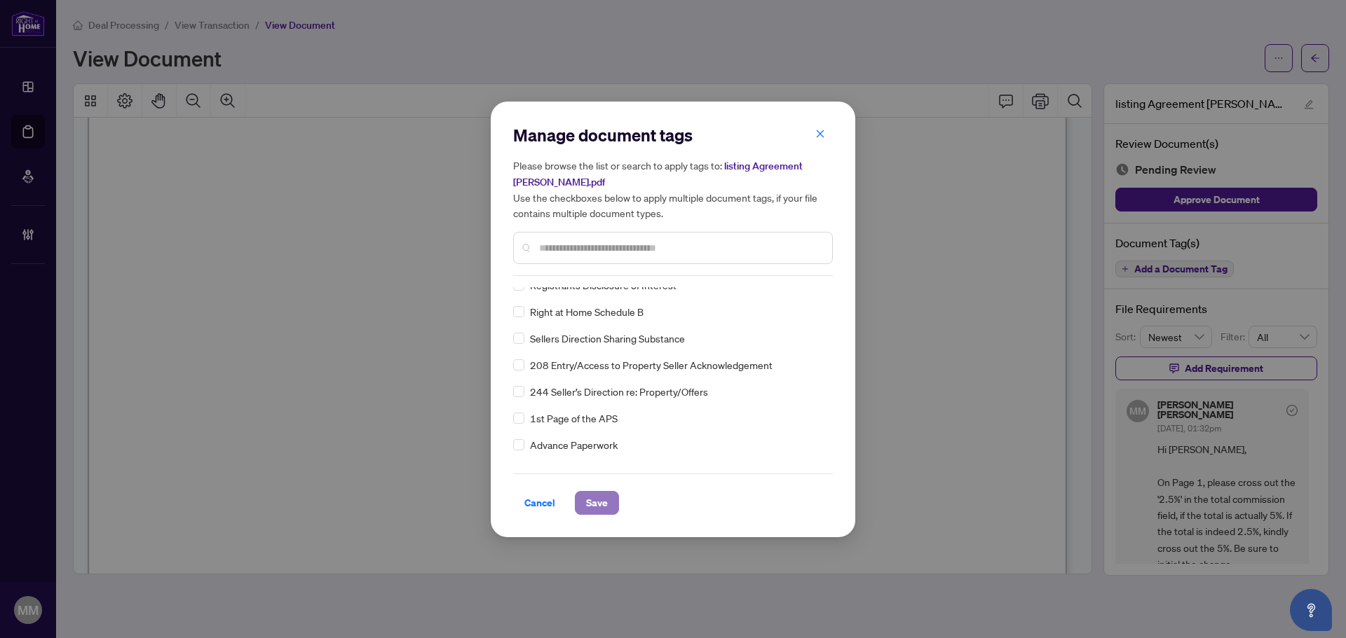
click at [609, 486] on button "Save" at bounding box center [597, 503] width 44 height 24
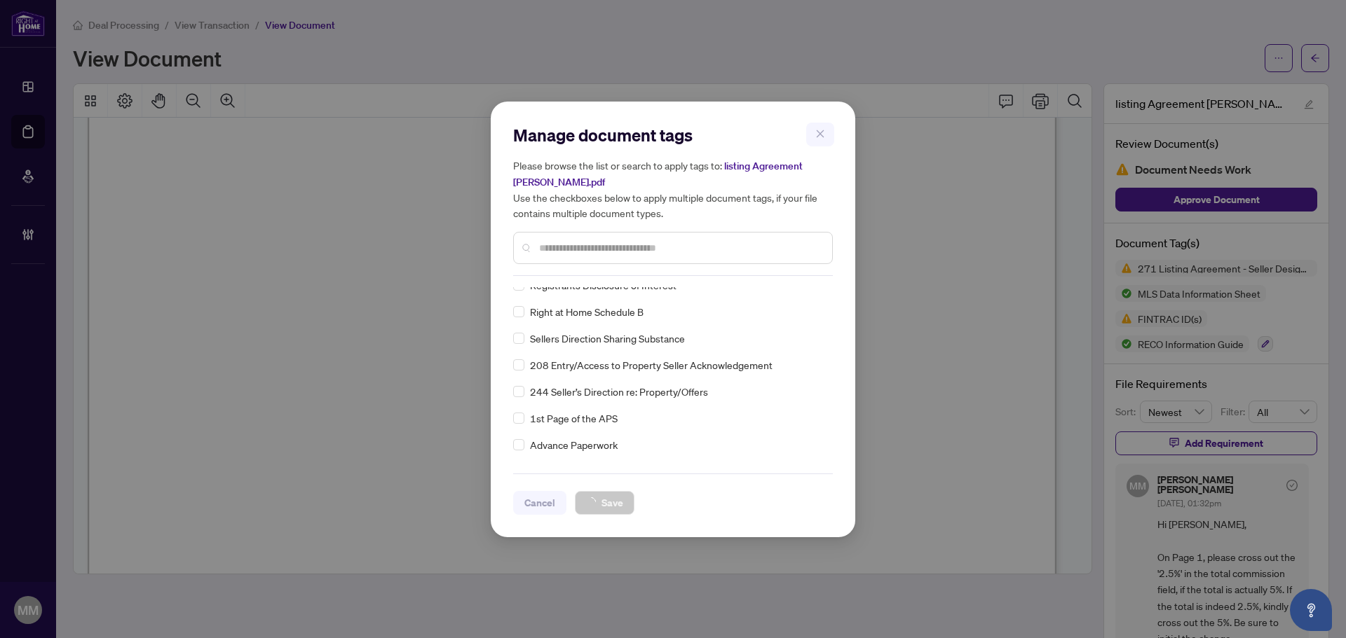
scroll to position [208, 0]
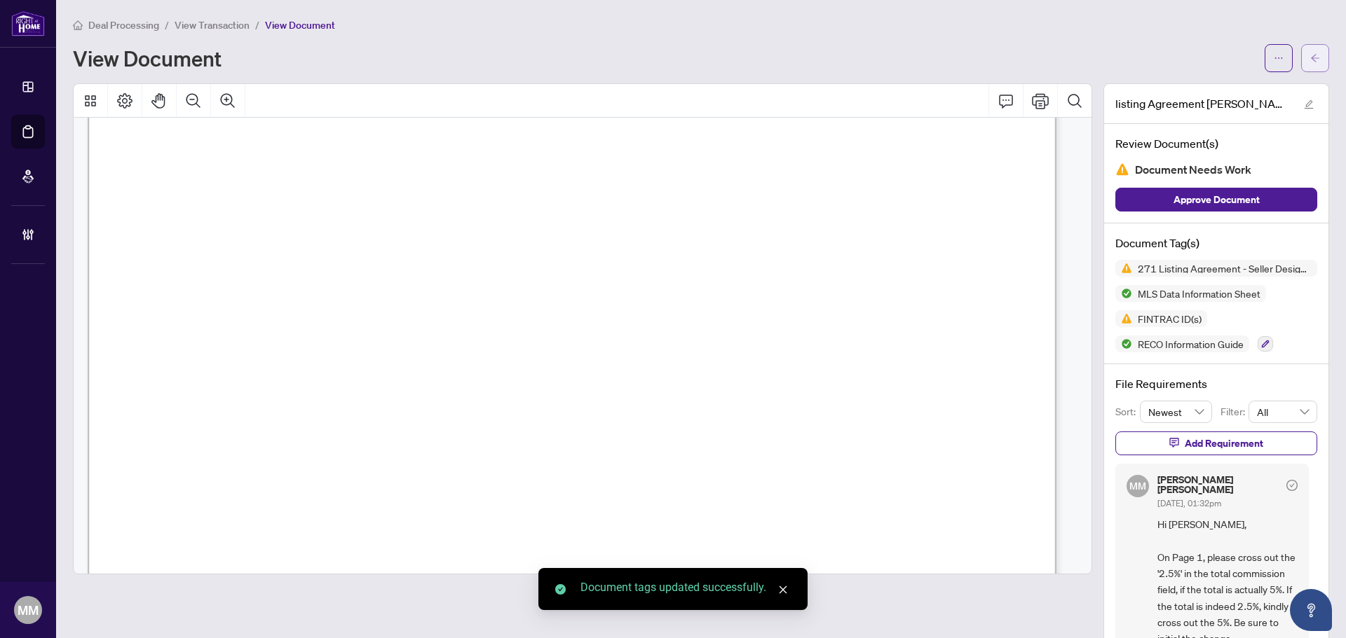
click at [1076, 56] on button "button" at bounding box center [1315, 58] width 28 height 28
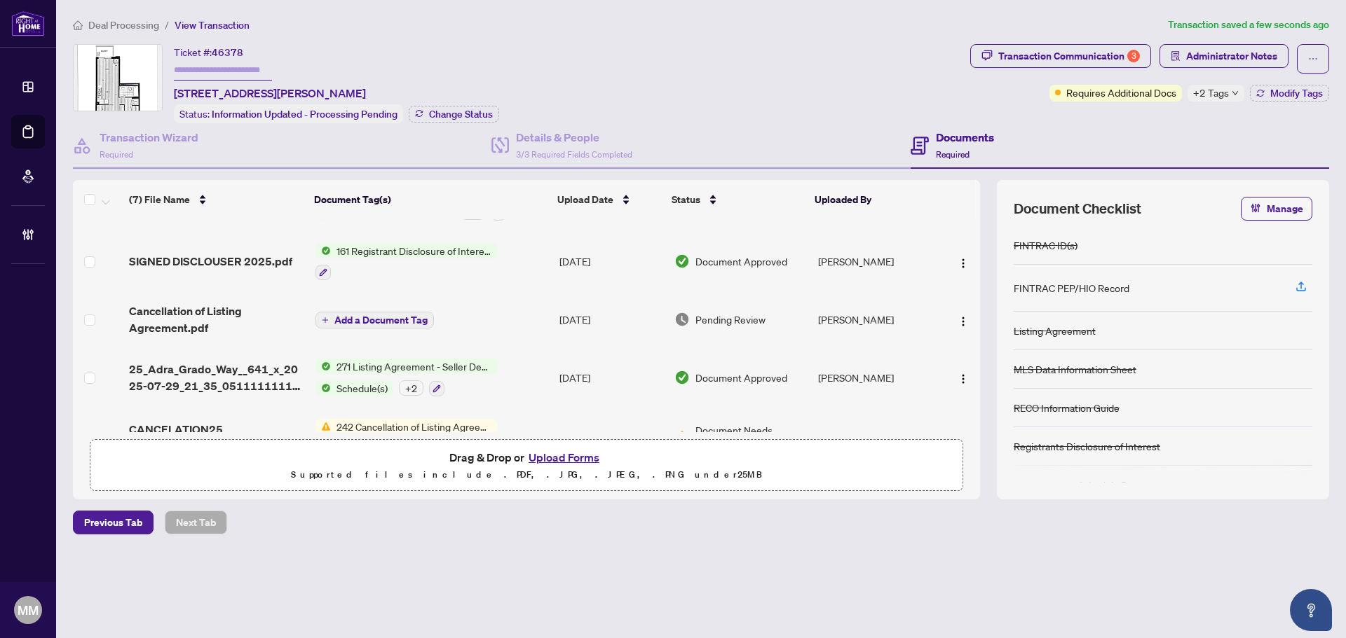
scroll to position [70, 0]
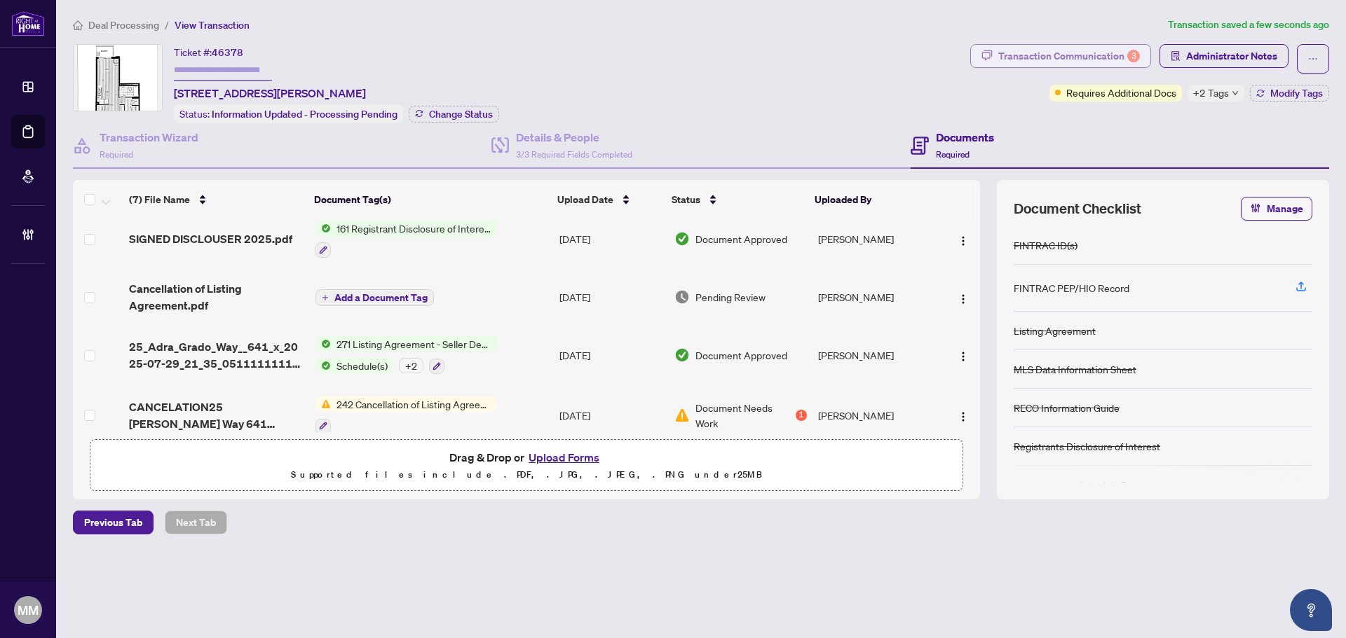
click at [1076, 51] on div "Transaction Communication 3" at bounding box center [1069, 56] width 142 height 22
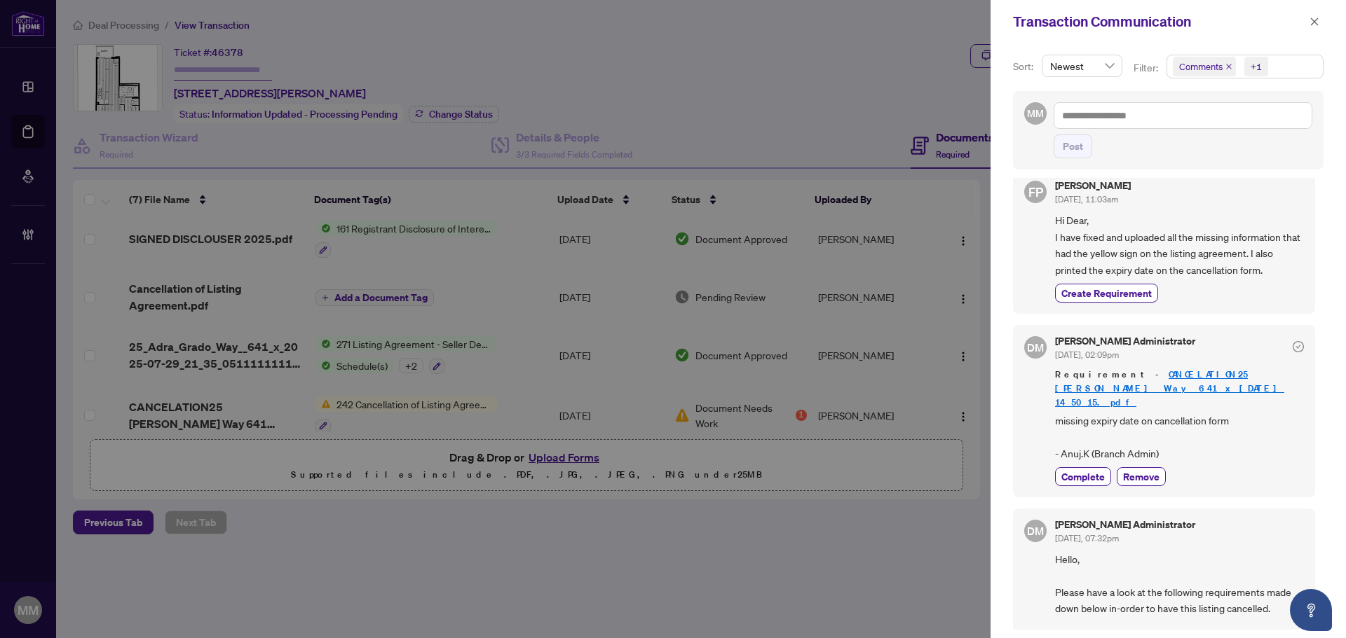
scroll to position [420, 0]
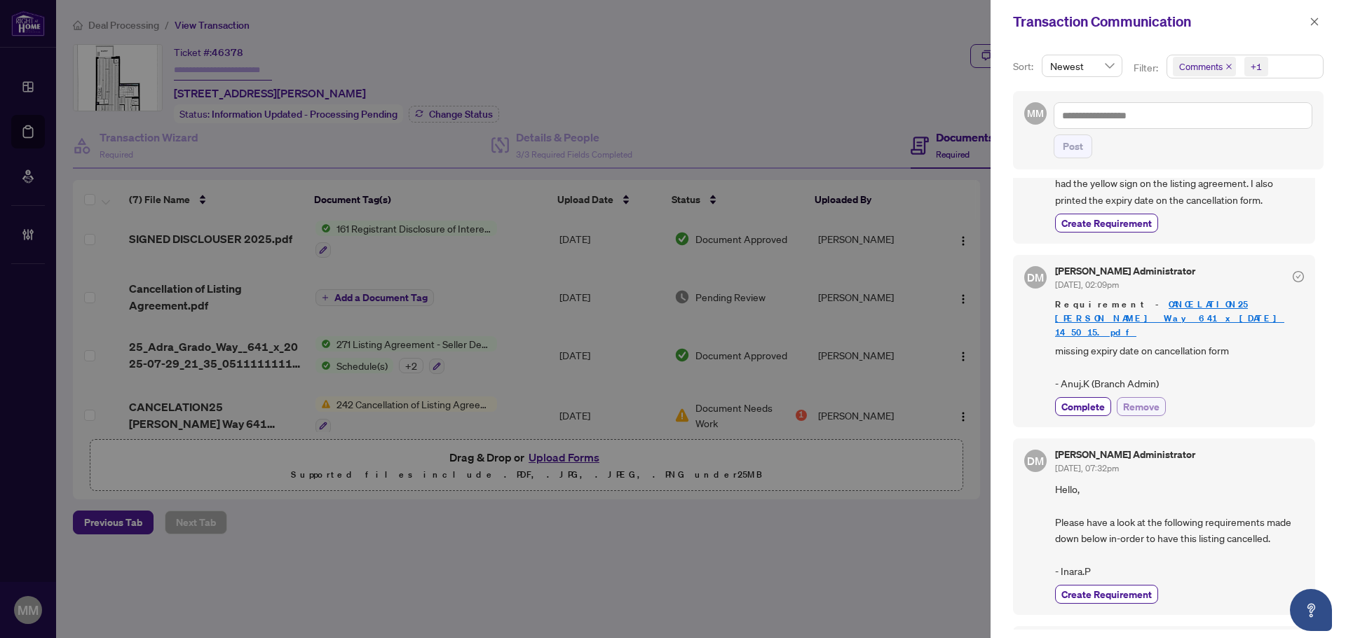
click at [1076, 399] on span "Remove" at bounding box center [1141, 406] width 36 height 15
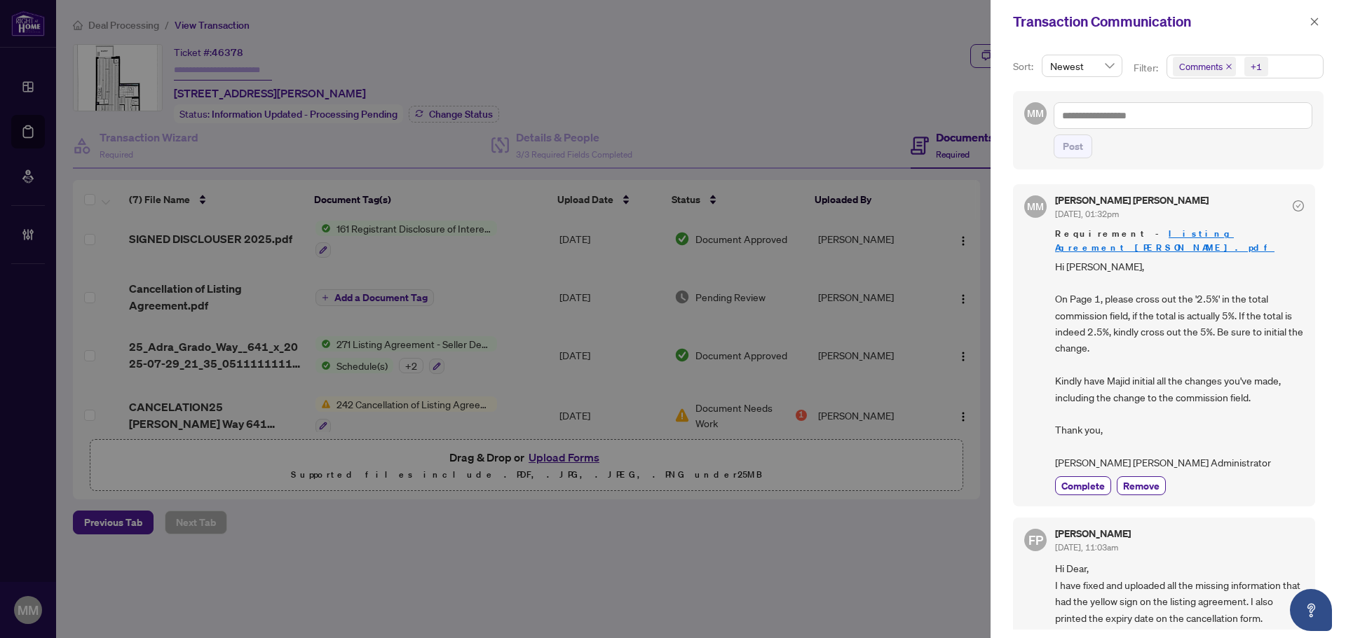
scroll to position [0, 0]
click at [1076, 102] on div "MM Post" at bounding box center [1168, 130] width 310 height 78
click at [1076, 115] on textarea at bounding box center [1182, 115] width 259 height 27
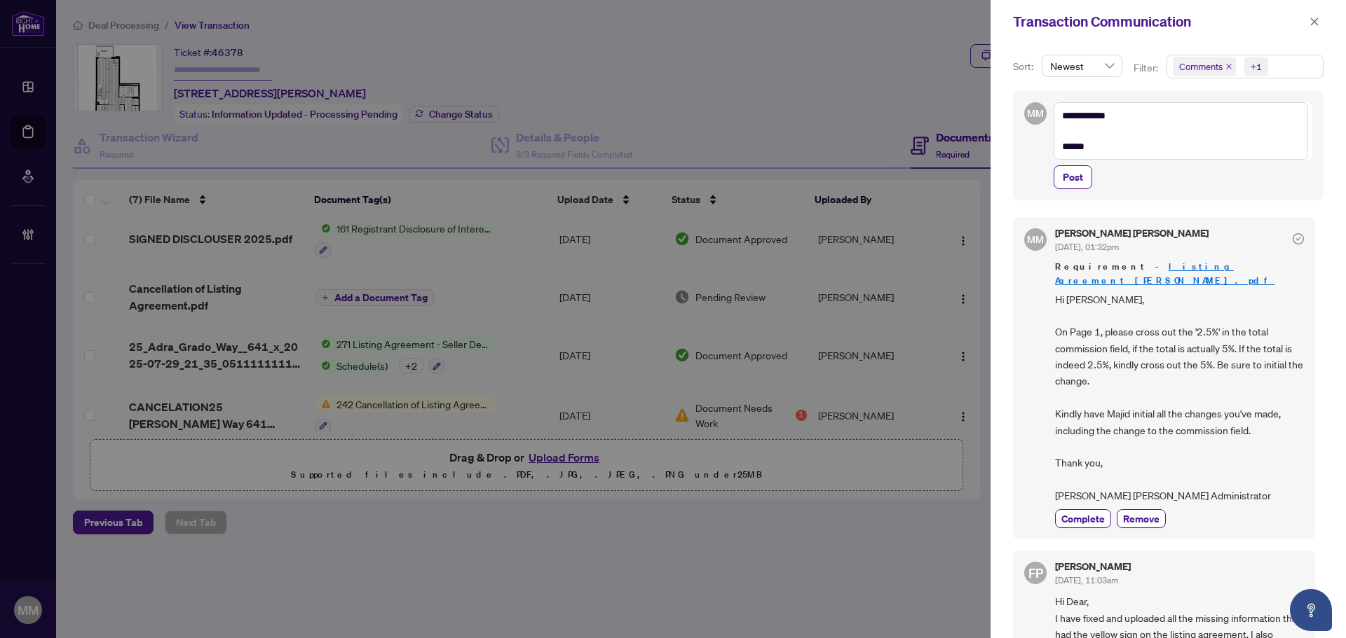
click at [6, 41] on div at bounding box center [673, 319] width 1346 height 638
click at [1076, 147] on textarea "**********" at bounding box center [1180, 130] width 254 height 57
click at [1076, 151] on textarea "**********" at bounding box center [1180, 130] width 254 height 57
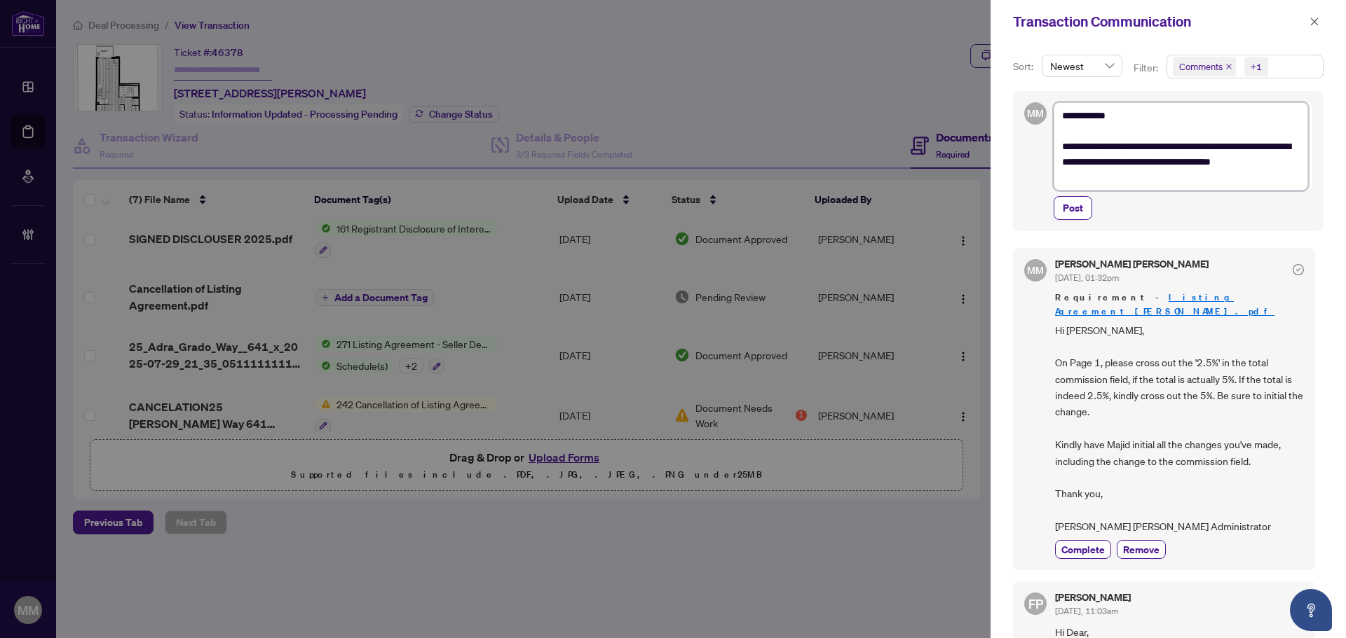
drag, startPoint x: 1237, startPoint y: 179, endPoint x: 1089, endPoint y: 154, distance: 150.0
click at [1076, 154] on textarea "**********" at bounding box center [1180, 146] width 254 height 88
click at [1076, 186] on textarea "**********" at bounding box center [1180, 146] width 254 height 88
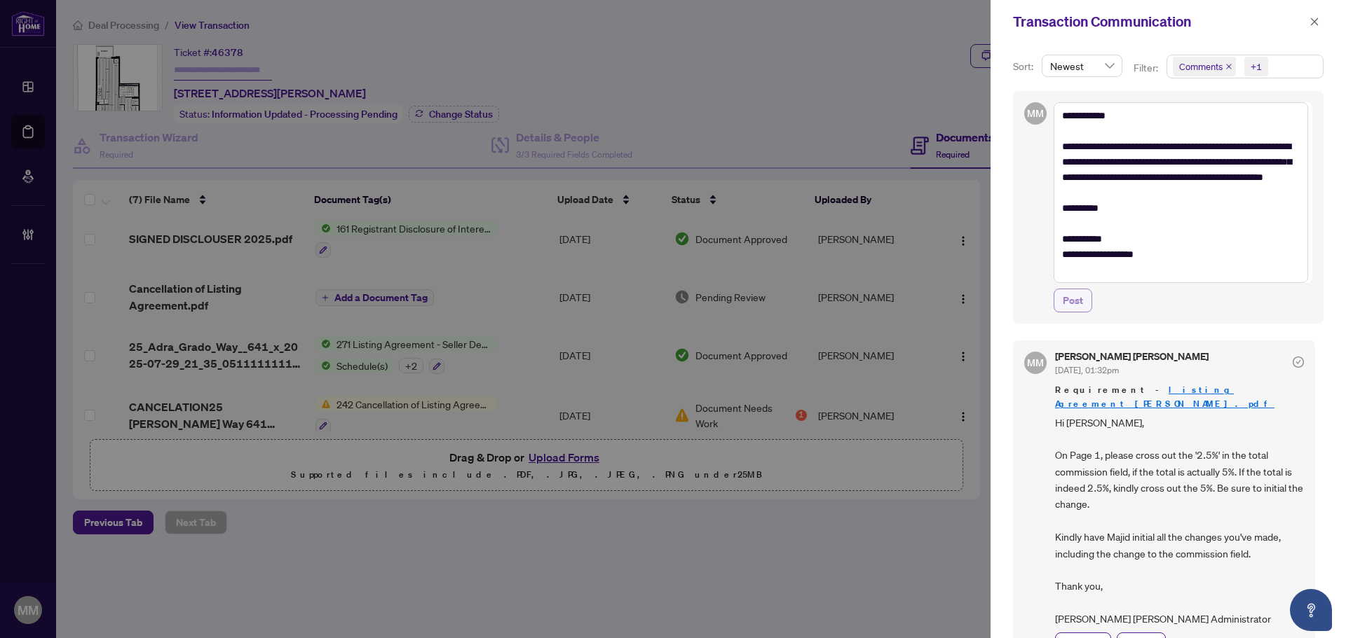
click at [1065, 292] on span "Post" at bounding box center [1072, 300] width 20 height 22
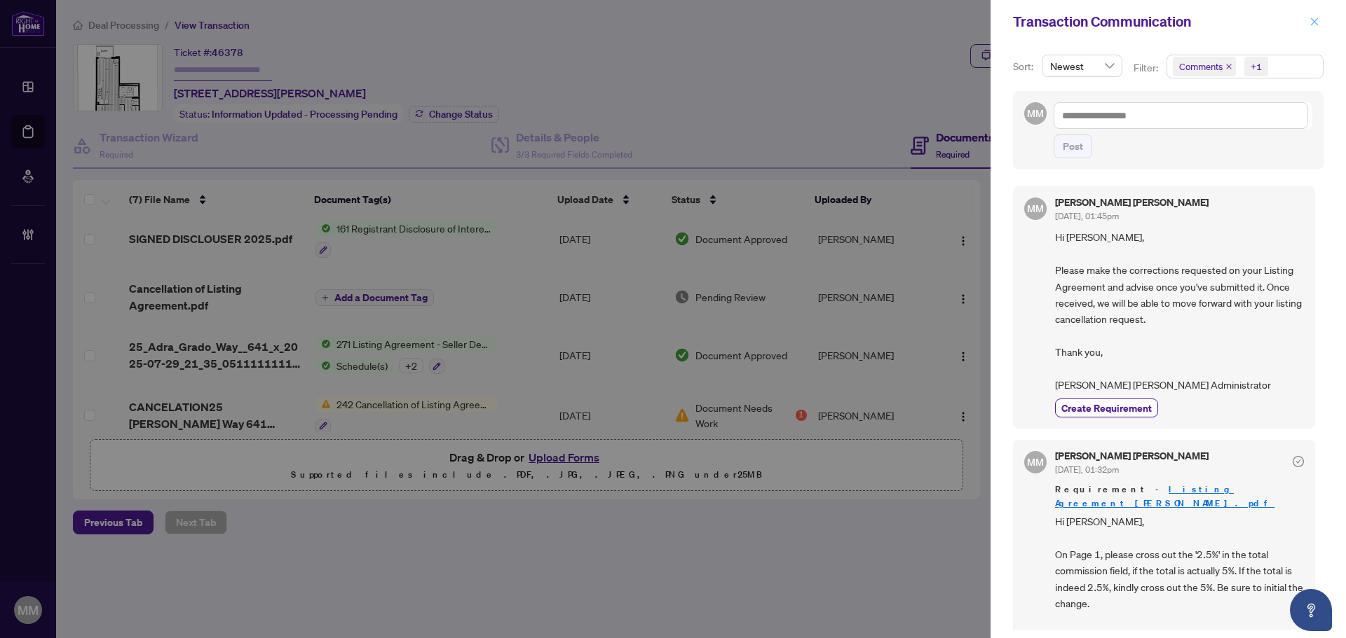
click at [1076, 18] on button "button" at bounding box center [1314, 21] width 18 height 17
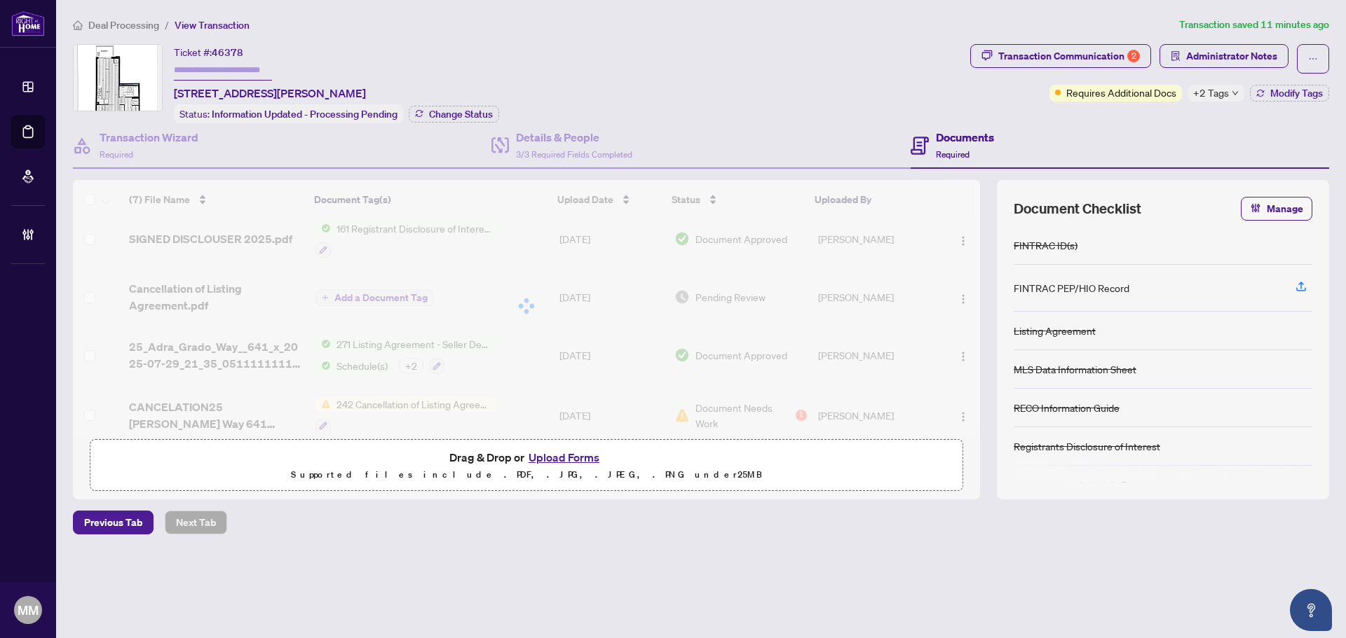
click at [1076, 85] on span "+2 Tags" at bounding box center [1211, 93] width 36 height 16
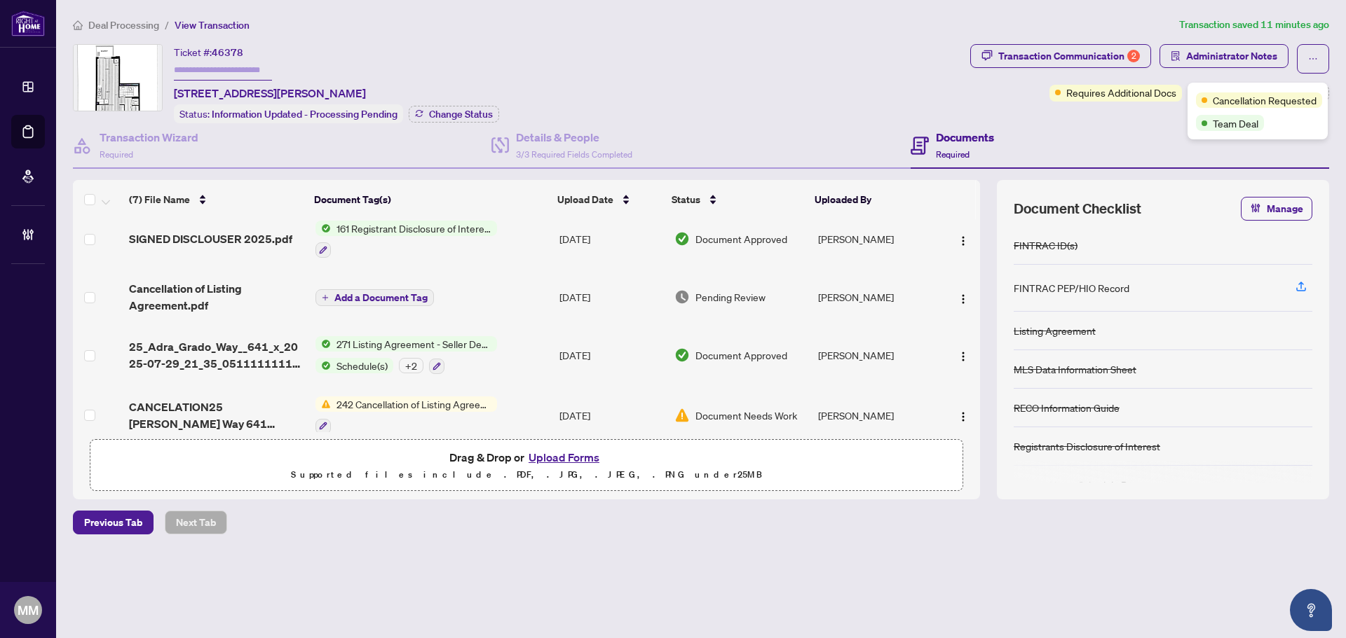
click at [1076, 92] on div "Cancellation Requested" at bounding box center [1257, 99] width 123 height 17
click at [1076, 120] on span "Team Deal" at bounding box center [1235, 123] width 46 height 15
click at [1076, 128] on div "Documents Required" at bounding box center [1119, 146] width 418 height 46
click at [1076, 91] on span "Modify Tags" at bounding box center [1296, 93] width 53 height 10
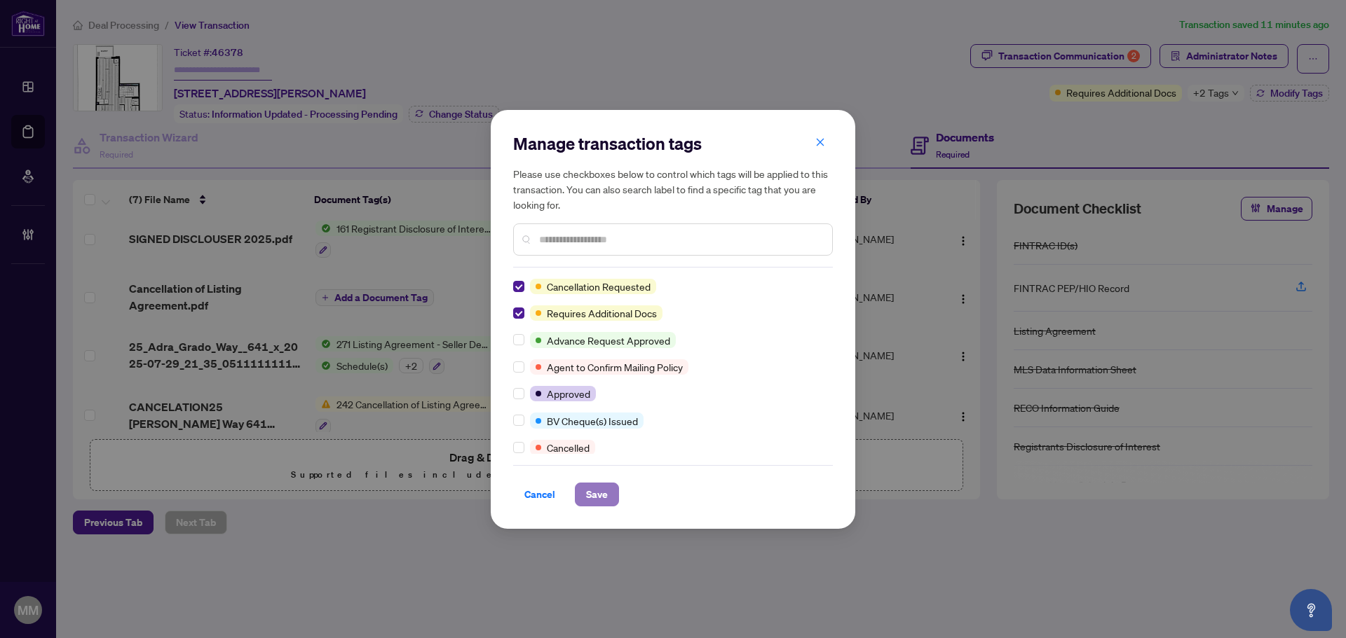
click at [586, 486] on span "Save" at bounding box center [597, 495] width 22 height 22
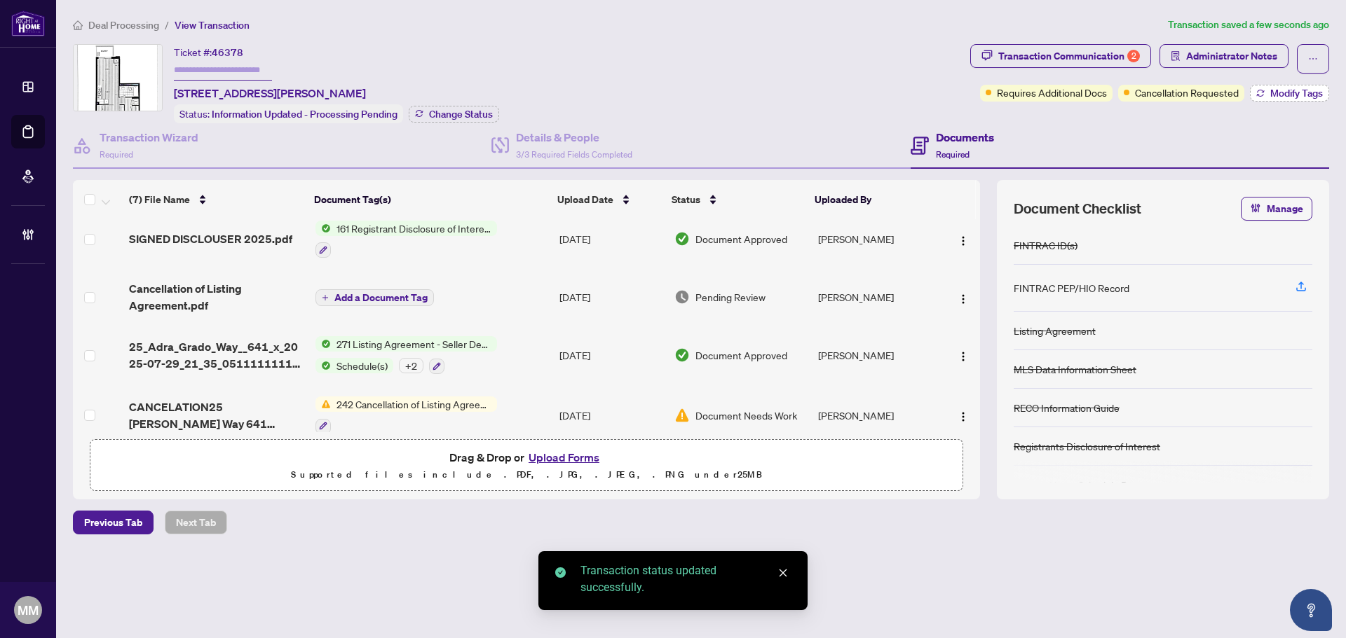
click at [1076, 90] on span "Modify Tags" at bounding box center [1296, 93] width 53 height 10
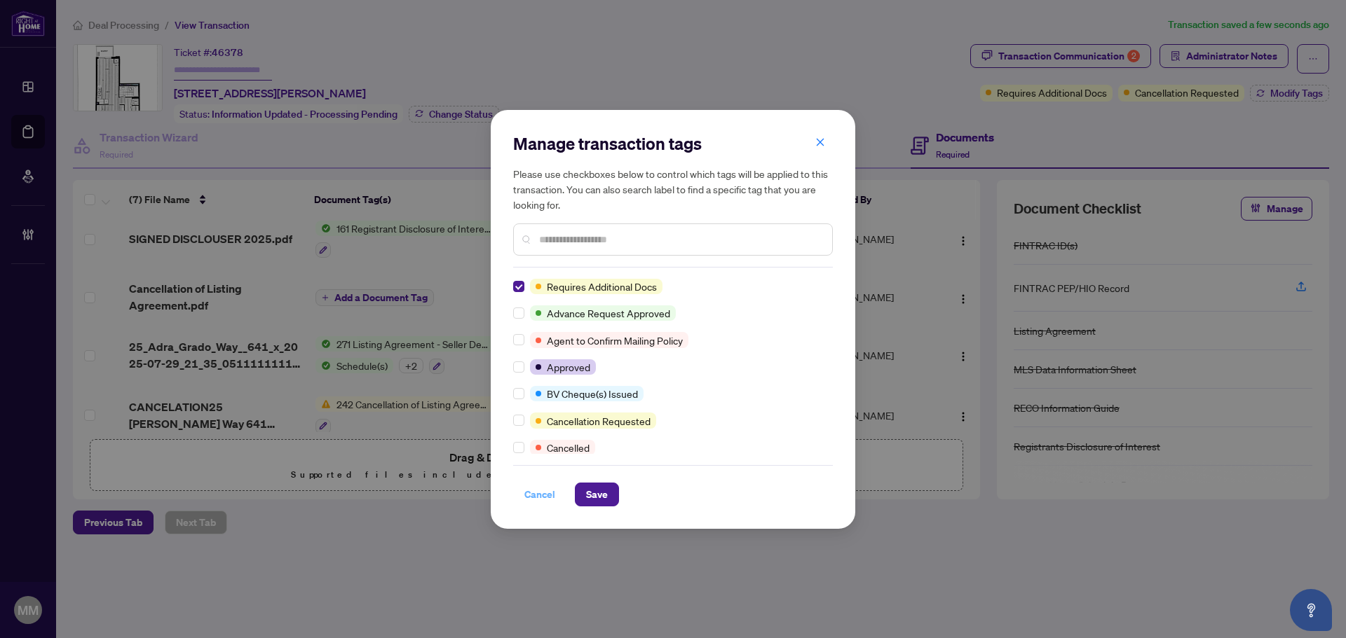
click at [541, 486] on span "Cancel" at bounding box center [539, 495] width 31 height 22
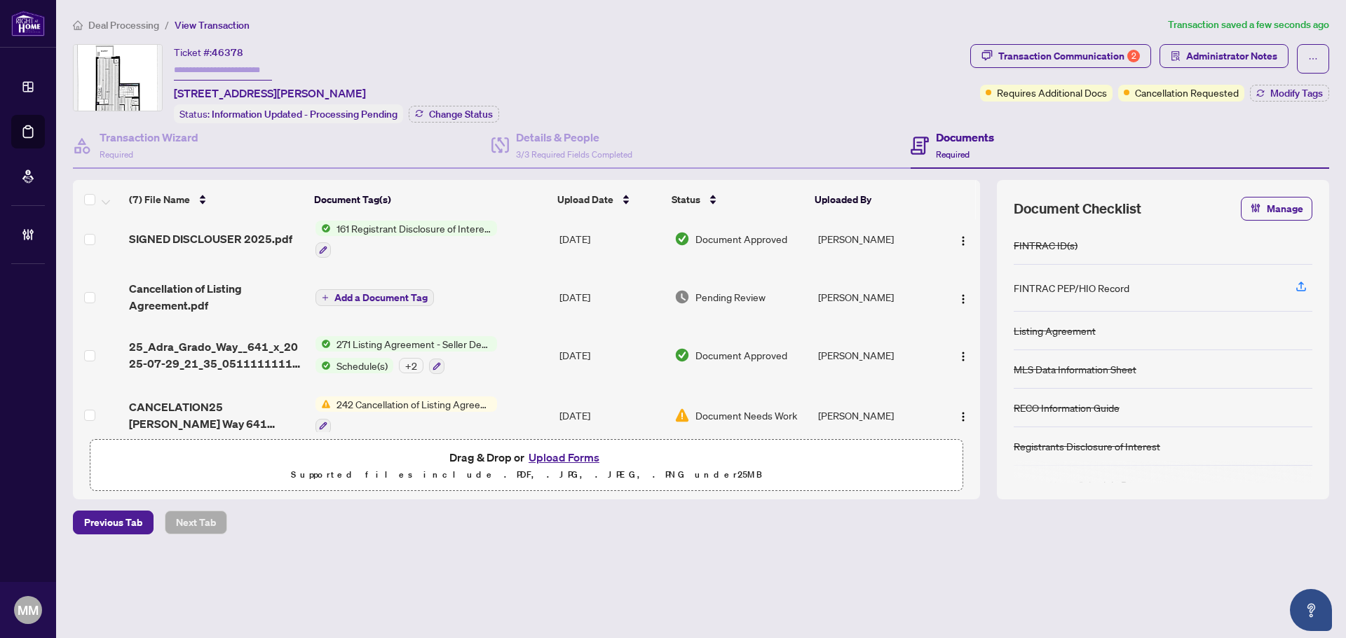
click at [568, 486] on div "Previous Tab Next Tab" at bounding box center [701, 523] width 1256 height 24
click at [117, 26] on span "Deal Processing" at bounding box center [123, 25] width 71 height 13
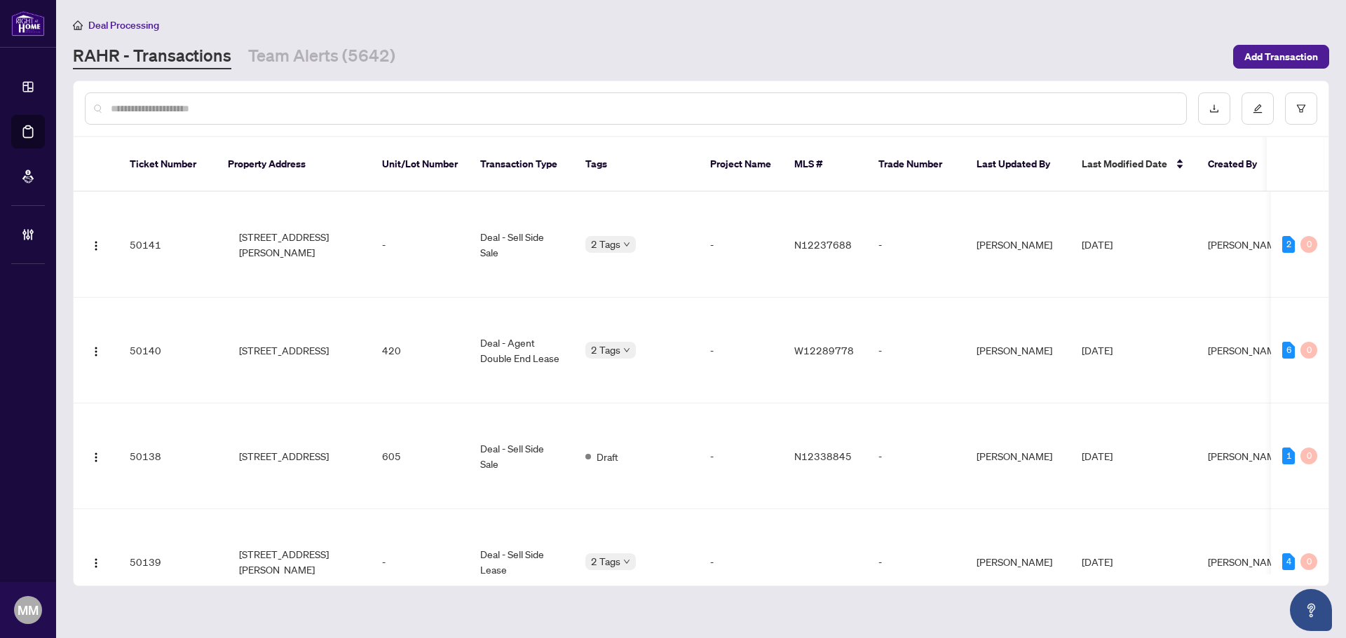
click at [476, 101] on input "text" at bounding box center [643, 108] width 1064 height 15
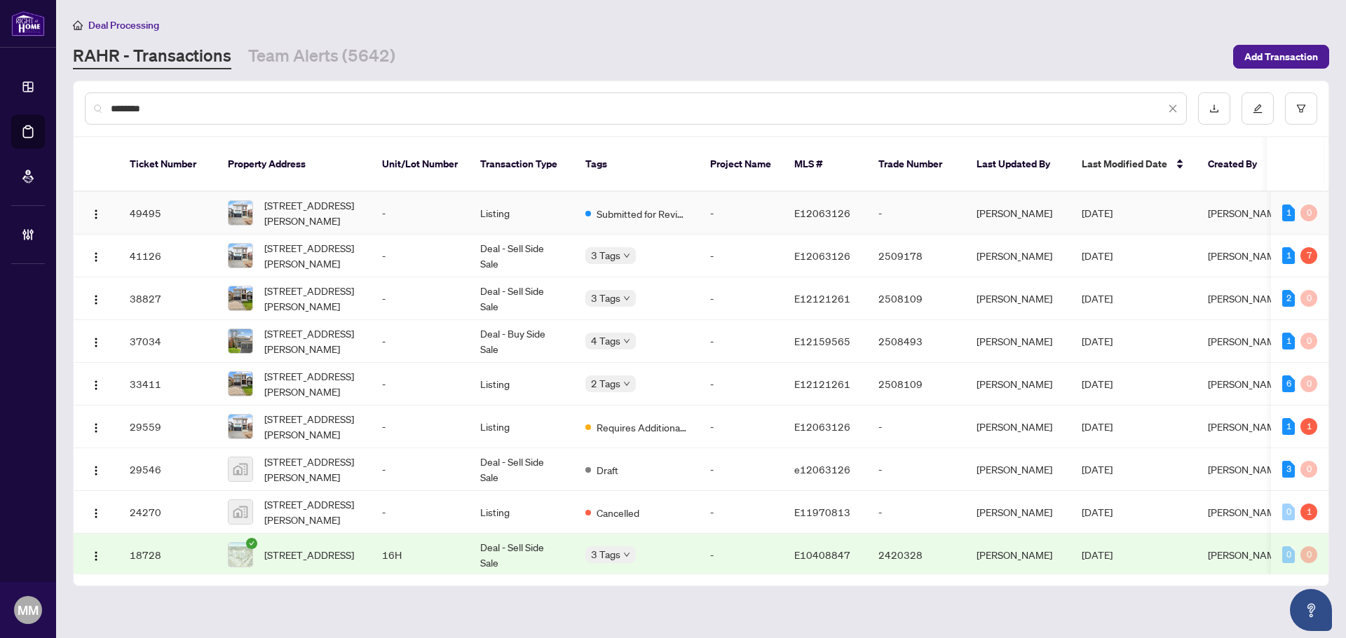
click at [526, 196] on td "Listing" at bounding box center [521, 213] width 105 height 43
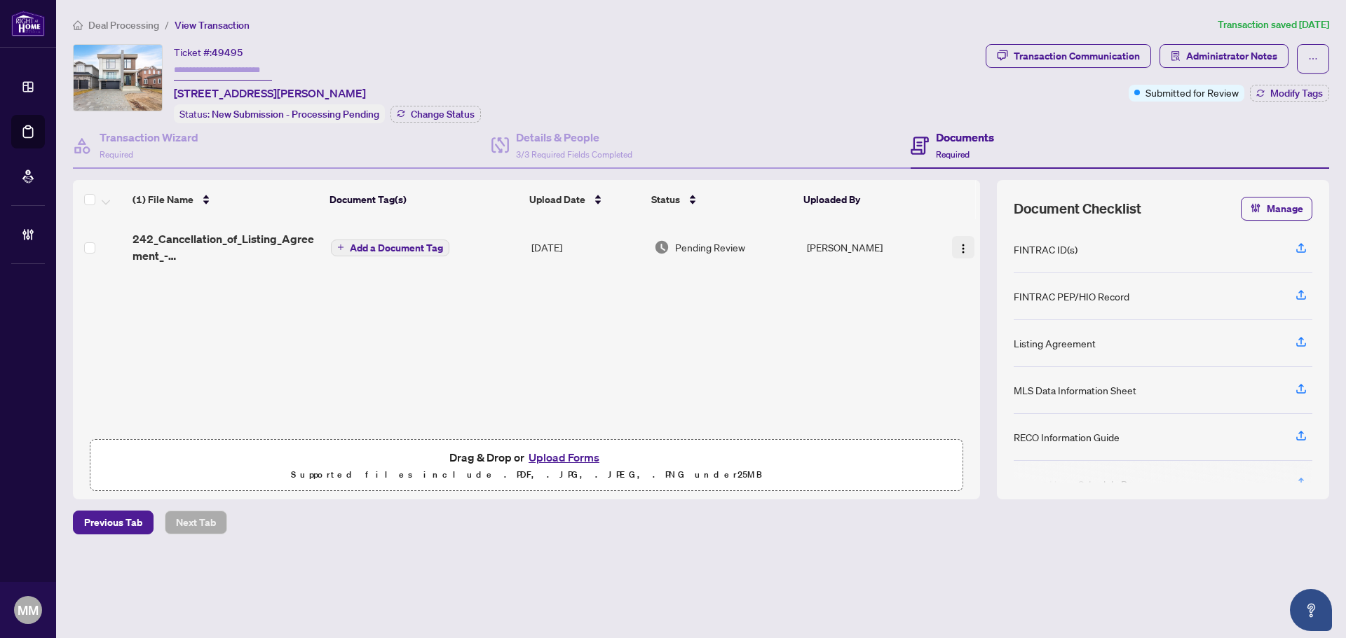
click at [960, 250] on img "button" at bounding box center [962, 248] width 11 height 11
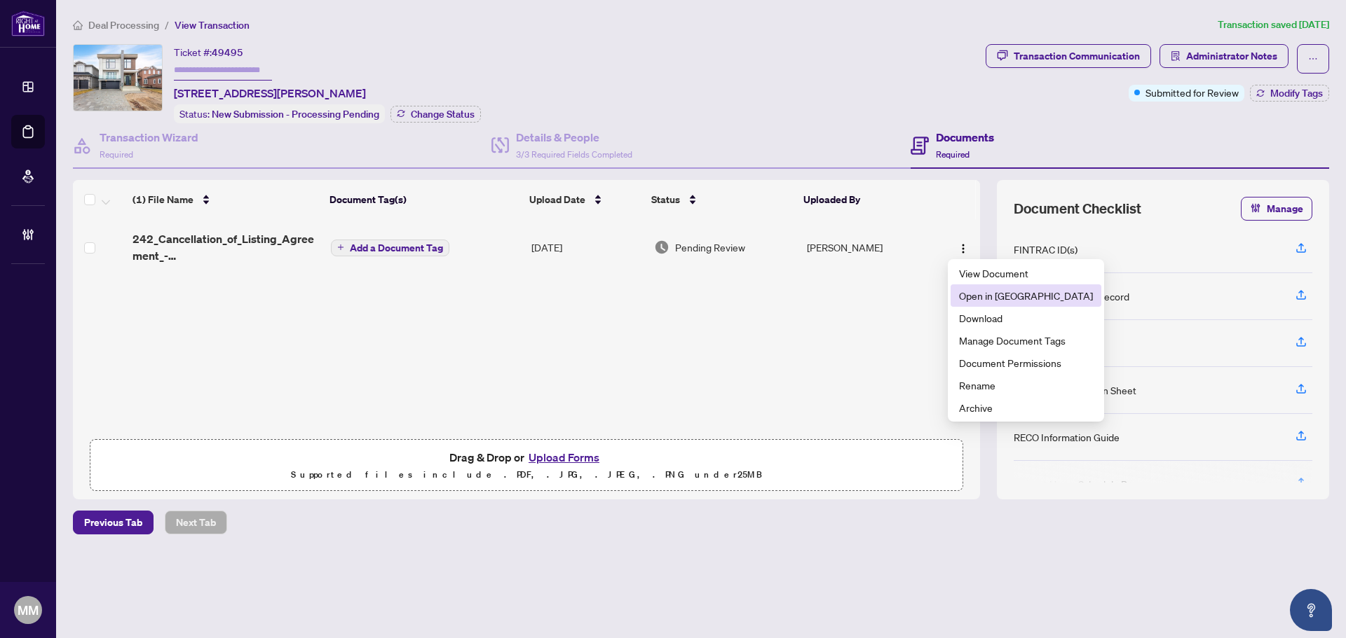
click at [1001, 298] on span "Open in [GEOGRAPHIC_DATA]" at bounding box center [1026, 295] width 134 height 15
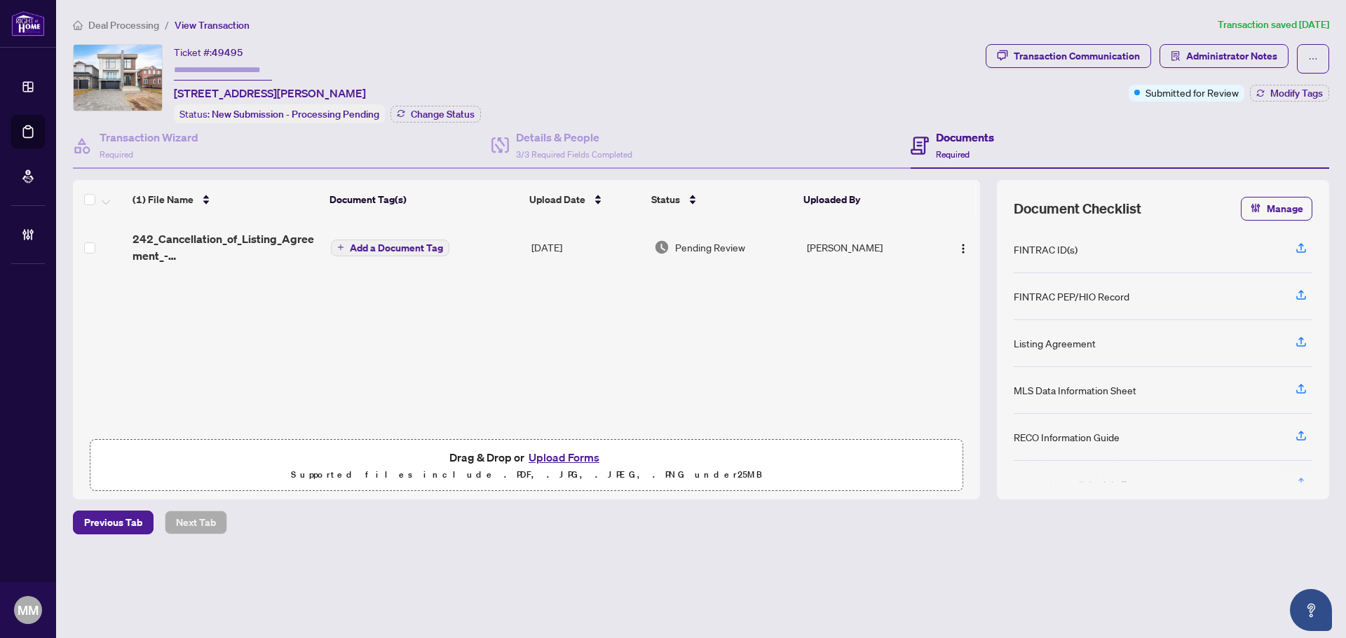
click at [138, 25] on span "Deal Processing" at bounding box center [123, 25] width 71 height 13
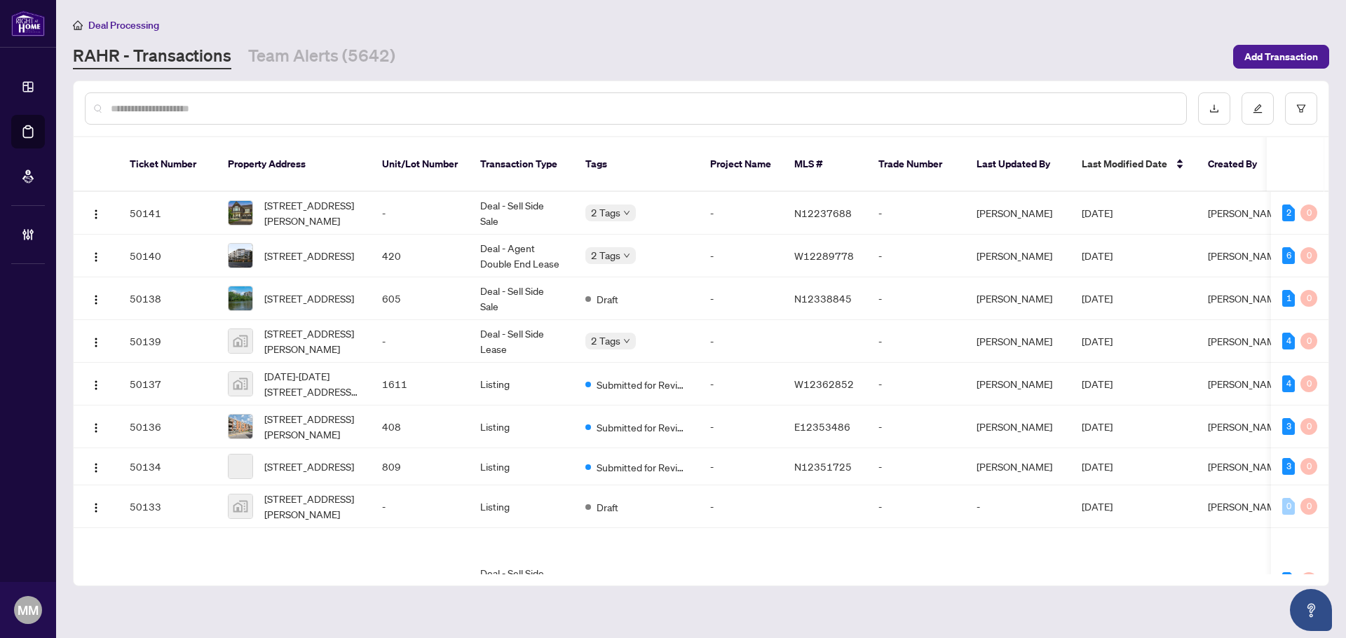
click at [294, 110] on input "text" at bounding box center [643, 108] width 1064 height 15
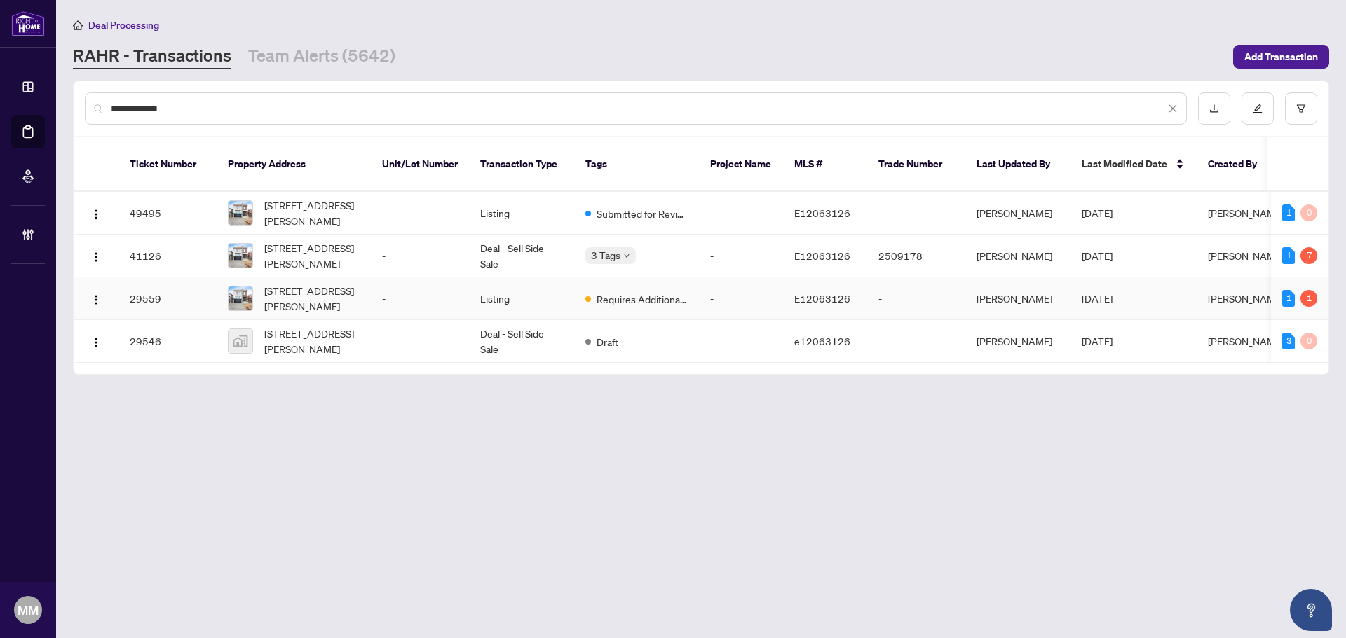
click at [444, 294] on td "-" at bounding box center [420, 299] width 98 height 43
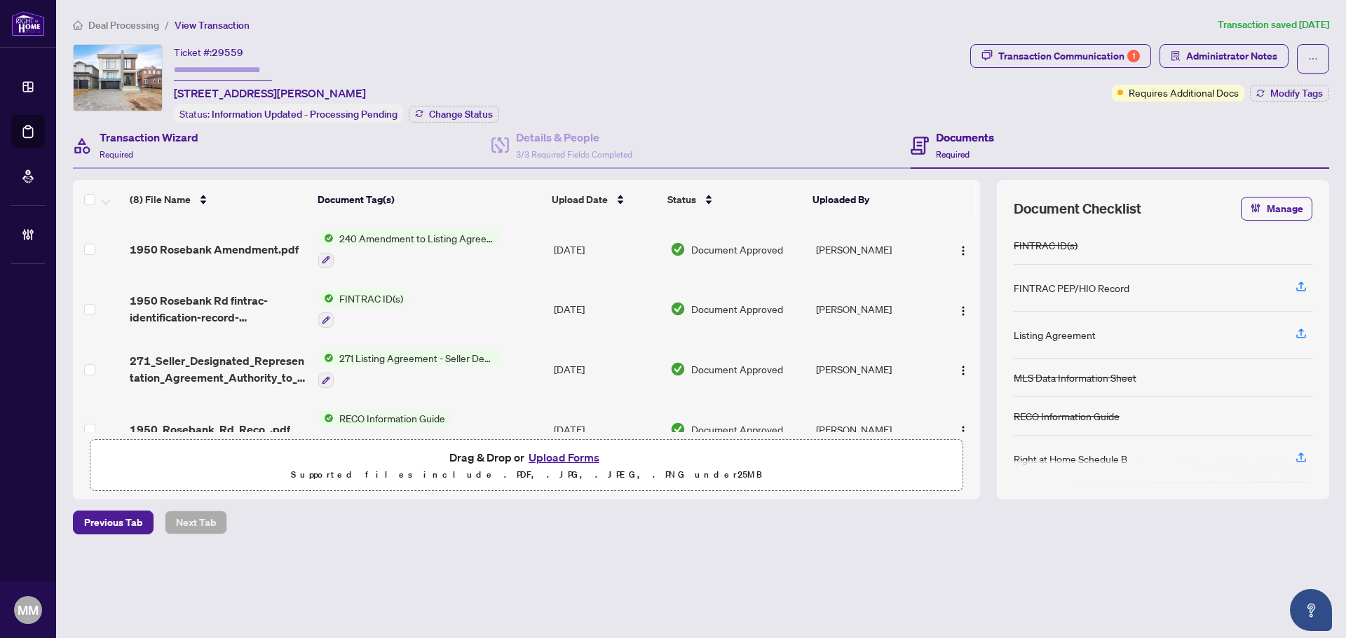
click at [313, 148] on div "Transaction Wizard Required" at bounding box center [282, 146] width 418 height 46
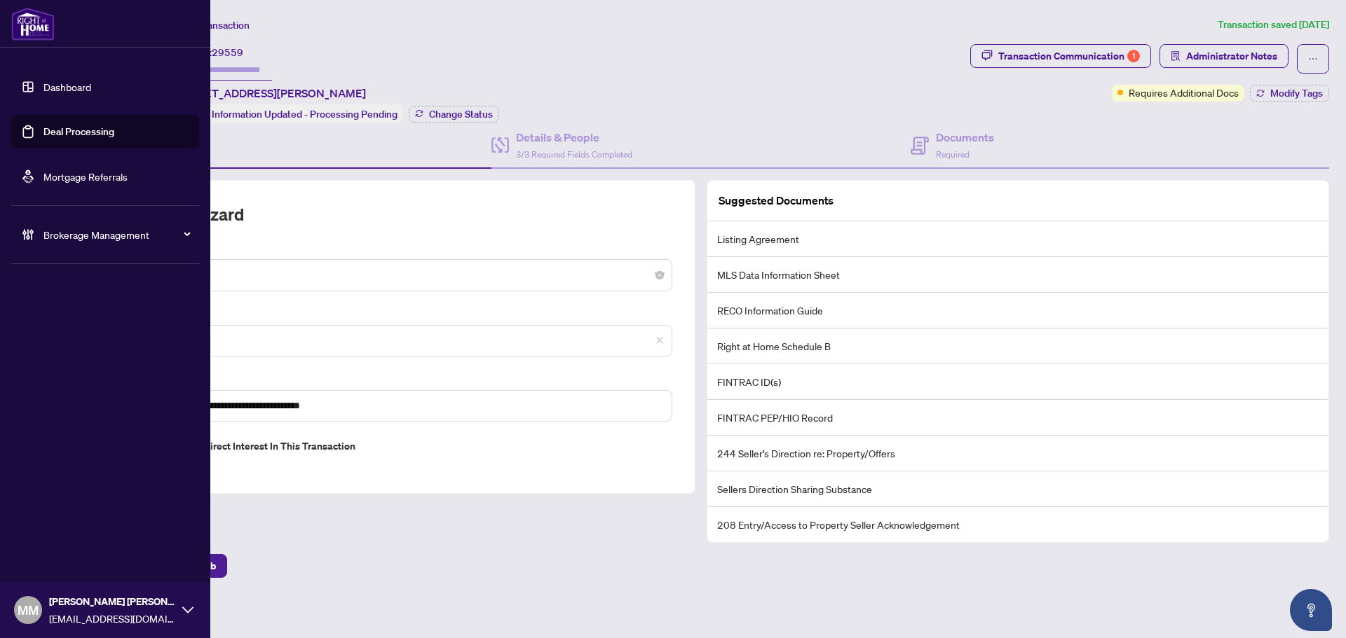
drag, startPoint x: 216, startPoint y: 352, endPoint x: 184, endPoint y: 327, distance: 40.9
click at [41, 335] on div "**********" at bounding box center [673, 319] width 1346 height 638
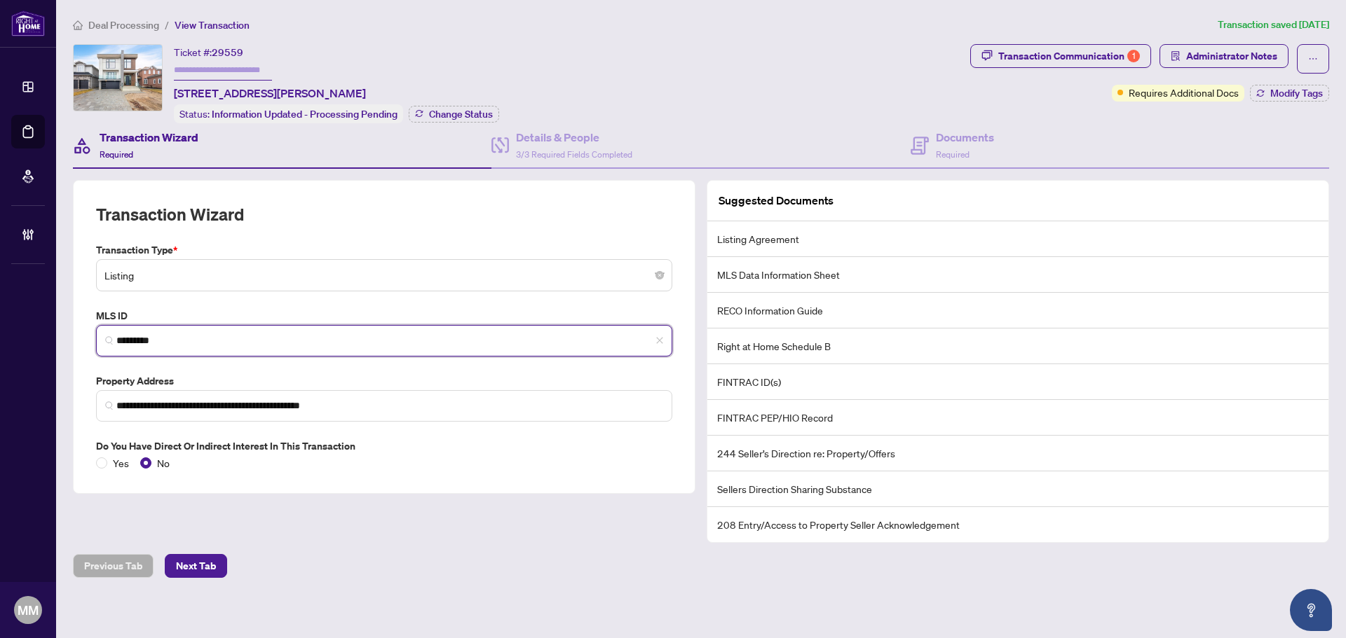
drag, startPoint x: 244, startPoint y: 334, endPoint x: -125, endPoint y: 316, distance: 369.1
click at [0, 316] on html "**********" at bounding box center [673, 319] width 1346 height 638
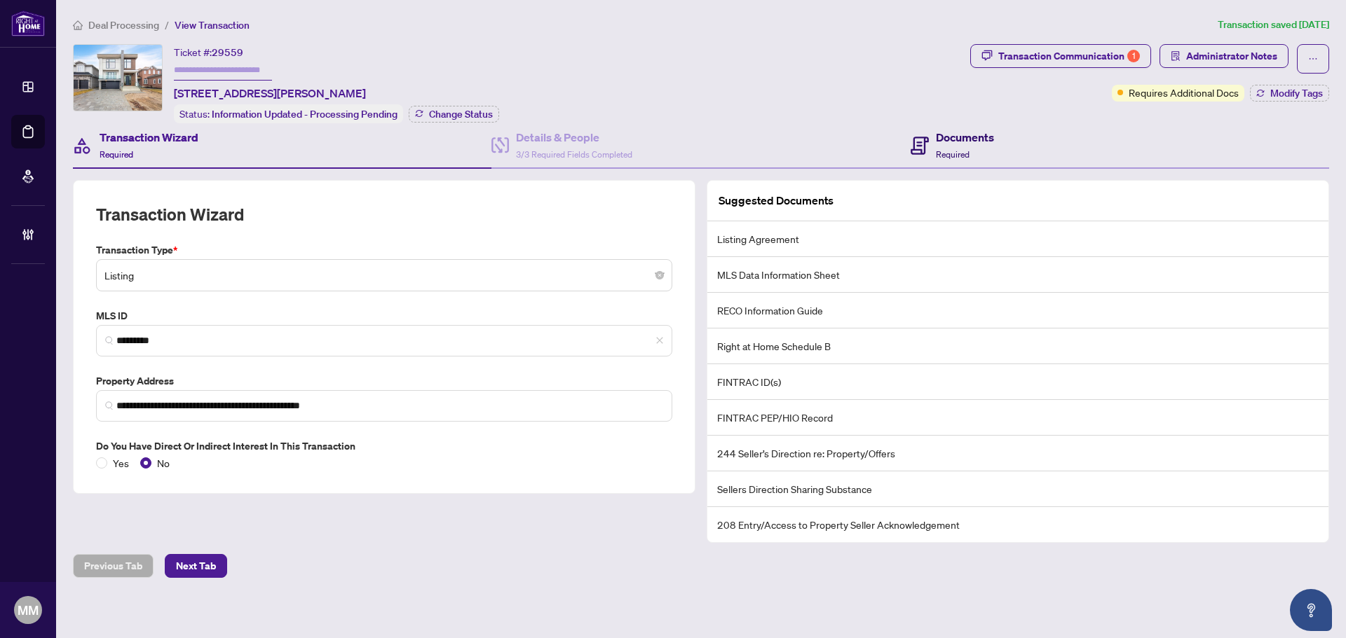
click at [982, 154] on div "Documents Required" at bounding box center [965, 145] width 58 height 33
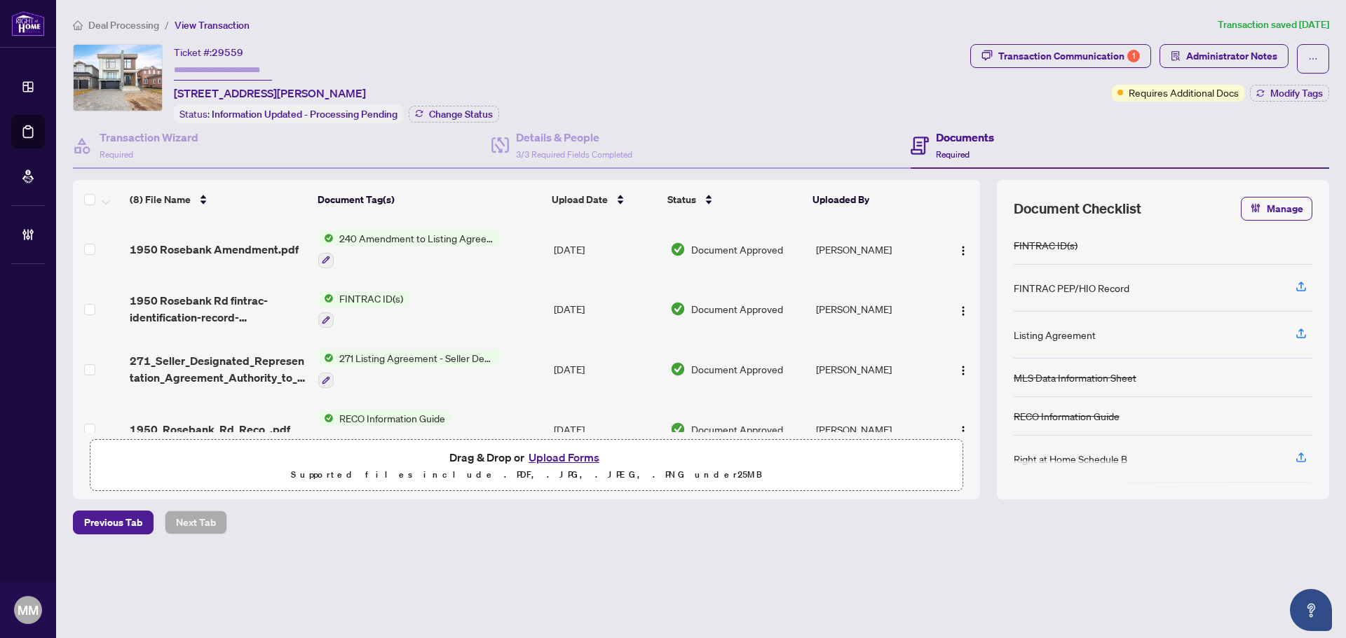
click at [597, 362] on td "Jun/20/2025" at bounding box center [606, 369] width 116 height 60
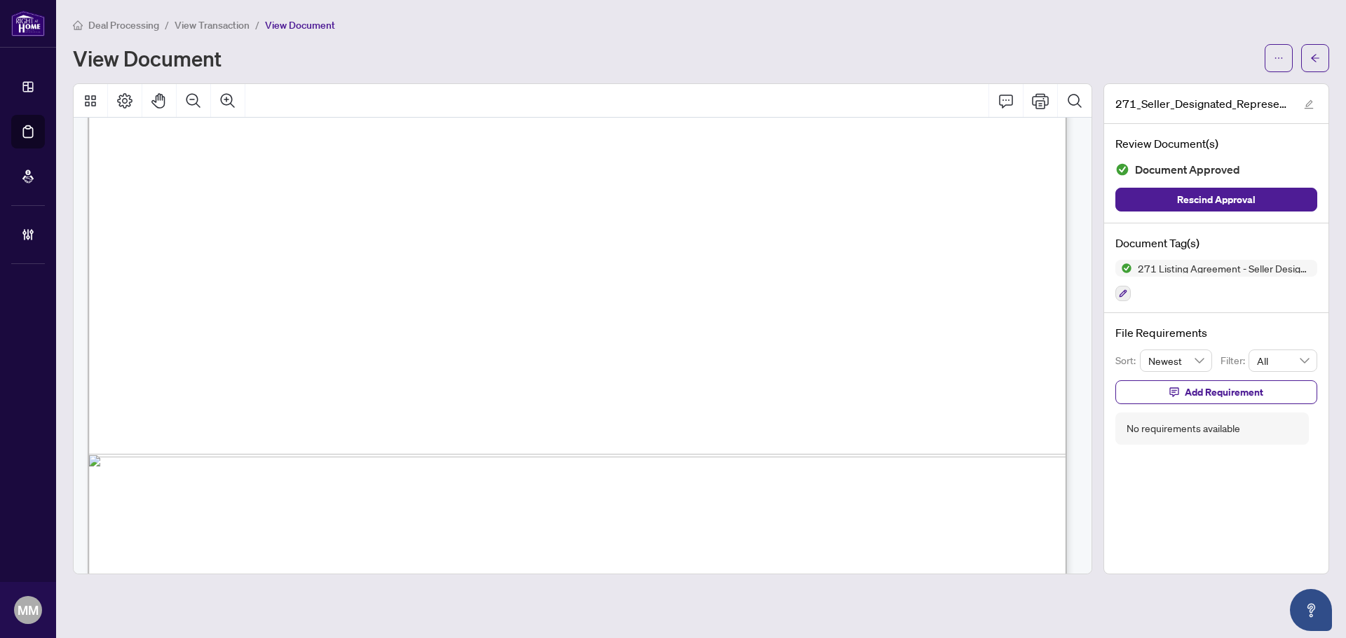
scroll to position [6034, 0]
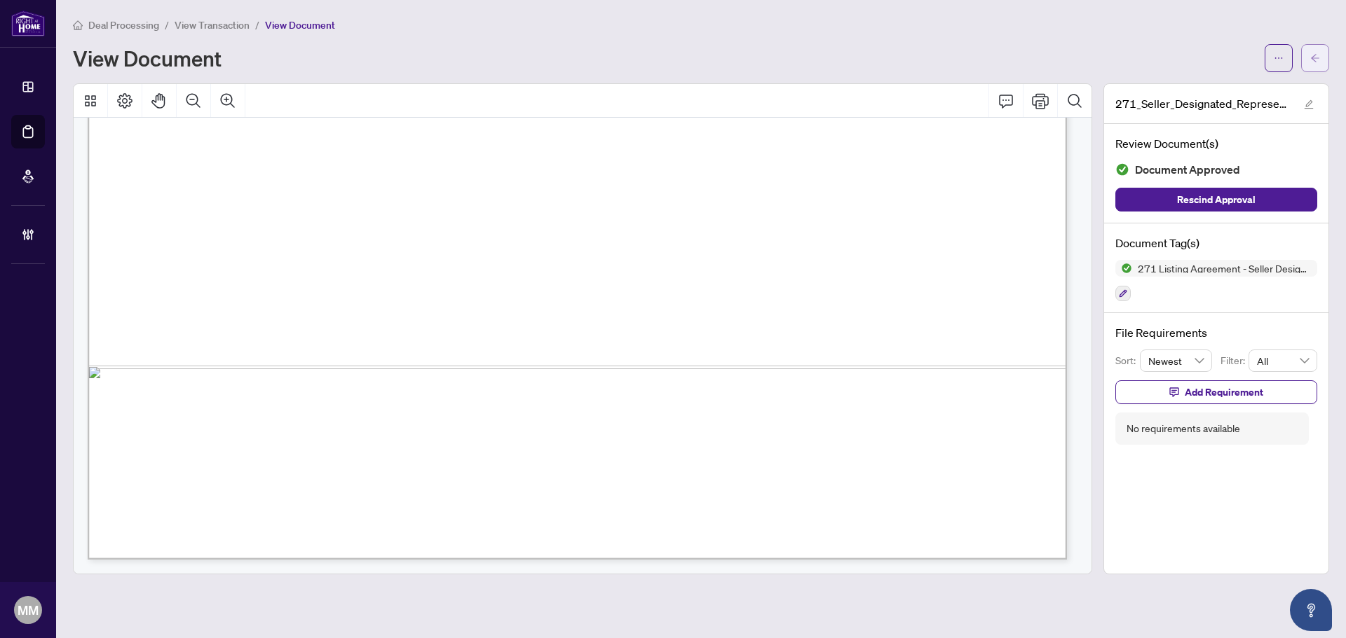
click at [1076, 58] on button "button" at bounding box center [1315, 58] width 28 height 28
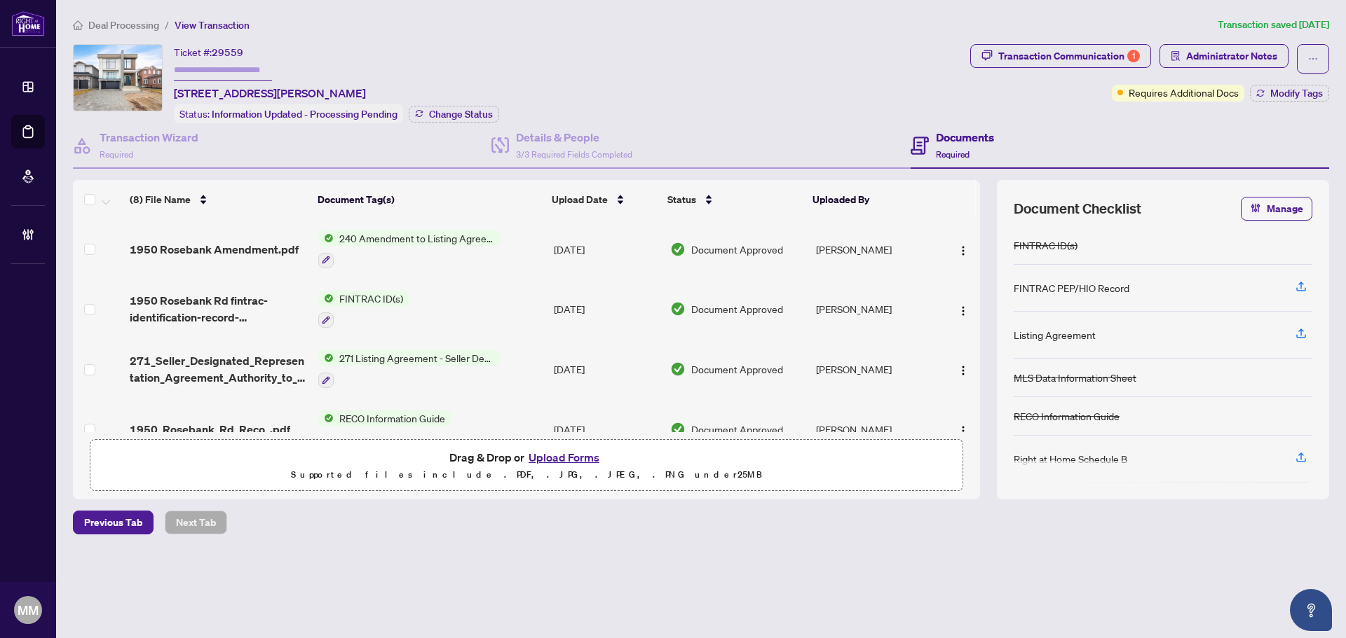
click at [375, 373] on div at bounding box center [409, 379] width 182 height 17
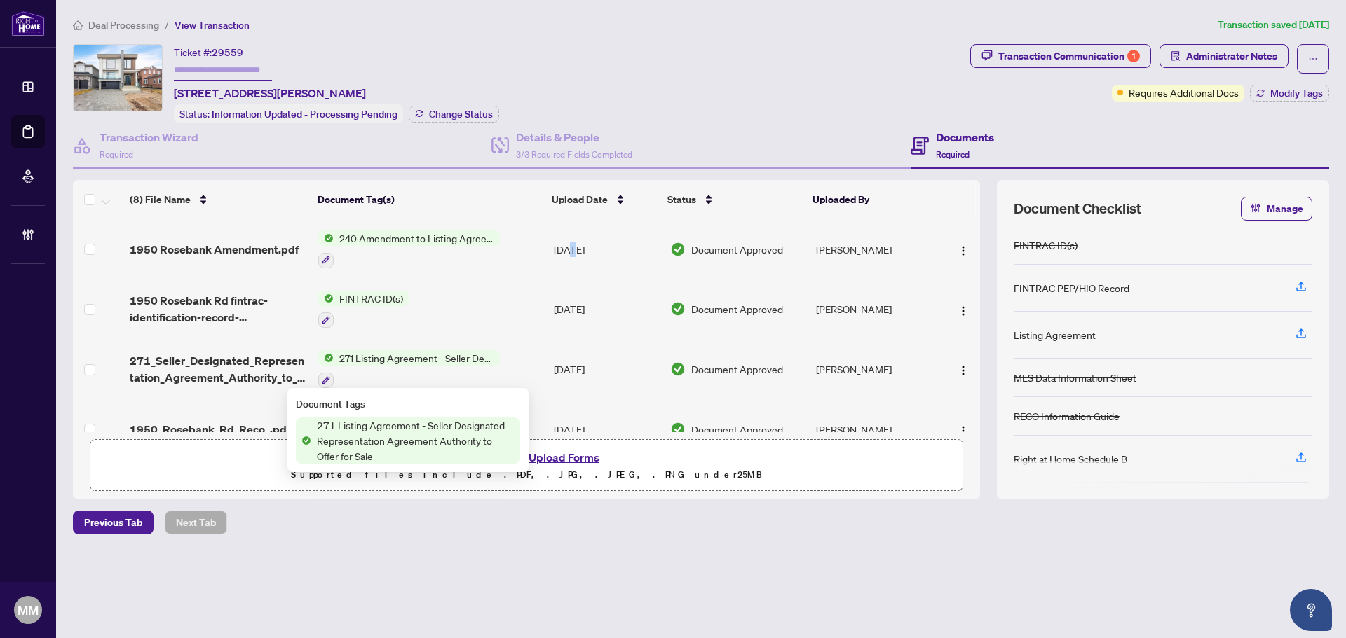
click at [568, 227] on td "[DATE]" at bounding box center [606, 249] width 116 height 60
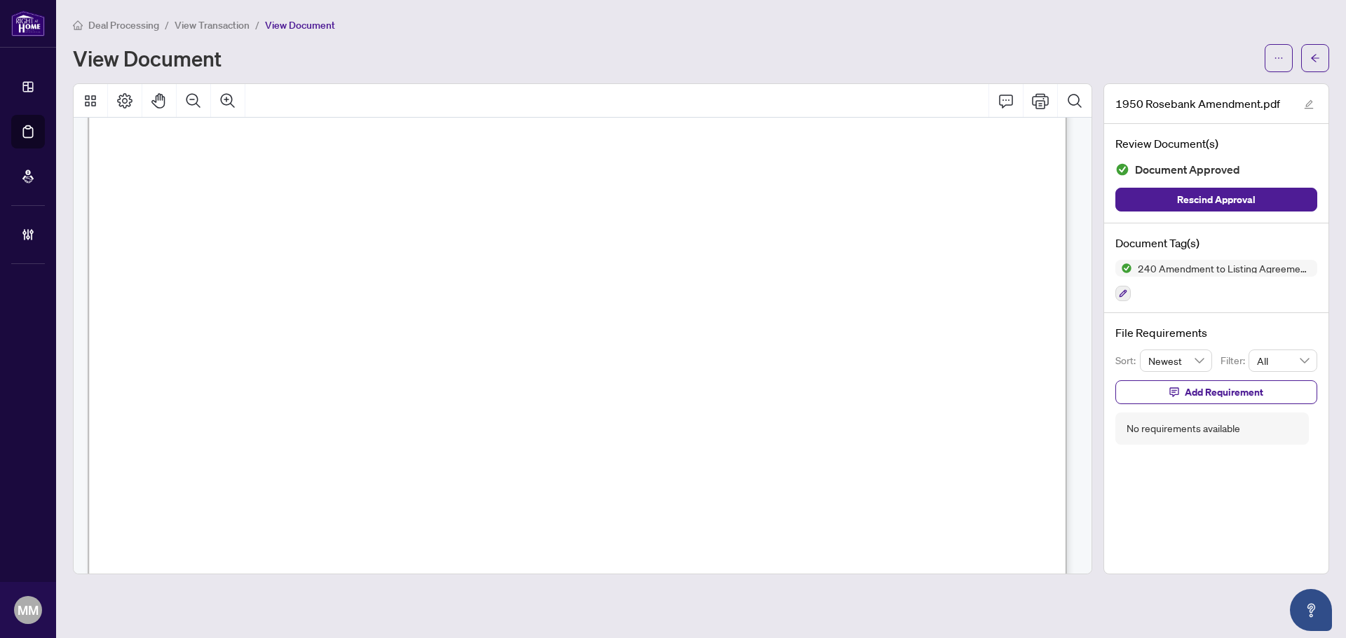
scroll to position [418, 0]
drag, startPoint x: 1321, startPoint y: 64, endPoint x: 652, endPoint y: 231, distance: 689.9
click at [652, 231] on div "Deal Processing / View Transaction / View Document View Document 1950 Rosebank …" at bounding box center [701, 296] width 1256 height 558
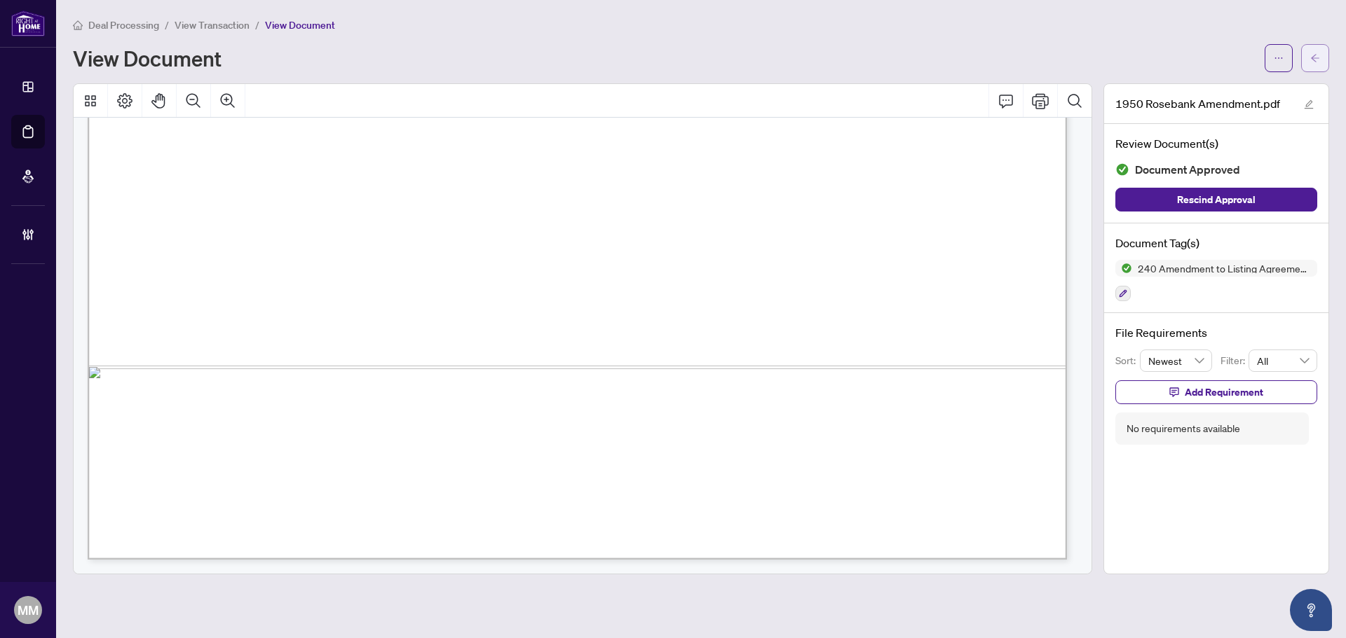
click at [1076, 62] on button "button" at bounding box center [1315, 58] width 28 height 28
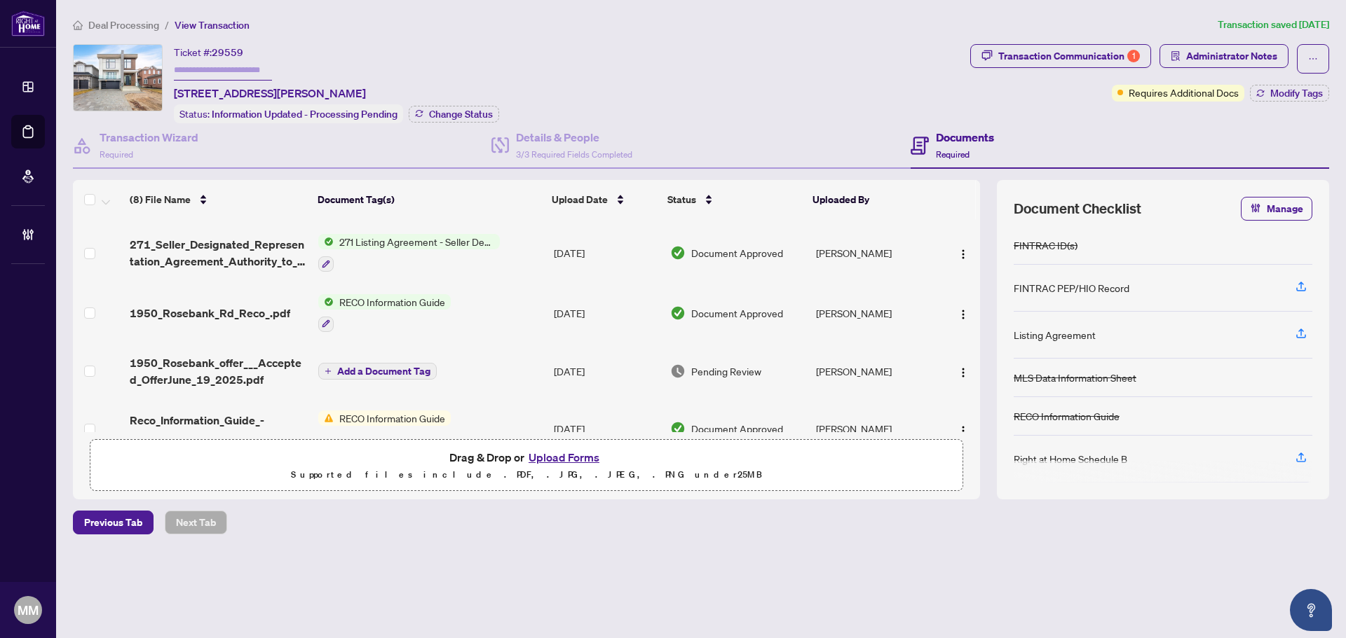
scroll to position [140, 0]
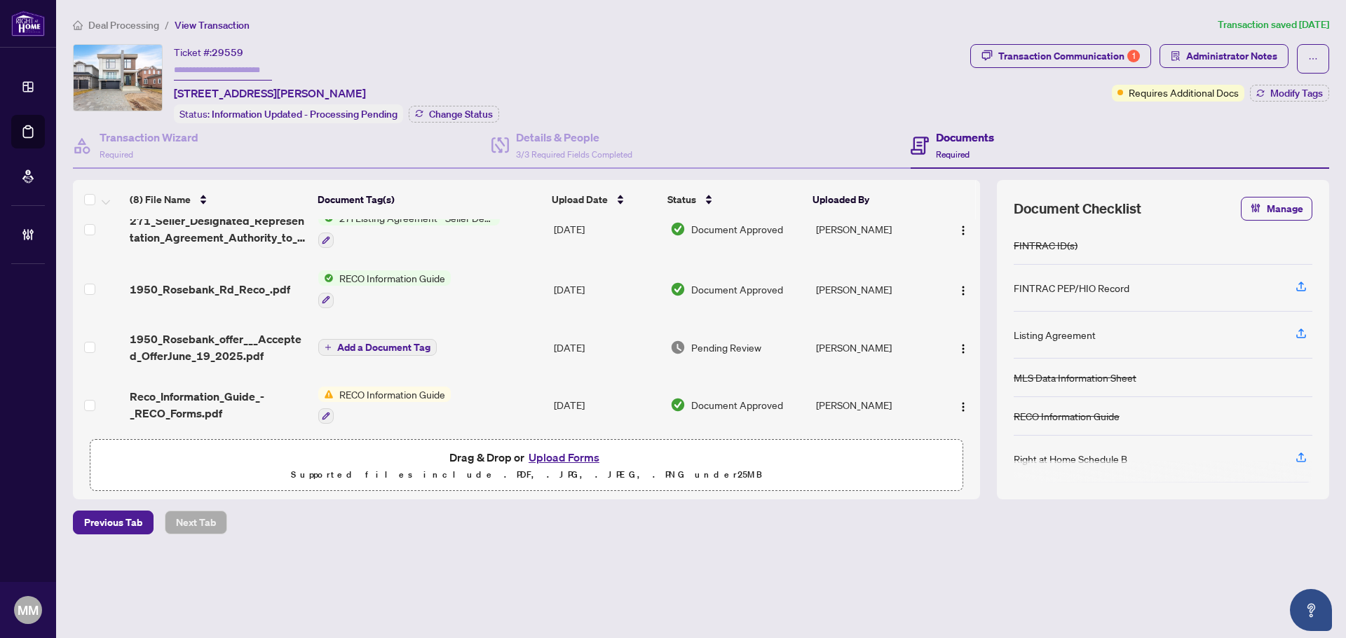
click at [516, 284] on td "RECO Information Guide" at bounding box center [430, 289] width 235 height 60
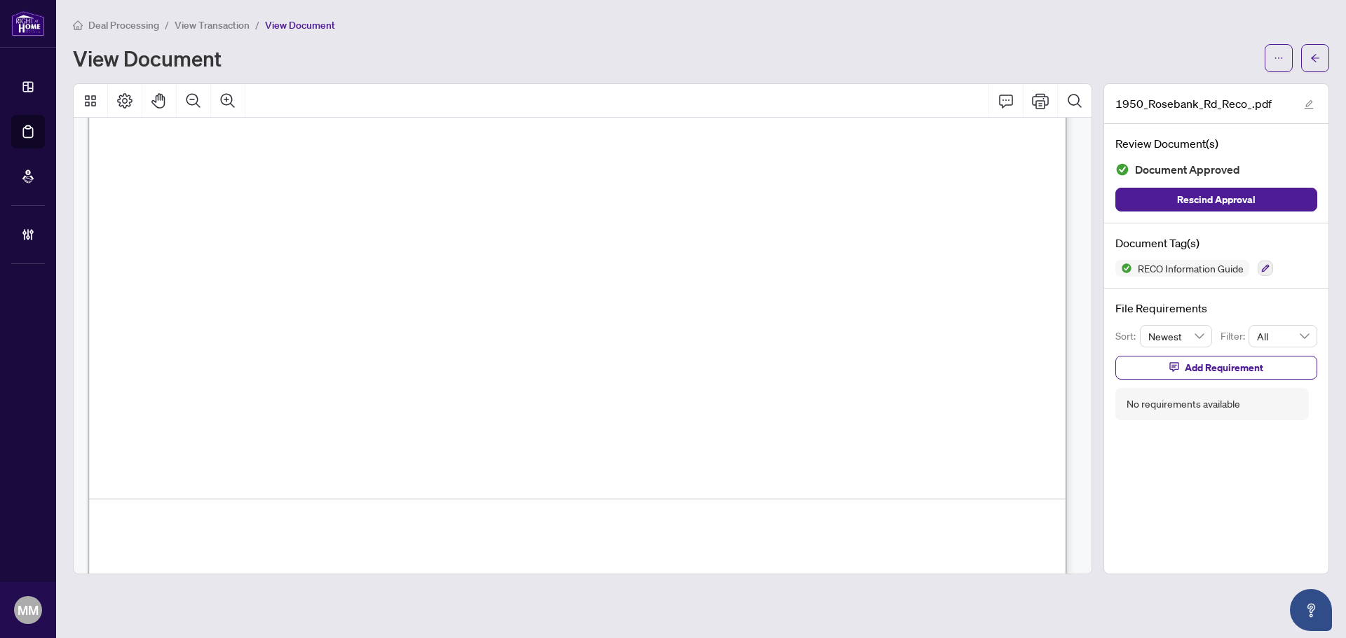
scroll to position [771, 0]
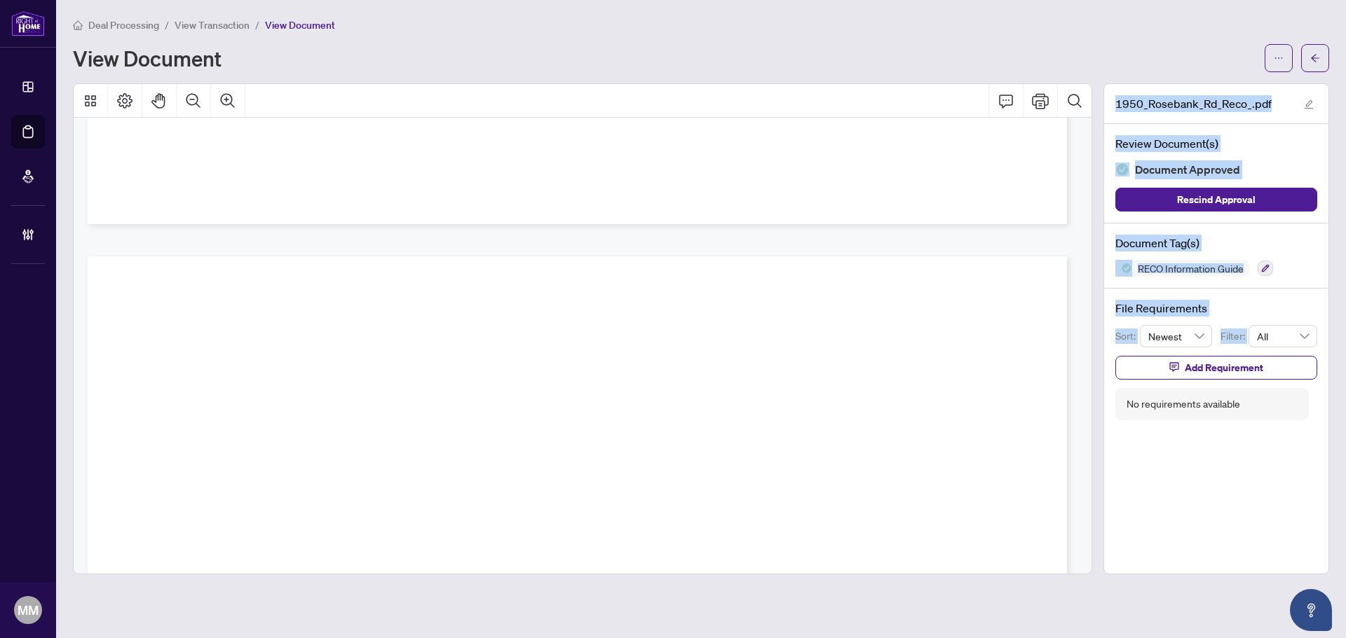
click at [1076, 486] on div "1950_Rosebank_Rd_Reco_.pdf Review Document(s) Document Approved Rescind Approva…" at bounding box center [700, 328] width 1267 height 491
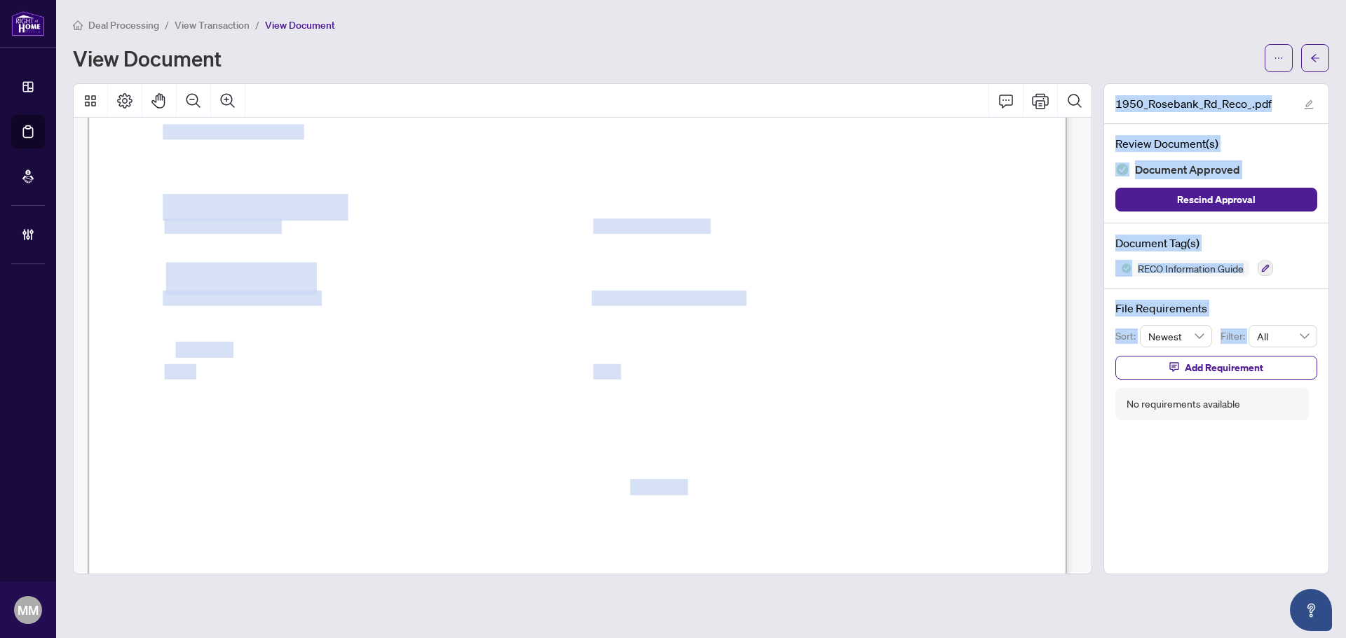
scroll to position [16068, 0]
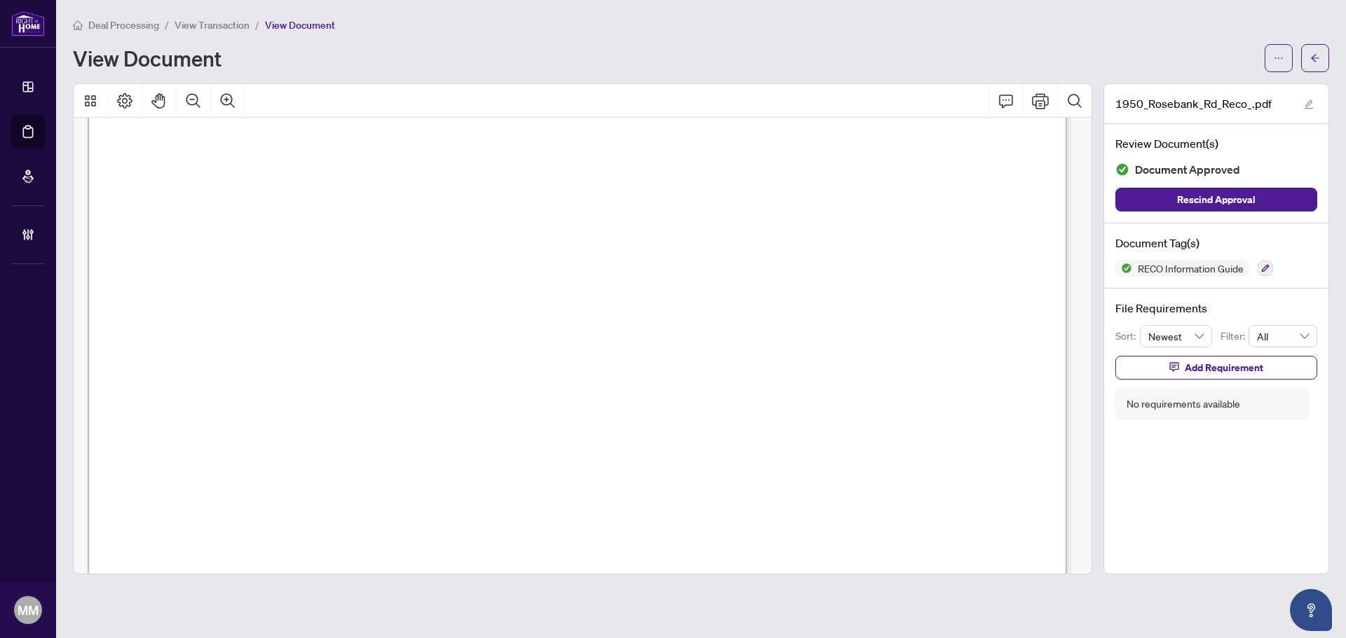
click at [1076, 66] on div at bounding box center [1296, 58] width 64 height 28
click at [1076, 61] on icon "arrow-left" at bounding box center [1315, 58] width 10 height 10
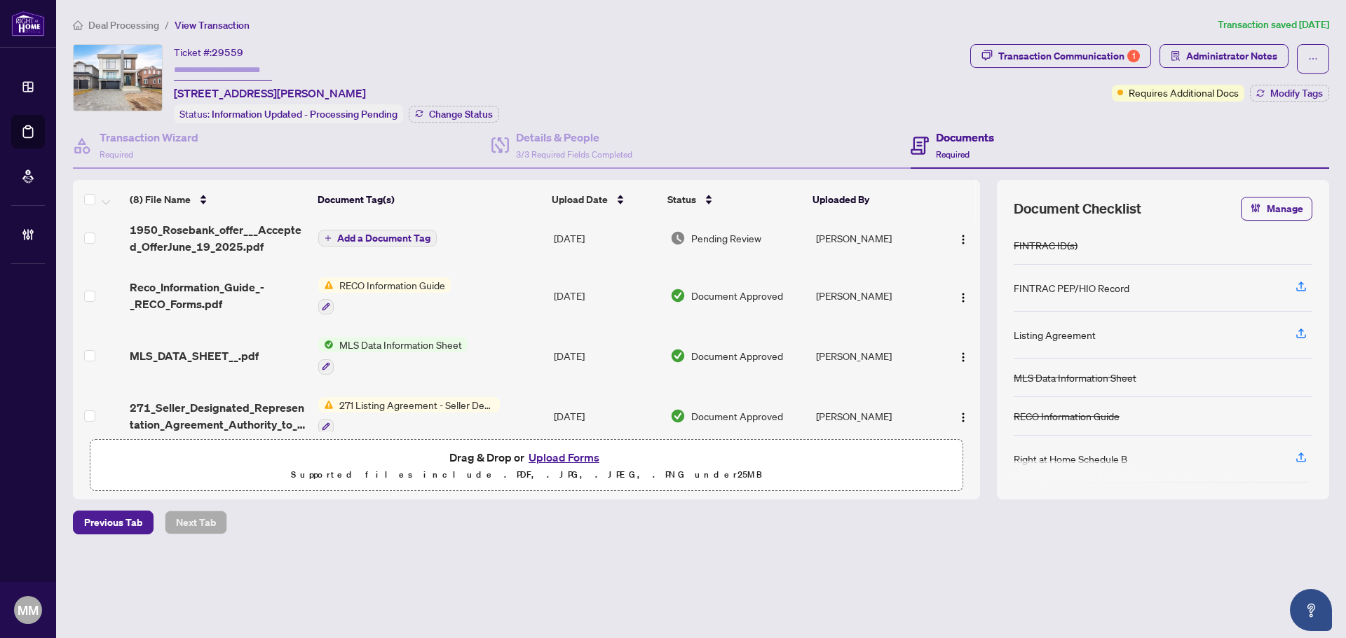
scroll to position [266, 0]
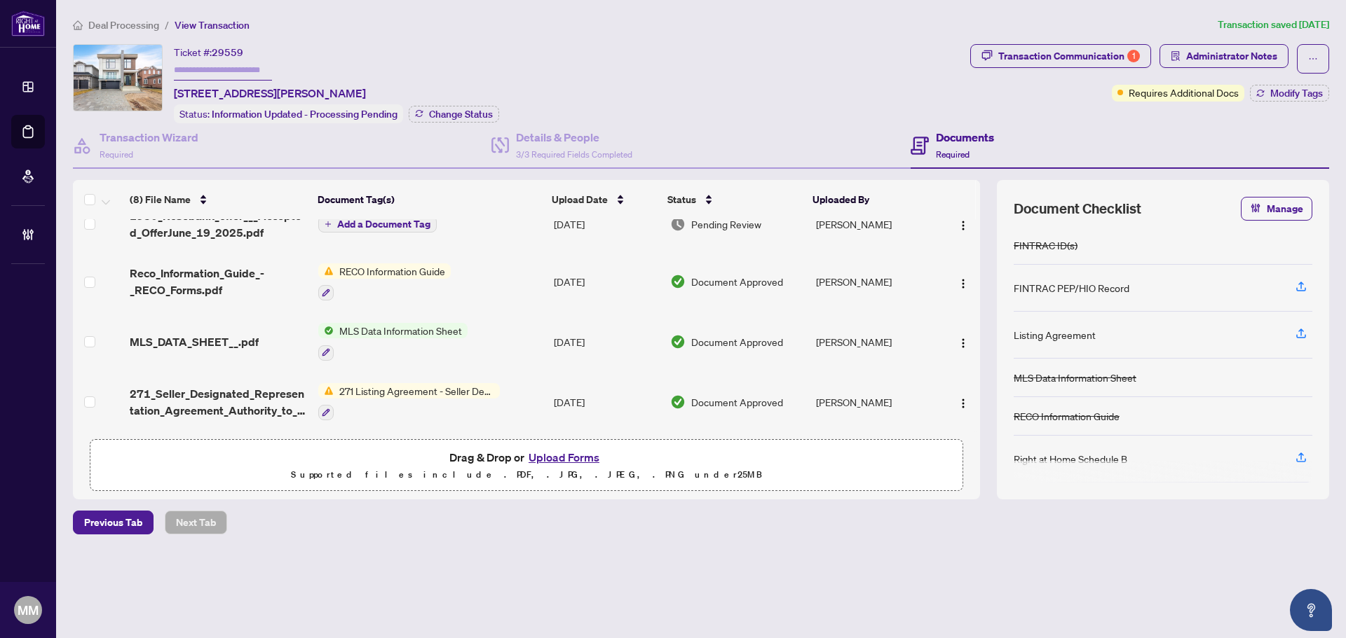
click at [395, 344] on div at bounding box center [392, 352] width 149 height 17
click at [599, 324] on td "Apr/07/2025" at bounding box center [606, 342] width 116 height 60
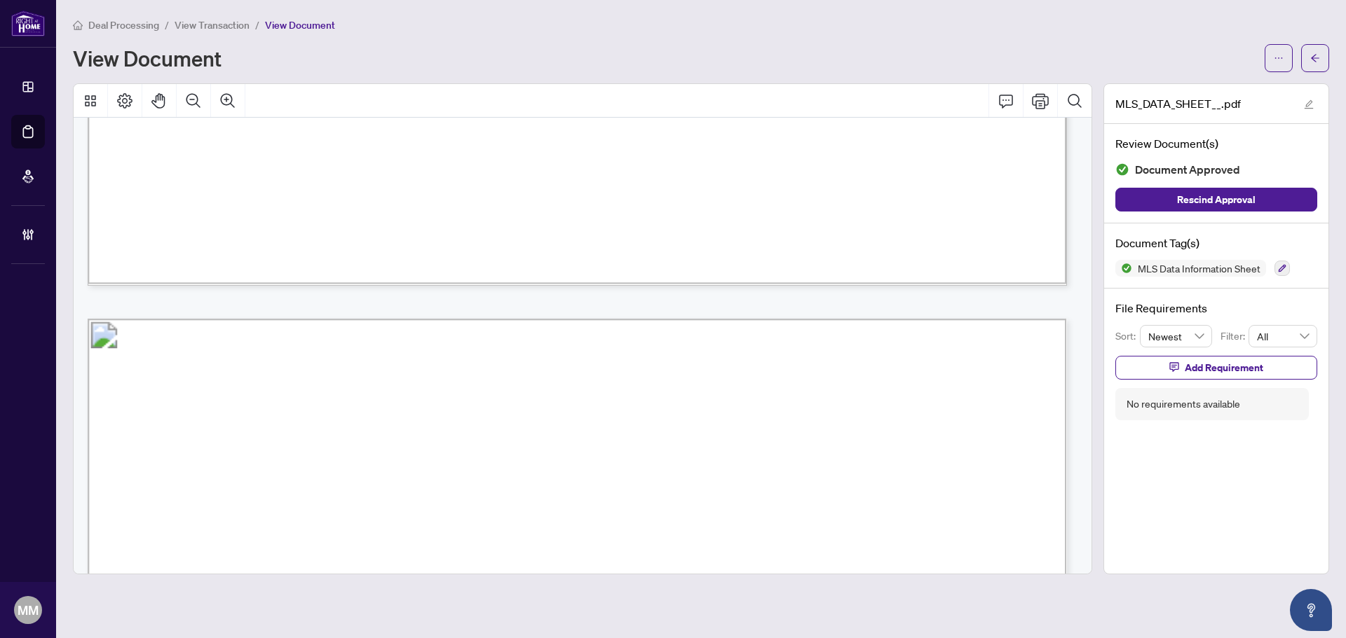
scroll to position [1331, 0]
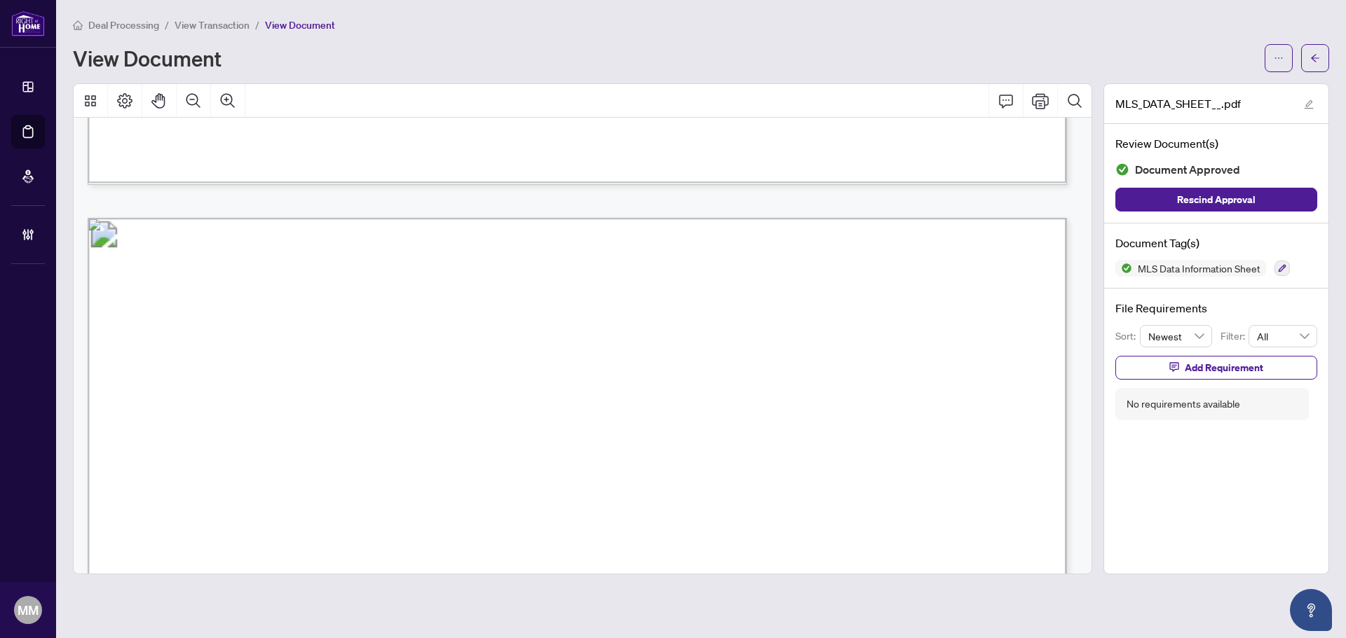
click at [1076, 43] on div "Deal Processing / View Transaction / View Document View Document" at bounding box center [701, 44] width 1256 height 55
click at [1076, 65] on button "button" at bounding box center [1315, 58] width 28 height 28
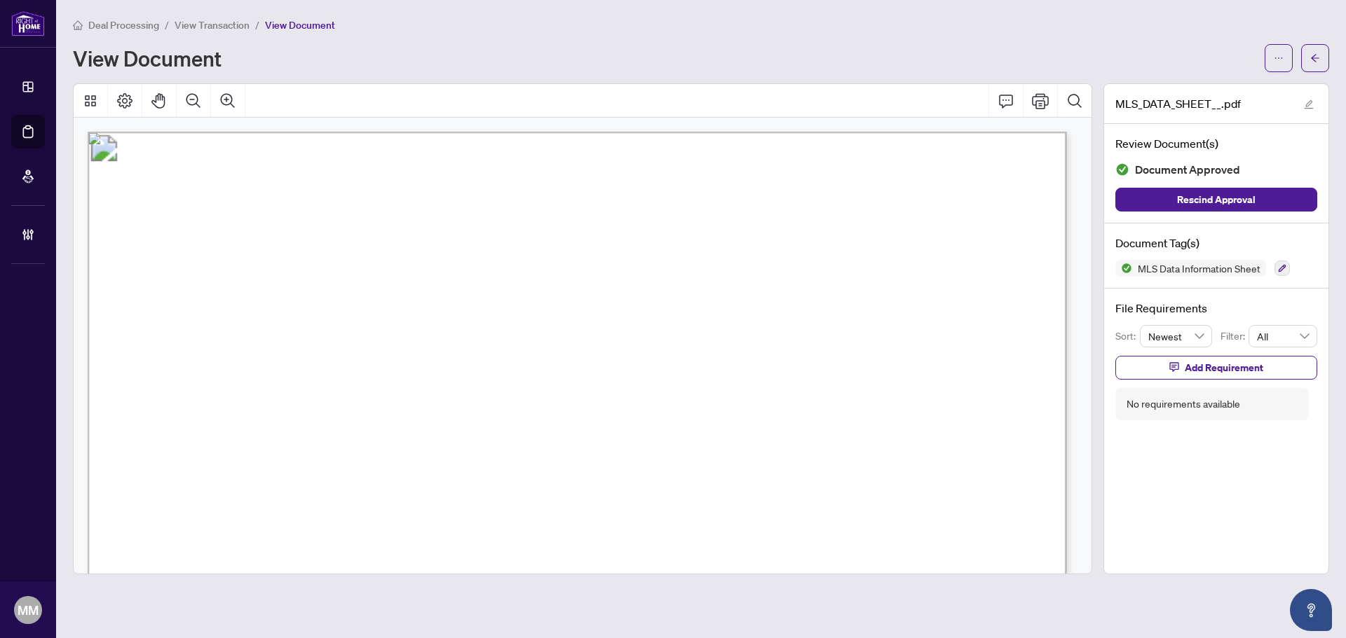
click at [211, 29] on span "View Transaction" at bounding box center [211, 25] width 75 height 13
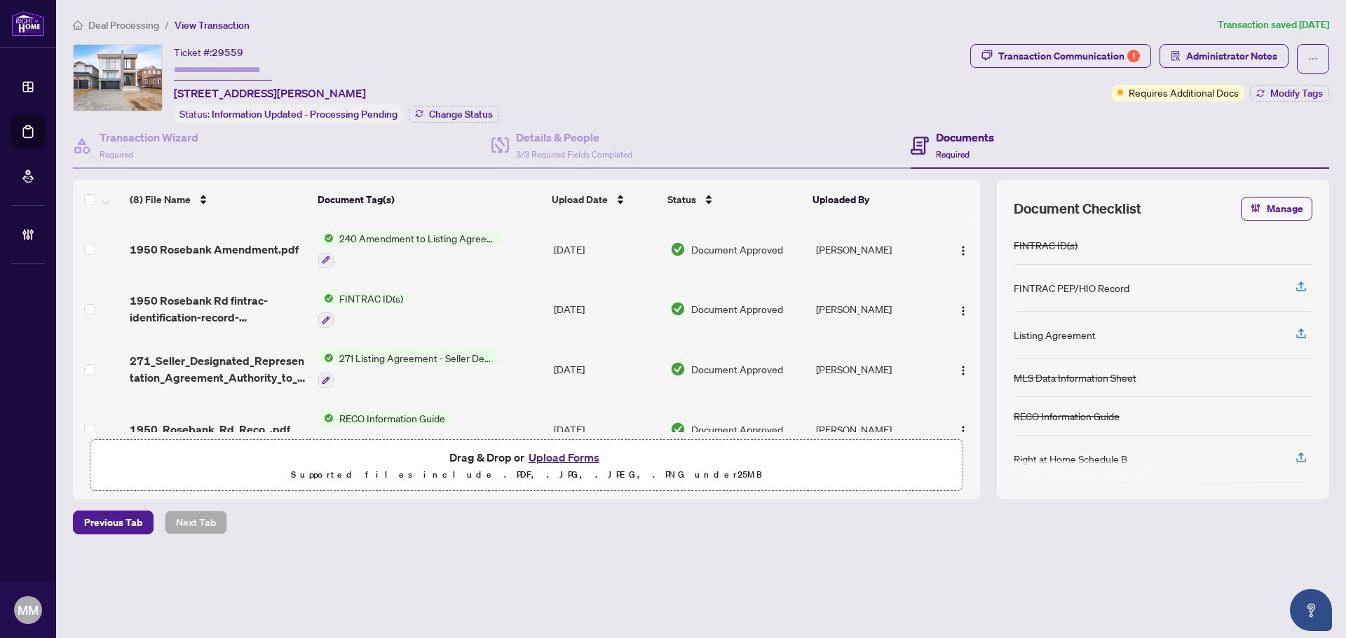
click at [155, 26] on span "Deal Processing" at bounding box center [123, 25] width 71 height 13
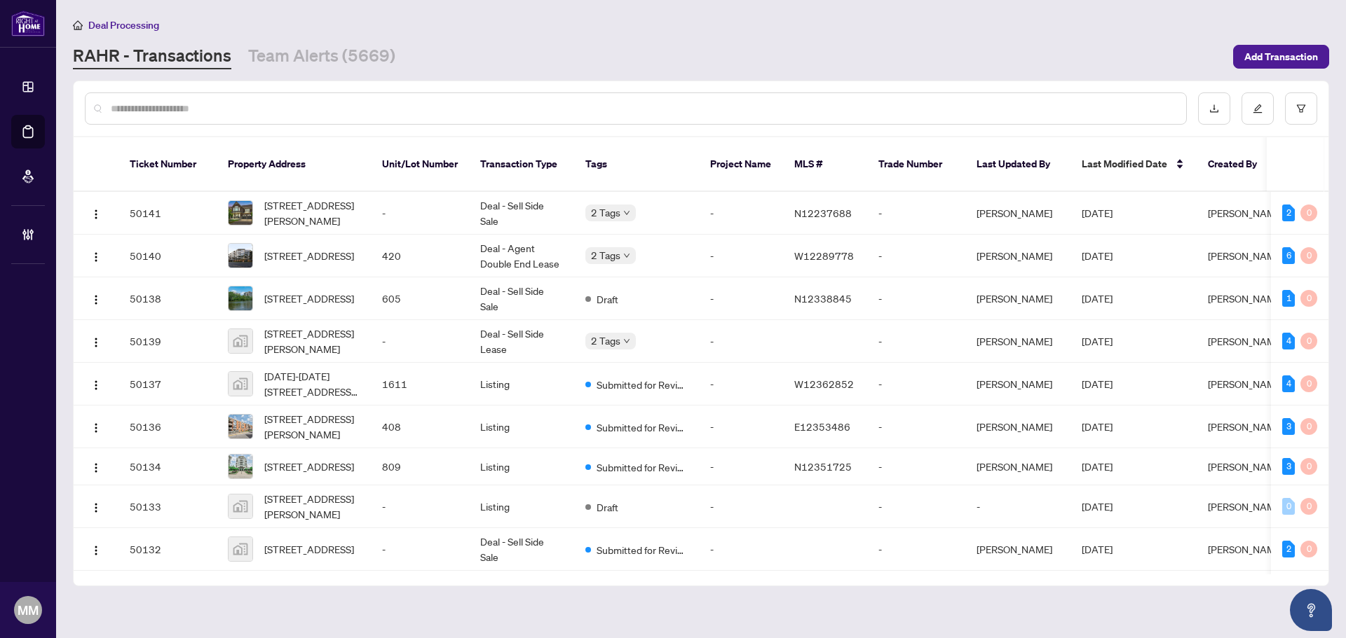
click at [556, 120] on div at bounding box center [636, 109] width 1102 height 32
click at [560, 110] on input "text" at bounding box center [643, 108] width 1064 height 15
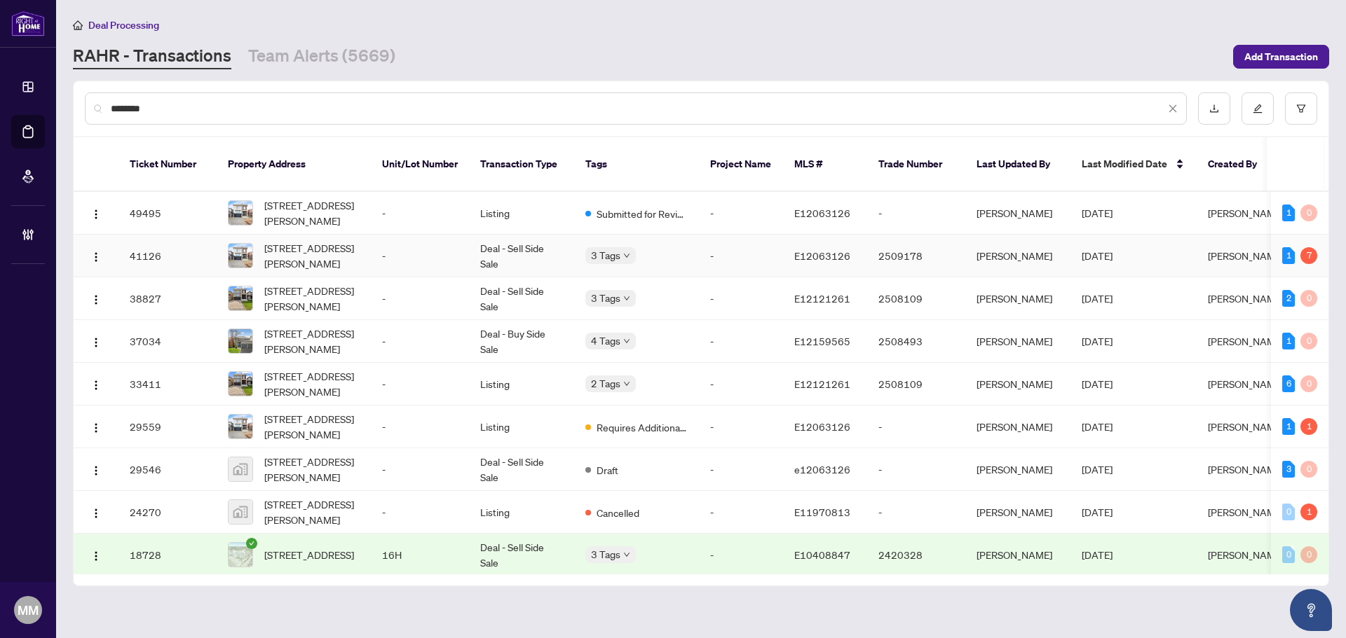
click at [523, 248] on td "Deal - Sell Side Sale" at bounding box center [521, 256] width 105 height 43
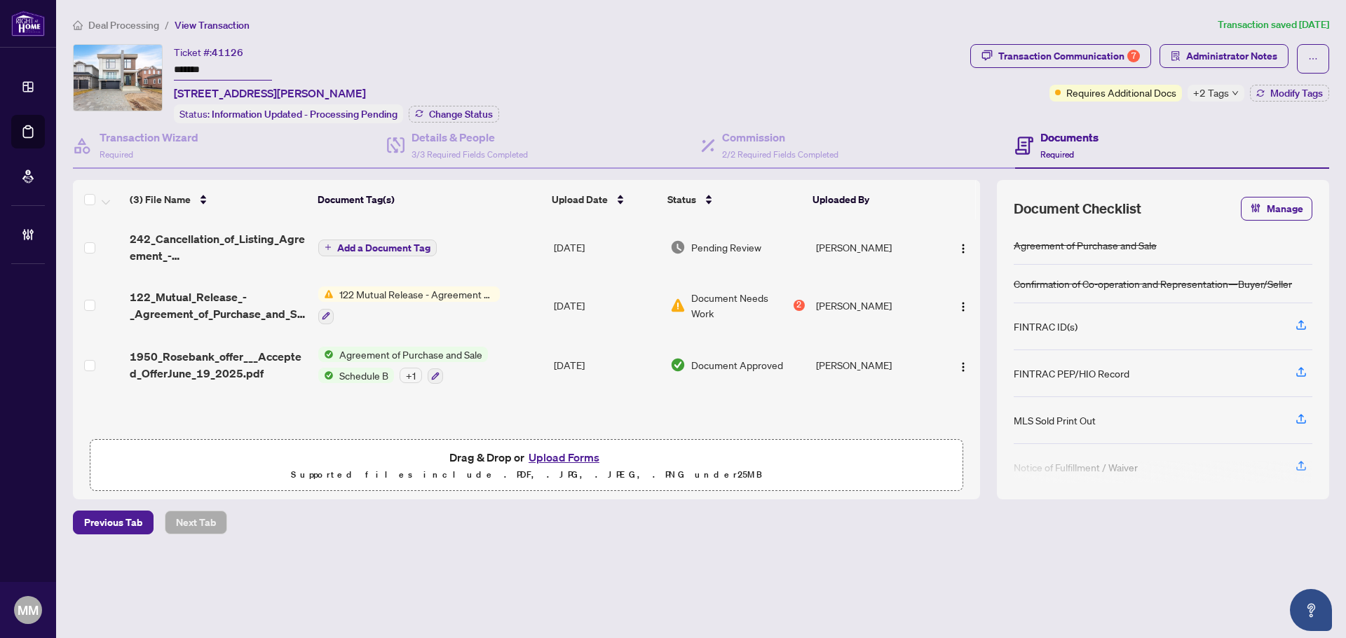
scroll to position [1, 0]
click at [1060, 48] on div "Transaction Communication 7" at bounding box center [1069, 56] width 142 height 22
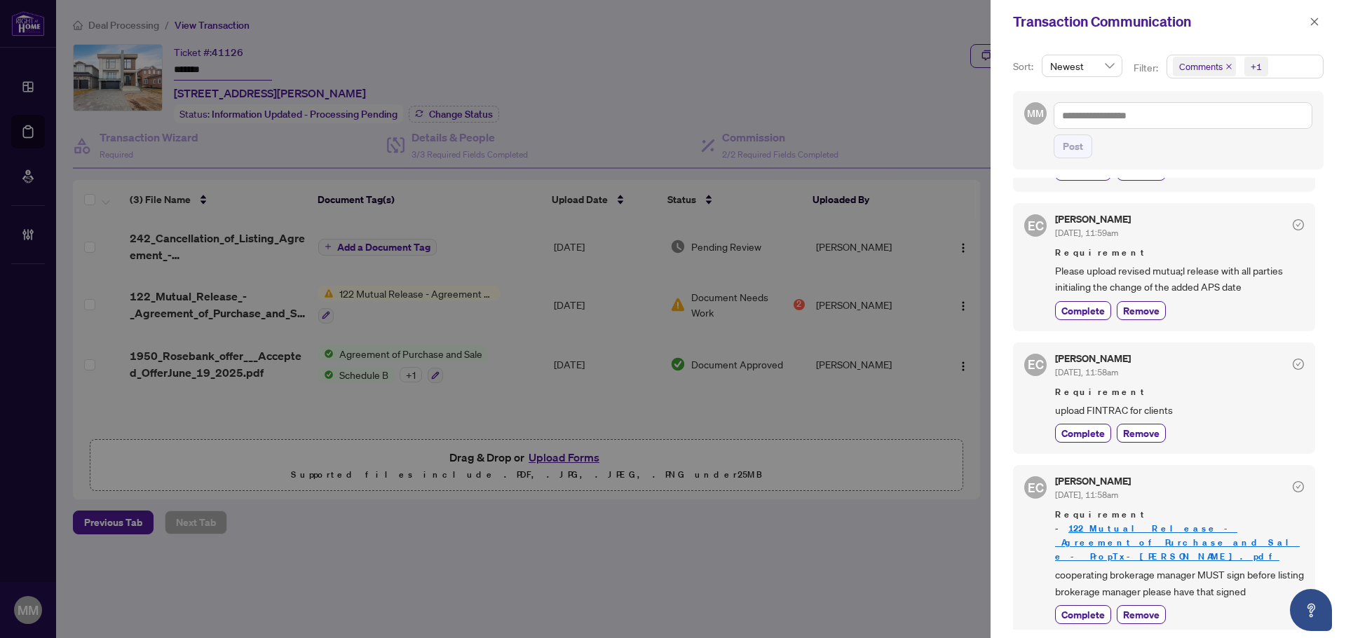
scroll to position [420, 0]
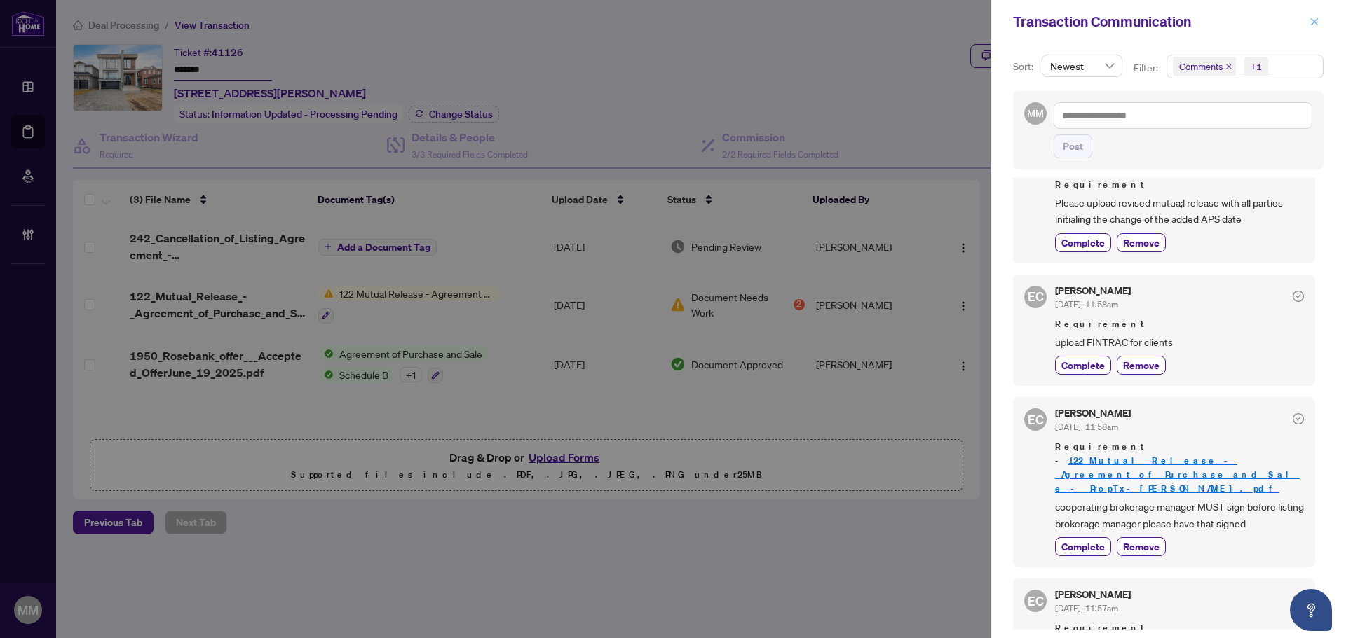
click at [1076, 25] on icon "close" at bounding box center [1314, 22] width 10 height 10
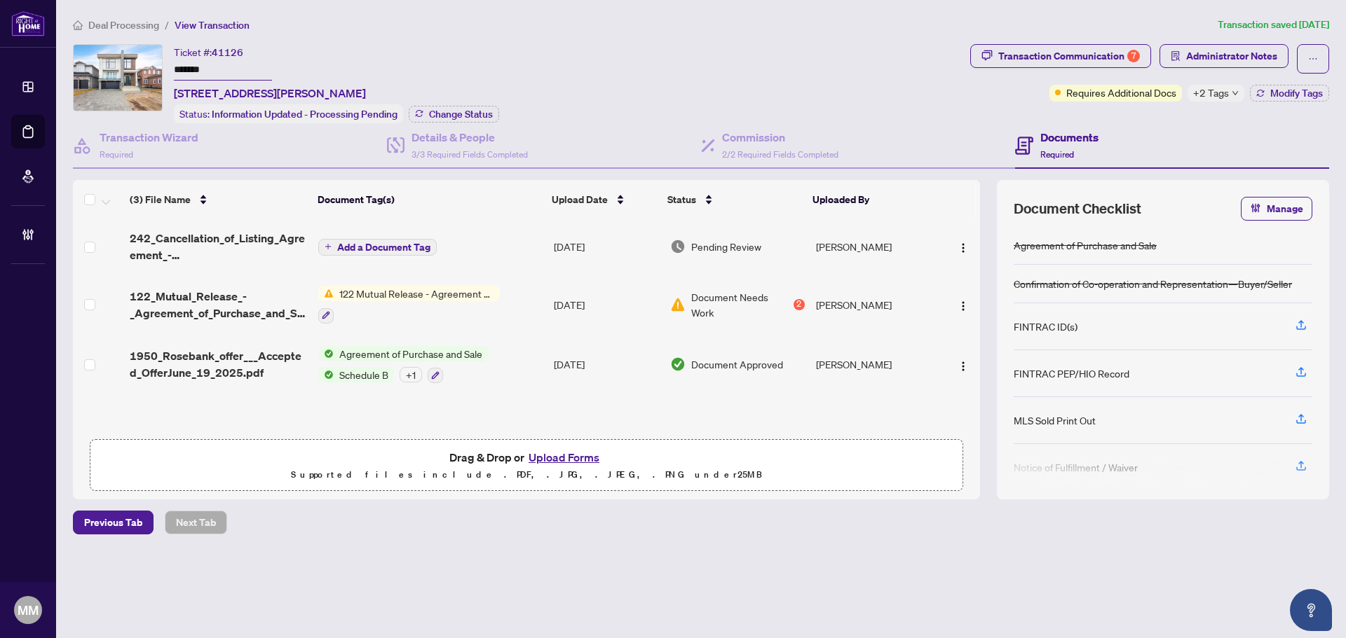
click at [464, 301] on div "122 Mutual Release - Agreement of Purchase and Sale" at bounding box center [409, 305] width 182 height 38
click at [584, 312] on td "[DATE]" at bounding box center [606, 305] width 116 height 60
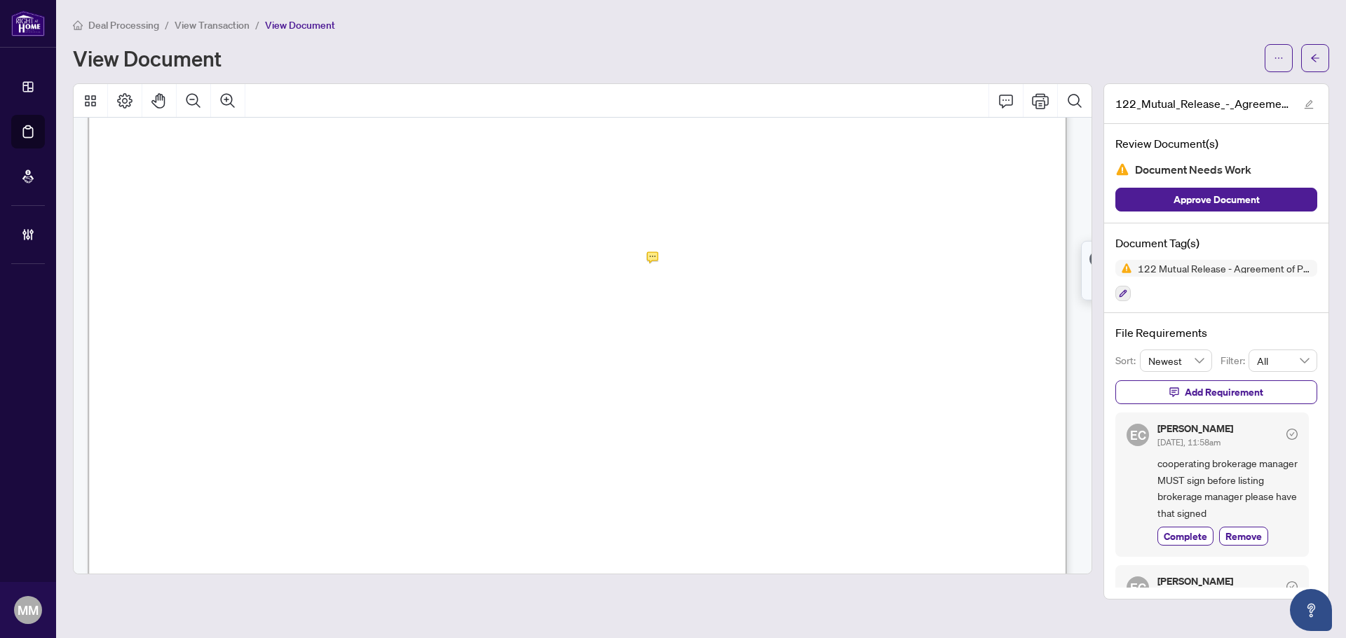
scroll to position [140, 0]
click at [1046, 97] on icon "Print" at bounding box center [1040, 101] width 17 height 17
click at [1040, 104] on icon "Print" at bounding box center [1040, 101] width 17 height 17
click at [1076, 50] on button "button" at bounding box center [1315, 58] width 28 height 28
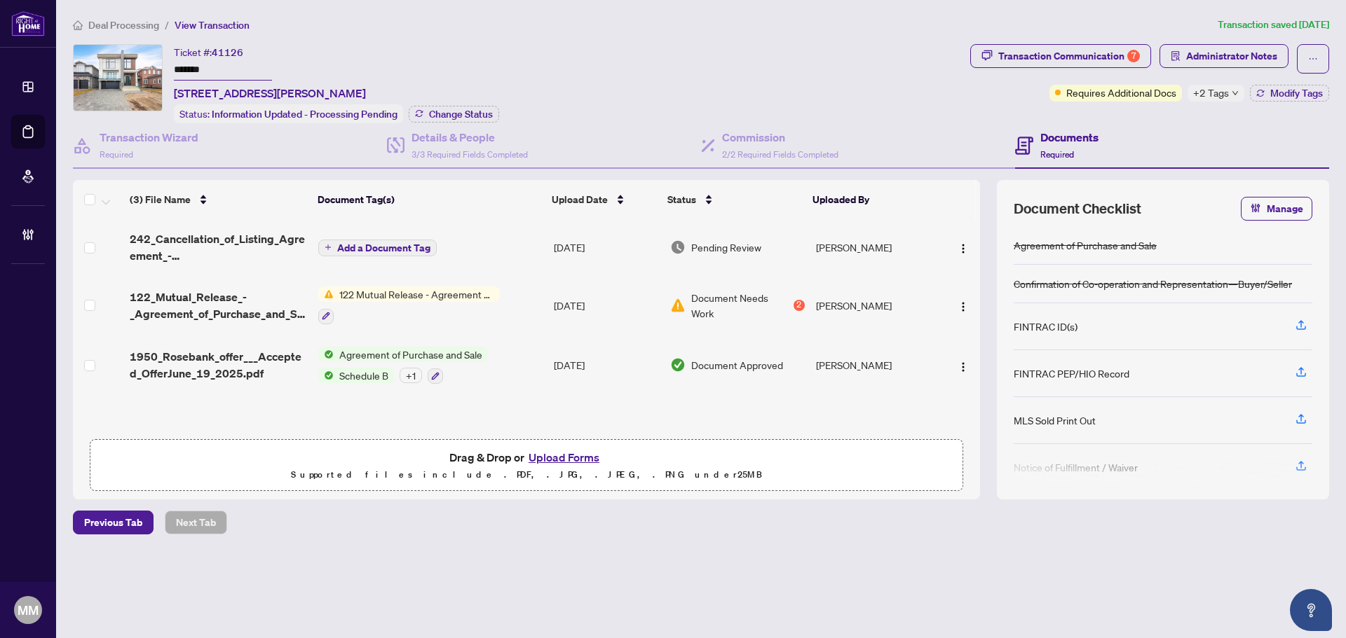
click at [1076, 97] on span "+2 Tags" at bounding box center [1211, 93] width 36 height 16
click at [130, 20] on span "Deal Processing" at bounding box center [123, 25] width 71 height 13
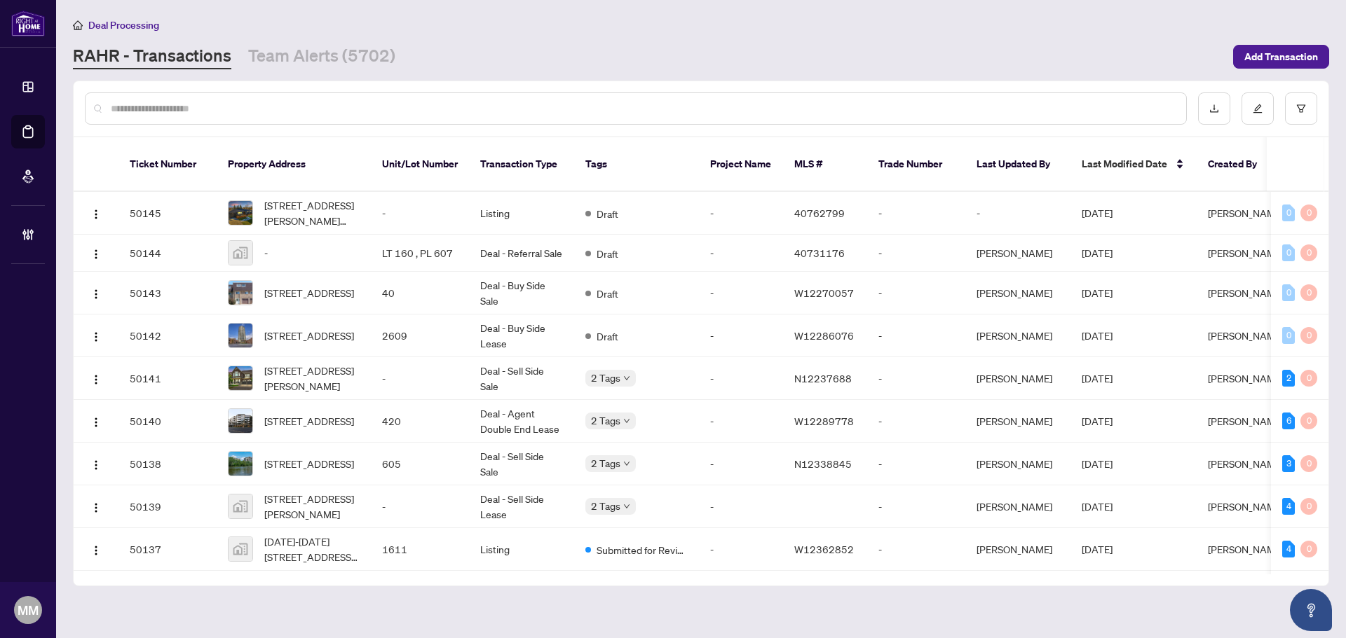
click at [200, 118] on div at bounding box center [636, 109] width 1102 height 32
click at [203, 111] on input "text" at bounding box center [643, 108] width 1064 height 15
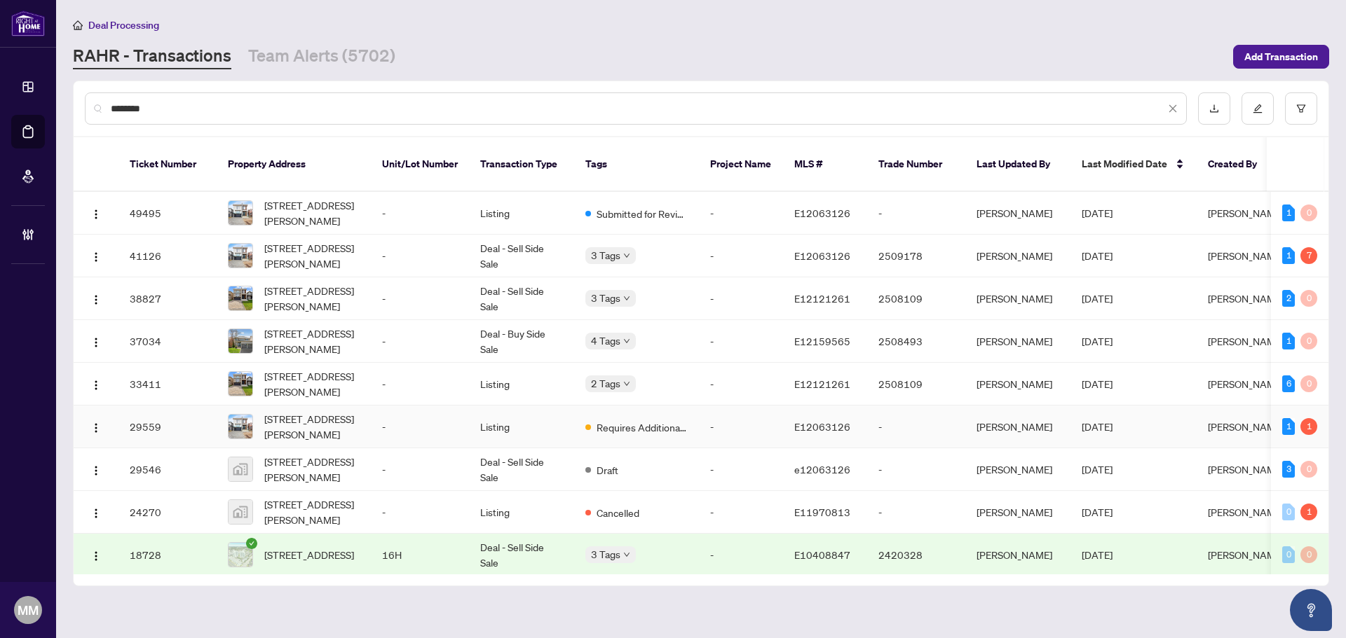
click at [473, 406] on td "Listing" at bounding box center [521, 427] width 105 height 43
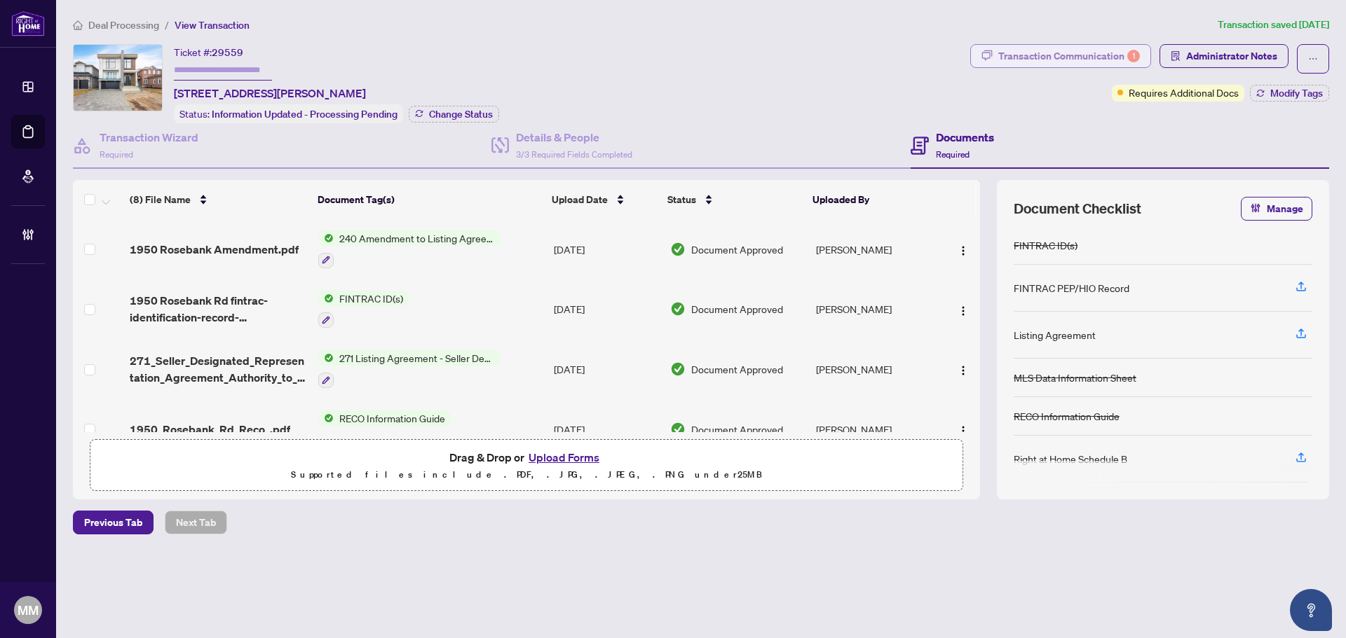
click at [1076, 61] on div "Transaction Communication 1" at bounding box center [1069, 56] width 142 height 22
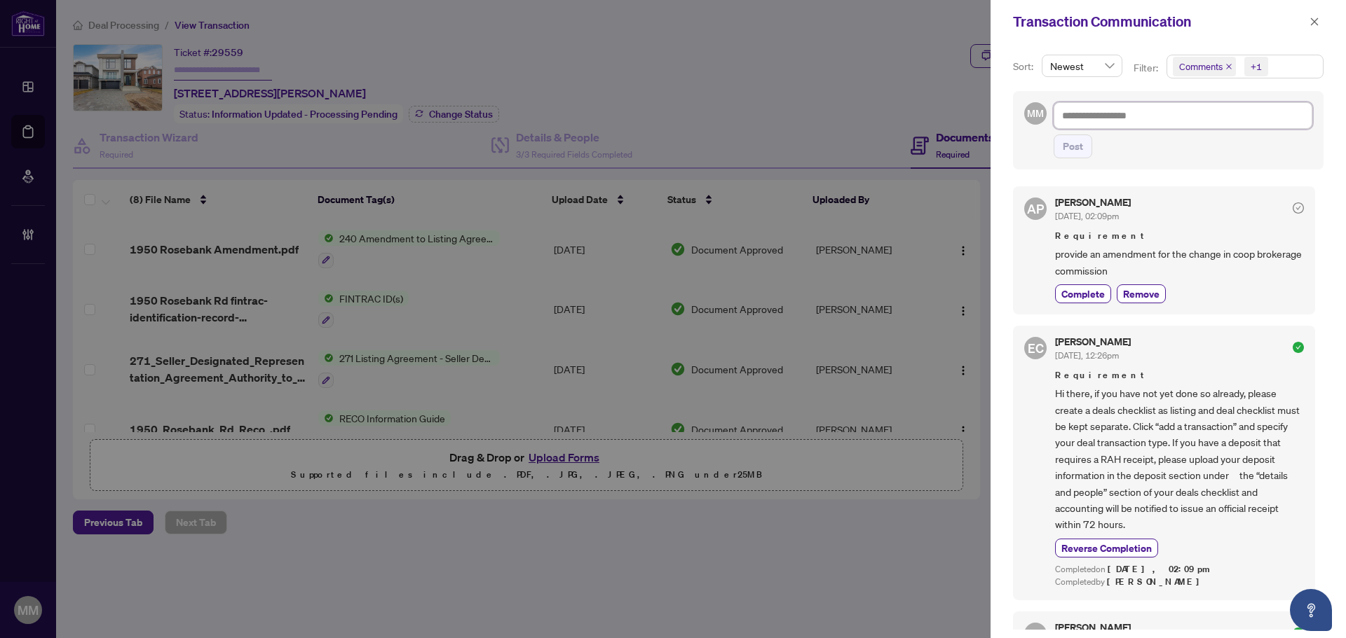
click at [1076, 114] on textarea at bounding box center [1182, 115] width 259 height 27
click at [1076, 233] on span "Requirement" at bounding box center [1179, 233] width 249 height 14
click at [1076, 114] on textarea at bounding box center [1182, 115] width 259 height 27
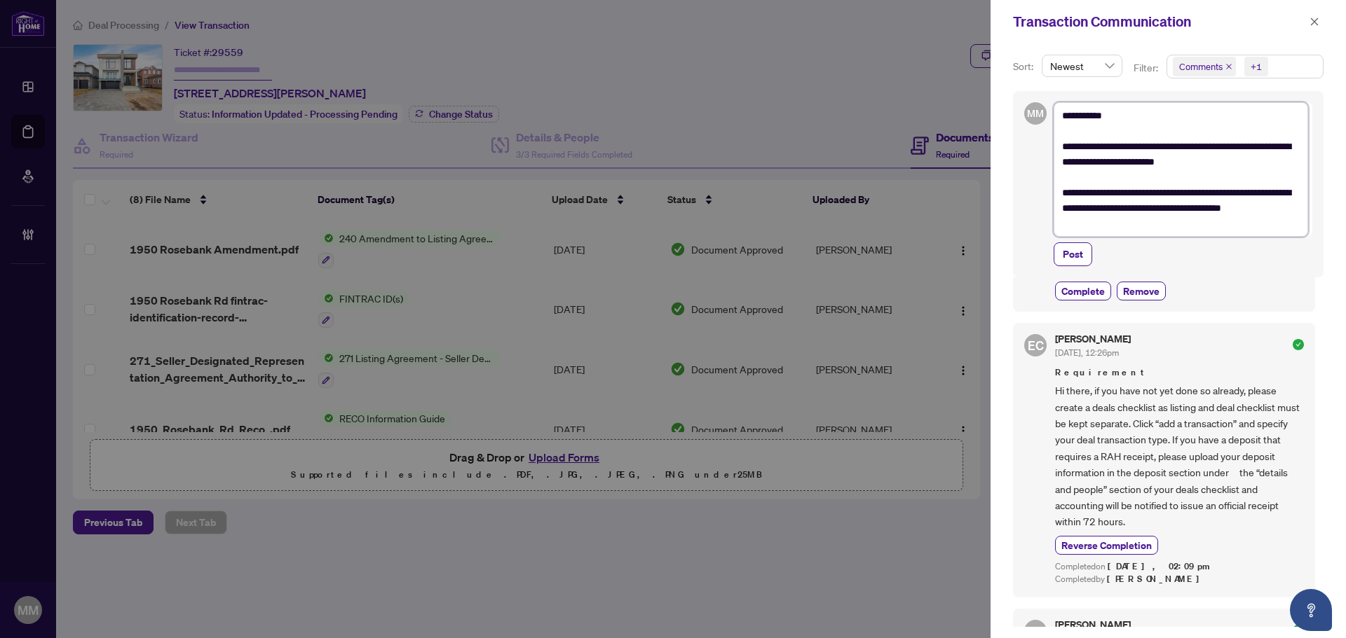
click at [1076, 228] on textarea "**********" at bounding box center [1180, 169] width 254 height 135
click at [1076, 285] on div "Post" at bounding box center [1182, 285] width 259 height 24
click at [1076, 261] on textarea "**********" at bounding box center [1180, 184] width 254 height 165
click at [1076, 256] on textarea "**********" at bounding box center [1180, 184] width 254 height 165
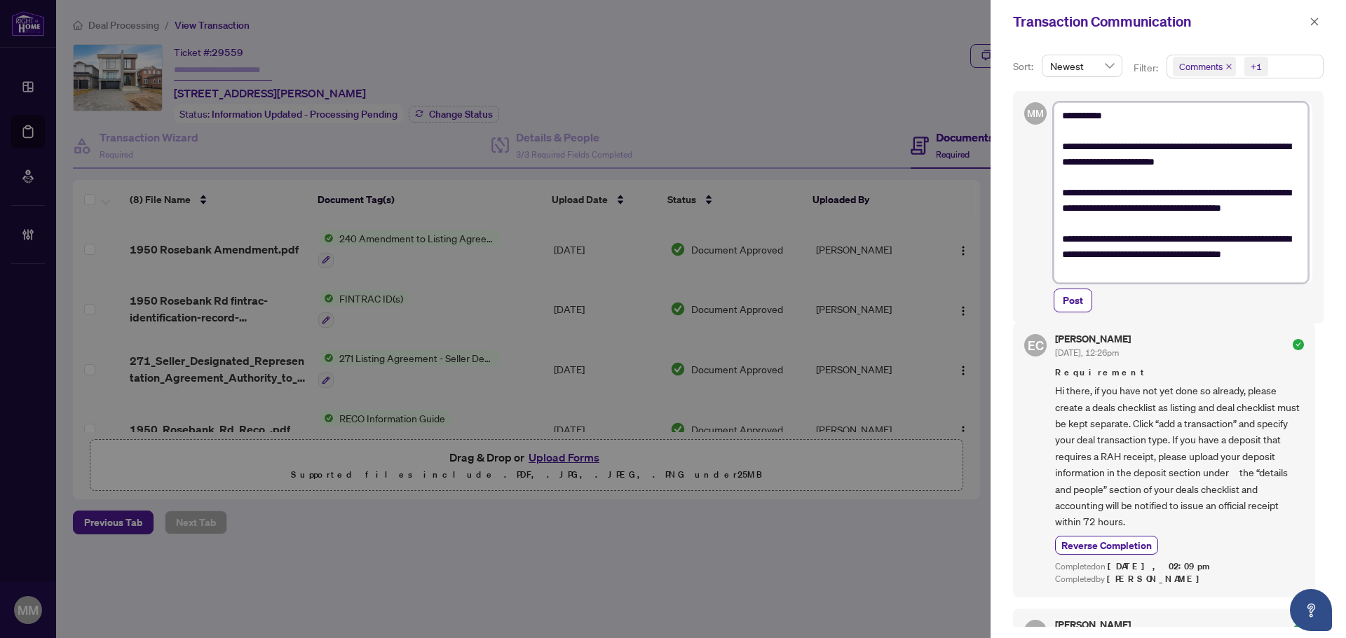
scroll to position [172, 0]
click at [1076, 271] on textarea "**********" at bounding box center [1180, 200] width 254 height 196
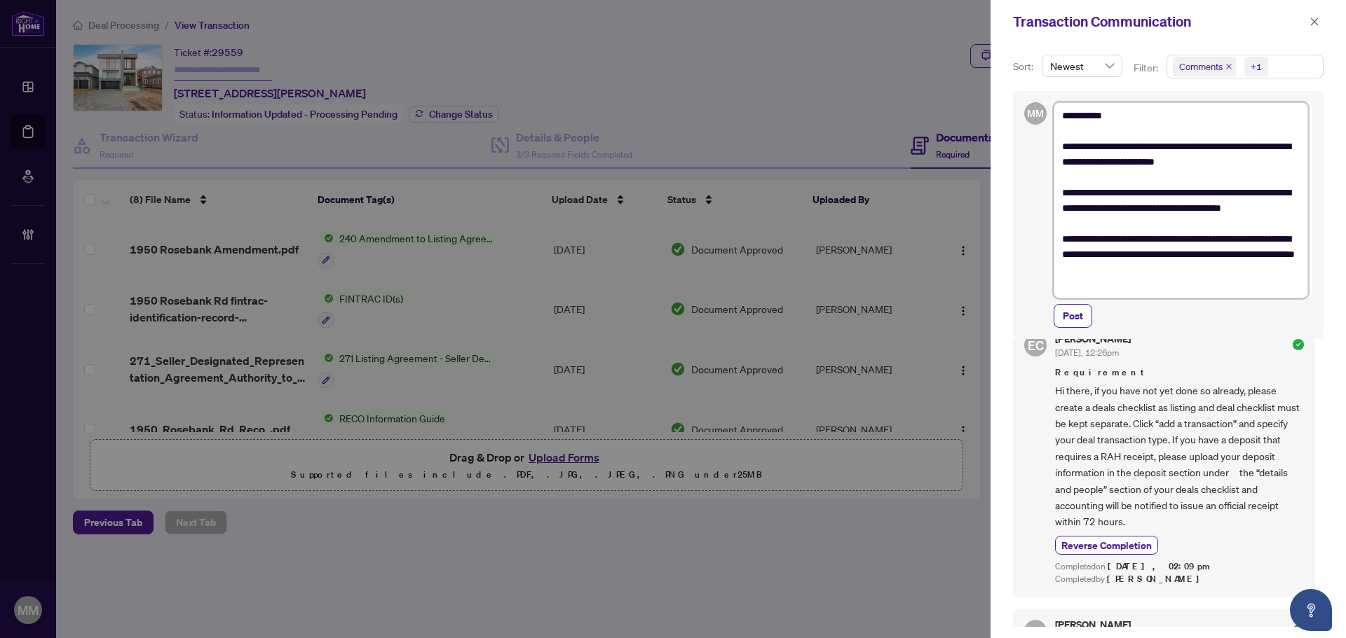
click at [1076, 292] on textarea "**********" at bounding box center [1180, 200] width 254 height 196
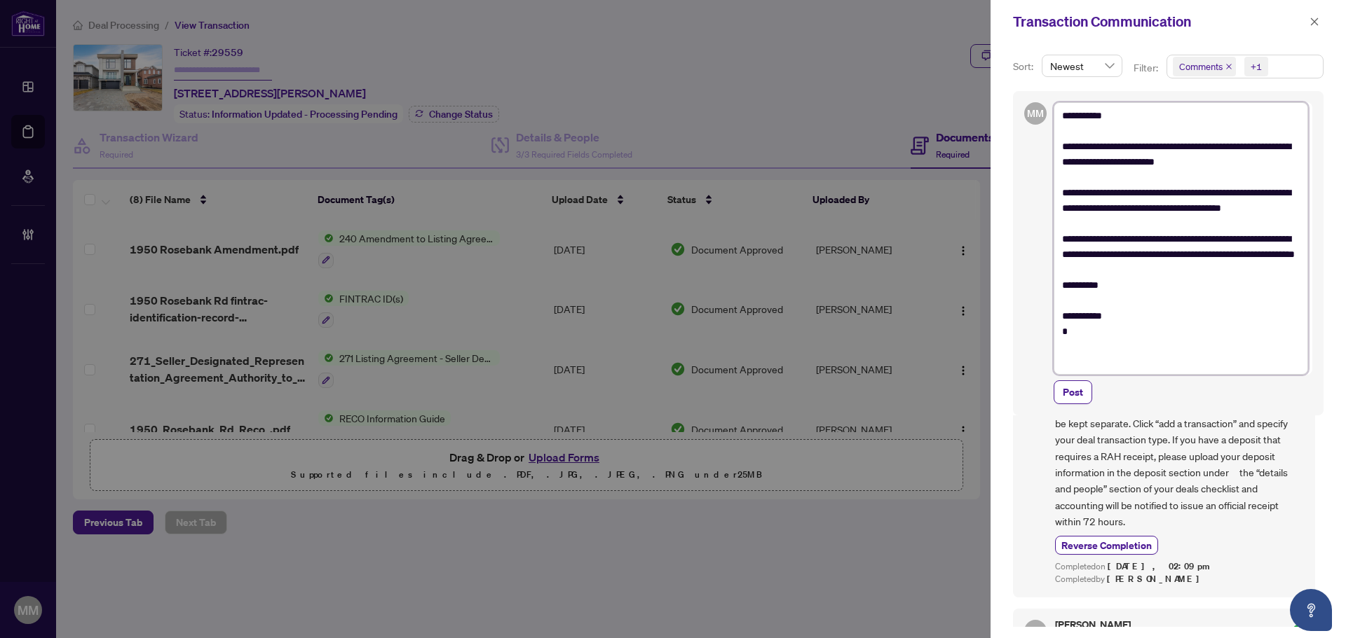
scroll to position [0, 0]
click at [1076, 393] on button "Post" at bounding box center [1072, 393] width 39 height 24
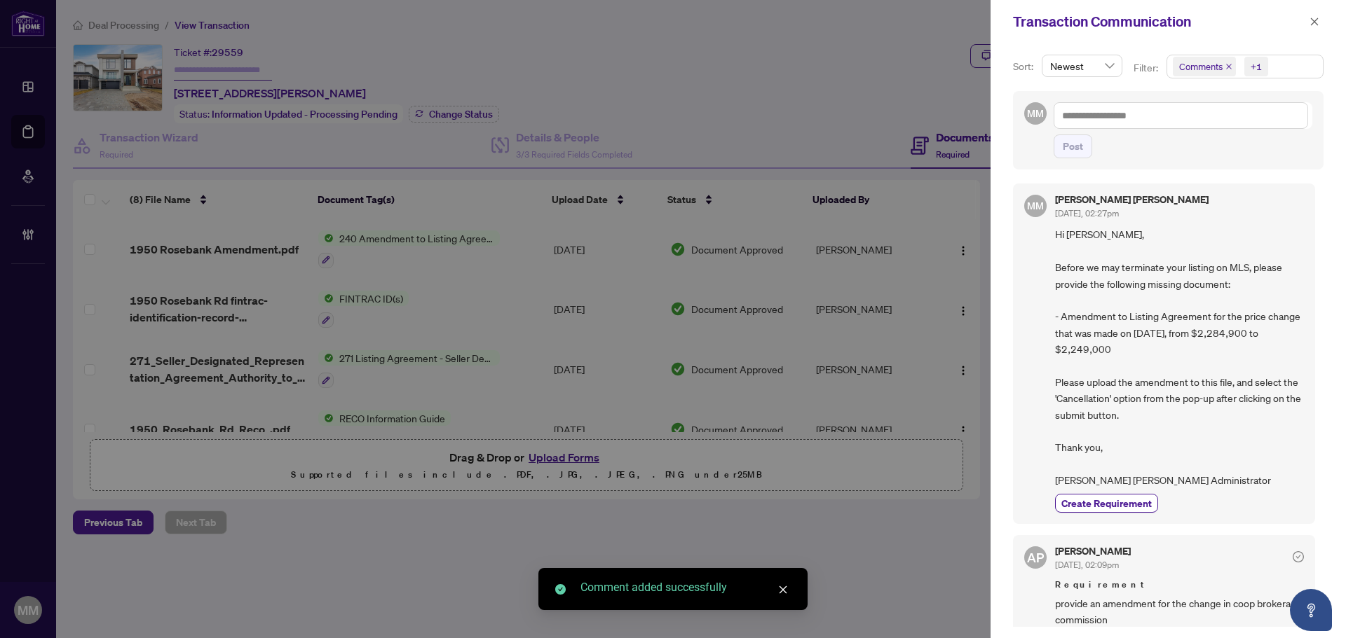
scroll to position [3, 0]
click at [1015, 185] on div "MM Maegan Mark Aug/25/2025, 02:27pm Hi Najiba, Before we may terminate your lis…" at bounding box center [1164, 354] width 302 height 341
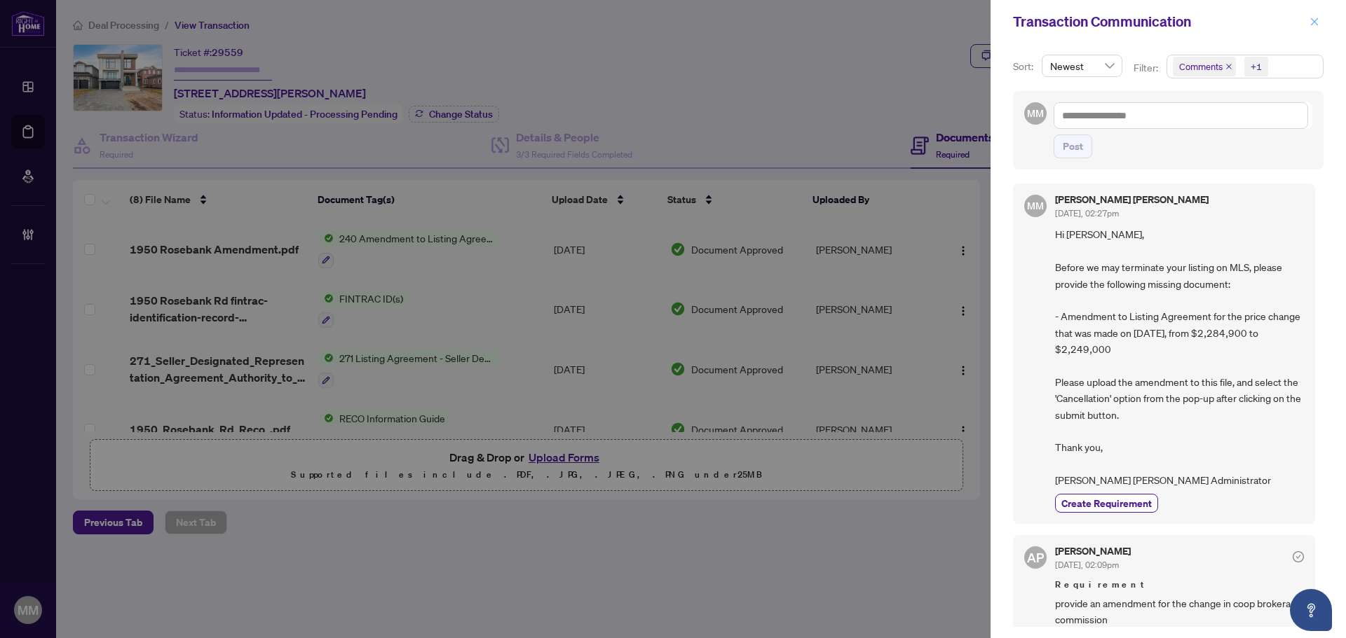
click at [1076, 19] on icon "close" at bounding box center [1314, 22] width 10 height 10
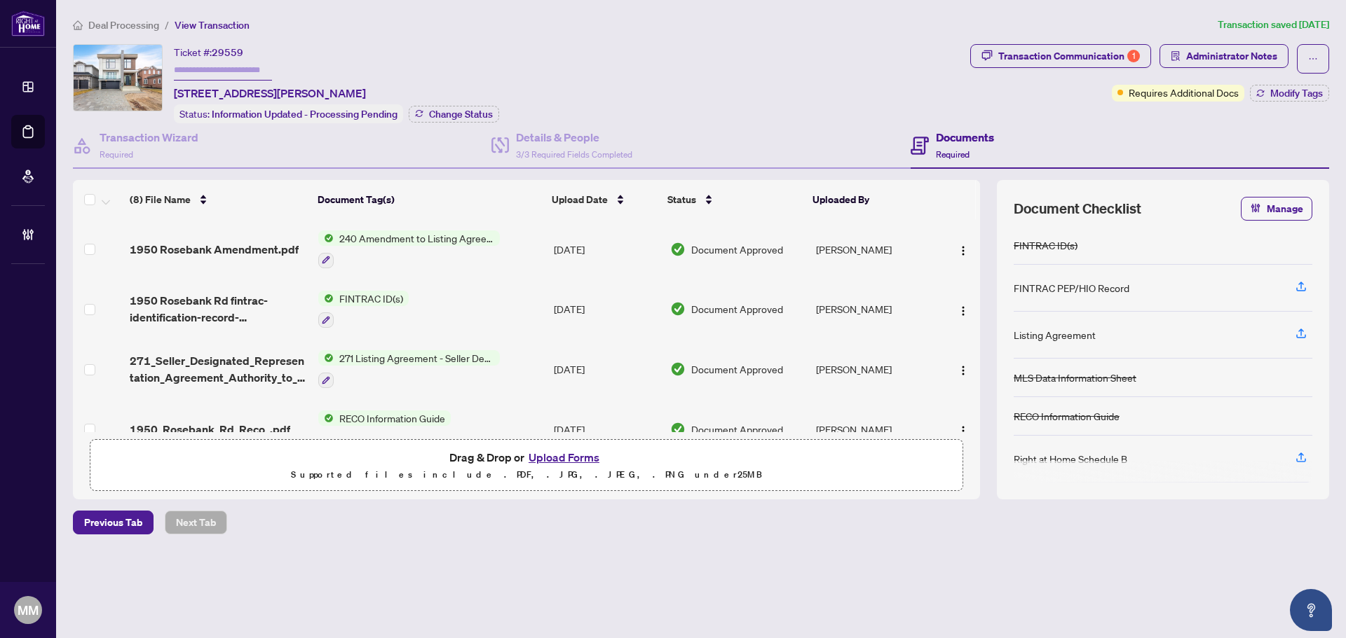
click at [533, 486] on div "Deal Processing / View Transaction Transaction saved 2 months ago Ticket #: 295…" at bounding box center [700, 300] width 1267 height 567
click at [137, 22] on span "Deal Processing" at bounding box center [123, 25] width 71 height 13
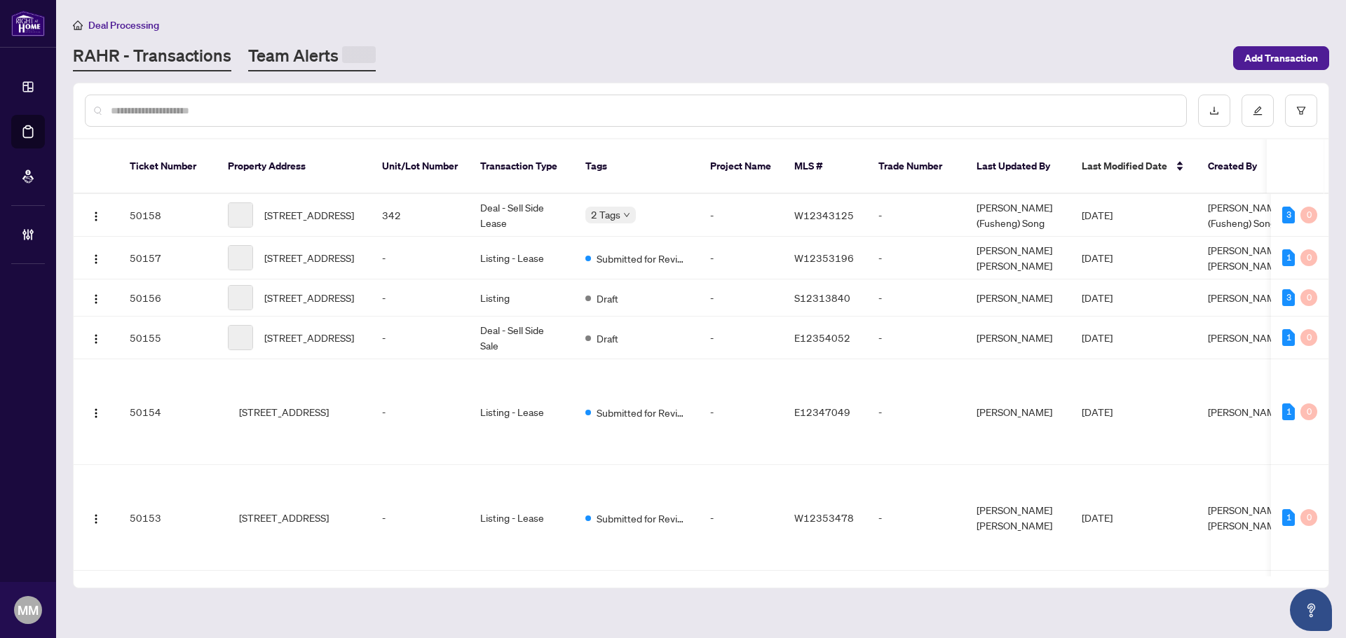
click at [295, 59] on link "Team Alerts" at bounding box center [312, 57] width 128 height 27
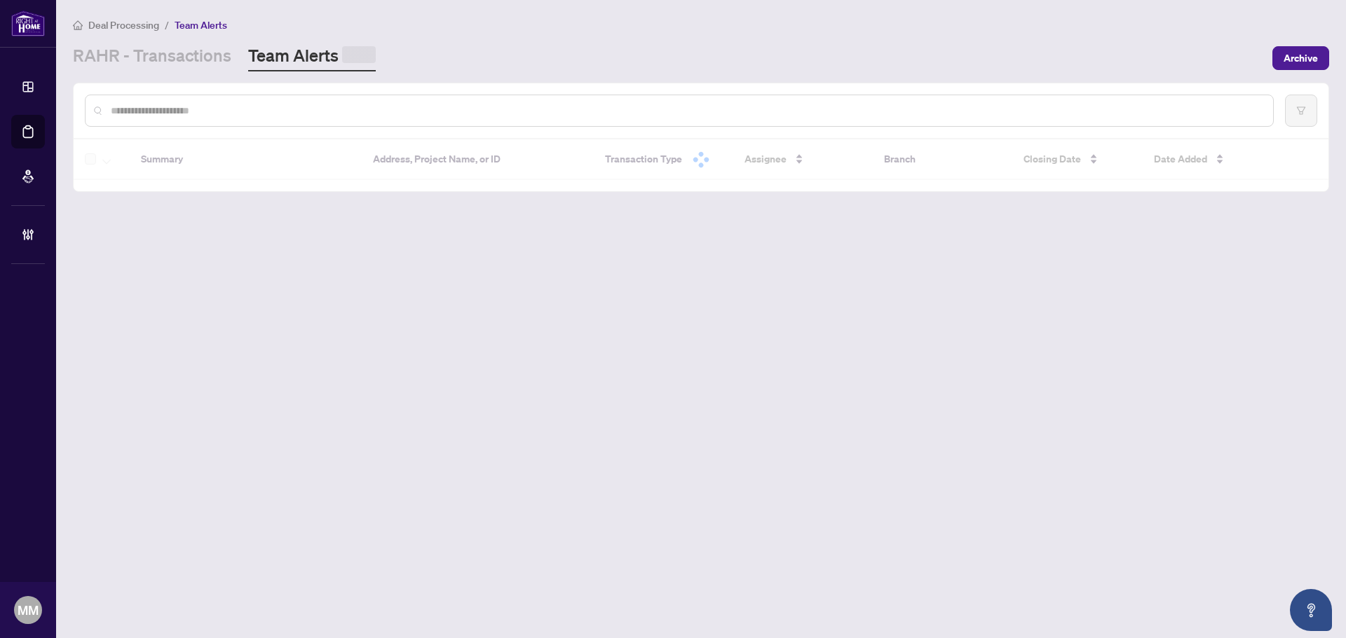
click at [266, 128] on div at bounding box center [701, 110] width 1254 height 55
click at [267, 121] on div at bounding box center [679, 109] width 1189 height 32
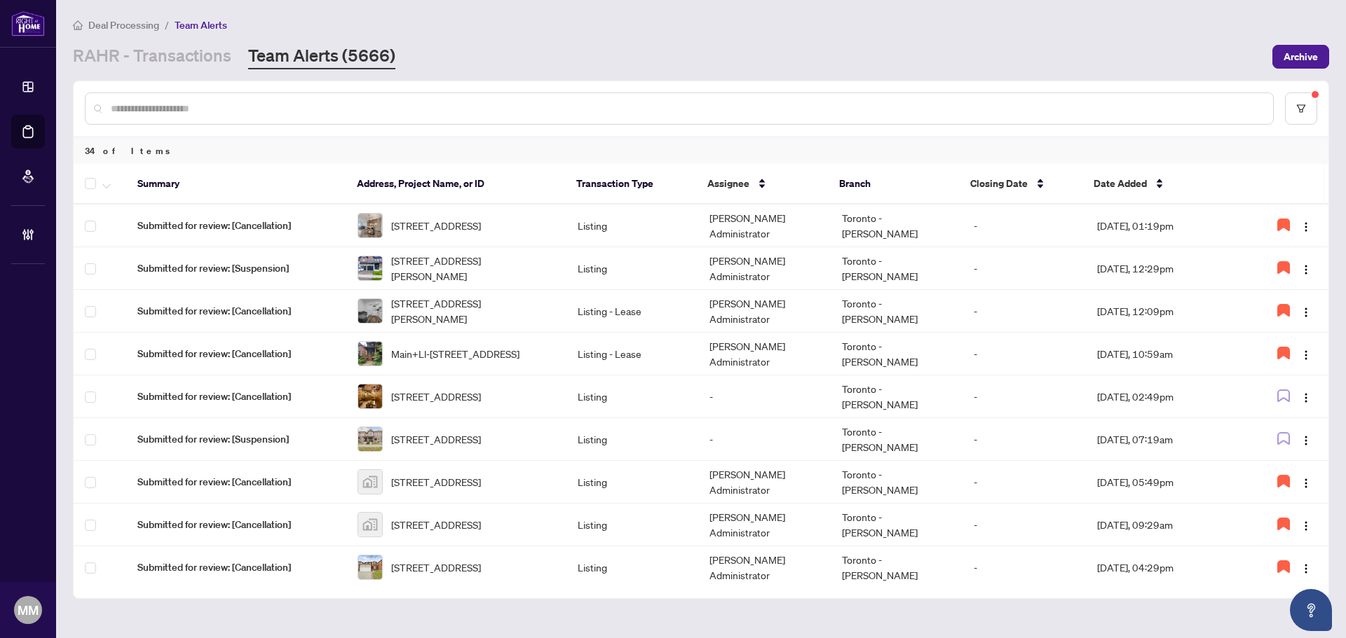
click at [271, 102] on input "text" at bounding box center [686, 108] width 1151 height 15
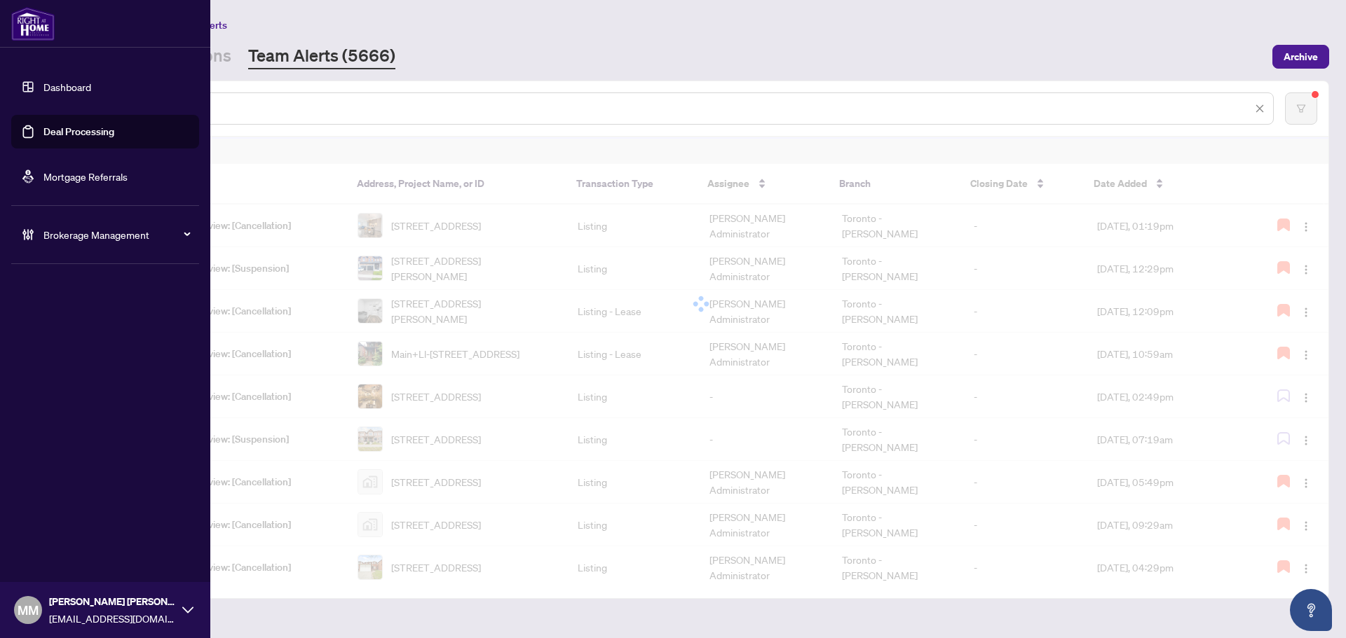
click at [42, 235] on div "Brokerage Management" at bounding box center [105, 235] width 188 height 34
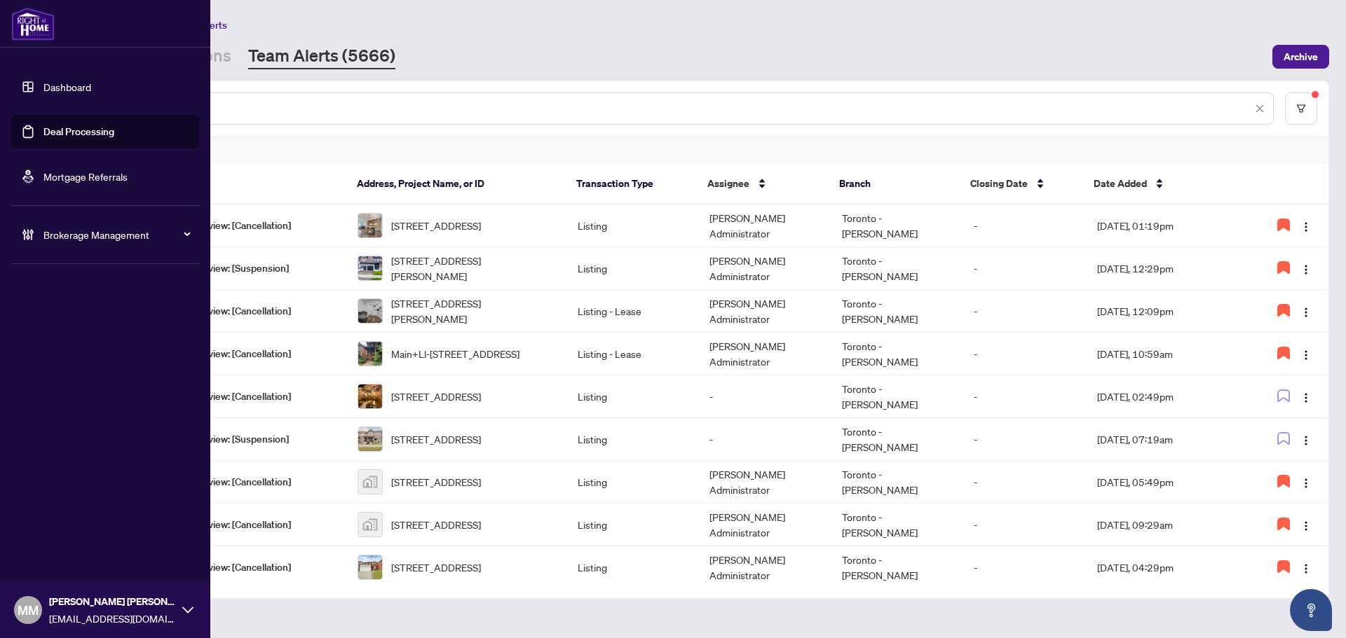
click at [106, 237] on span "Brokerage Management" at bounding box center [116, 234] width 146 height 15
click at [99, 341] on link "Manage Agents" at bounding box center [63, 335] width 69 height 13
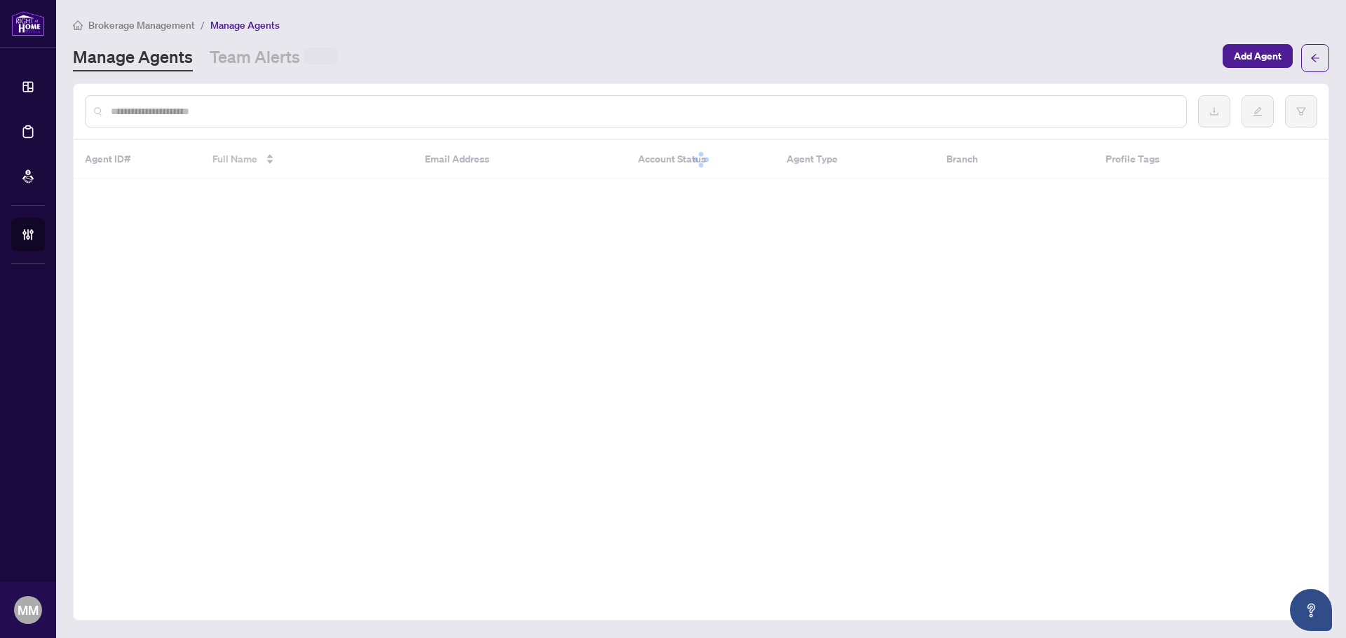
click at [329, 105] on input "text" at bounding box center [643, 111] width 1064 height 15
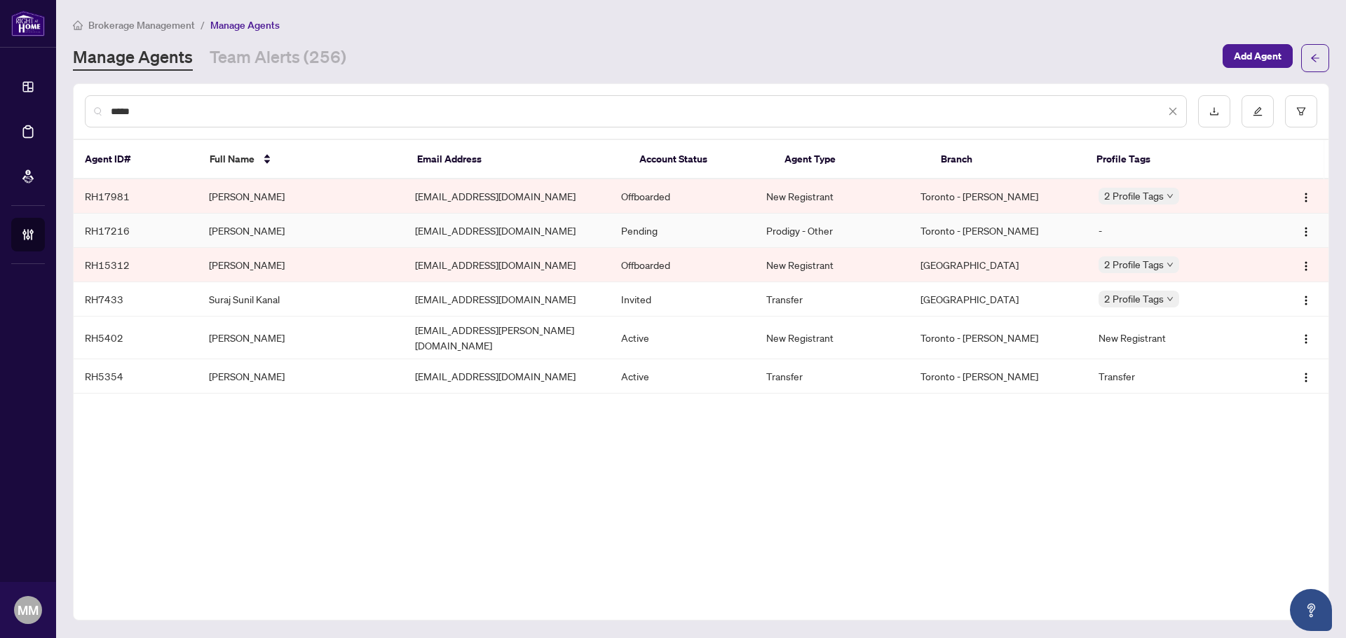
click at [415, 231] on td "sunilvaswani74@gmail.com" at bounding box center [507, 231] width 206 height 34
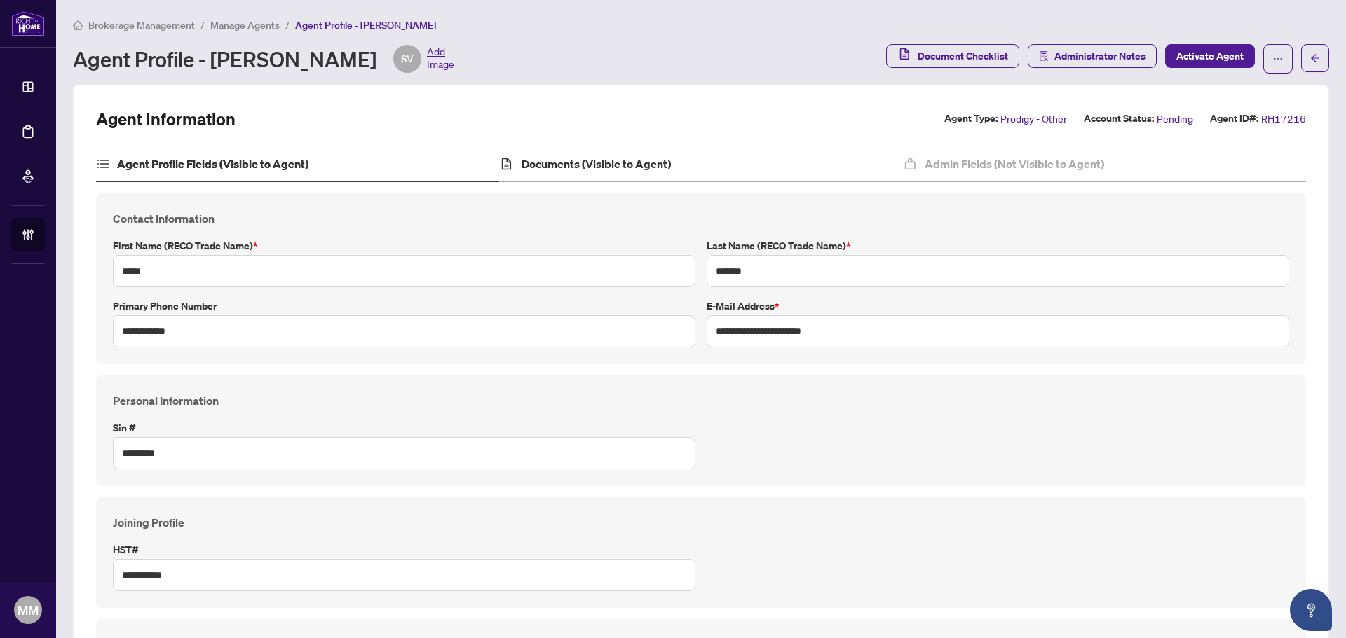
click at [752, 158] on div "Documents (Visible to Agent)" at bounding box center [700, 164] width 403 height 35
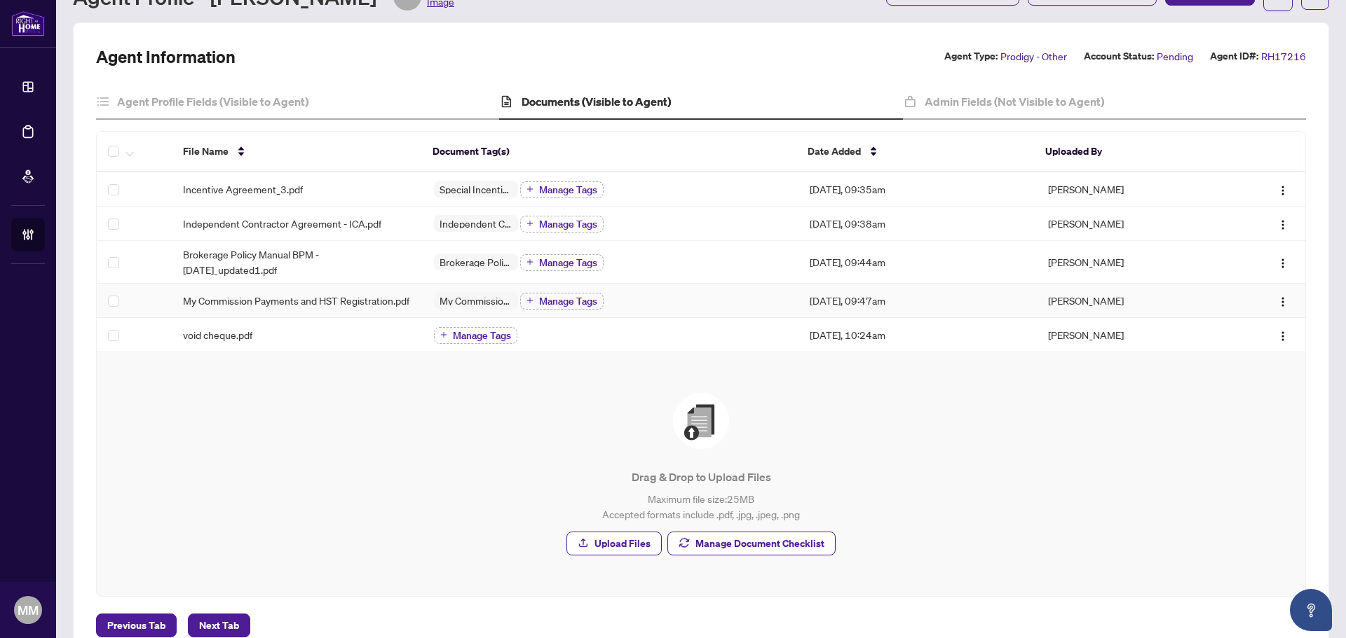
scroll to position [109, 0]
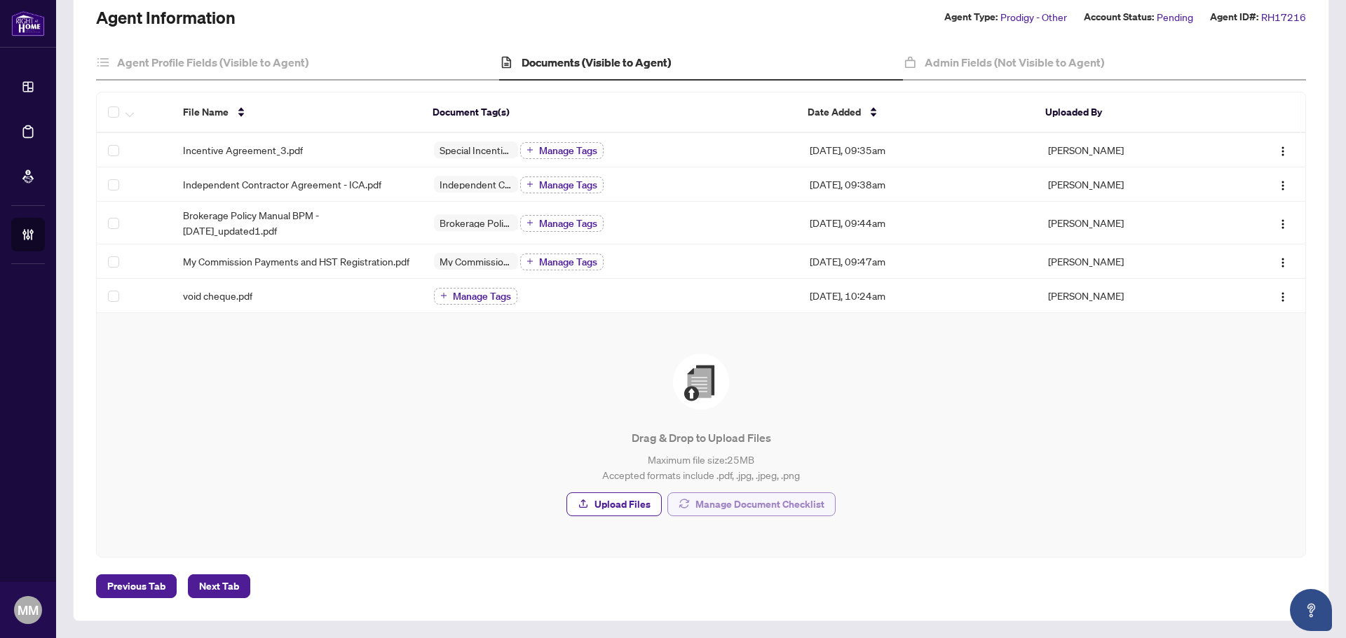
click at [768, 486] on span "Manage Document Checklist" at bounding box center [759, 504] width 129 height 22
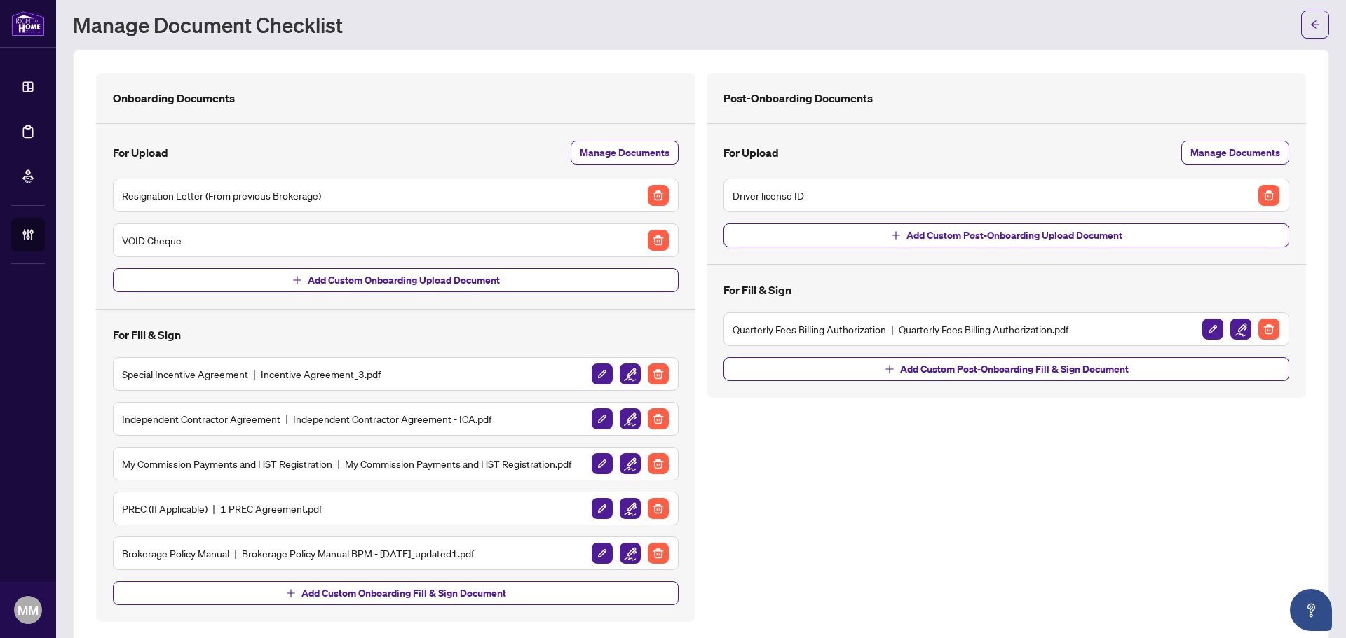
scroll to position [57, 0]
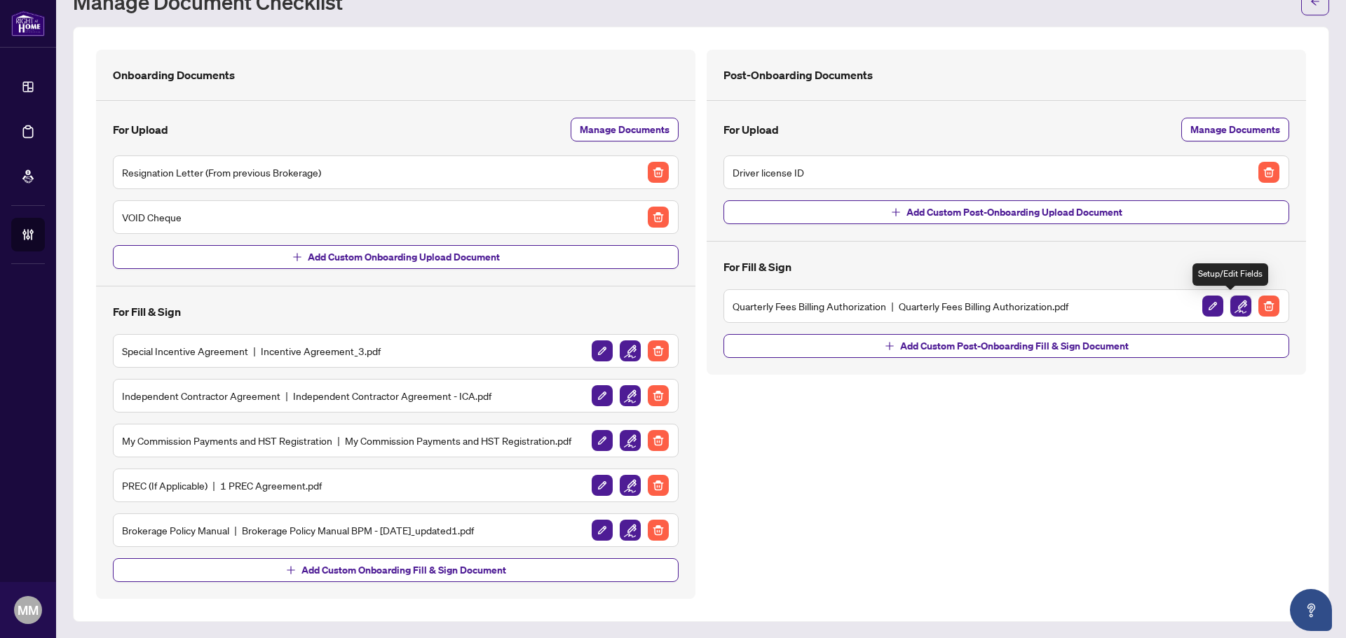
click at [1076, 306] on img "button" at bounding box center [1240, 306] width 21 height 21
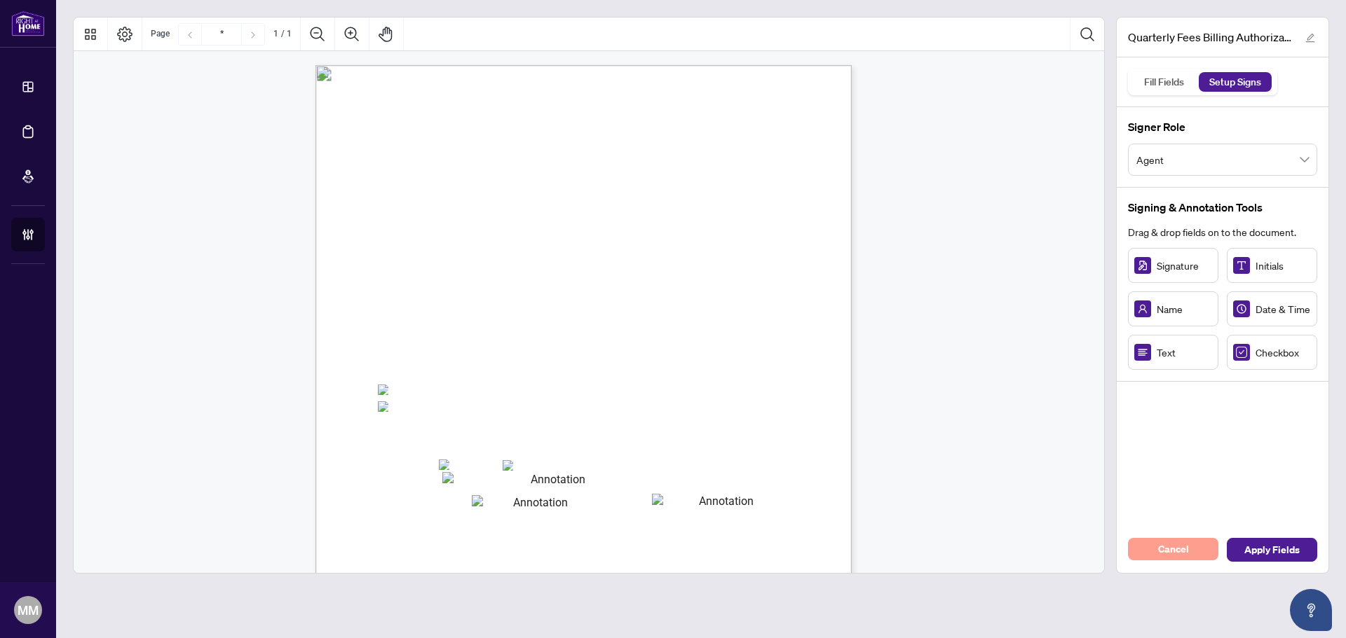
click at [1076, 486] on span "Cancel" at bounding box center [1173, 549] width 31 height 22
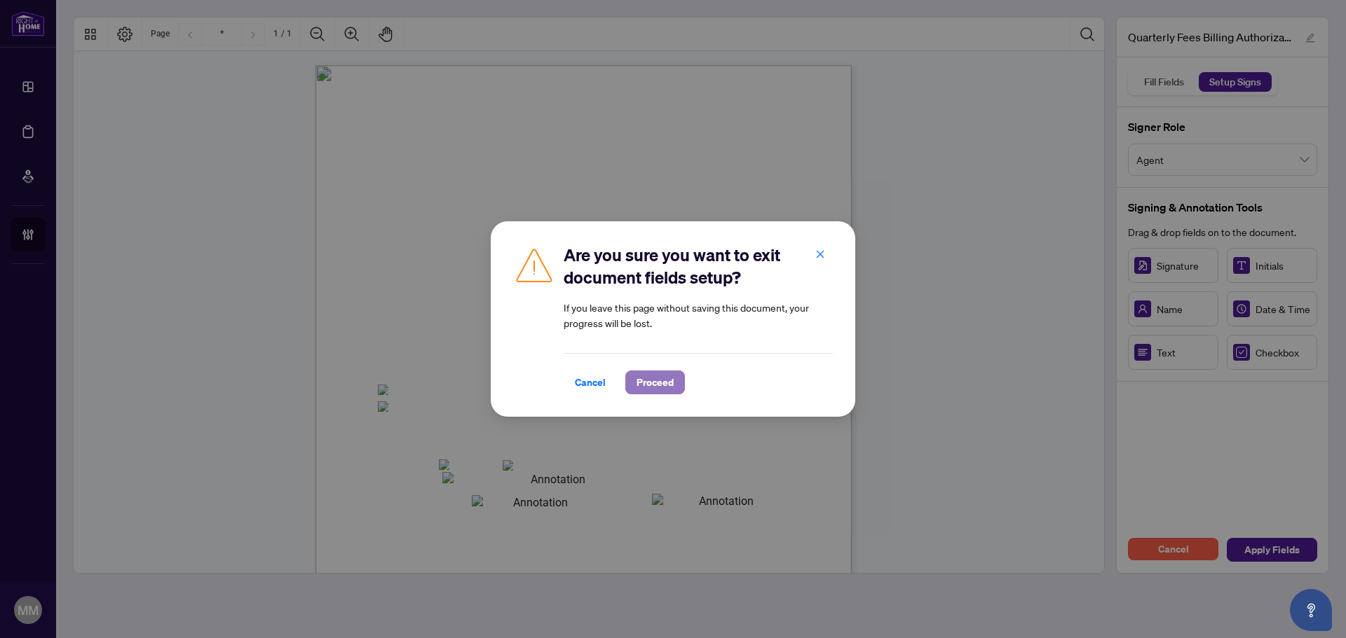
click at [653, 382] on span "Proceed" at bounding box center [654, 382] width 37 height 22
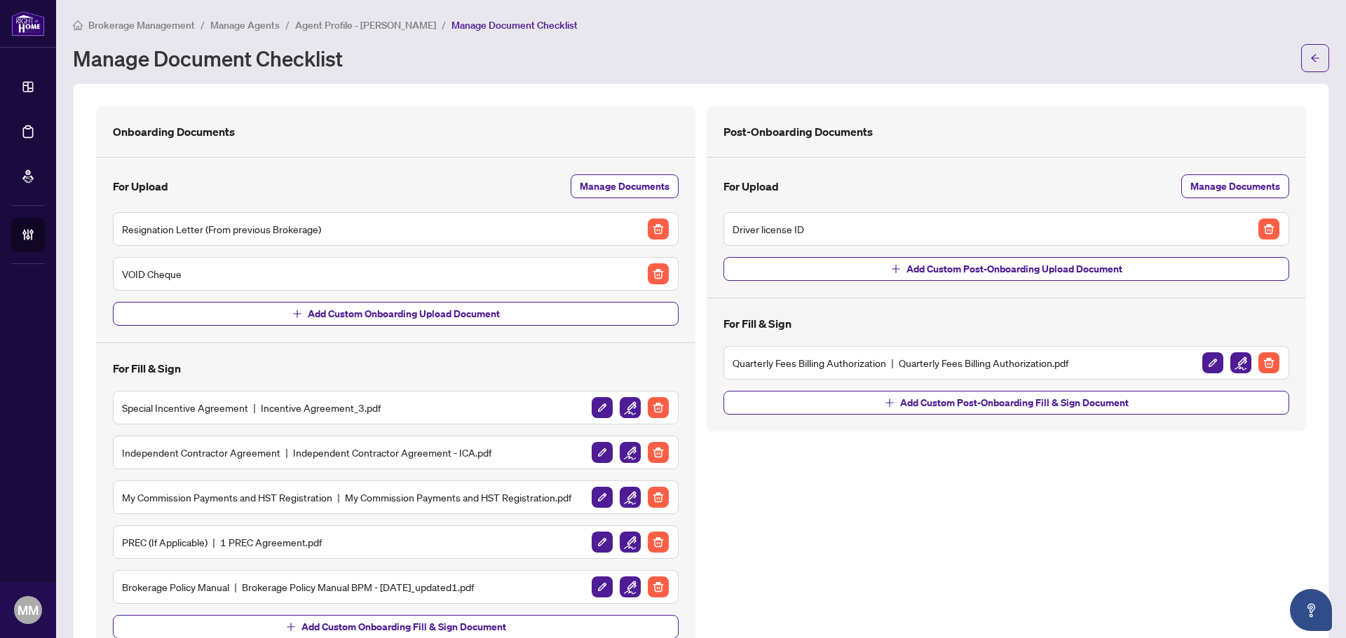
drag, startPoint x: 1114, startPoint y: 516, endPoint x: 1142, endPoint y: 484, distance: 42.7
click at [1076, 486] on div "Post-Onboarding Documents For Upload Manage Documents Driver license ID Add Cus…" at bounding box center [1006, 381] width 610 height 549
click at [1076, 64] on span "button" at bounding box center [1315, 58] width 10 height 22
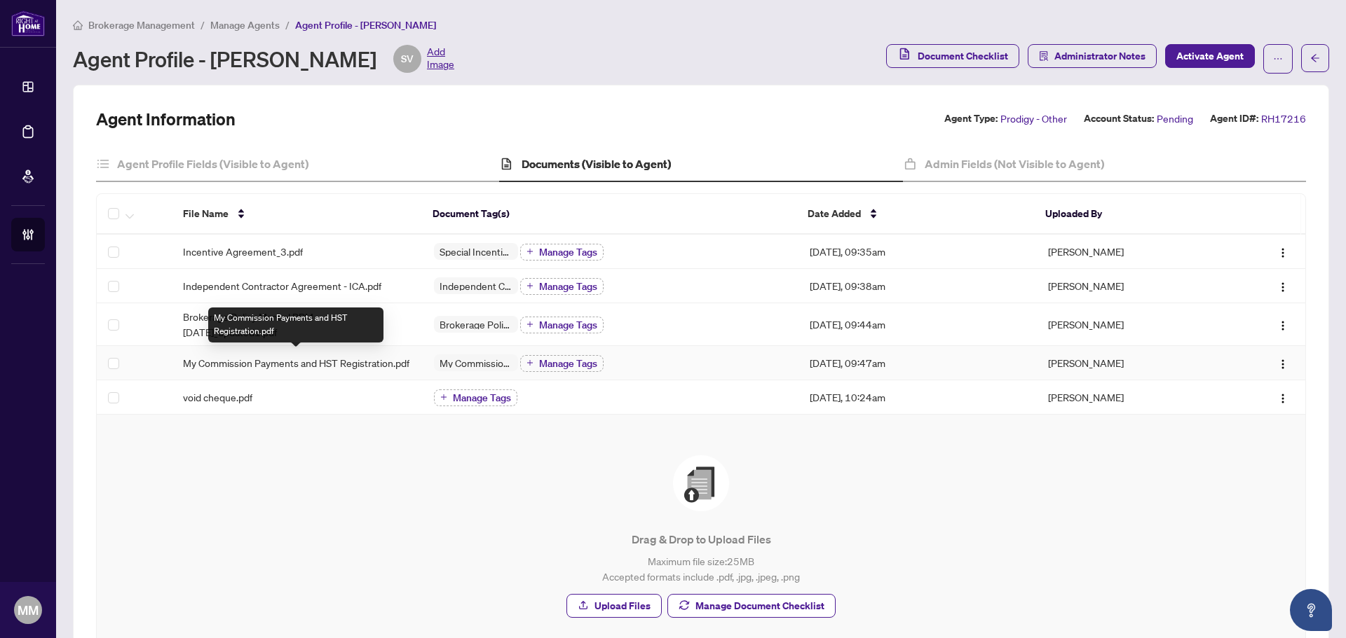
click at [263, 369] on span "My Commission Payments and HST Registration.pdf" at bounding box center [296, 362] width 226 height 15
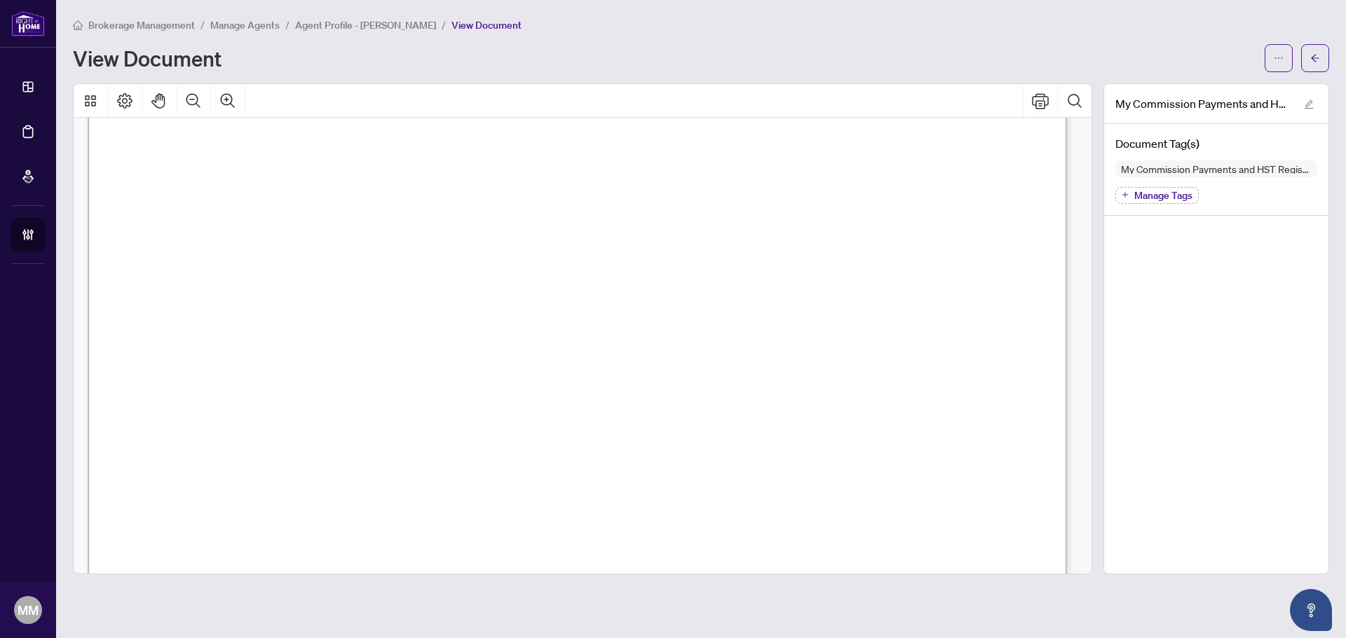
scroll to position [631, 0]
click at [1076, 46] on button "button" at bounding box center [1315, 58] width 28 height 28
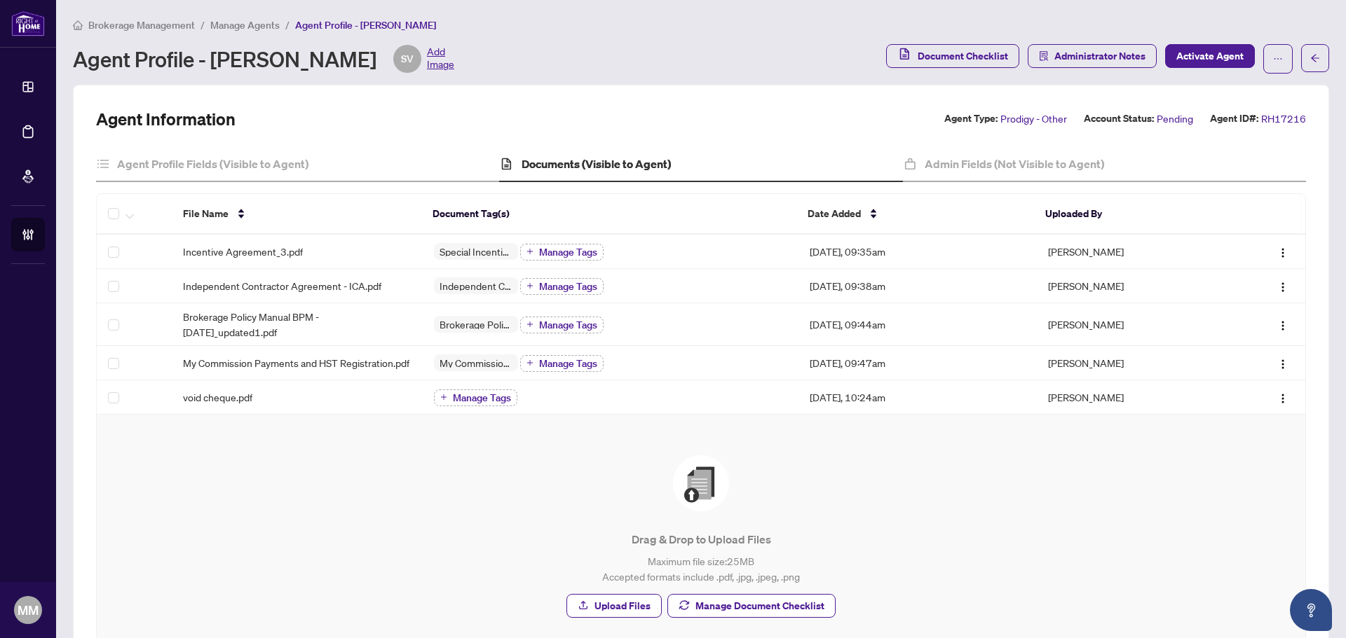
click at [1007, 486] on div "Drag & Drop to Upload Files Maximum file size: 25 MB Accepted formats include .…" at bounding box center [701, 537] width 1152 height 163
click at [1076, 486] on p "Maximum file size: 25 MB Accepted formats include .pdf, .jpg, .jpeg, .png" at bounding box center [701, 569] width 1152 height 31
click at [1076, 53] on span "Administrator Notes" at bounding box center [1099, 56] width 91 height 22
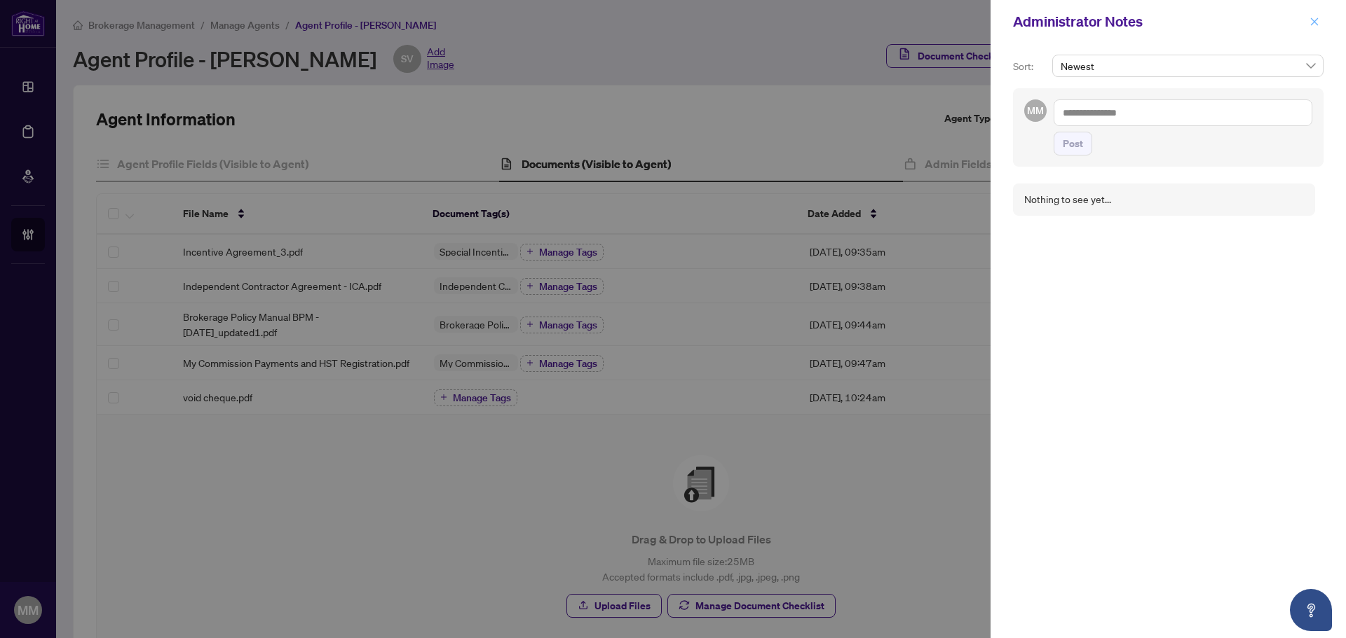
click at [1076, 21] on icon "close" at bounding box center [1314, 22] width 10 height 10
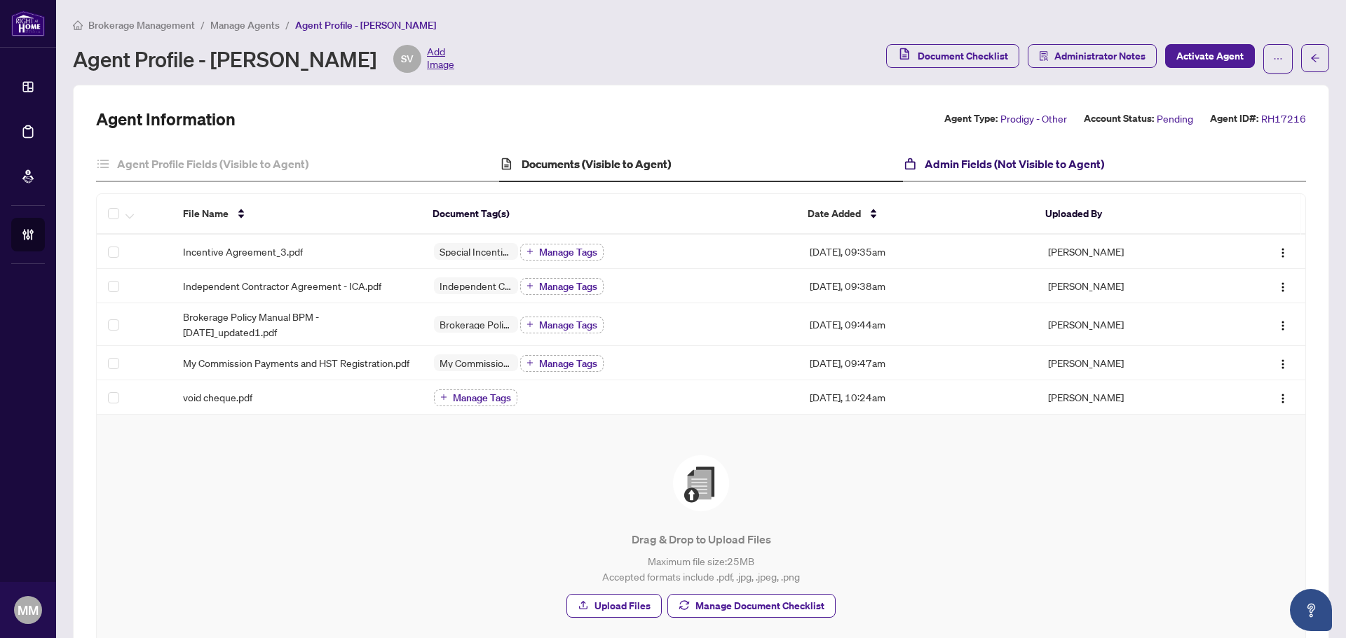
click at [1076, 156] on h4 "Admin Fields (Not Visible to Agent)" at bounding box center [1013, 164] width 179 height 17
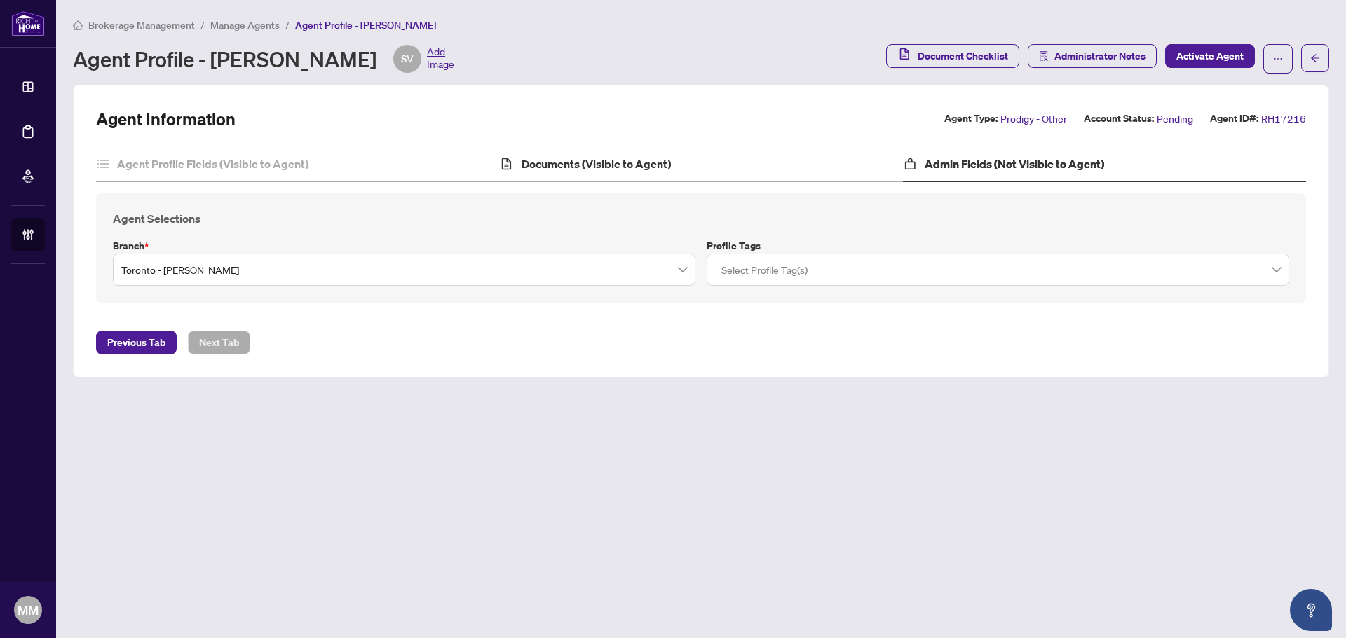
click at [668, 172] on div "Documents (Visible to Agent)" at bounding box center [700, 164] width 403 height 35
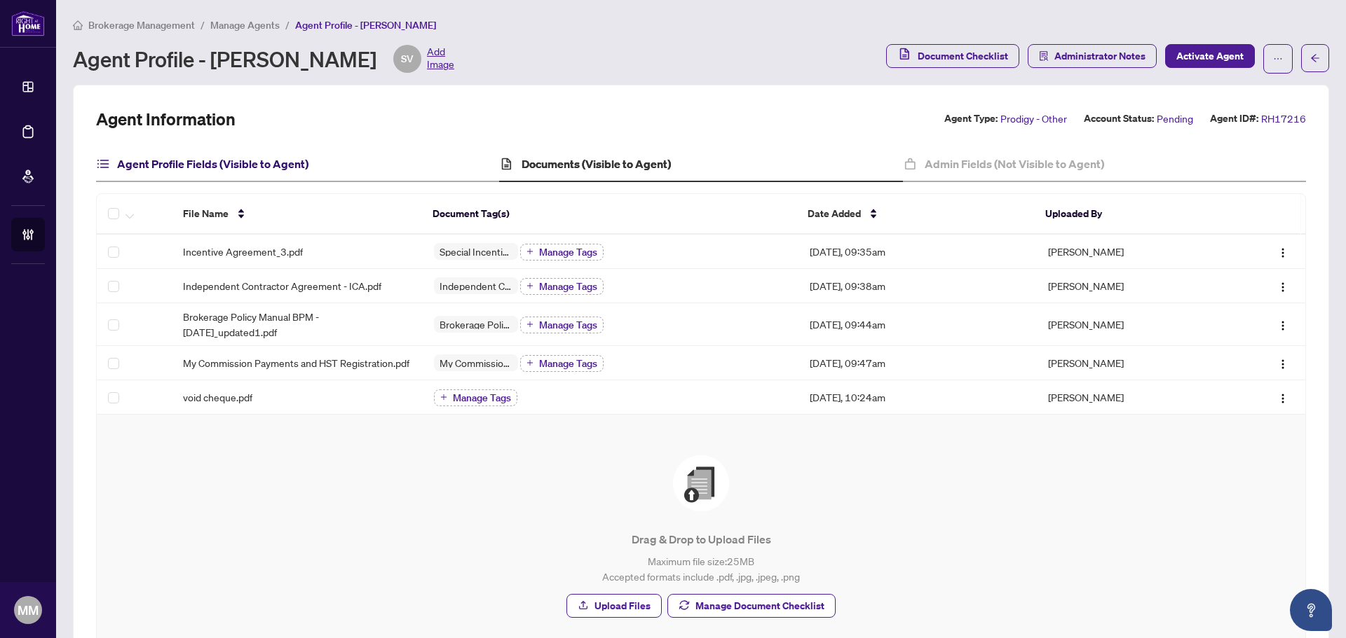
click at [302, 161] on h4 "Agent Profile Fields (Visible to Agent)" at bounding box center [212, 164] width 191 height 17
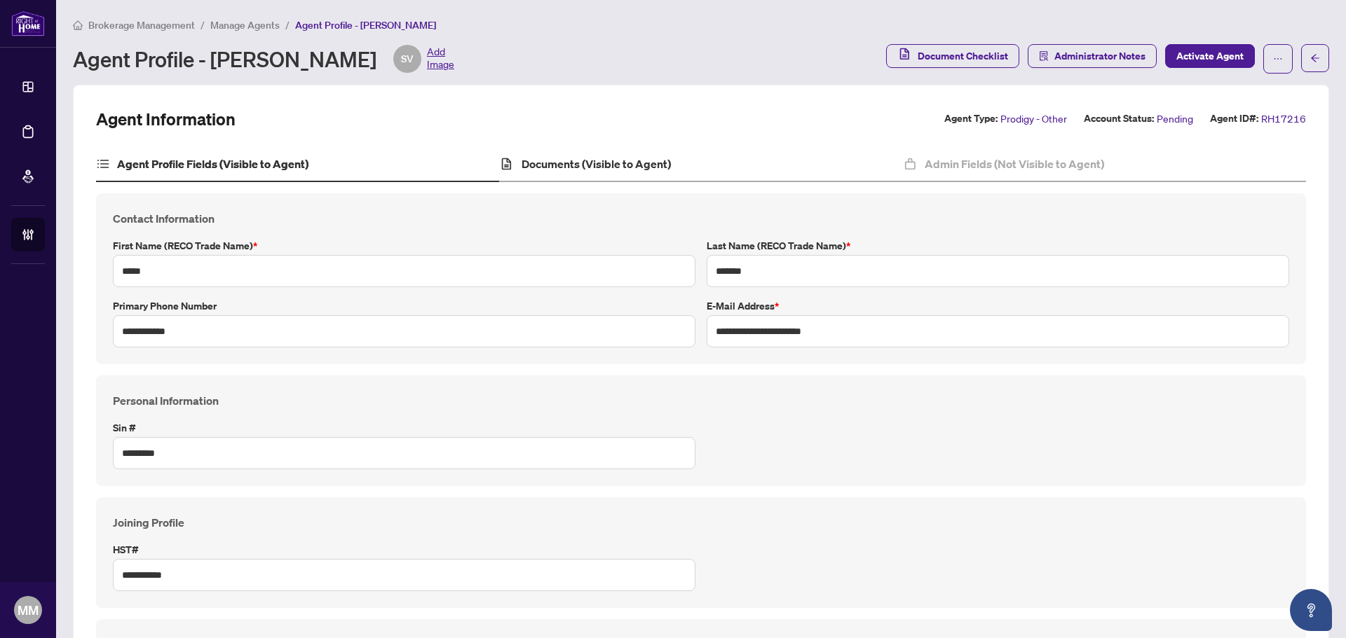
click at [597, 154] on div "Documents (Visible to Agent)" at bounding box center [700, 164] width 403 height 35
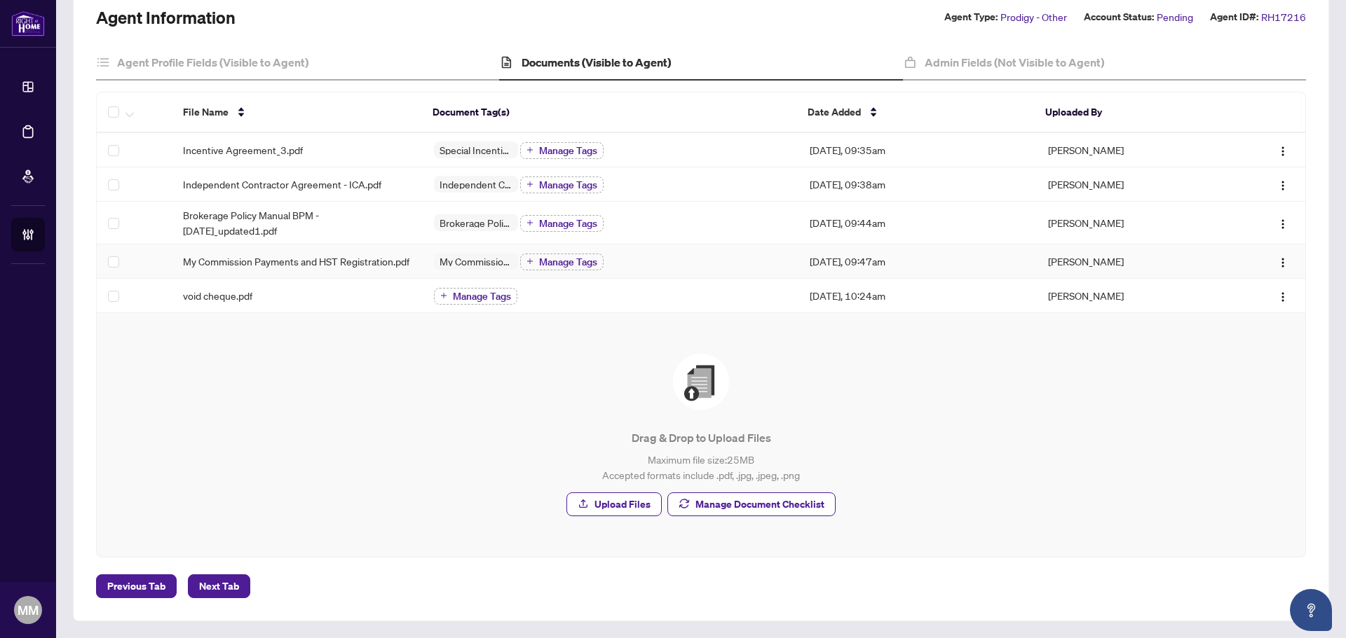
scroll to position [109, 0]
click at [1076, 180] on img "button" at bounding box center [1282, 185] width 11 height 11
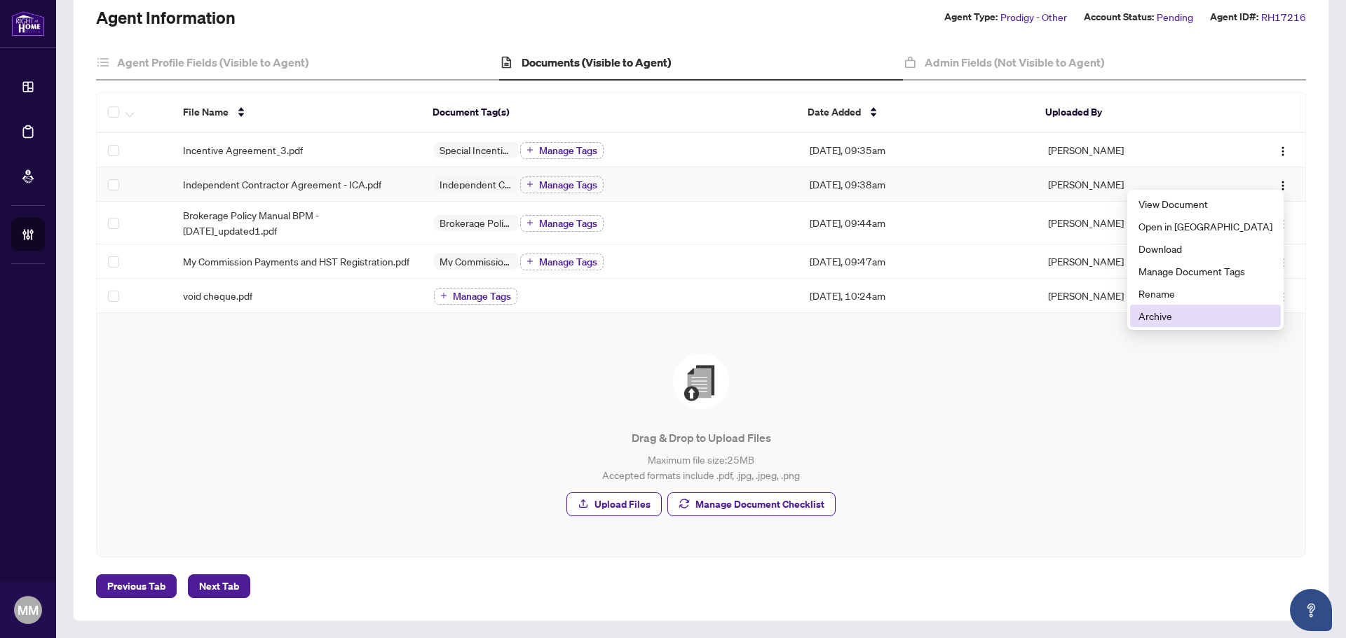
click at [1076, 315] on span "Archive" at bounding box center [1205, 315] width 134 height 15
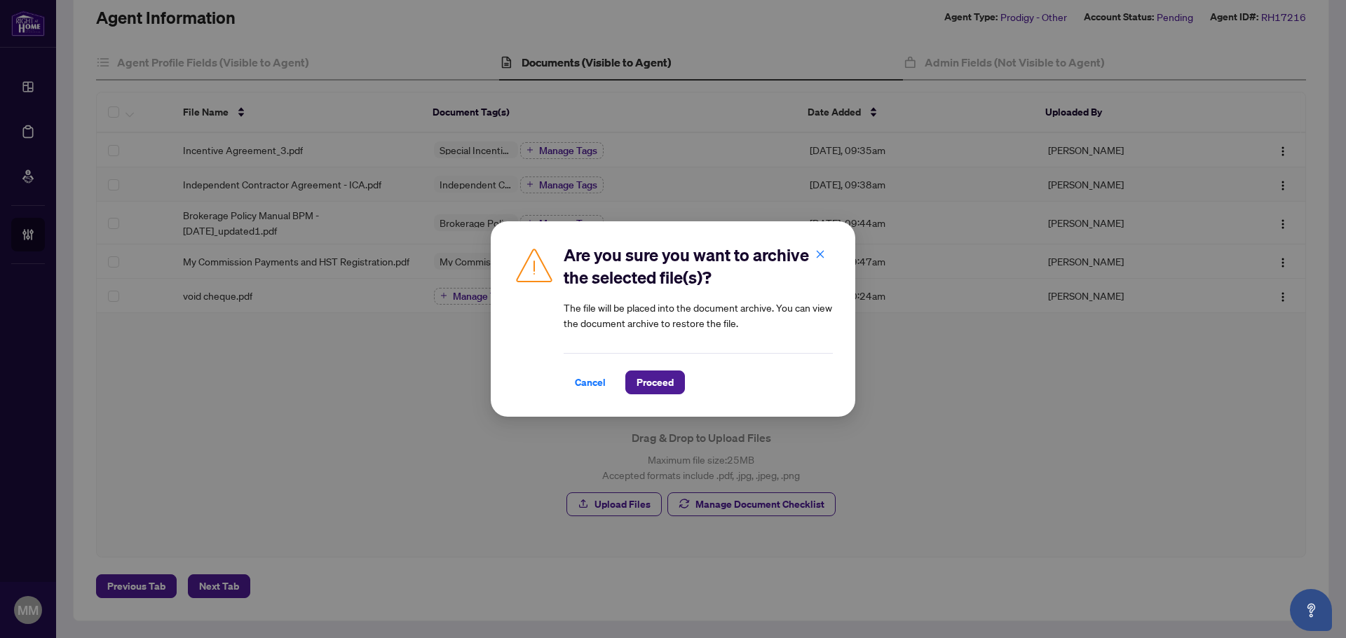
click at [678, 395] on div "Are you sure you want to archive the selected file(s)? The file will be placed …" at bounding box center [673, 319] width 364 height 196
click at [668, 377] on span "Proceed" at bounding box center [654, 382] width 37 height 22
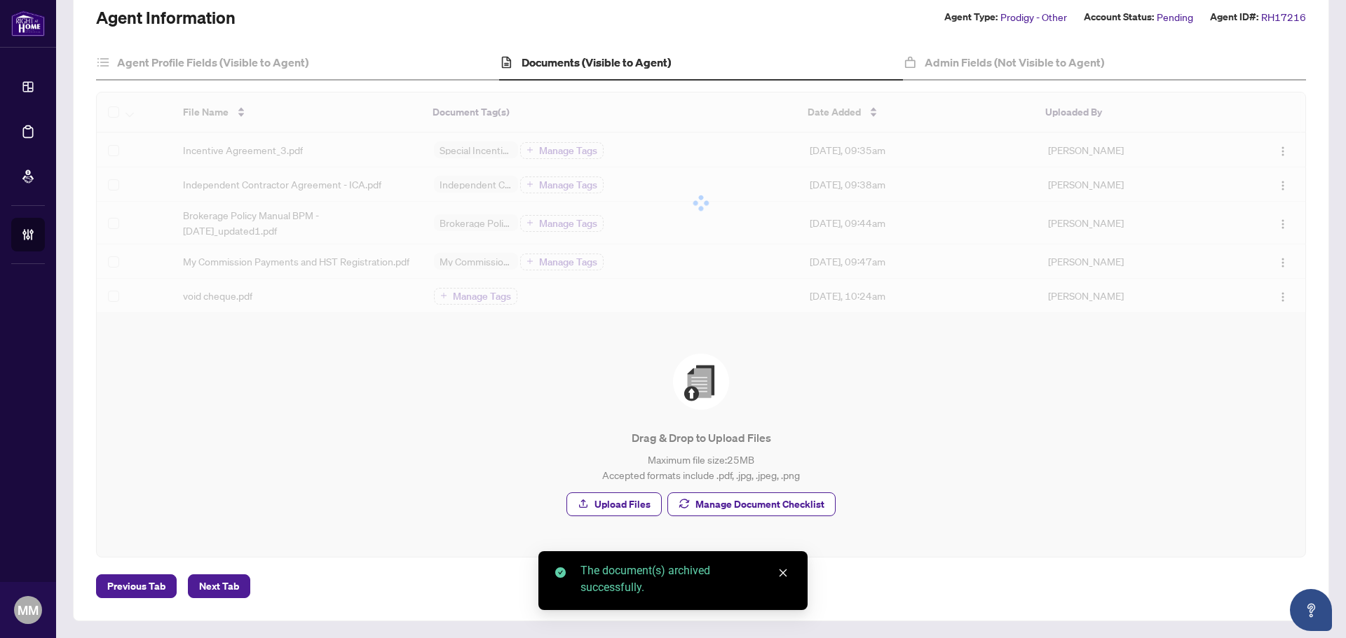
scroll to position [75, 0]
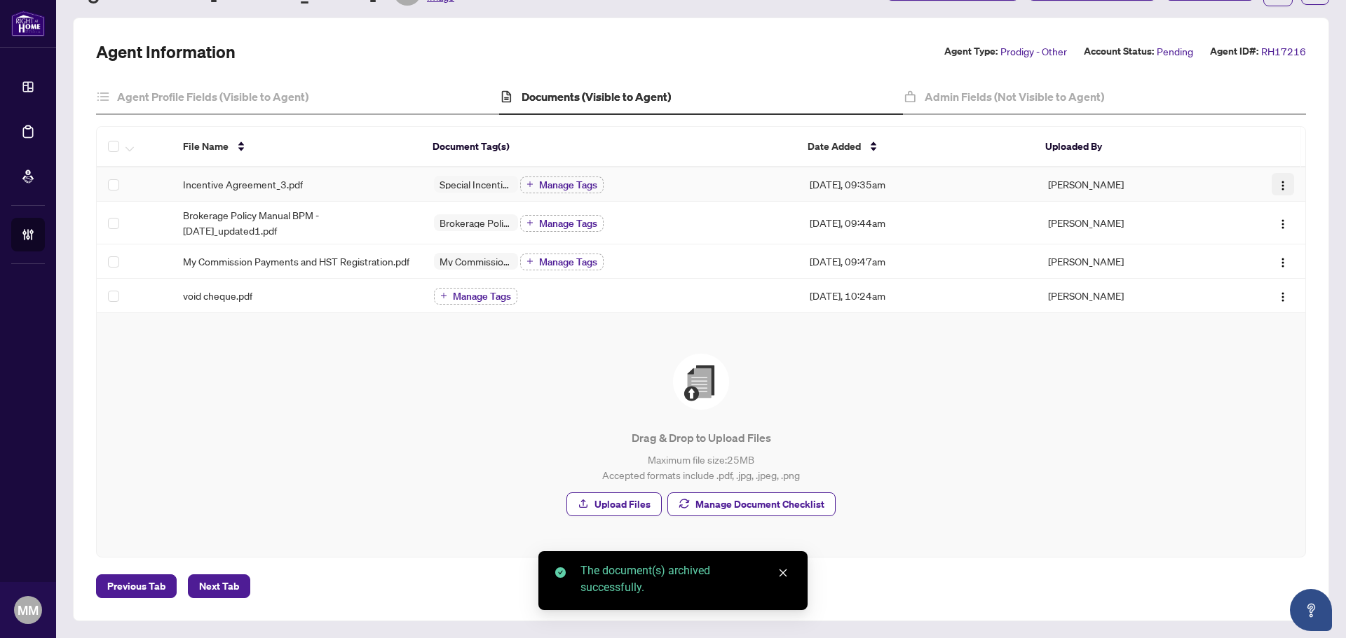
click at [1076, 177] on span "button" at bounding box center [1282, 184] width 11 height 15
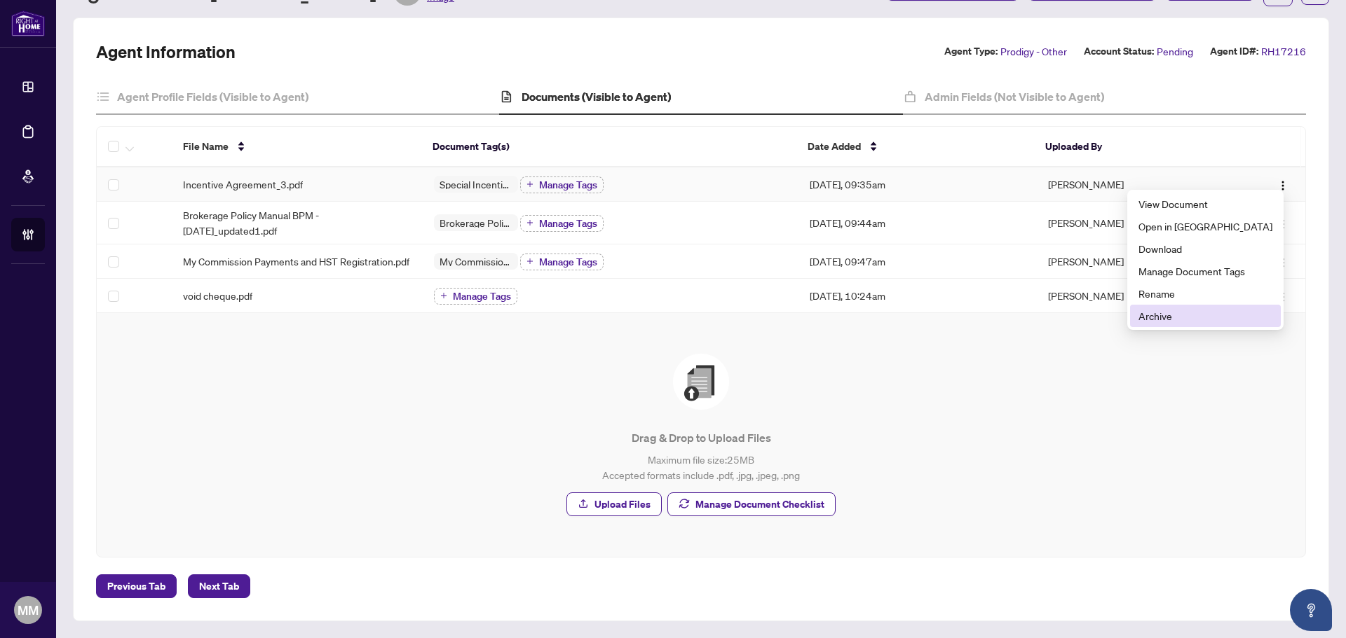
click at [1076, 316] on span "Archive" at bounding box center [1205, 315] width 134 height 15
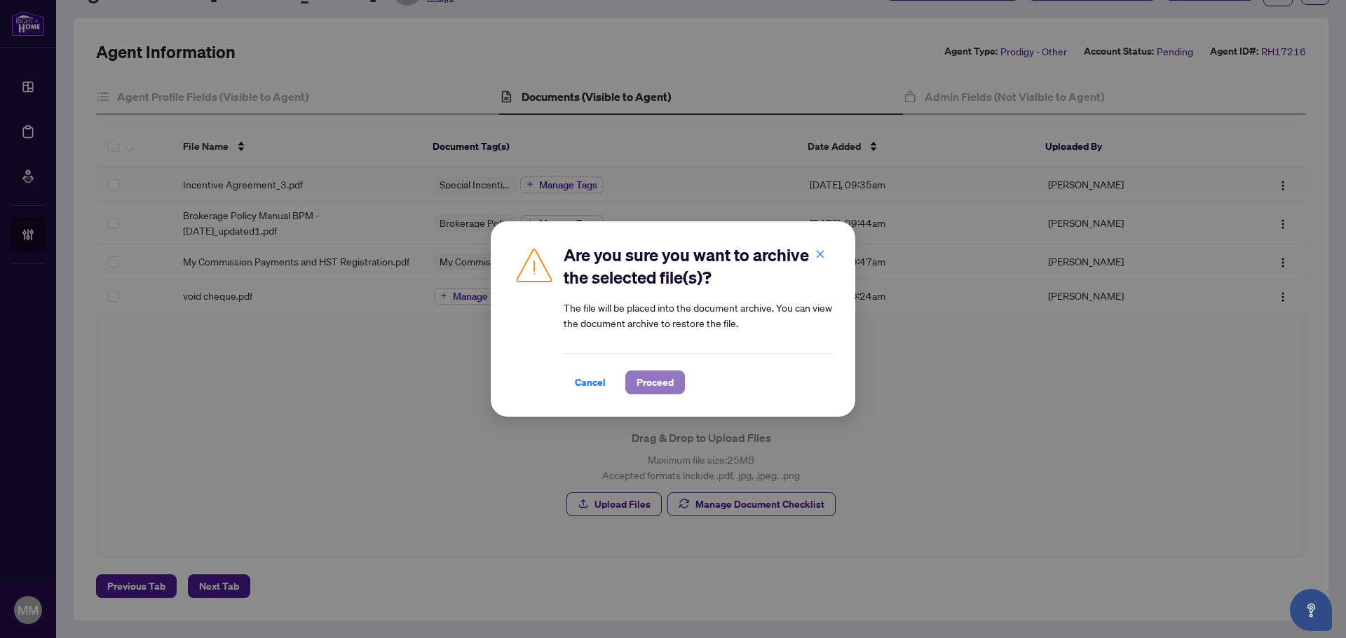
click at [664, 387] on span "Proceed" at bounding box center [654, 382] width 37 height 22
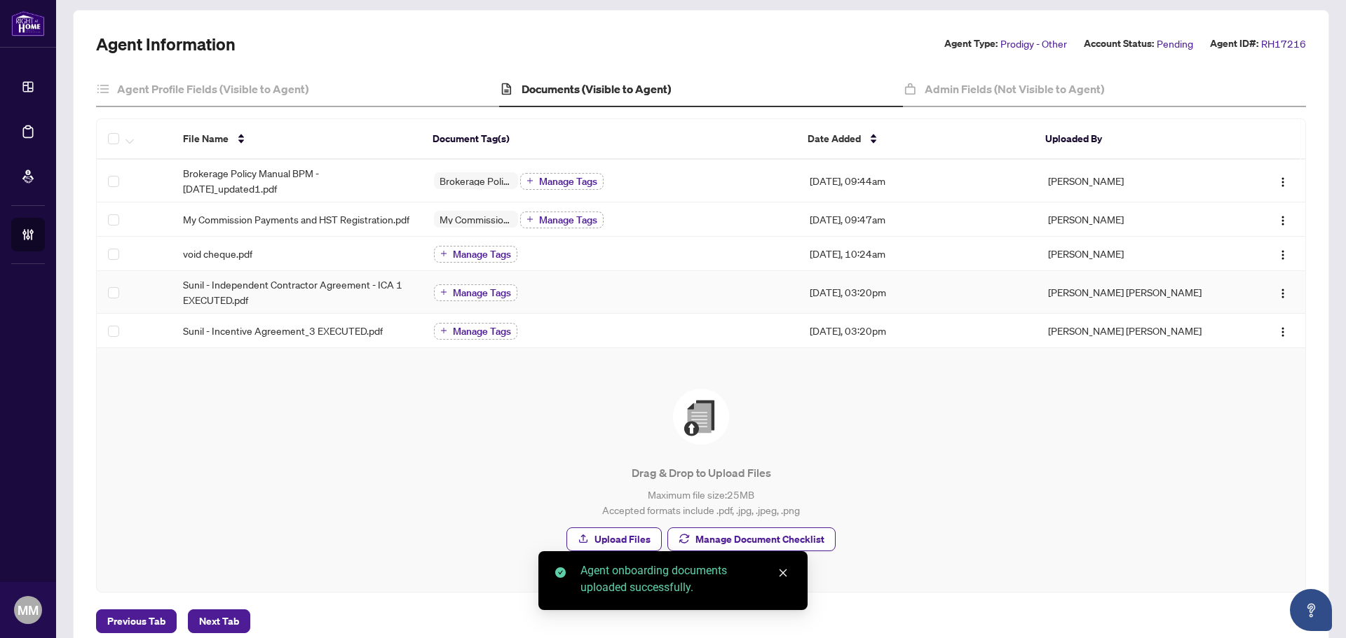
click at [468, 298] on span "Manage Tags" at bounding box center [482, 293] width 58 height 10
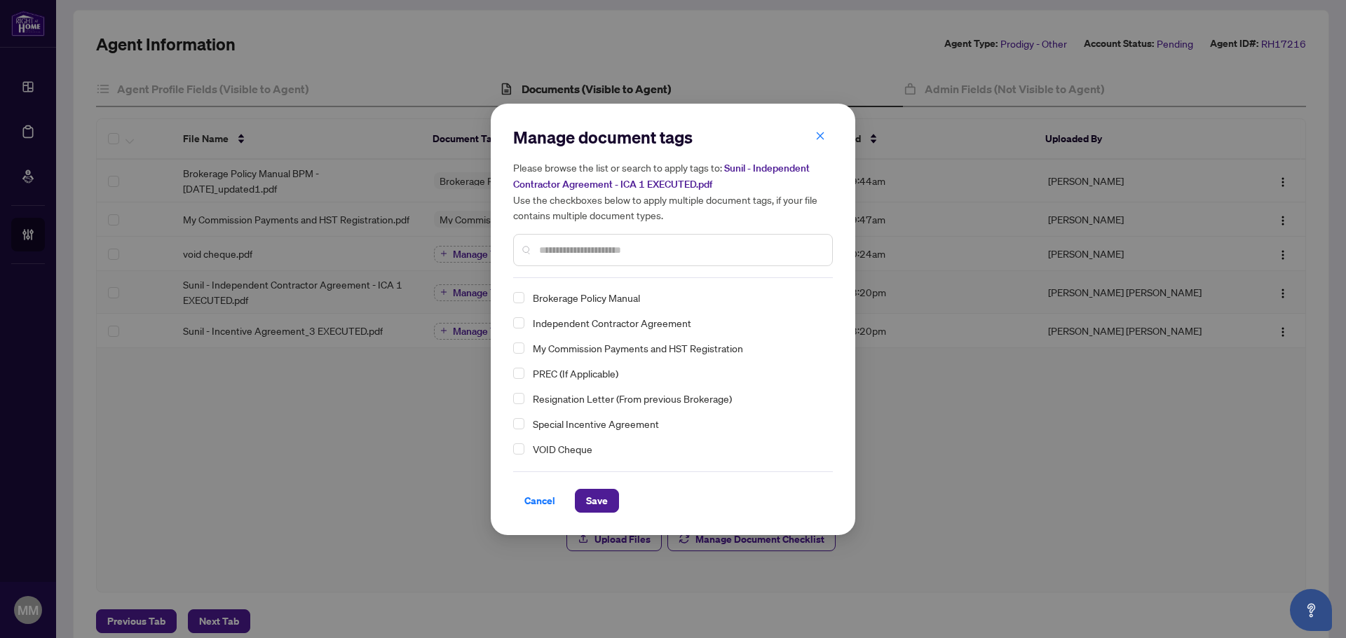
click at [611, 324] on span "Independent Contractor Agreement" at bounding box center [612, 323] width 158 height 17
click at [612, 486] on button "Save" at bounding box center [597, 501] width 44 height 24
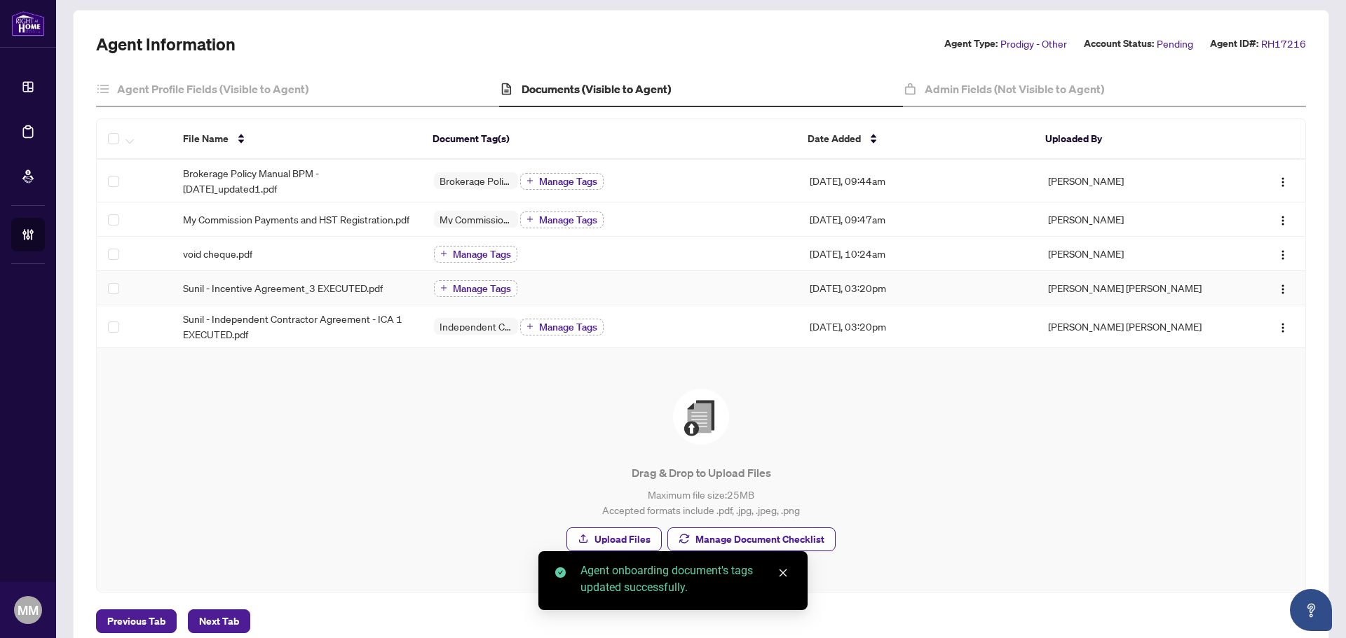
click at [452, 297] on button "Manage Tags" at bounding box center [475, 288] width 83 height 17
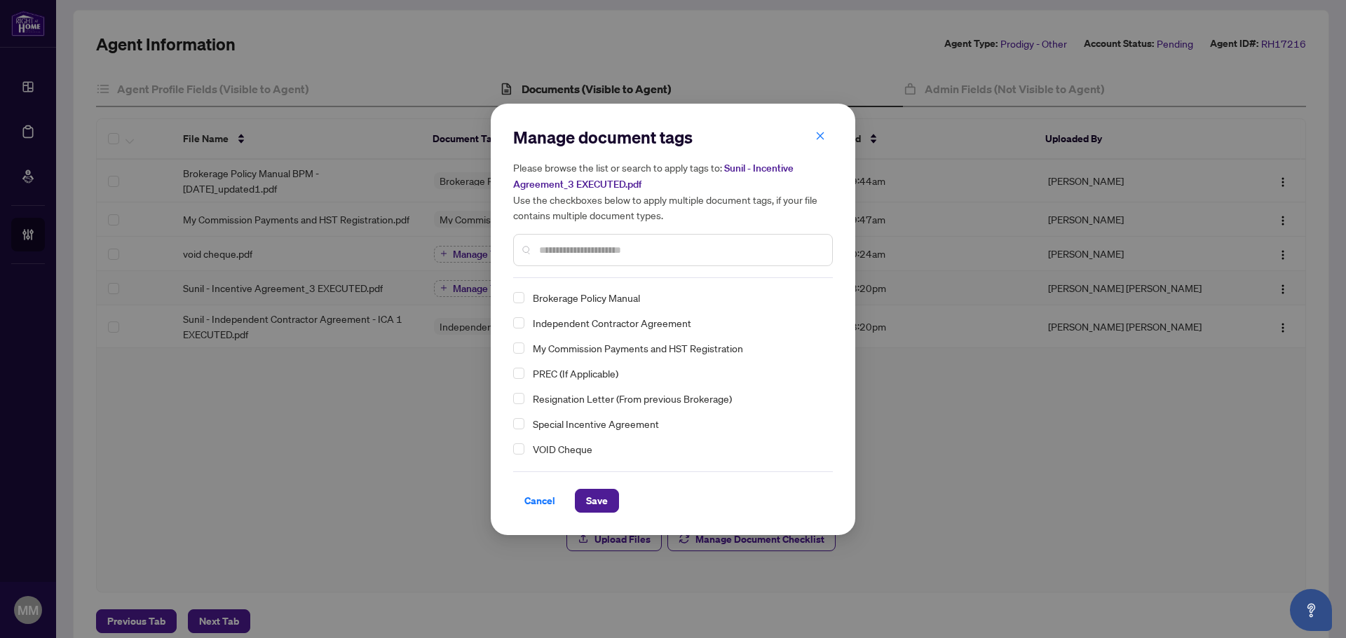
click at [589, 423] on span "Special Incentive Agreement" at bounding box center [596, 424] width 126 height 17
click at [589, 486] on span "Save" at bounding box center [597, 501] width 22 height 22
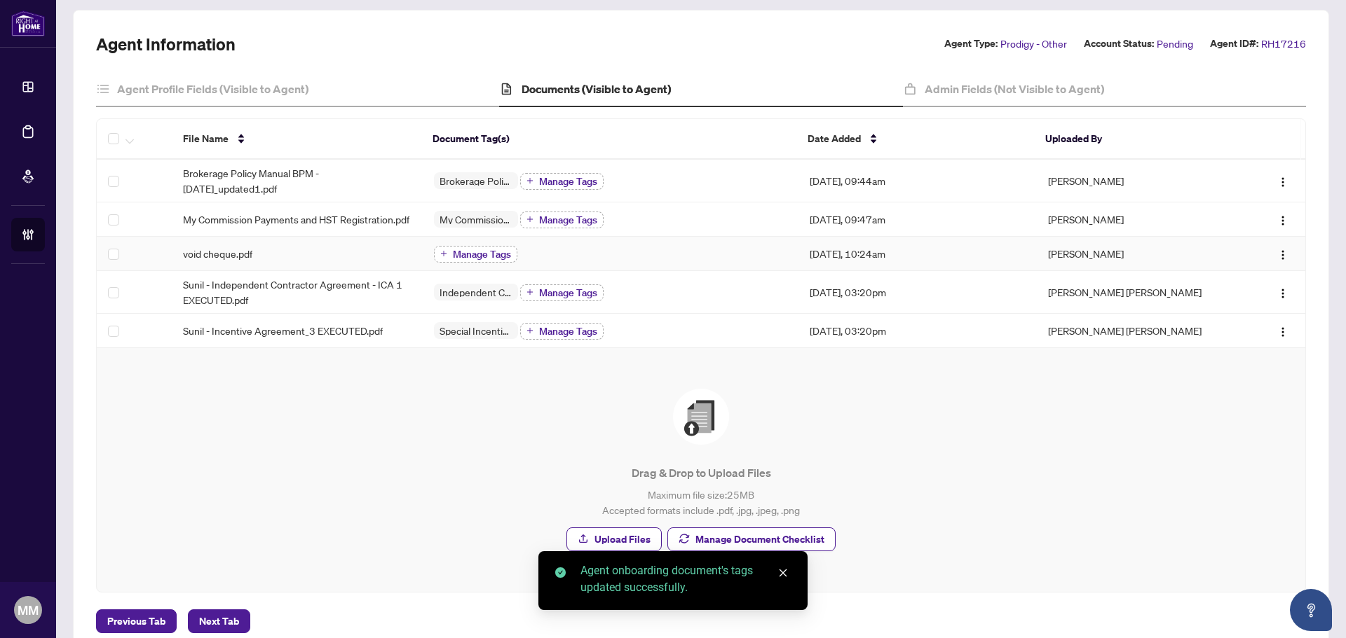
click at [493, 259] on span "Manage Tags" at bounding box center [482, 254] width 58 height 10
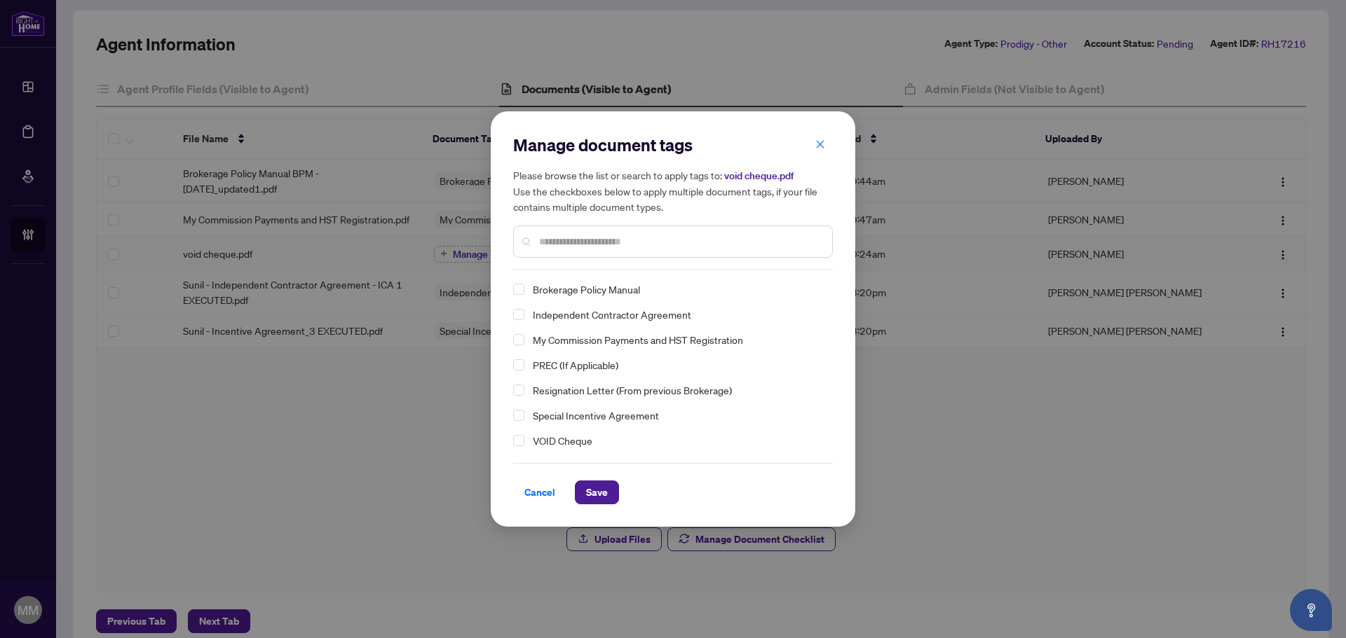
click at [559, 441] on span "VOID Cheque" at bounding box center [563, 440] width 60 height 17
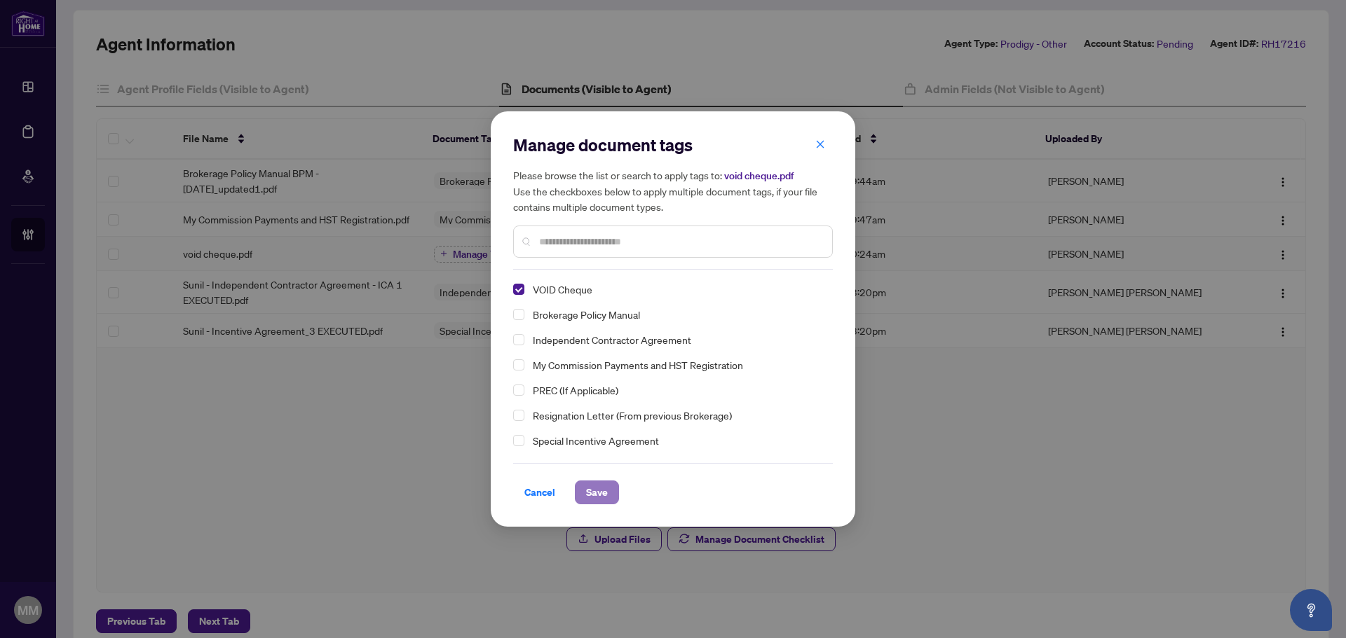
click at [599, 486] on span "Save" at bounding box center [597, 492] width 22 height 22
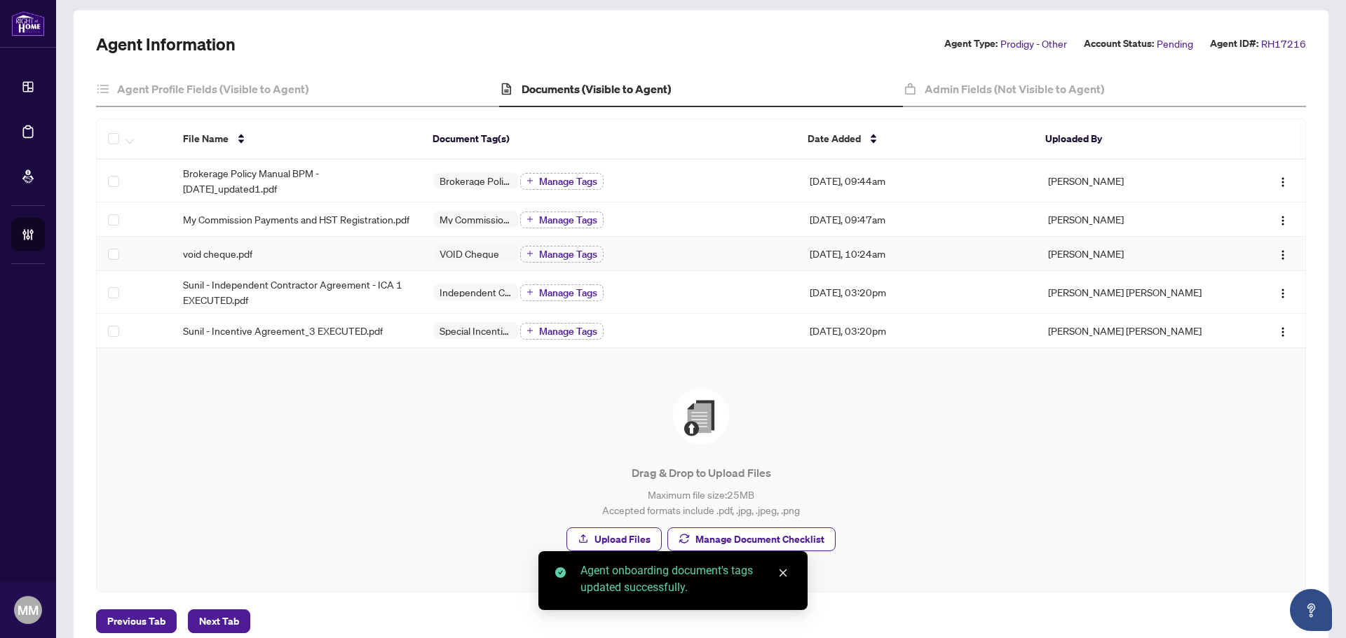
click at [264, 258] on div "void cheque.pdf" at bounding box center [297, 253] width 228 height 15
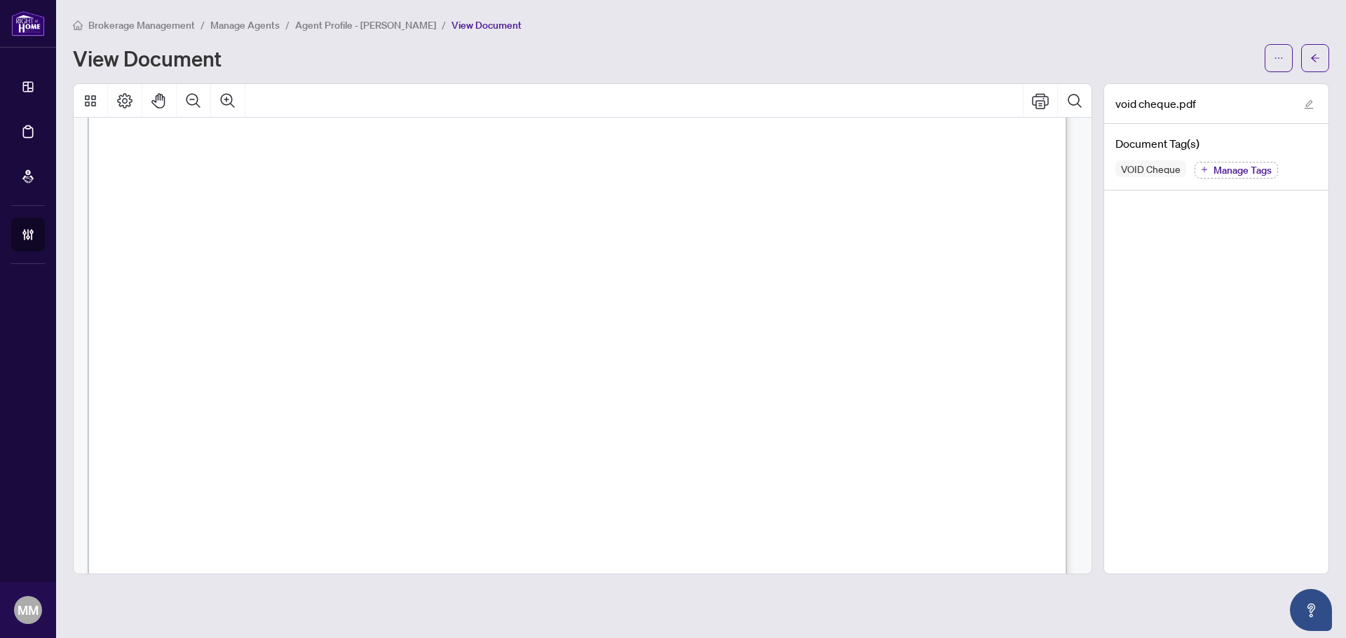
scroll to position [70, 0]
click at [1076, 53] on icon "arrow-left" at bounding box center [1315, 58] width 10 height 10
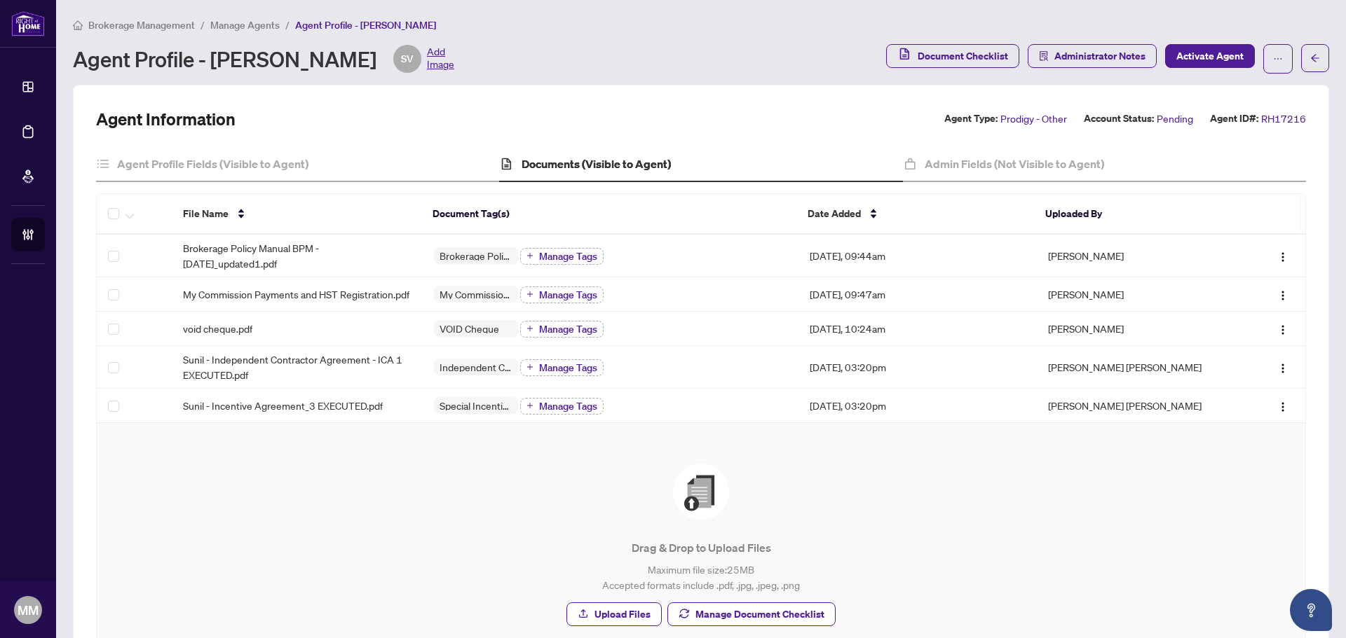
click at [478, 455] on span "Drag & Drop to Upload Files Maximum file size: 25 MB Accepted formats include .…" at bounding box center [701, 545] width 1175 height 210
click at [366, 436] on div "Drag & Drop to Upload Files Maximum file size: 25 MB Accepted formats include .…" at bounding box center [701, 545] width 1208 height 244
click at [373, 413] on span "Sunil - Incentive Agreement_3 EXECUTED.pdf" at bounding box center [283, 405] width 200 height 15
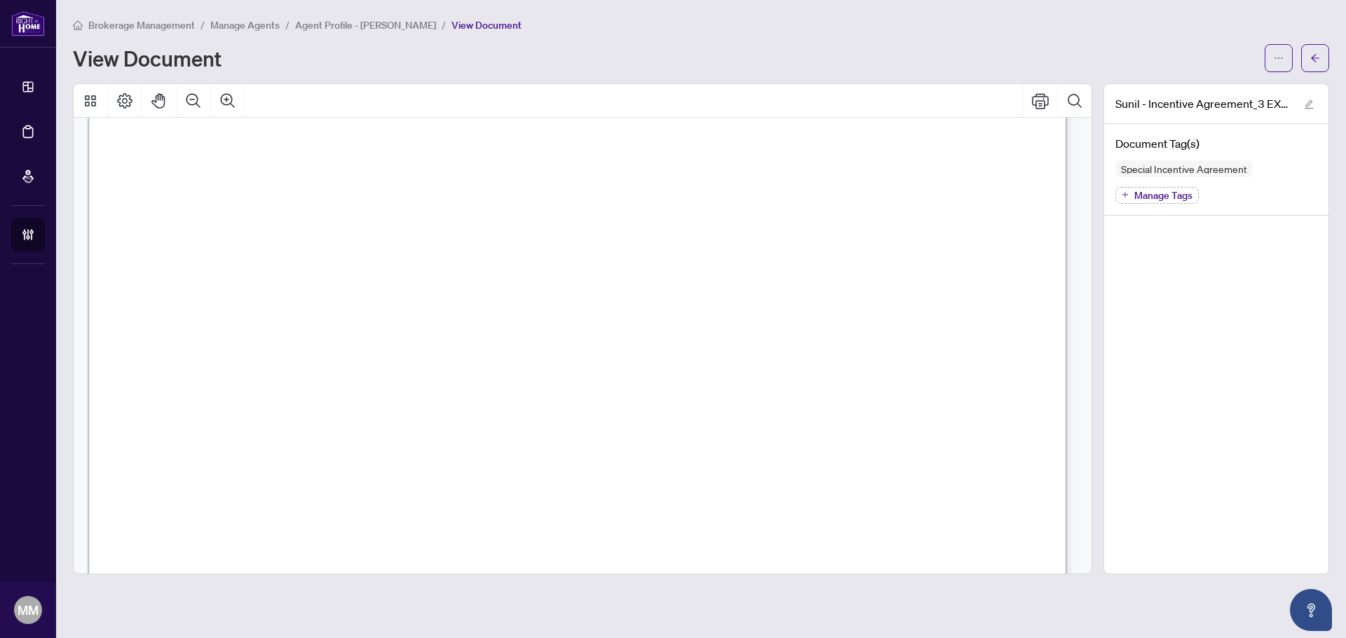
scroll to position [3013, 0]
click at [1076, 59] on icon "arrow-left" at bounding box center [1315, 58] width 10 height 10
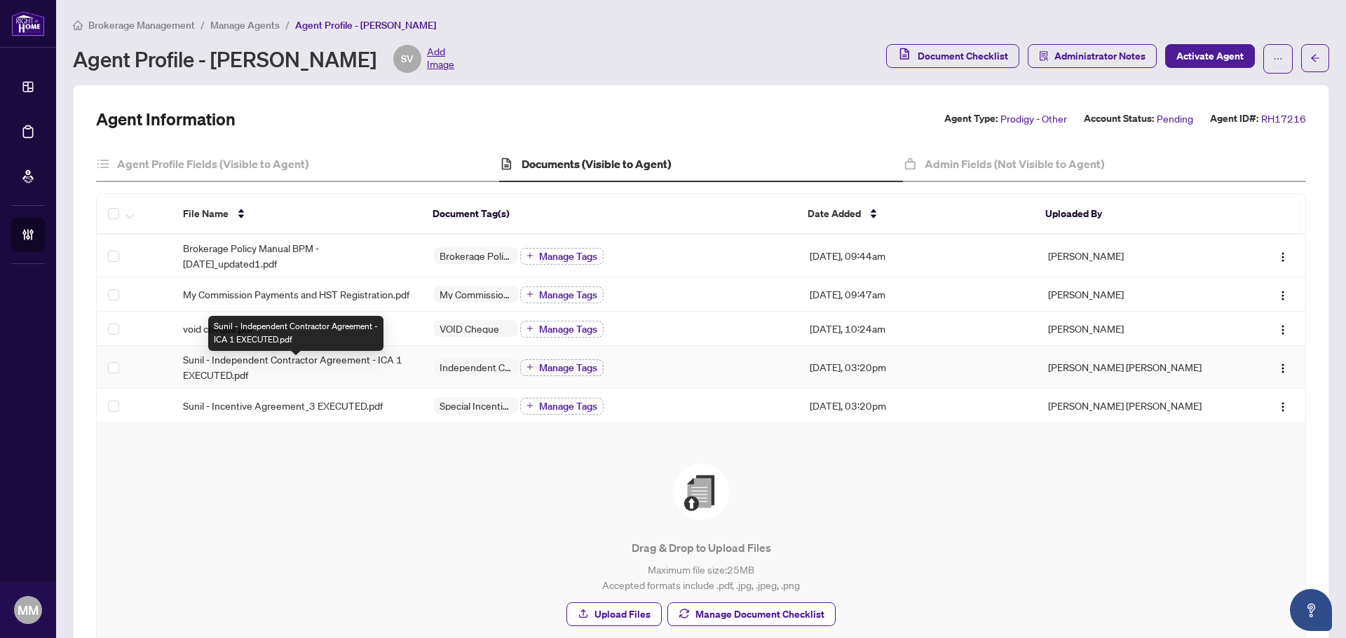
click at [375, 383] on span "Sunil - Independent Contractor Agreement - ICA 1 EXECUTED.pdf" at bounding box center [297, 367] width 228 height 31
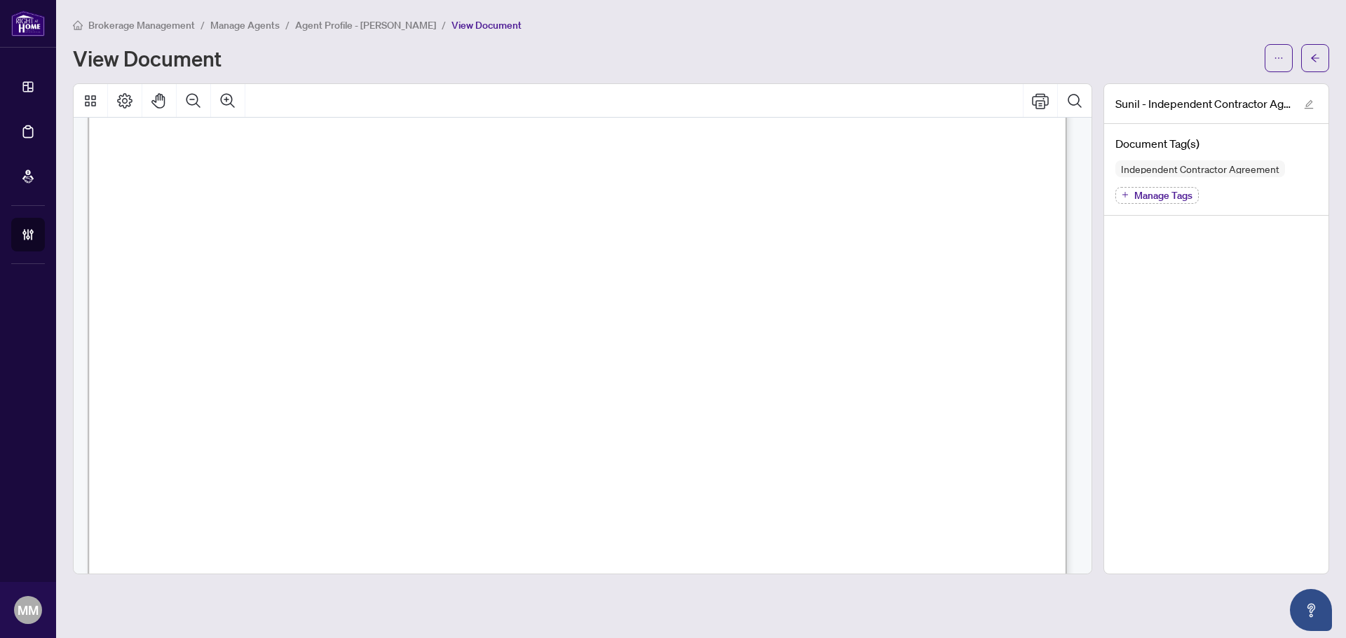
scroll to position [19910, 0]
click at [1076, 66] on span "button" at bounding box center [1315, 58] width 10 height 22
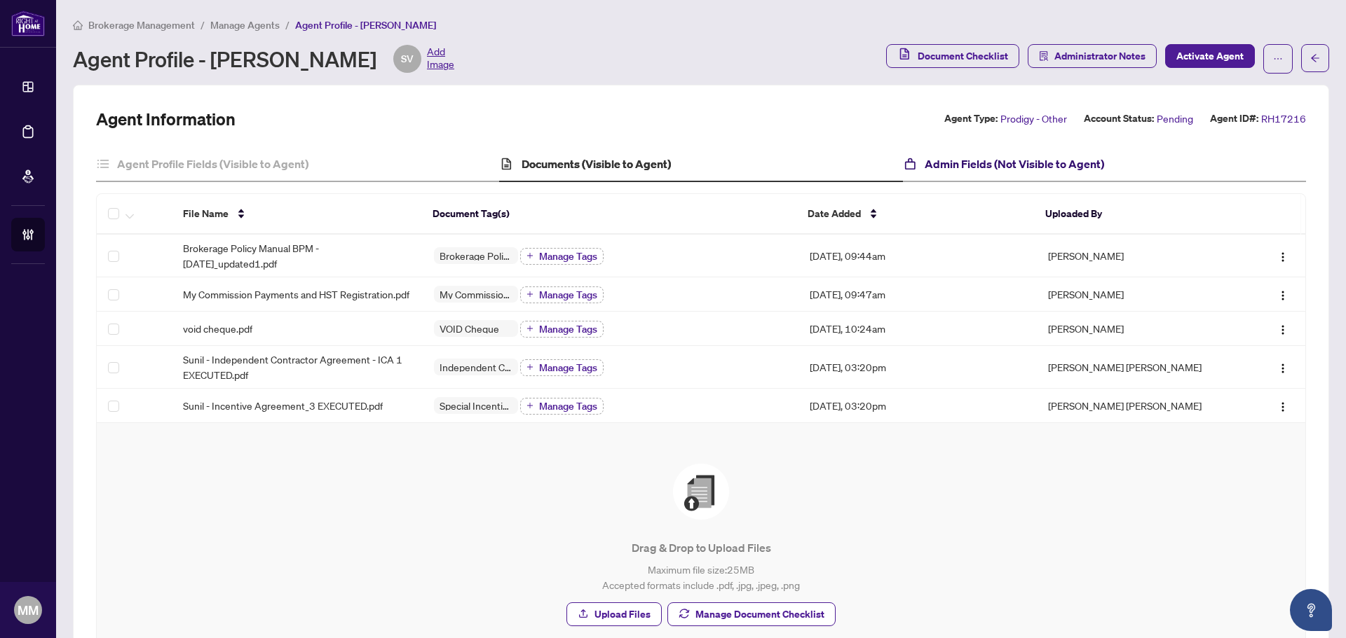
click at [1062, 169] on h4 "Admin Fields (Not Visible to Agent)" at bounding box center [1013, 164] width 179 height 17
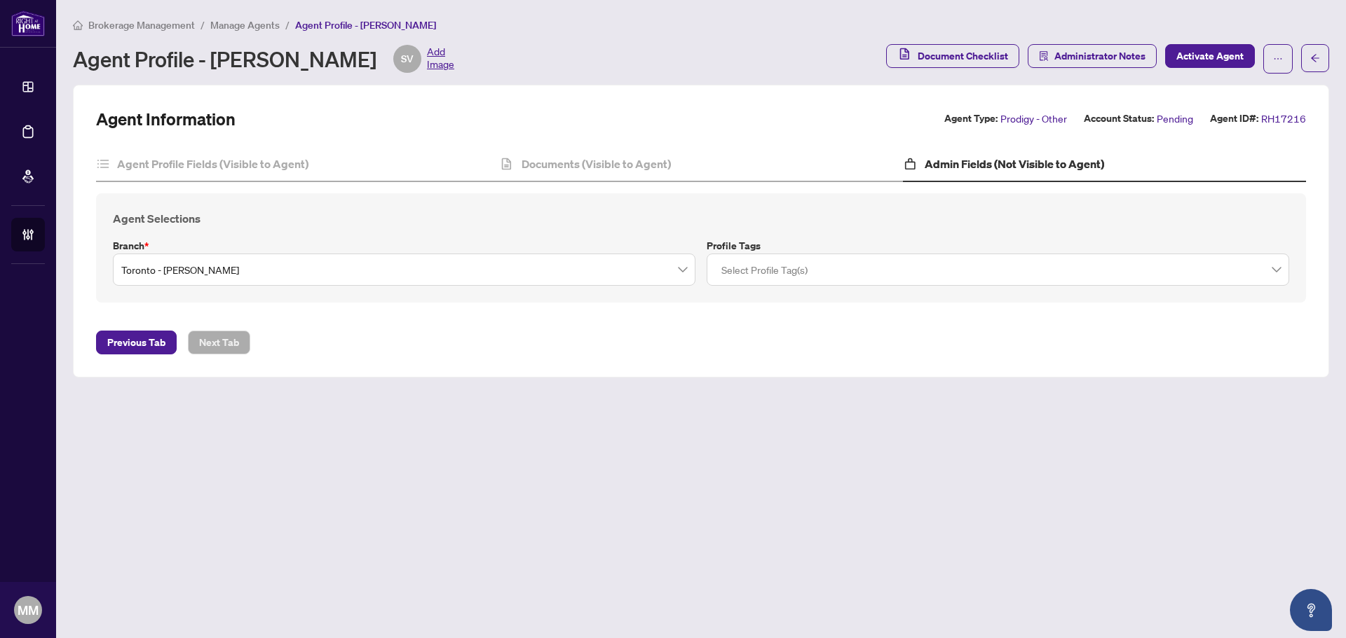
click at [856, 286] on div "Agent Selections Branch * Toronto - Don Mills Profile Tags Select Profile Tag(s)" at bounding box center [701, 247] width 1210 height 109
click at [866, 277] on div at bounding box center [997, 269] width 564 height 25
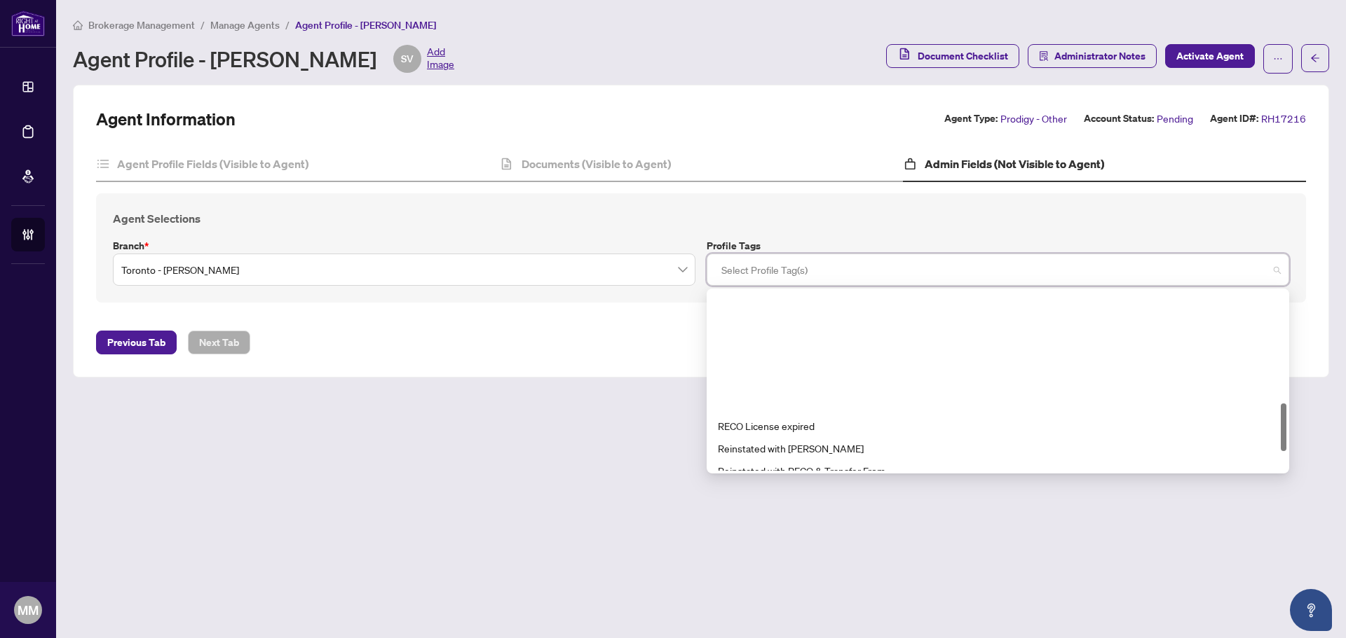
scroll to position [420, 0]
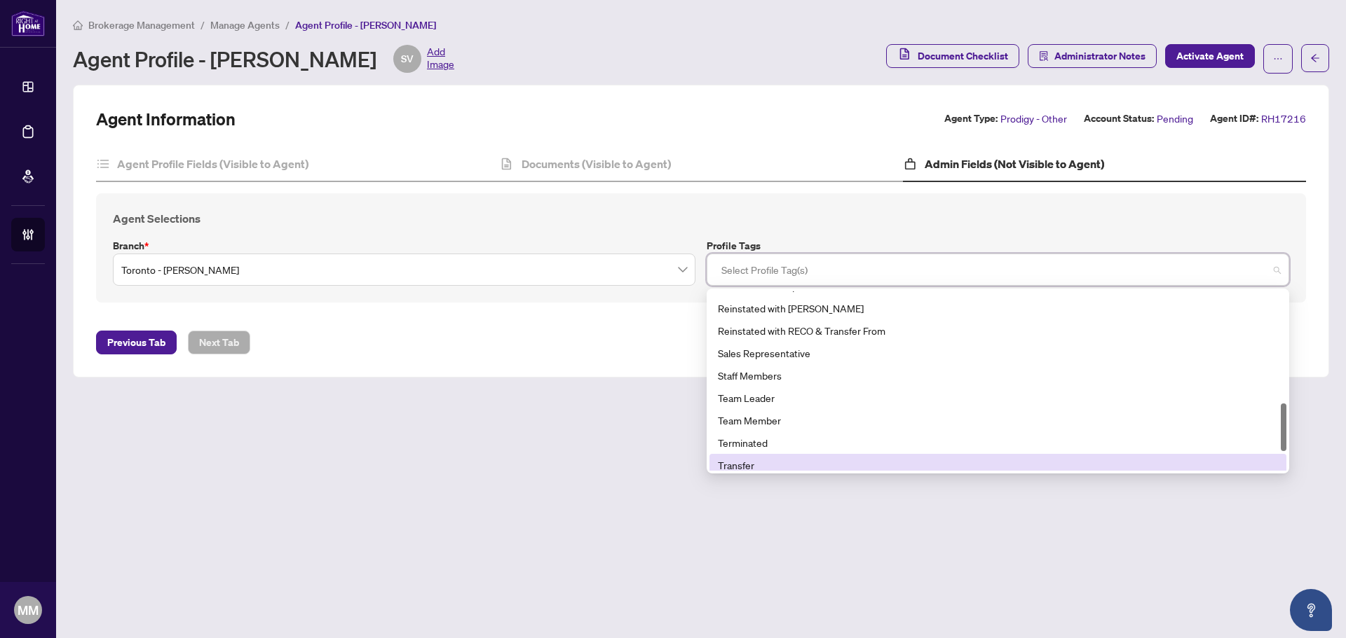
click at [797, 467] on div "Transfer" at bounding box center [998, 465] width 560 height 15
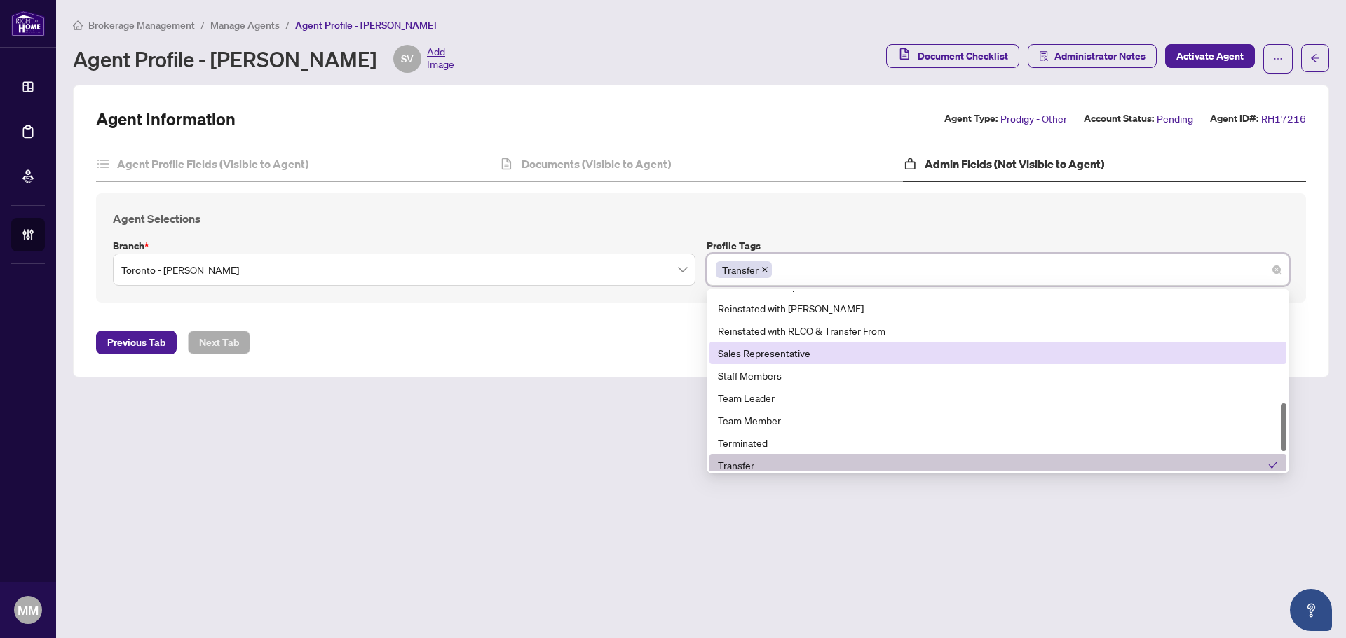
click at [828, 351] on div "Sales Representative" at bounding box center [998, 352] width 560 height 15
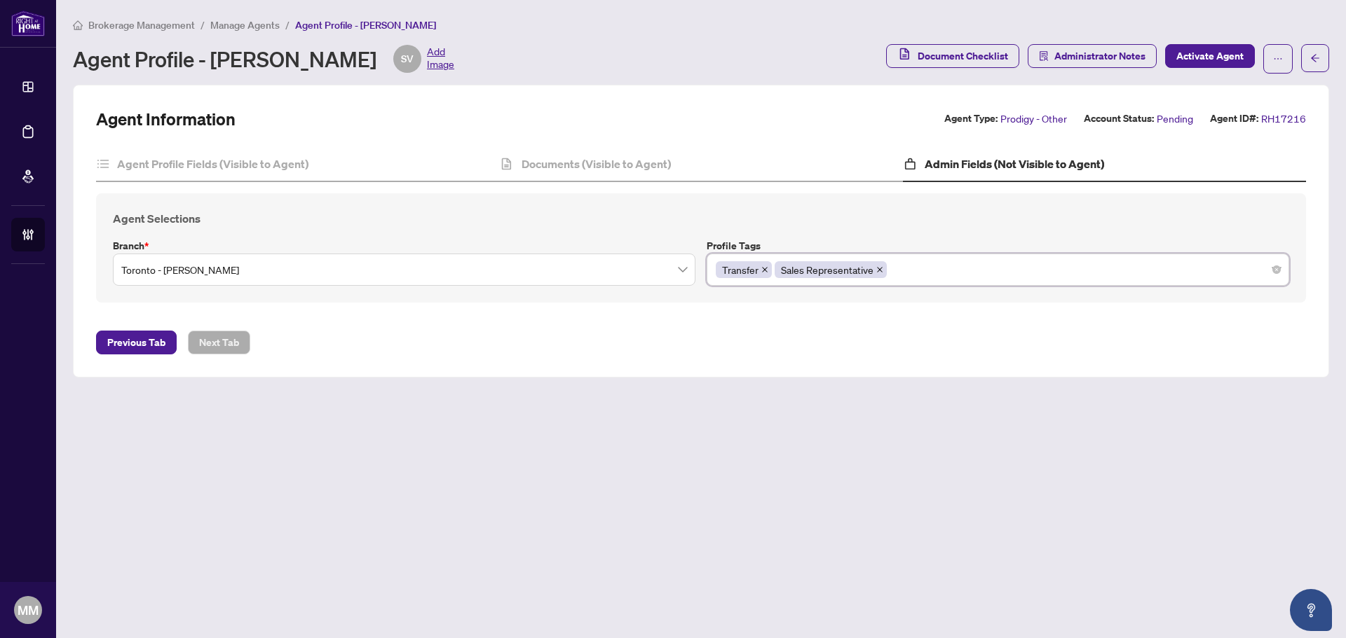
click at [514, 411] on main "Brokerage Management / Manage Agents / Agent Profile - Sunil Vaswani Agent Prof…" at bounding box center [700, 319] width 1289 height 638
click at [232, 162] on h4 "Agent Profile Fields (Visible to Agent)" at bounding box center [212, 164] width 191 height 17
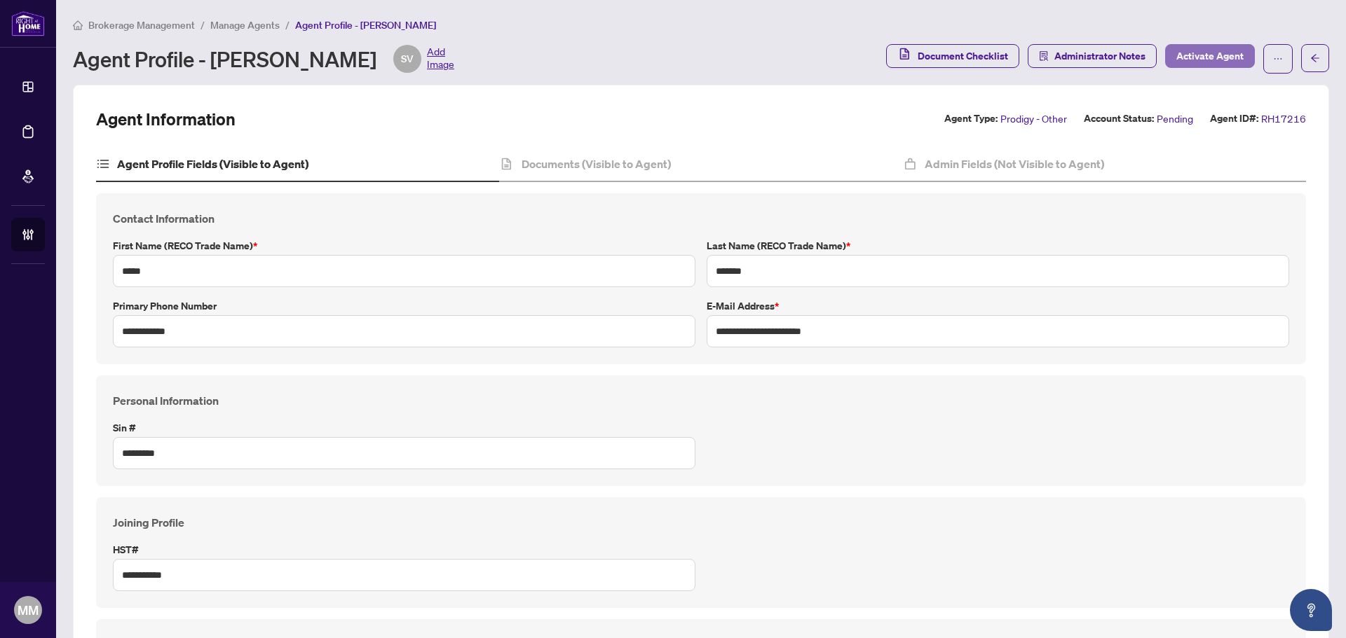
click at [1076, 59] on span "Activate Agent" at bounding box center [1209, 56] width 67 height 22
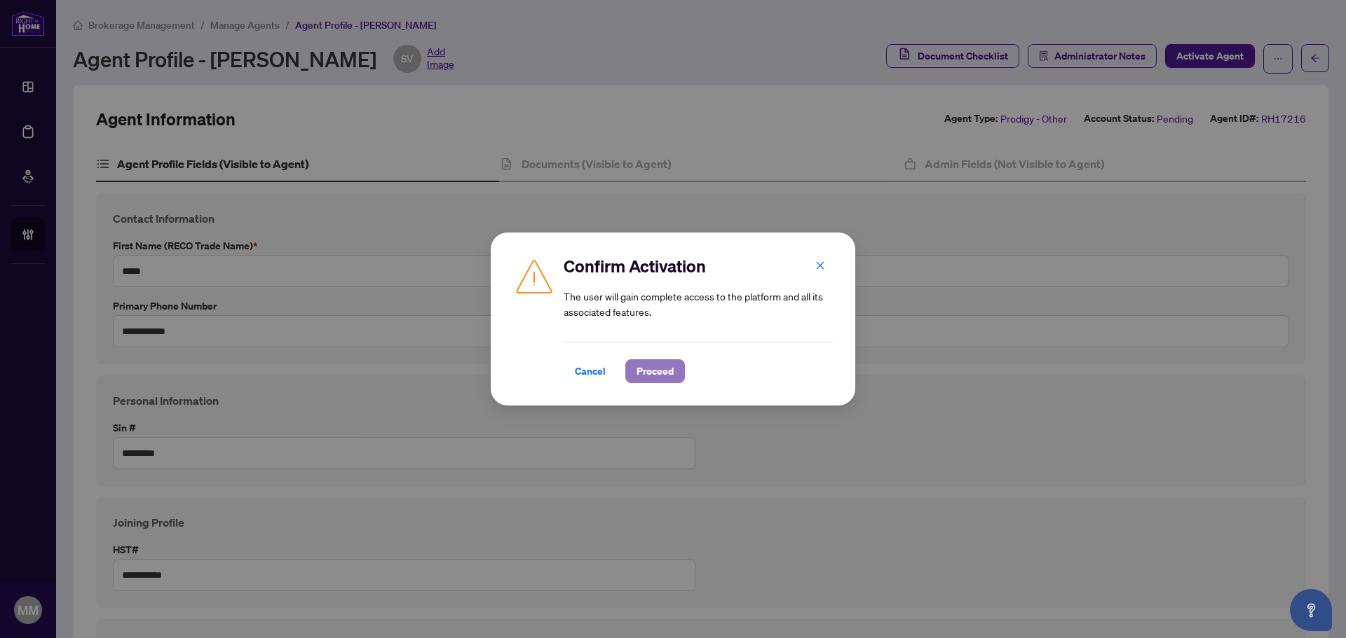
click at [642, 374] on span "Proceed" at bounding box center [654, 371] width 37 height 22
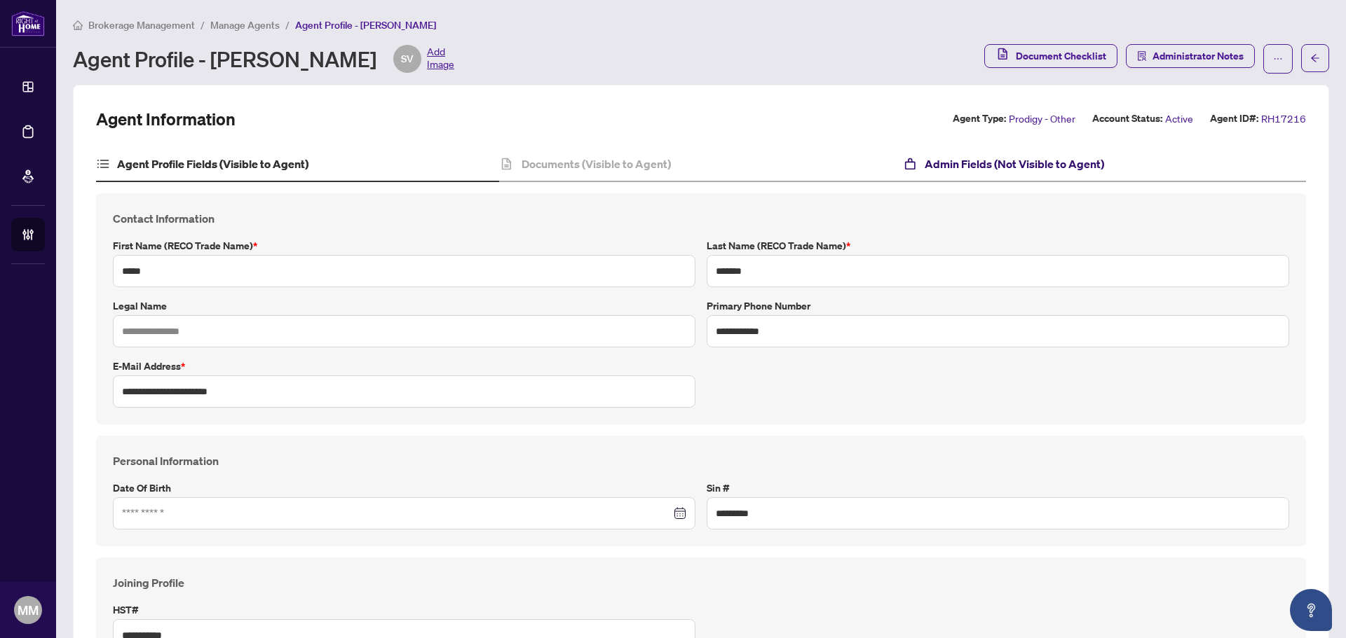
click at [1075, 167] on h4 "Admin Fields (Not Visible to Agent)" at bounding box center [1013, 164] width 179 height 17
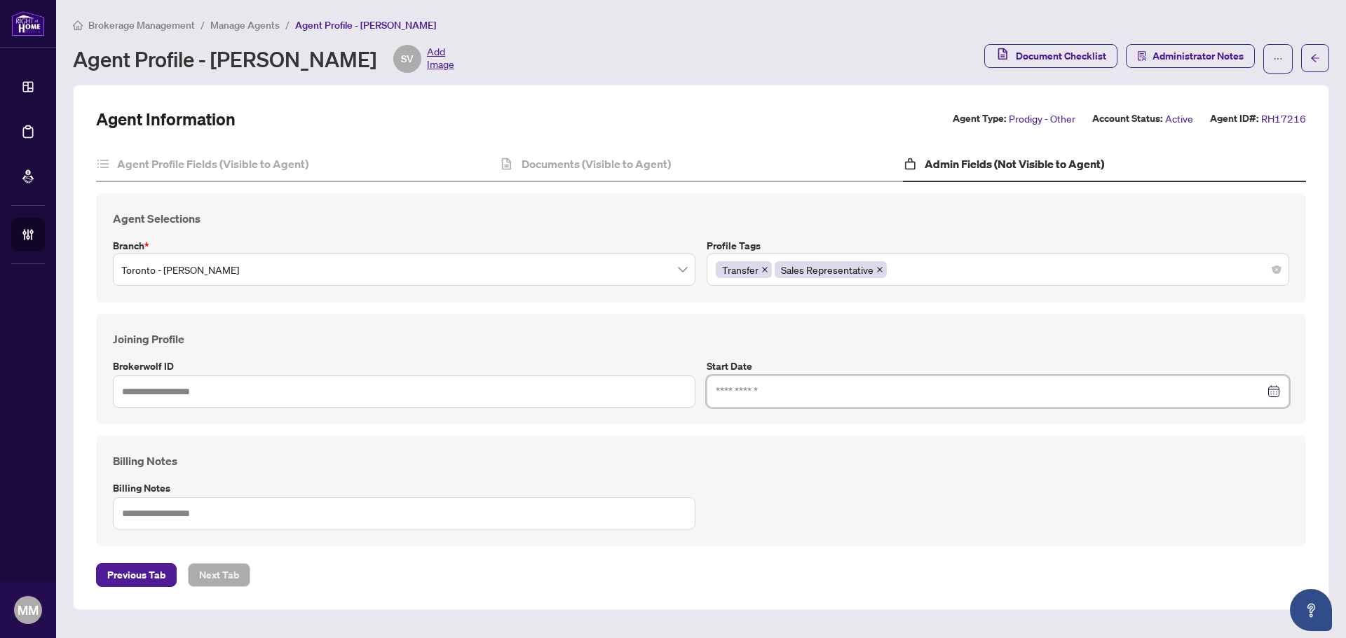
click at [732, 386] on input at bounding box center [989, 391] width 549 height 15
click at [507, 392] on input "text" at bounding box center [404, 392] width 582 height 32
click at [1076, 399] on div at bounding box center [997, 392] width 582 height 32
click at [842, 273] on td "21" at bounding box center [832, 276] width 25 height 25
click at [392, 486] on textarea at bounding box center [404, 514] width 582 height 32
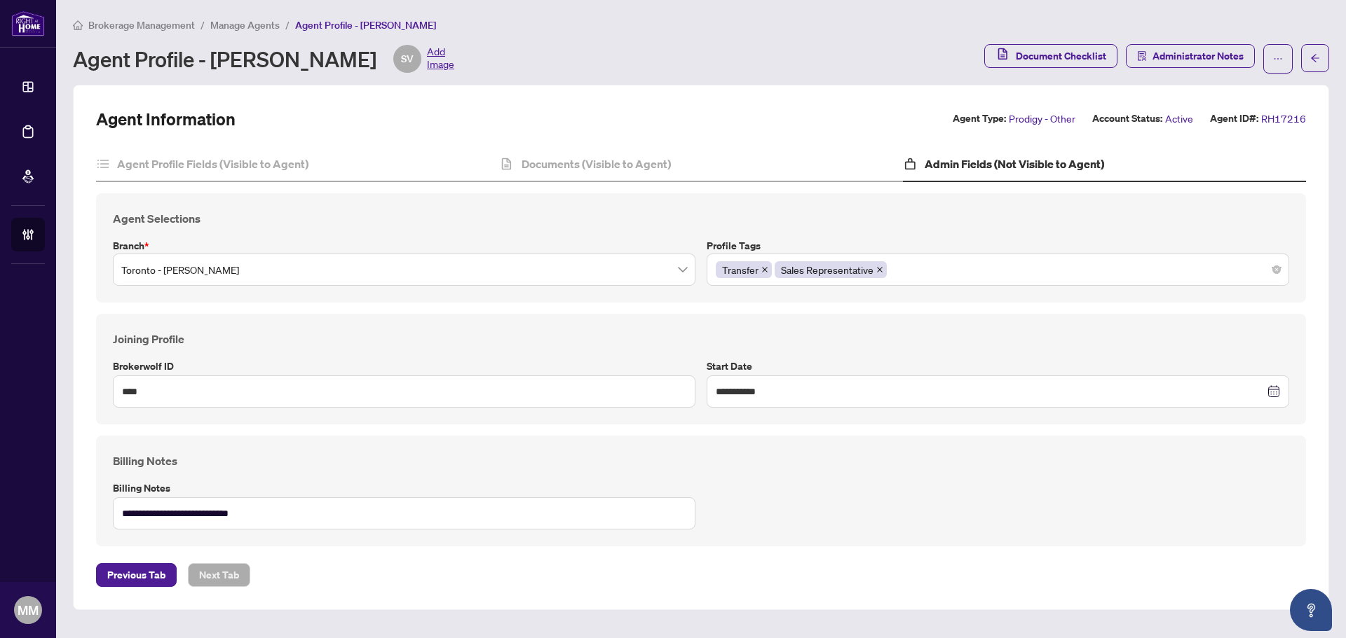
click at [796, 439] on div "**********" at bounding box center [701, 491] width 1210 height 111
click at [612, 135] on div "**********" at bounding box center [701, 347] width 1210 height 479
drag, startPoint x: 830, startPoint y: 473, endPoint x: 821, endPoint y: 477, distance: 9.8
click at [830, 473] on div "**********" at bounding box center [700, 491] width 1187 height 77
click at [296, 182] on div "**********" at bounding box center [701, 346] width 1210 height 399
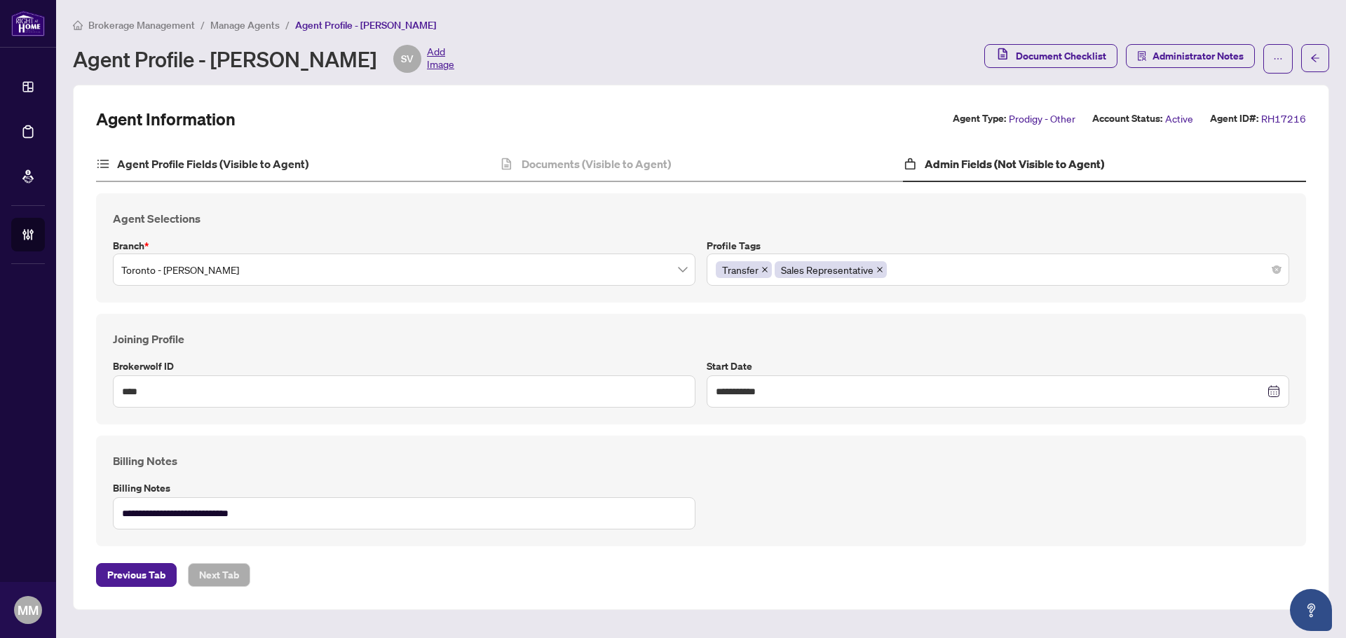
click at [308, 165] on div "Agent Profile Fields (Visible to Agent)" at bounding box center [297, 164] width 403 height 35
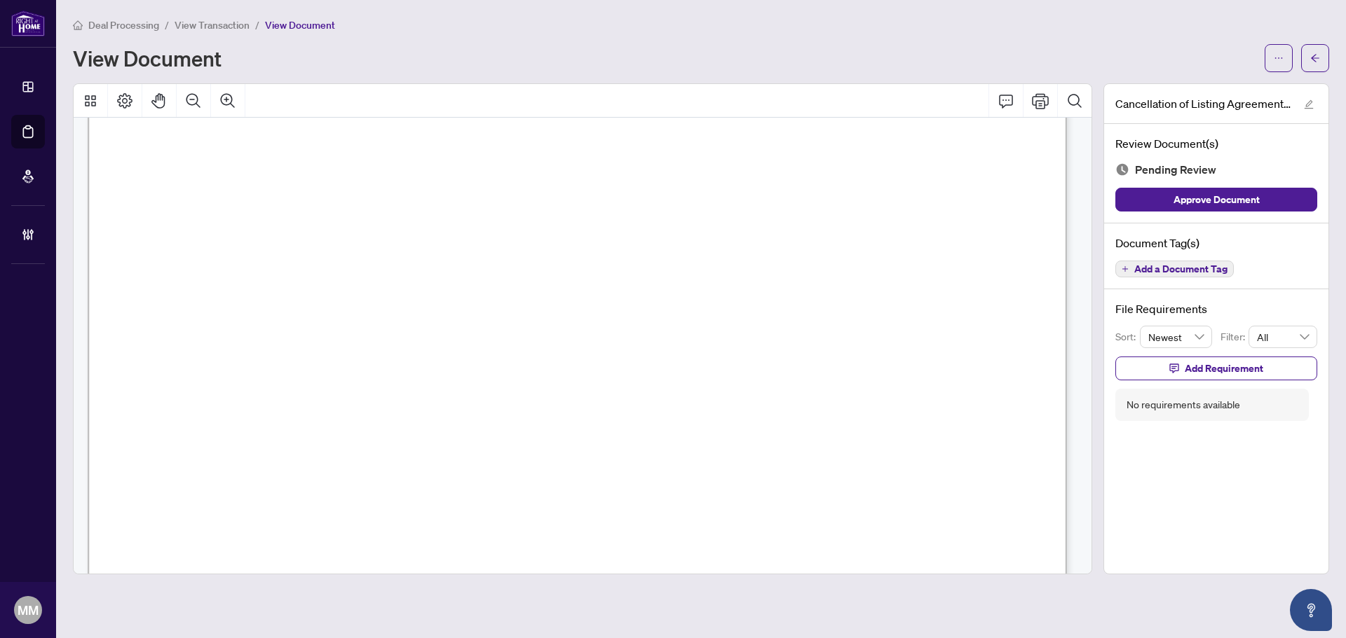
scroll to position [140, 0]
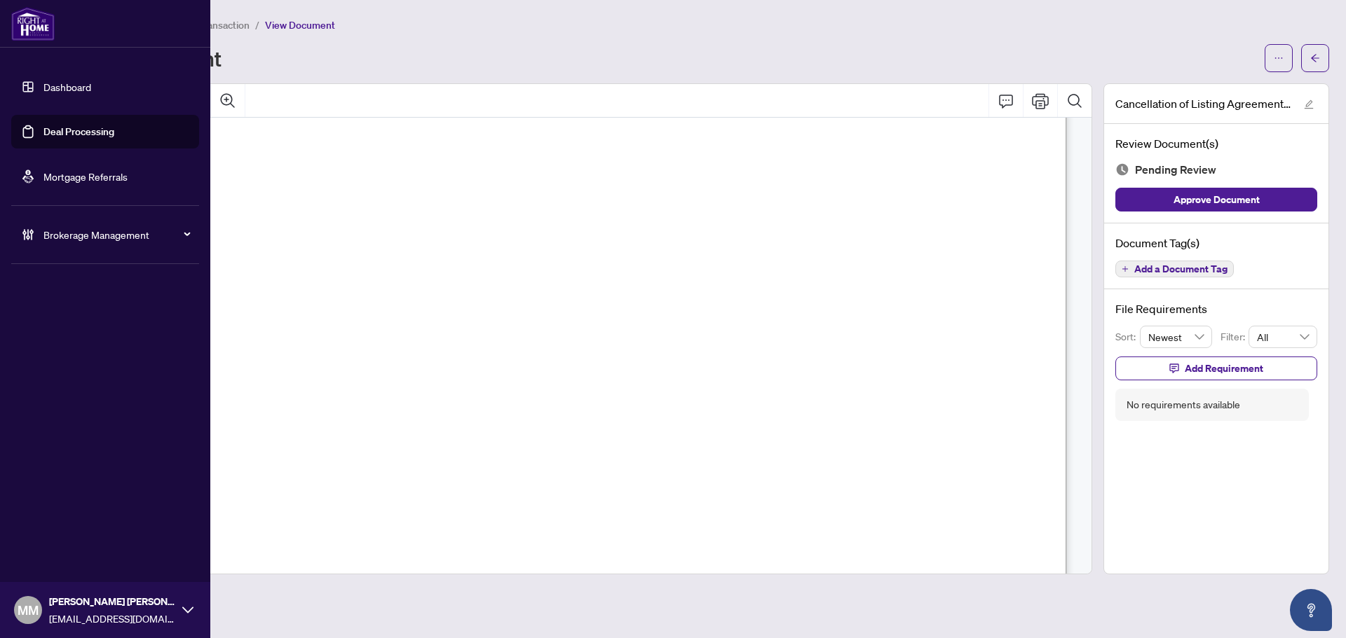
click at [48, 227] on span "Brokerage Management" at bounding box center [116, 234] width 146 height 15
click at [52, 330] on link "Manage Agents" at bounding box center [63, 335] width 69 height 13
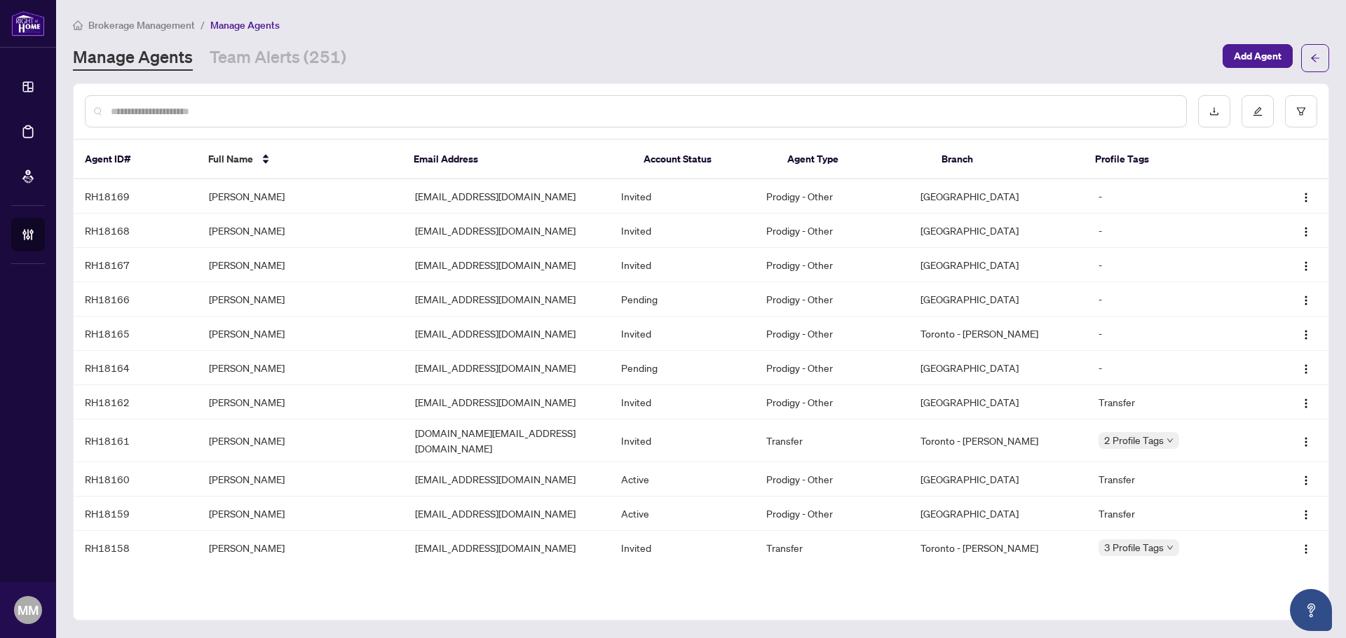
click at [599, 104] on input "text" at bounding box center [643, 111] width 1064 height 15
click at [482, 100] on div at bounding box center [636, 111] width 1102 height 32
click at [415, 121] on div at bounding box center [636, 111] width 1102 height 32
click at [488, 111] on input "text" at bounding box center [643, 111] width 1064 height 15
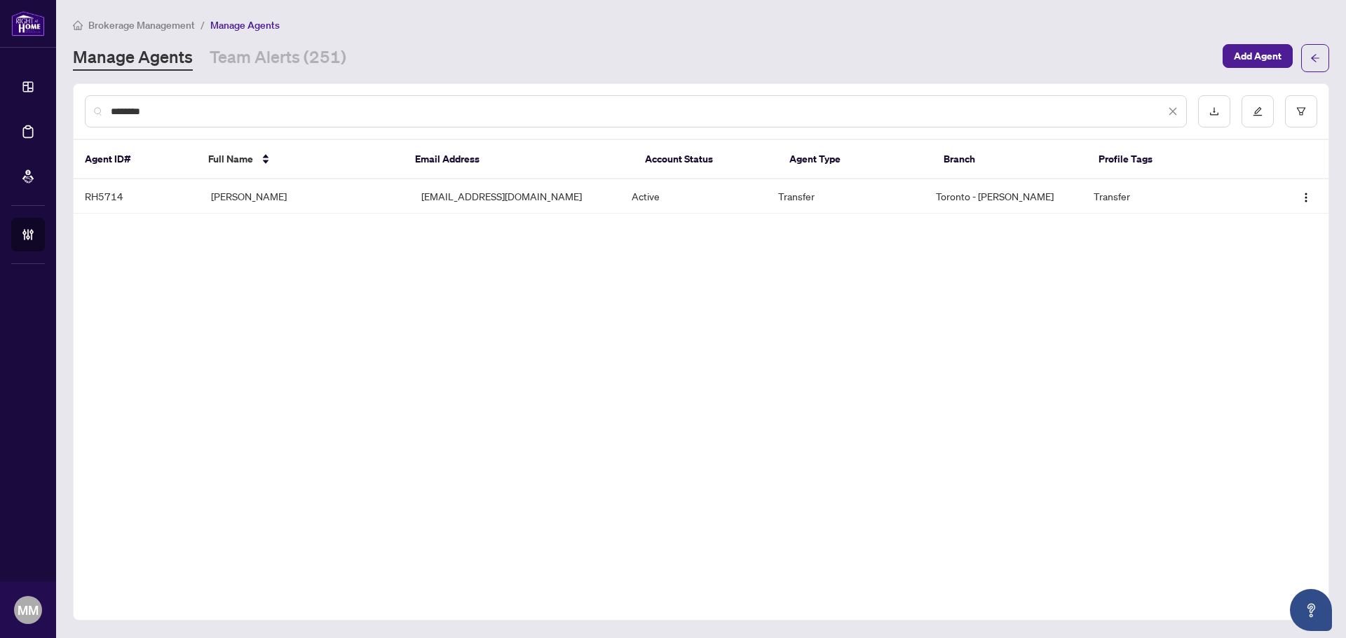
type input "********"
click at [401, 178] on th "Full Name" at bounding box center [300, 159] width 206 height 39
click at [526, 198] on td "chrisloizou2000@hotmail.com" at bounding box center [515, 196] width 210 height 34
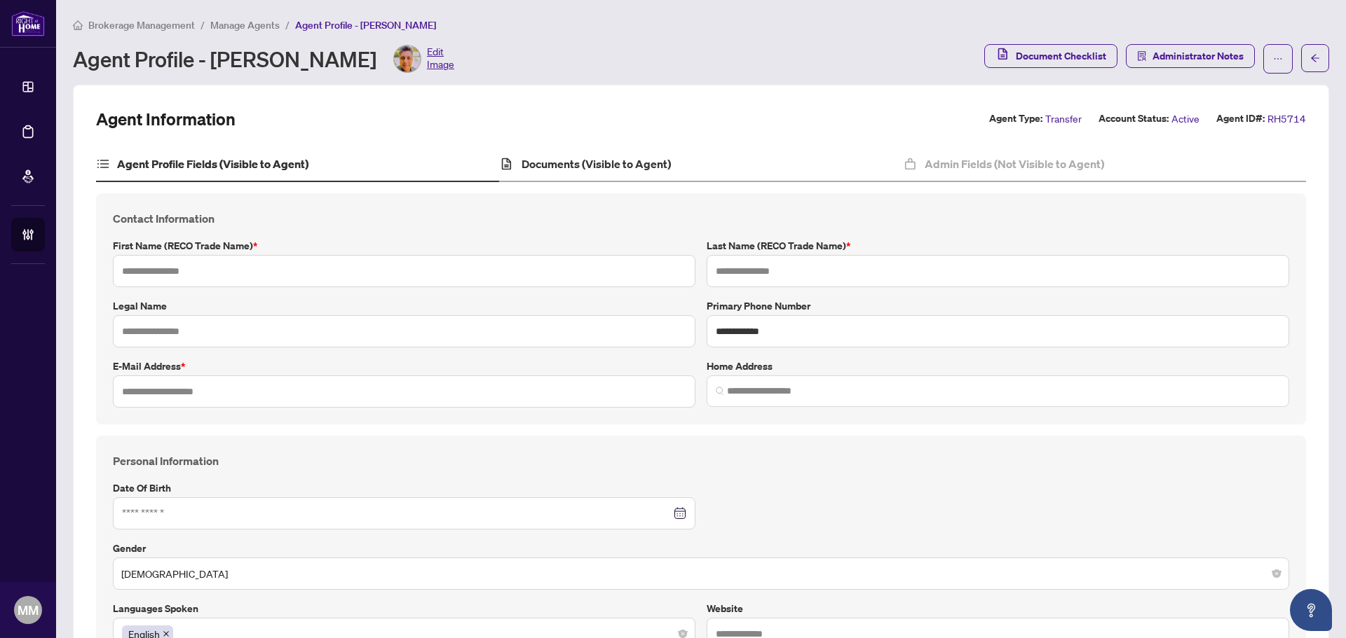
type input "*****"
type input "******"
type input "**********"
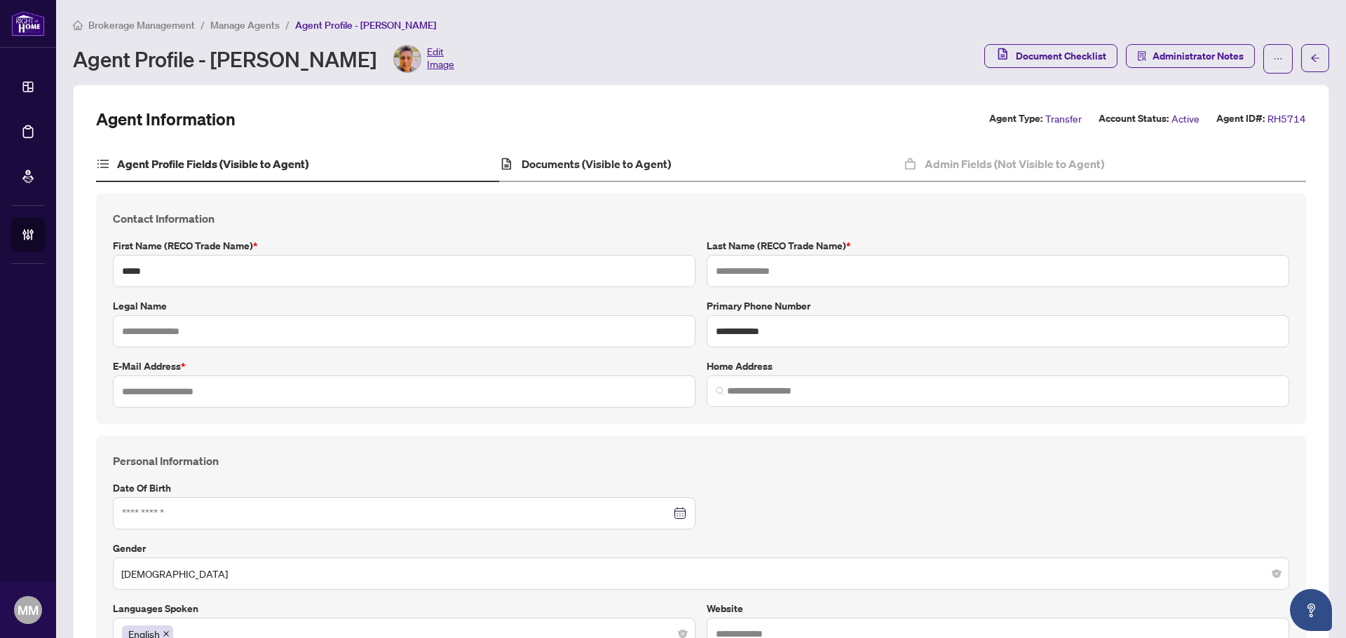
type input "*********"
type input "**********"
type input "*****"
type input "**********"
type input "*"
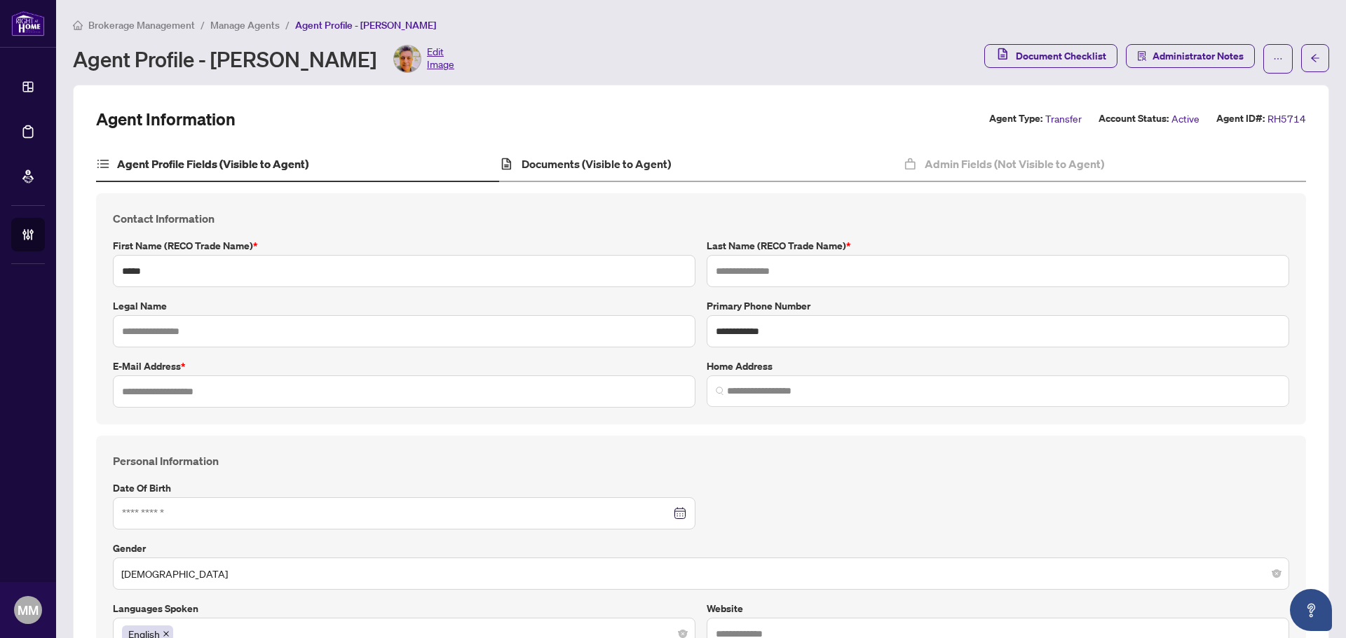
type input "*"
type input "*******"
type input "**********"
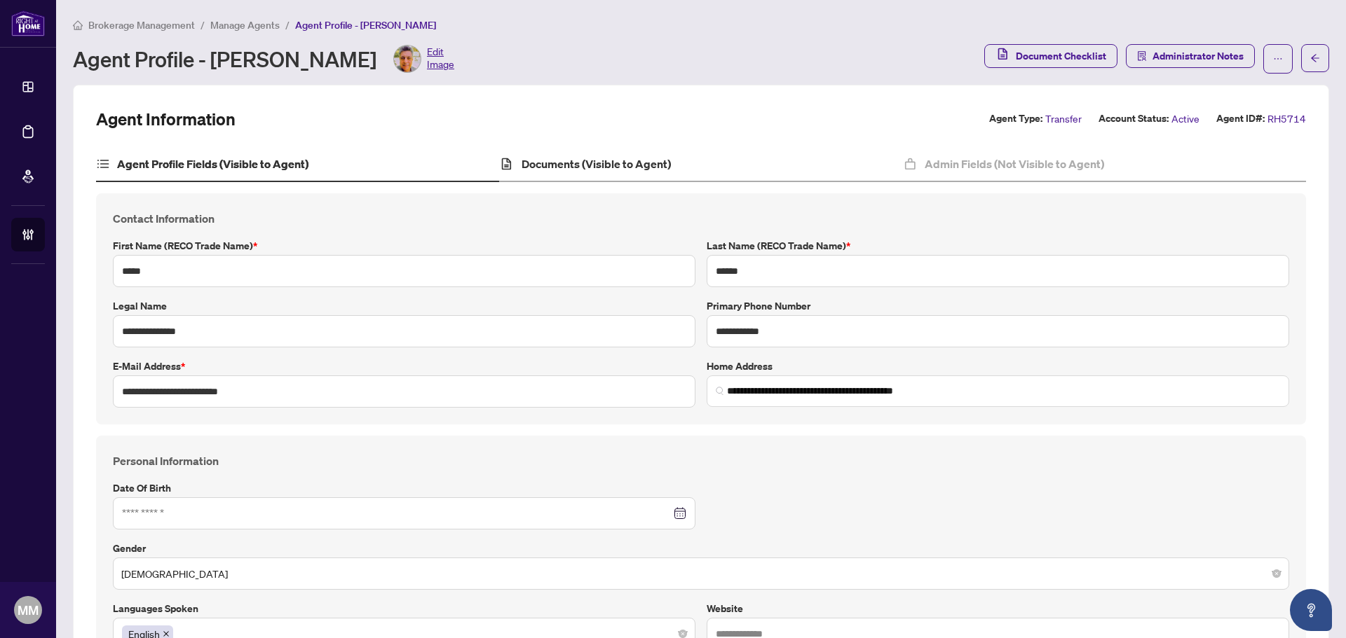
type input "****"
type input "**********"
click at [715, 153] on div "Documents (Visible to Agent)" at bounding box center [700, 164] width 403 height 35
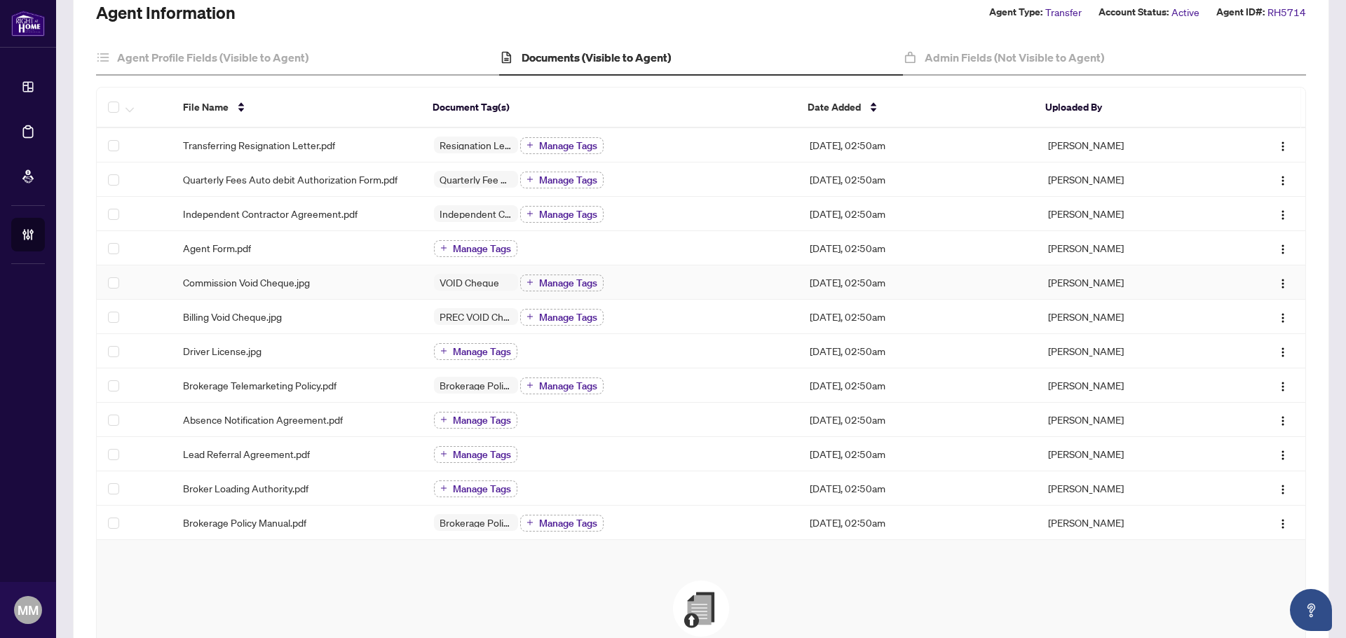
scroll to position [140, 0]
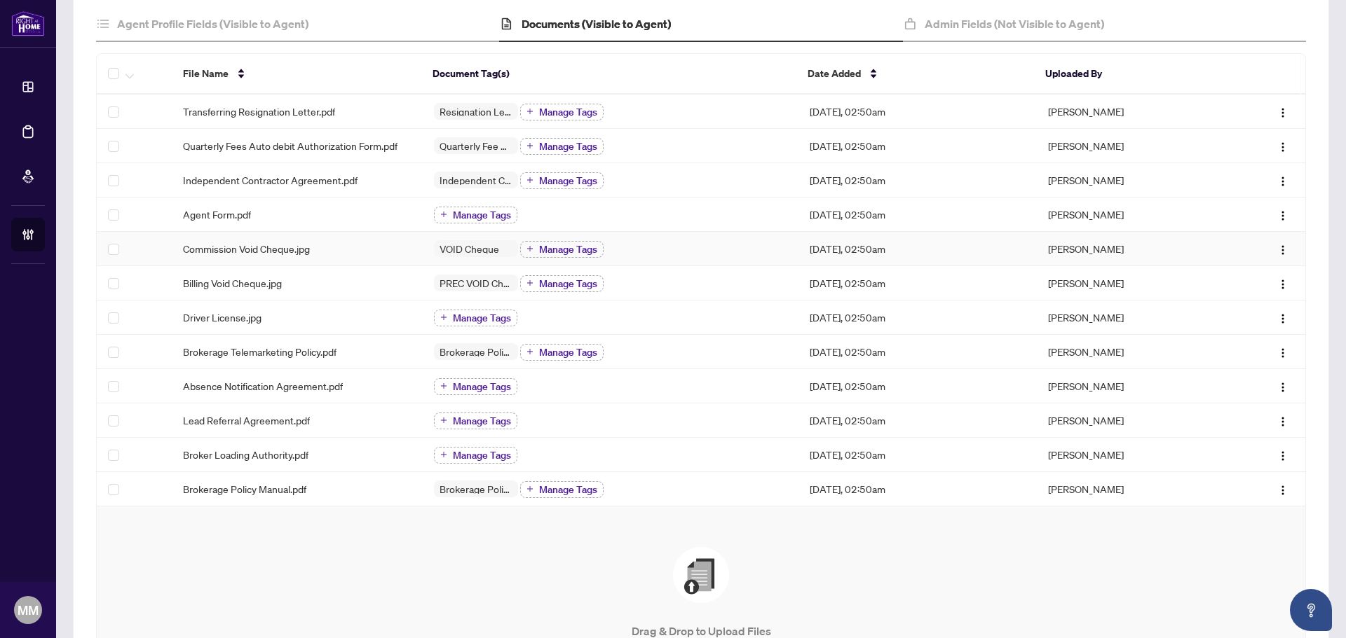
click at [373, 240] on td "Commission Void Cheque.jpg" at bounding box center [297, 249] width 251 height 34
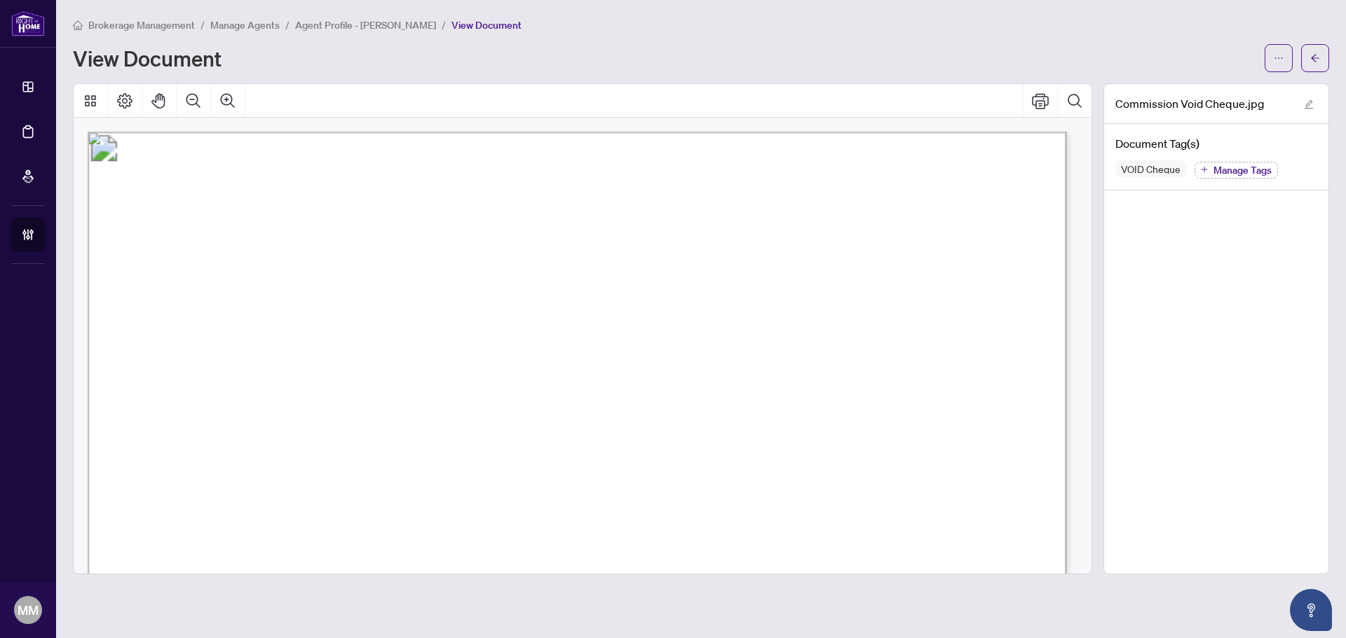
click at [1076, 58] on button "button" at bounding box center [1315, 58] width 28 height 28
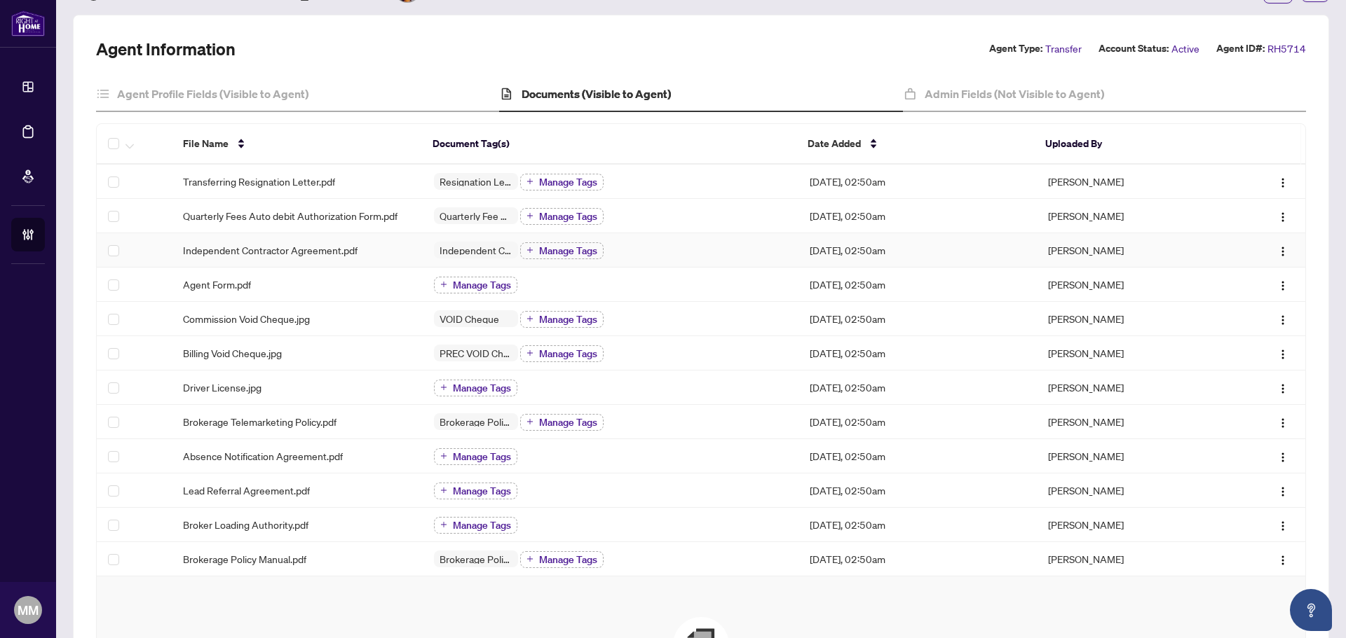
scroll to position [140, 0]
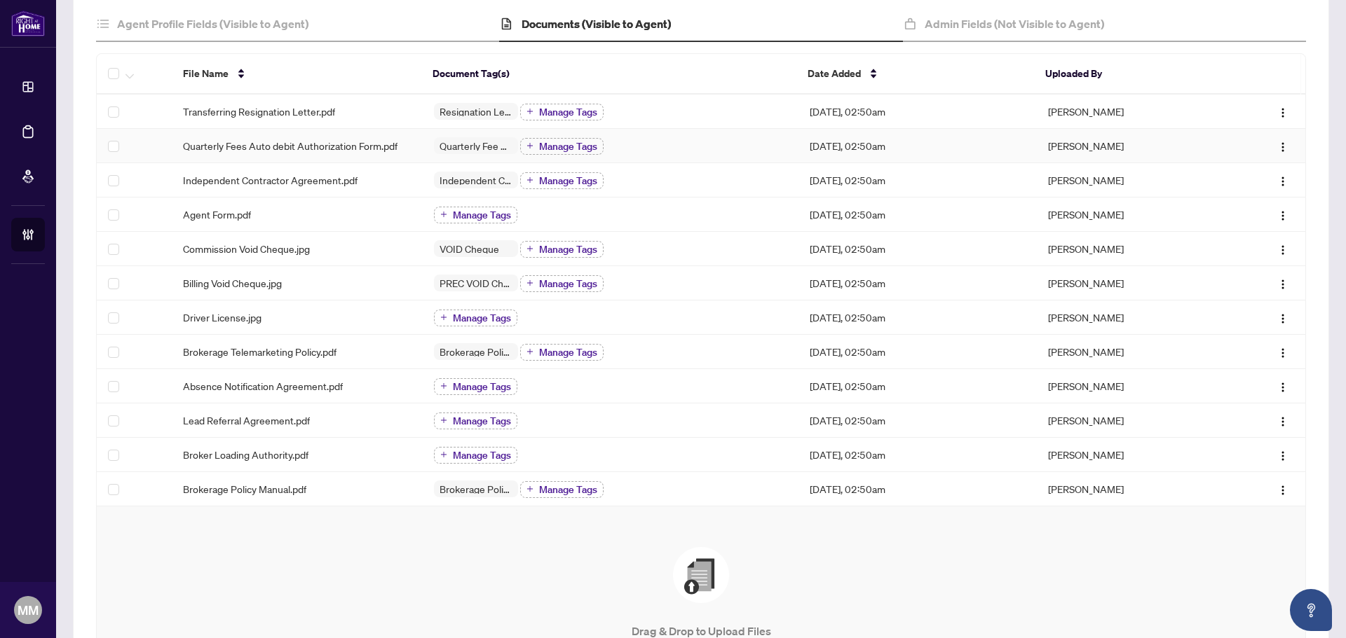
click at [630, 148] on div "Quarterly Fee Auto-Debit Authorization Manage Tags" at bounding box center [611, 146] width 354 height 18
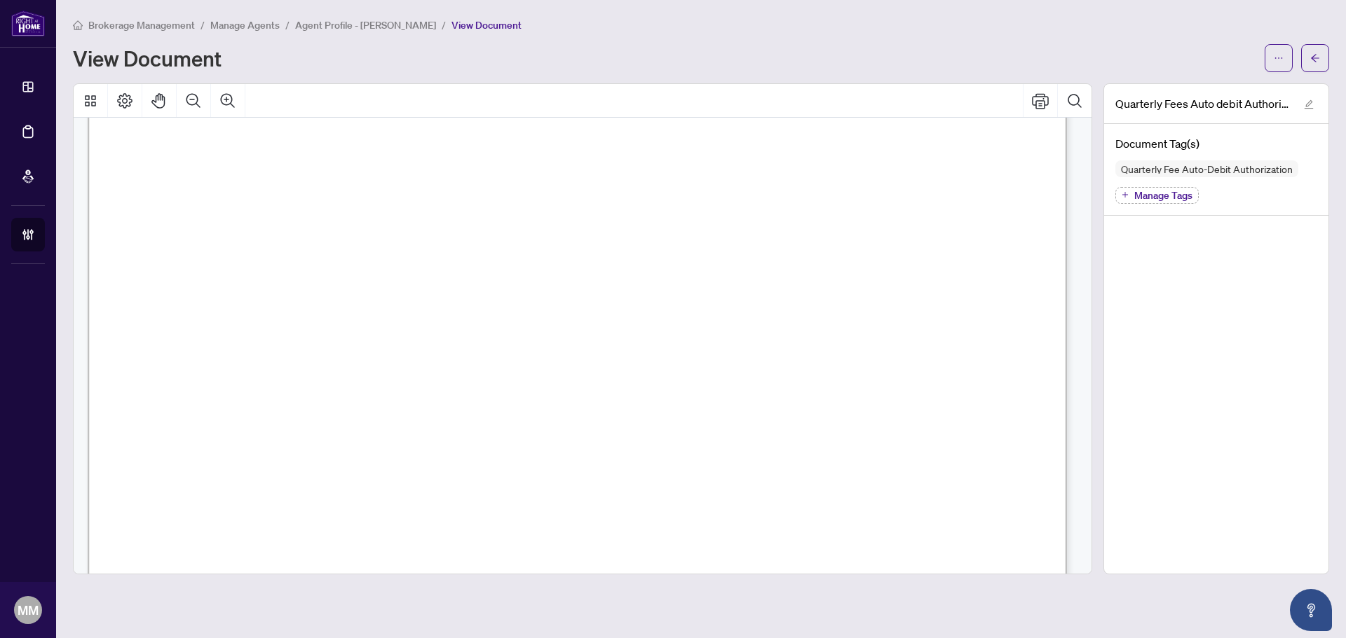
scroll to position [701, 0]
click at [1076, 62] on span "button" at bounding box center [1315, 58] width 10 height 22
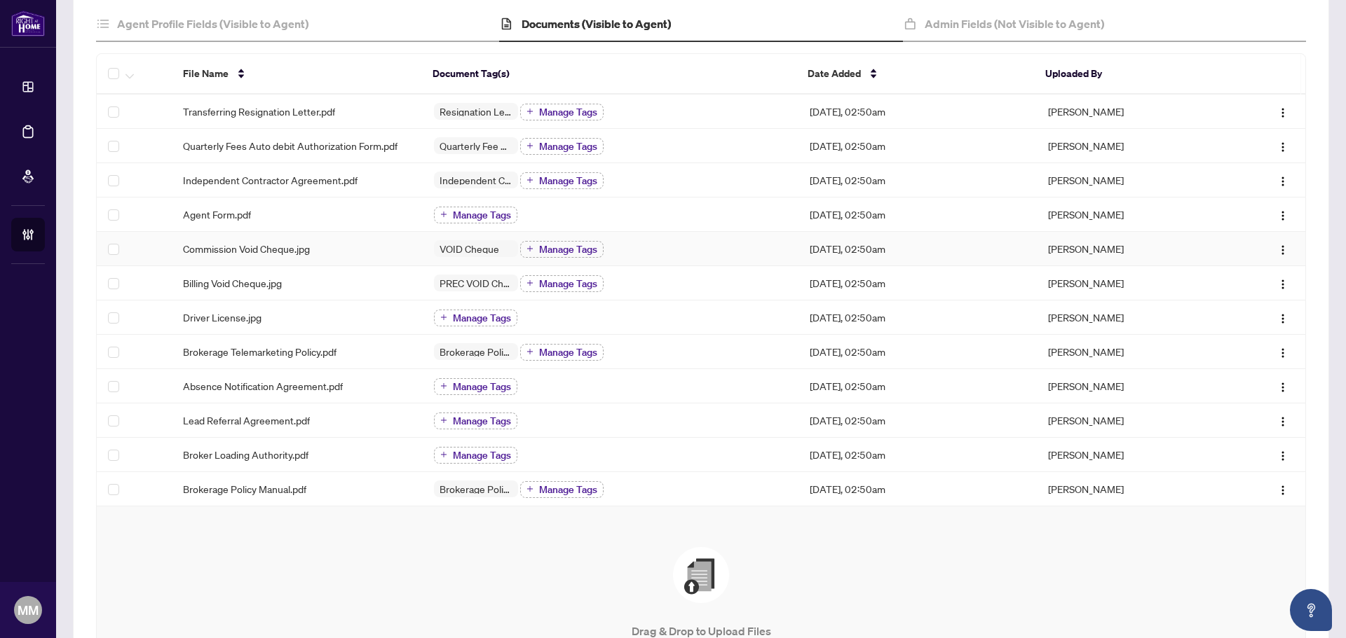
scroll to position [210, 0]
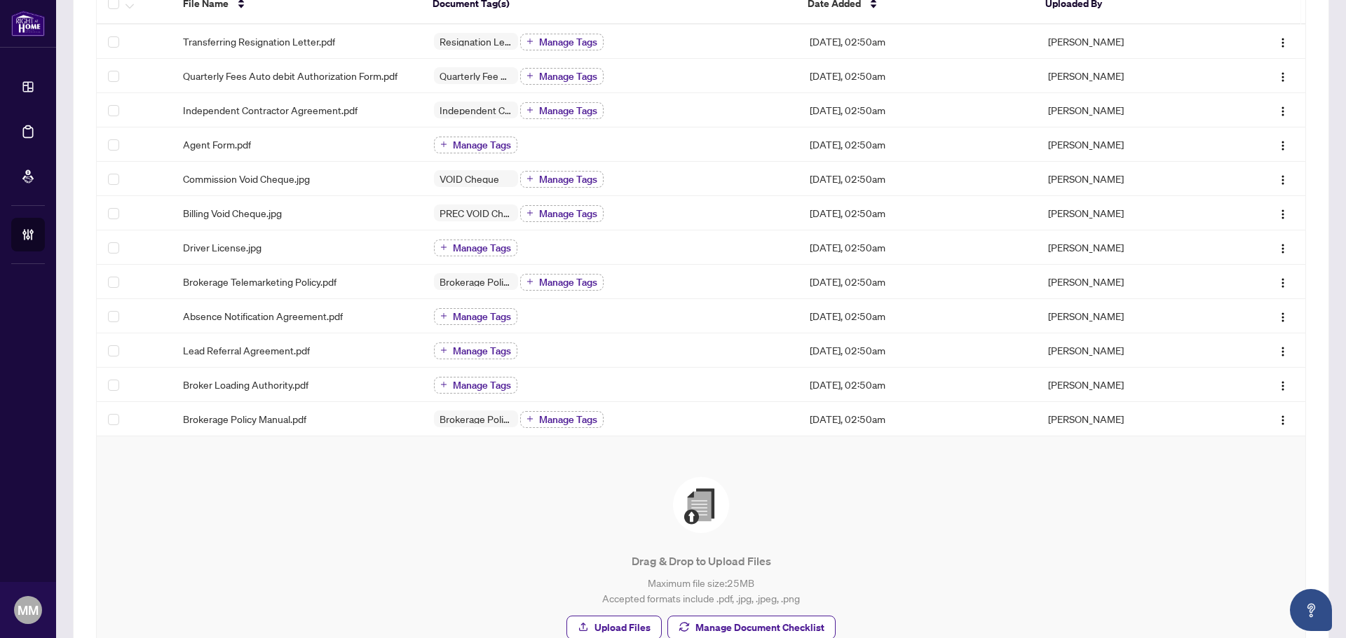
click at [417, 486] on div "Drag & Drop to Upload Files Maximum file size: 25 MB Accepted formats include .…" at bounding box center [701, 558] width 1152 height 163
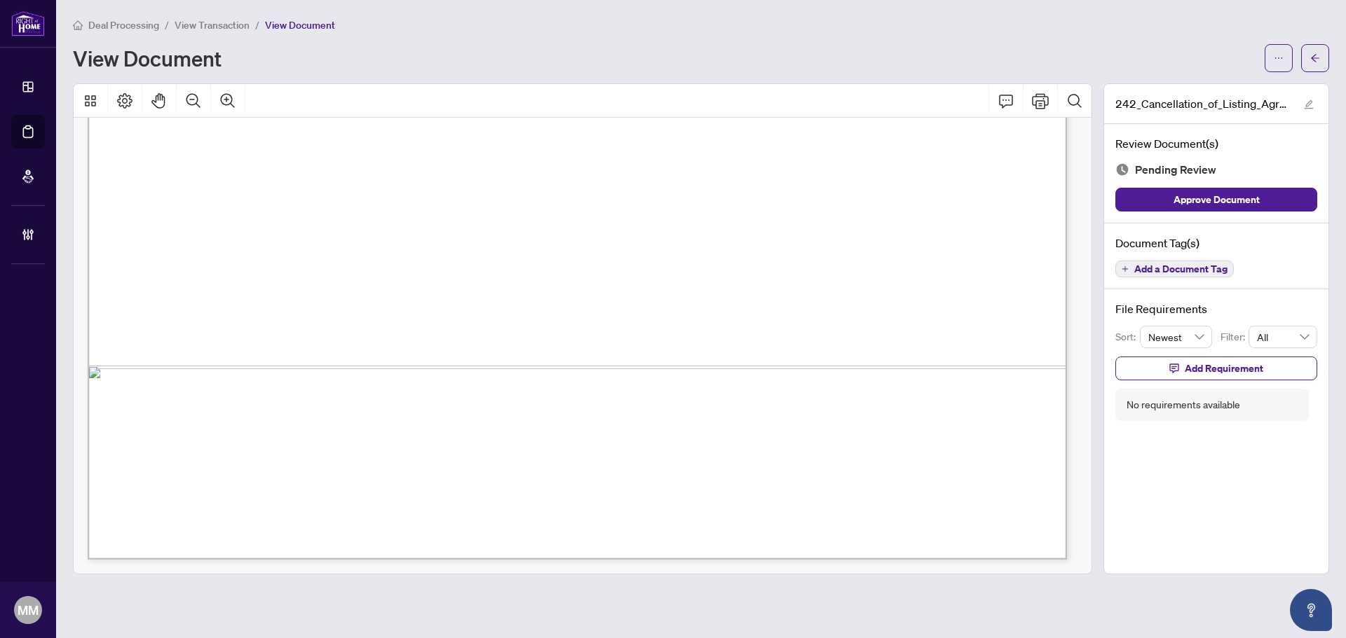
scroll to position [138, 0]
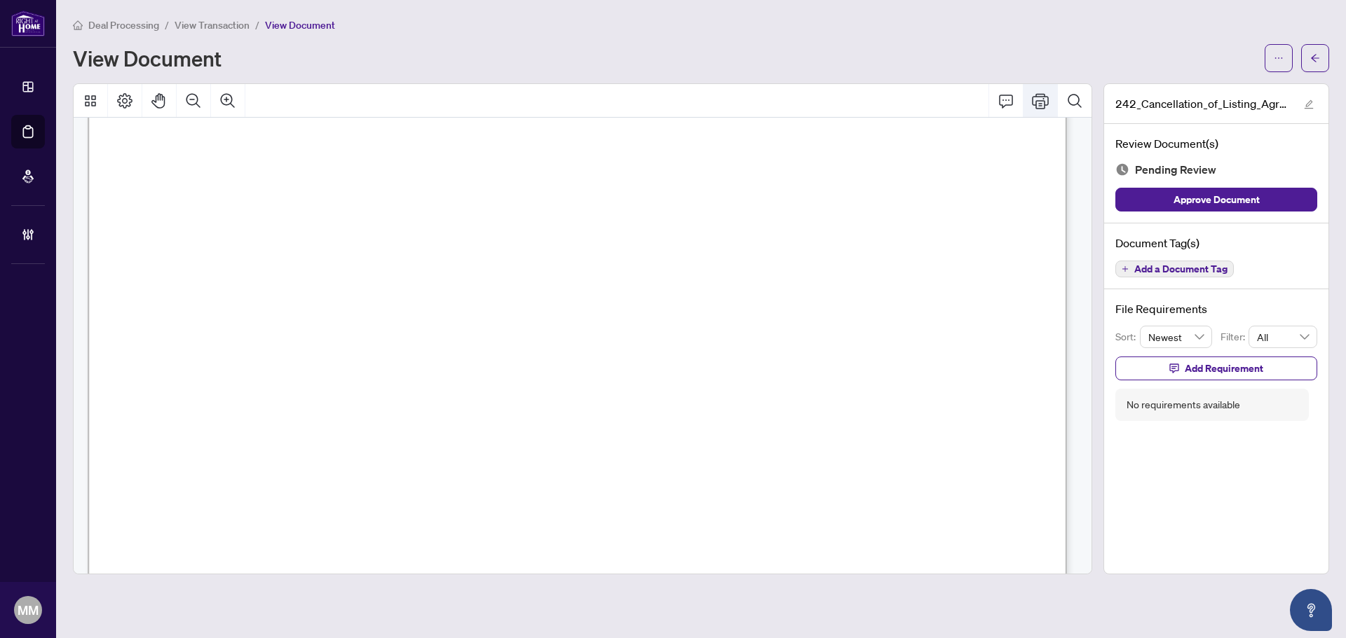
click at [1049, 105] on button "Print" at bounding box center [1040, 101] width 34 height 34
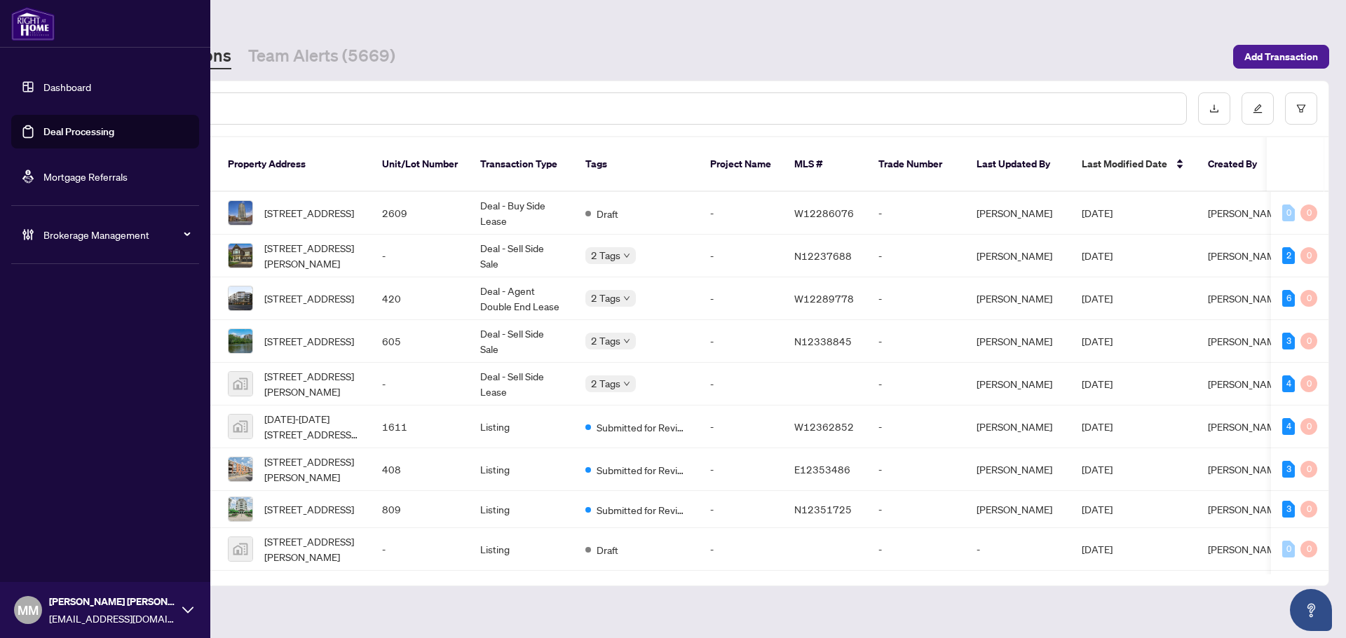
click at [90, 242] on span "Brokerage Management" at bounding box center [116, 234] width 146 height 15
click at [99, 329] on link "Manage Agents" at bounding box center [63, 335] width 69 height 13
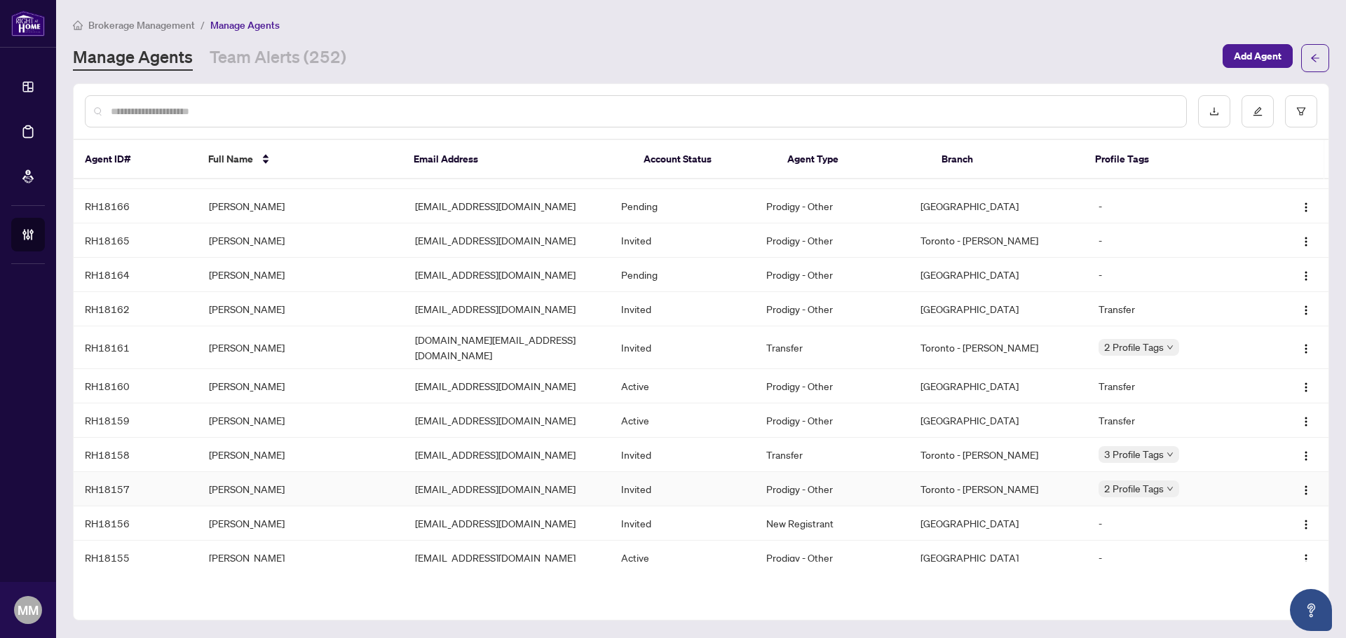
scroll to position [140, 0]
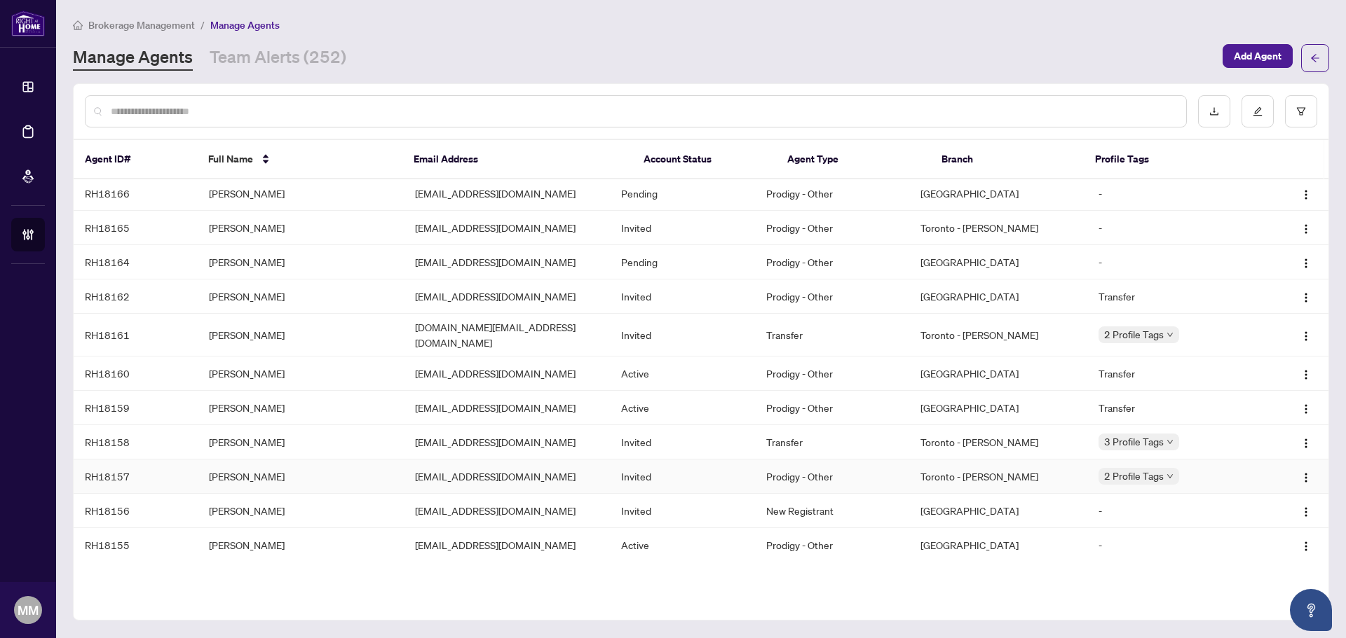
click at [465, 475] on td "[EMAIL_ADDRESS][DOMAIN_NAME]" at bounding box center [507, 477] width 206 height 34
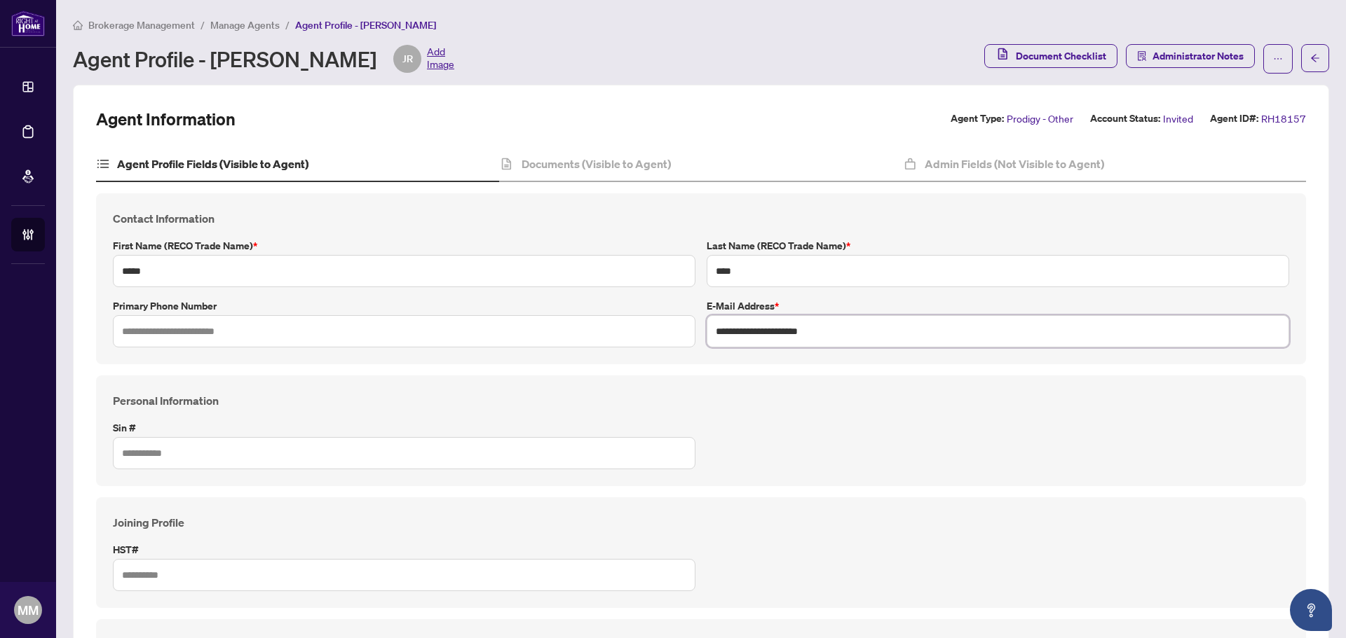
click at [893, 344] on input "**********" at bounding box center [997, 331] width 582 height 32
click at [769, 322] on input "**********" at bounding box center [997, 331] width 582 height 32
click at [756, 325] on input "**********" at bounding box center [997, 331] width 582 height 32
drag, startPoint x: 769, startPoint y: 332, endPoint x: 645, endPoint y: 326, distance: 123.5
click at [645, 326] on div "**********" at bounding box center [700, 278] width 1187 height 137
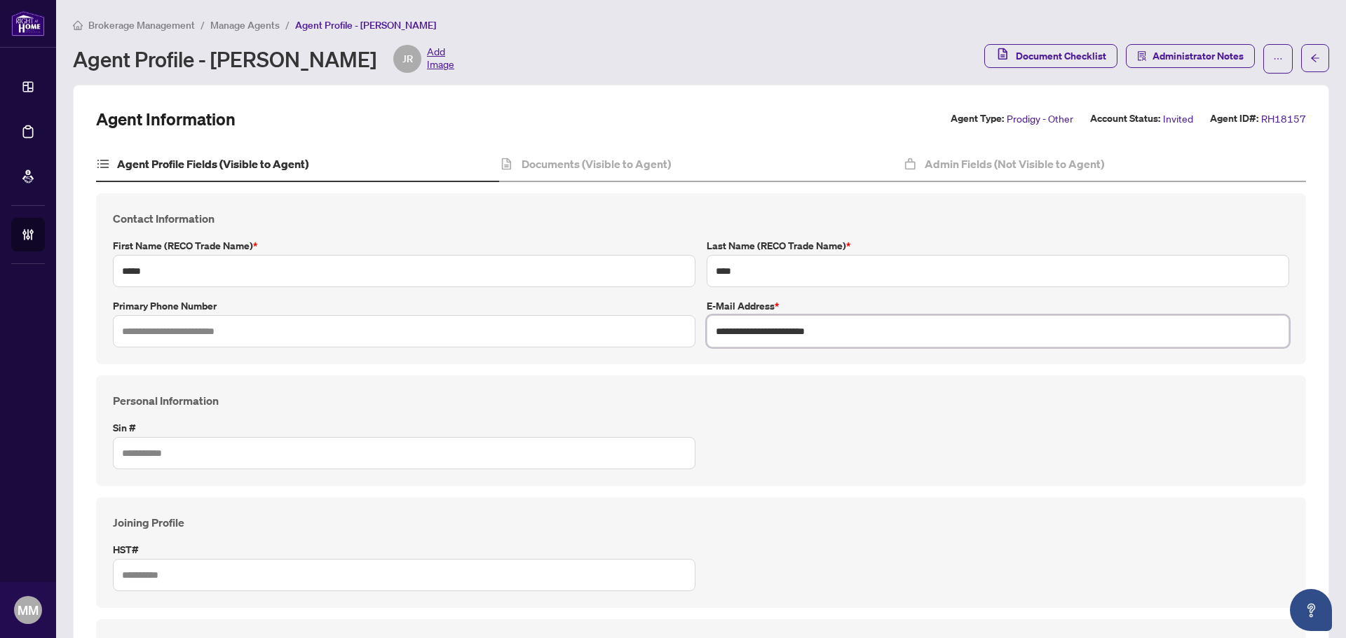
type input "**********"
click at [882, 388] on div "Personal Information Sin #" at bounding box center [701, 431] width 1210 height 111
click at [1273, 45] on button "button" at bounding box center [1277, 58] width 29 height 29
click at [1261, 122] on li "Resend Invitation" at bounding box center [1222, 112] width 113 height 22
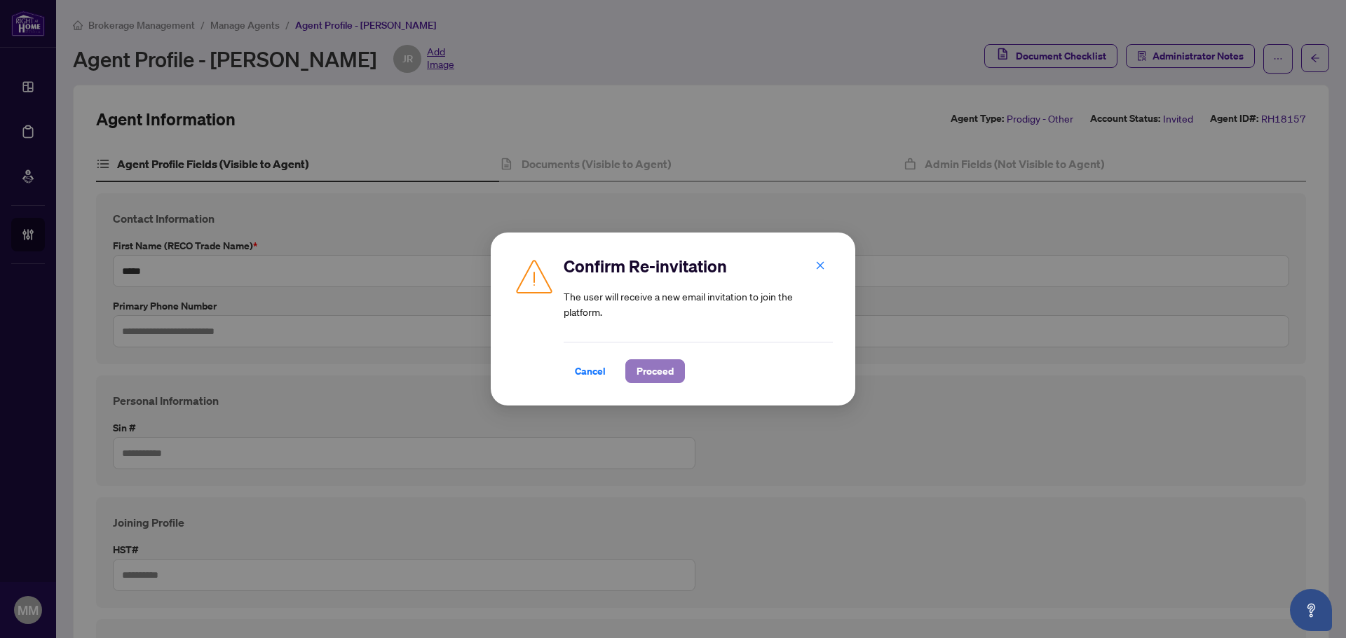
click at [679, 360] on button "Proceed" at bounding box center [655, 372] width 60 height 24
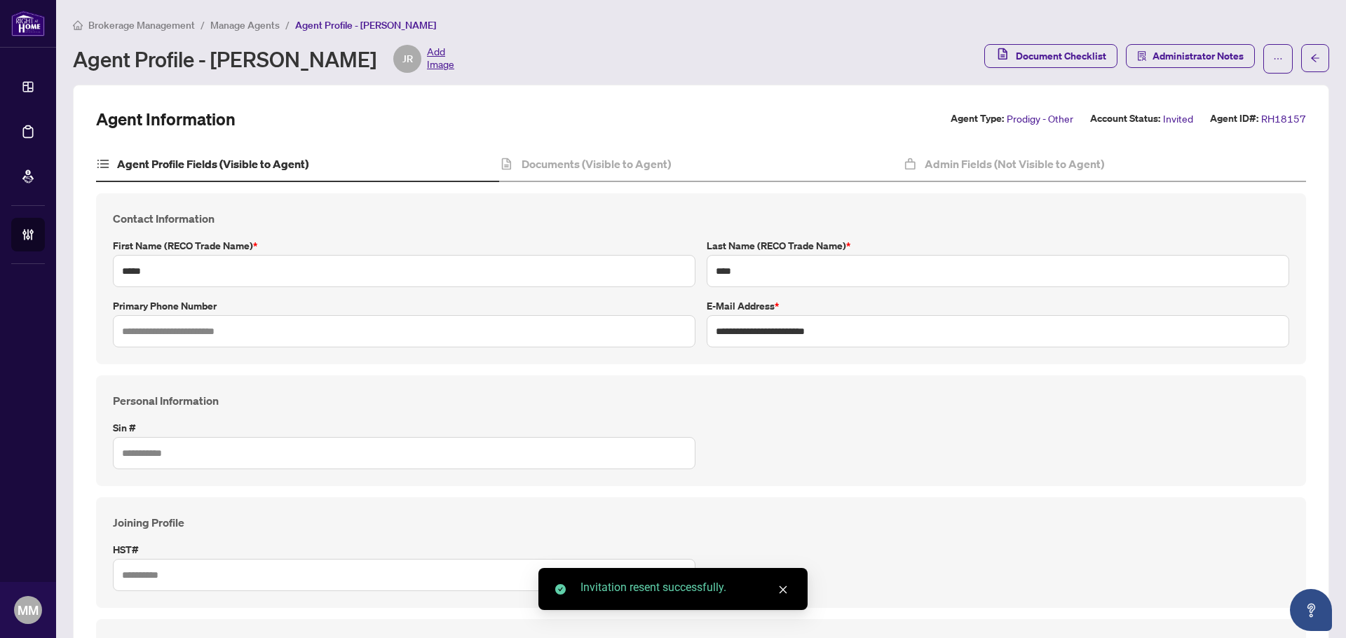
click at [804, 427] on div "Personal Information Sin #" at bounding box center [700, 430] width 1187 height 77
click at [753, 414] on div "Personal Information Sin #" at bounding box center [700, 430] width 1187 height 77
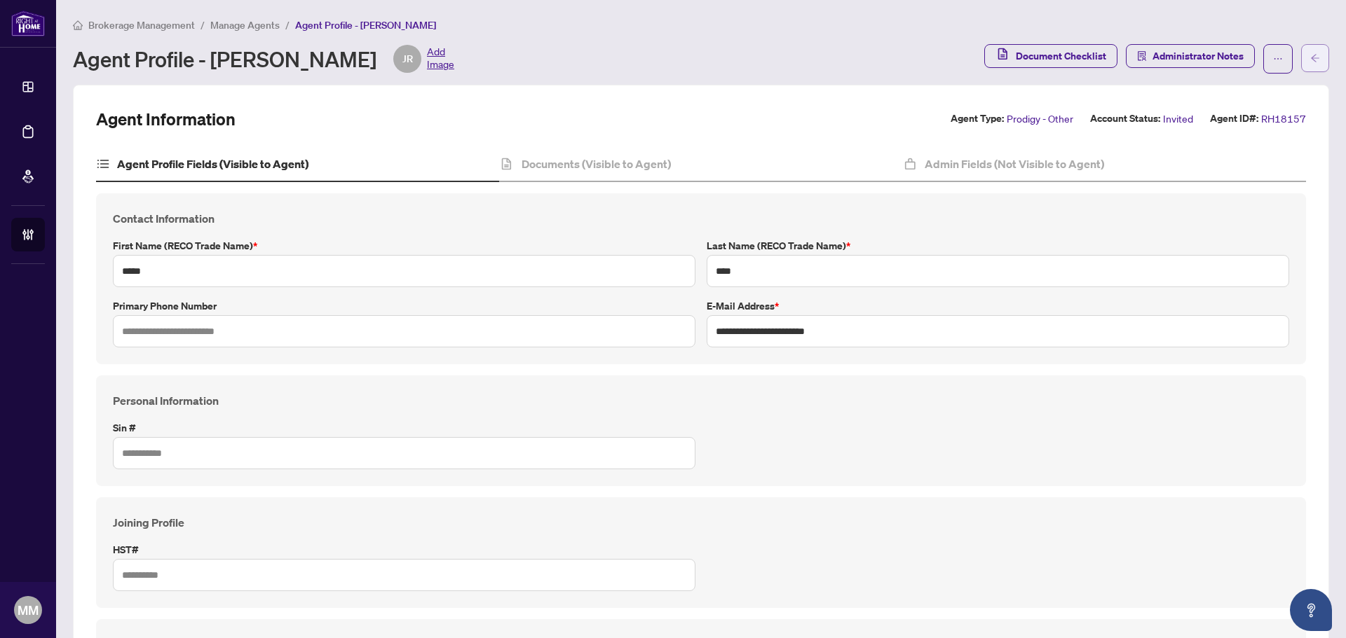
click at [1310, 51] on span "button" at bounding box center [1315, 58] width 10 height 22
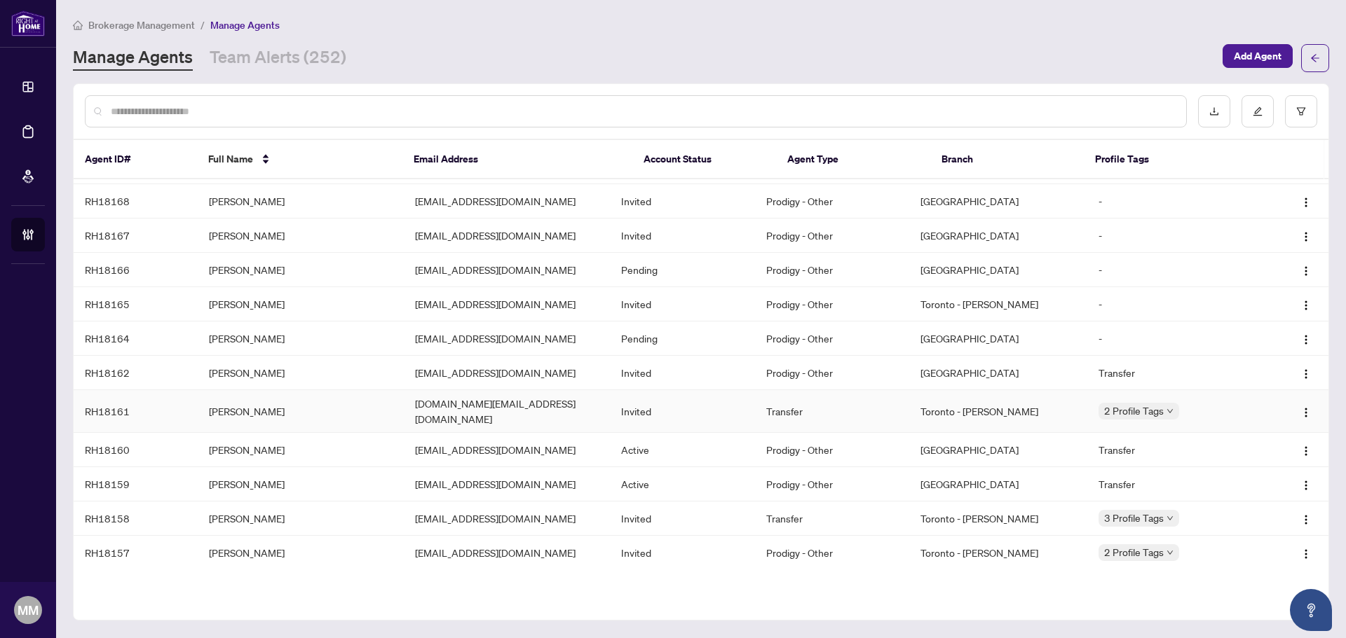
scroll to position [140, 0]
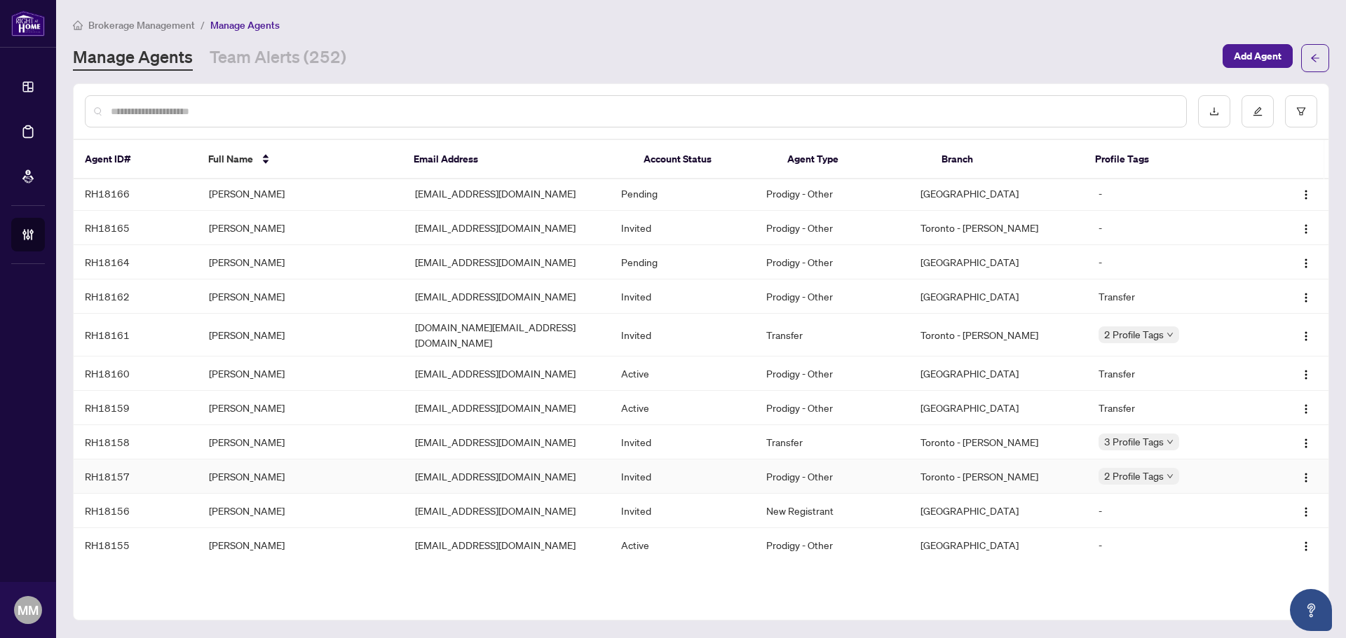
click at [564, 470] on td "[EMAIL_ADDRESS][DOMAIN_NAME]" at bounding box center [507, 477] width 206 height 34
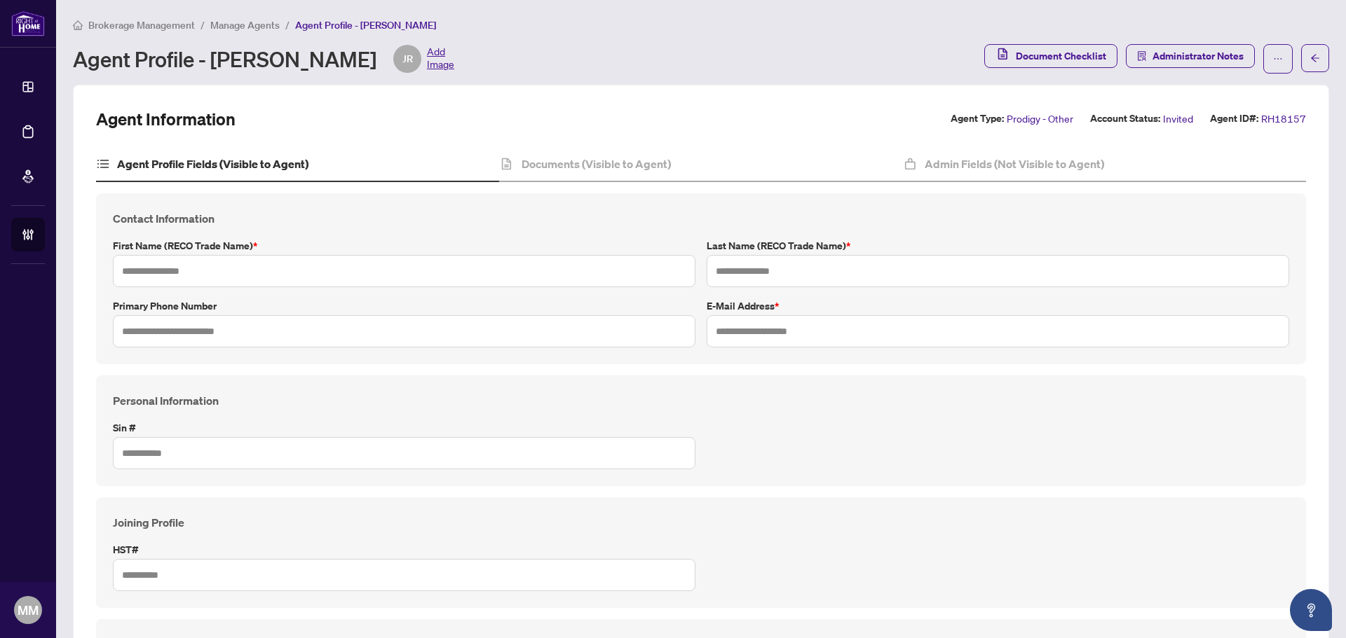
type input "*****"
type input "****"
type input "**********"
click at [1310, 65] on span "button" at bounding box center [1315, 58] width 10 height 22
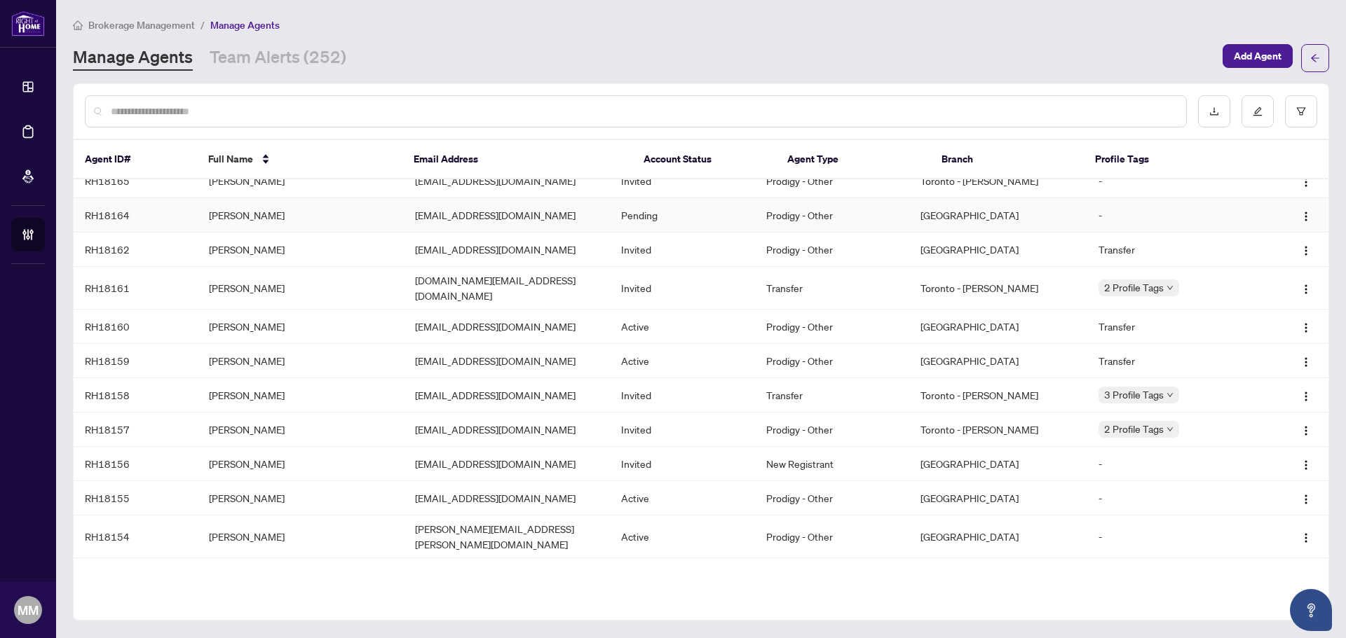
scroll to position [210, 0]
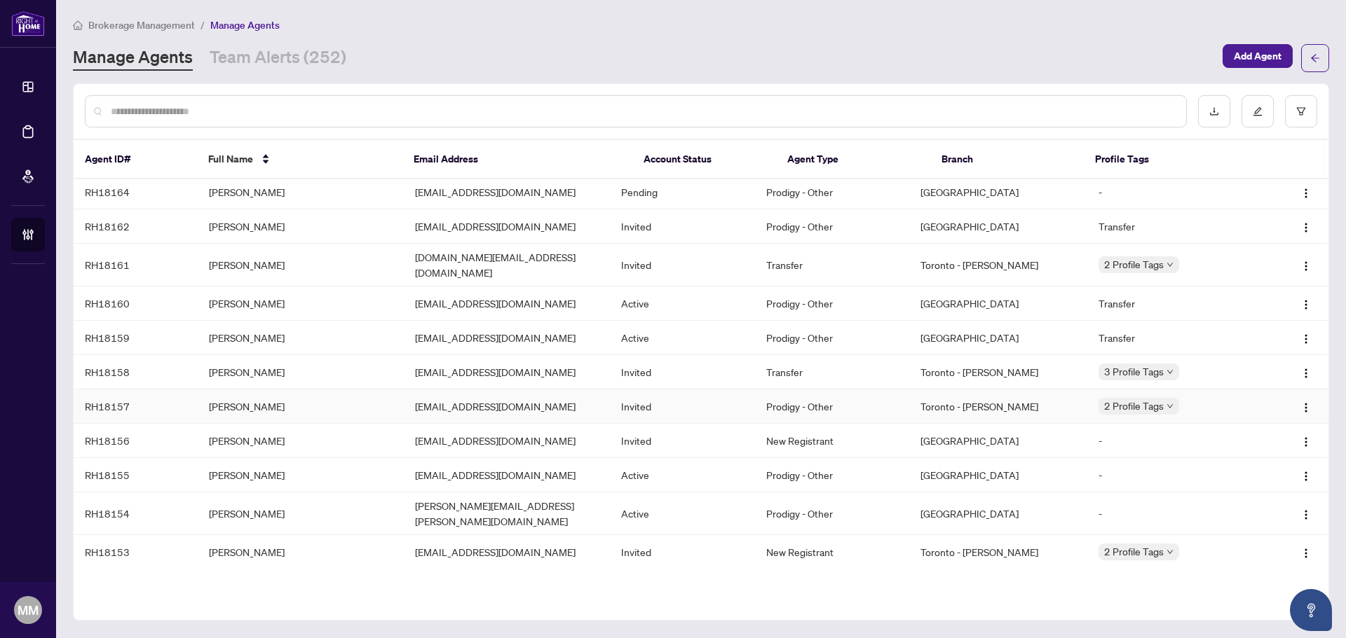
click at [591, 409] on td "[EMAIL_ADDRESS][DOMAIN_NAME]" at bounding box center [507, 407] width 206 height 34
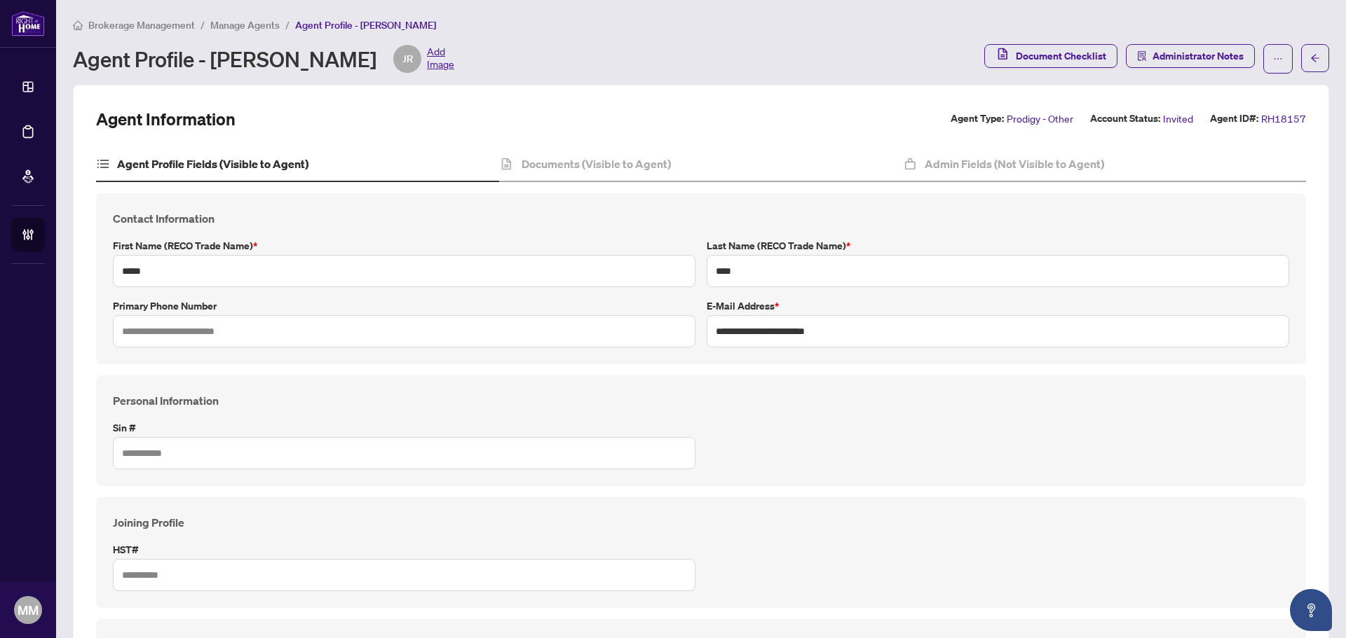
click at [599, 32] on div "Brokerage Management / Manage Agents / Agent Profile - [PERSON_NAME] Agent Prof…" at bounding box center [701, 45] width 1256 height 57
click at [864, 420] on div "Personal Information Sin #" at bounding box center [700, 430] width 1187 height 77
click at [703, 180] on div "Documents (Visible to Agent)" at bounding box center [700, 164] width 403 height 35
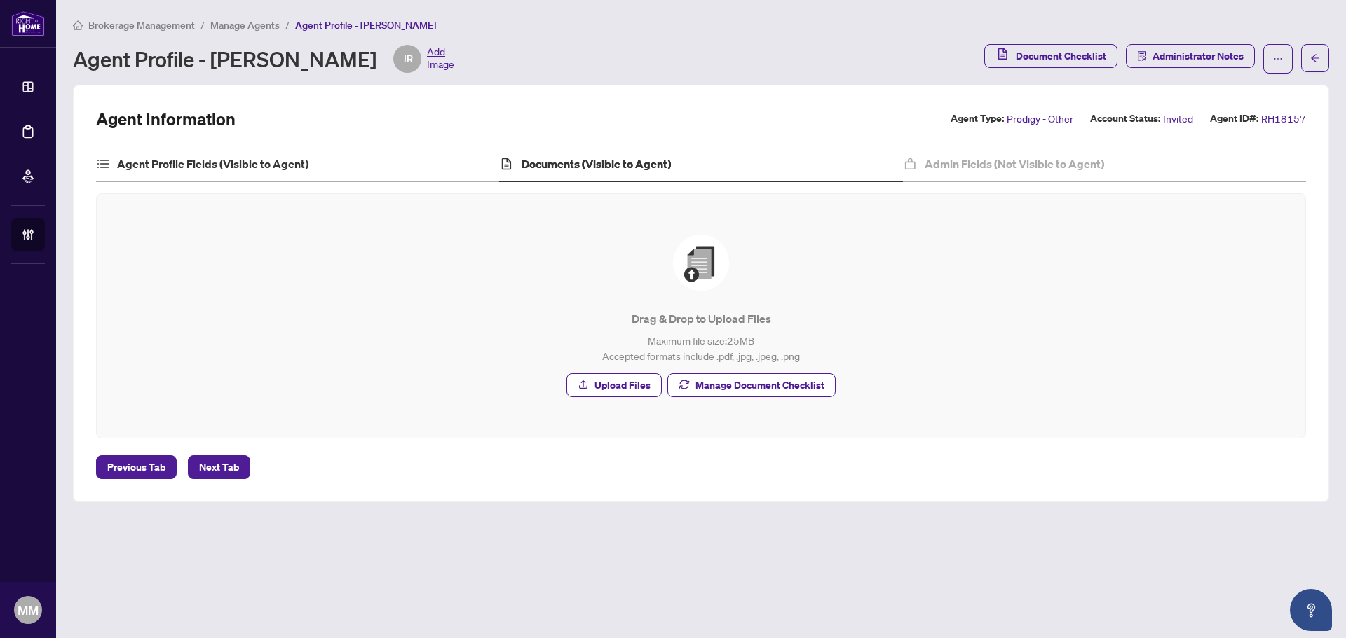
click at [339, 165] on div "Agent Profile Fields (Visible to Agent)" at bounding box center [297, 164] width 403 height 35
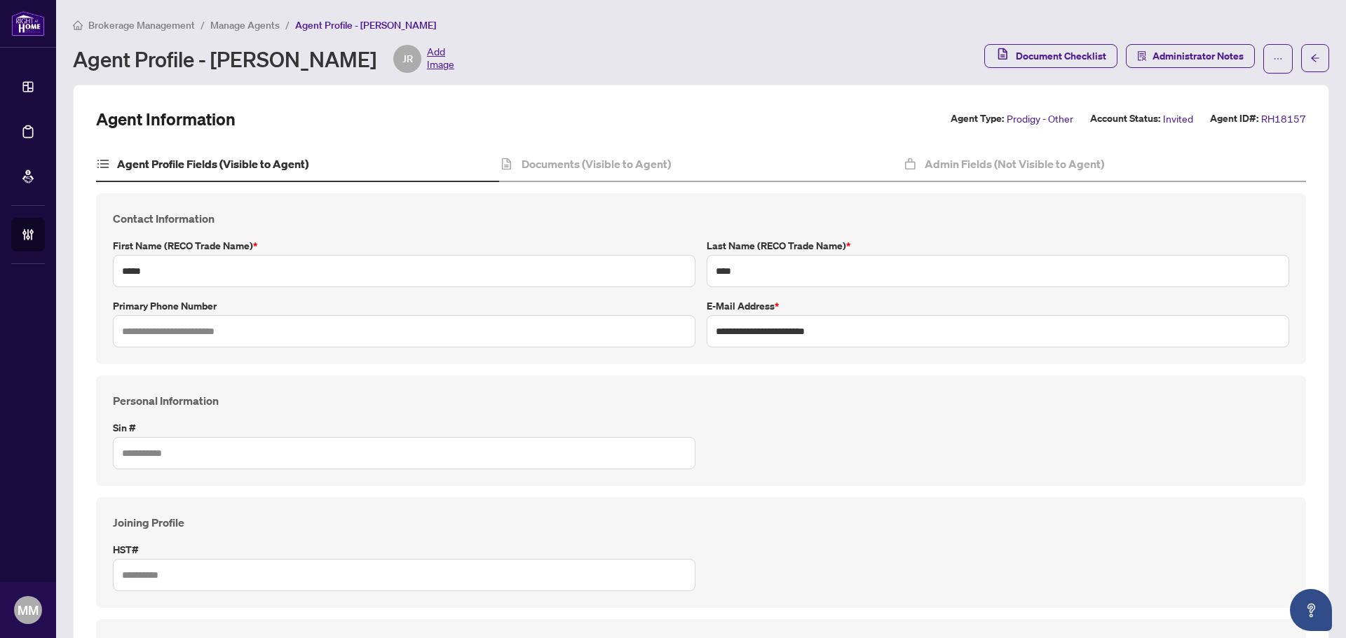
click at [708, 381] on div "Personal Information Sin #" at bounding box center [701, 431] width 1210 height 111
drag, startPoint x: 667, startPoint y: 413, endPoint x: 657, endPoint y: 415, distance: 10.6
click at [661, 417] on div "Personal Information Sin #" at bounding box center [700, 430] width 1187 height 77
click at [584, 412] on div "Personal Information Sin #" at bounding box center [700, 430] width 1187 height 77
click at [245, 29] on span "Manage Agents" at bounding box center [244, 25] width 69 height 13
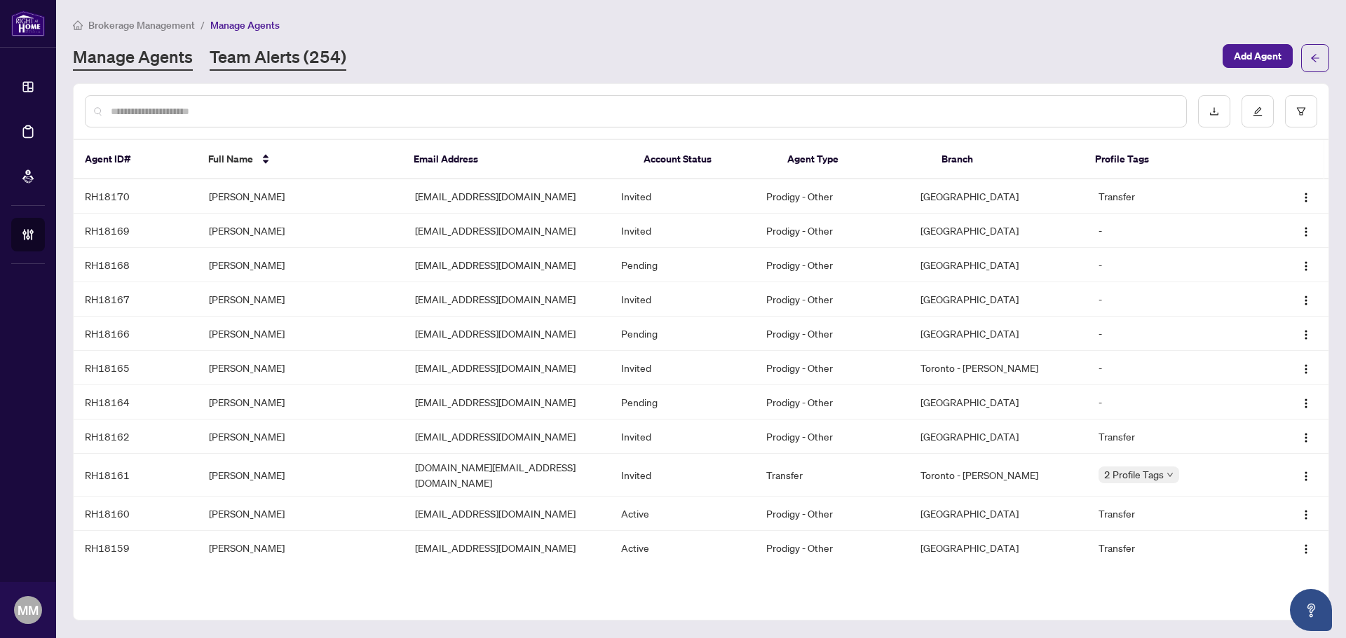
click at [332, 57] on link "Team Alerts (254)" at bounding box center [278, 58] width 137 height 25
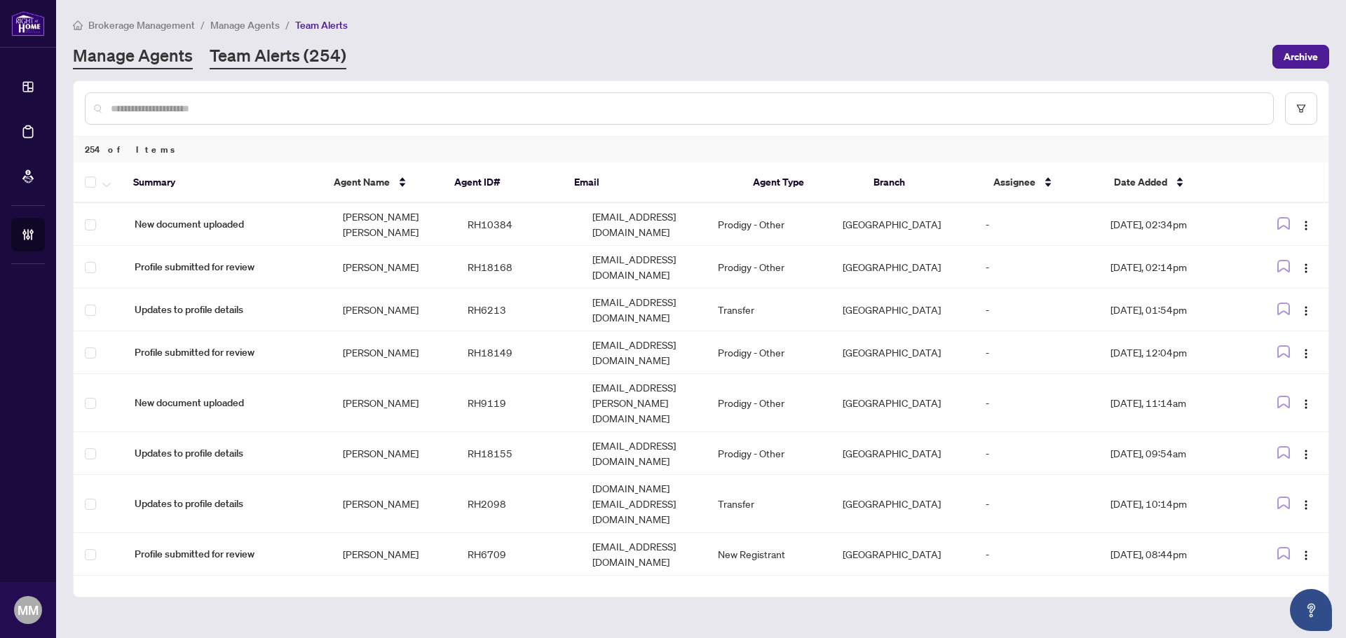
click at [137, 47] on link "Manage Agents" at bounding box center [133, 56] width 120 height 25
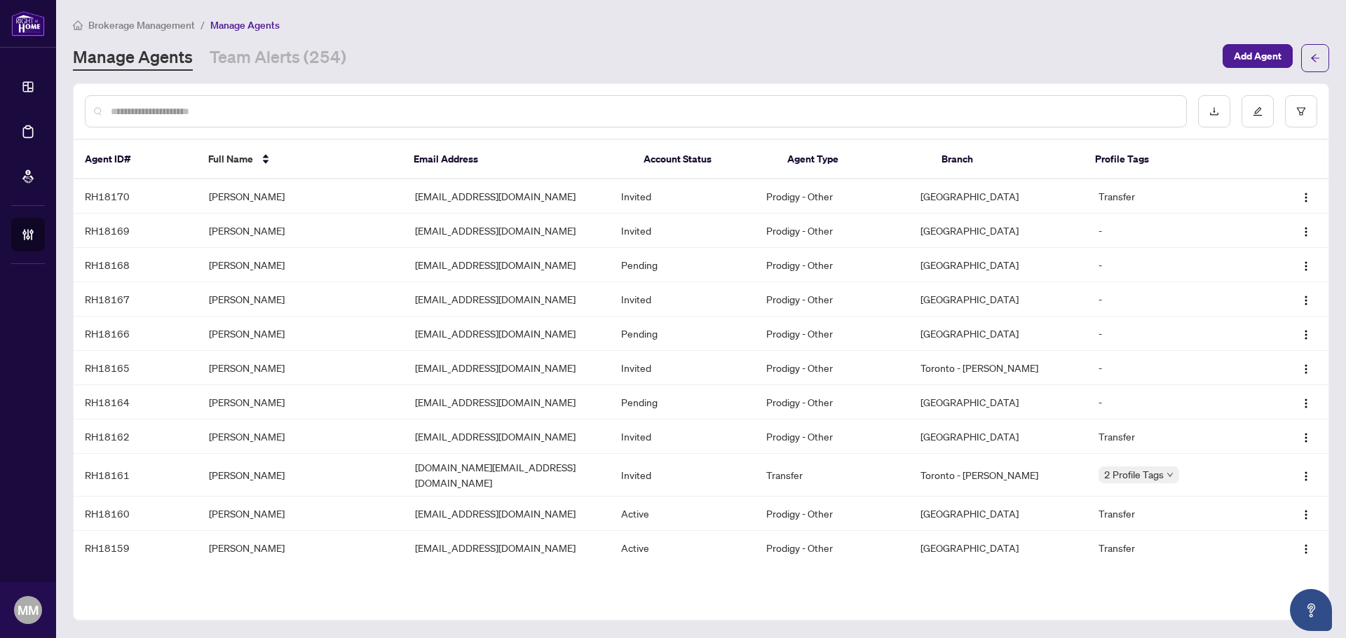
click at [450, 96] on div at bounding box center [636, 111] width 1102 height 32
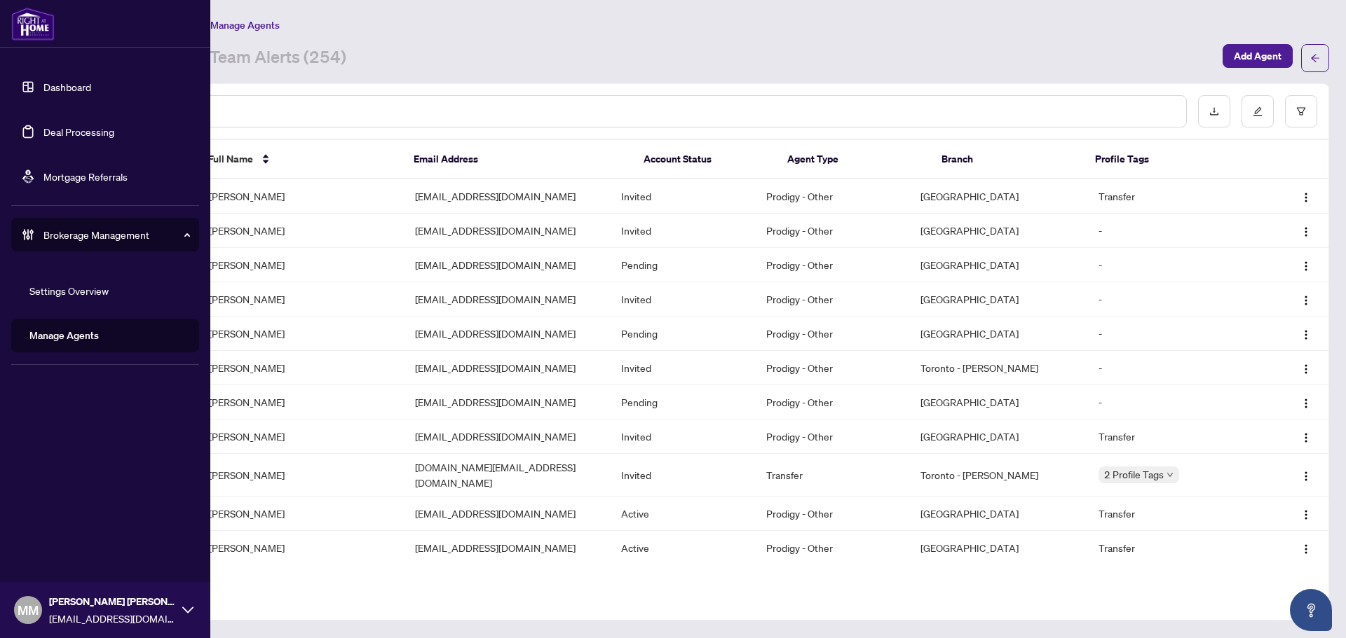
click at [47, 132] on link "Deal Processing" at bounding box center [78, 131] width 71 height 13
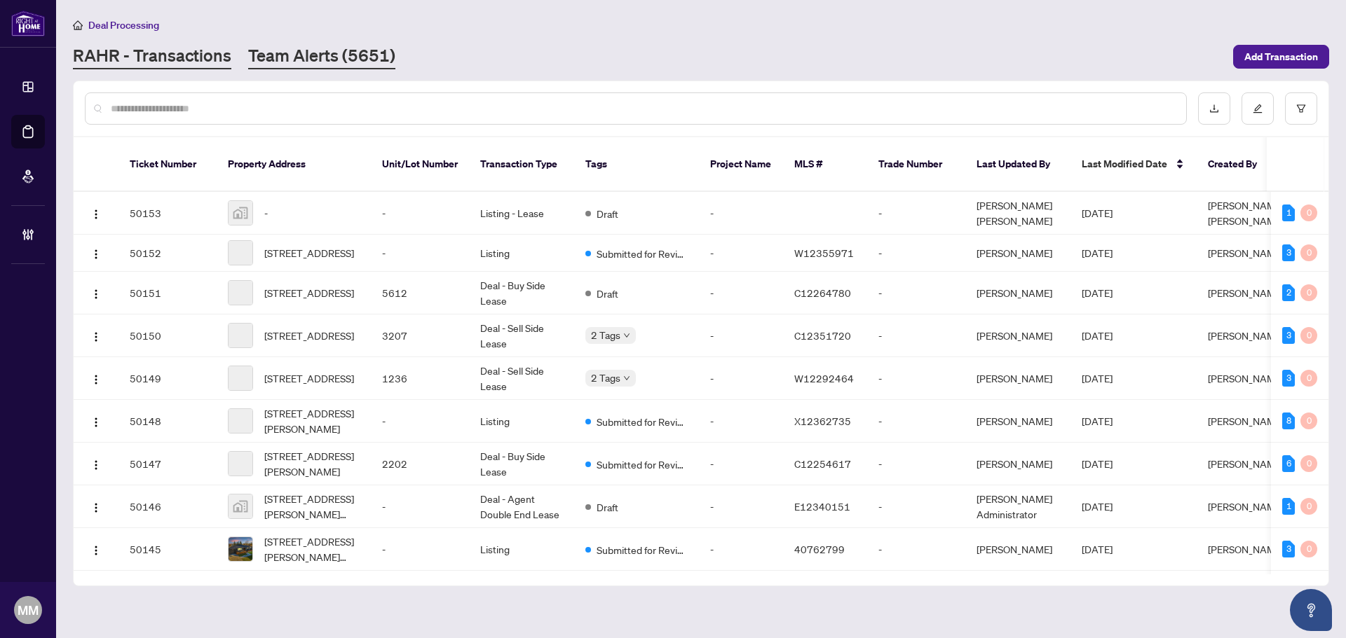
click at [313, 61] on link "Team Alerts (5651)" at bounding box center [321, 56] width 147 height 25
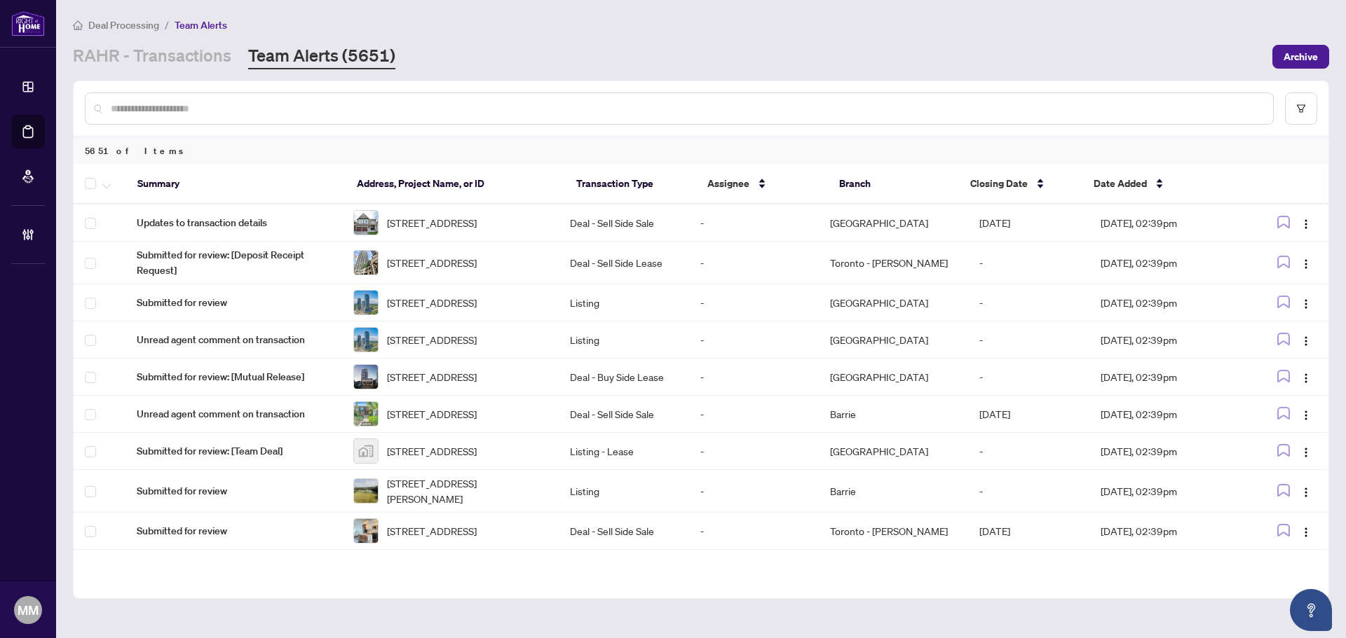
click at [1298, 128] on div at bounding box center [701, 108] width 1254 height 55
click at [1296, 115] on button "button" at bounding box center [1301, 109] width 32 height 32
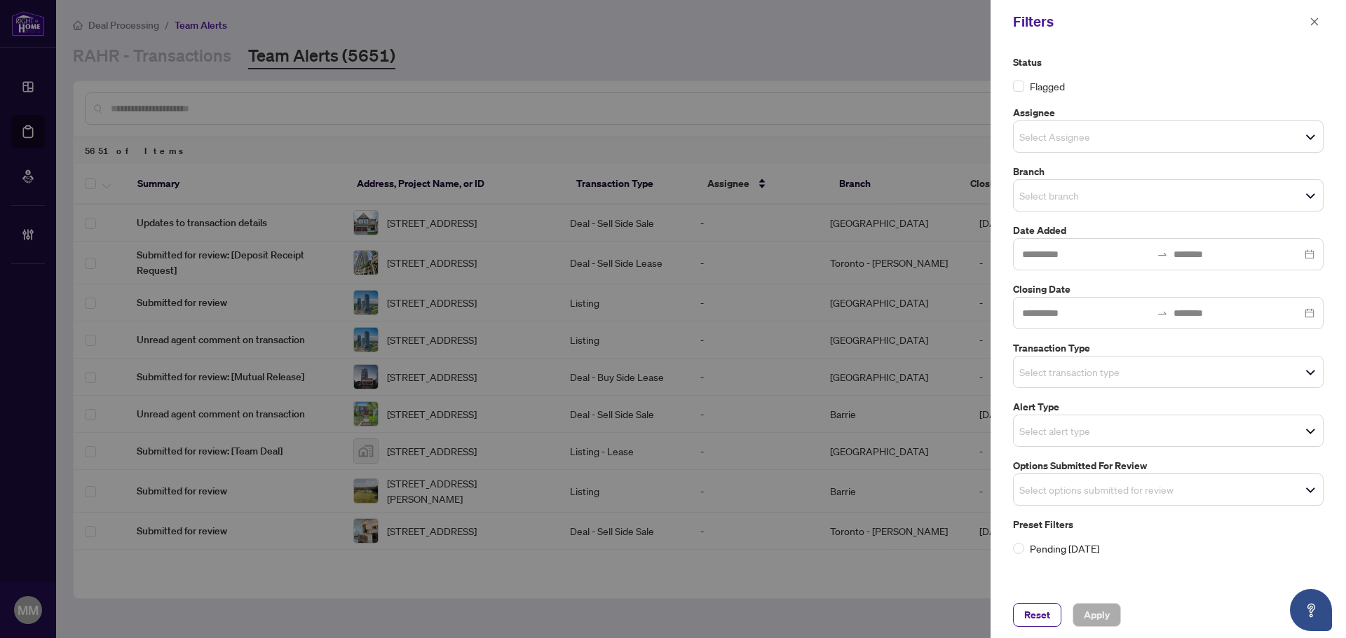
click at [1105, 144] on input "search" at bounding box center [1068, 136] width 98 height 17
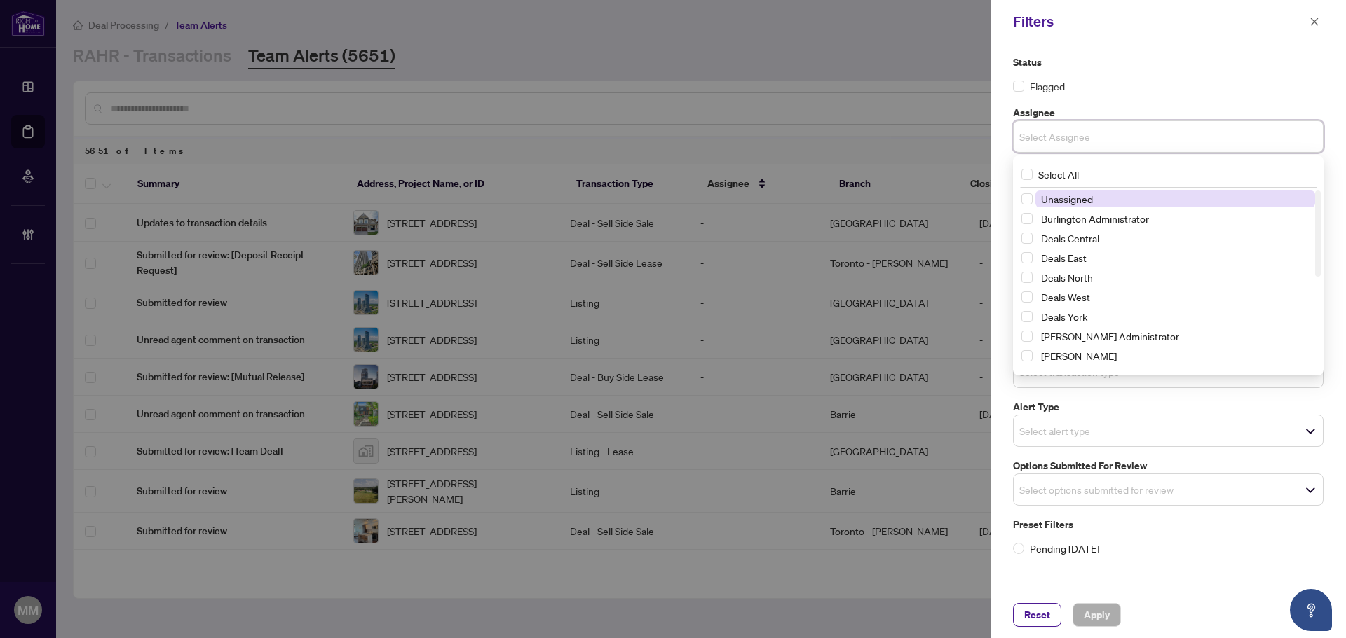
click at [1110, 145] on span "Select Assignee" at bounding box center [1167, 137] width 309 height 20
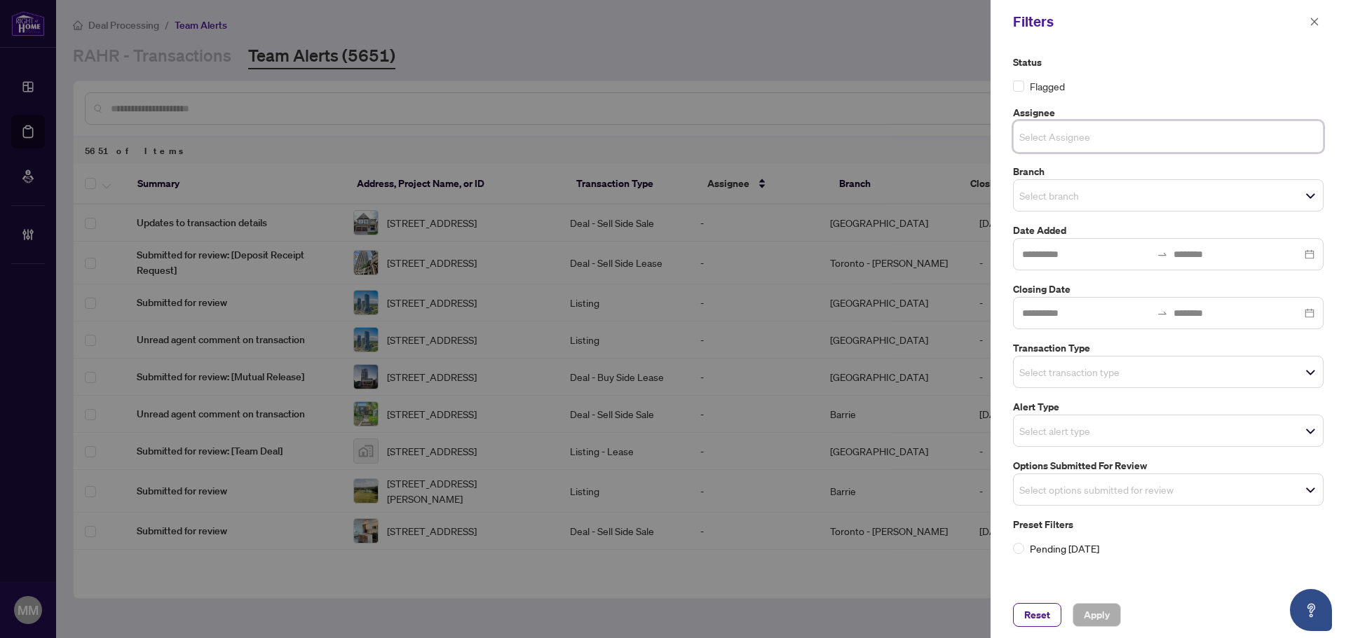
click at [1071, 205] on div "Select branch" at bounding box center [1168, 195] width 310 height 32
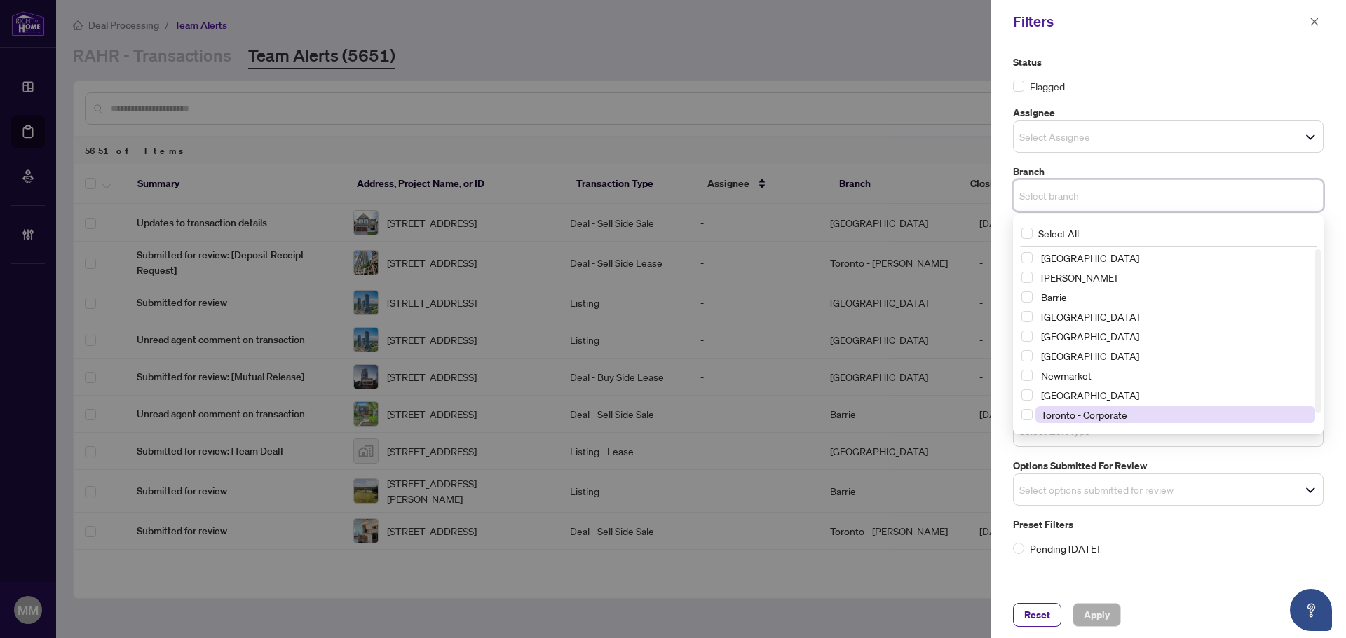
scroll to position [17, 0]
click at [1069, 409] on span "Toronto - [PERSON_NAME]" at bounding box center [1175, 417] width 280 height 17
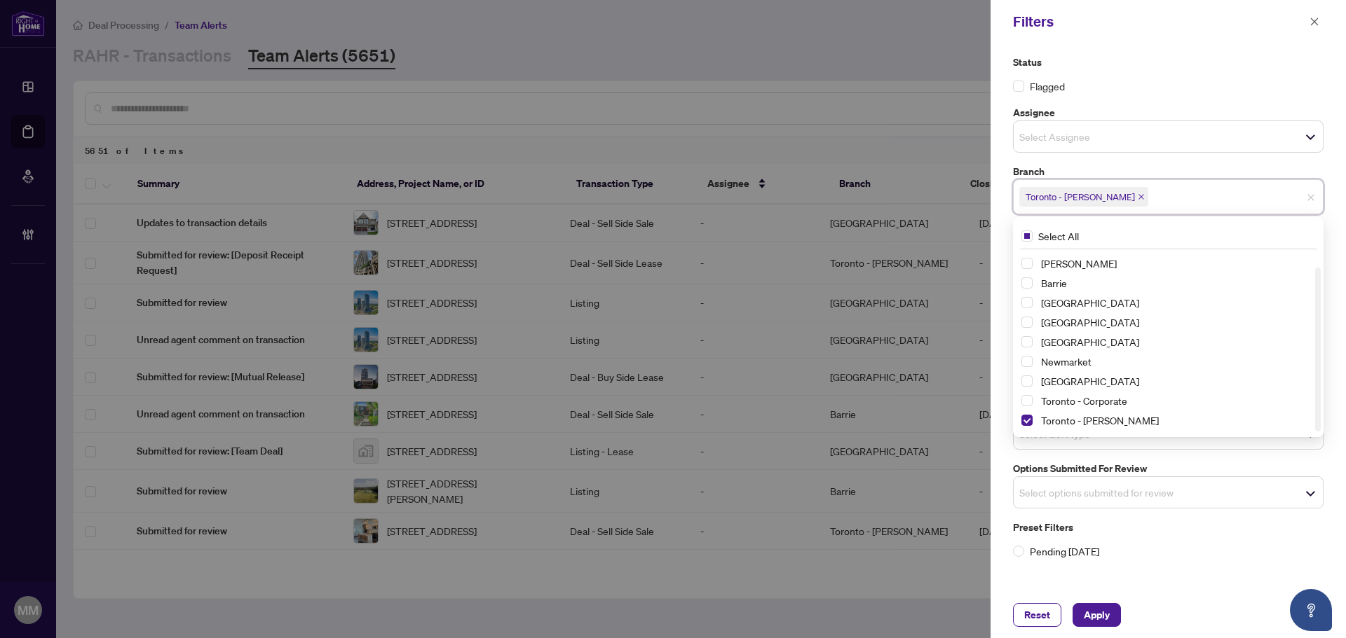
click at [1186, 571] on div "Status Flagged Assignee Select Assignee Select All Unassigned Burlington Admini…" at bounding box center [1167, 317] width 355 height 549
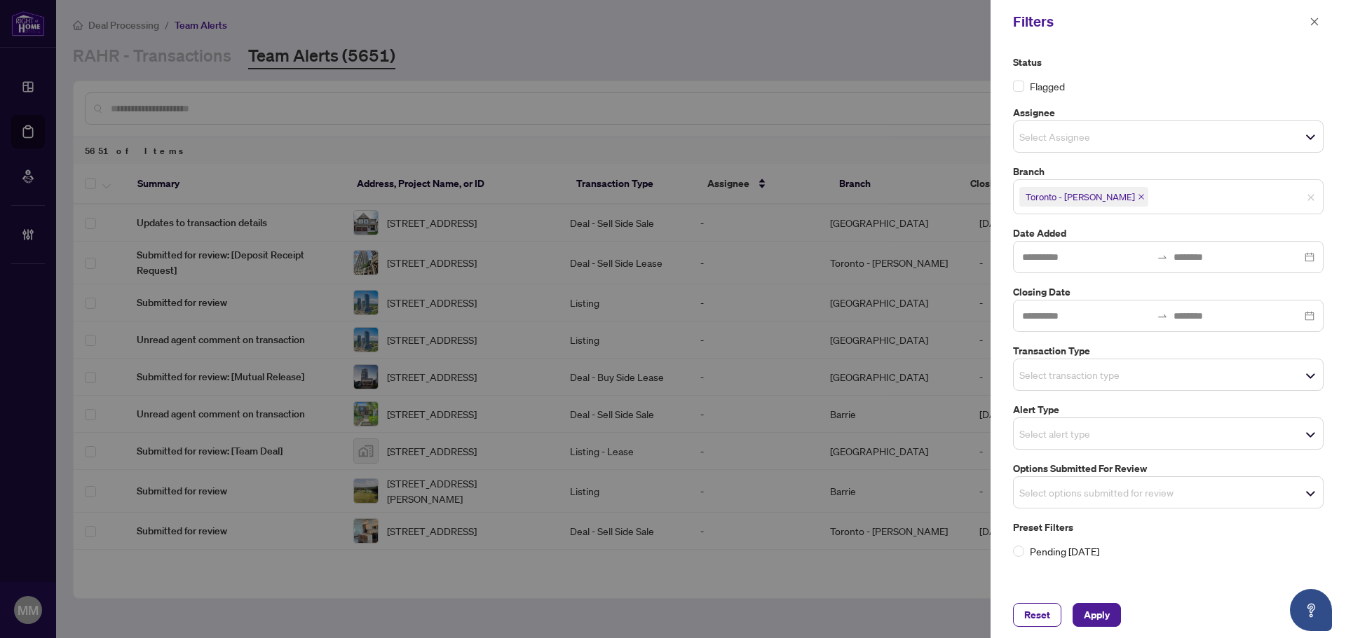
click at [1195, 493] on span "Select options submitted for review" at bounding box center [1167, 493] width 309 height 20
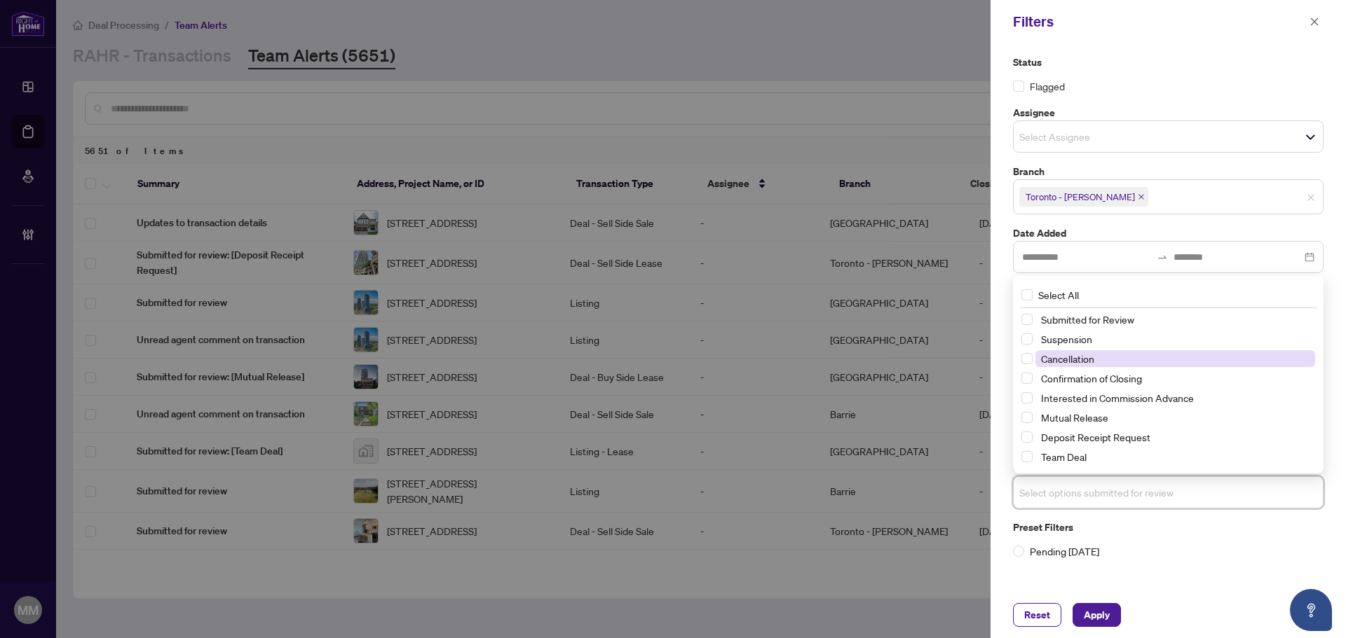
click at [1169, 355] on span "Cancellation" at bounding box center [1175, 358] width 280 height 17
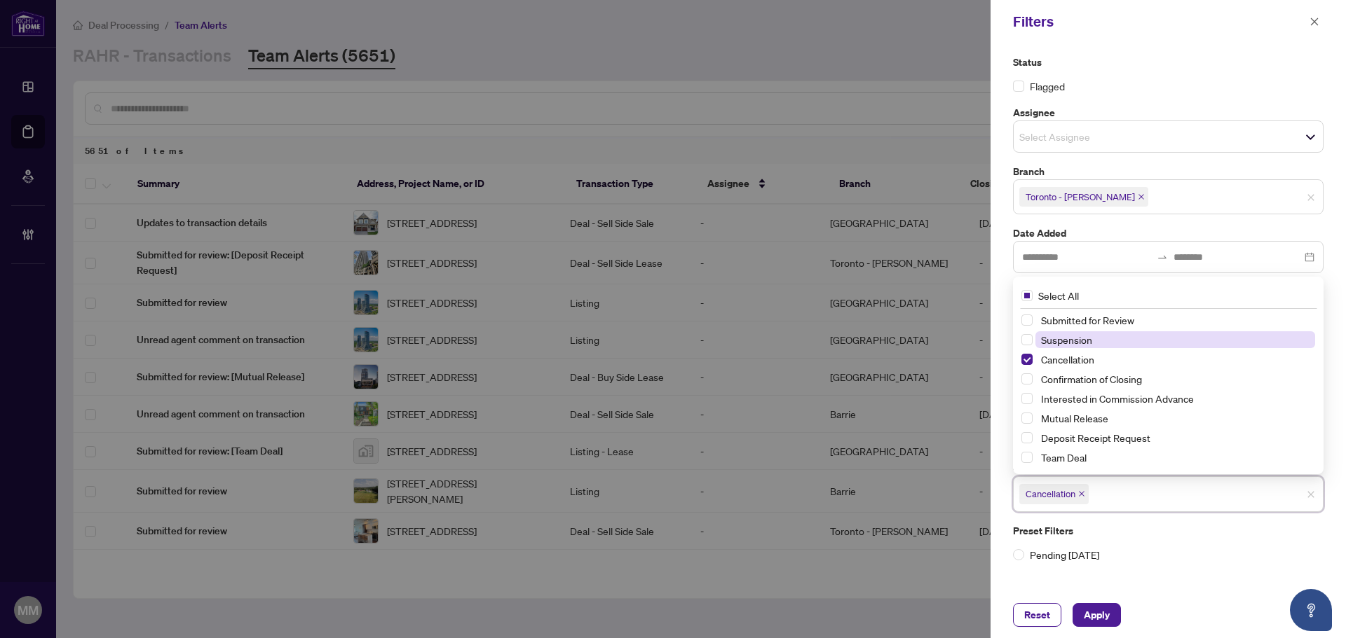
click at [1173, 343] on span "Suspension" at bounding box center [1175, 339] width 280 height 17
click at [1088, 626] on button "Apply" at bounding box center [1096, 615] width 48 height 24
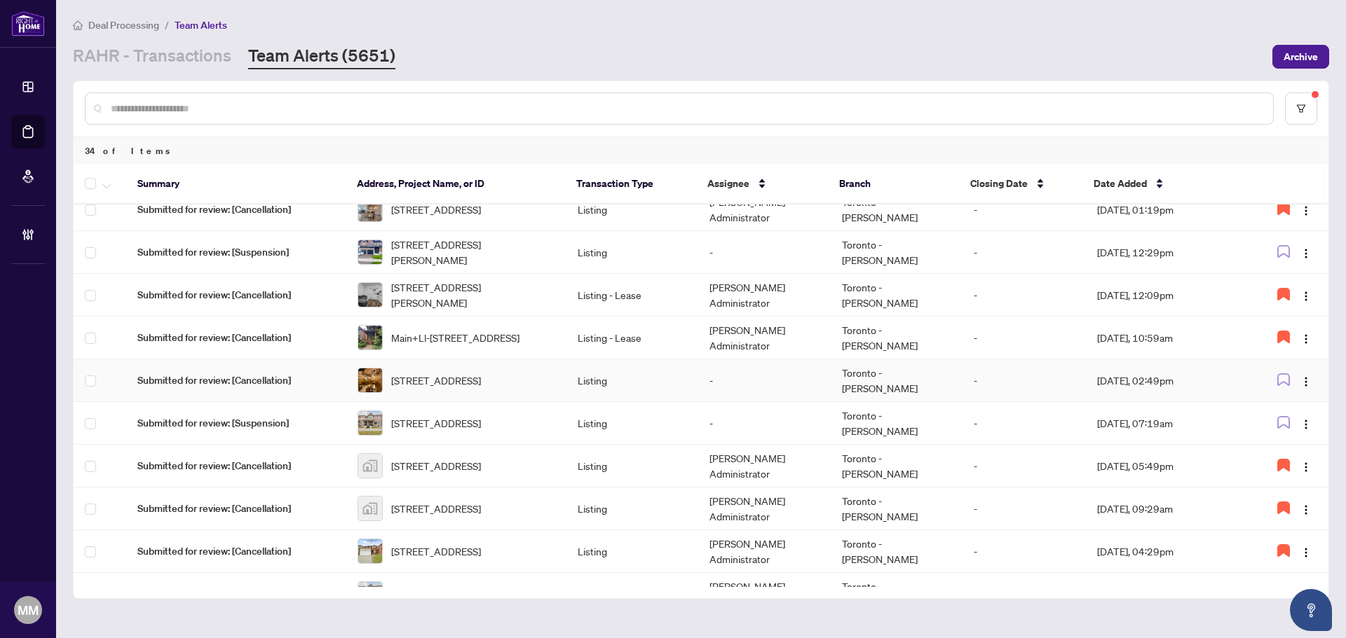
scroll to position [0, 0]
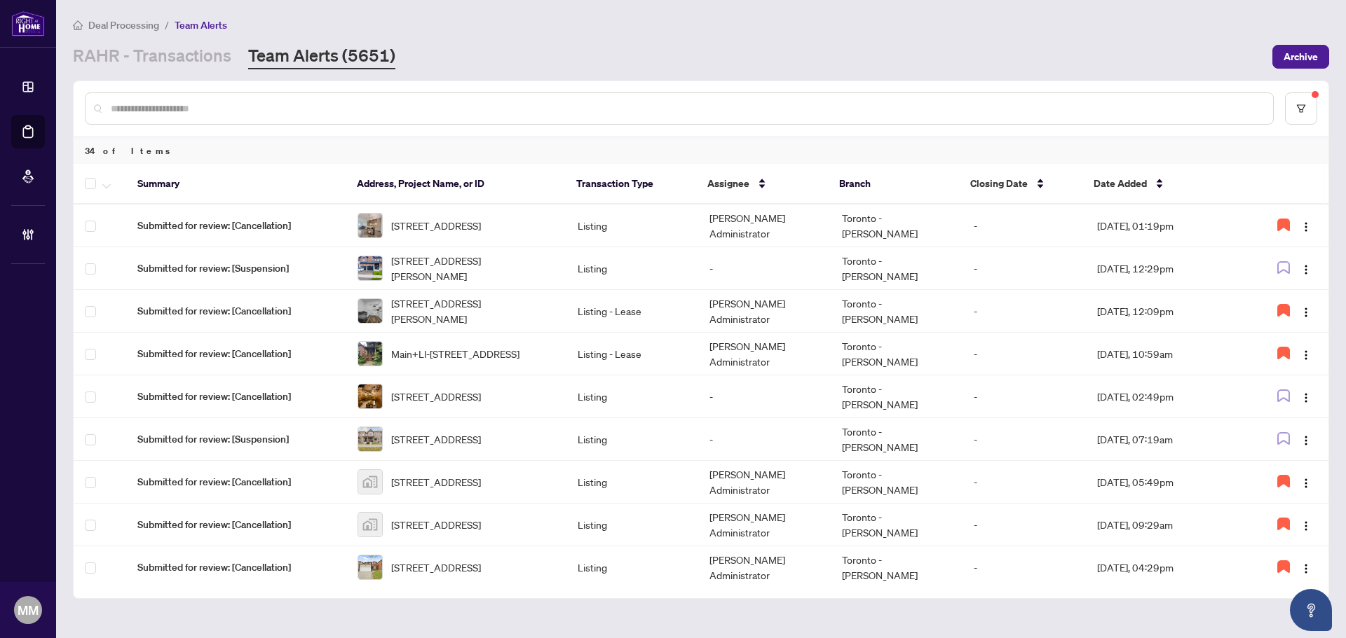
click at [186, 70] on main "Deal Processing / Team Alerts RAHR - Transactions Team Alerts (5651) Archive 34…" at bounding box center [700, 319] width 1289 height 638
click at [199, 62] on link "RAHR - Transactions" at bounding box center [152, 56] width 158 height 25
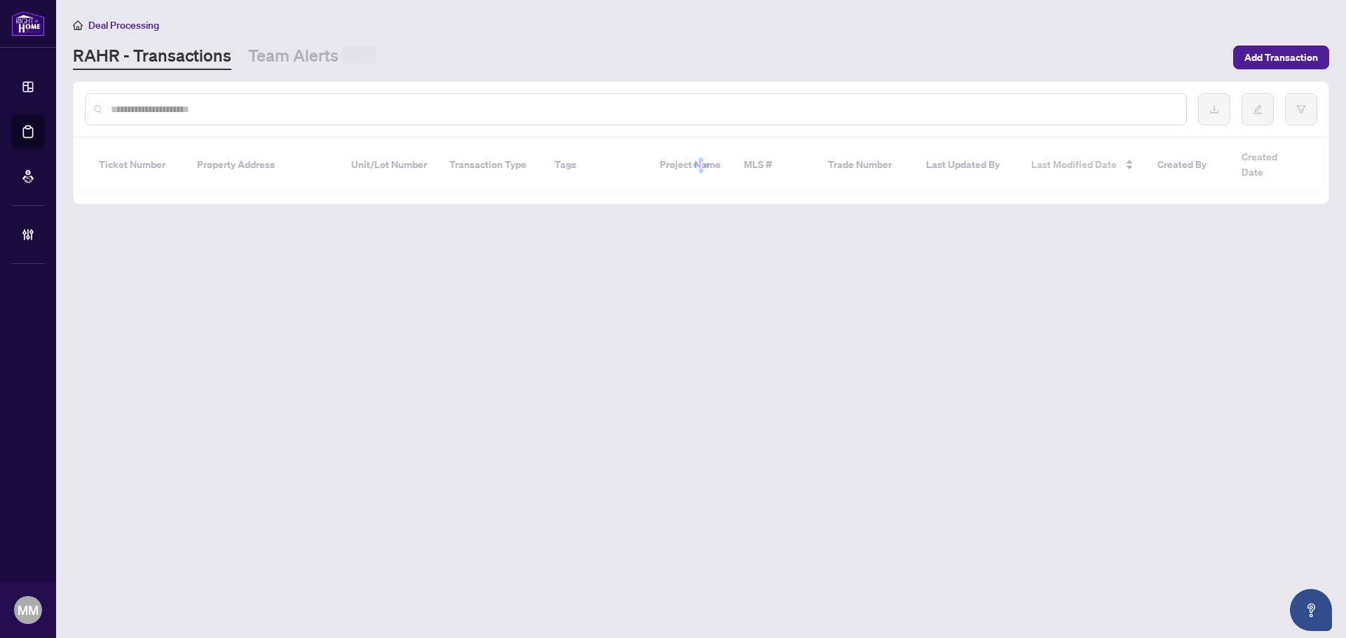
click at [312, 109] on input "text" at bounding box center [643, 109] width 1064 height 15
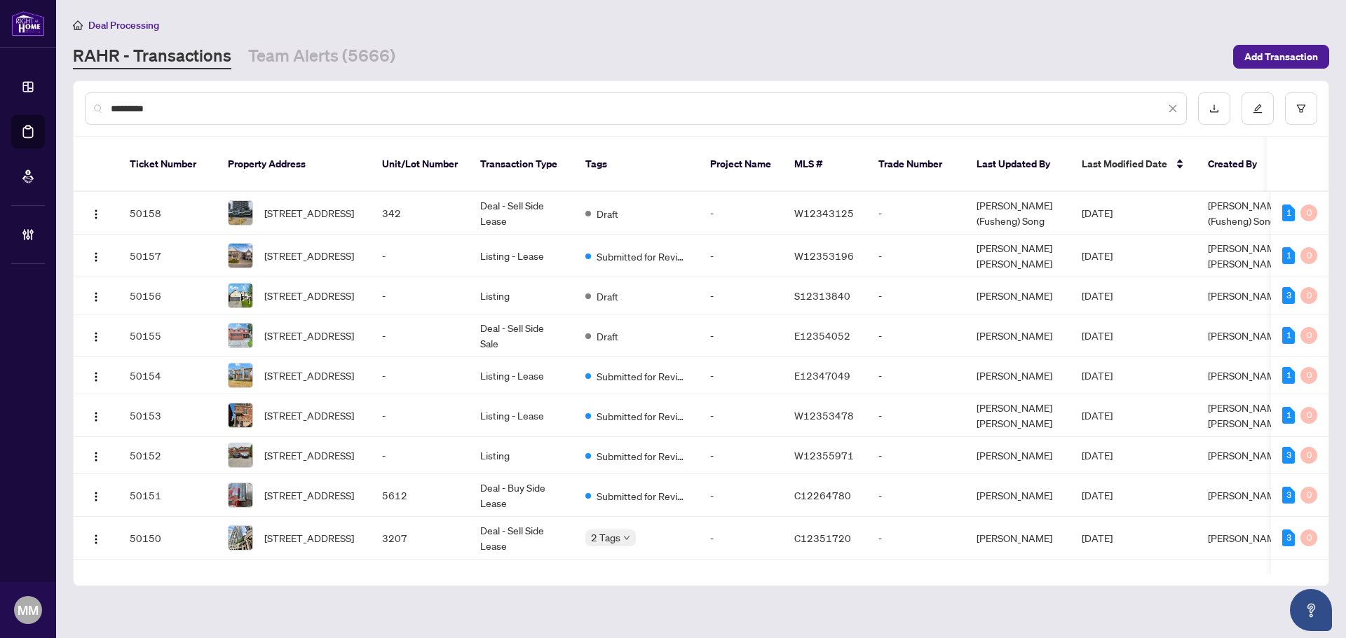
type input "*********"
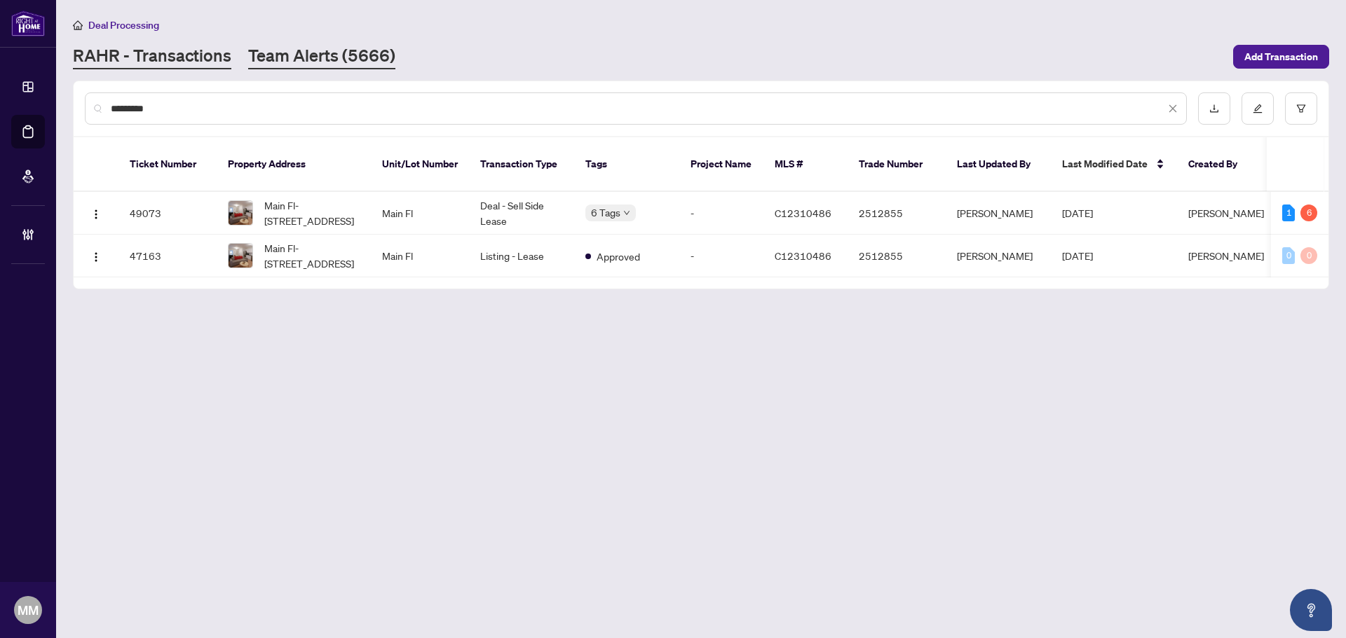
click at [309, 53] on link "Team Alerts (5666)" at bounding box center [321, 56] width 147 height 25
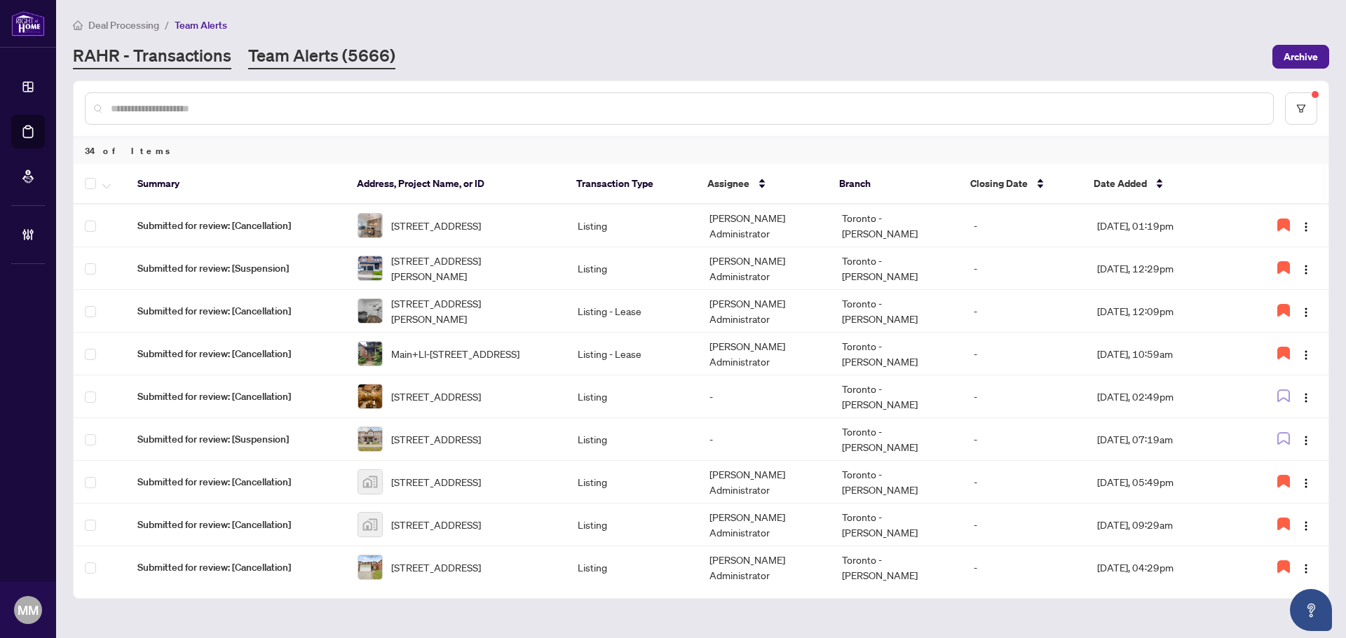
click at [220, 53] on link "RAHR - Transactions" at bounding box center [152, 56] width 158 height 25
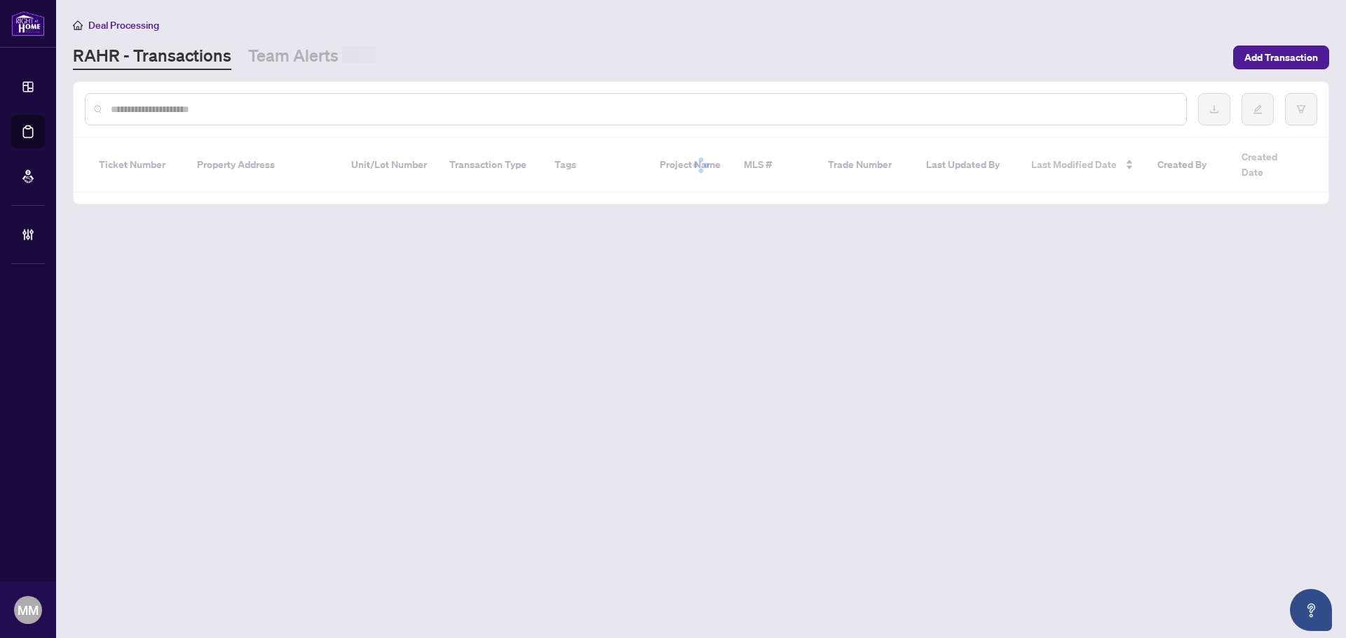
drag, startPoint x: 220, startPoint y: 53, endPoint x: 278, endPoint y: 115, distance: 85.3
click at [278, 115] on div at bounding box center [636, 109] width 1102 height 32
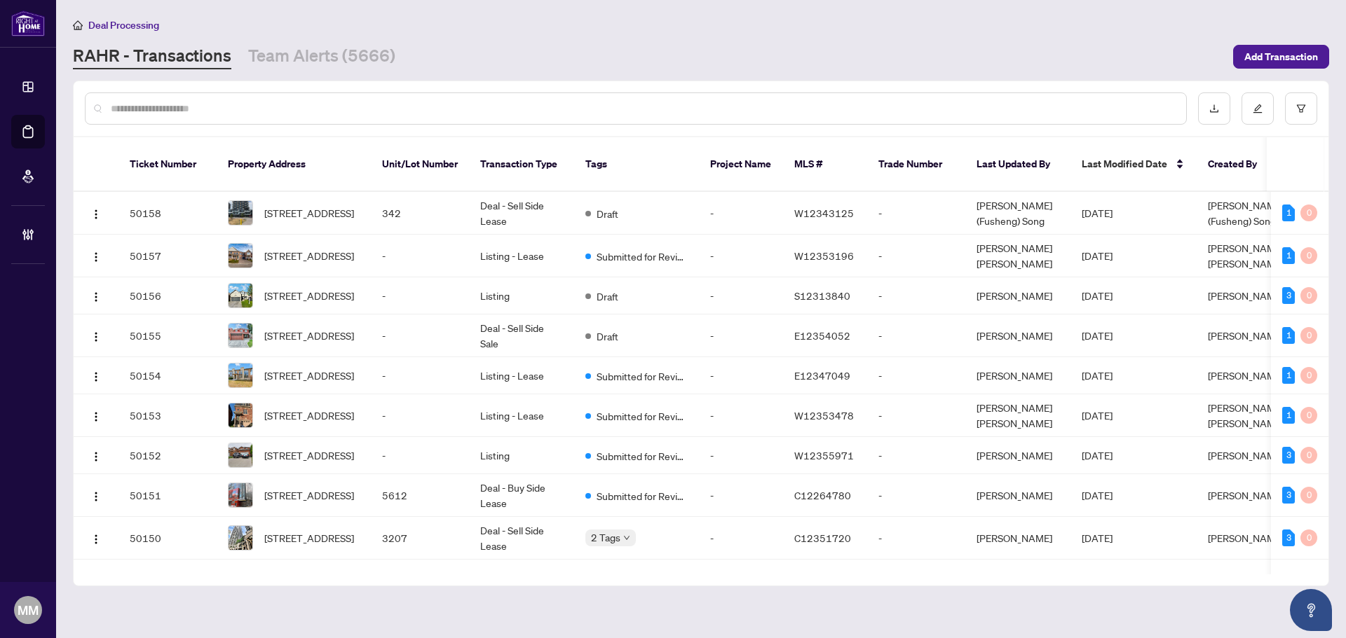
click at [279, 116] on div at bounding box center [636, 109] width 1102 height 32
click at [255, 116] on div at bounding box center [636, 109] width 1102 height 32
click at [255, 110] on input "text" at bounding box center [643, 108] width 1064 height 15
type input "*********"
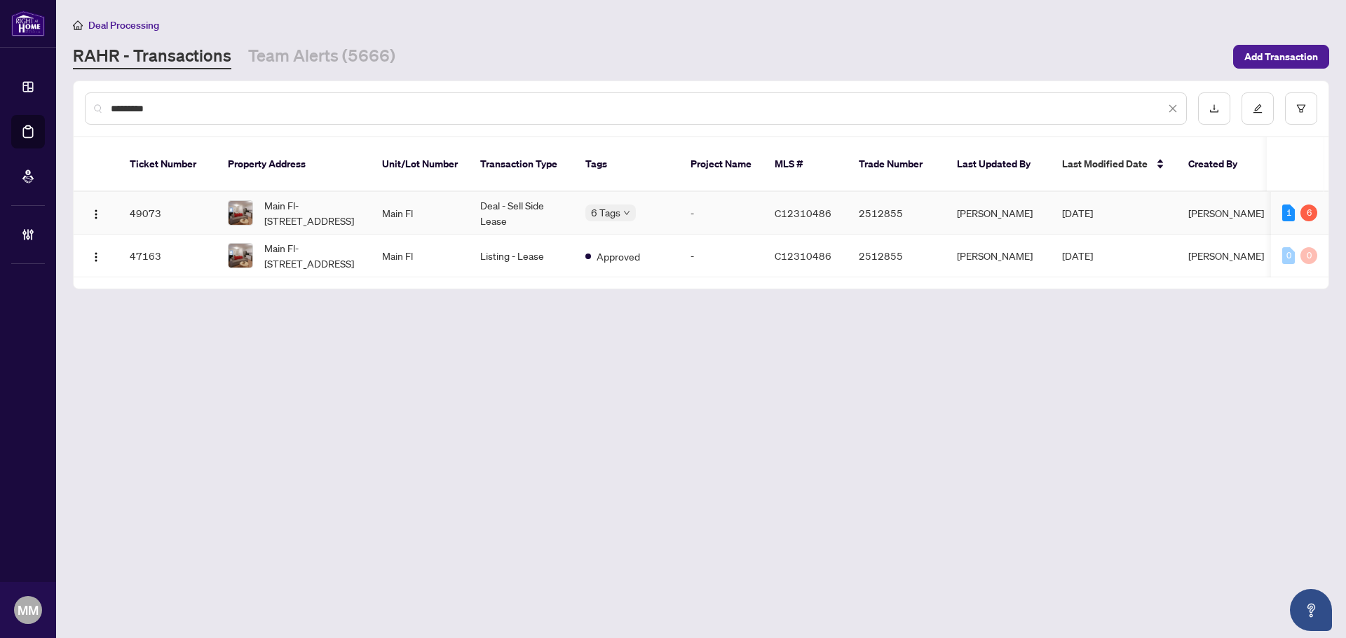
click at [794, 192] on td "C12310486" at bounding box center [805, 213] width 84 height 43
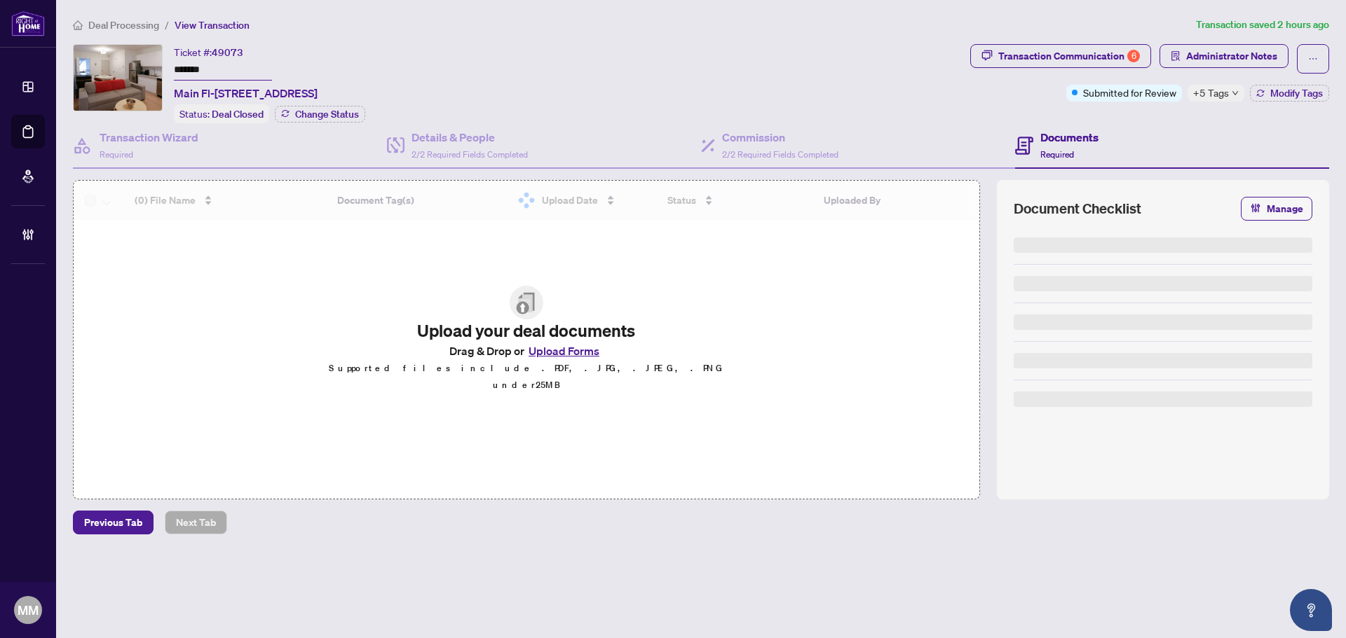
click at [1155, 55] on div "Transaction Communication 6 Administrator Notes" at bounding box center [1149, 58] width 359 height 29
click at [1136, 52] on div "6" at bounding box center [1133, 56] width 13 height 13
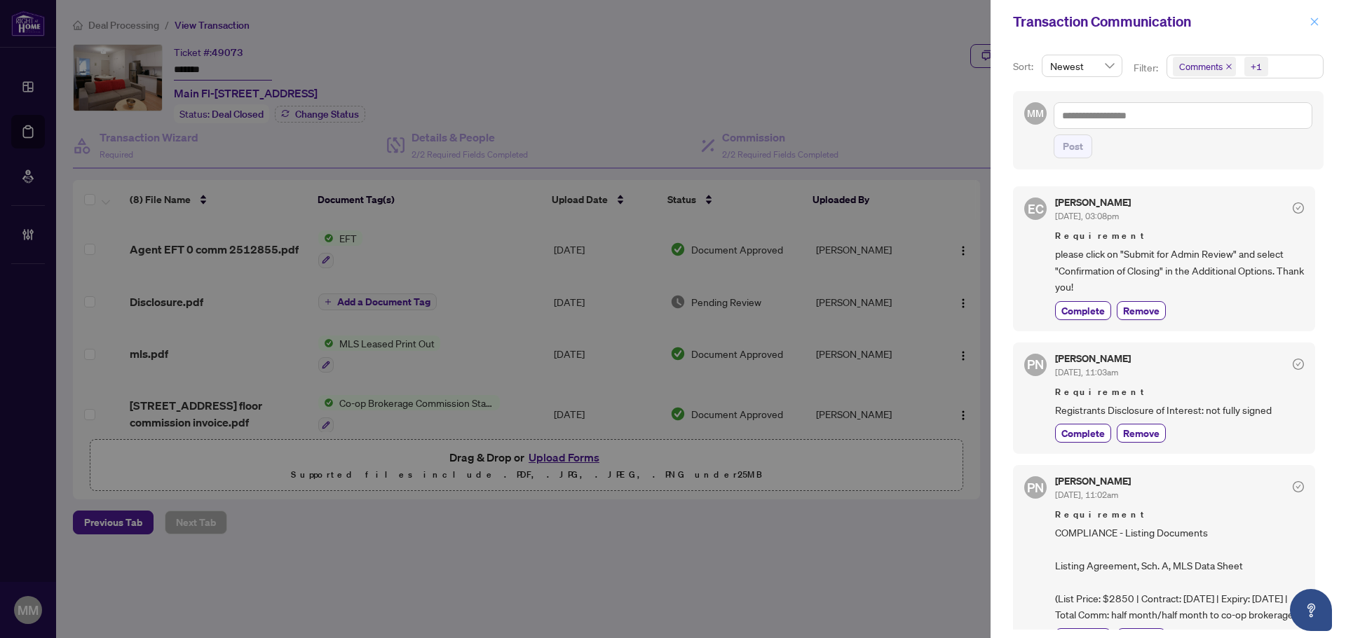
click at [1316, 21] on icon "close" at bounding box center [1314, 22] width 10 height 10
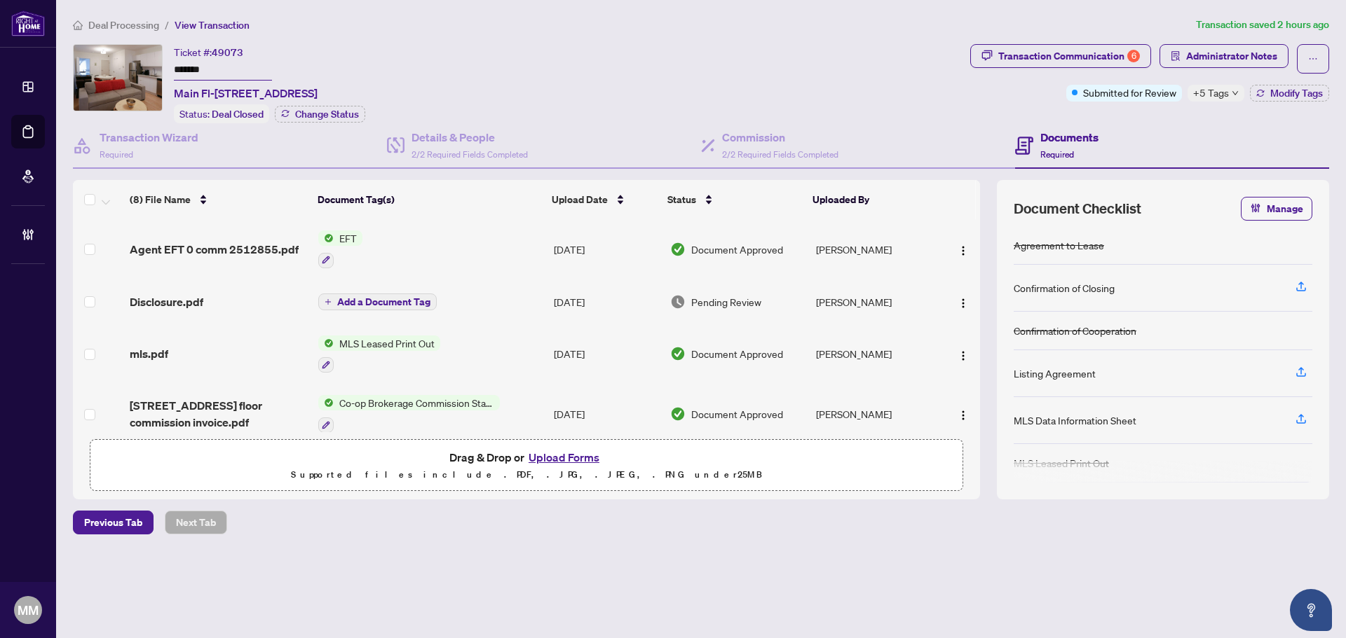
click at [1268, 68] on span "Administrator Notes" at bounding box center [1223, 58] width 129 height 29
click at [1267, 65] on span "Administrator Notes" at bounding box center [1231, 56] width 91 height 22
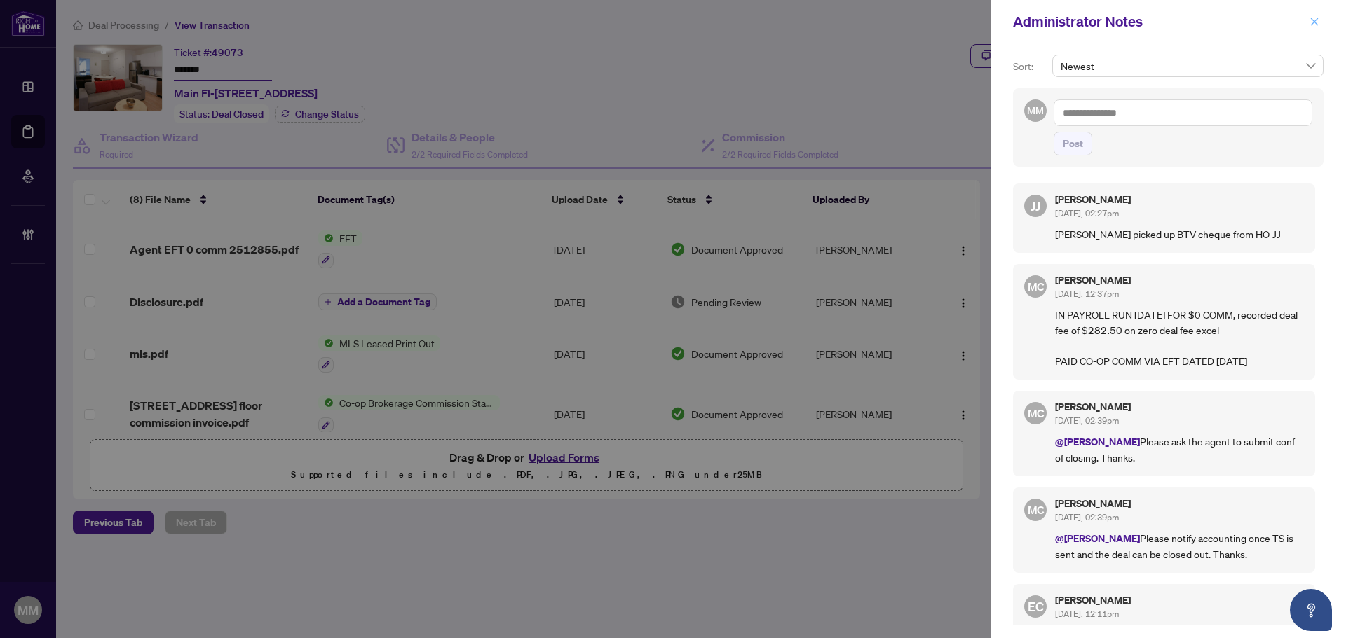
click at [1310, 22] on icon "close" at bounding box center [1314, 22] width 10 height 10
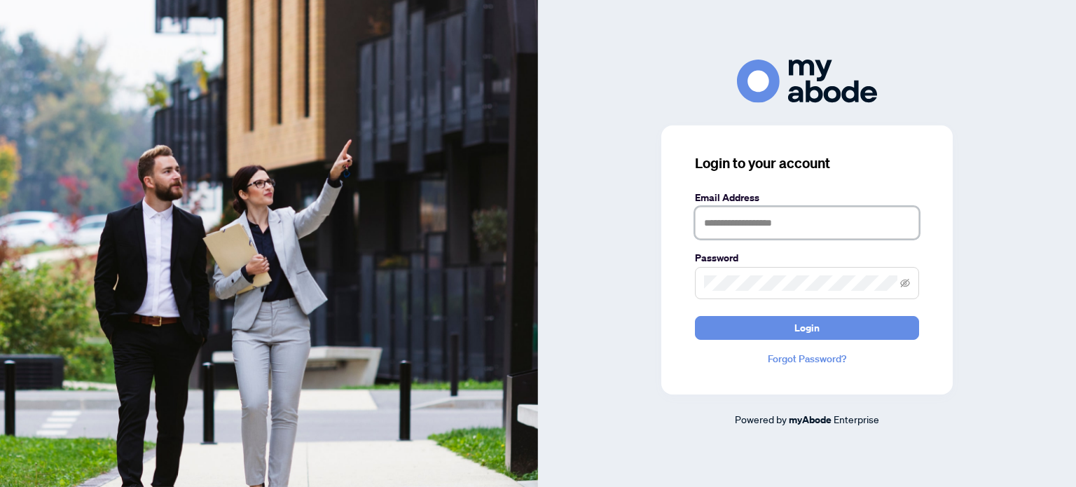
click at [802, 224] on input "text" at bounding box center [807, 223] width 224 height 32
type input "**********"
click at [695, 316] on button "Login" at bounding box center [807, 328] width 224 height 24
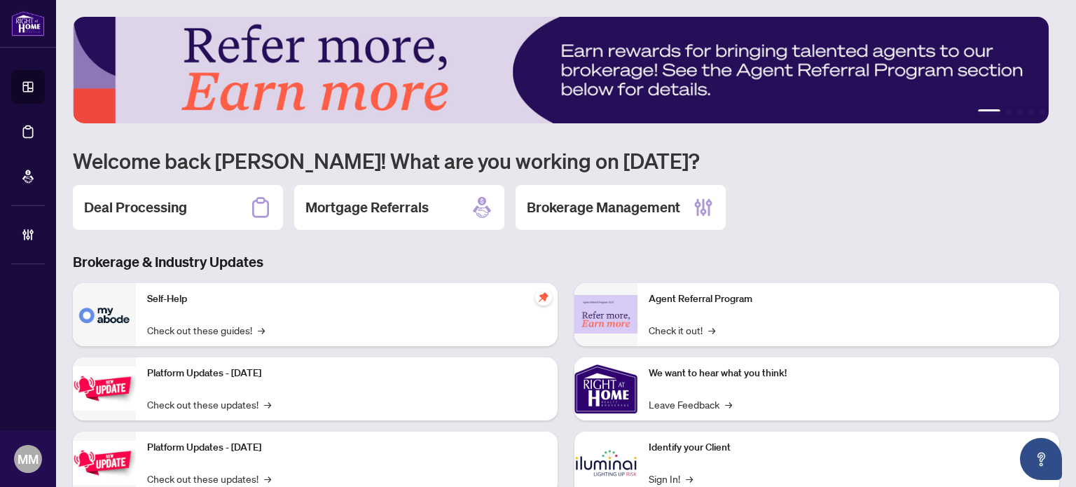
click at [608, 191] on div "Brokerage Management" at bounding box center [621, 207] width 210 height 45
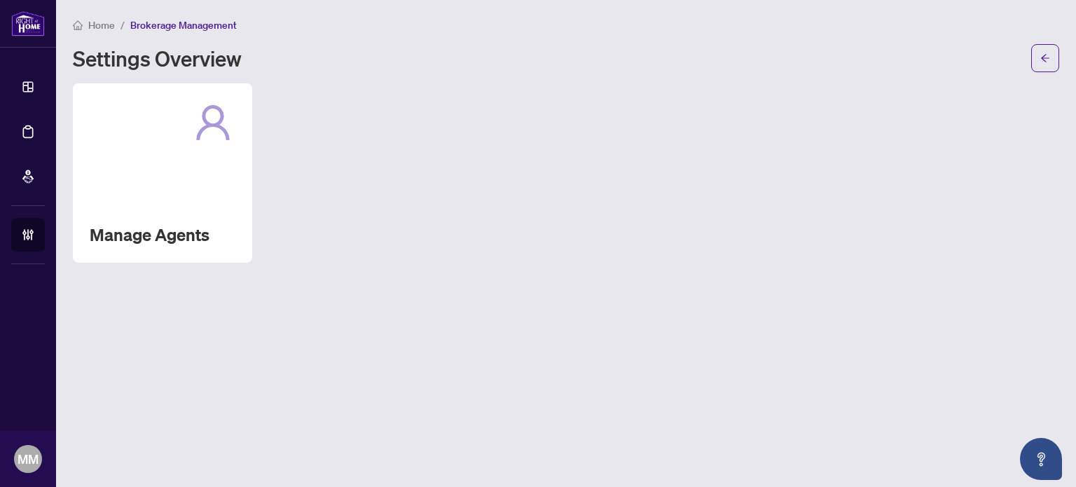
click at [228, 148] on div "Manage Agents" at bounding box center [162, 172] width 179 height 179
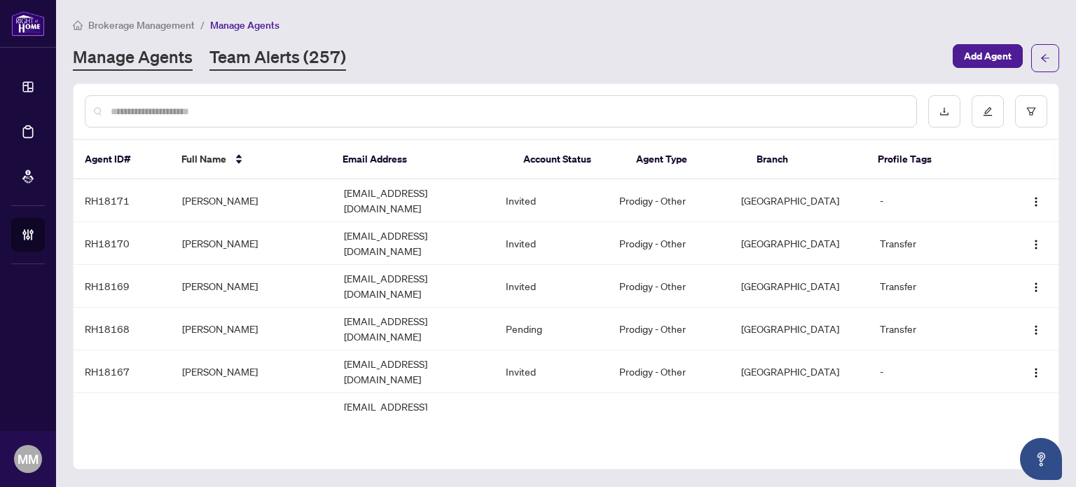
click at [260, 56] on link "Team Alerts (257)" at bounding box center [278, 58] width 137 height 25
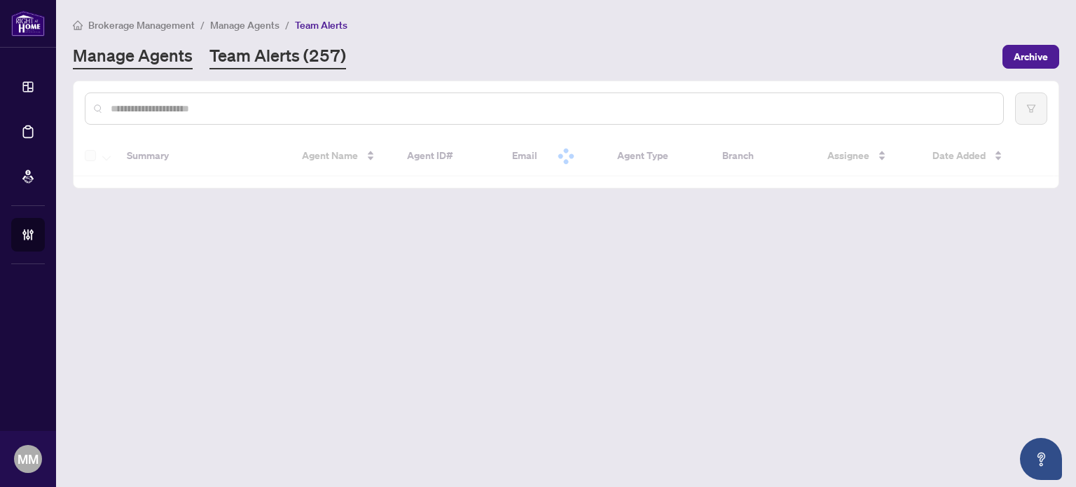
click at [96, 68] on link "Manage Agents" at bounding box center [133, 56] width 120 height 25
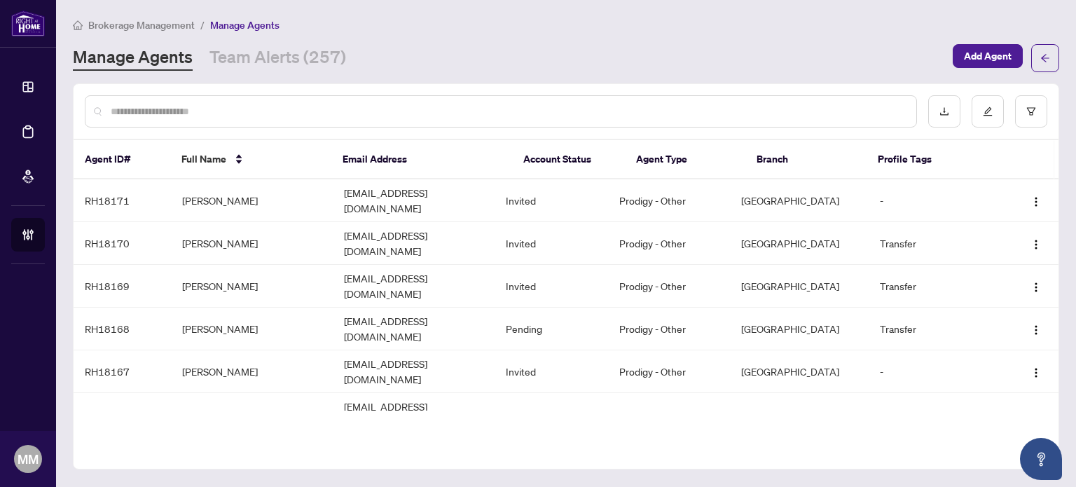
click at [138, 104] on input "text" at bounding box center [508, 111] width 795 height 15
type input "******"
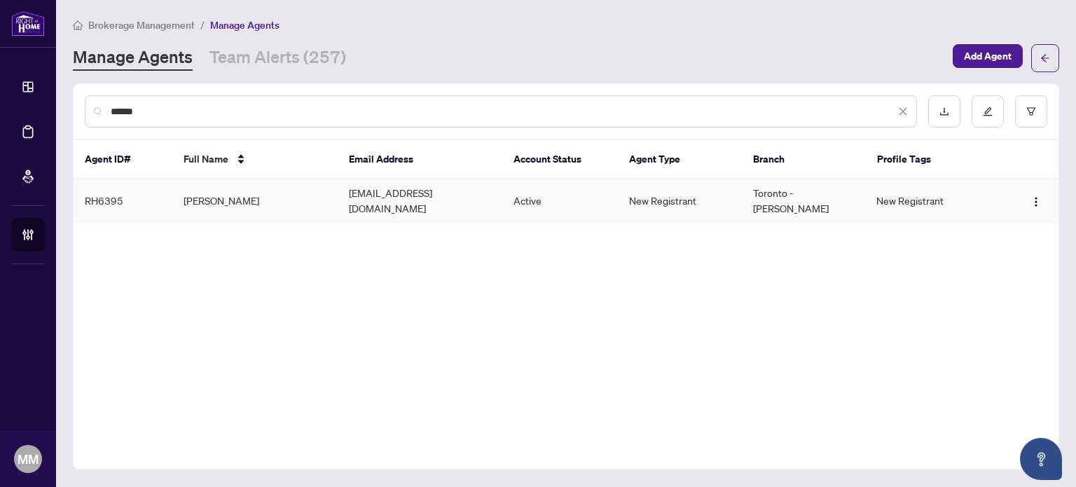
click at [257, 200] on td "[PERSON_NAME]" at bounding box center [254, 200] width 165 height 43
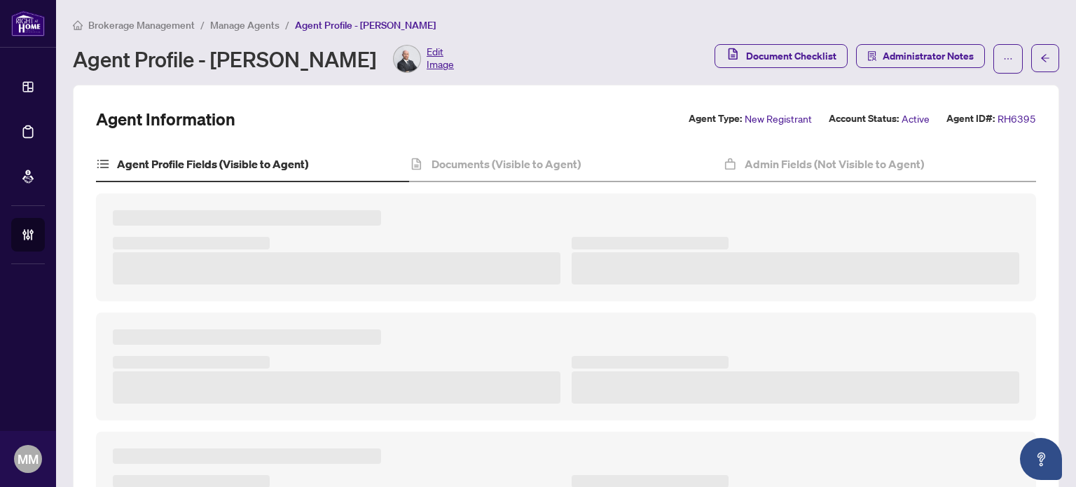
scroll to position [56, 0]
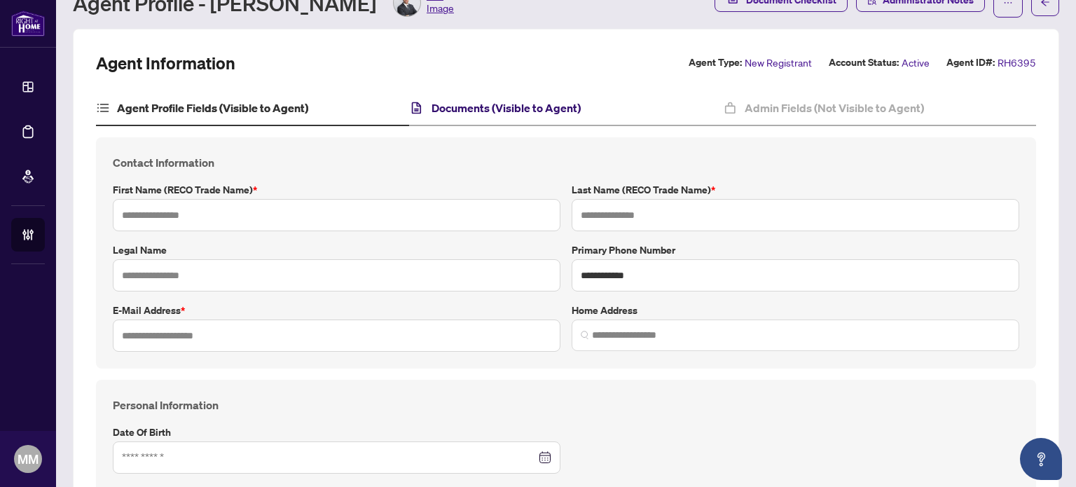
click at [509, 100] on h4 "Documents (Visible to Agent)" at bounding box center [506, 108] width 149 height 17
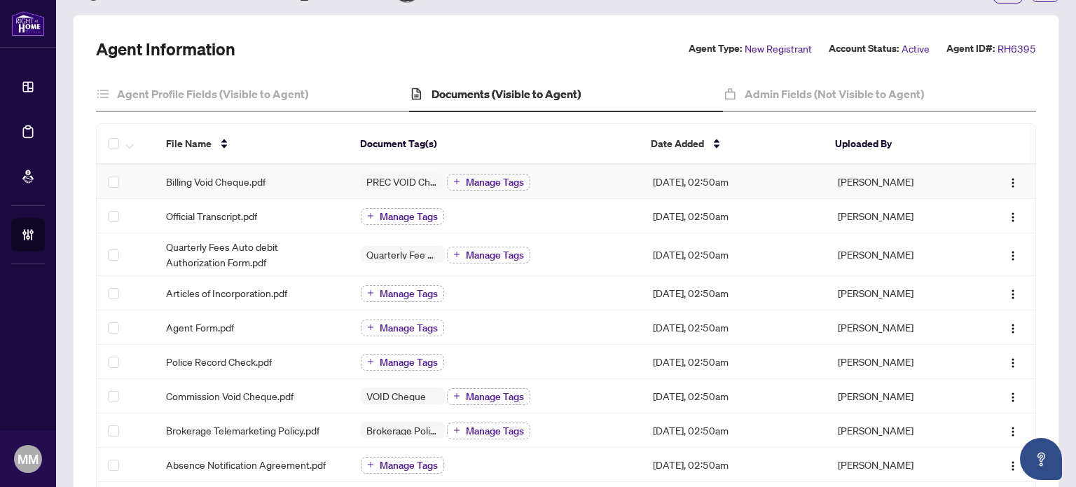
scroll to position [70, 0]
click at [310, 186] on div "Billing Void Cheque.pdf" at bounding box center [252, 181] width 172 height 15
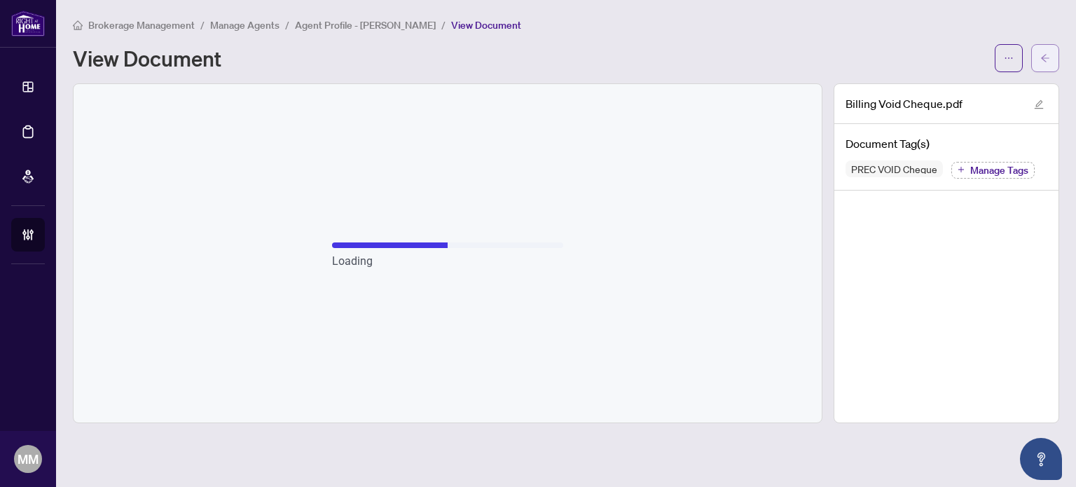
click at [1035, 48] on button "button" at bounding box center [1046, 58] width 28 height 28
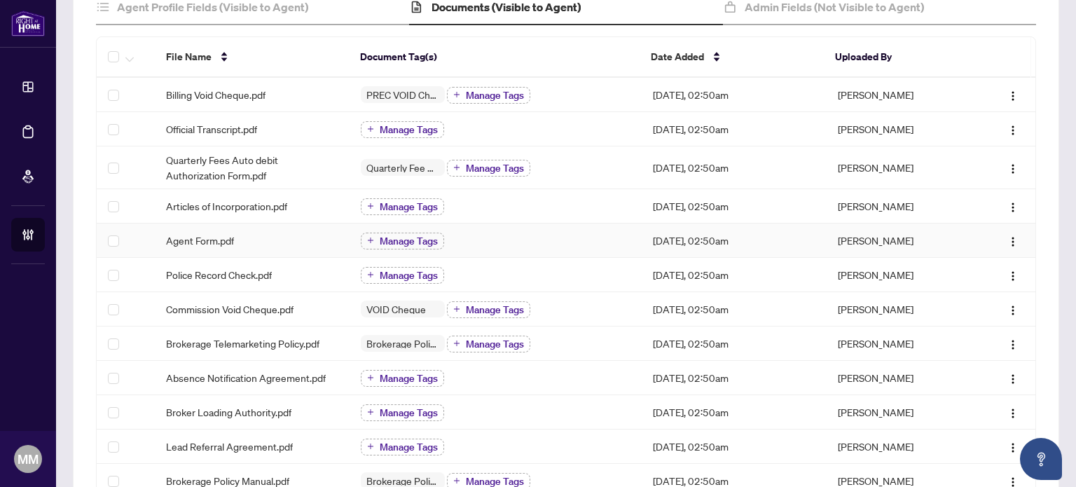
scroll to position [140, 0]
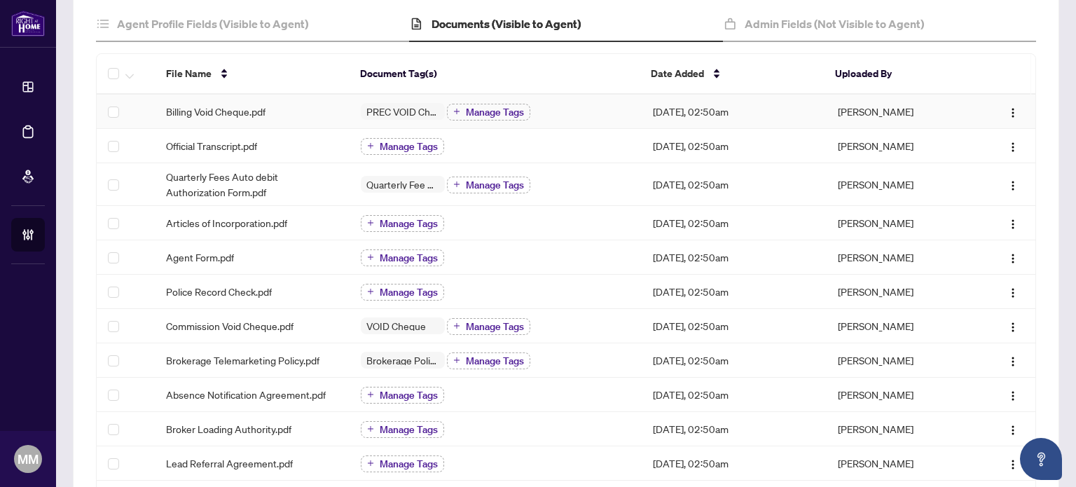
click at [327, 100] on td "Billing Void Cheque.pdf" at bounding box center [252, 112] width 195 height 34
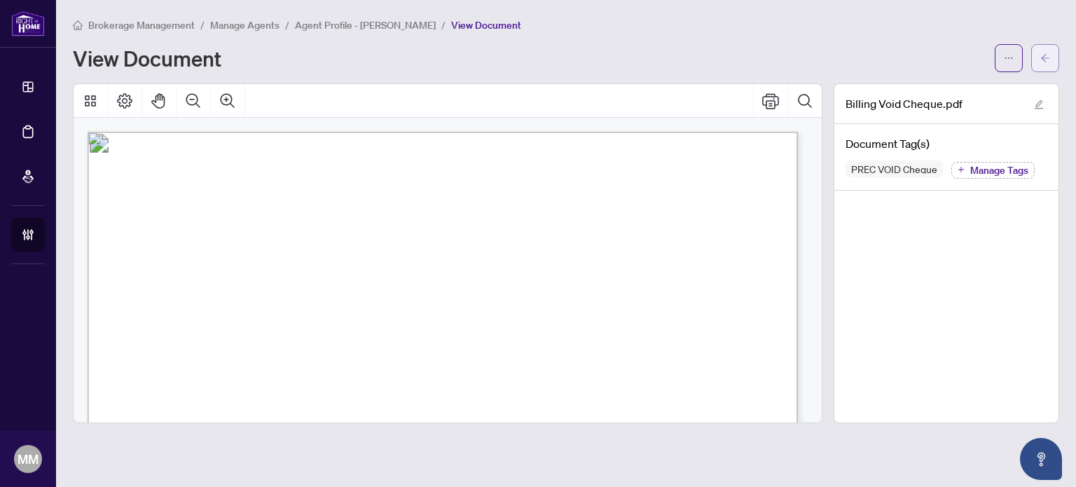
click at [1045, 50] on span "button" at bounding box center [1046, 58] width 10 height 22
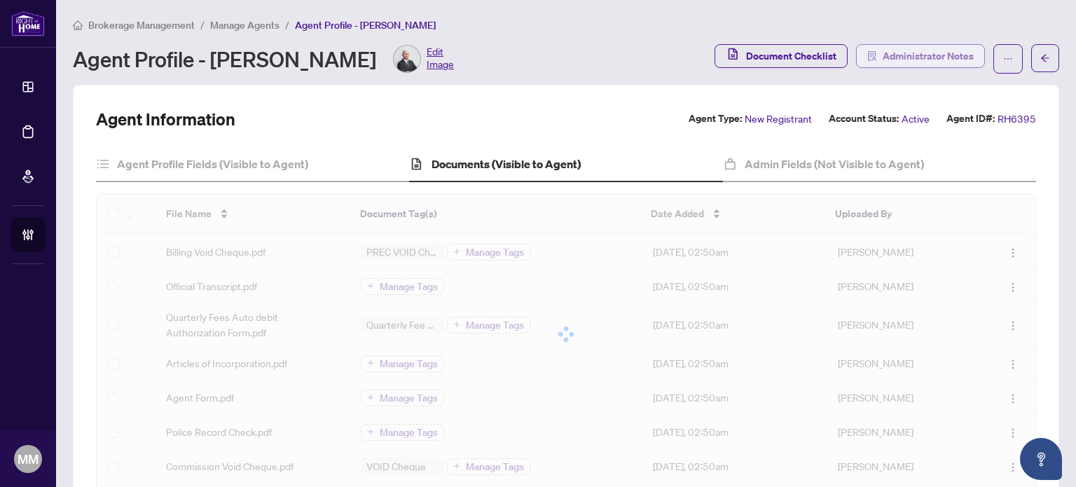
click at [896, 45] on span "Administrator Notes" at bounding box center [928, 56] width 91 height 22
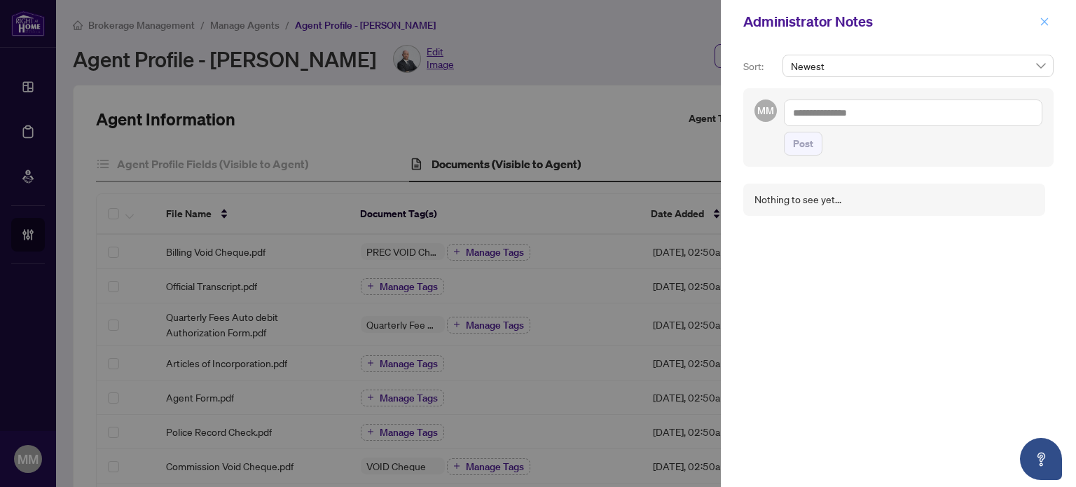
click at [1043, 16] on span "button" at bounding box center [1045, 22] width 10 height 22
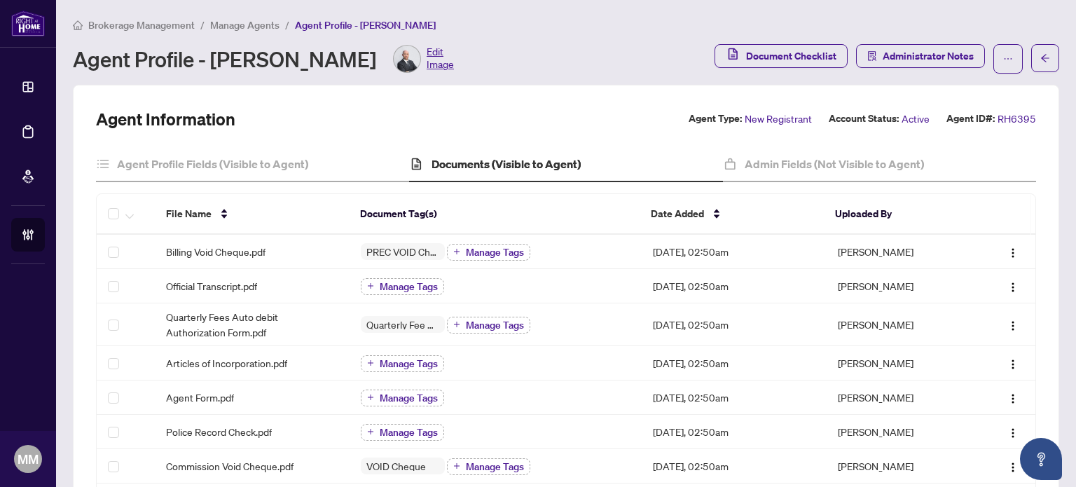
drag, startPoint x: 779, startPoint y: 170, endPoint x: 751, endPoint y: 181, distance: 30.2
click at [780, 169] on h4 "Admin Fields (Not Visible to Agent)" at bounding box center [834, 164] width 179 height 17
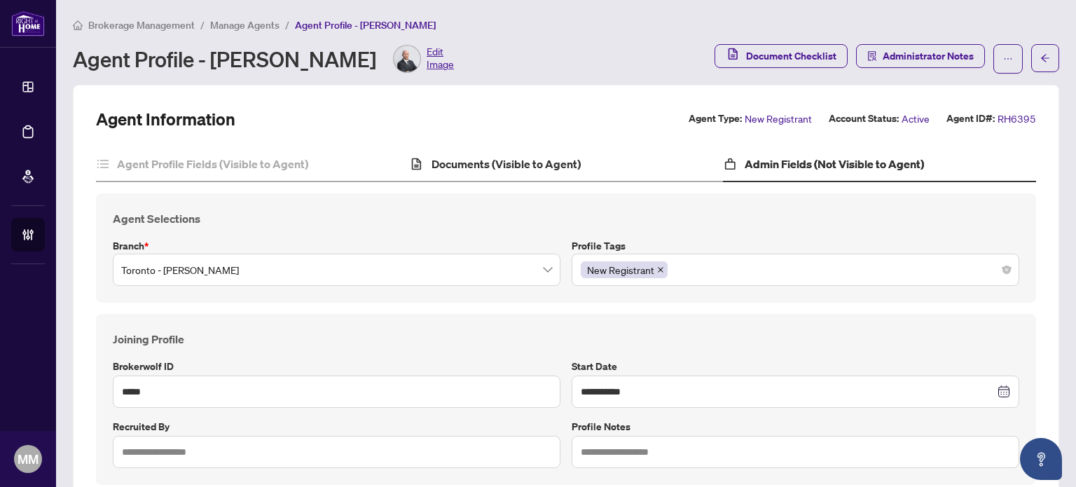
click at [617, 173] on div "Documents (Visible to Agent)" at bounding box center [565, 164] width 313 height 35
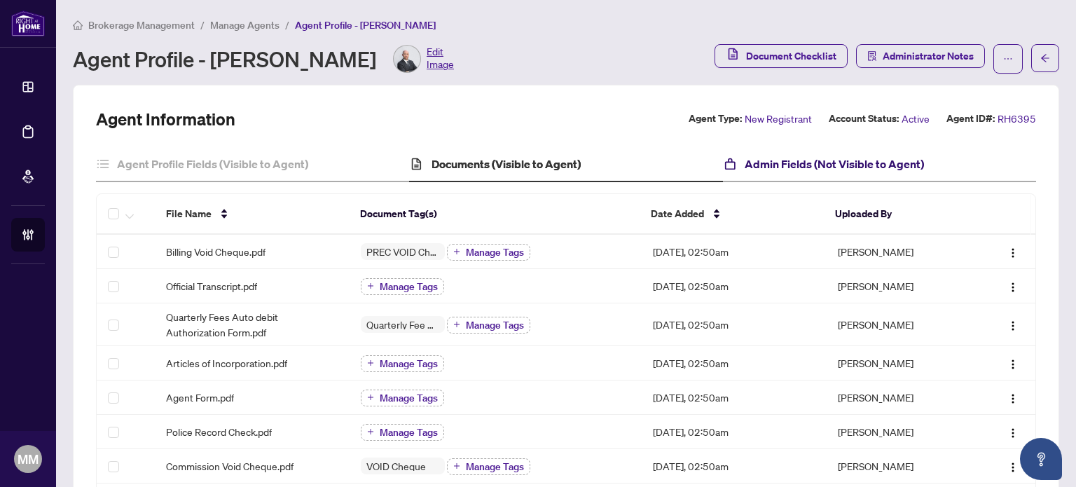
click at [756, 156] on h4 "Admin Fields (Not Visible to Agent)" at bounding box center [834, 164] width 179 height 17
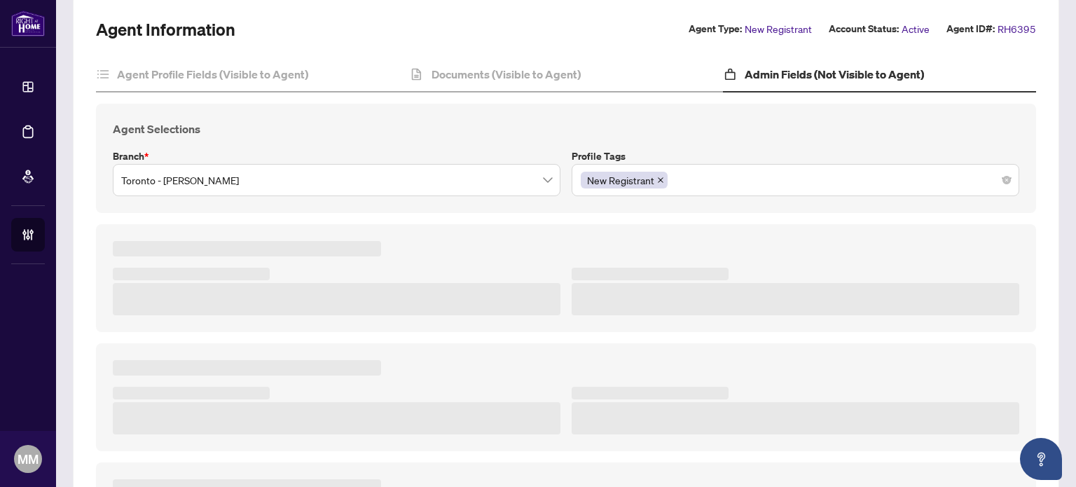
type textarea "******"
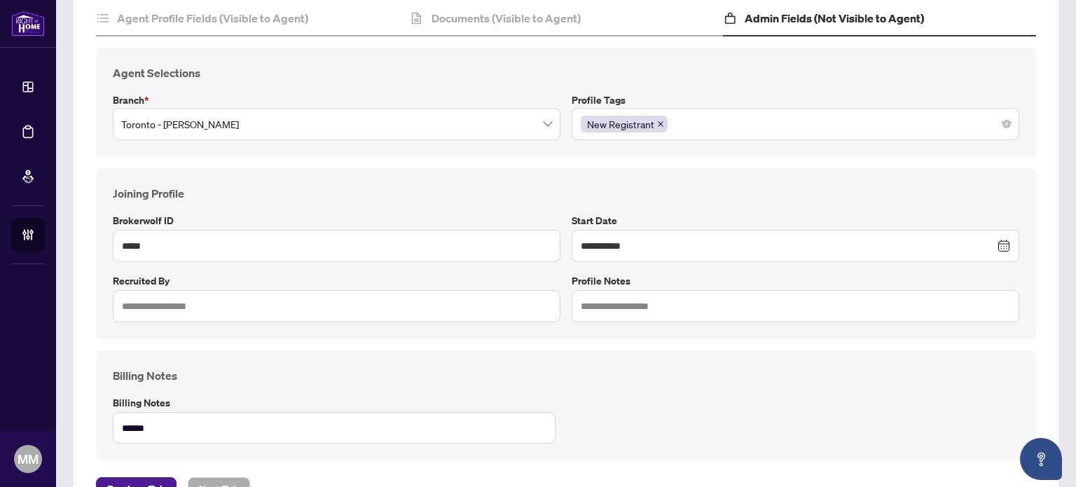
click at [527, 375] on h4 "Billing Notes" at bounding box center [566, 375] width 907 height 17
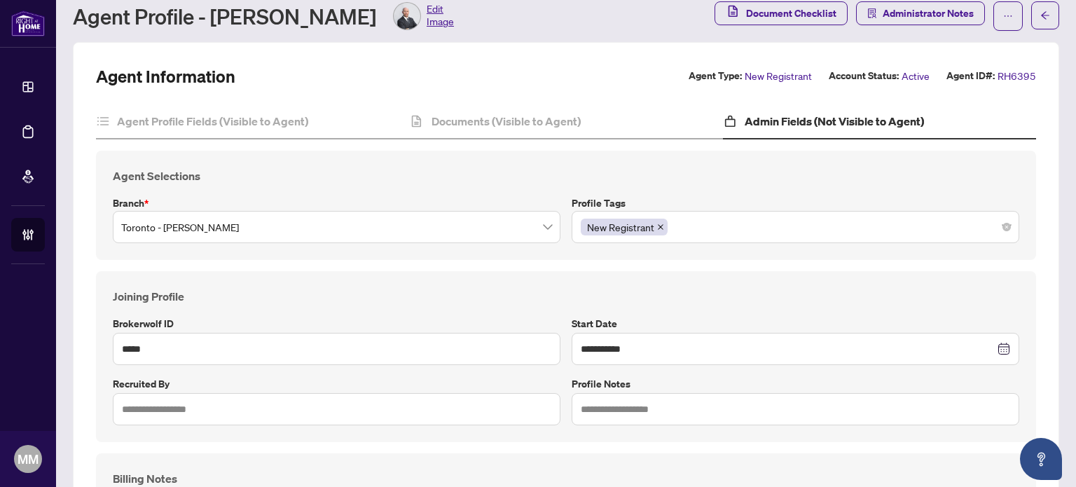
scroll to position [0, 0]
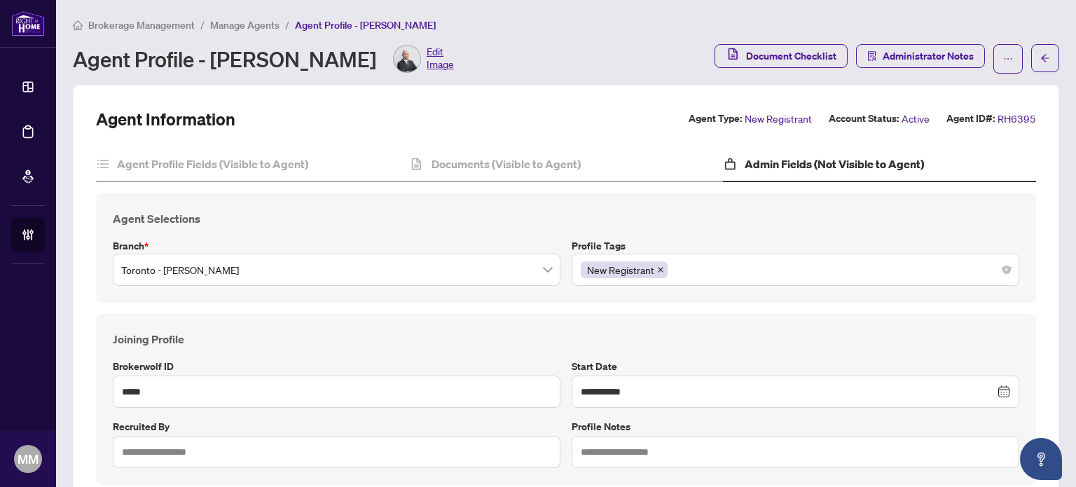
click at [240, 27] on span "Manage Agents" at bounding box center [244, 25] width 69 height 13
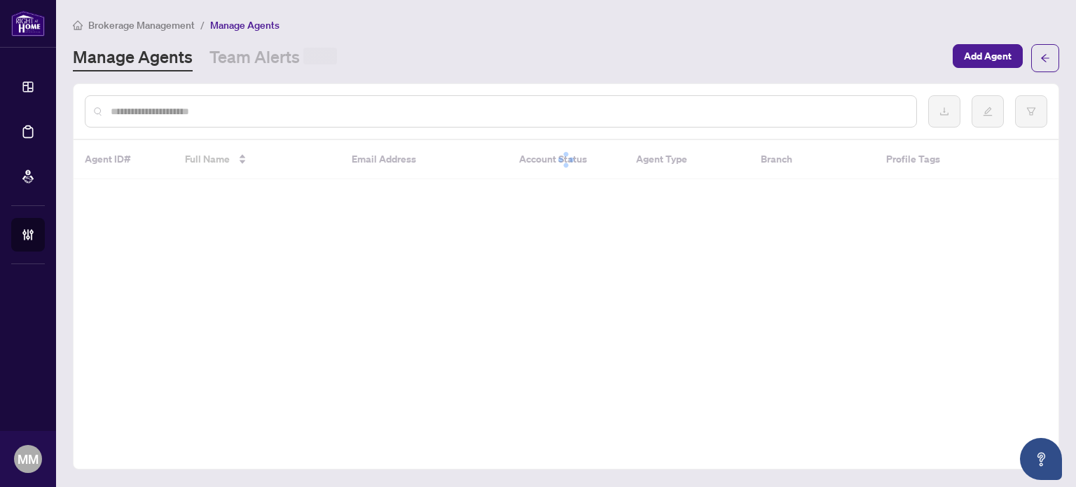
click at [149, 33] on div "Brokerage Management / Manage Agents Manage Agents Team Alerts Add Agent" at bounding box center [566, 44] width 987 height 55
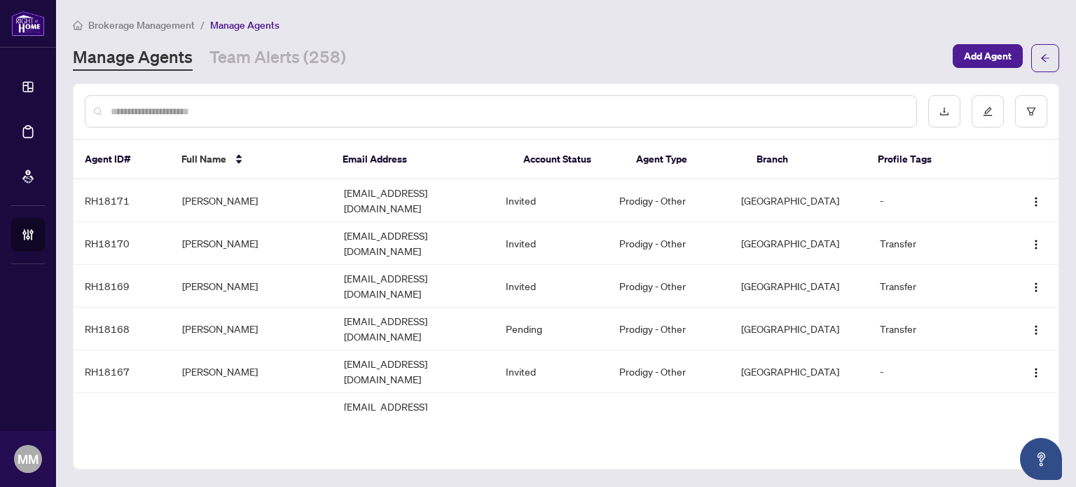
click at [158, 27] on span "Brokerage Management" at bounding box center [141, 25] width 107 height 13
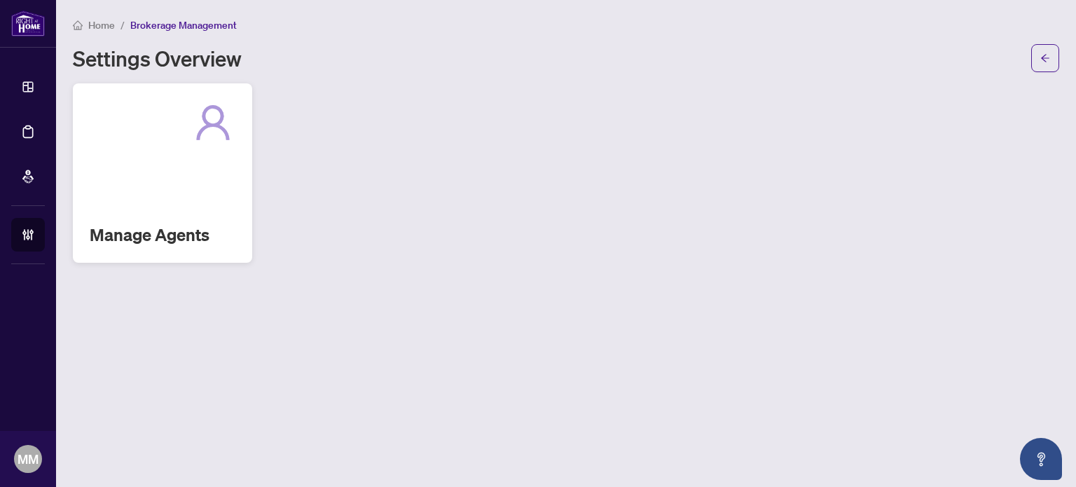
click at [191, 117] on icon at bounding box center [213, 122] width 45 height 45
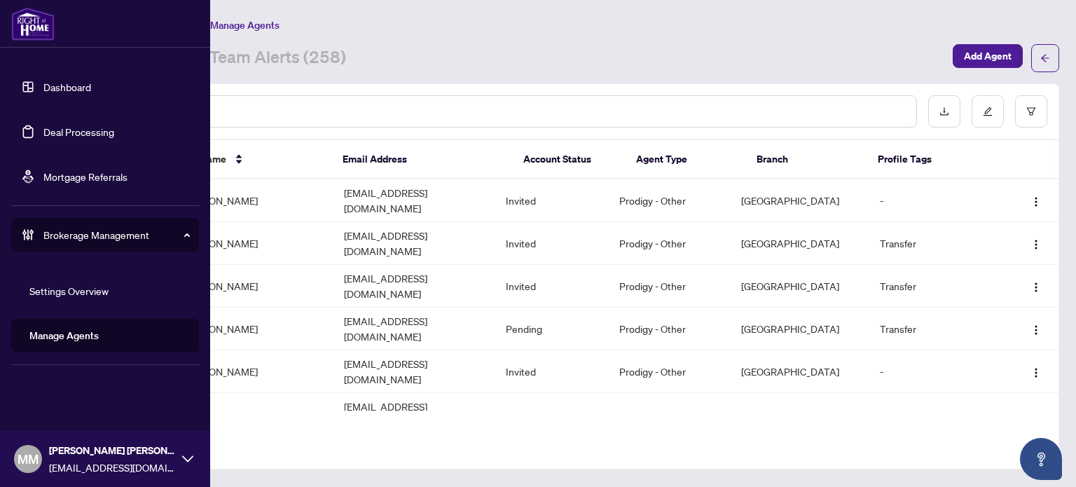
click at [48, 132] on link "Deal Processing" at bounding box center [78, 131] width 71 height 13
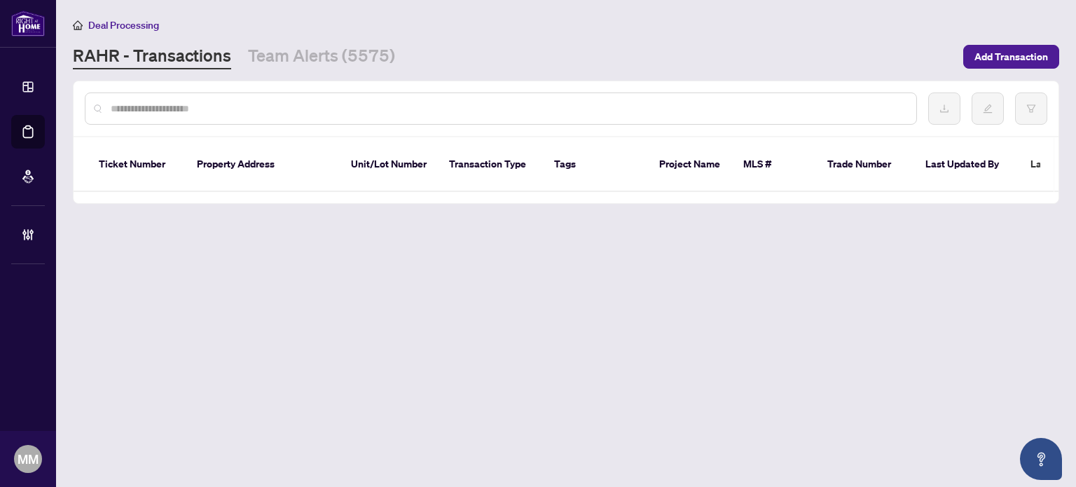
click at [299, 115] on div at bounding box center [501, 109] width 833 height 32
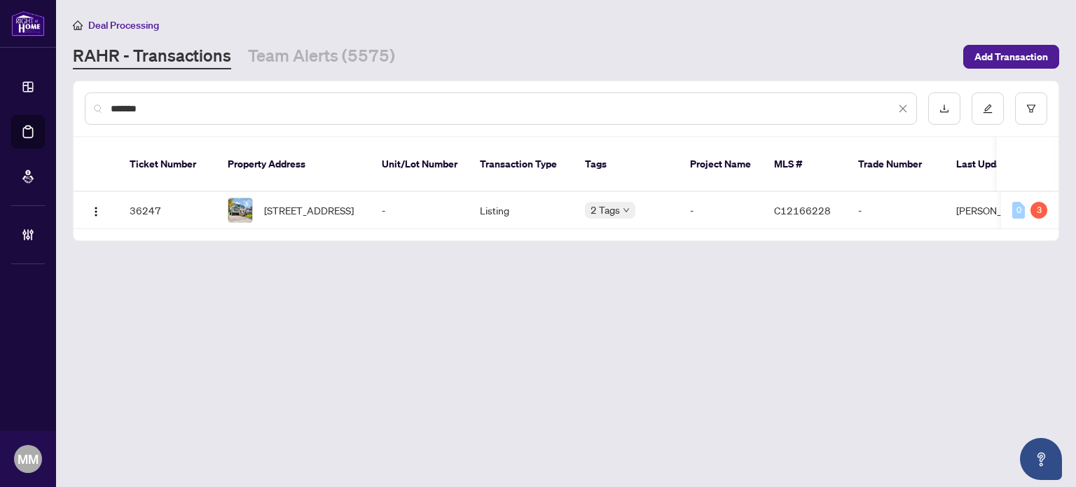
type input "*******"
click at [350, 203] on span "[STREET_ADDRESS]" at bounding box center [309, 210] width 90 height 15
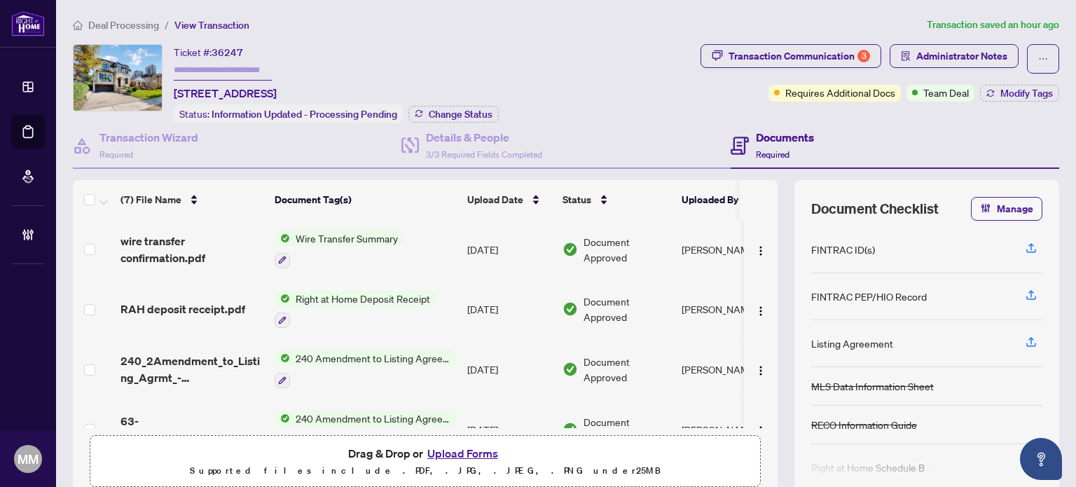
click at [537, 301] on td "[DATE]" at bounding box center [509, 310] width 95 height 60
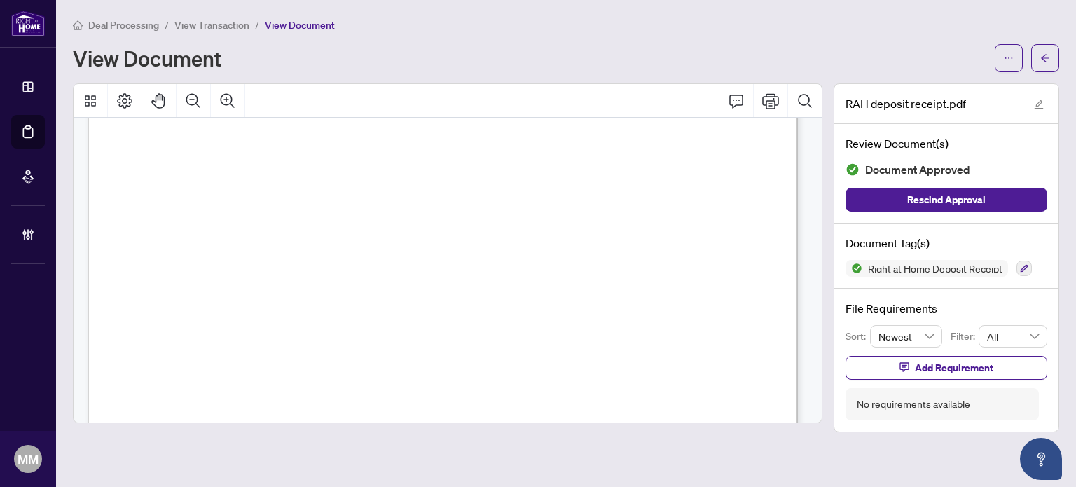
scroll to position [350, 0]
click at [1038, 64] on button "button" at bounding box center [1046, 58] width 28 height 28
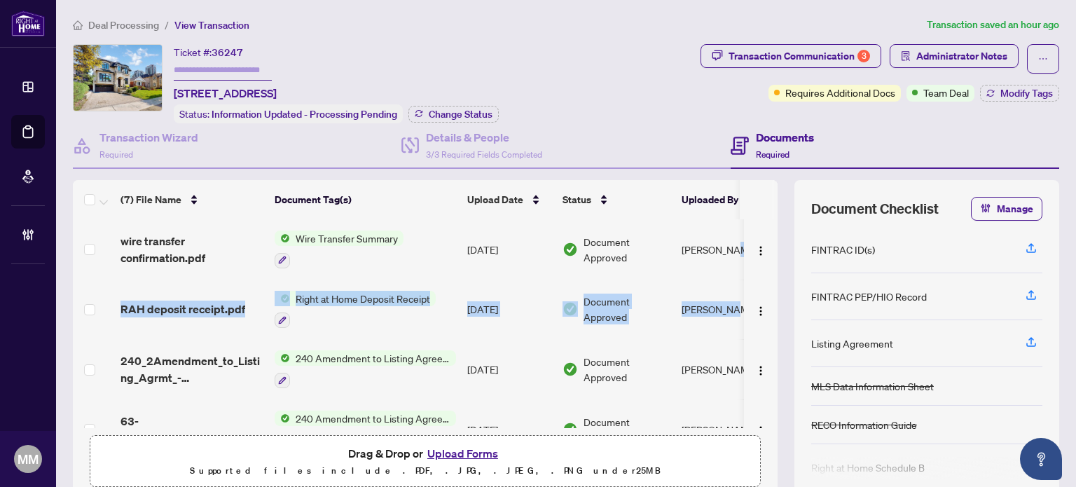
drag, startPoint x: 767, startPoint y: 280, endPoint x: 769, endPoint y: 259, distance: 20.4
click at [769, 259] on div "(7) File Name Document Tag(s) Upload Date Status Uploaded By wire transfer conf…" at bounding box center [566, 337] width 987 height 315
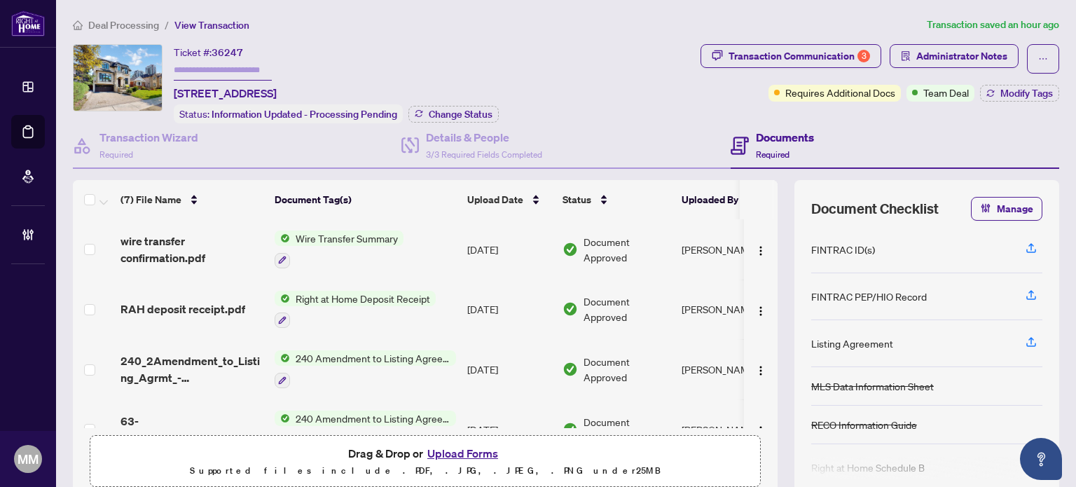
click at [812, 251] on div "FINTRAC ID(s)" at bounding box center [844, 249] width 64 height 15
click at [779, 263] on div "(7) File Name Document Tag(s) Upload Date Status Uploaded By wire transfer conf…" at bounding box center [566, 337] width 987 height 315
click at [780, 224] on div "(7) File Name Document Tag(s) Upload Date Status Uploaded By wire transfer conf…" at bounding box center [566, 337] width 987 height 315
click at [776, 222] on div "(7) File Name Document Tag(s) Upload Date Status Uploaded By wire transfer conf…" at bounding box center [566, 337] width 987 height 315
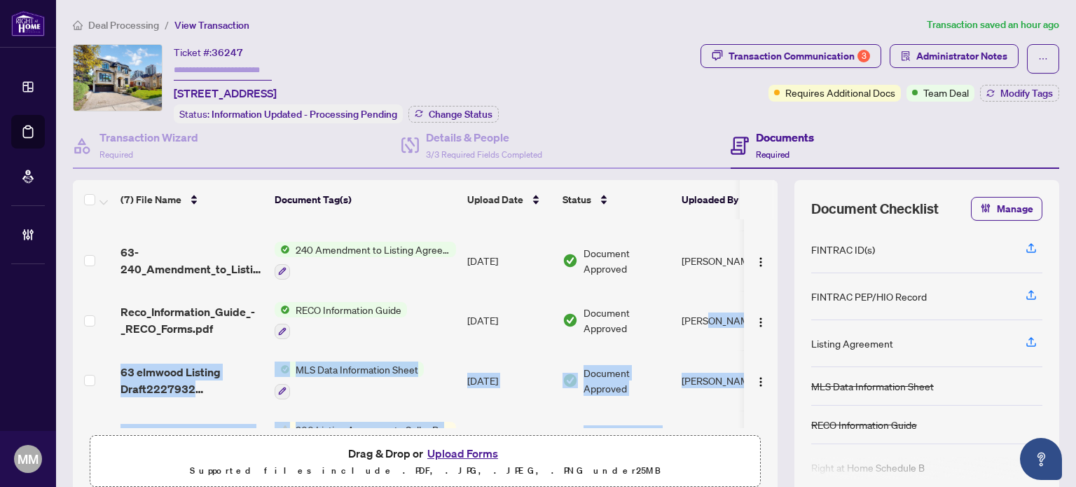
scroll to position [208, 0]
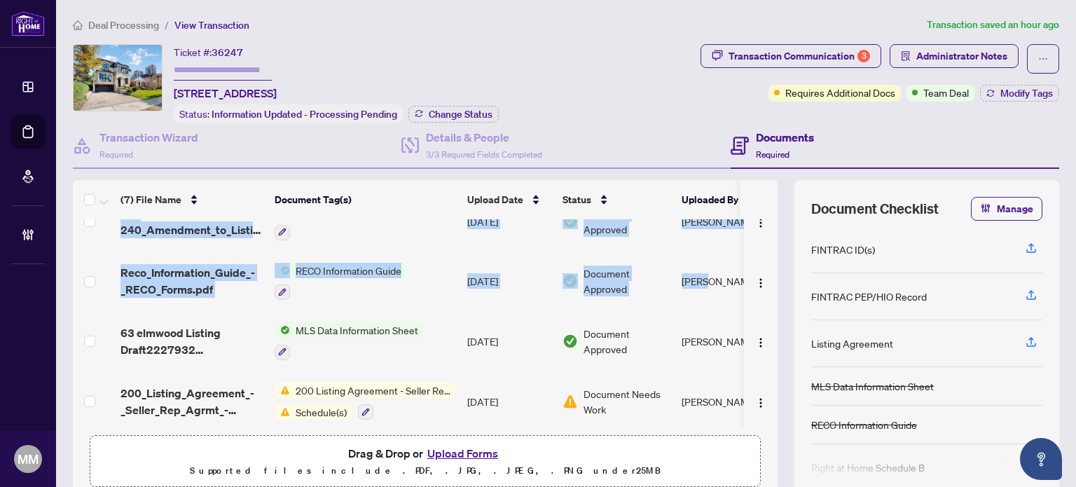
drag, startPoint x: 711, startPoint y: 426, endPoint x: 729, endPoint y: 422, distance: 18.7
click at [729, 422] on div "(7) File Name Document Tag(s) Upload Date Status Uploaded By wire transfer conf…" at bounding box center [425, 337] width 705 height 315
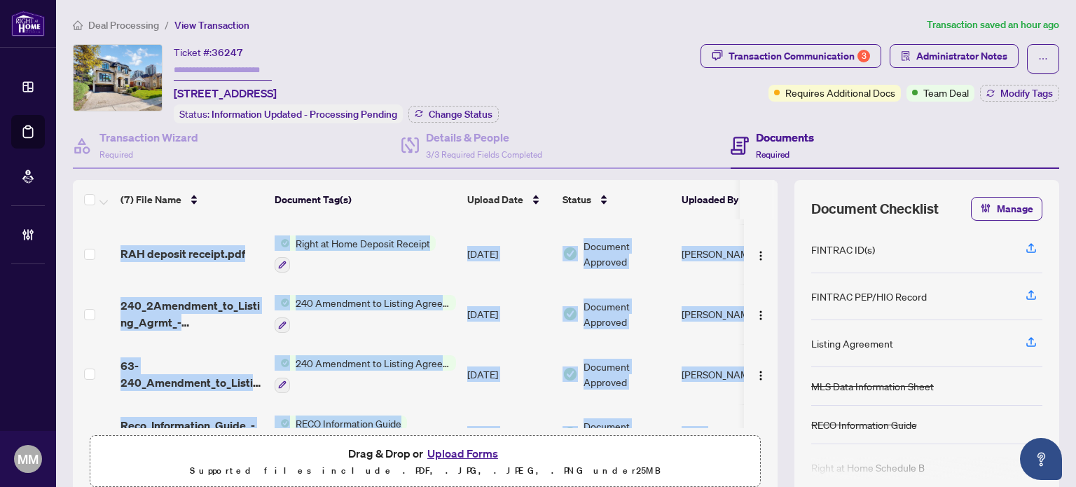
scroll to position [70, 0]
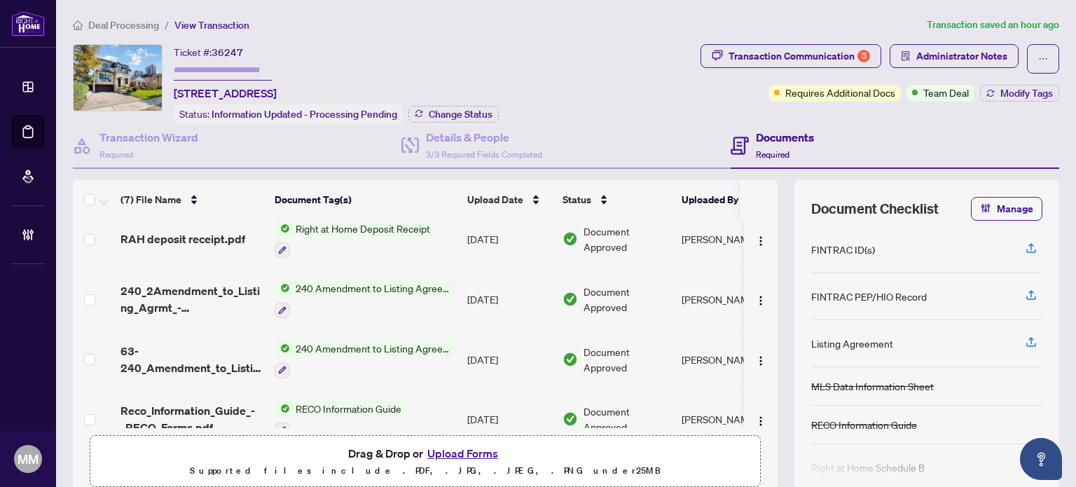
click at [130, 20] on span "Deal Processing" at bounding box center [123, 25] width 71 height 13
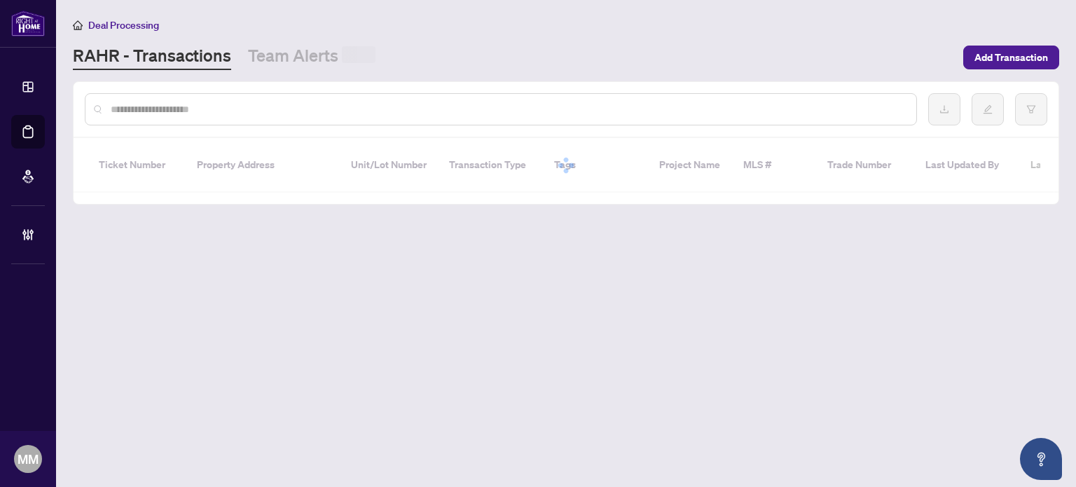
click at [266, 102] on input "text" at bounding box center [508, 109] width 795 height 15
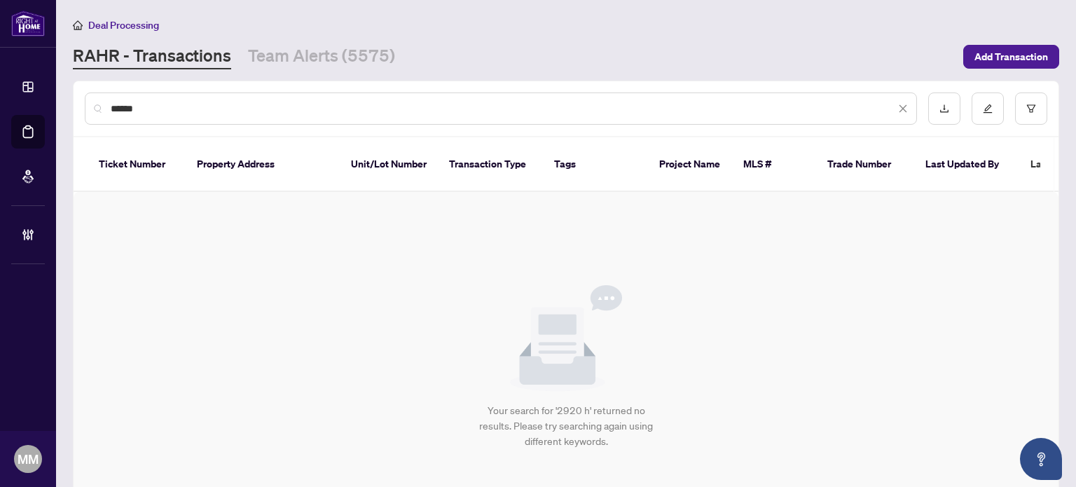
click at [171, 109] on input "******" at bounding box center [503, 108] width 785 height 15
click at [141, 98] on div "**********" at bounding box center [501, 109] width 833 height 32
click at [146, 109] on input "**********" at bounding box center [503, 108] width 785 height 15
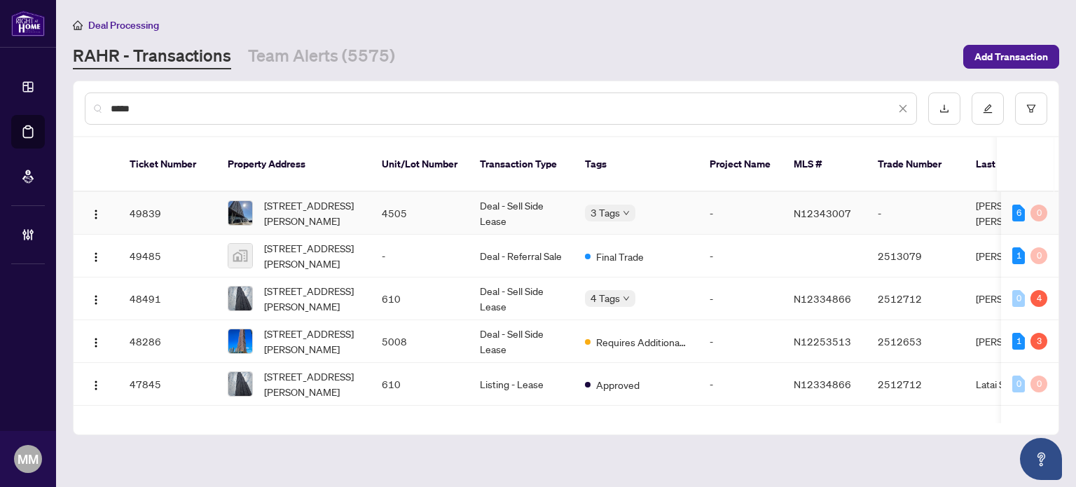
type input "****"
click at [787, 196] on td "N12343007" at bounding box center [825, 213] width 84 height 43
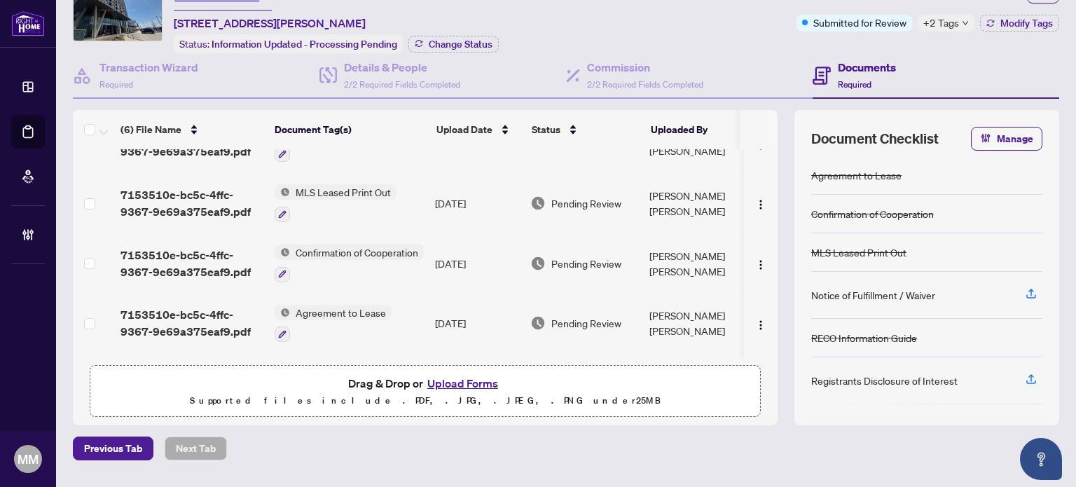
scroll to position [146, 0]
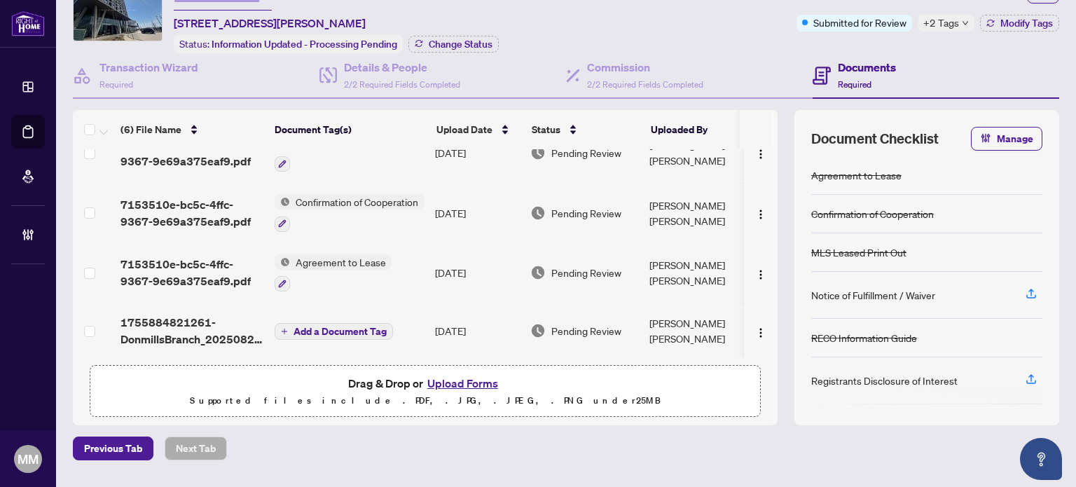
click at [590, 323] on span "Pending Review" at bounding box center [587, 330] width 70 height 15
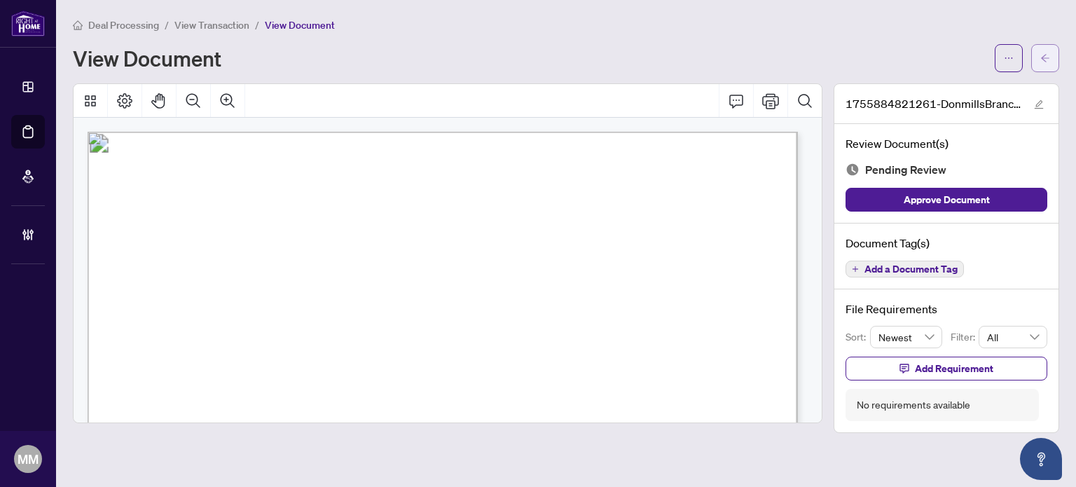
click at [1046, 56] on icon "arrow-left" at bounding box center [1046, 58] width 10 height 10
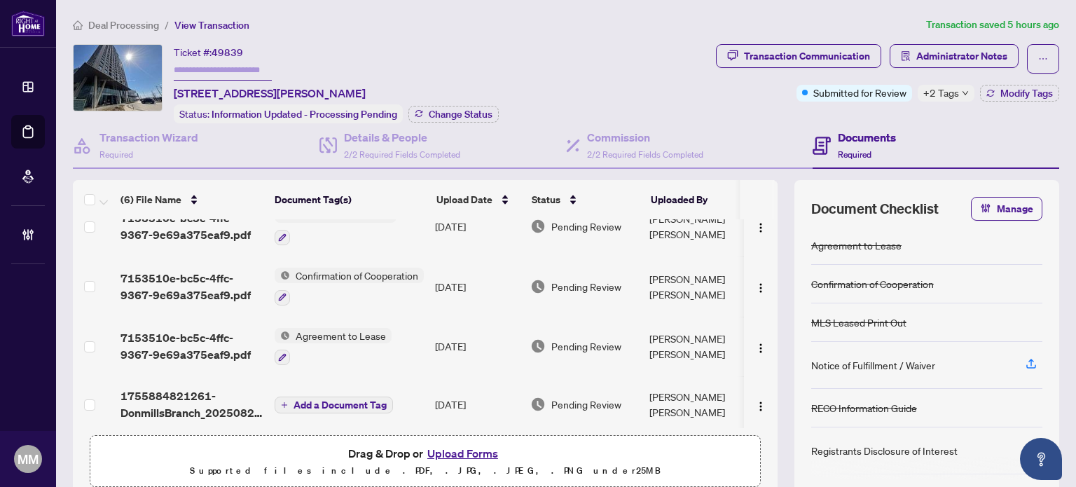
scroll to position [146, 0]
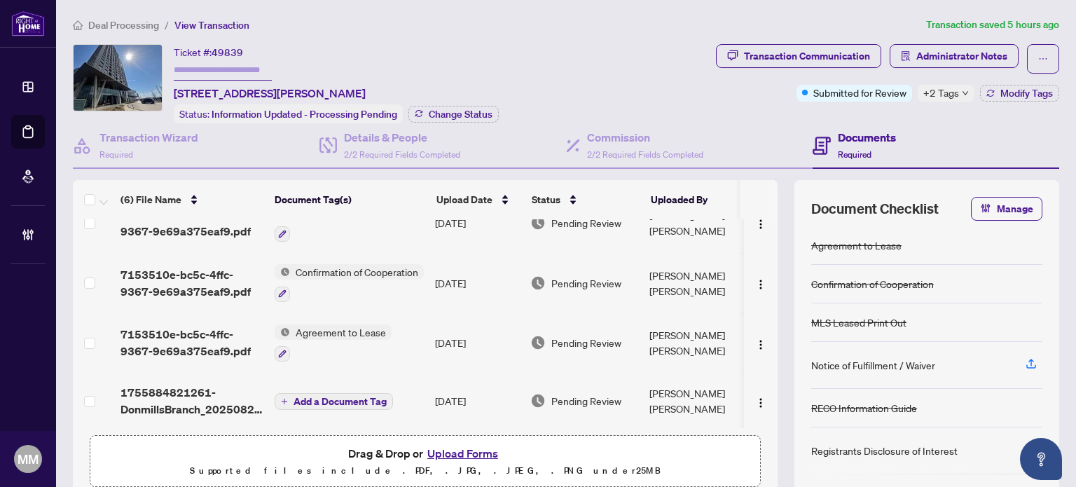
click at [659, 317] on td "[PERSON_NAME] [PERSON_NAME]" at bounding box center [696, 343] width 105 height 60
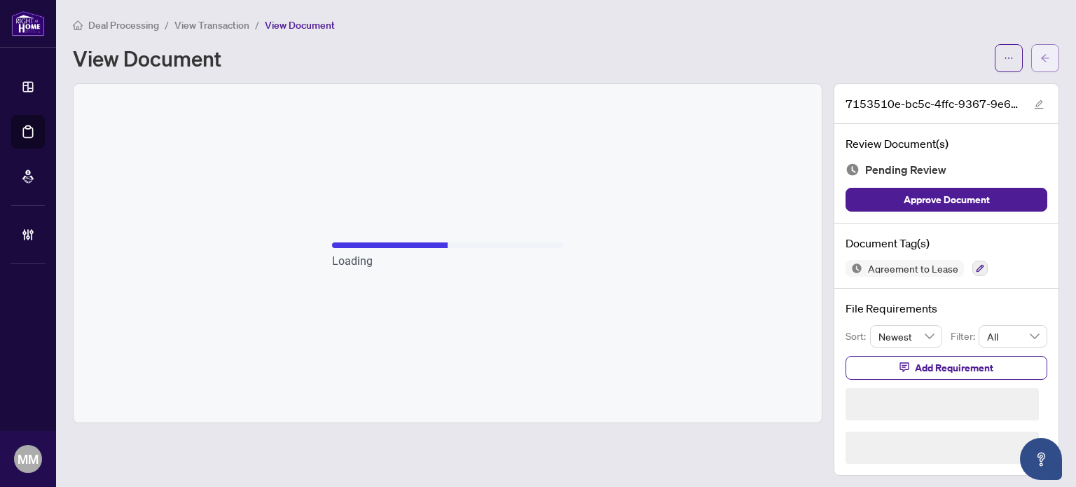
click at [1041, 67] on span "button" at bounding box center [1046, 58] width 10 height 22
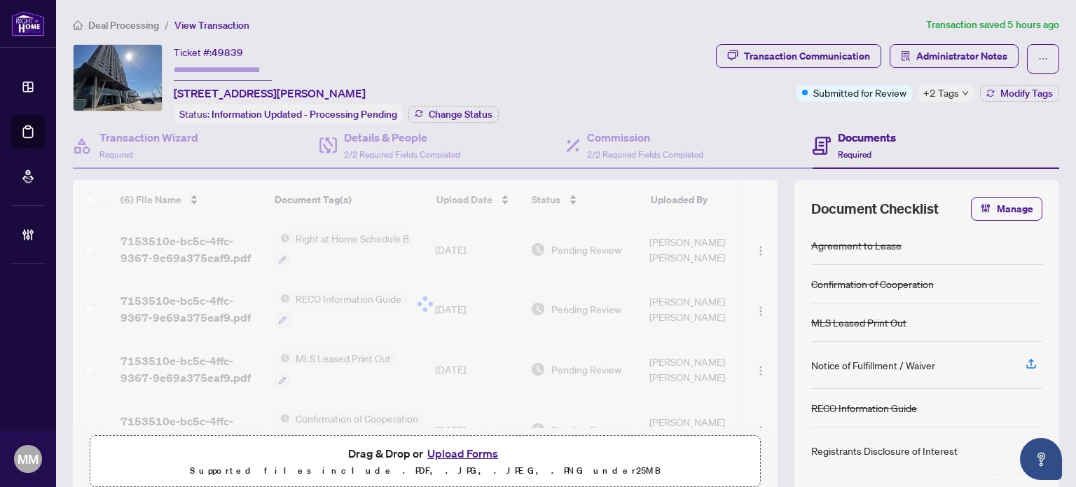
click at [931, 90] on span "+2 Tags" at bounding box center [942, 93] width 36 height 16
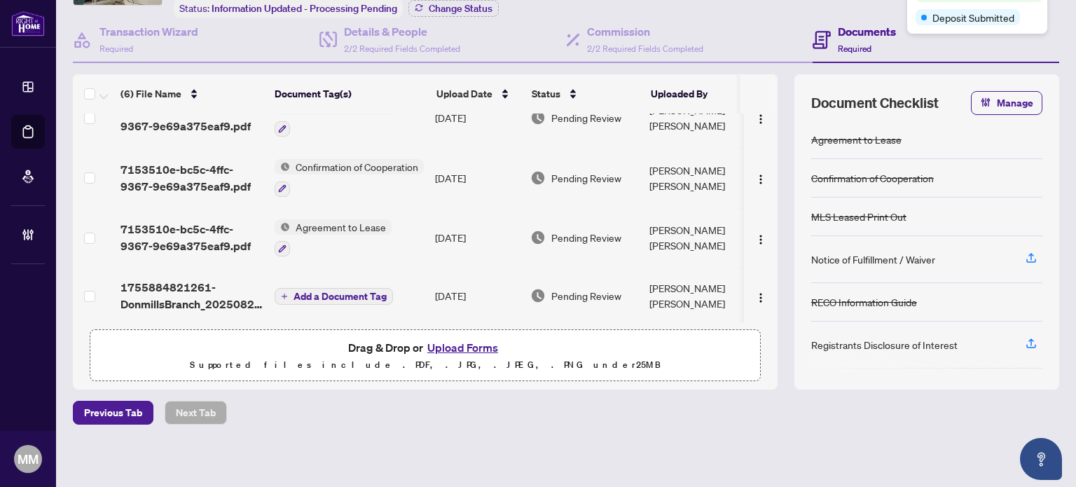
scroll to position [146, 0]
click at [561, 440] on div "Deal Processing / View Transaction Transaction saved 6 hours ago Ticket #: 4983…" at bounding box center [566, 192] width 998 height 563
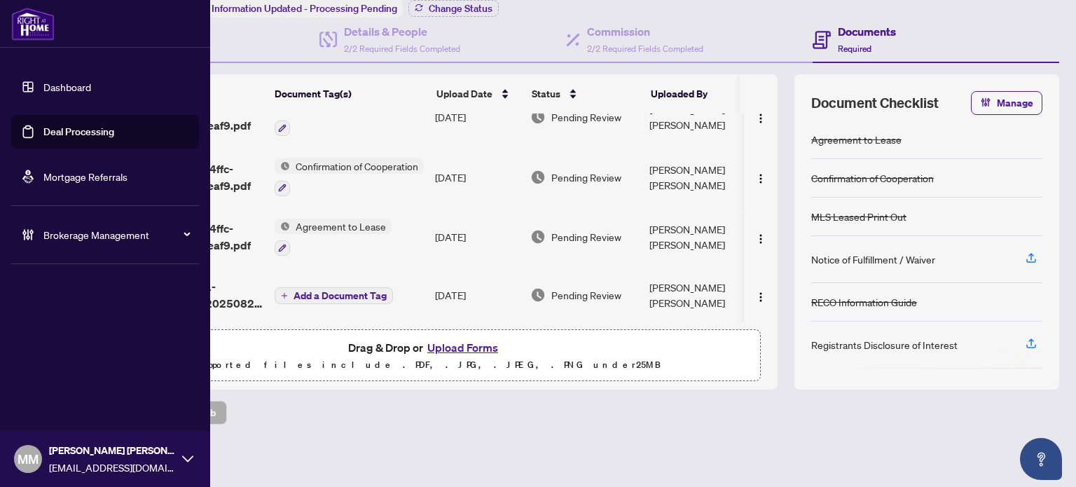
click at [55, 241] on span "Brokerage Management" at bounding box center [116, 234] width 146 height 15
click at [142, 359] on ul "Settings Overview Manage Agents" at bounding box center [105, 313] width 188 height 101
click at [99, 340] on link "Manage Agents" at bounding box center [63, 335] width 69 height 13
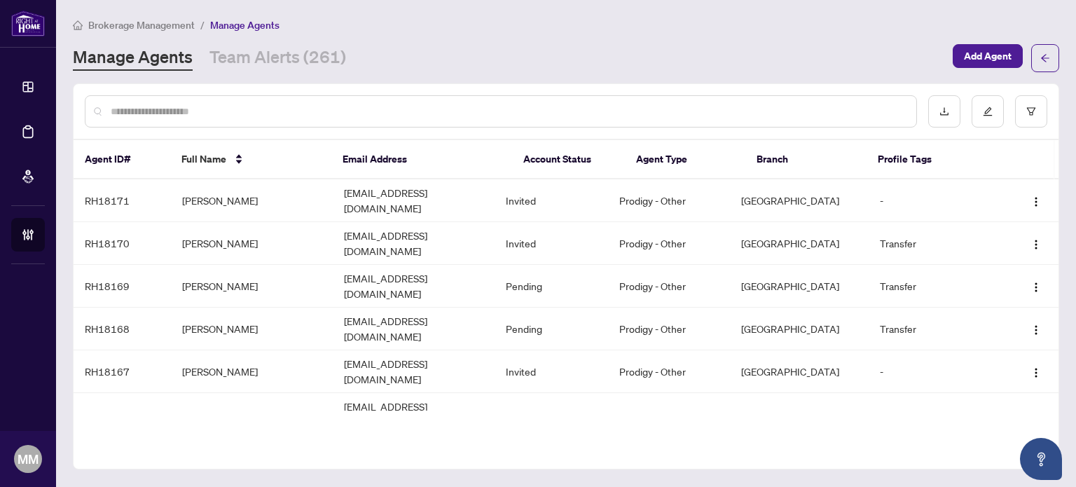
click at [327, 107] on input "text" at bounding box center [508, 111] width 795 height 15
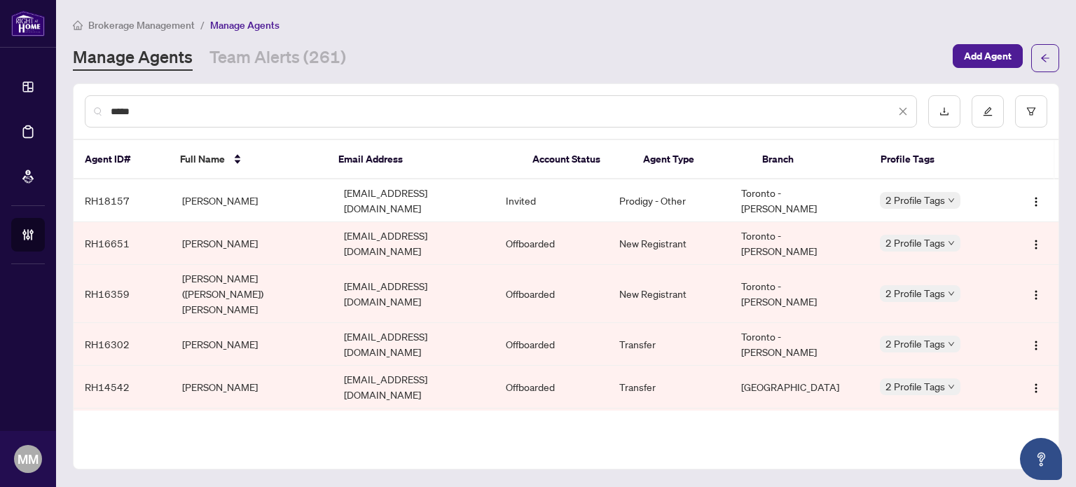
type input "*****"
click at [367, 222] on td "[EMAIL_ADDRESS][DOMAIN_NAME]" at bounding box center [414, 243] width 162 height 43
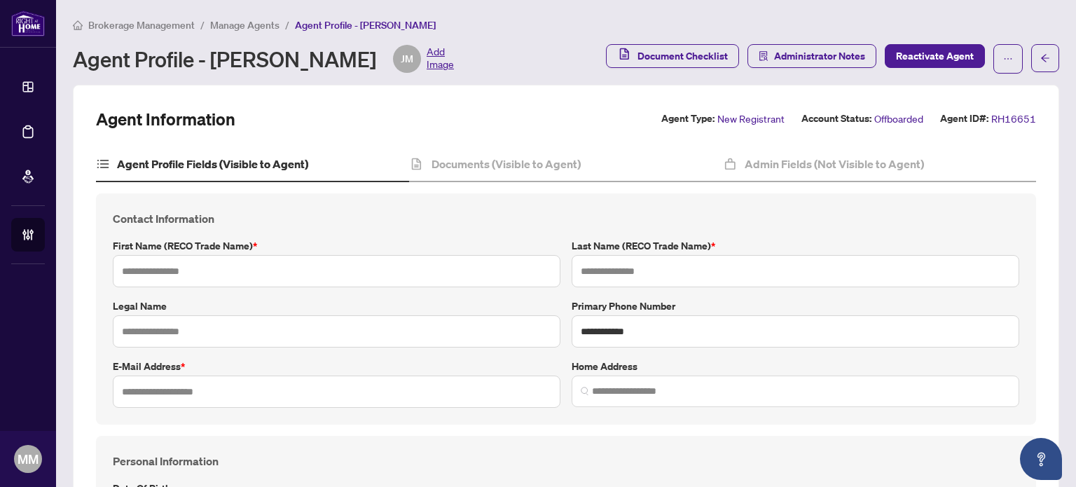
type input "*****"
type input "***"
type input "**********"
type input "*********"
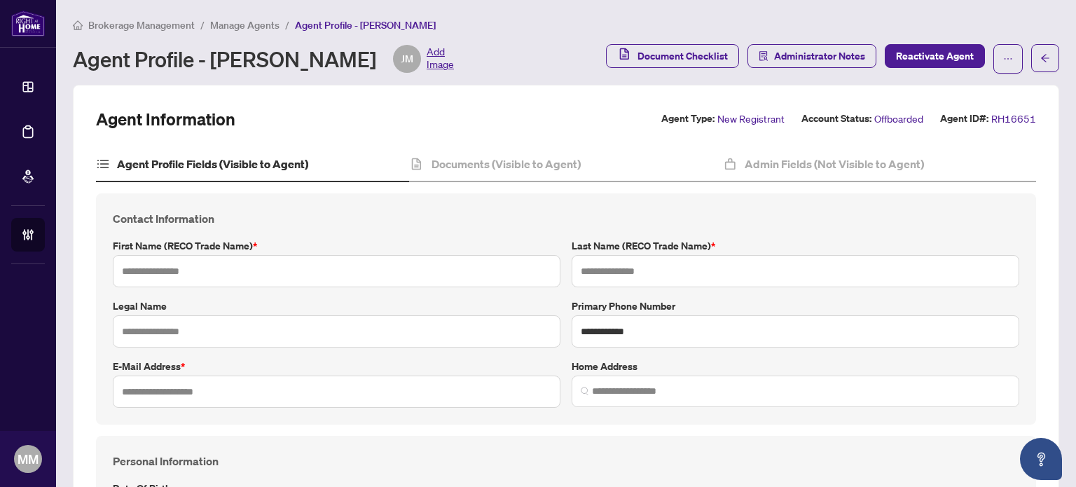
type input "**********"
type input "*"
type input "*******"
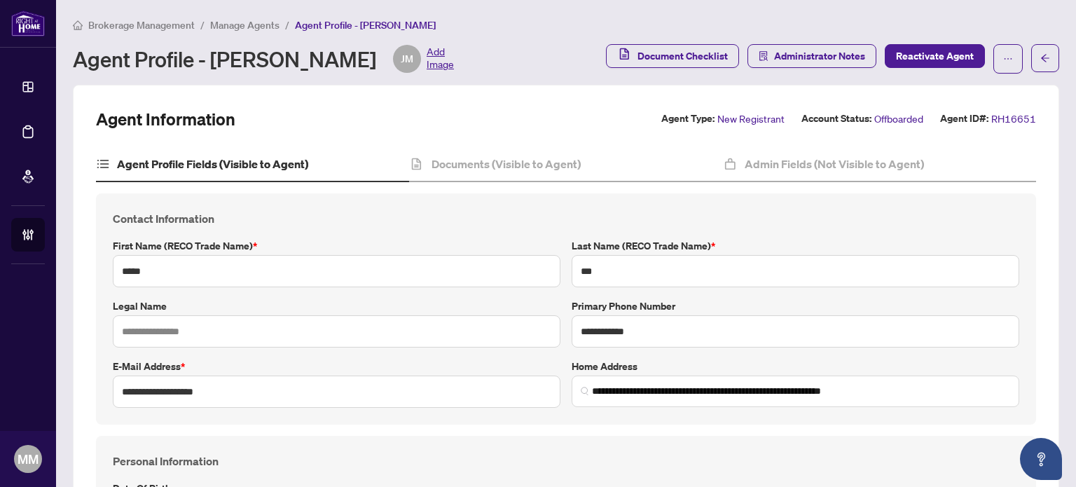
type input "**********"
type input "****"
type input "**********"
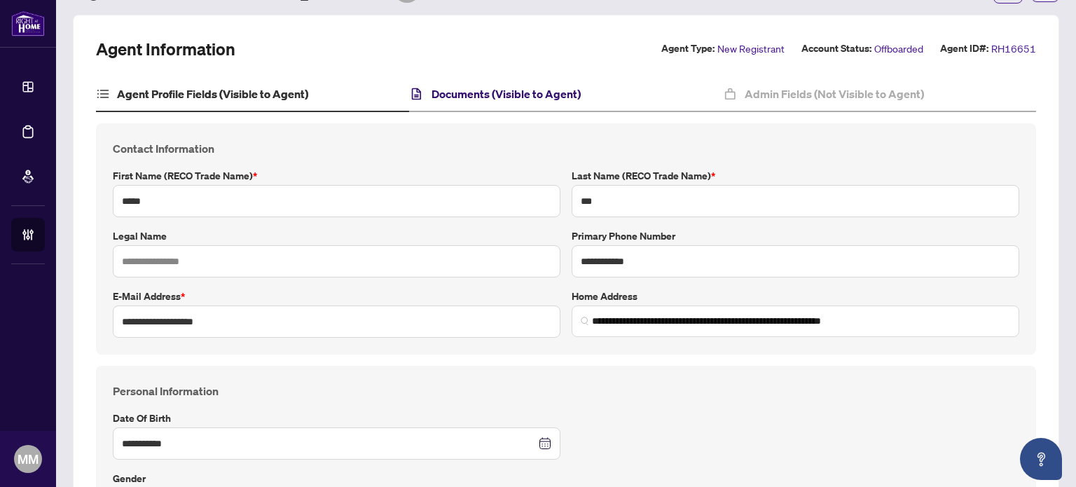
click at [467, 93] on h4 "Documents (Visible to Agent)" at bounding box center [506, 93] width 149 height 17
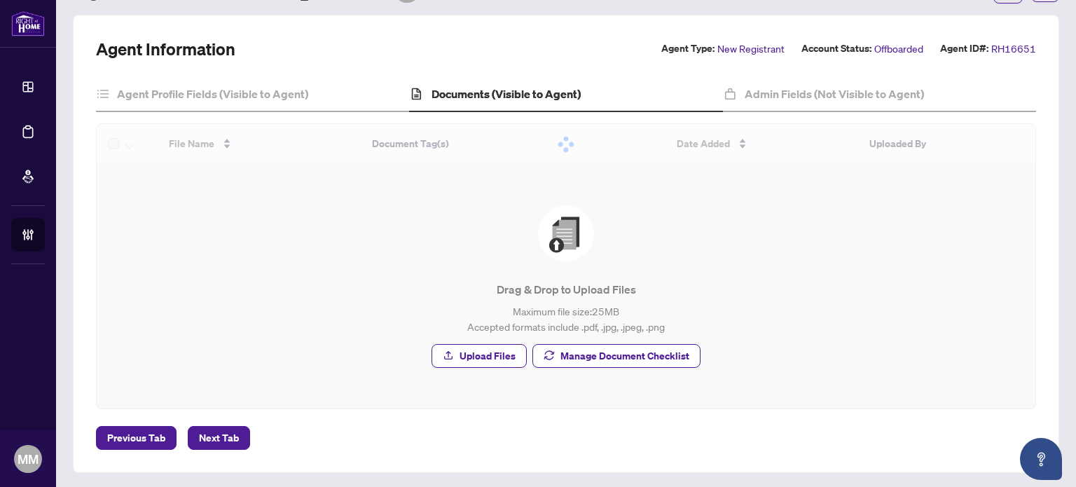
scroll to position [30, 0]
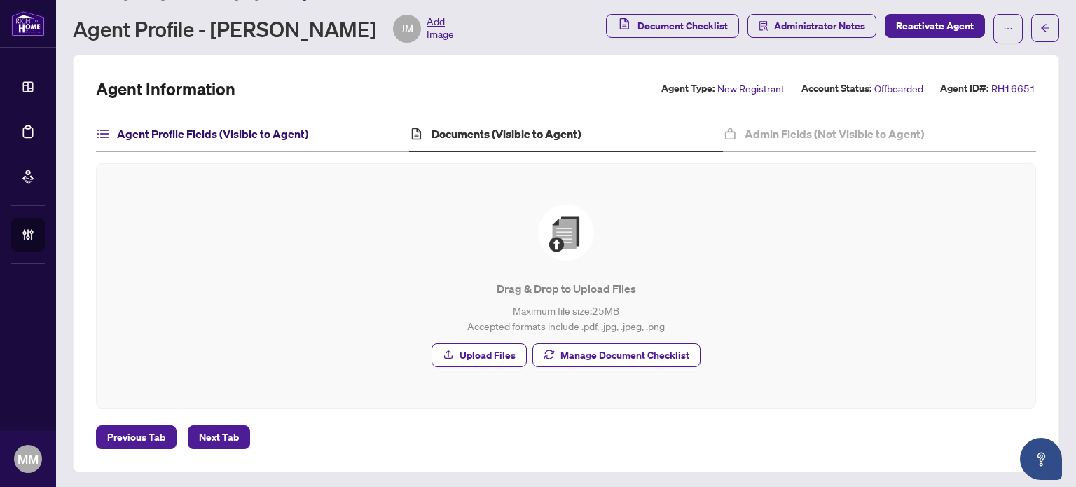
click at [242, 128] on h4 "Agent Profile Fields (Visible to Agent)" at bounding box center [212, 133] width 191 height 17
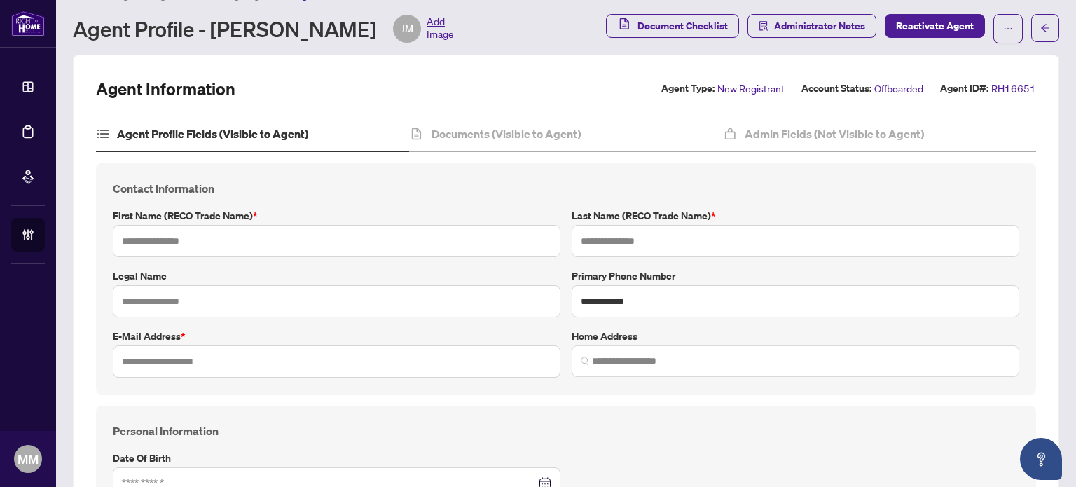
type input "*****"
type input "***"
type input "**********"
type input "*********"
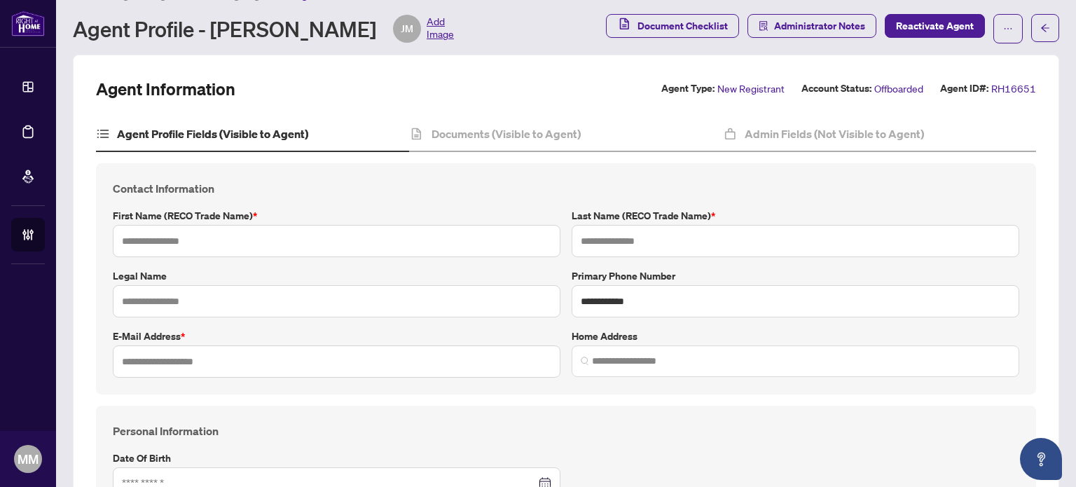
type input "**********"
type input "*"
type input "*******"
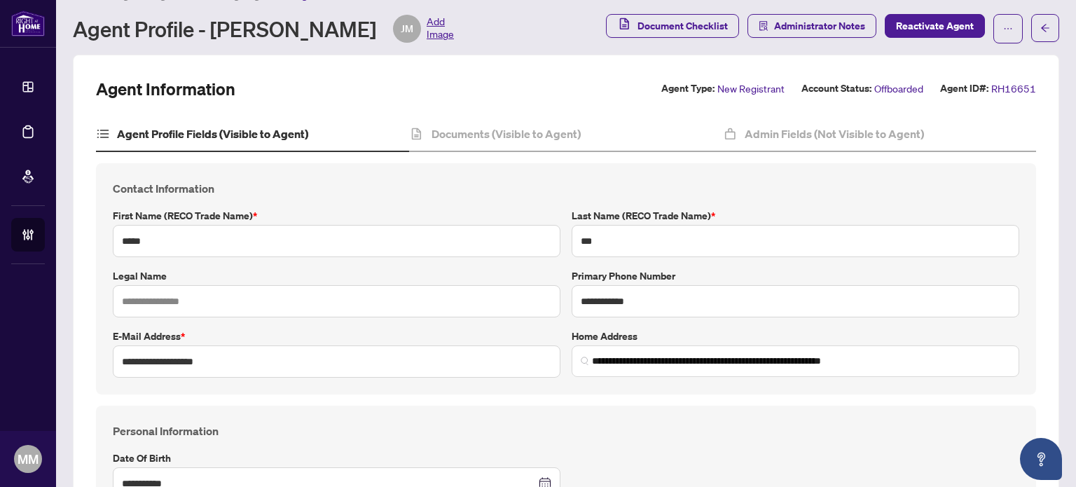
type input "**********"
type input "****"
type input "**********"
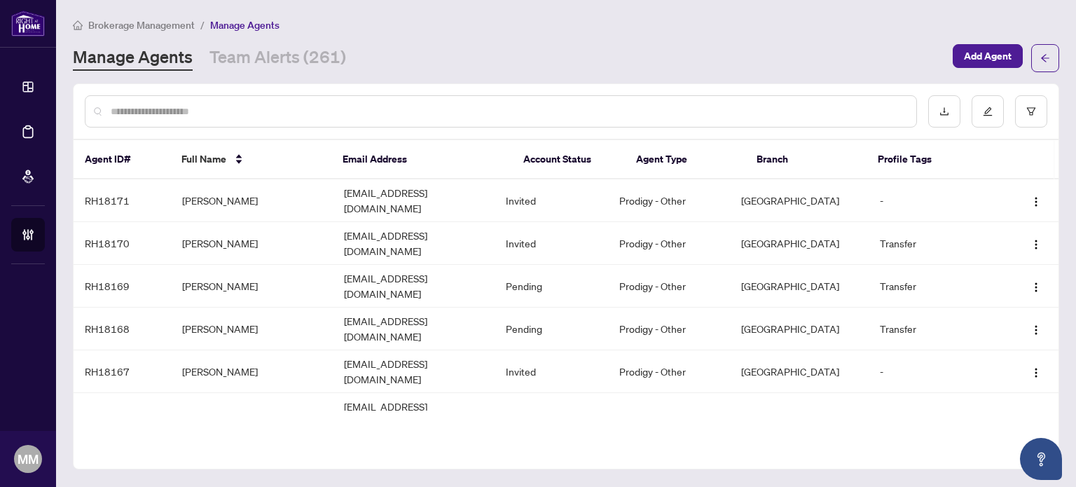
click at [303, 111] on input "text" at bounding box center [508, 111] width 795 height 15
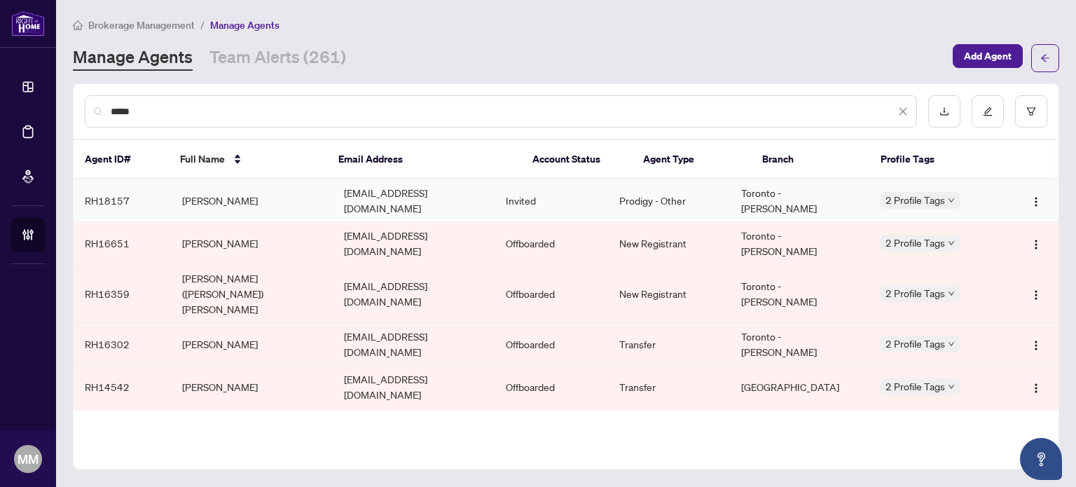
type input "*****"
click at [411, 187] on td "[EMAIL_ADDRESS][DOMAIN_NAME]" at bounding box center [414, 200] width 162 height 43
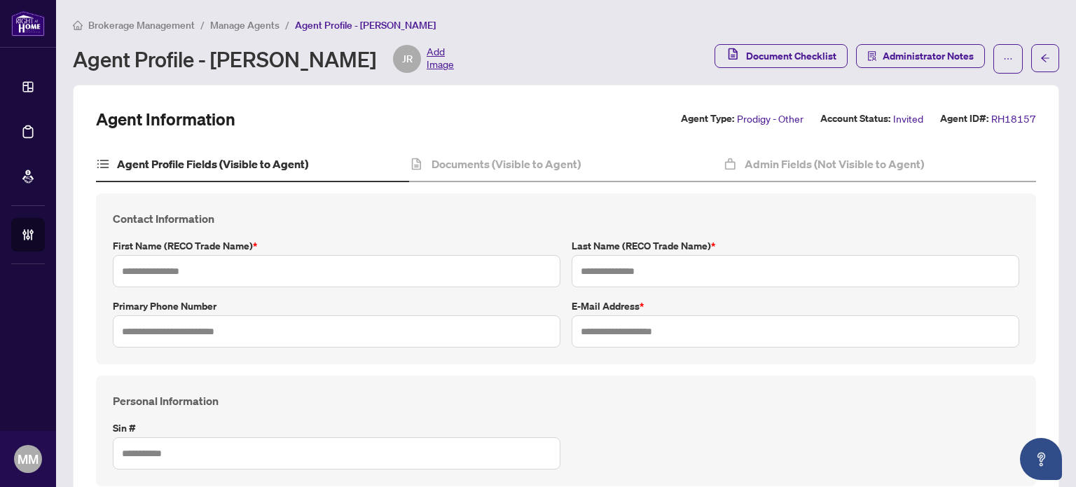
type input "*****"
type input "****"
type input "**********"
click at [569, 171] on div "Documents (Visible to Agent)" at bounding box center [565, 164] width 313 height 35
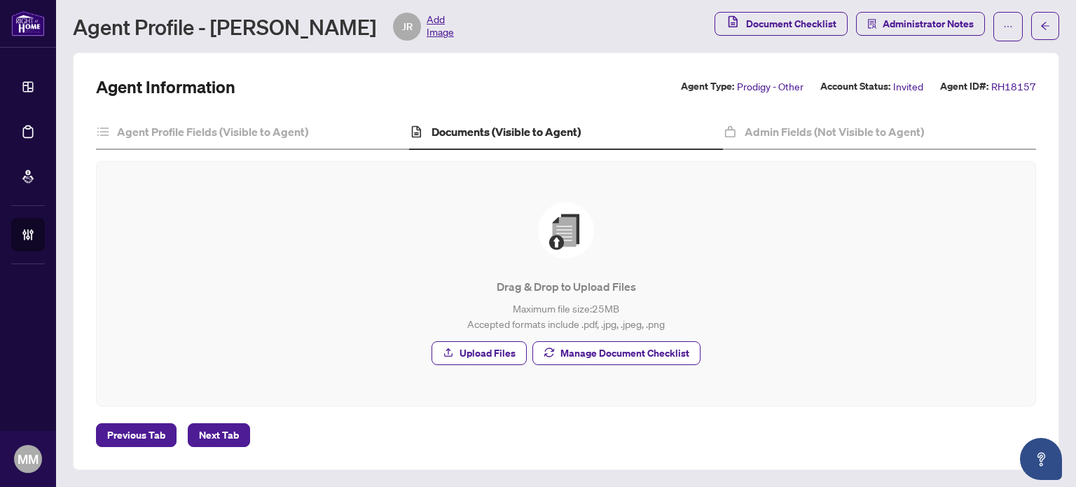
scroll to position [30, 0]
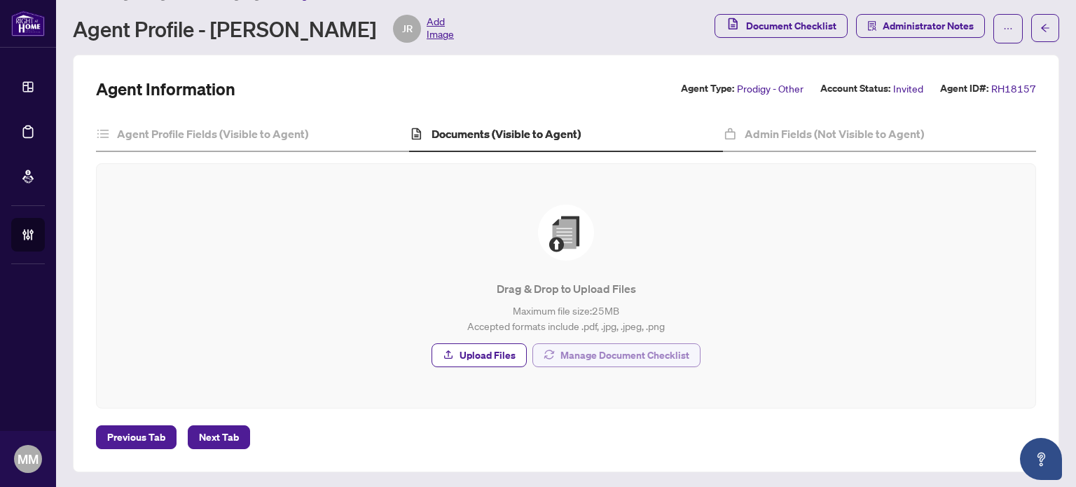
click at [619, 367] on div "Drag & Drop to Upload Files Maximum file size: 25 MB Accepted formats include .…" at bounding box center [566, 286] width 883 height 188
click at [617, 361] on span "Manage Document Checklist" at bounding box center [625, 355] width 129 height 22
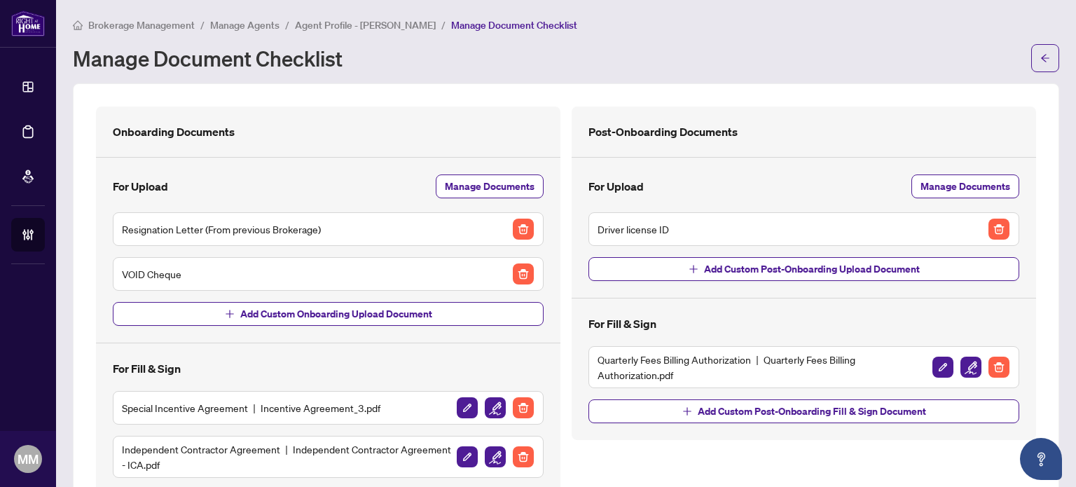
scroll to position [140, 0]
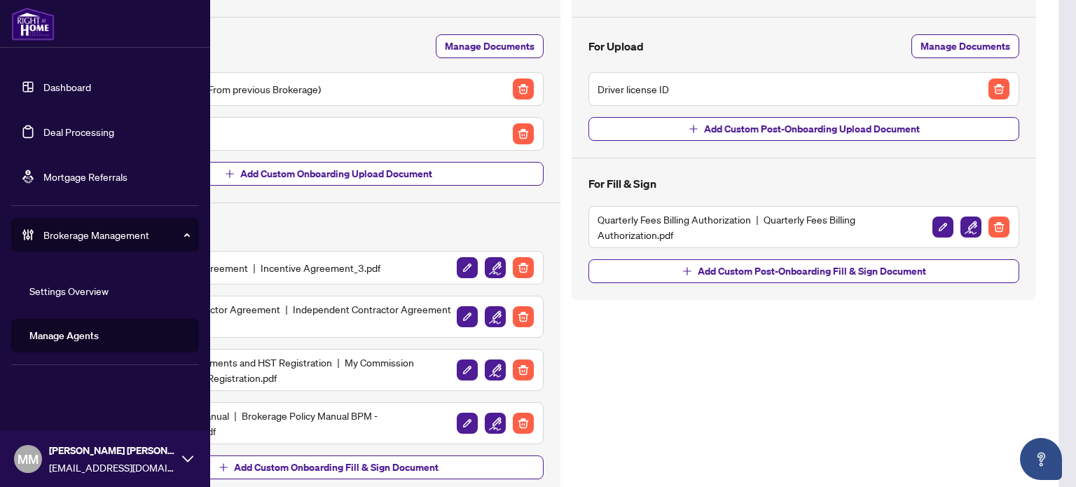
click at [72, 342] on link "Manage Agents" at bounding box center [63, 335] width 69 height 13
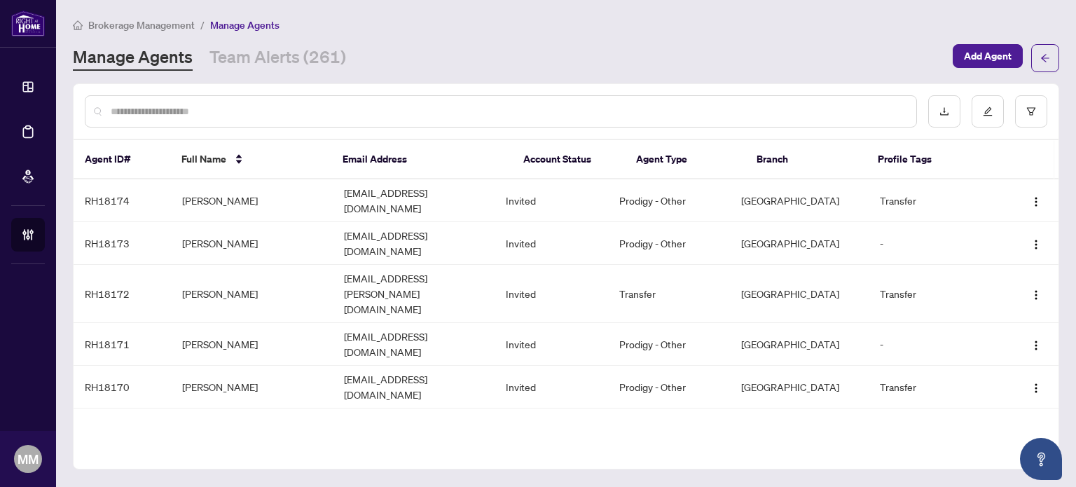
click at [356, 109] on input "text" at bounding box center [508, 111] width 795 height 15
type input "********"
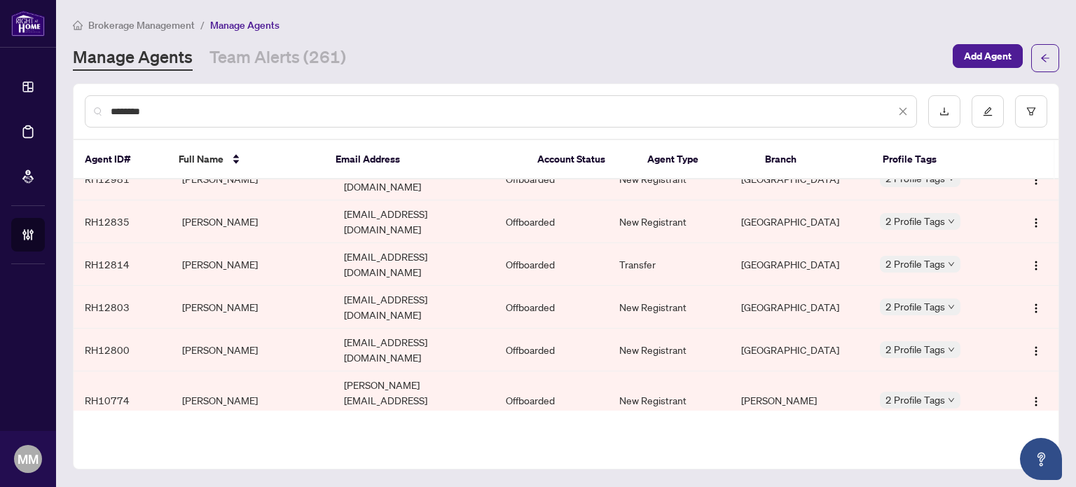
scroll to position [679, 0]
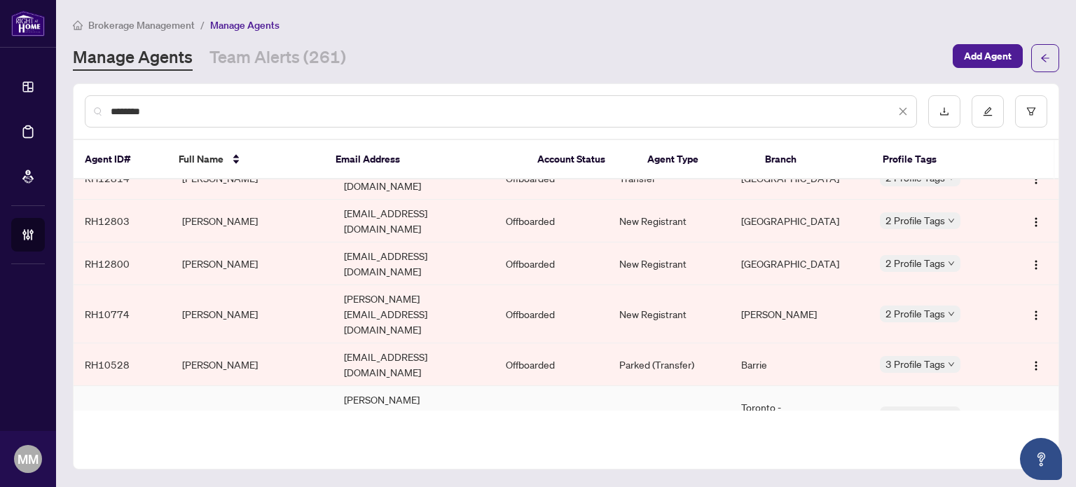
click at [294, 386] on td "[PERSON_NAME]" at bounding box center [252, 415] width 162 height 58
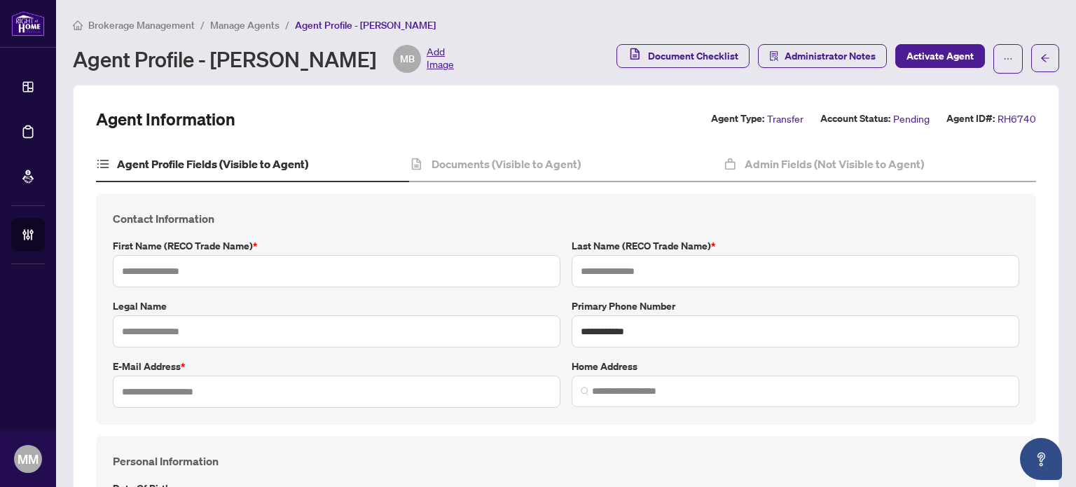
type input "********"
type input "**********"
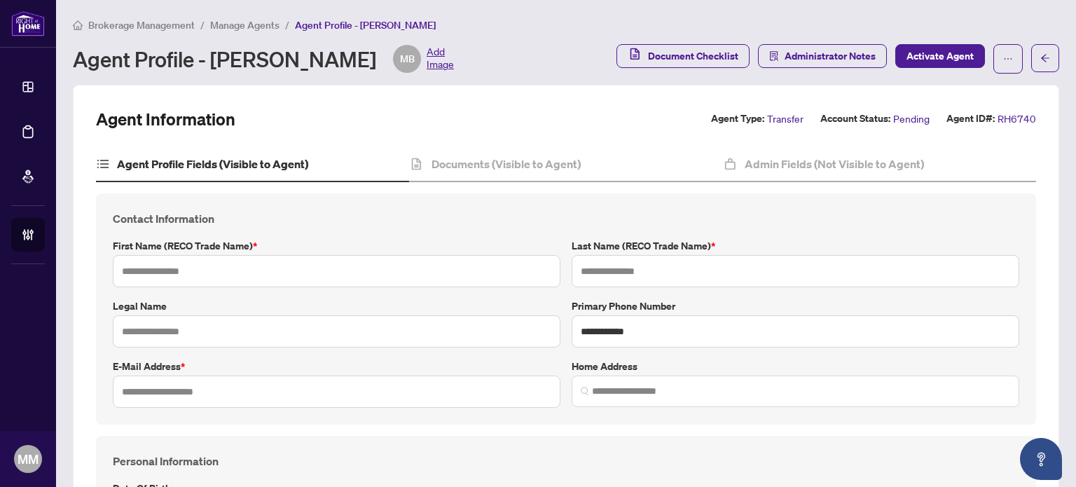
type input "*********"
type input "**********"
type input "*"
type input "*******"
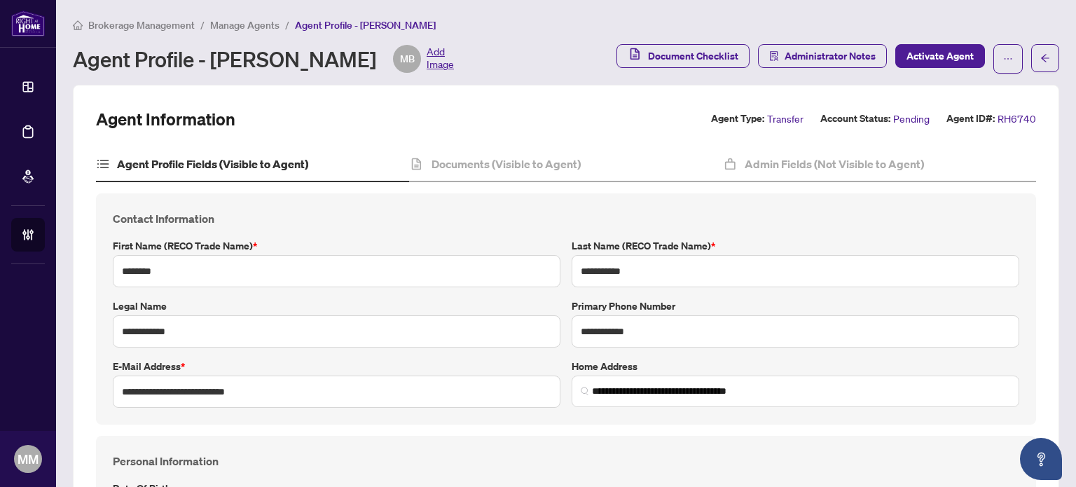
type input "**********"
type input "****"
type input "**********"
click at [457, 151] on div "Documents (Visible to Agent)" at bounding box center [565, 164] width 313 height 35
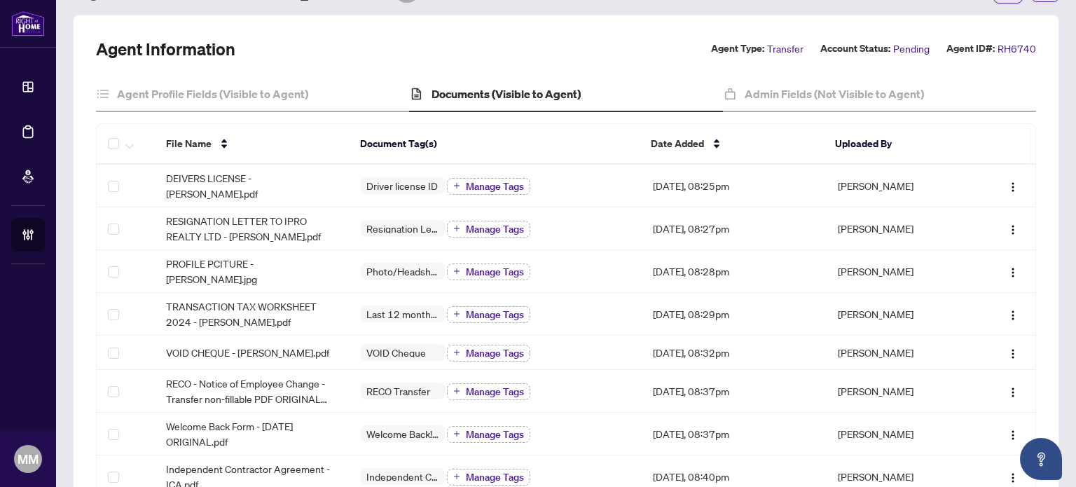
scroll to position [140, 0]
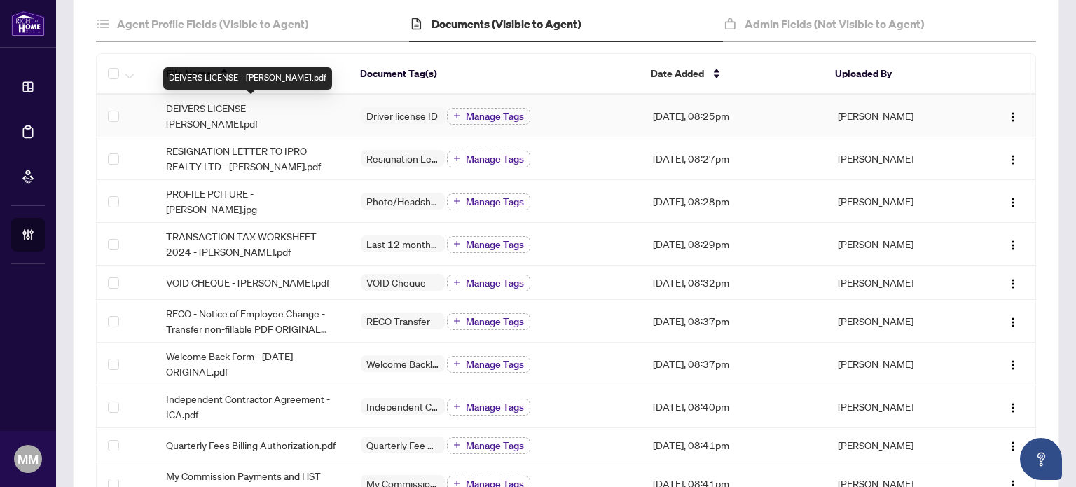
click at [266, 104] on span "DEIVERS LICENSE - [PERSON_NAME].pdf" at bounding box center [252, 115] width 172 height 31
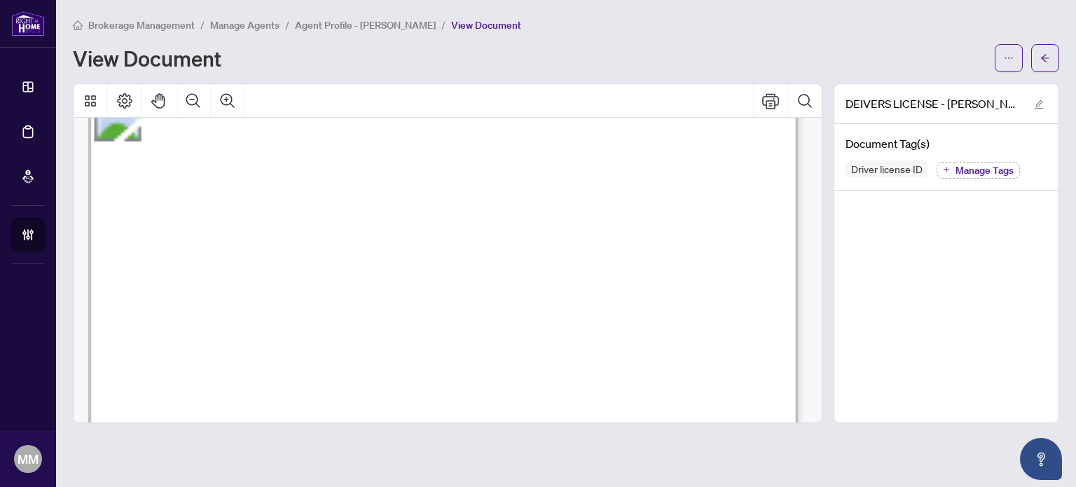
scroll to position [70, 0]
click at [1037, 54] on button "button" at bounding box center [1046, 58] width 28 height 28
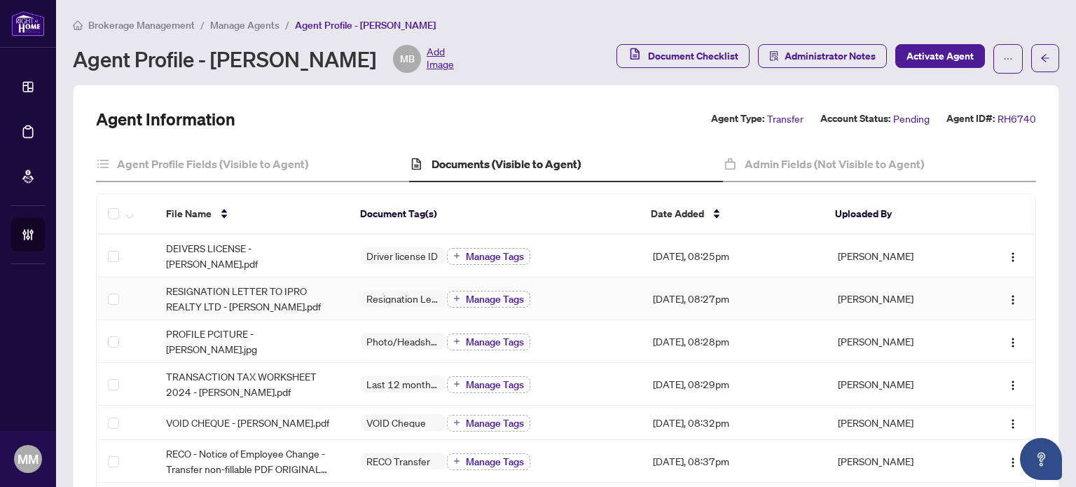
click at [278, 293] on span "RESIGNATION LETTER TO IPRO REALTY LTD - [PERSON_NAME].pdf" at bounding box center [252, 298] width 172 height 31
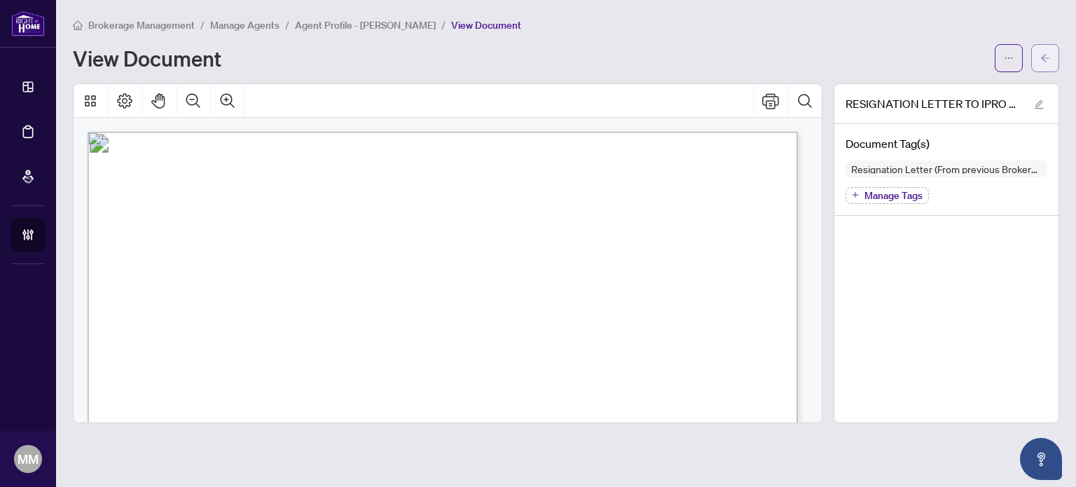
click at [1052, 56] on button "button" at bounding box center [1046, 58] width 28 height 28
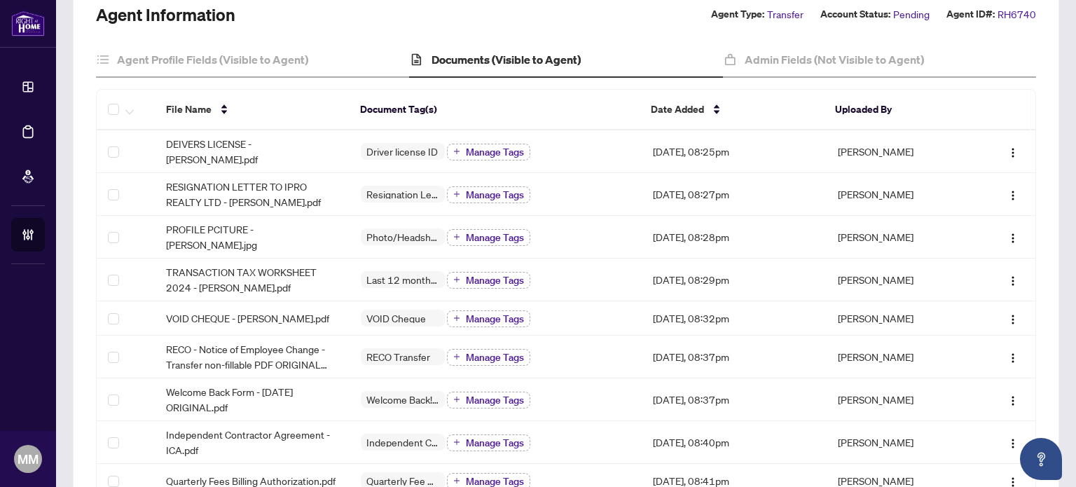
scroll to position [140, 0]
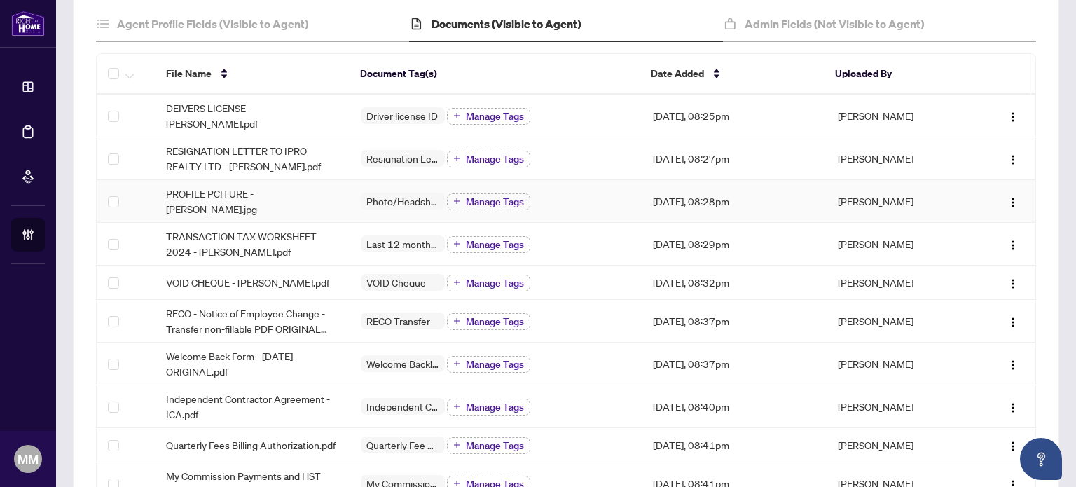
click at [607, 192] on div "Photo/Headshot Manage Tags" at bounding box center [496, 201] width 270 height 18
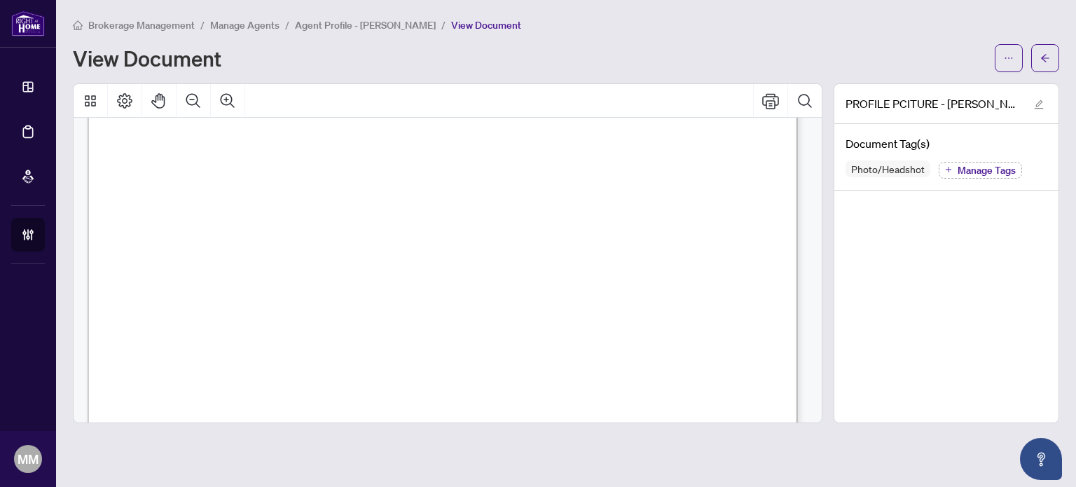
scroll to position [491, 0]
click at [1046, 67] on span "button" at bounding box center [1046, 58] width 10 height 22
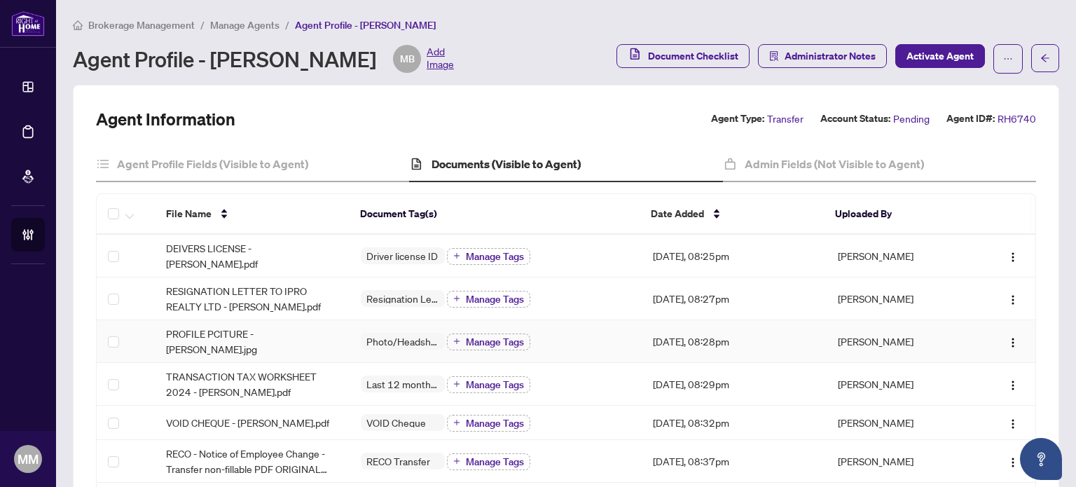
scroll to position [70, 0]
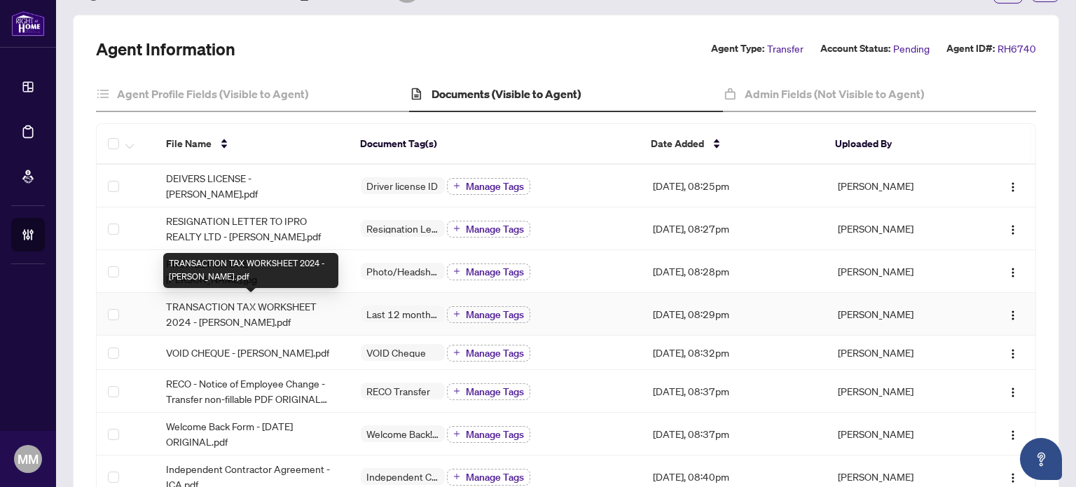
click at [318, 317] on span "TRANSACTION TAX WORKSHEET 2024 - [PERSON_NAME].pdf" at bounding box center [252, 314] width 172 height 31
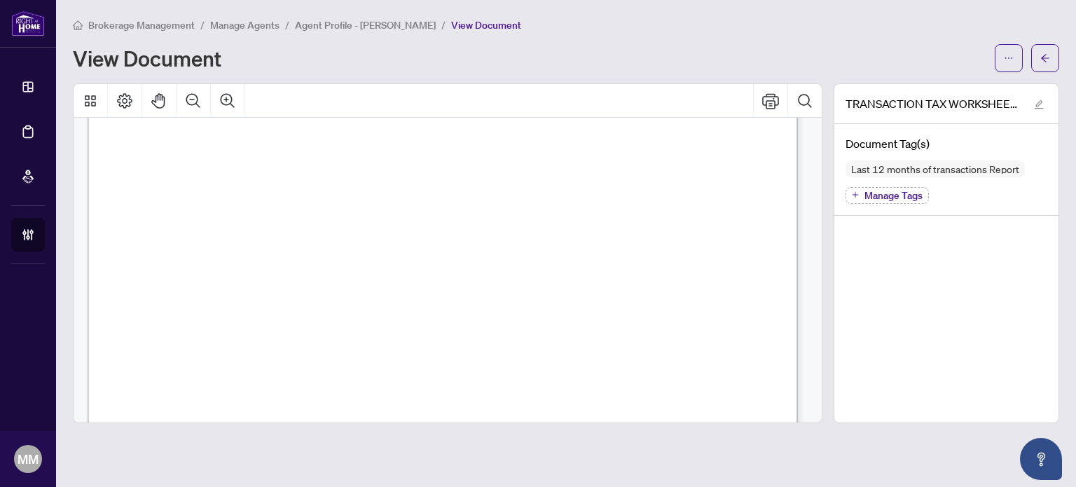
scroll to position [140, 0]
click at [1045, 59] on icon "arrow-left" at bounding box center [1046, 58] width 10 height 10
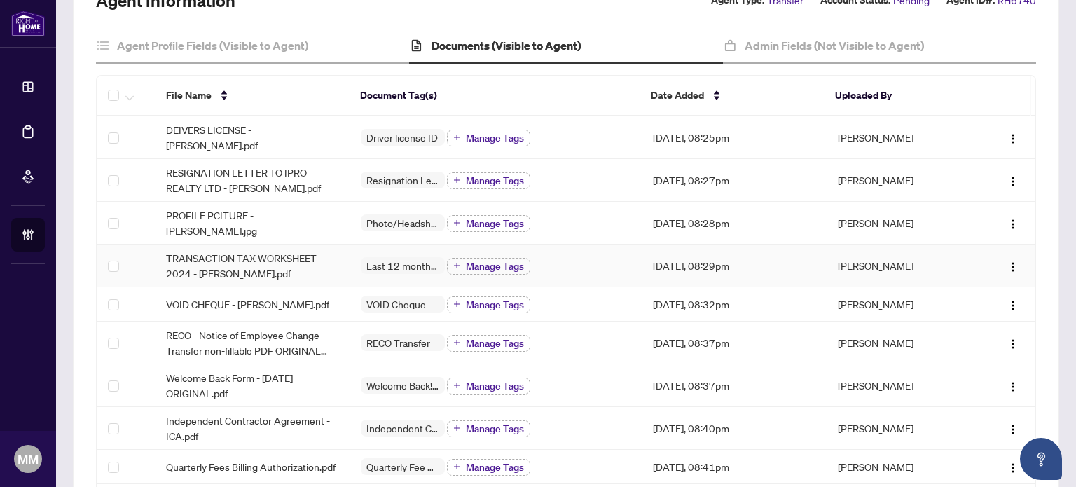
scroll to position [140, 0]
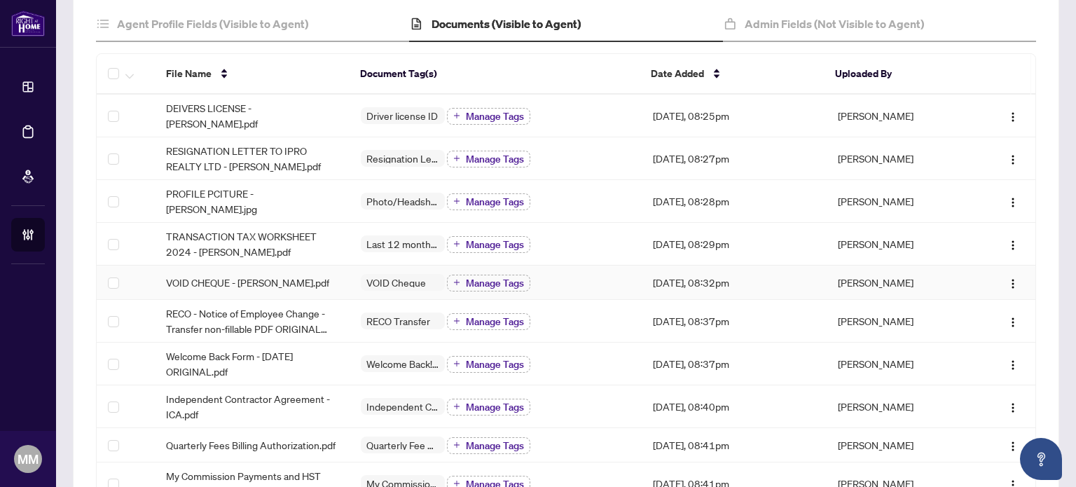
click at [612, 277] on div "VOID Cheque Manage Tags" at bounding box center [496, 282] width 270 height 18
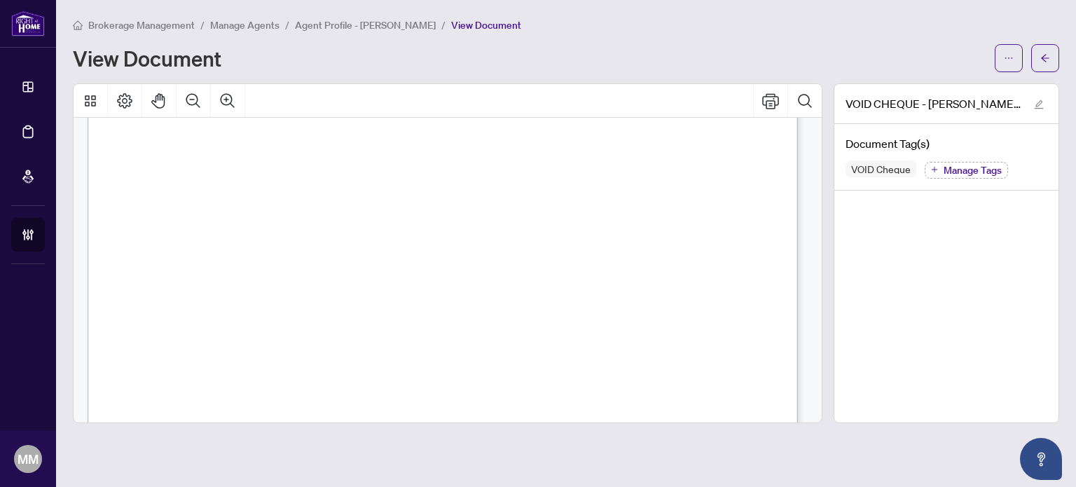
scroll to position [280, 0]
click at [1048, 58] on icon "arrow-left" at bounding box center [1046, 58] width 10 height 10
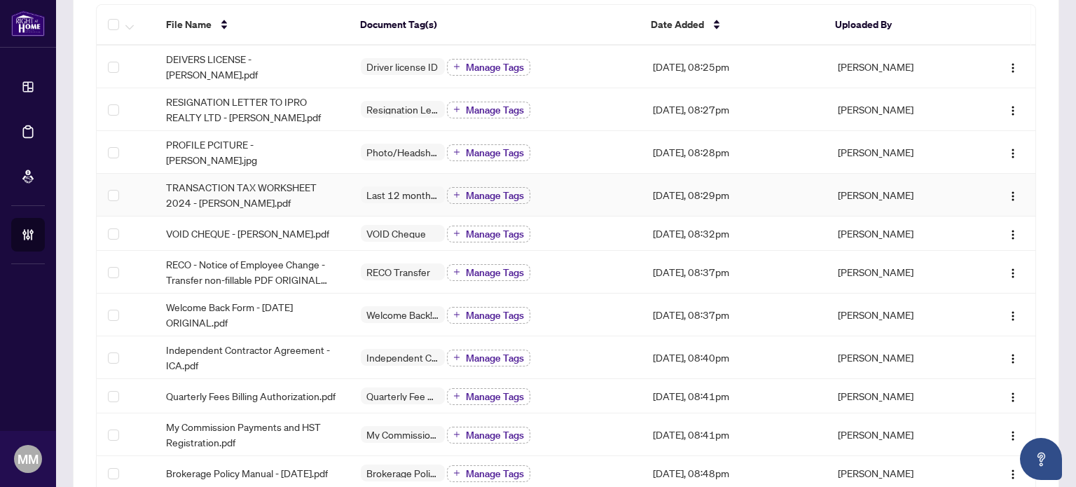
scroll to position [210, 0]
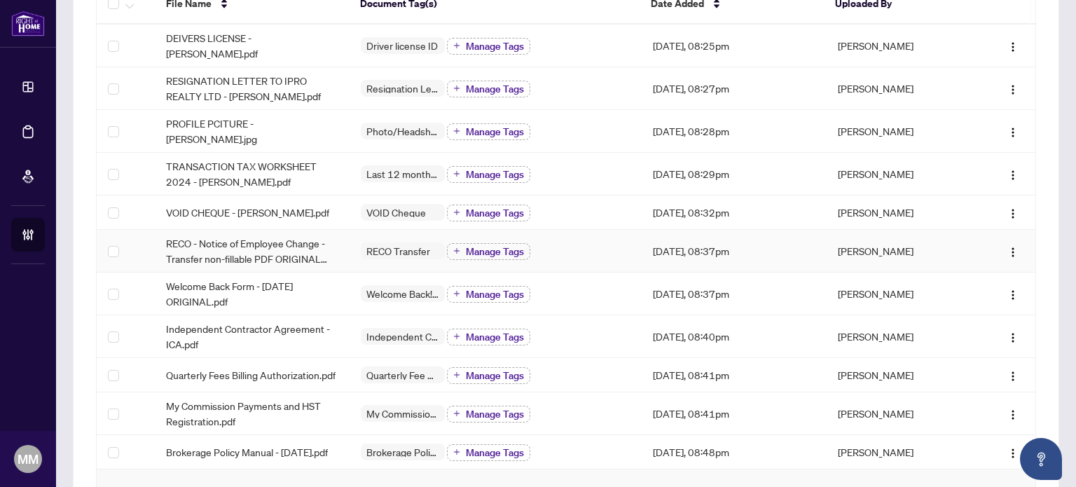
click at [603, 247] on td "RECO Transfer Manage Tags" at bounding box center [496, 251] width 292 height 43
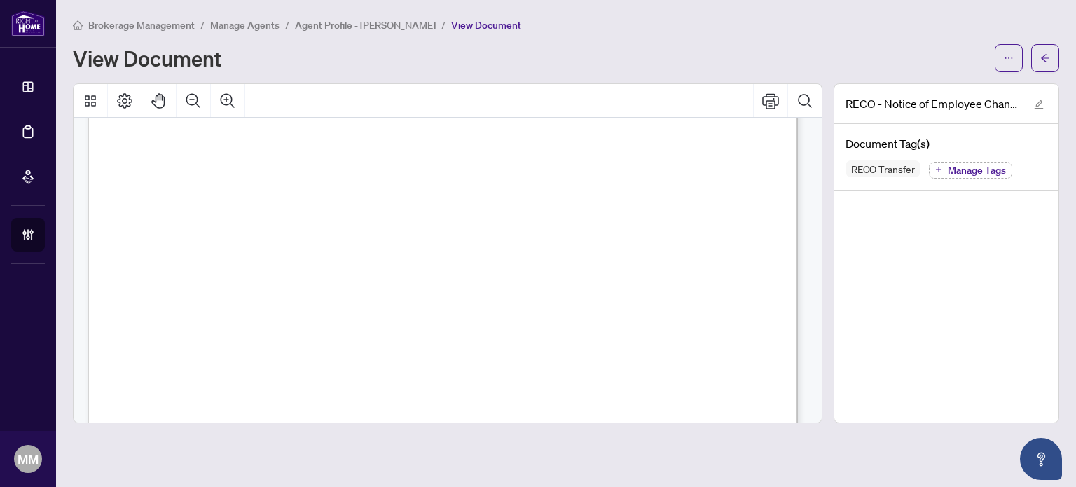
scroll to position [1051, 0]
click at [1053, 58] on button "button" at bounding box center [1046, 58] width 28 height 28
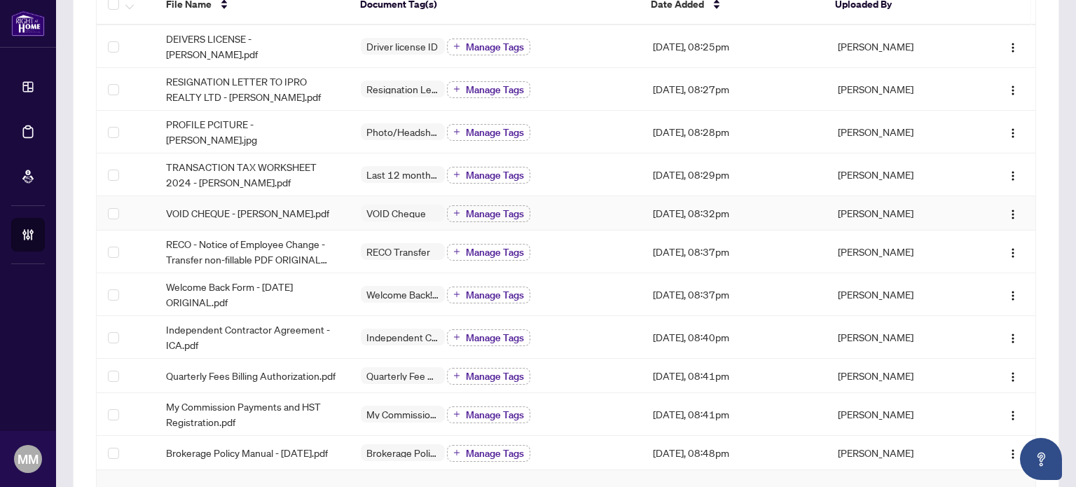
scroll to position [210, 0]
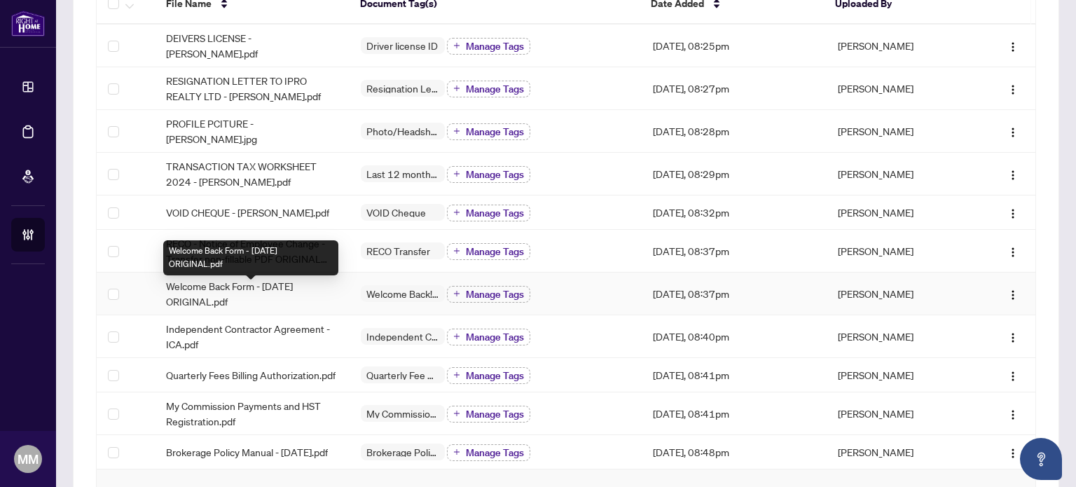
click at [289, 290] on span "Welcome Back Form - [DATE] ORIGINAL.pdf" at bounding box center [252, 293] width 172 height 31
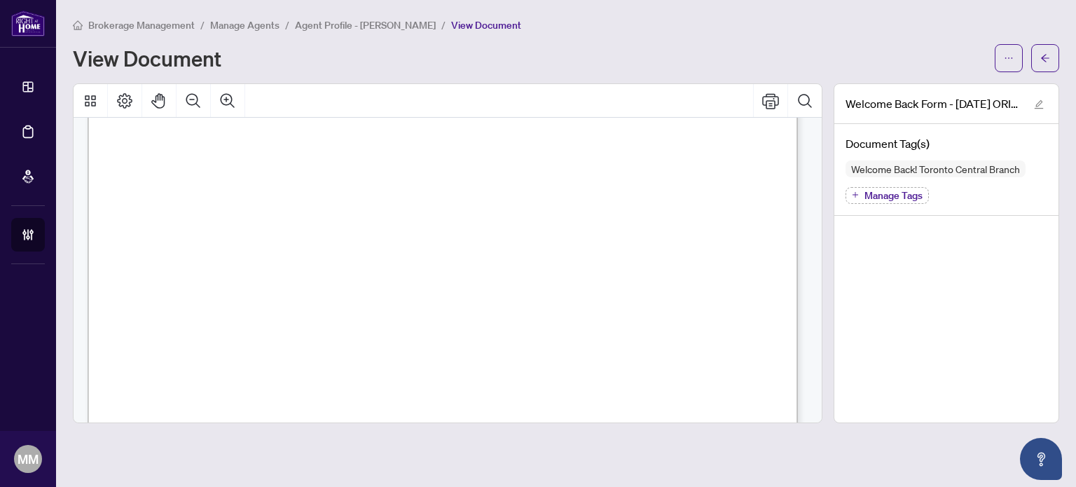
scroll to position [642, 0]
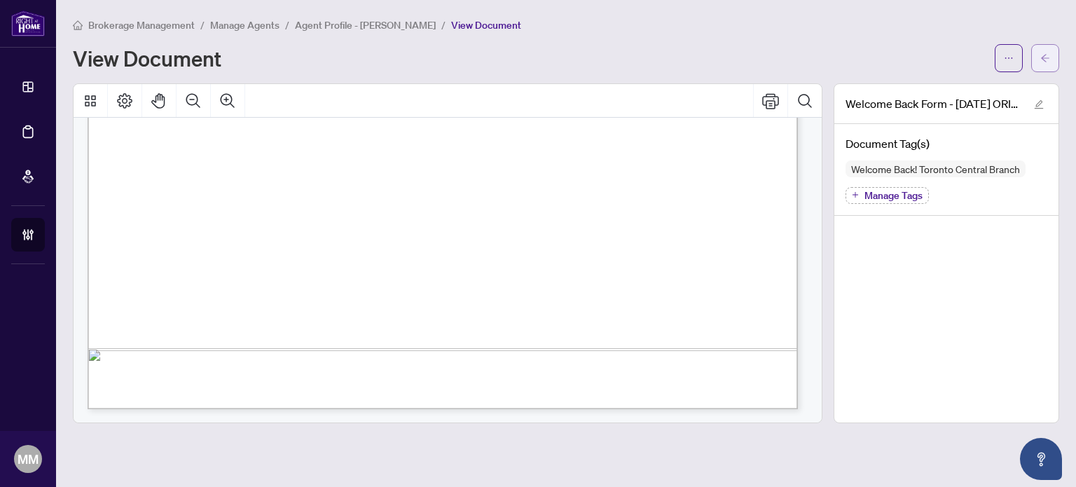
click at [1039, 71] on div "Brokerage Management / Manage Agents / Agent Profile - [PERSON_NAME] / View Doc…" at bounding box center [566, 220] width 987 height 406
click at [1046, 66] on span "button" at bounding box center [1046, 58] width 10 height 22
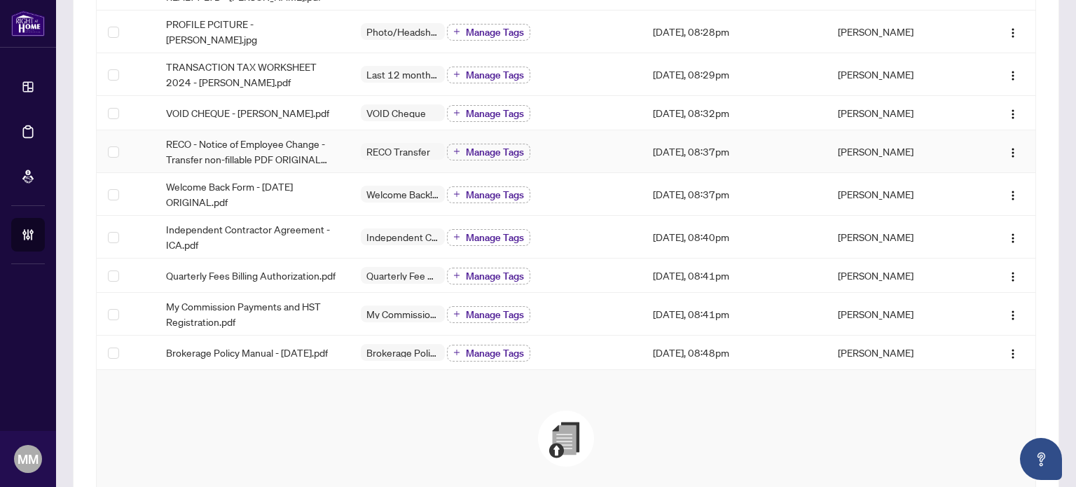
scroll to position [280, 0]
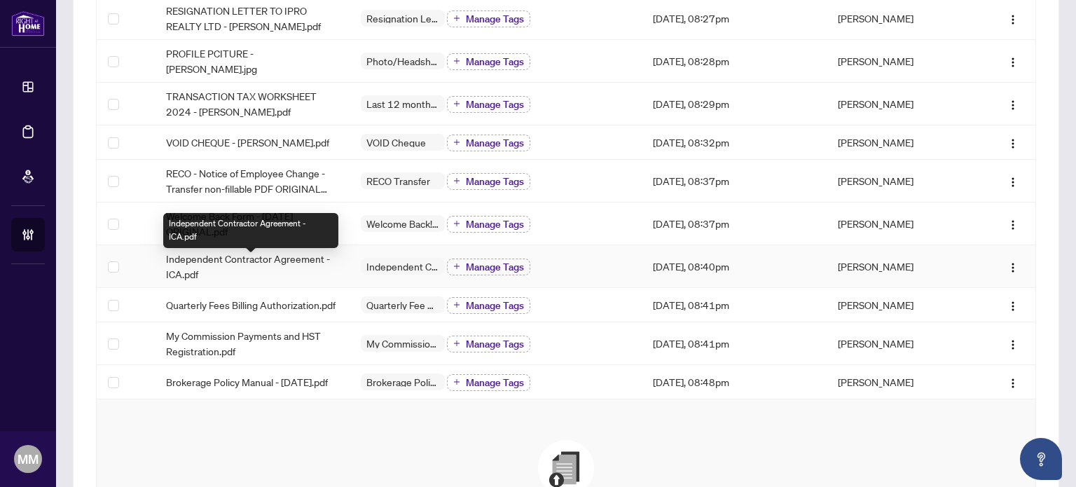
click at [306, 274] on span "Independent Contractor Agreement - ICA.pdf" at bounding box center [252, 266] width 172 height 31
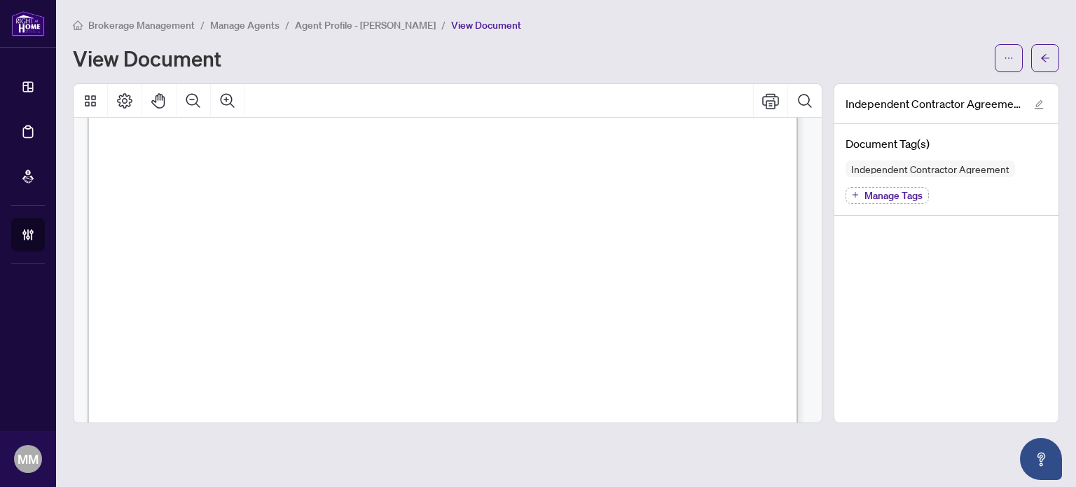
scroll to position [14262, 0]
click at [1055, 59] on button "button" at bounding box center [1046, 58] width 28 height 28
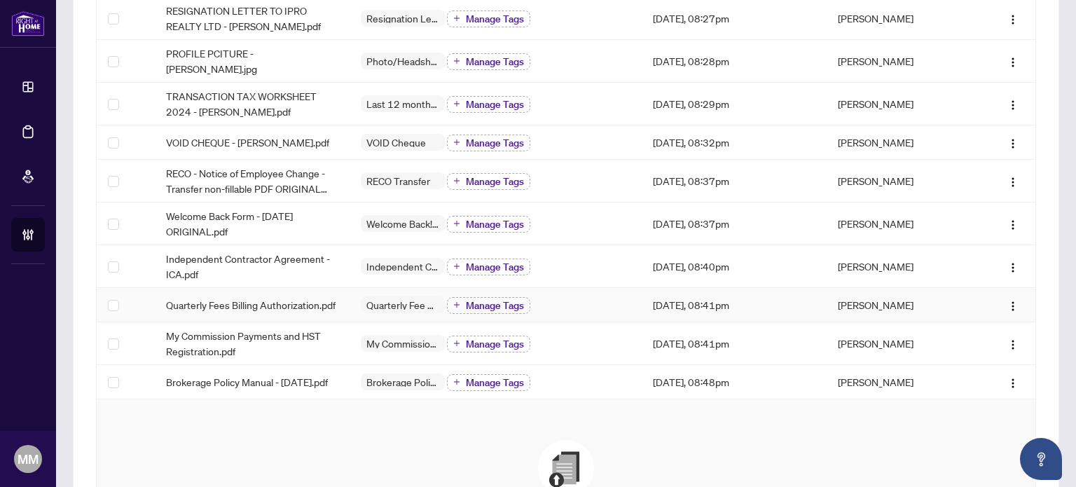
scroll to position [350, 0]
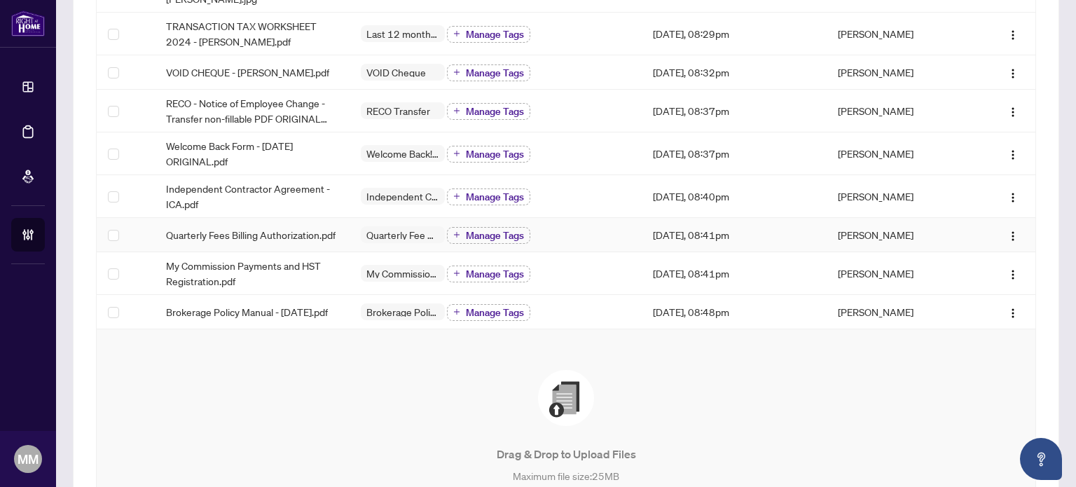
click at [323, 242] on span "Quarterly Fees Billing Authorization.pdf" at bounding box center [251, 234] width 170 height 15
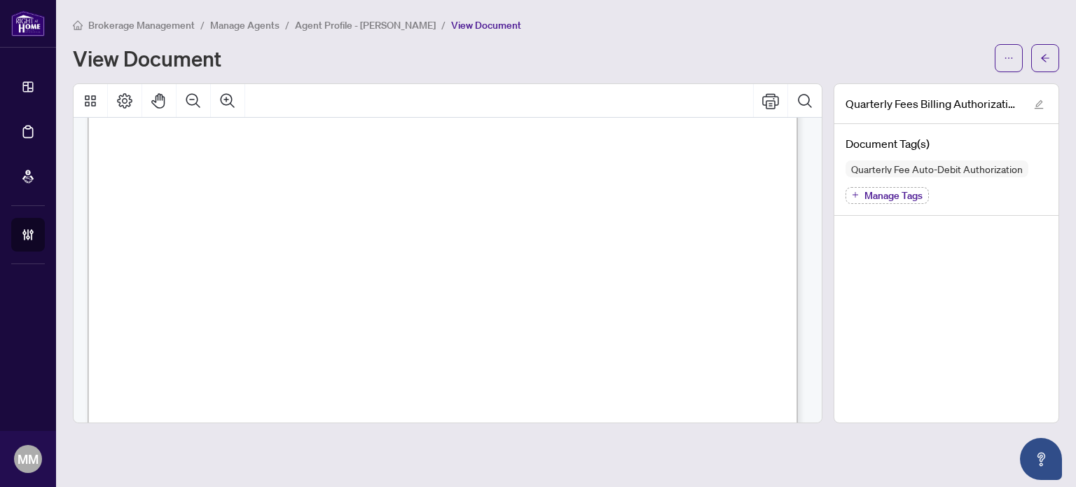
scroll to position [420, 0]
click at [1057, 64] on button "button" at bounding box center [1046, 58] width 28 height 28
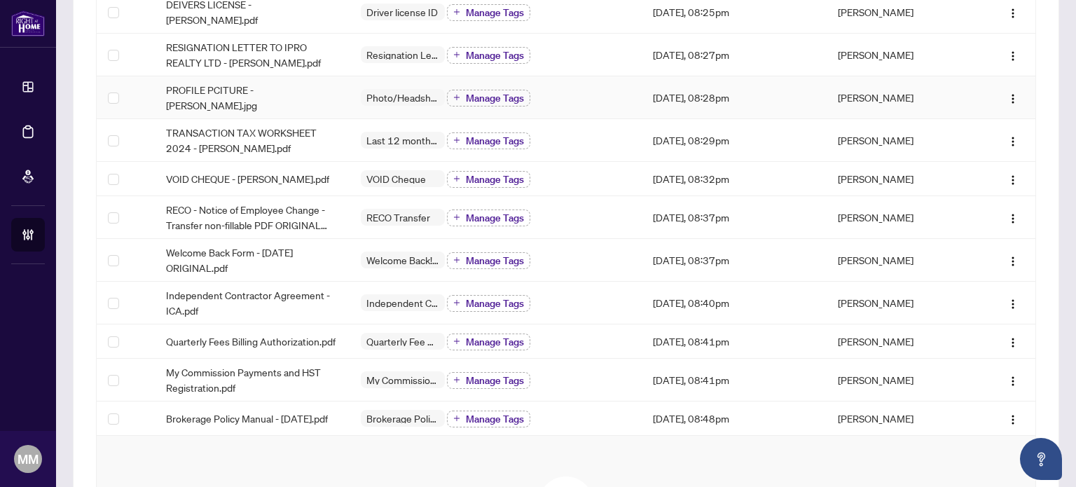
scroll to position [280, 0]
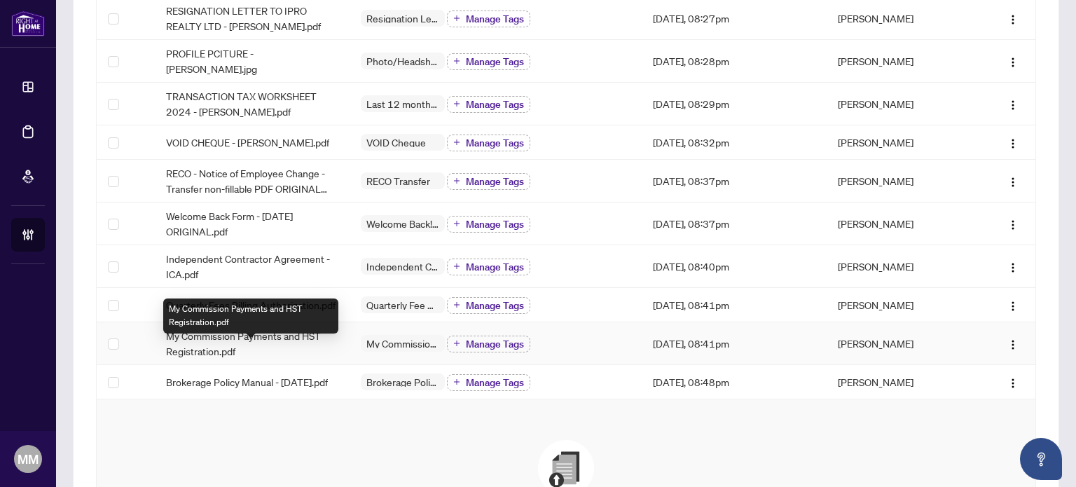
click at [255, 352] on span "My Commission Payments and HST Registration.pdf" at bounding box center [252, 343] width 172 height 31
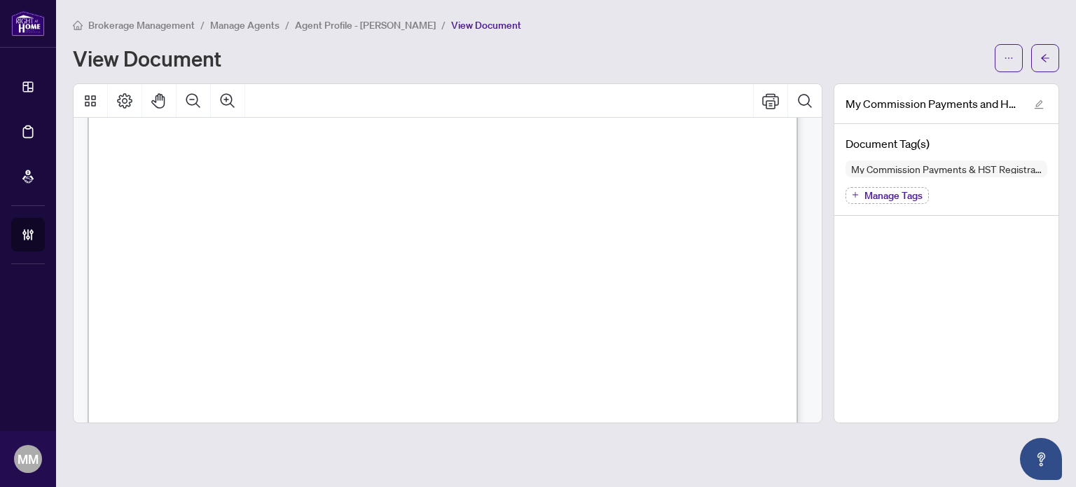
scroll to position [561, 0]
click at [1046, 63] on span "button" at bounding box center [1046, 58] width 10 height 22
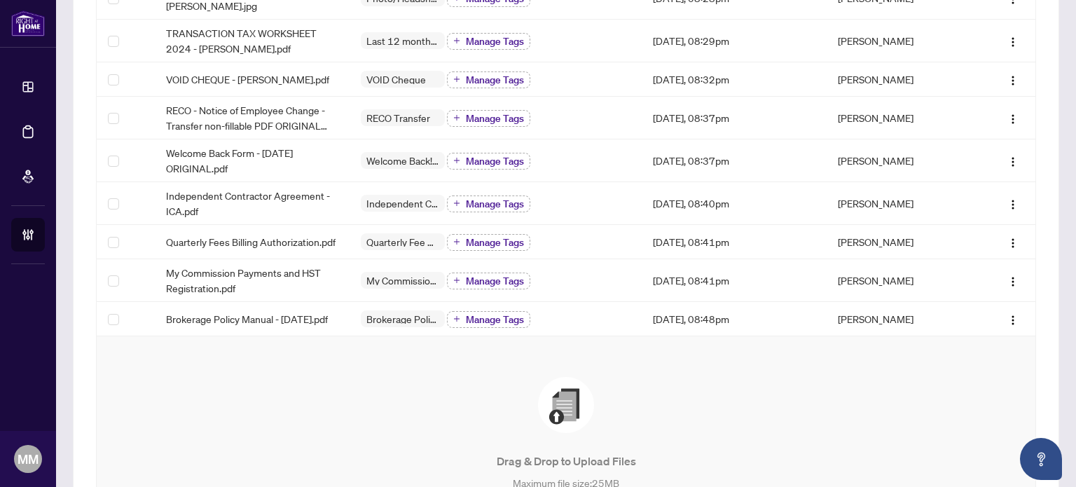
scroll to position [350, 0]
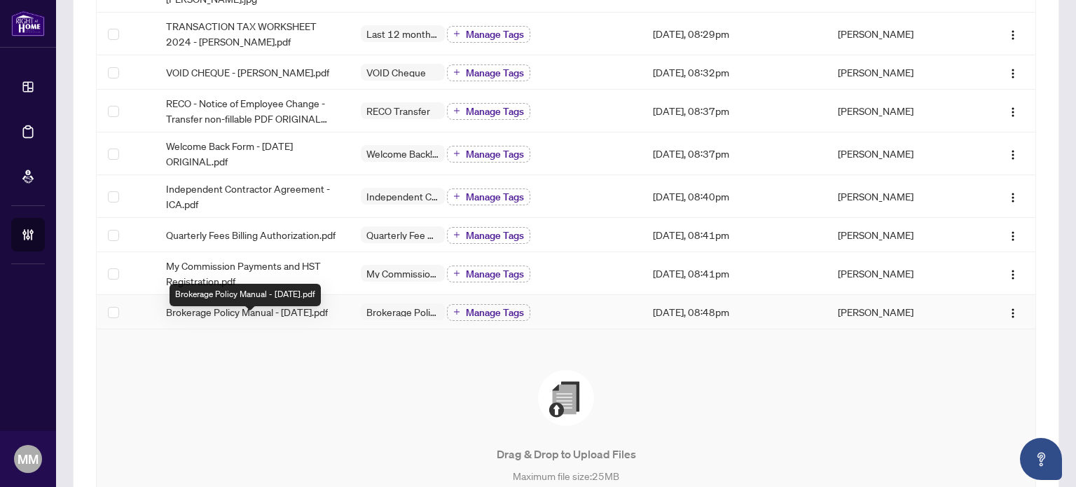
click at [295, 320] on span "Brokerage Policy Manual - [DATE].pdf" at bounding box center [247, 311] width 162 height 15
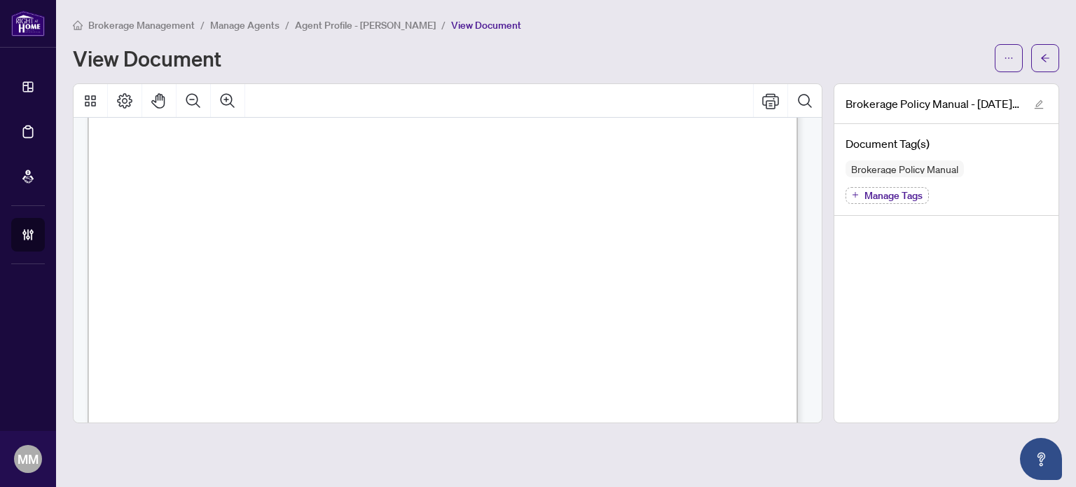
scroll to position [55073, 0]
click at [1041, 55] on icon "arrow-left" at bounding box center [1046, 58] width 10 height 10
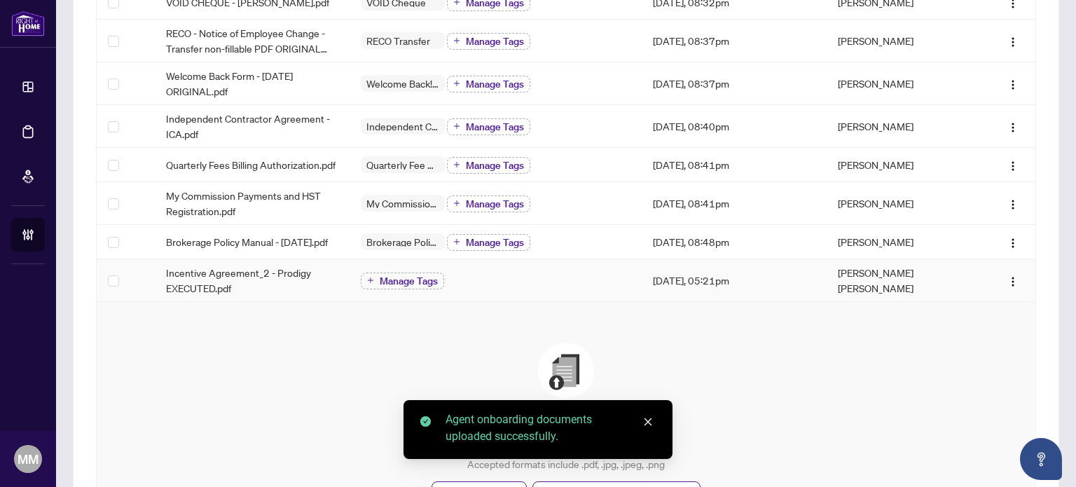
scroll to position [350, 0]
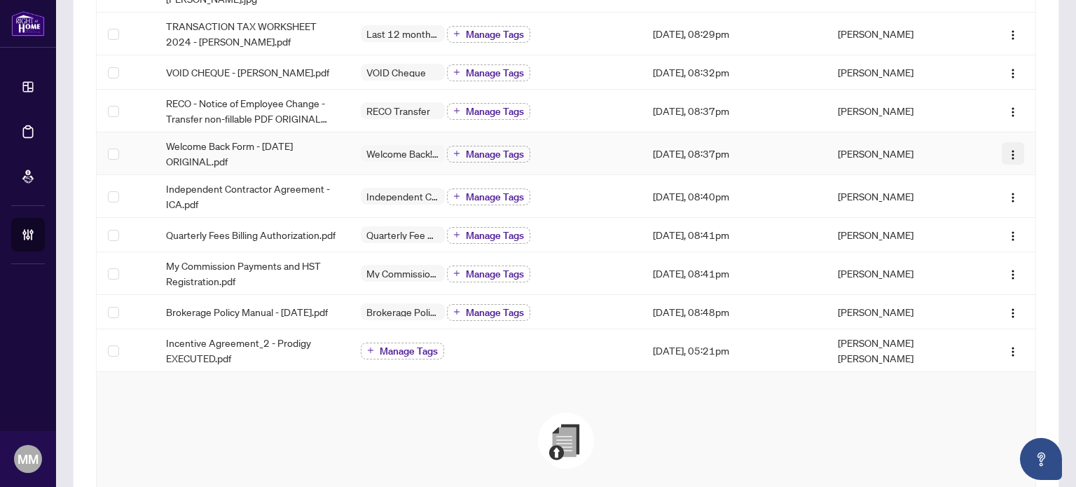
click at [1008, 159] on img "button" at bounding box center [1013, 154] width 11 height 11
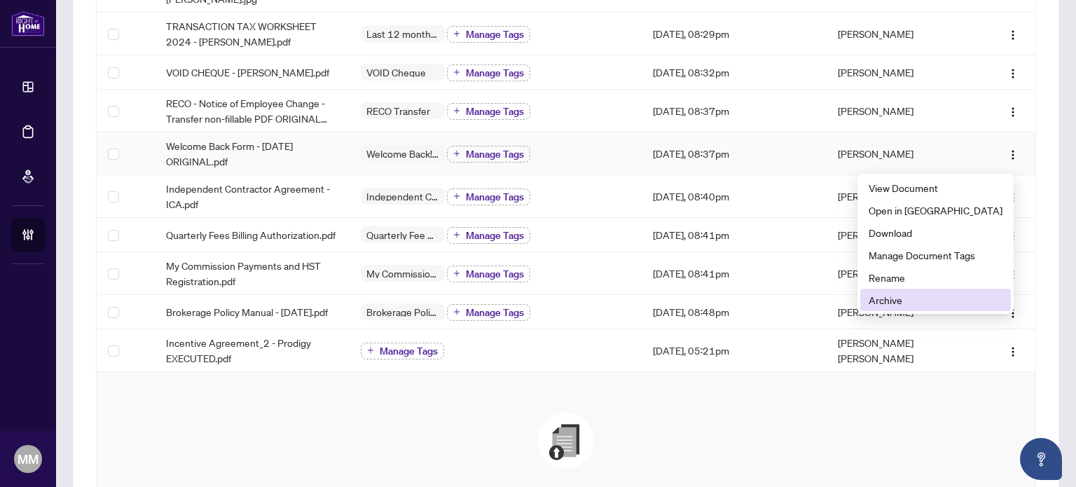
click at [943, 291] on li "Archive" at bounding box center [936, 300] width 151 height 22
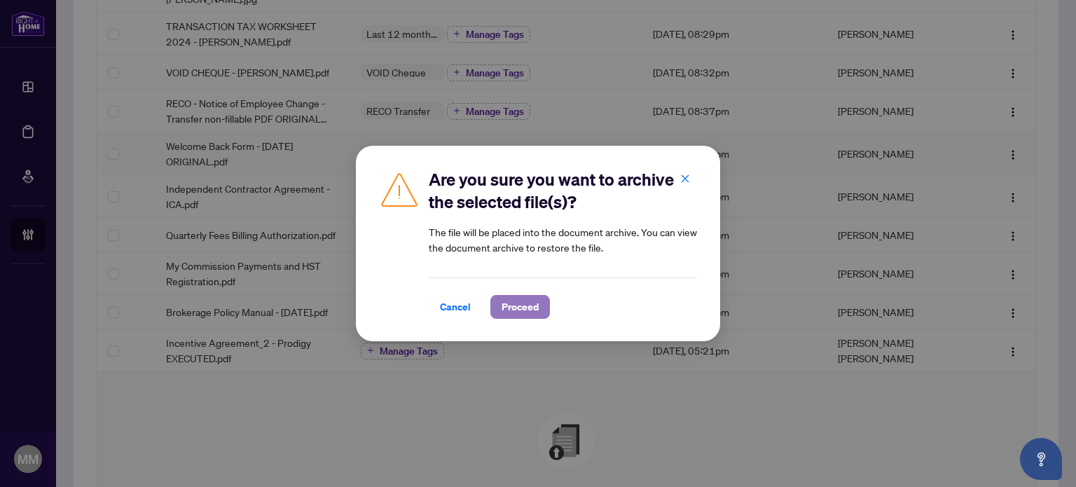
click at [539, 304] on button "Proceed" at bounding box center [521, 307] width 60 height 24
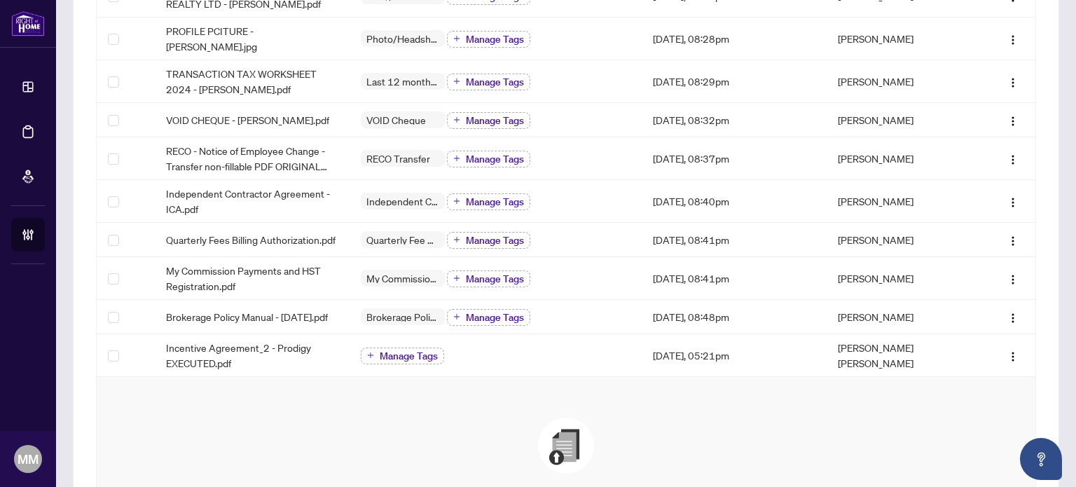
scroll to position [280, 0]
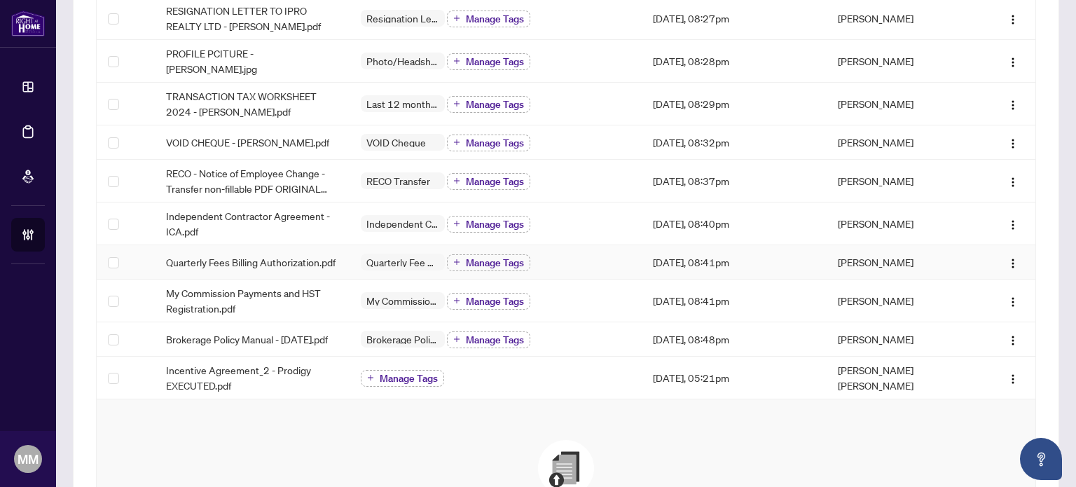
click at [662, 279] on td "[DATE], 08:41pm" at bounding box center [734, 262] width 185 height 34
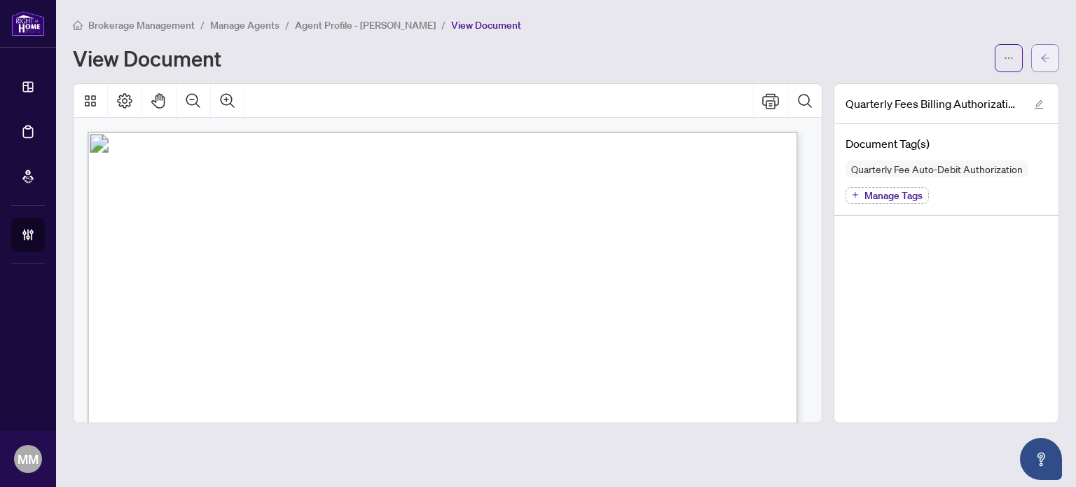
click at [1047, 61] on icon "arrow-left" at bounding box center [1046, 58] width 10 height 10
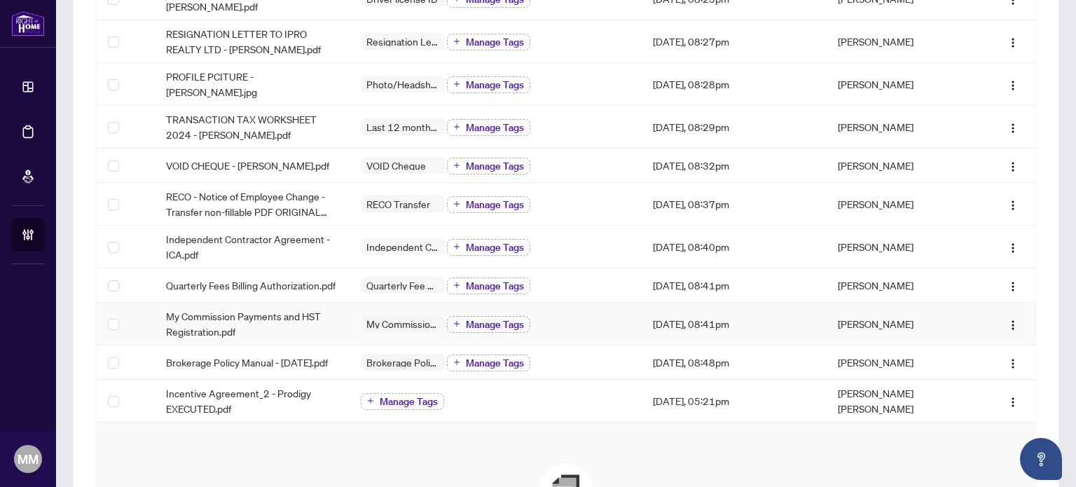
scroll to position [280, 0]
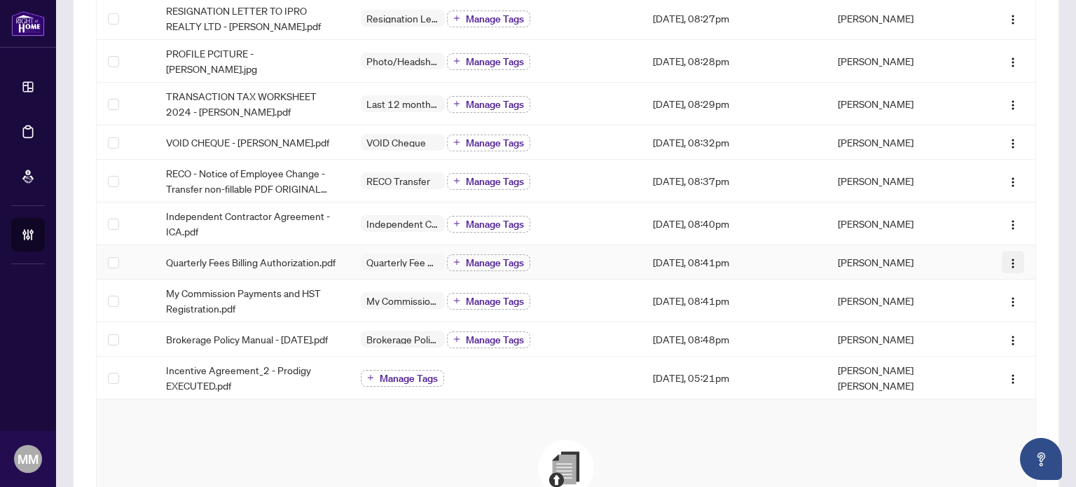
click at [1008, 269] on img "button" at bounding box center [1013, 263] width 11 height 11
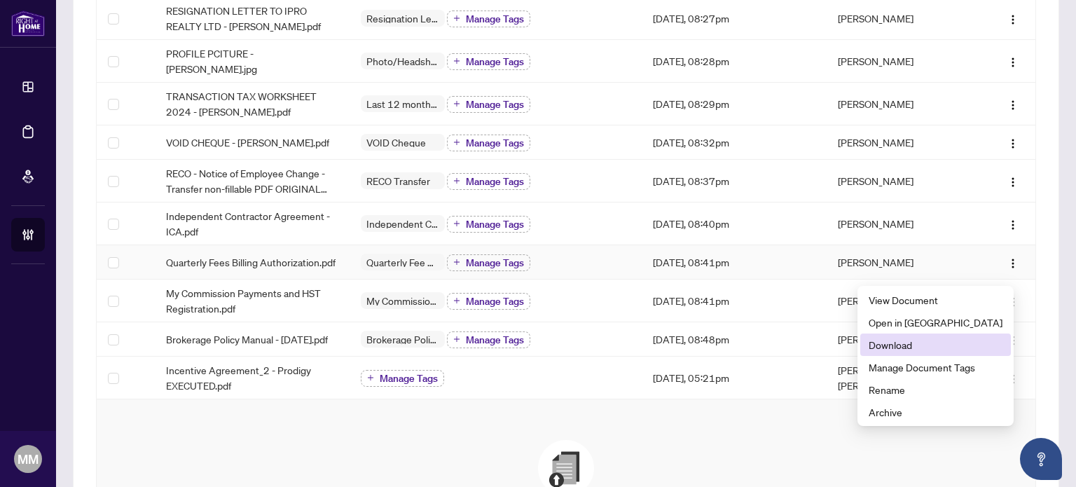
click at [981, 336] on li "Download" at bounding box center [936, 345] width 151 height 22
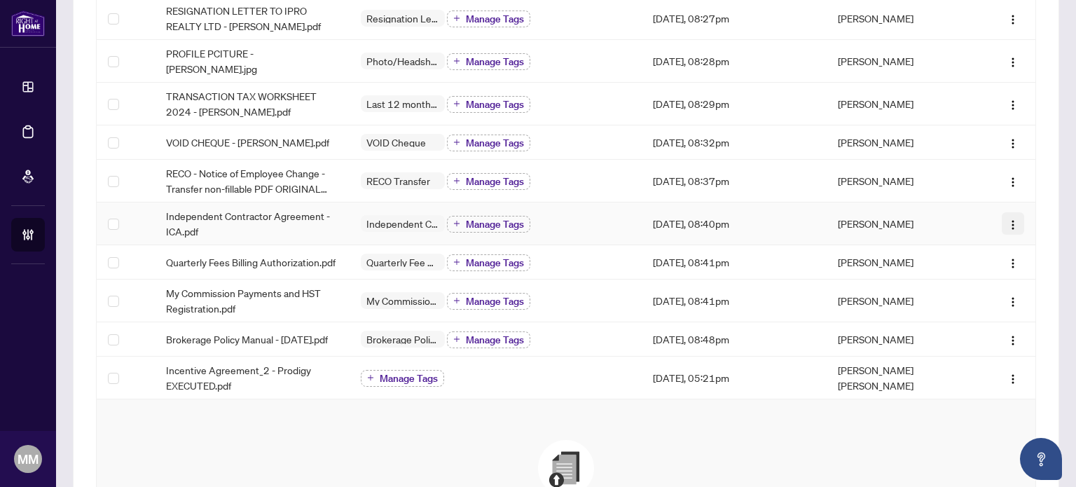
click at [1008, 230] on img "button" at bounding box center [1013, 224] width 11 height 11
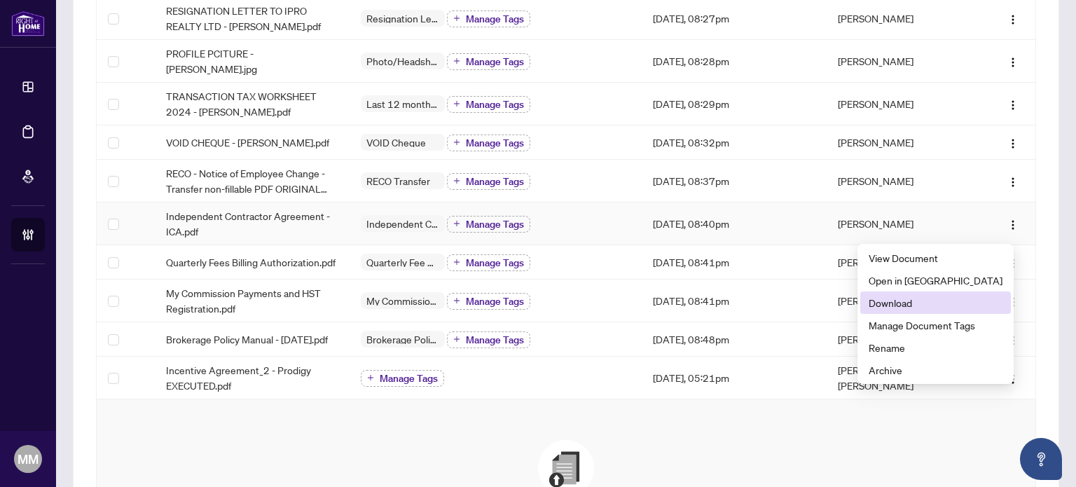
click at [945, 306] on span "Download" at bounding box center [936, 302] width 134 height 15
